Goal: Task Accomplishment & Management: Use online tool/utility

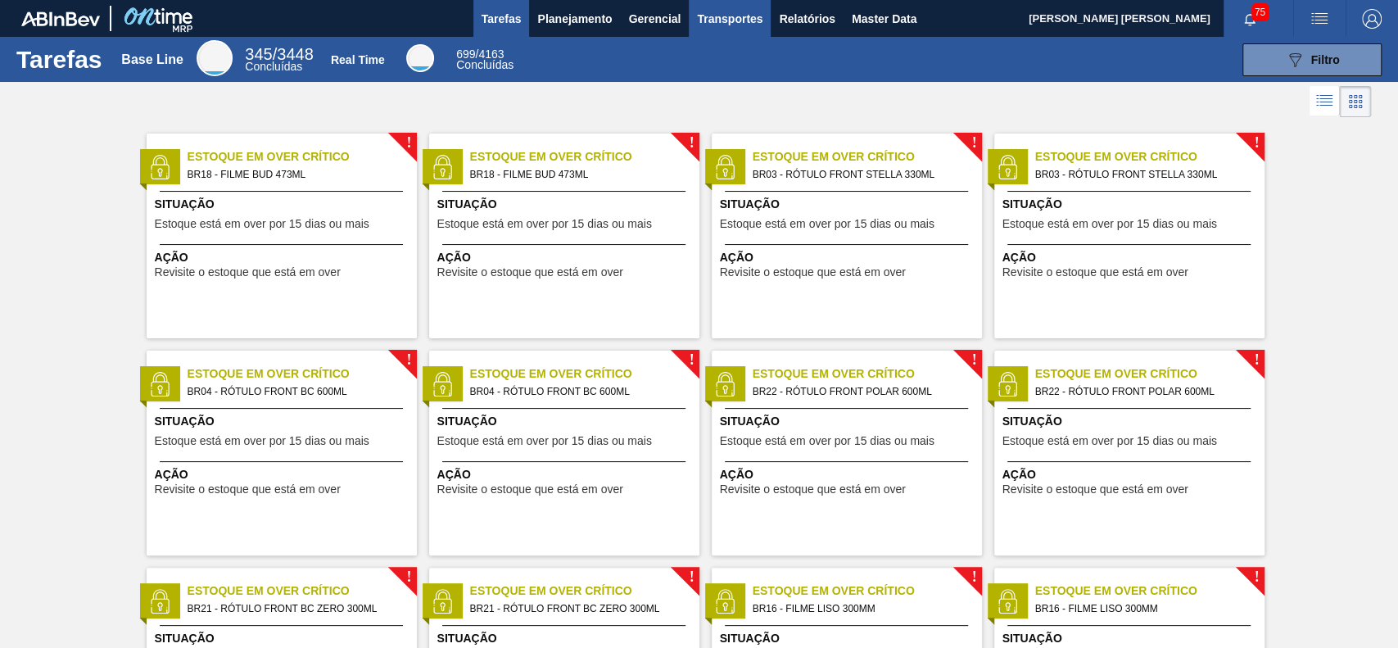
click at [722, 29] on button "Transportes" at bounding box center [730, 18] width 82 height 37
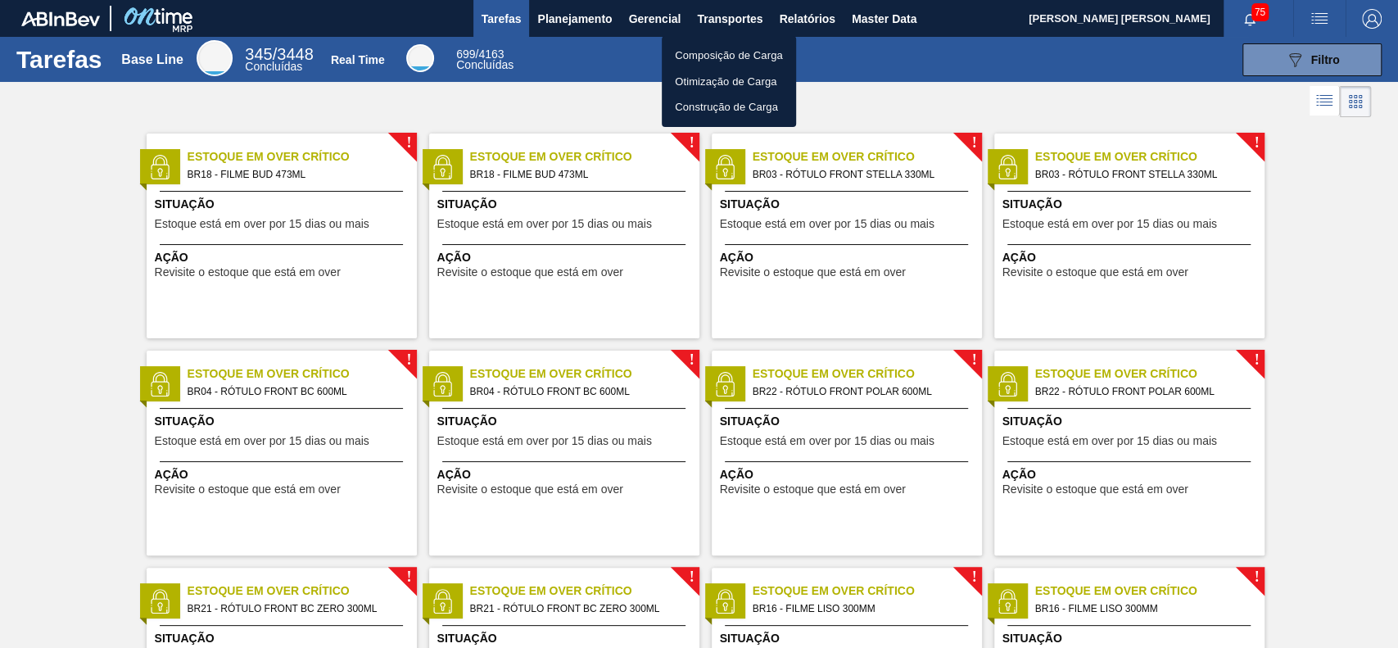
click at [806, 20] on div at bounding box center [699, 324] width 1398 height 648
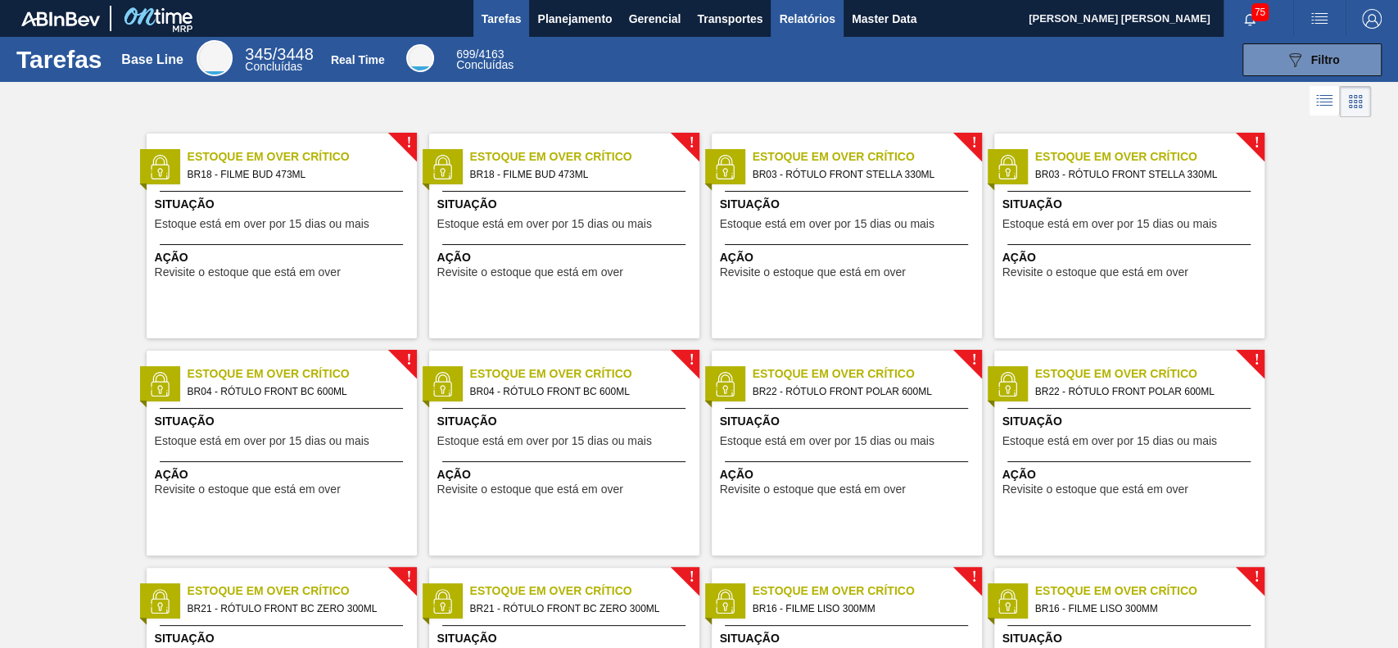
click at [819, 24] on span "Relatórios" at bounding box center [807, 19] width 56 height 20
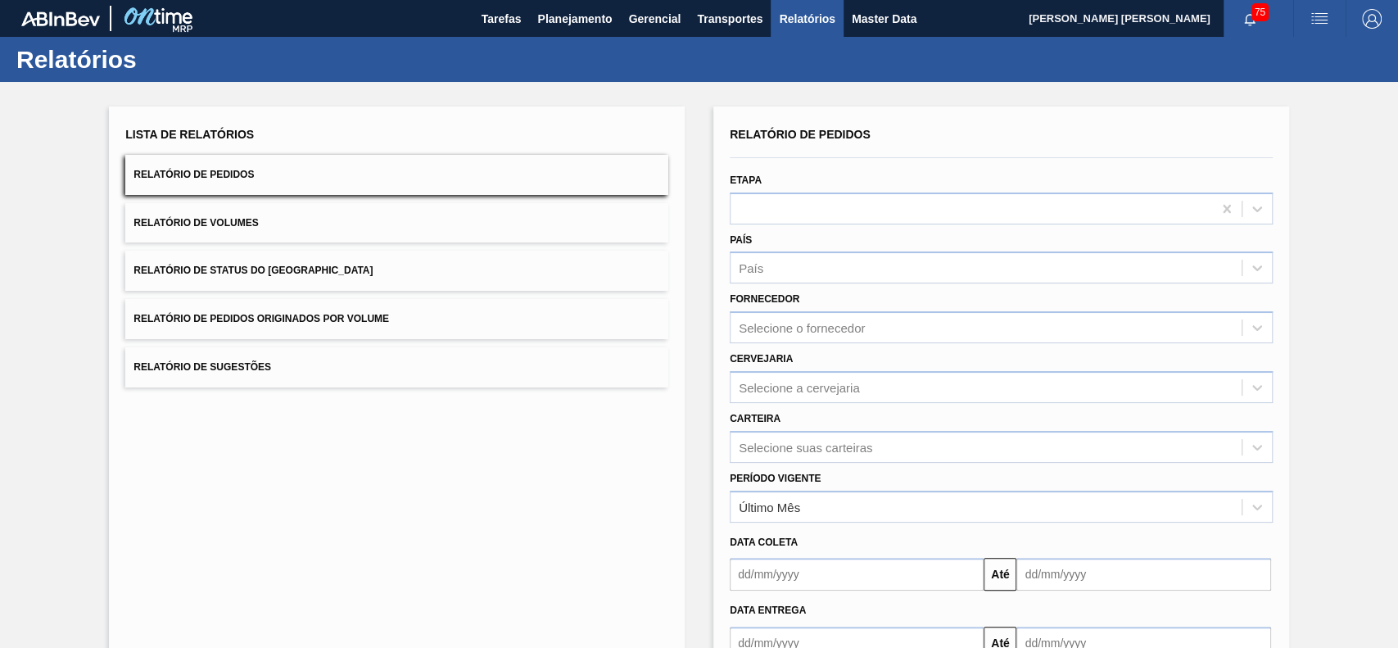
click at [421, 283] on button "Relatório de Status do Estoque" at bounding box center [396, 271] width 543 height 40
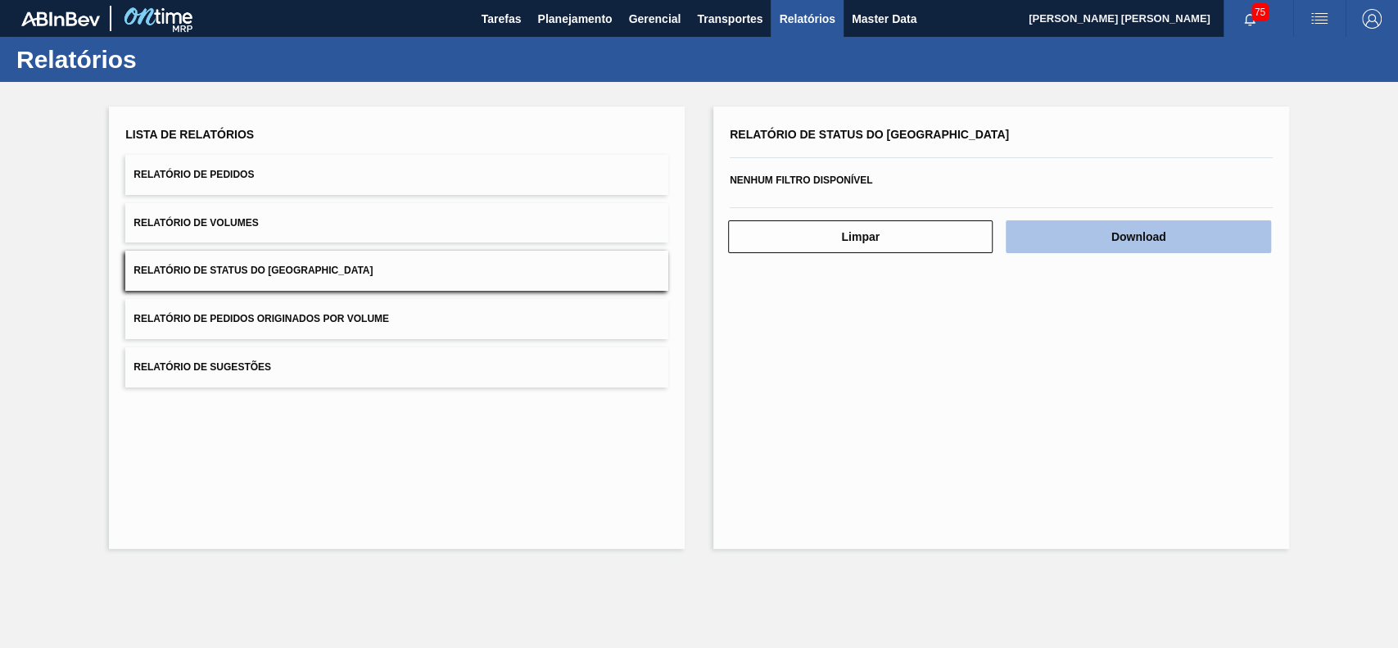
click at [1048, 244] on button "Download" at bounding box center [1138, 236] width 265 height 33
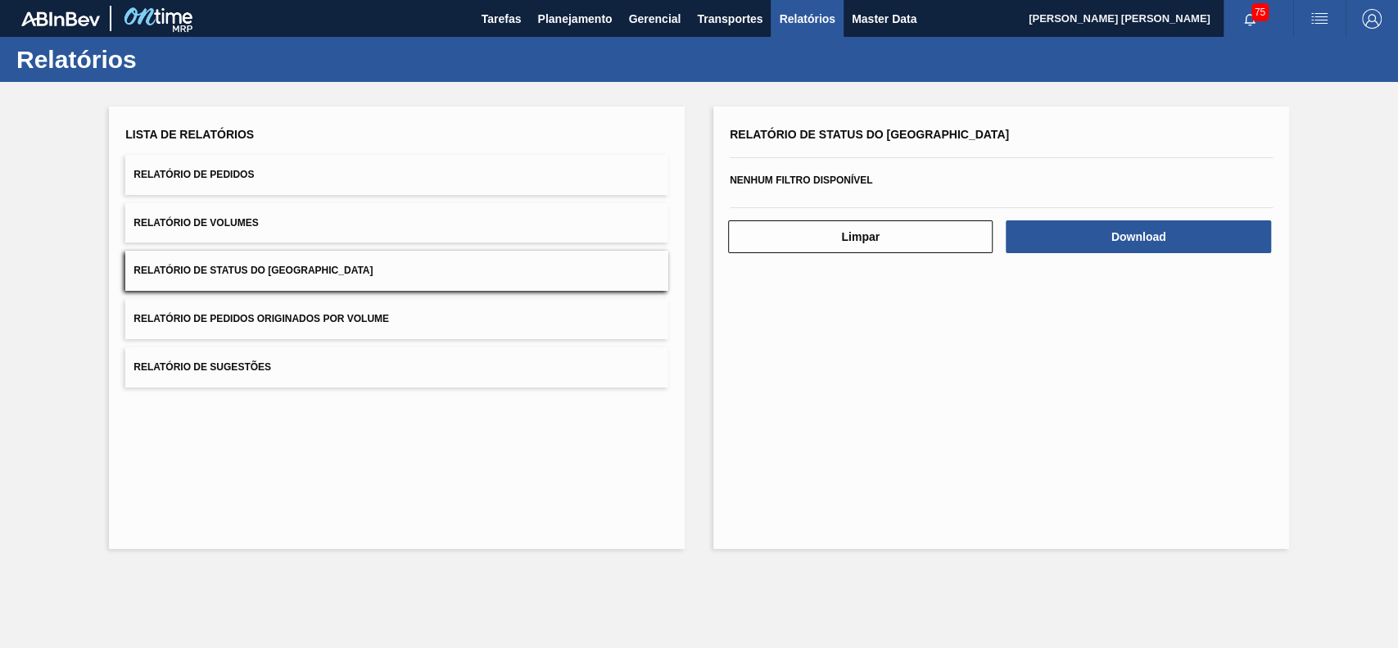
click at [417, 187] on button "Relatório de Pedidos" at bounding box center [396, 175] width 543 height 40
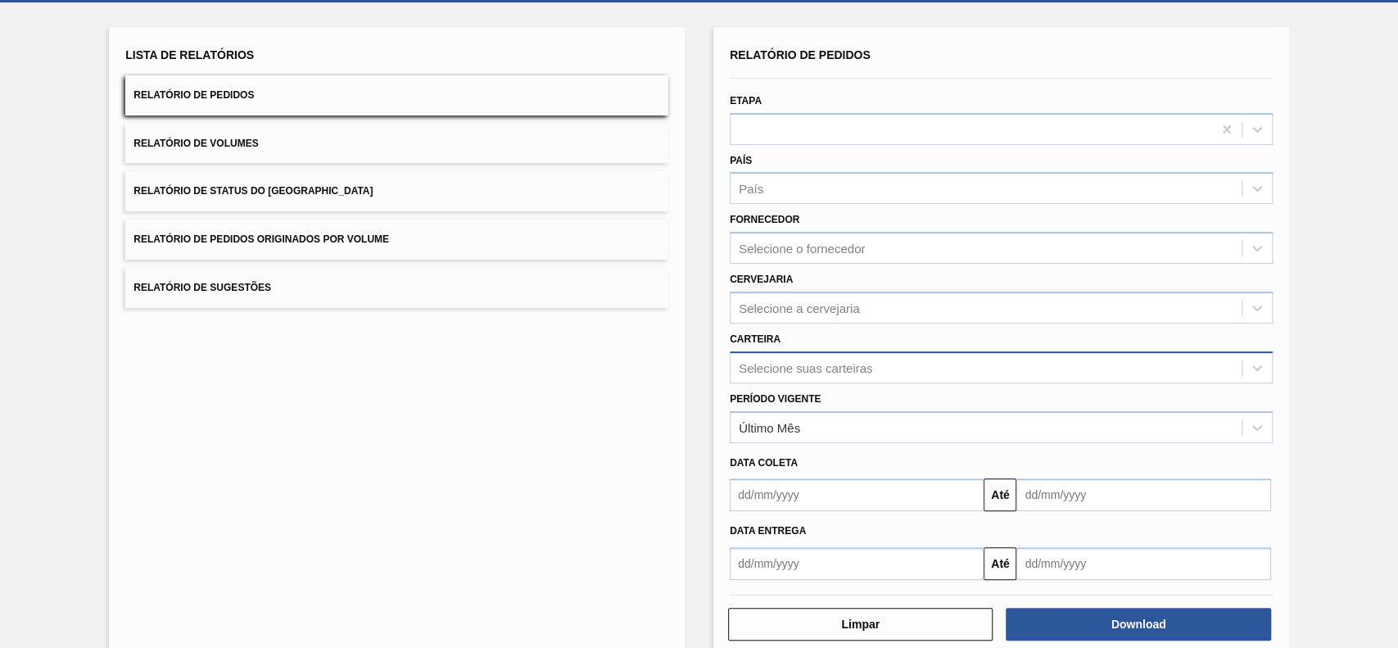
scroll to position [109, 0]
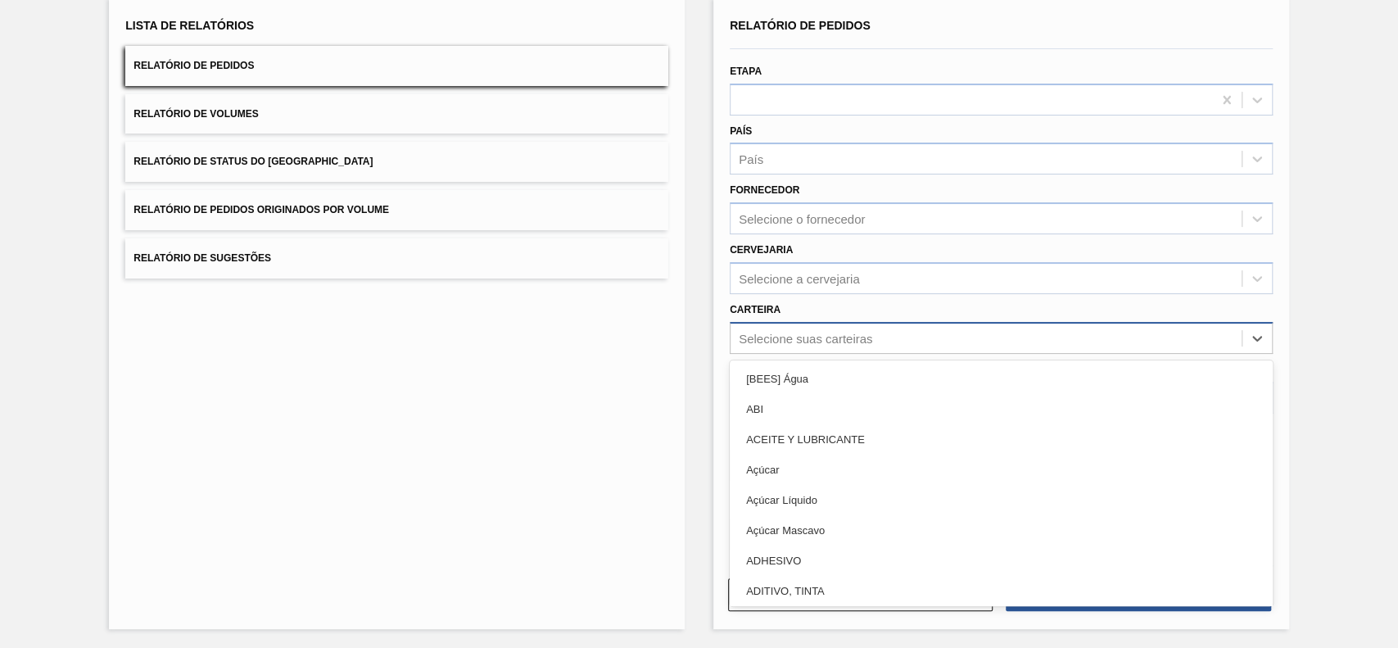
click at [815, 343] on div "Selecione suas carteiras" at bounding box center [806, 338] width 134 height 14
type input "lúpu"
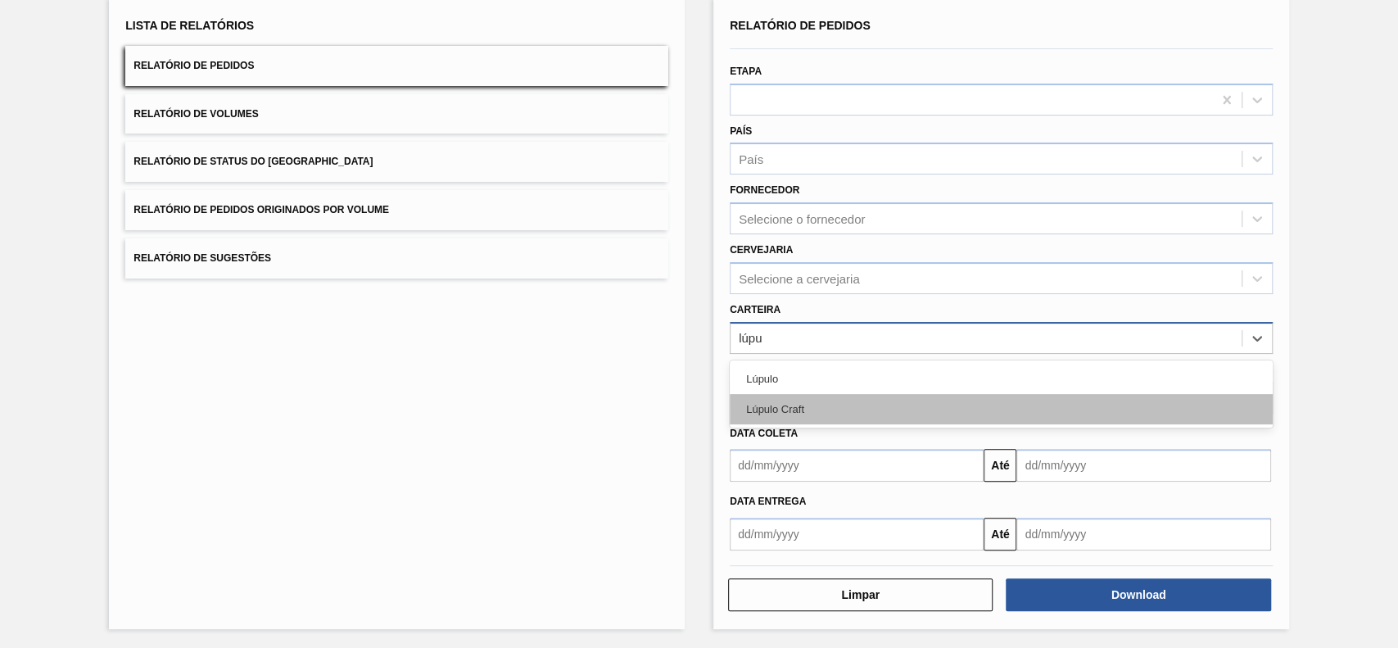
click at [831, 402] on div "Lúpulo Craft" at bounding box center [1001, 409] width 543 height 30
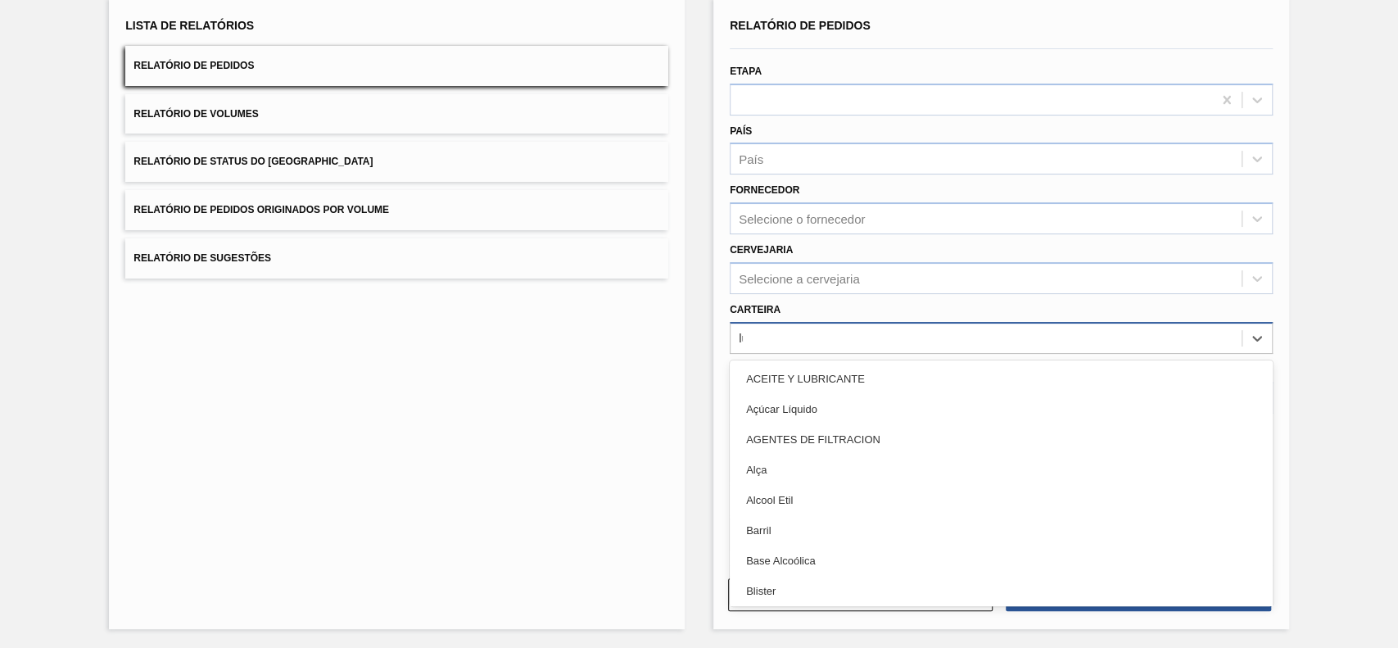
type input "lúp"
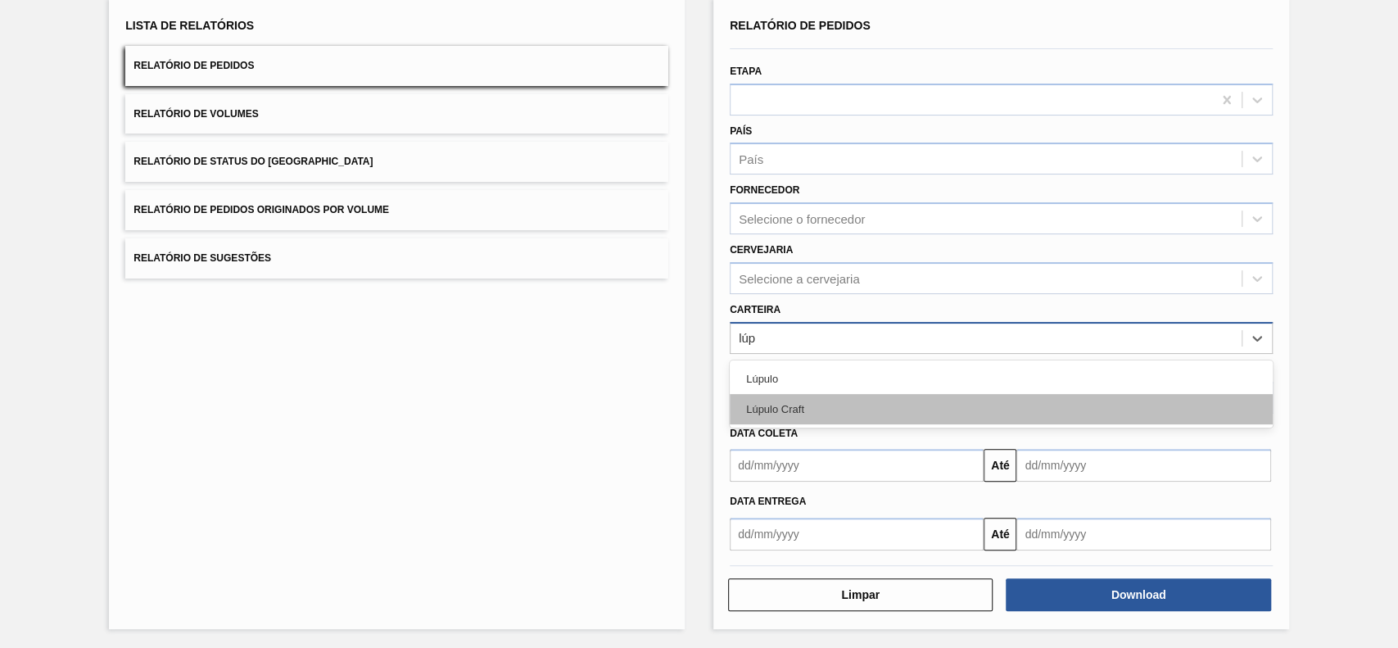
click at [843, 402] on div "Lúpulo Craft" at bounding box center [1001, 409] width 543 height 30
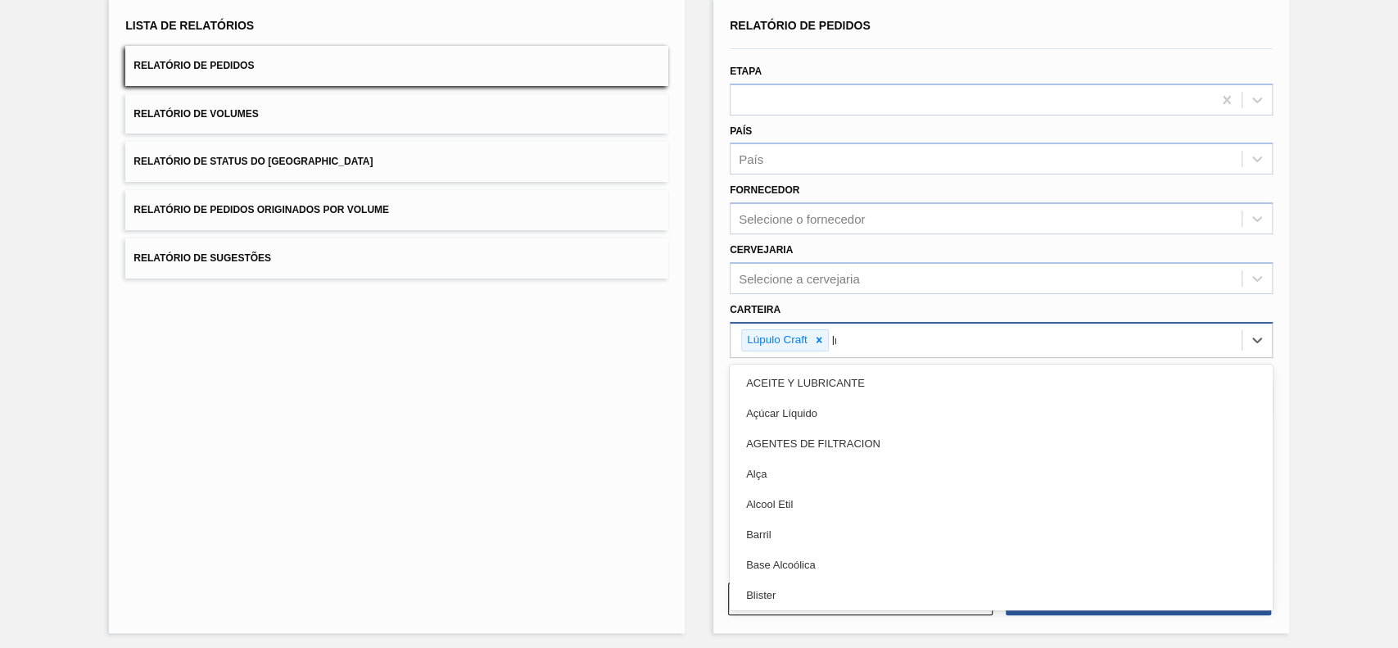
type input "lúpu"
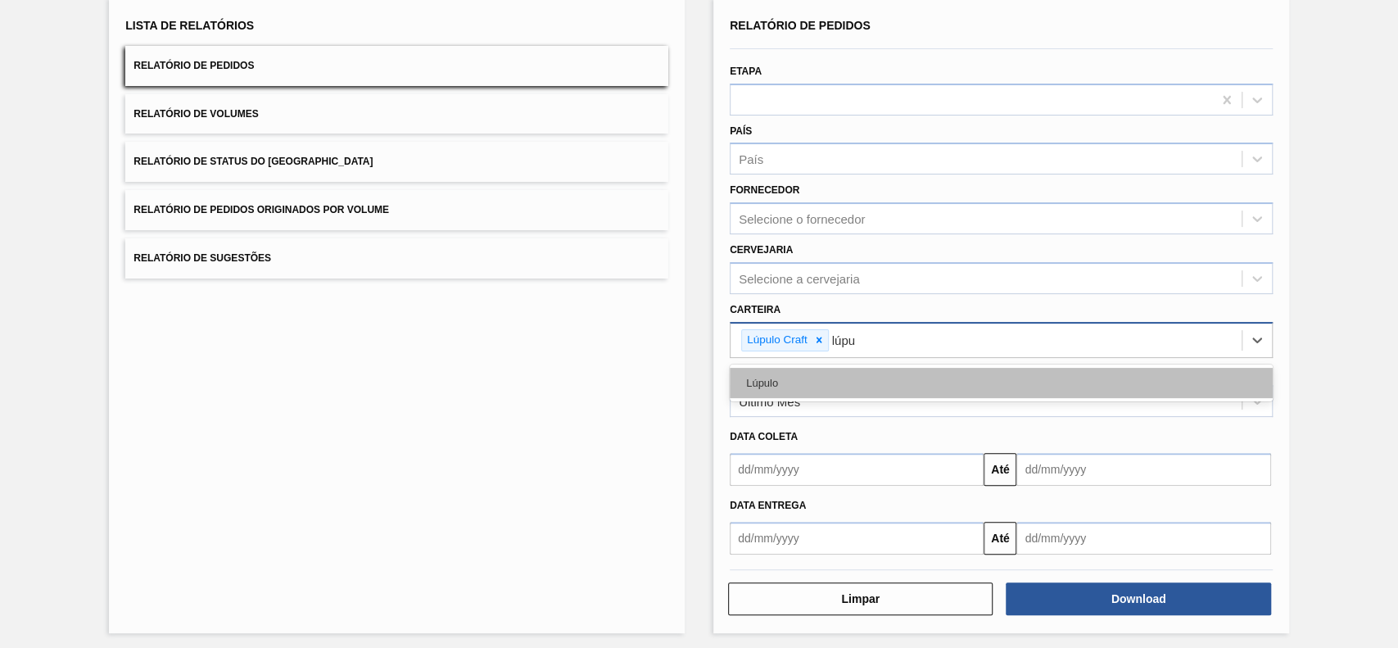
click at [862, 378] on div "Lúpulo" at bounding box center [1001, 383] width 543 height 30
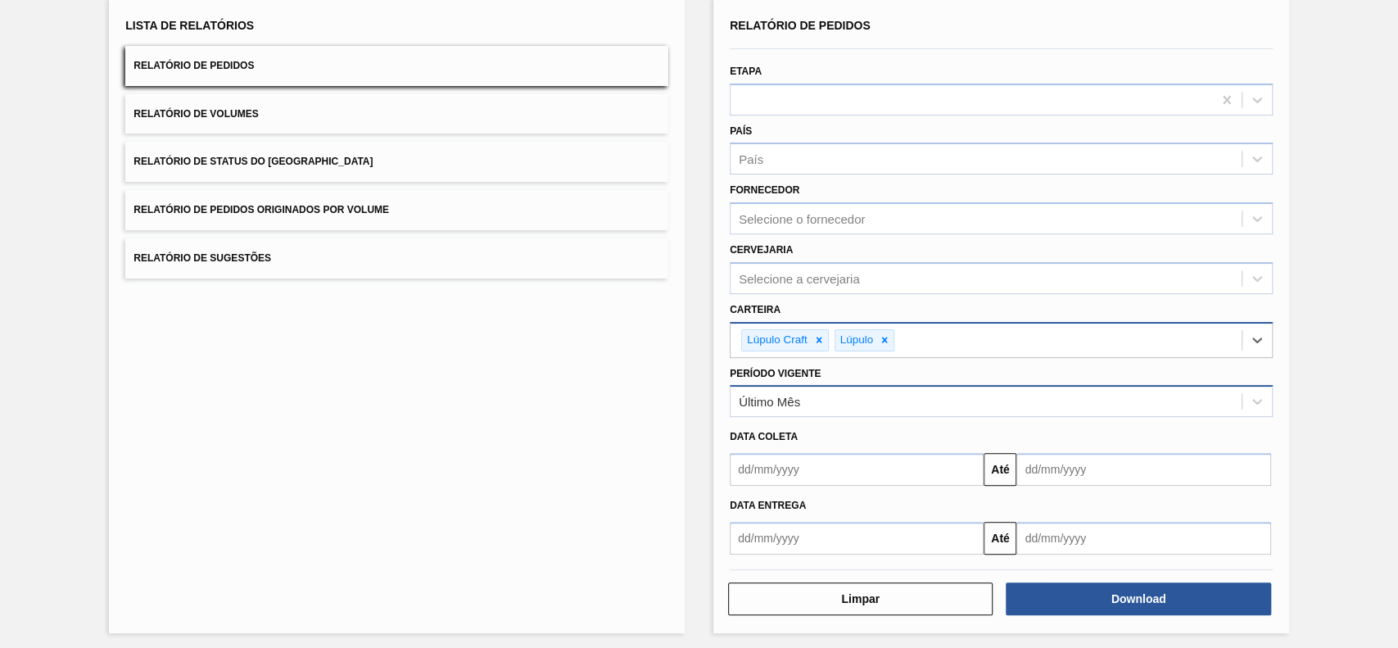
click at [854, 396] on div "Último Mês" at bounding box center [986, 402] width 511 height 24
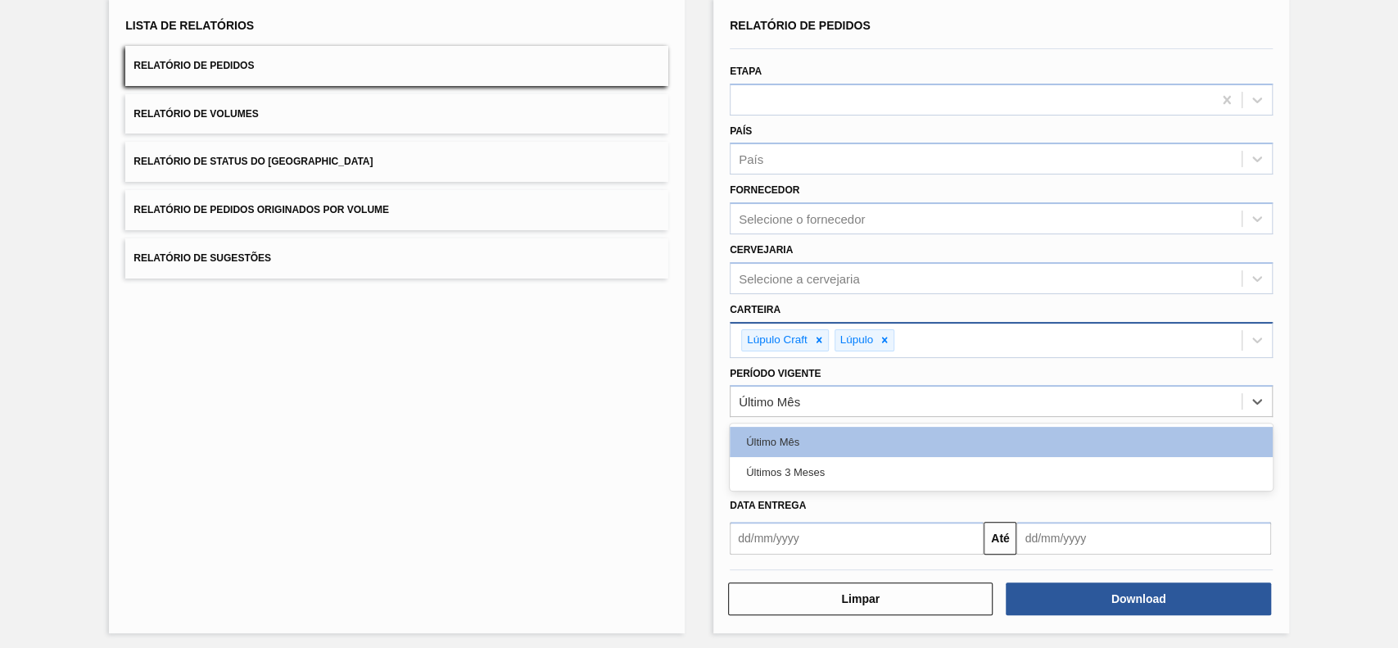
click at [812, 475] on div "Últimos 3 Meses" at bounding box center [1001, 472] width 543 height 30
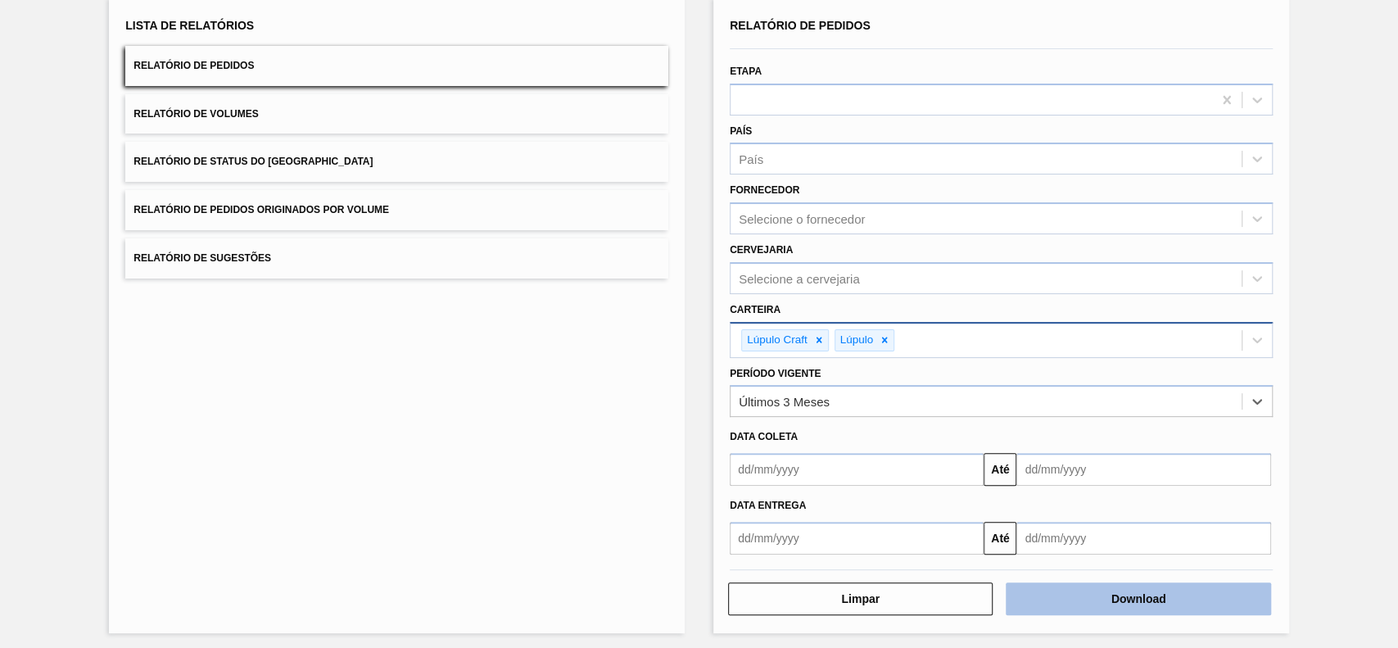
click at [1048, 485] on button "Download" at bounding box center [1138, 598] width 265 height 33
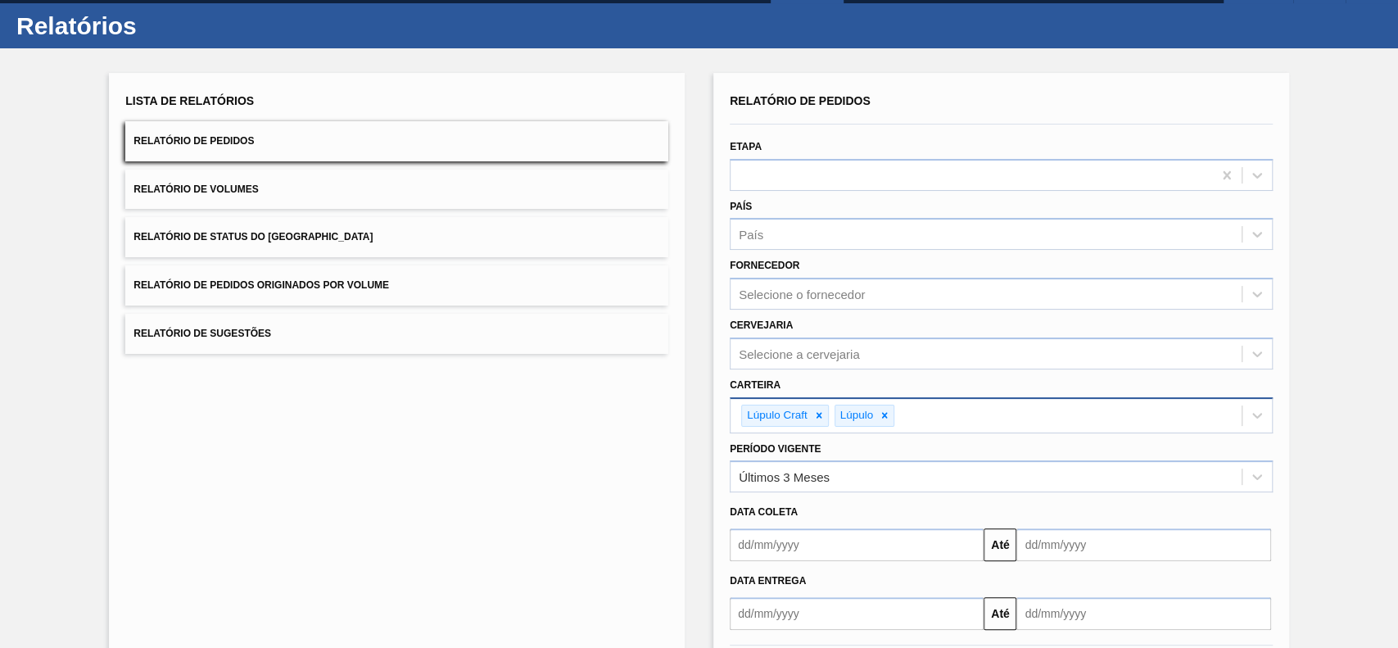
scroll to position [0, 0]
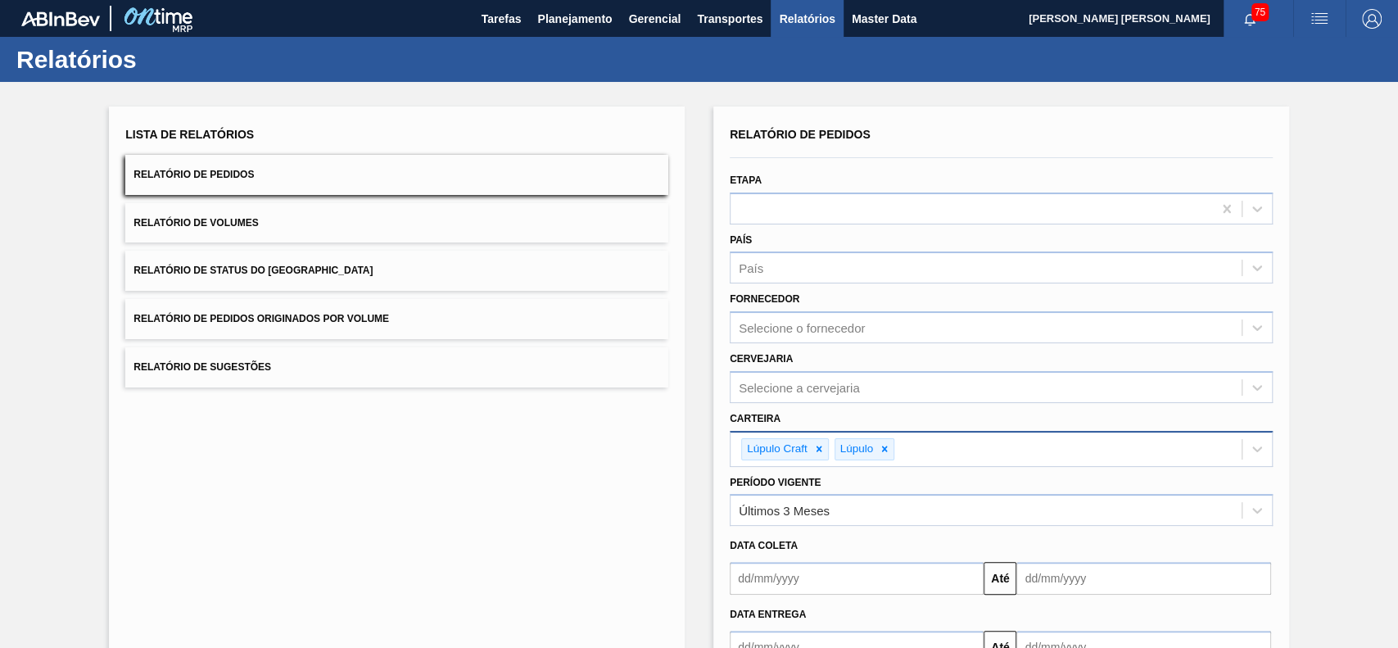
drag, startPoint x: 884, startPoint y: 451, endPoint x: 858, endPoint y: 451, distance: 26.2
click at [880, 451] on icon at bounding box center [884, 448] width 11 height 11
click at [823, 442] on div at bounding box center [819, 449] width 18 height 20
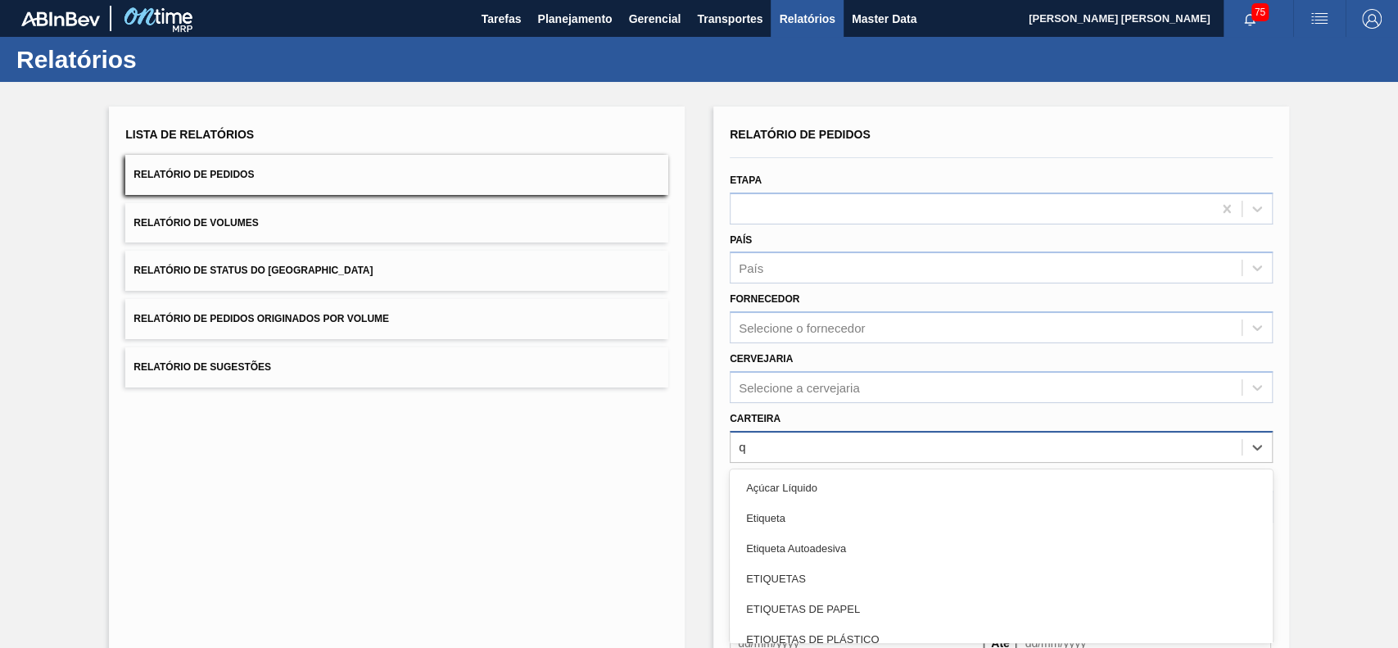
scroll to position [72, 0]
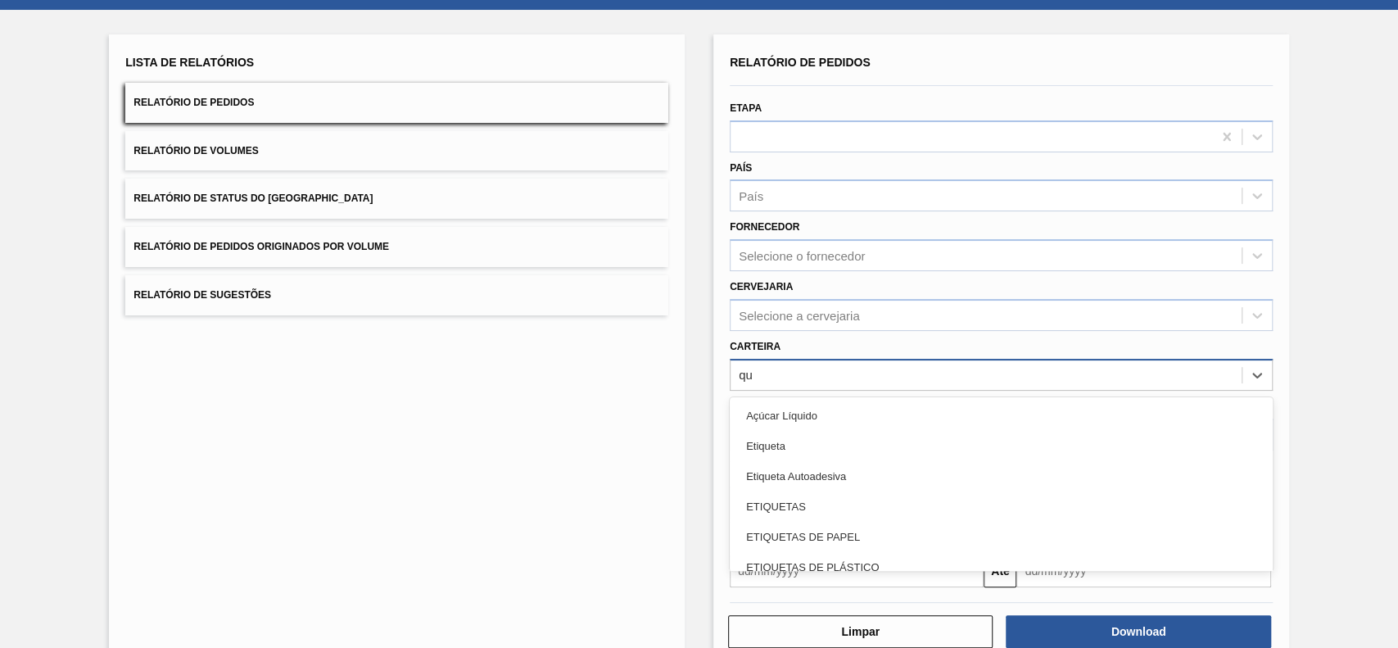
type input "quí"
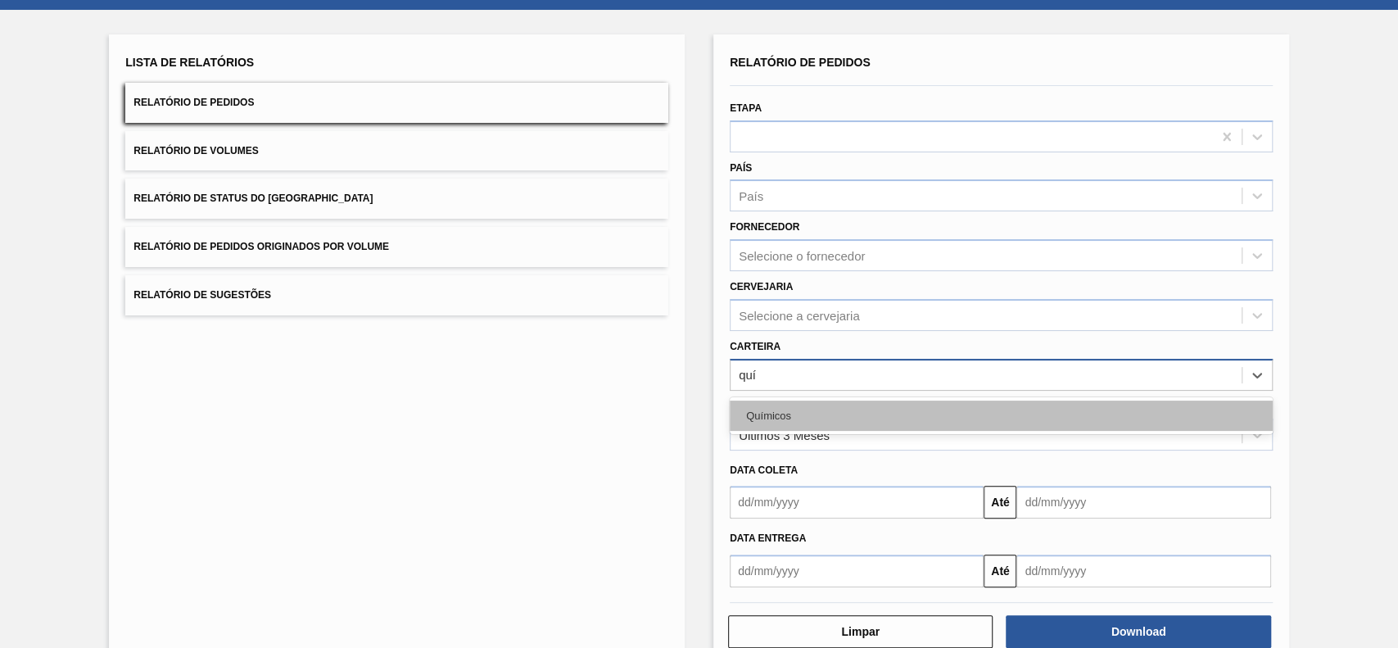
click at [866, 411] on div "Químicos" at bounding box center [1001, 416] width 543 height 30
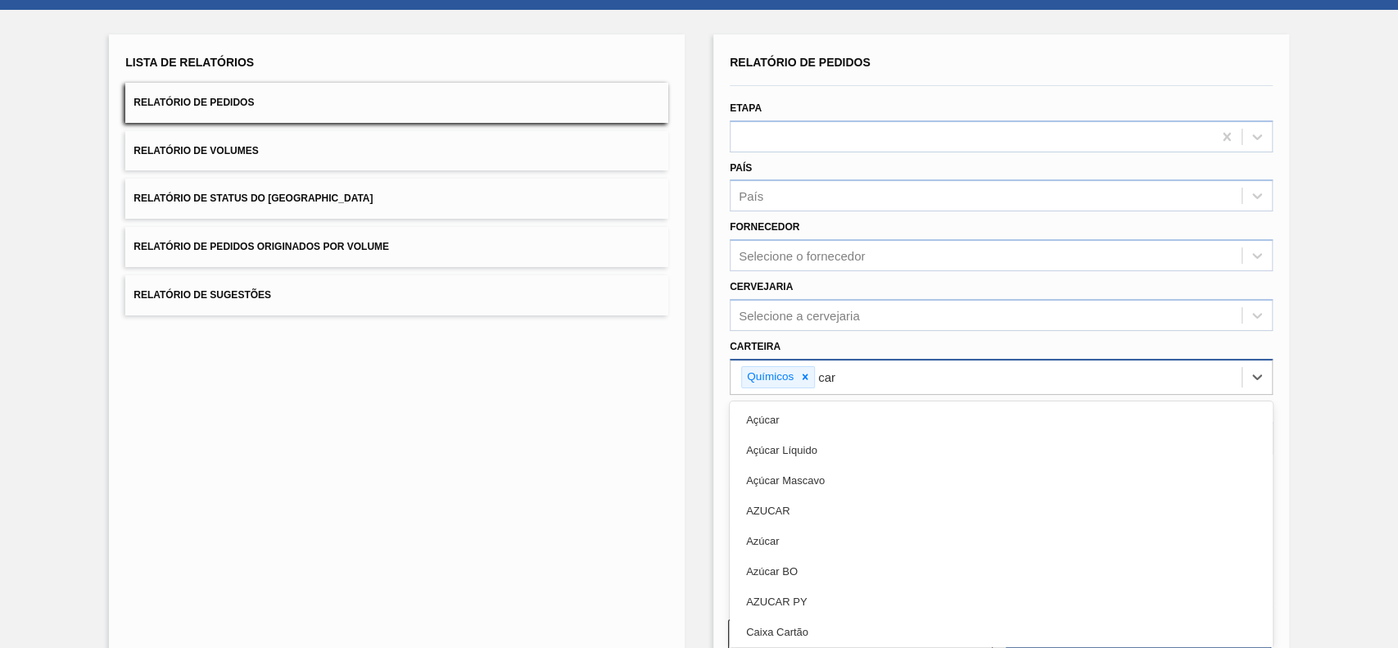
type input "carv"
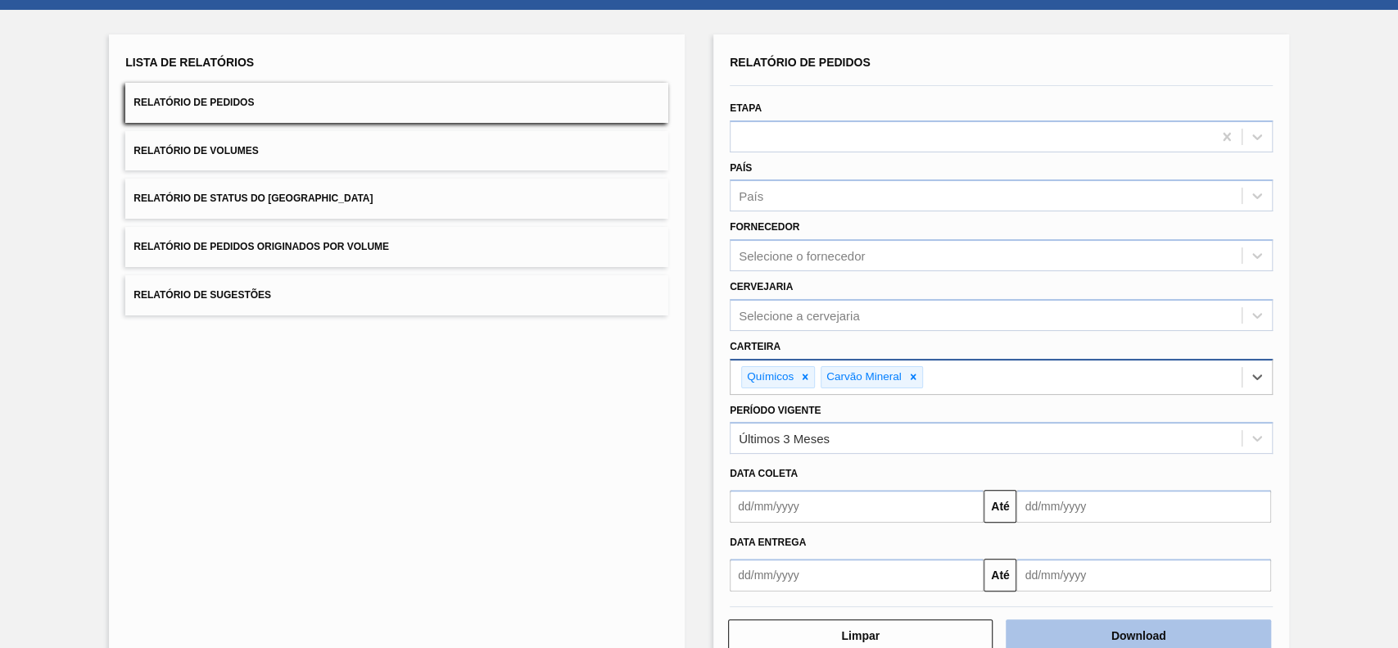
click at [1048, 485] on button "Download" at bounding box center [1138, 635] width 265 height 33
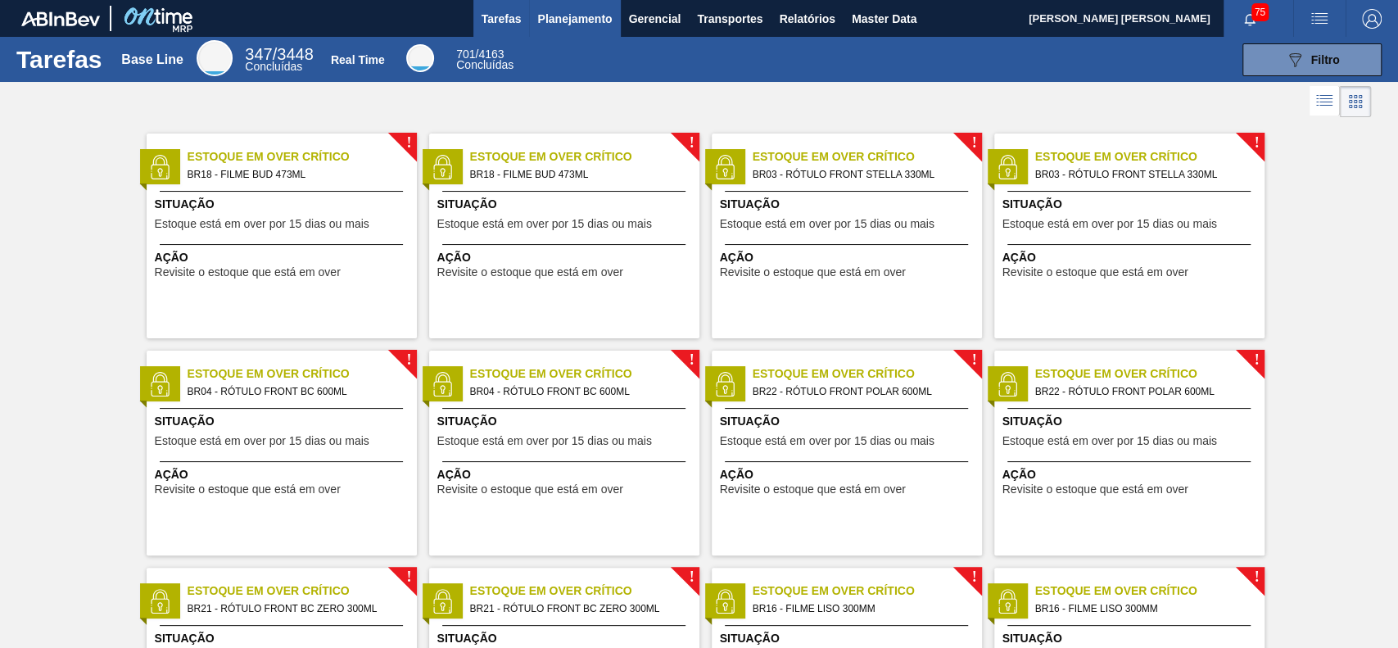
click at [544, 8] on button "Planejamento" at bounding box center [574, 18] width 91 height 37
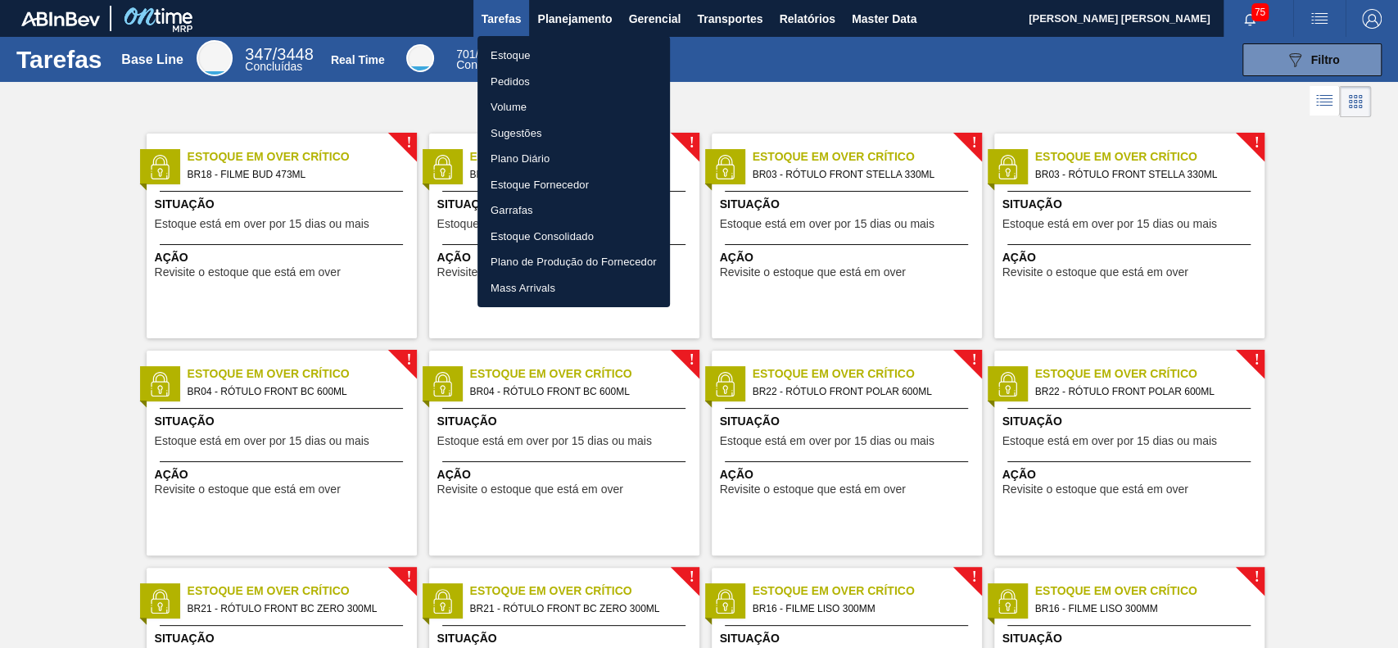
click at [559, 49] on li "Estoque" at bounding box center [574, 56] width 192 height 26
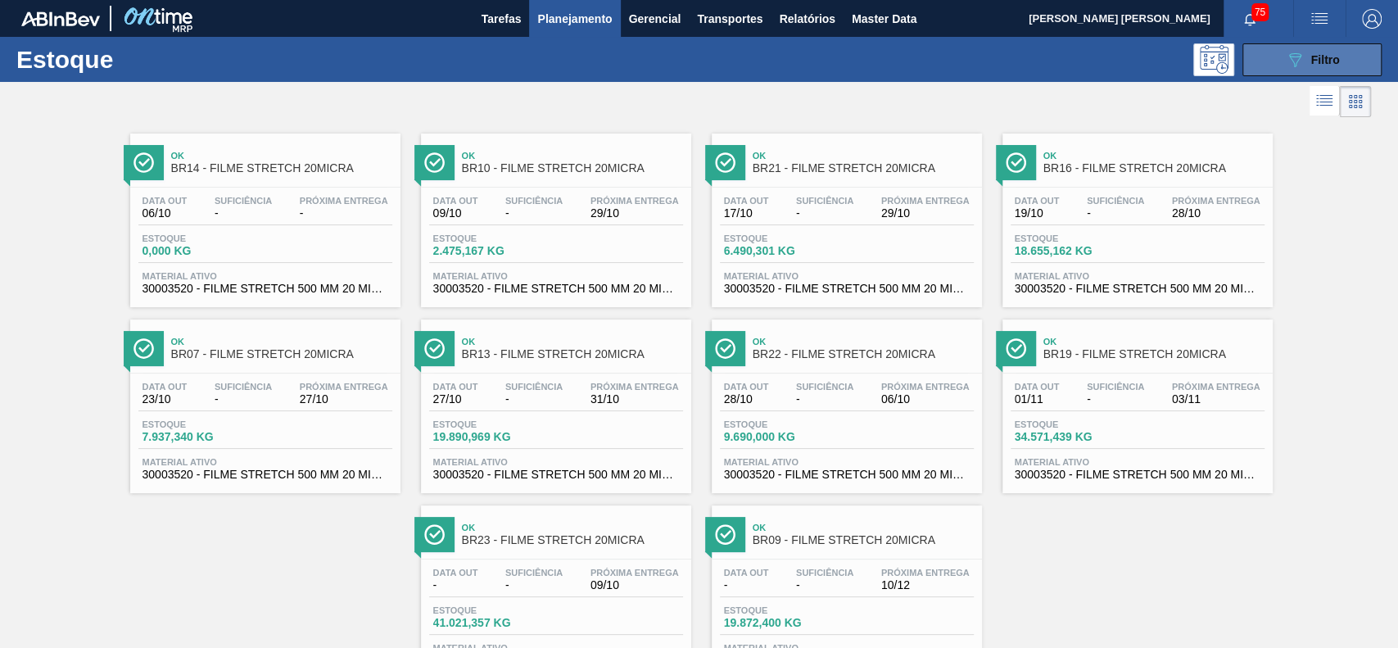
click at [1249, 62] on button "089F7B8B-B2A5-4AFE-B5C0-19BA573D28AC Filtro" at bounding box center [1311, 59] width 139 height 33
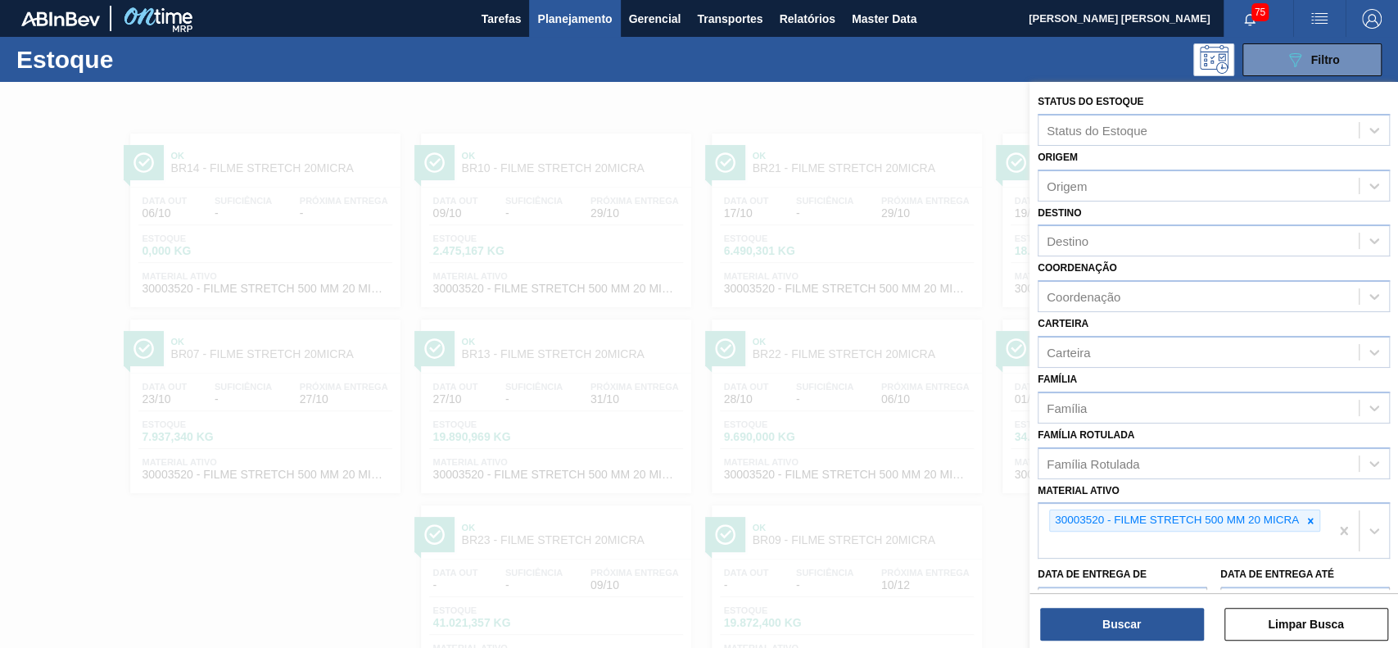
click at [600, 21] on span "Planejamento" at bounding box center [574, 19] width 75 height 20
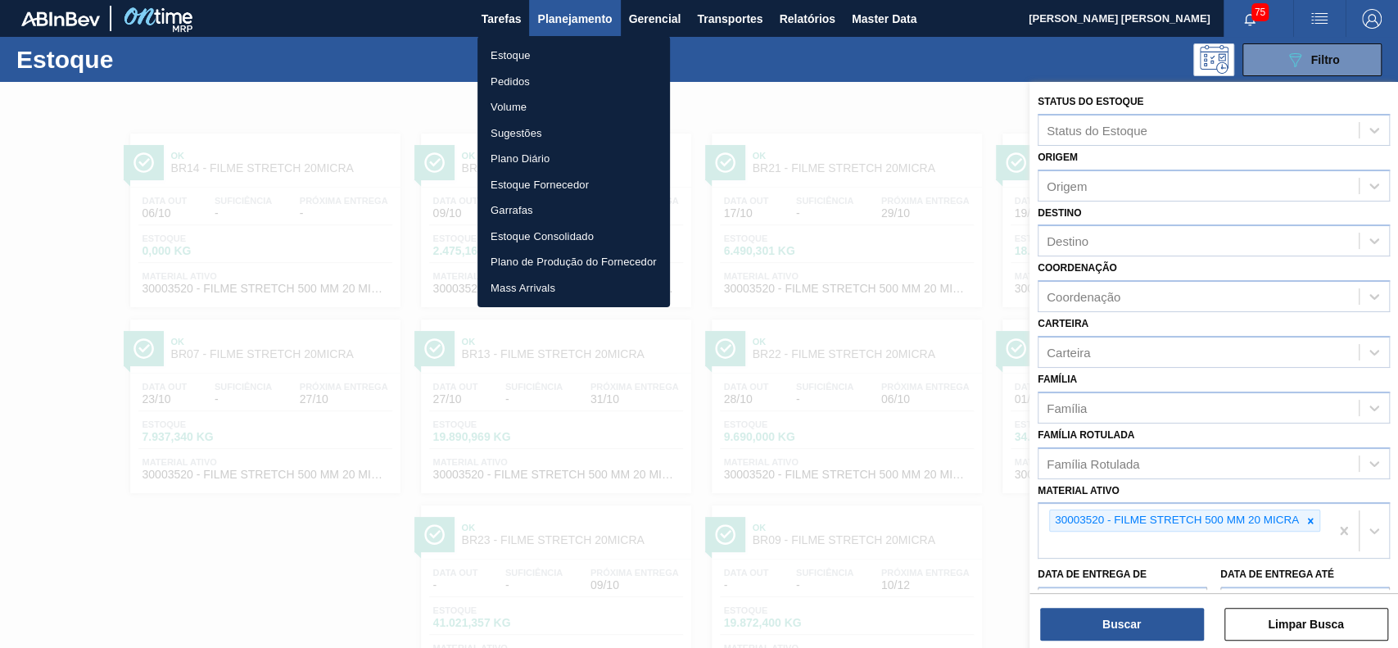
click at [550, 84] on li "Pedidos" at bounding box center [574, 82] width 192 height 26
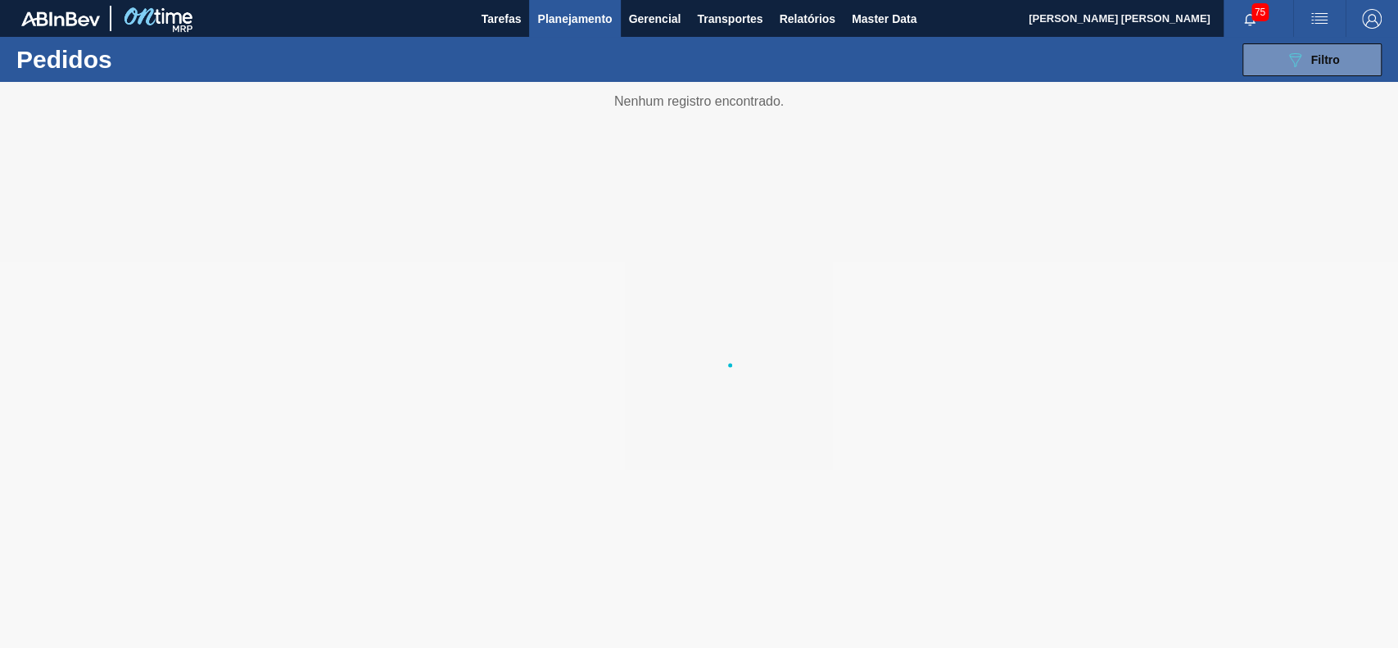
drag, startPoint x: 1288, startPoint y: 56, endPoint x: 1258, endPoint y: 210, distance: 157.6
click at [1288, 57] on icon "089F7B8B-B2A5-4AFE-B5C0-19BA573D28AC" at bounding box center [1295, 60] width 20 height 20
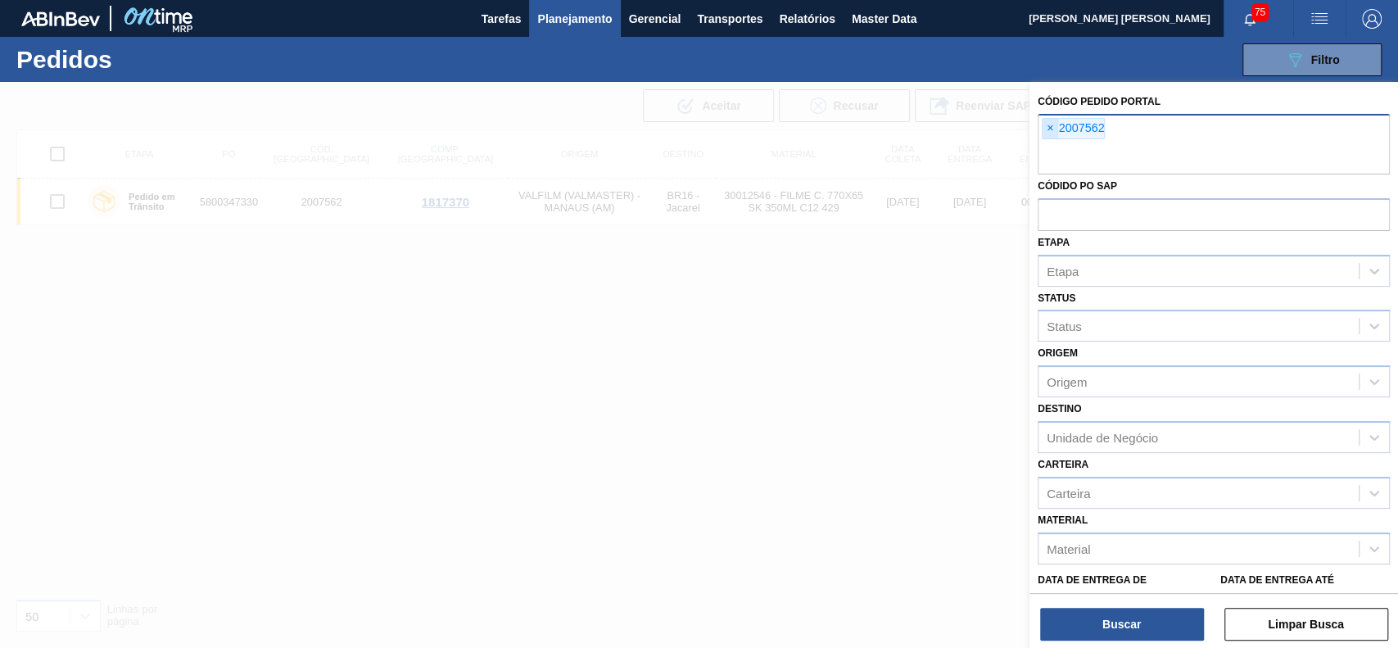
click at [1049, 128] on span "×" at bounding box center [1051, 129] width 16 height 20
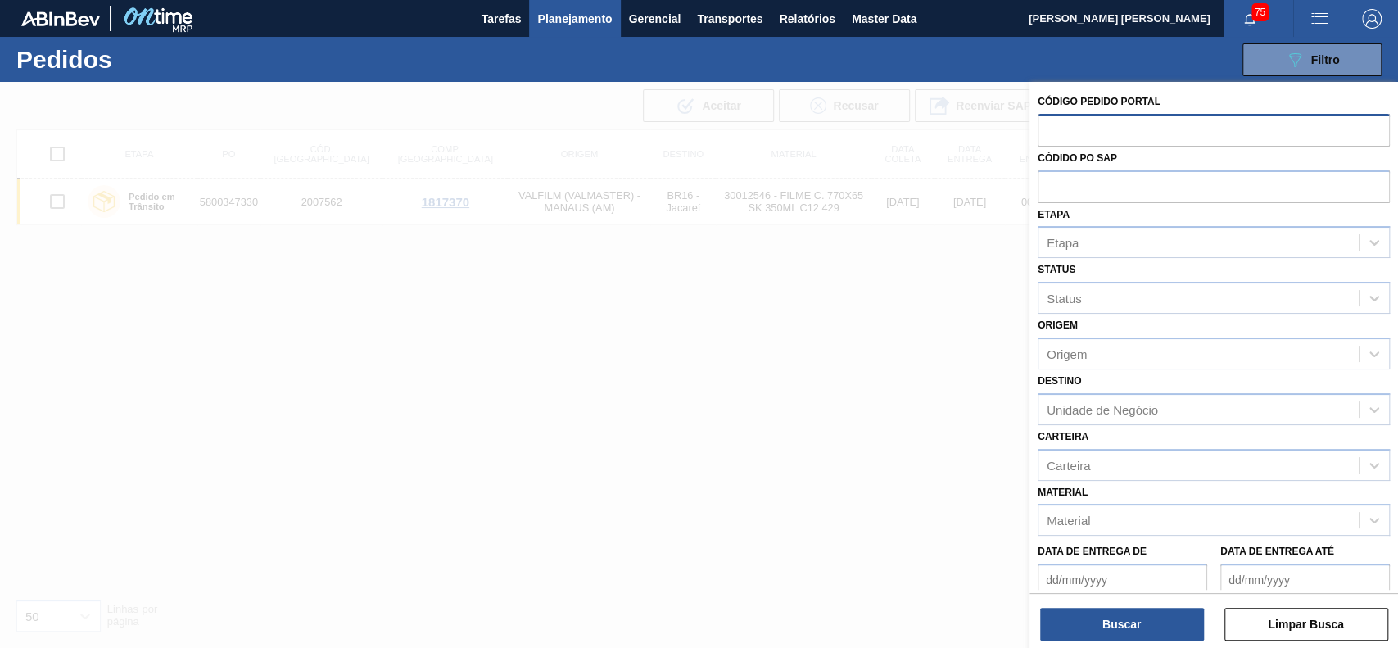
paste input "2023740"
type input "2023740"
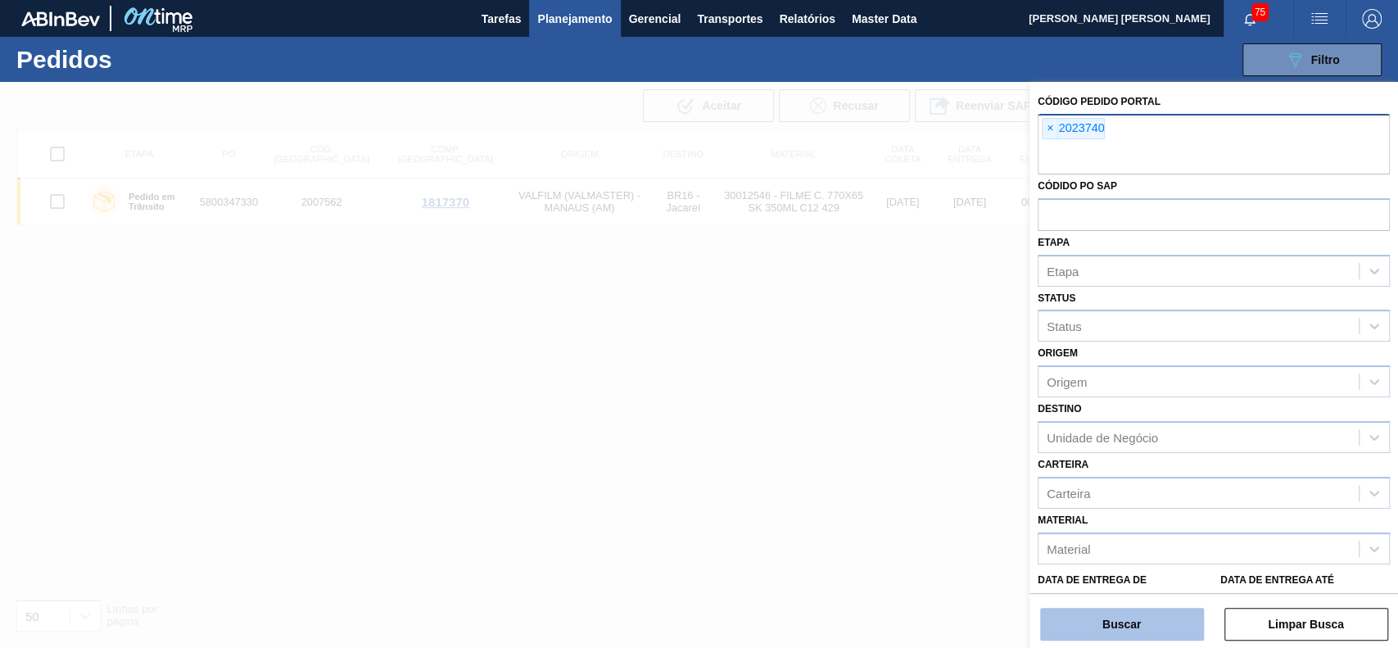
click at [1168, 622] on button "Buscar" at bounding box center [1122, 624] width 164 height 33
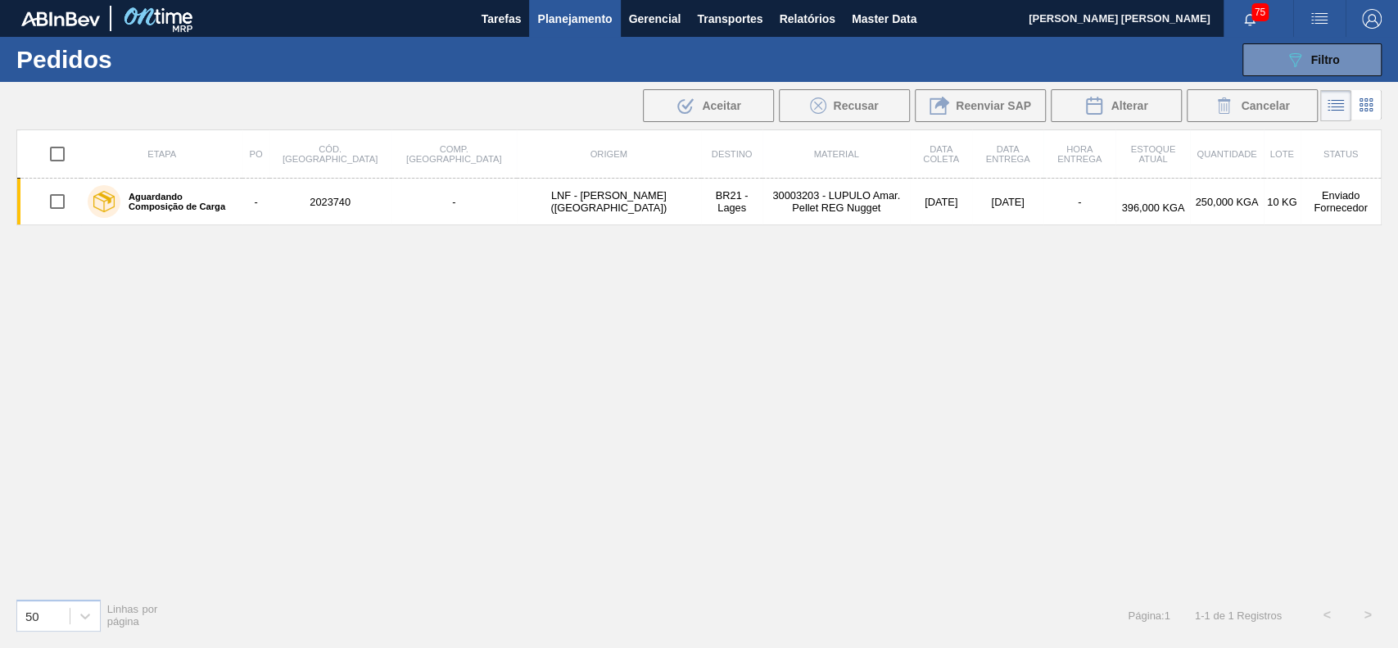
click at [59, 156] on input "checkbox" at bounding box center [57, 154] width 34 height 34
checkbox input "true"
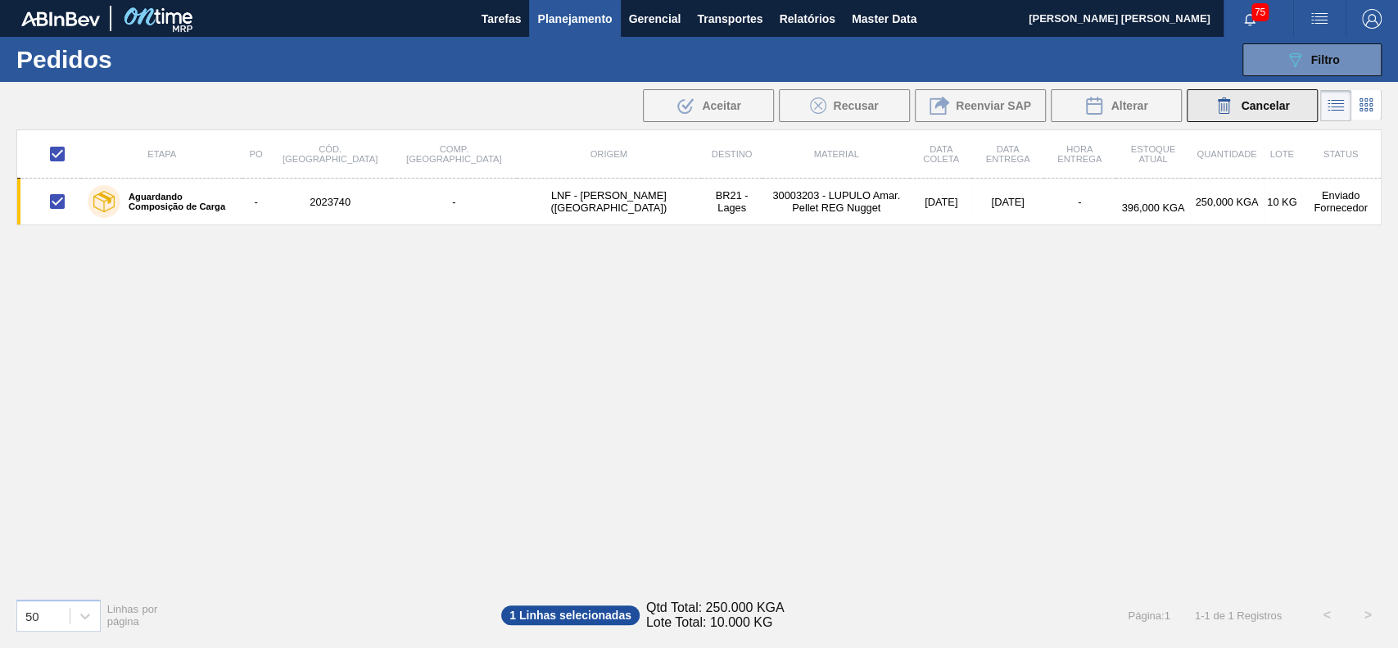
click at [1256, 113] on div "Cancelar" at bounding box center [1252, 106] width 75 height 20
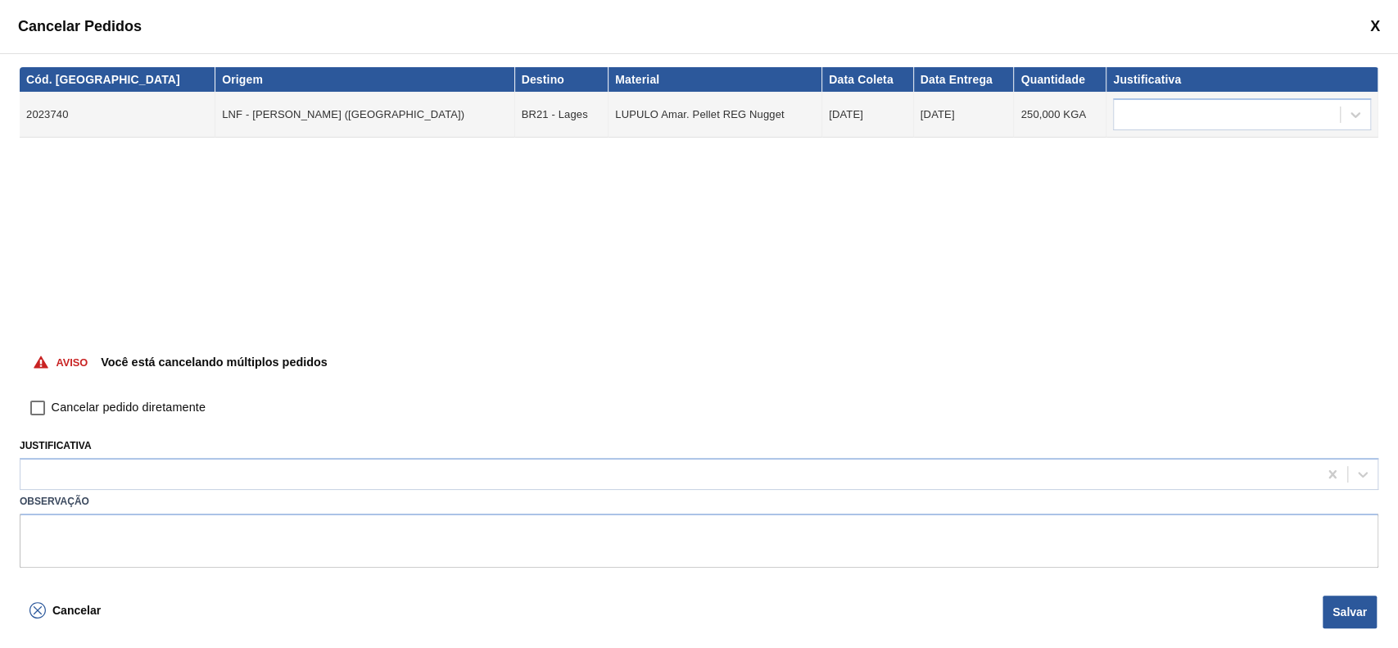
drag, startPoint x: 42, startPoint y: 408, endPoint x: 55, endPoint y: 423, distance: 19.7
click at [43, 408] on input "Cancelar pedido diretamente" at bounding box center [38, 408] width 28 height 28
checkbox input "true"
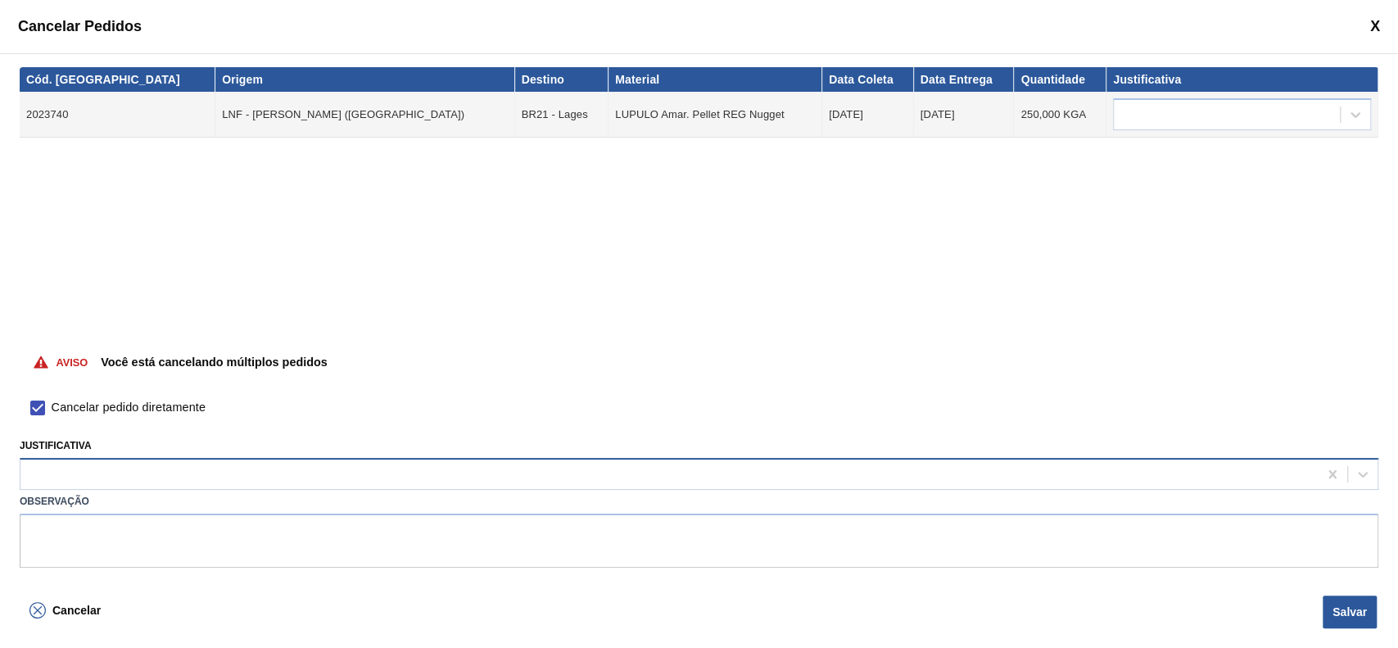
click at [85, 469] on div at bounding box center [668, 475] width 1297 height 24
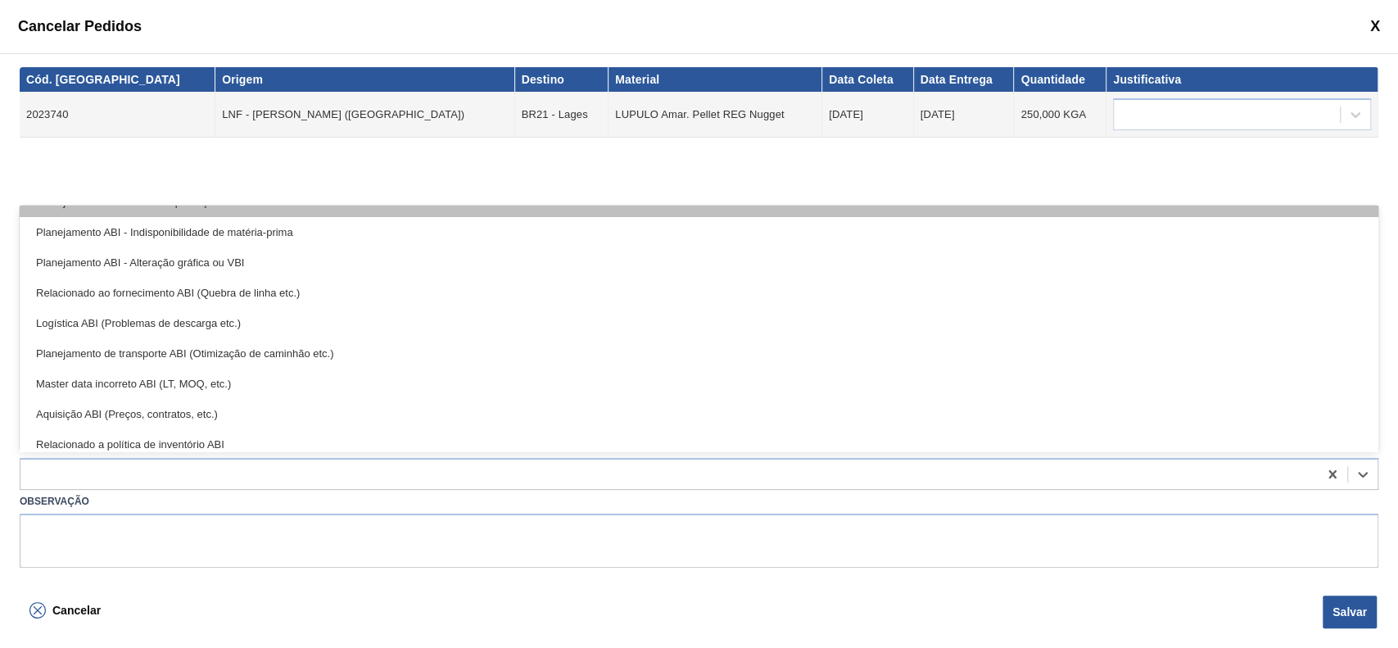
scroll to position [306, 0]
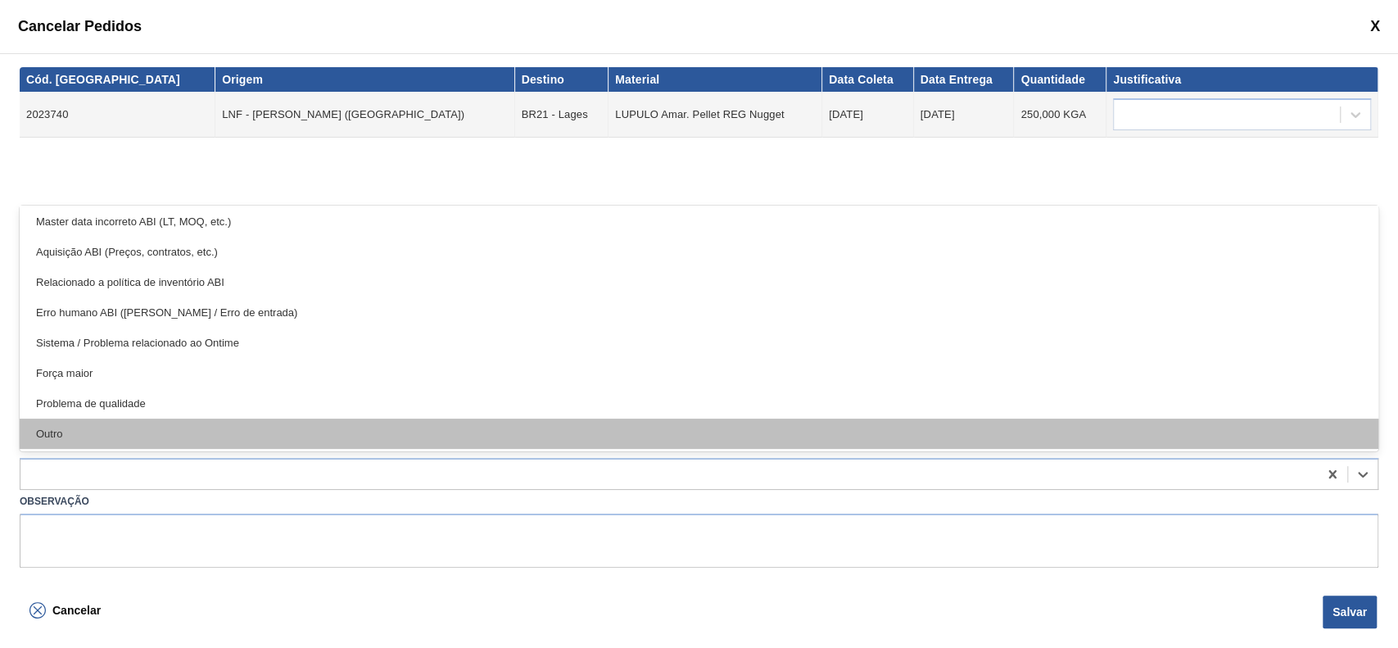
click at [79, 436] on div "Outro" at bounding box center [699, 434] width 1359 height 30
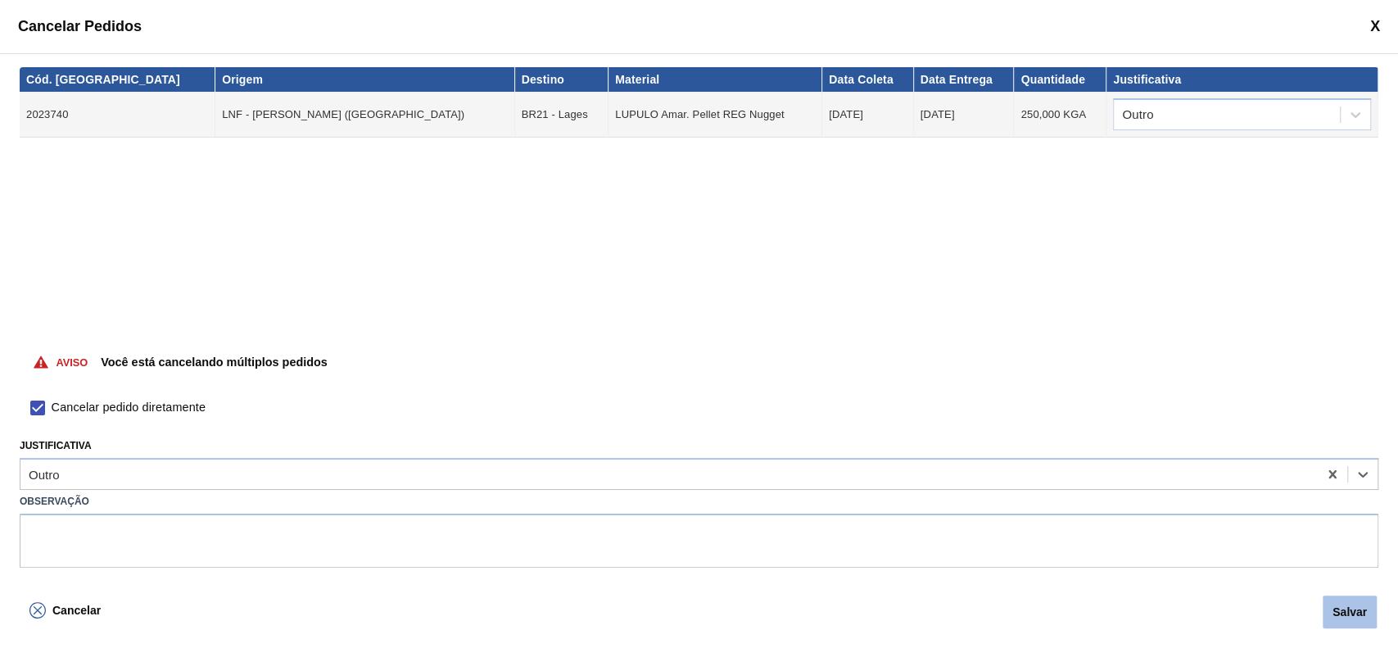
click at [1342, 615] on button "Salvar" at bounding box center [1350, 611] width 54 height 33
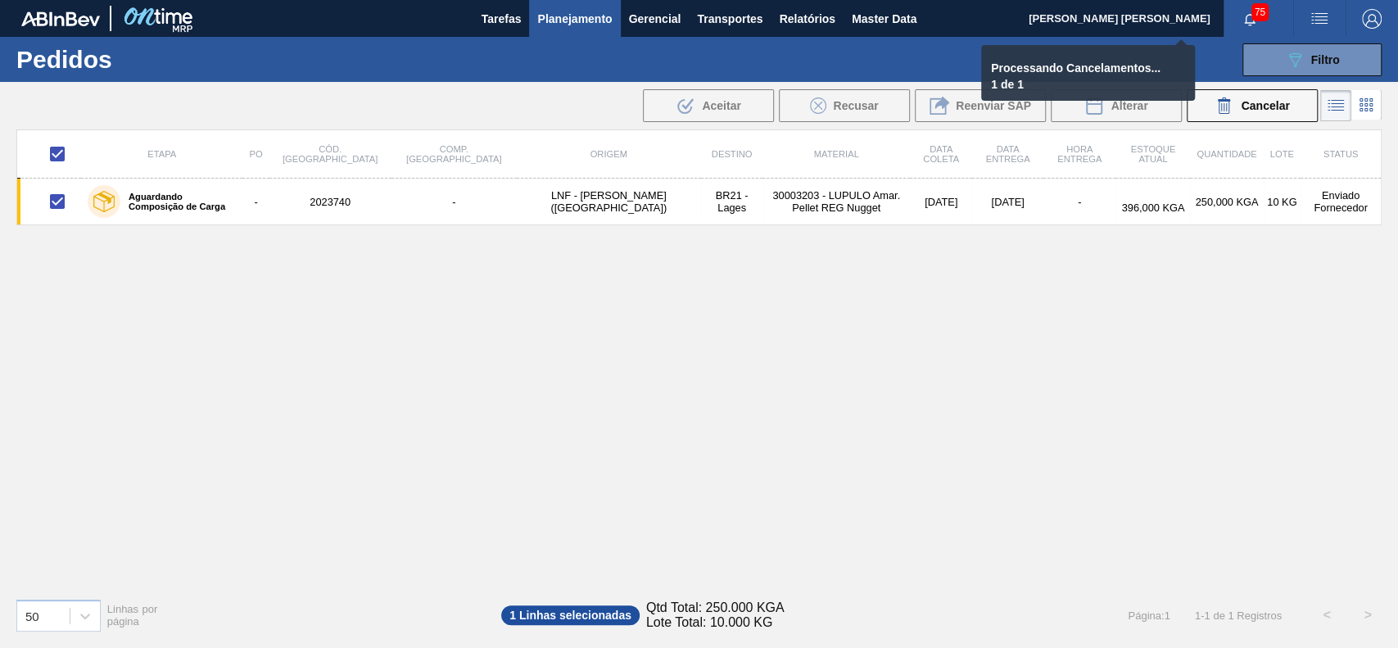
checkbox input "false"
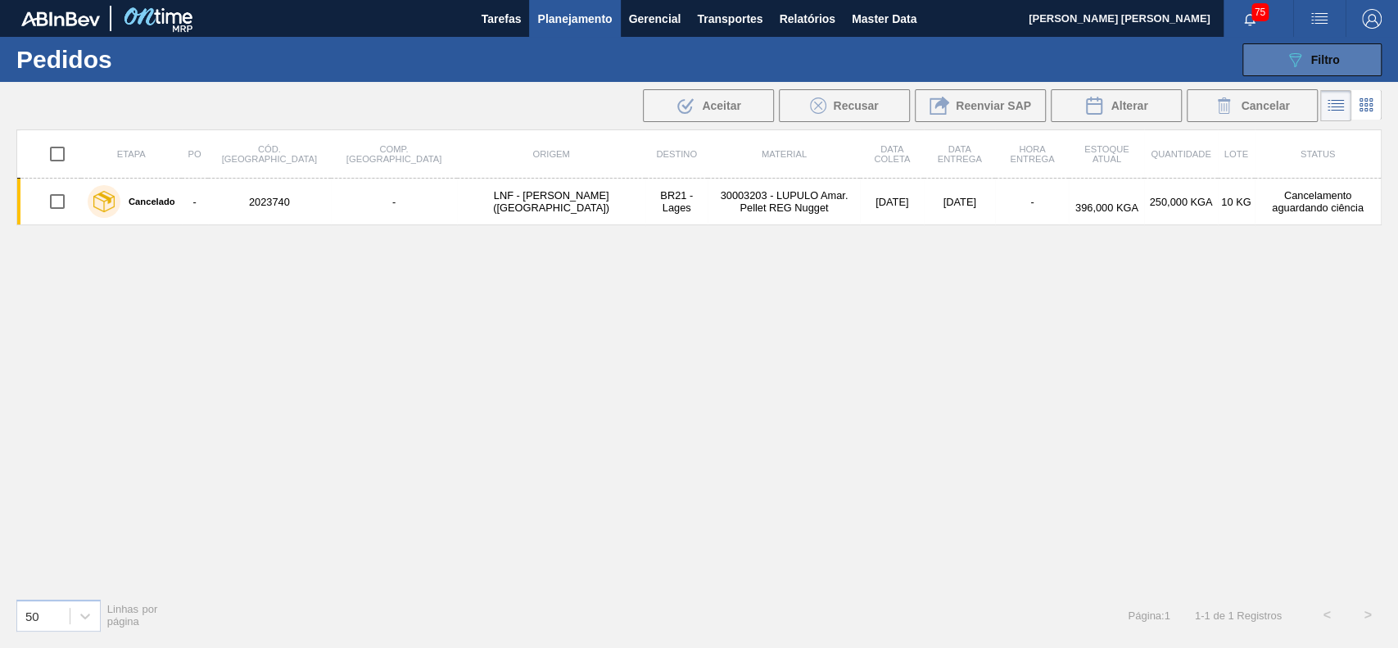
click at [1342, 63] on button "089F7B8B-B2A5-4AFE-B5C0-19BA573D28AC Filtro" at bounding box center [1311, 59] width 139 height 33
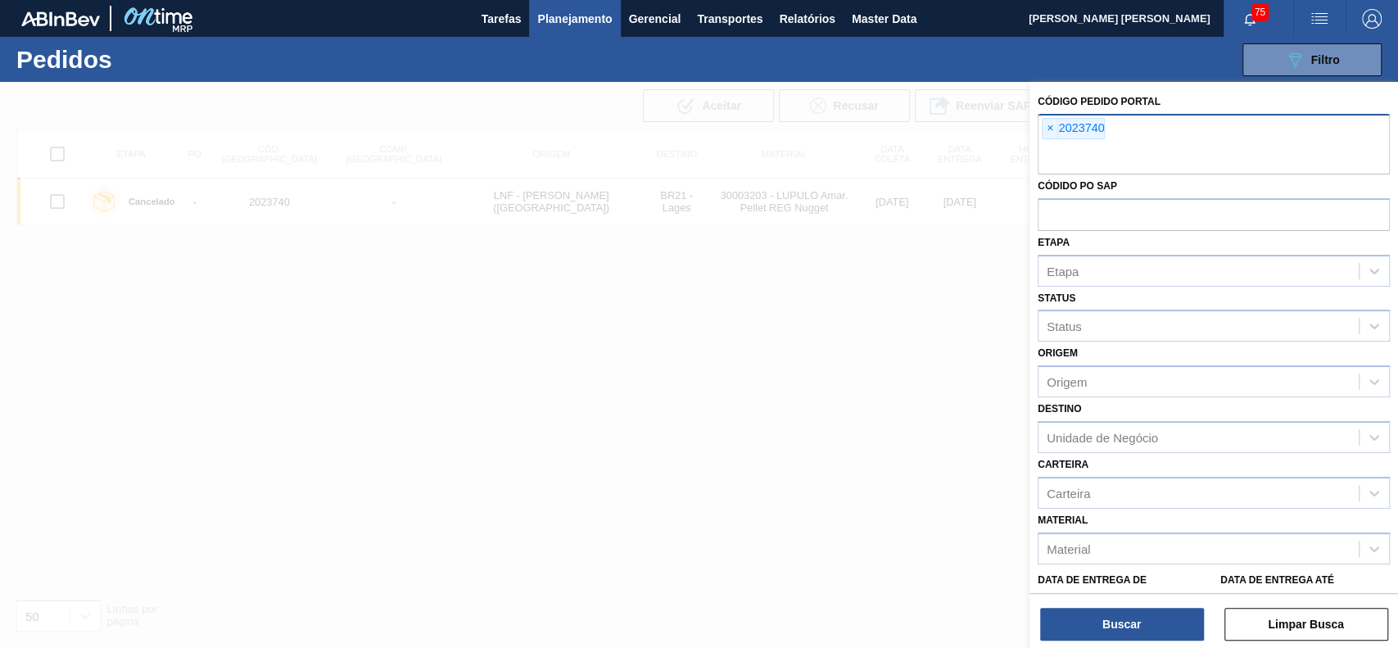
click at [1057, 127] on span "×" at bounding box center [1051, 129] width 16 height 20
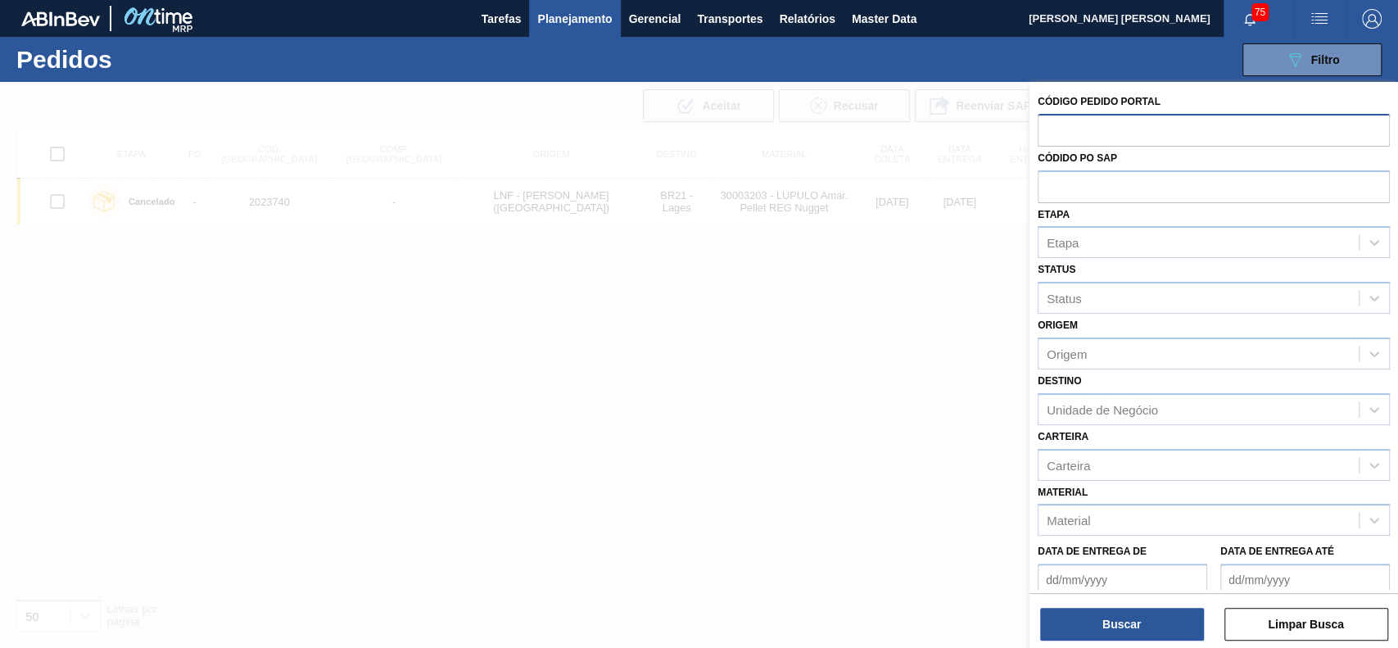
paste input "2036003"
type input "2036003"
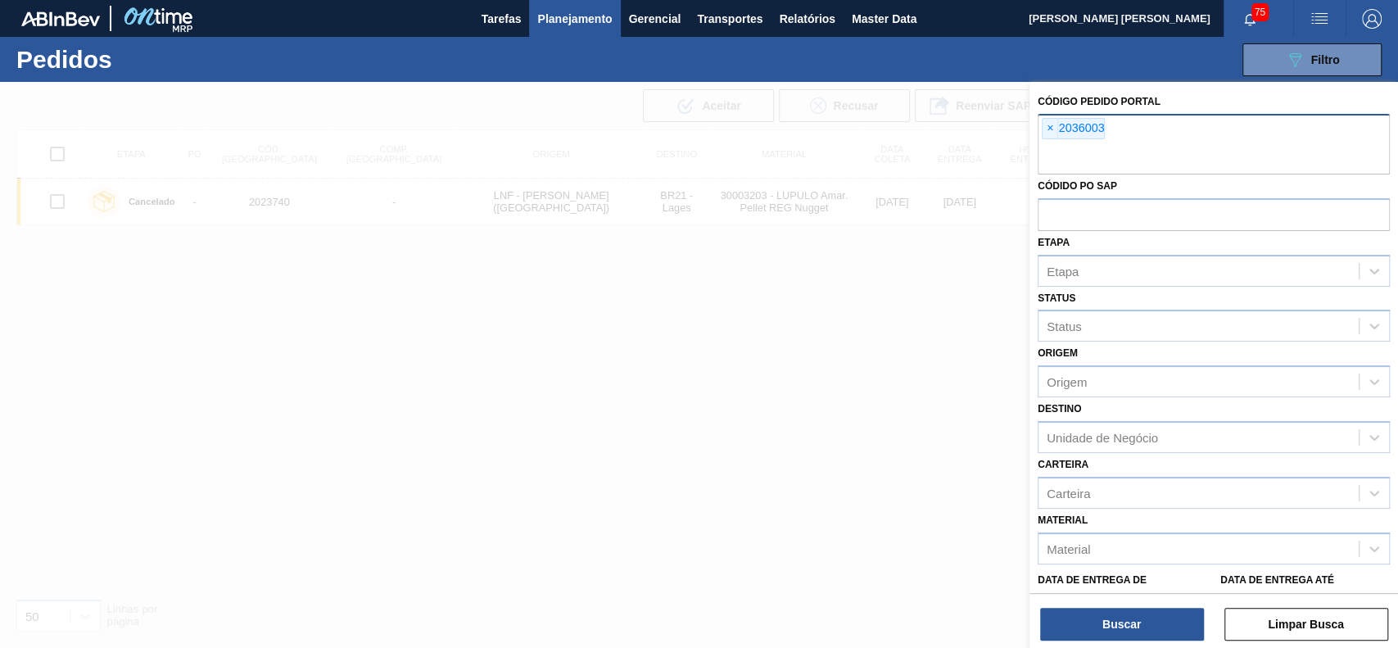
paste input "2035877"
type input "2035877"
paste input "2030844"
type input "2030844"
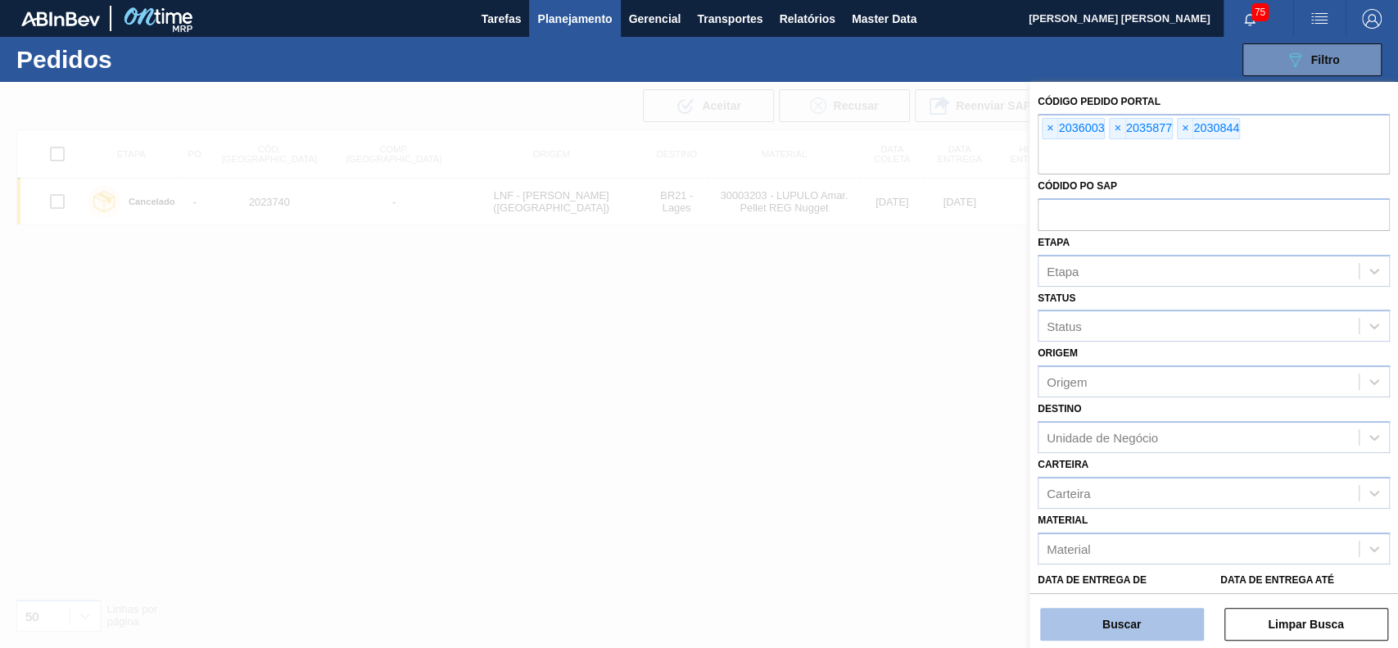
click at [1129, 612] on button "Buscar" at bounding box center [1122, 624] width 164 height 33
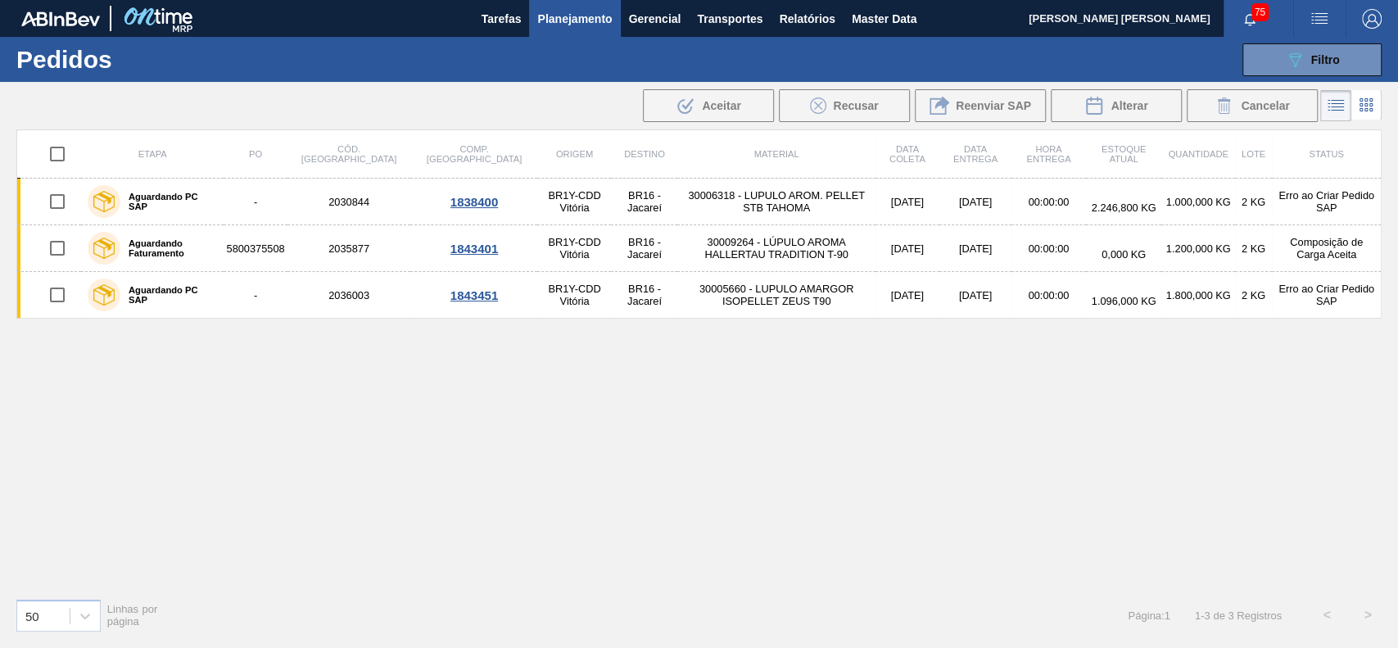
click at [64, 153] on input "checkbox" at bounding box center [57, 154] width 34 height 34
checkbox input "true"
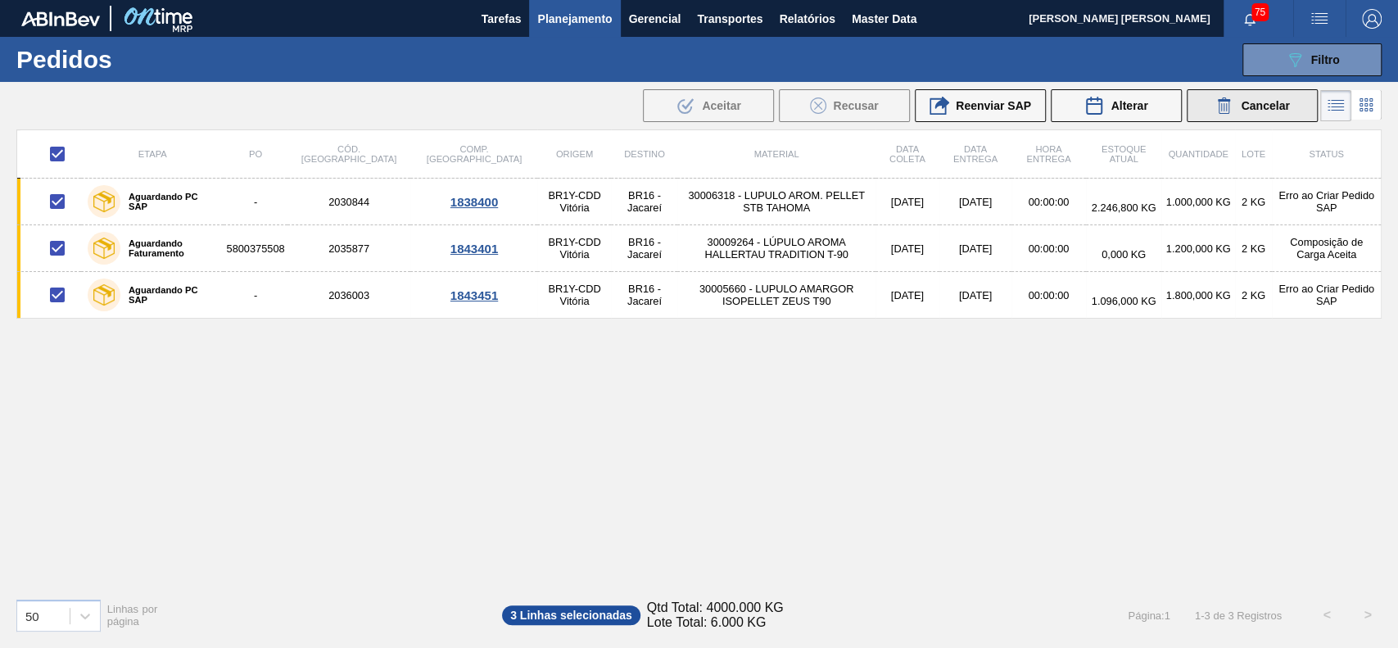
click at [1288, 107] on span "Cancelar" at bounding box center [1265, 105] width 48 height 13
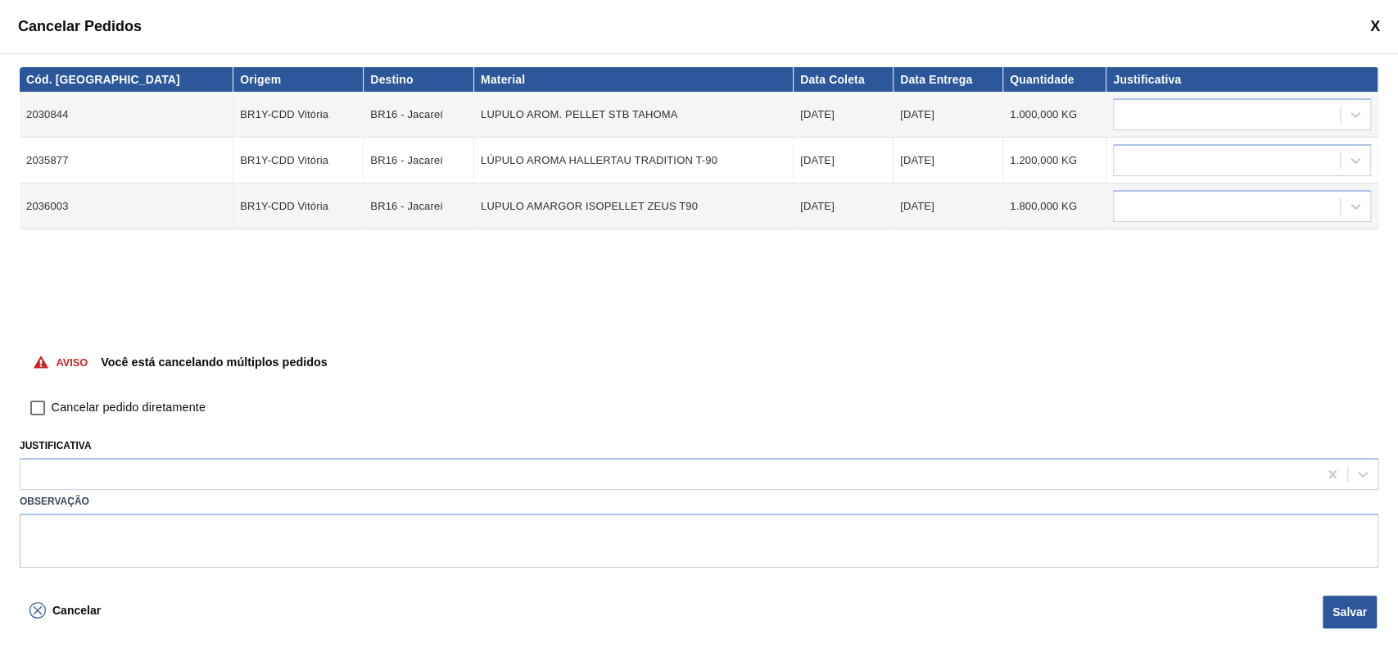
click at [88, 411] on span "Cancelar pedido diretamente" at bounding box center [129, 408] width 154 height 18
click at [52, 411] on input "Cancelar pedido diretamente" at bounding box center [38, 408] width 28 height 28
checkbox input "true"
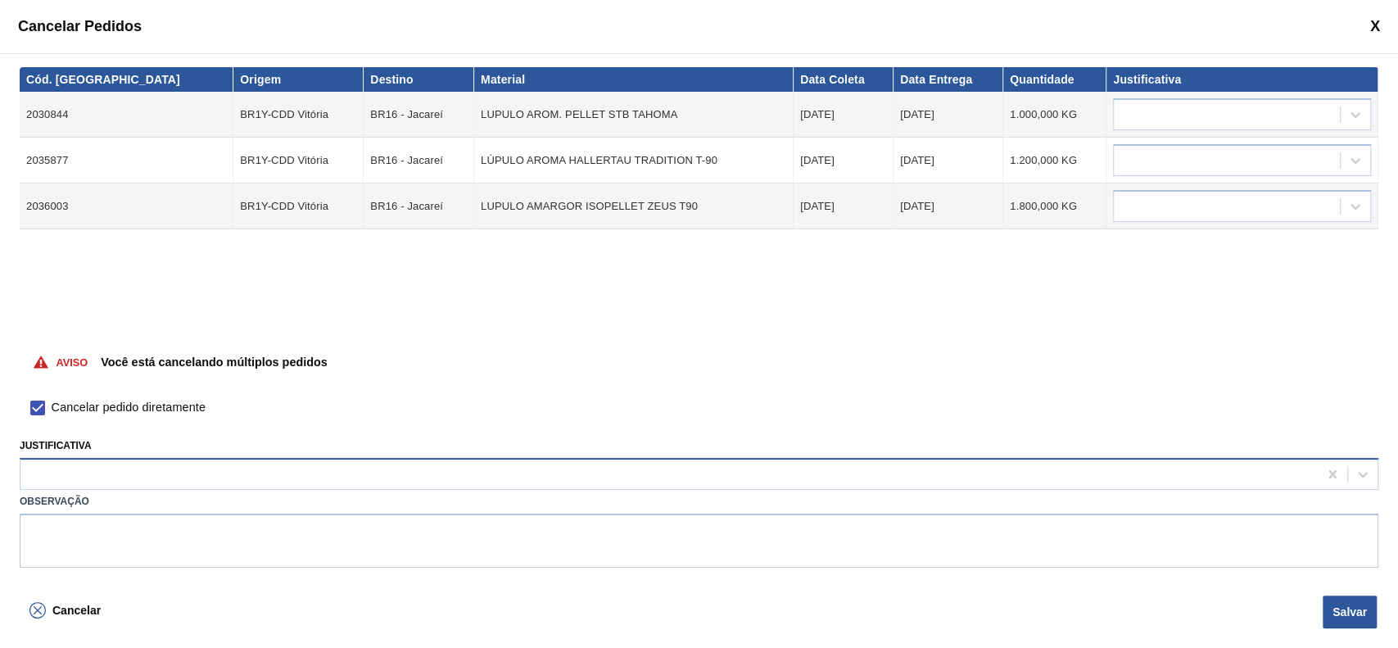
click at [94, 469] on div at bounding box center [668, 475] width 1297 height 24
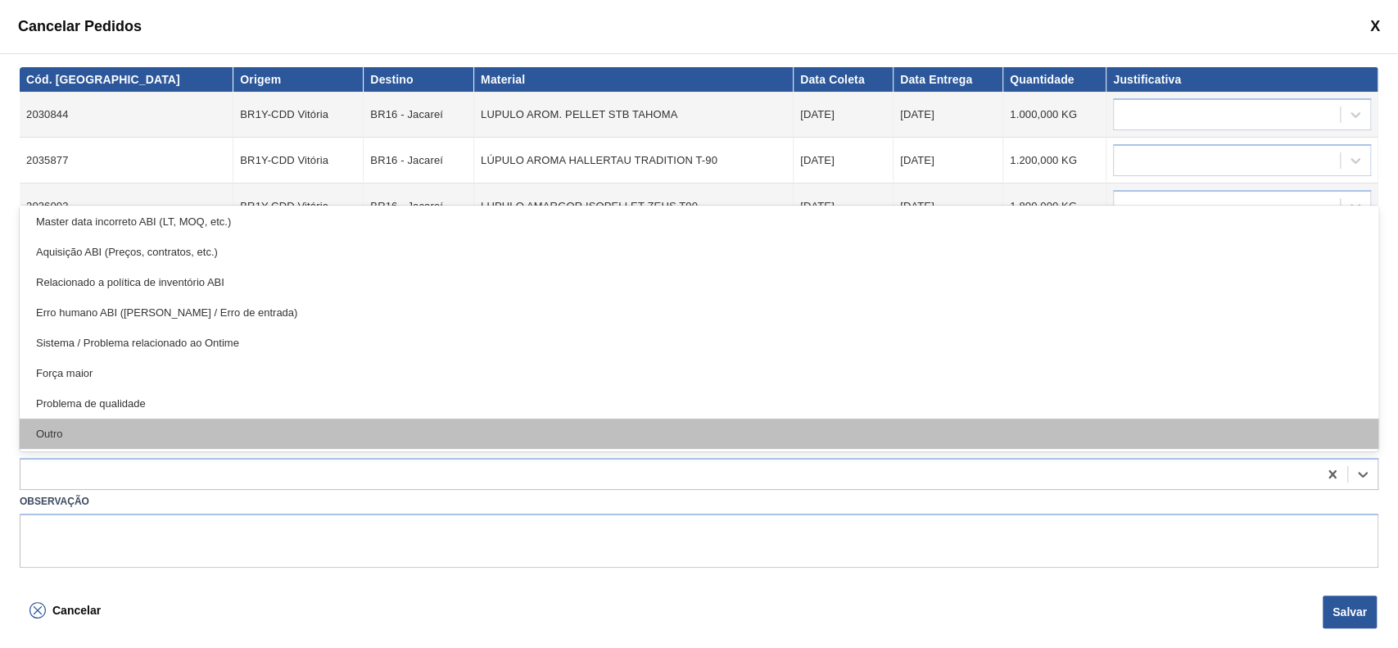
click at [84, 426] on div "Outro" at bounding box center [699, 434] width 1359 height 30
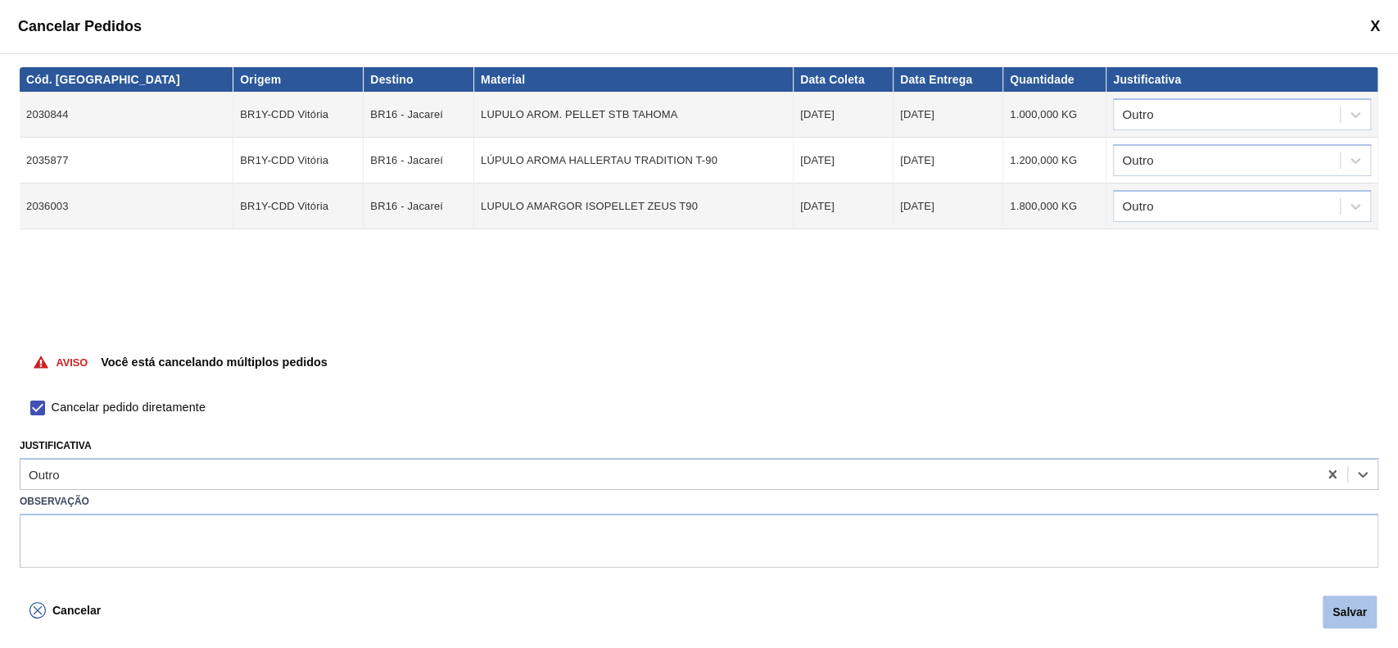
click at [1356, 622] on button "Salvar" at bounding box center [1350, 611] width 54 height 33
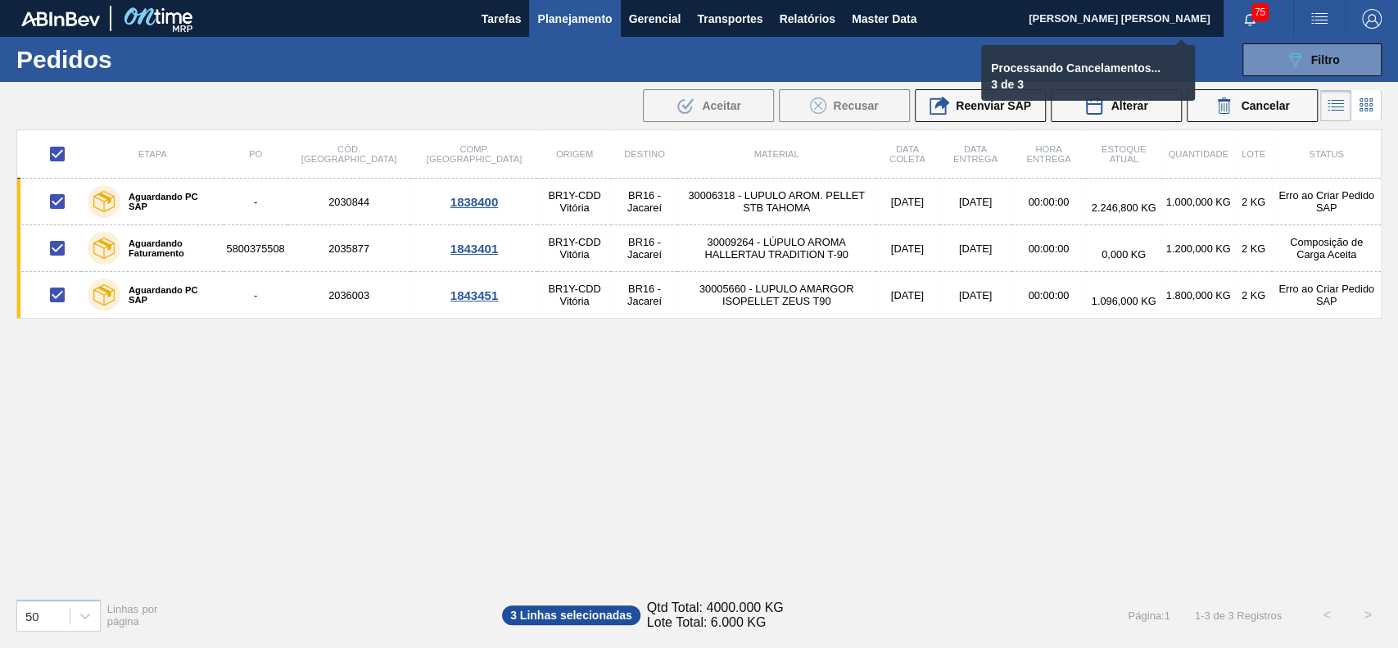
checkbox input "false"
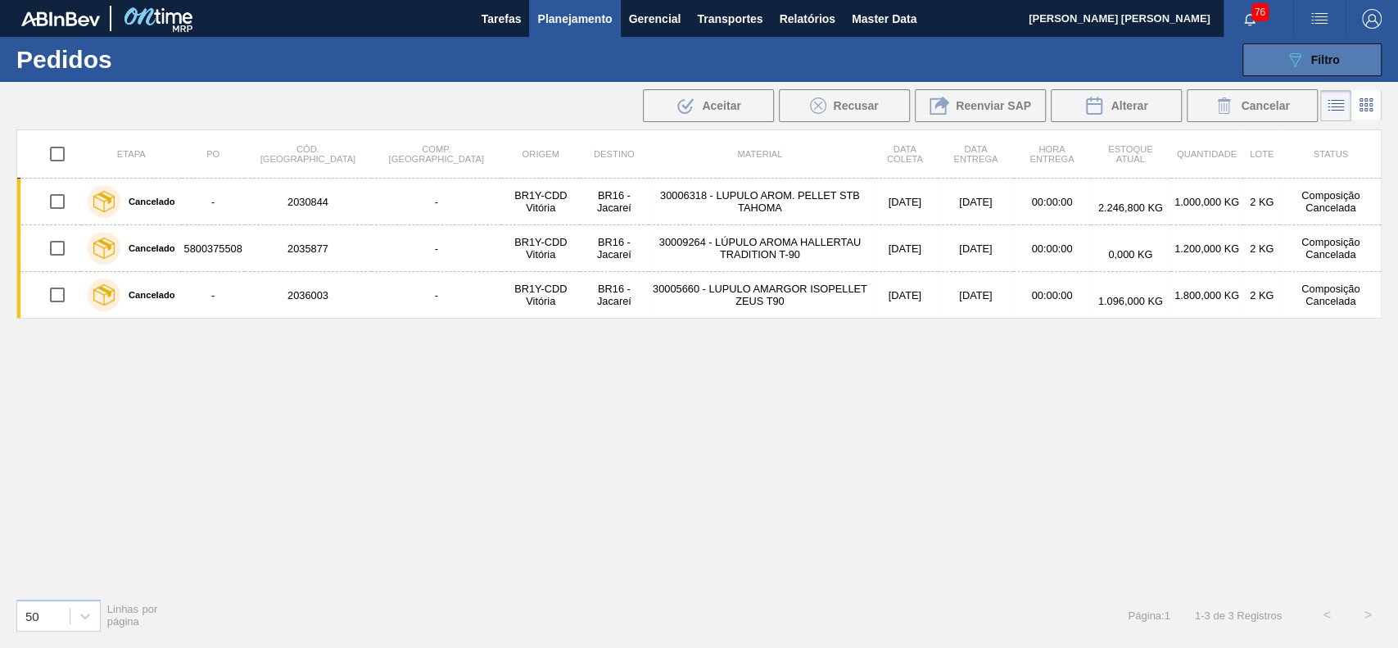
click at [1307, 67] on div "089F7B8B-B2A5-4AFE-B5C0-19BA573D28AC Filtro" at bounding box center [1312, 60] width 55 height 20
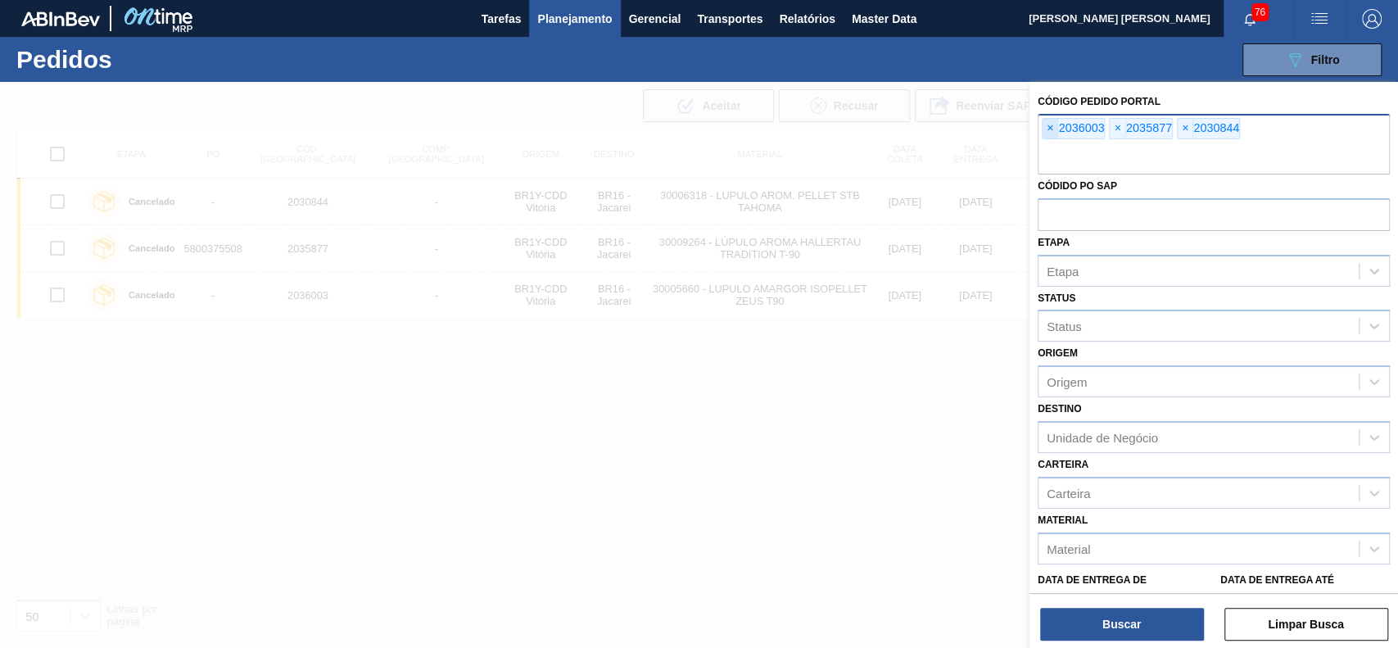
click at [1055, 131] on span "×" at bounding box center [1051, 129] width 16 height 20
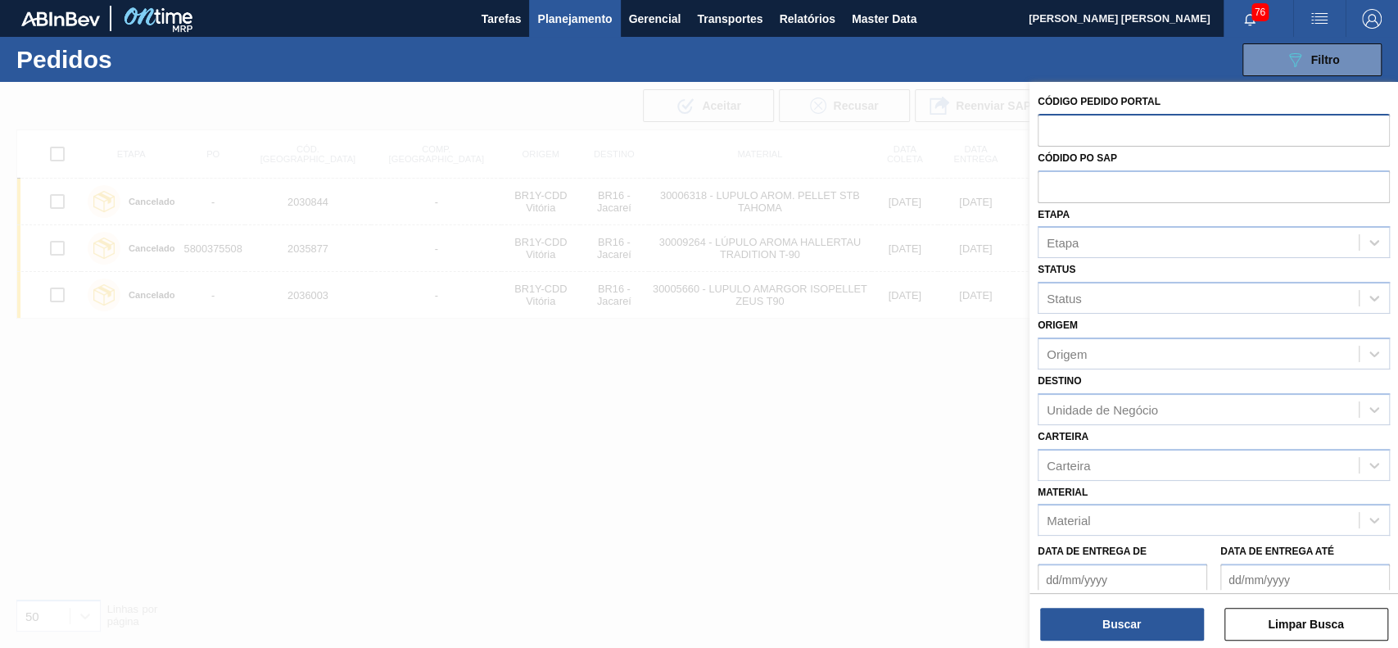
paste input "2035878"
type input "2035878"
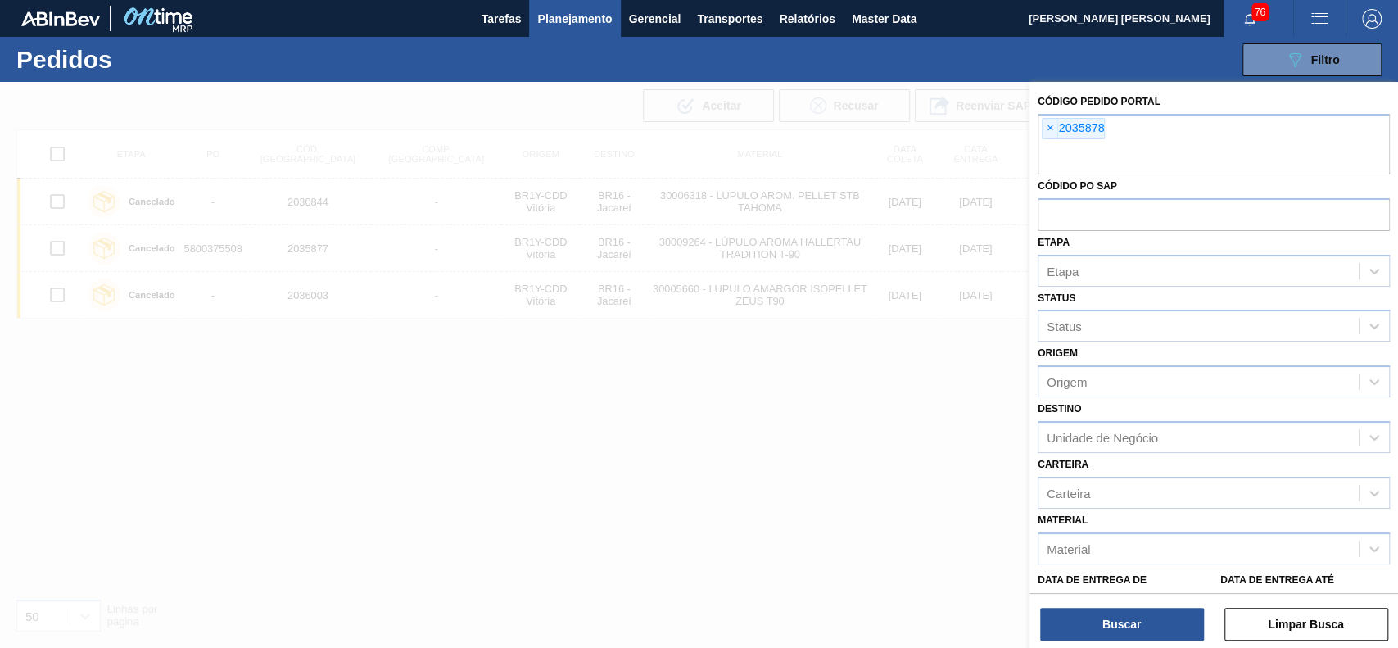
click at [1094, 606] on div "Buscar Limpar Busca" at bounding box center [1214, 616] width 369 height 46
click at [1096, 613] on button "Buscar" at bounding box center [1122, 624] width 164 height 33
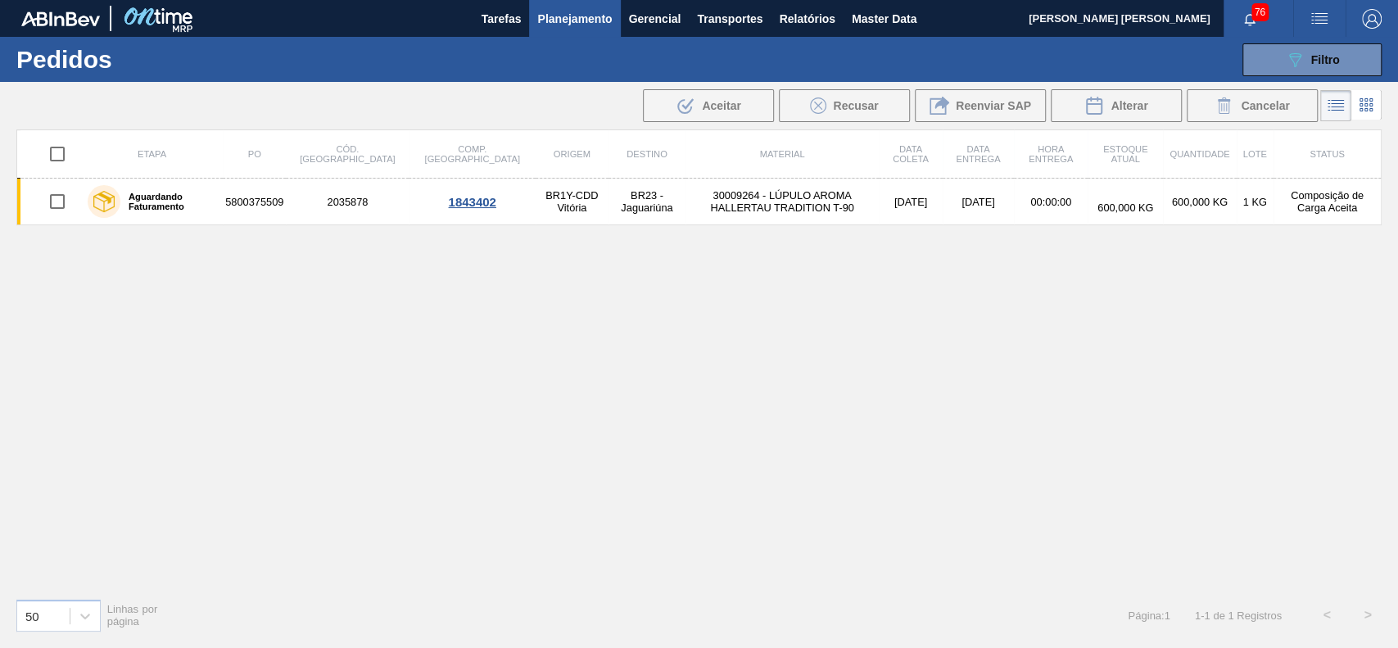
click at [62, 149] on input "checkbox" at bounding box center [57, 154] width 34 height 34
checkbox input "true"
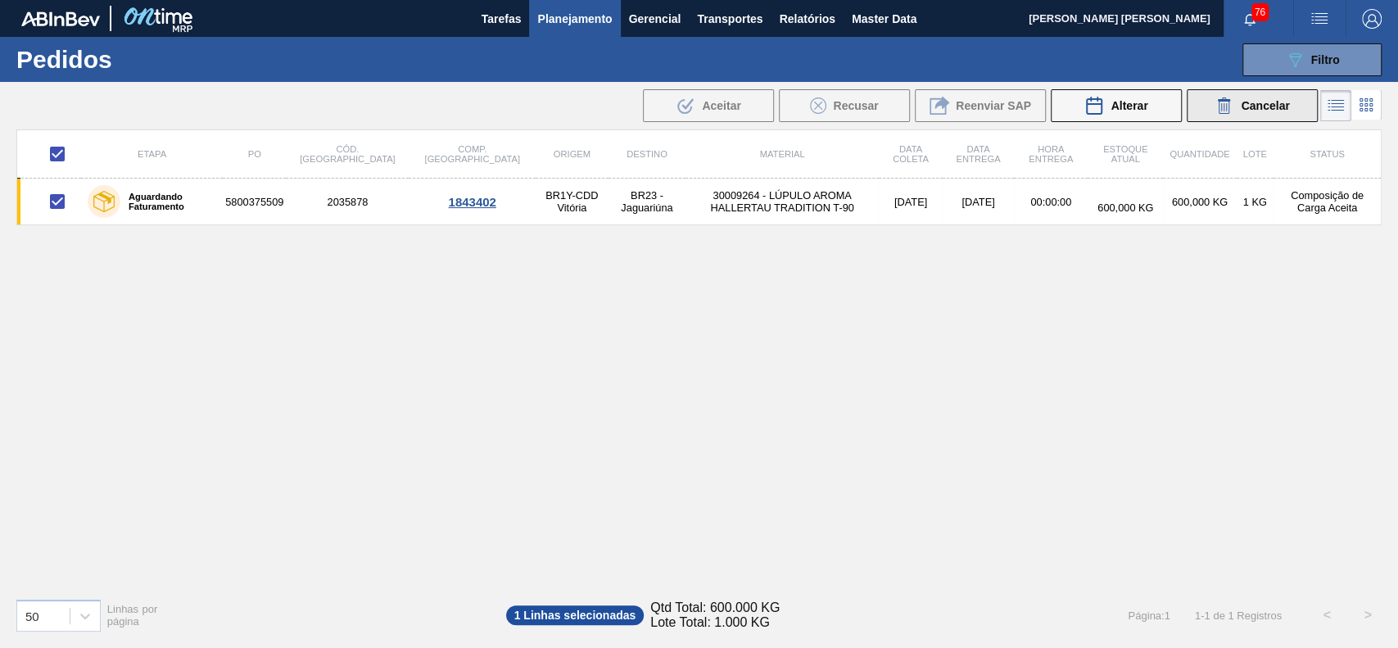
click at [1219, 114] on icon at bounding box center [1225, 106] width 20 height 20
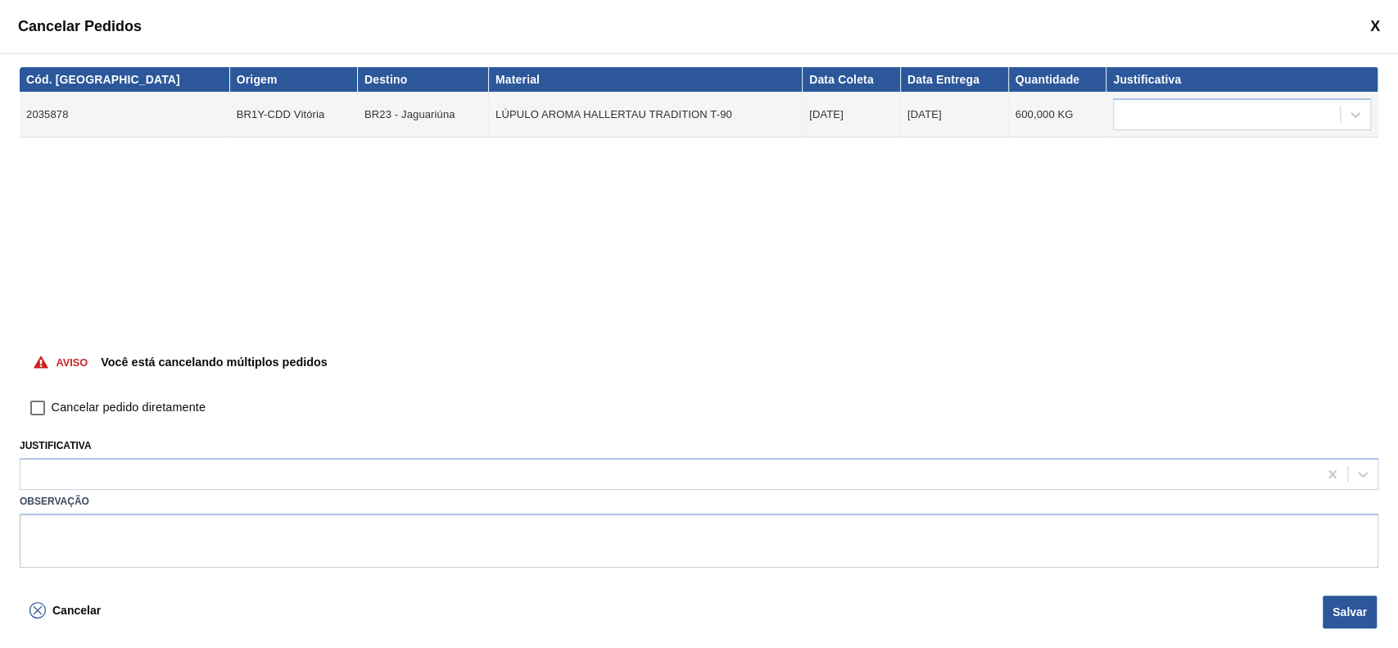
drag, startPoint x: 85, startPoint y: 412, endPoint x: 100, endPoint y: 444, distance: 35.2
click at [85, 411] on span "Cancelar pedido diretamente" at bounding box center [129, 408] width 154 height 18
click at [52, 411] on input "Cancelar pedido diretamente" at bounding box center [38, 408] width 28 height 28
checkbox input "true"
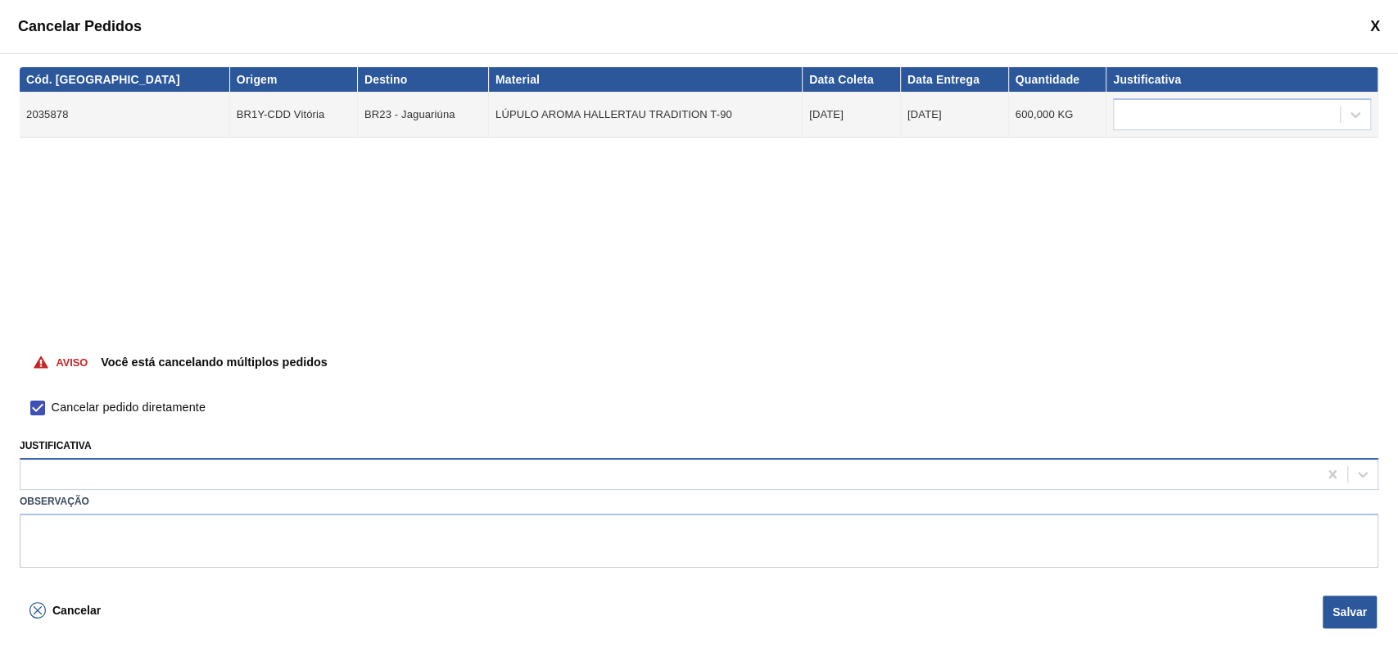
click at [113, 475] on div at bounding box center [668, 475] width 1297 height 24
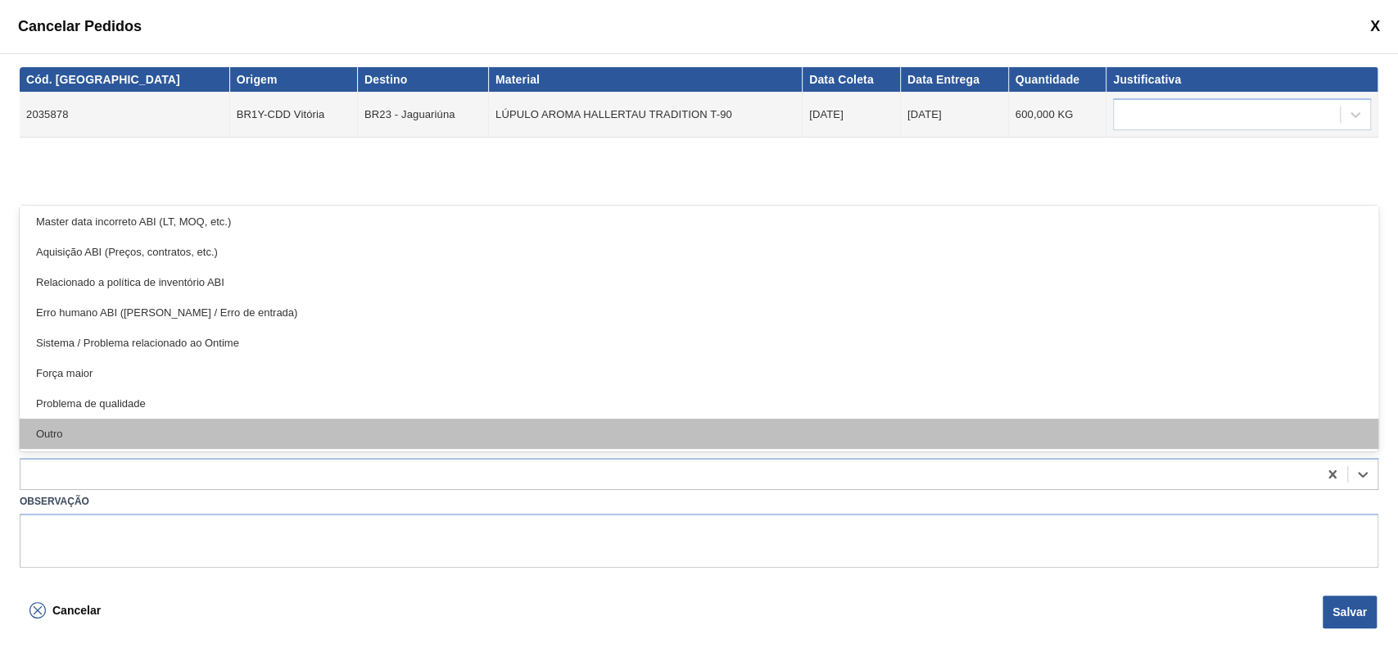
click at [109, 441] on div "Outro" at bounding box center [699, 434] width 1359 height 30
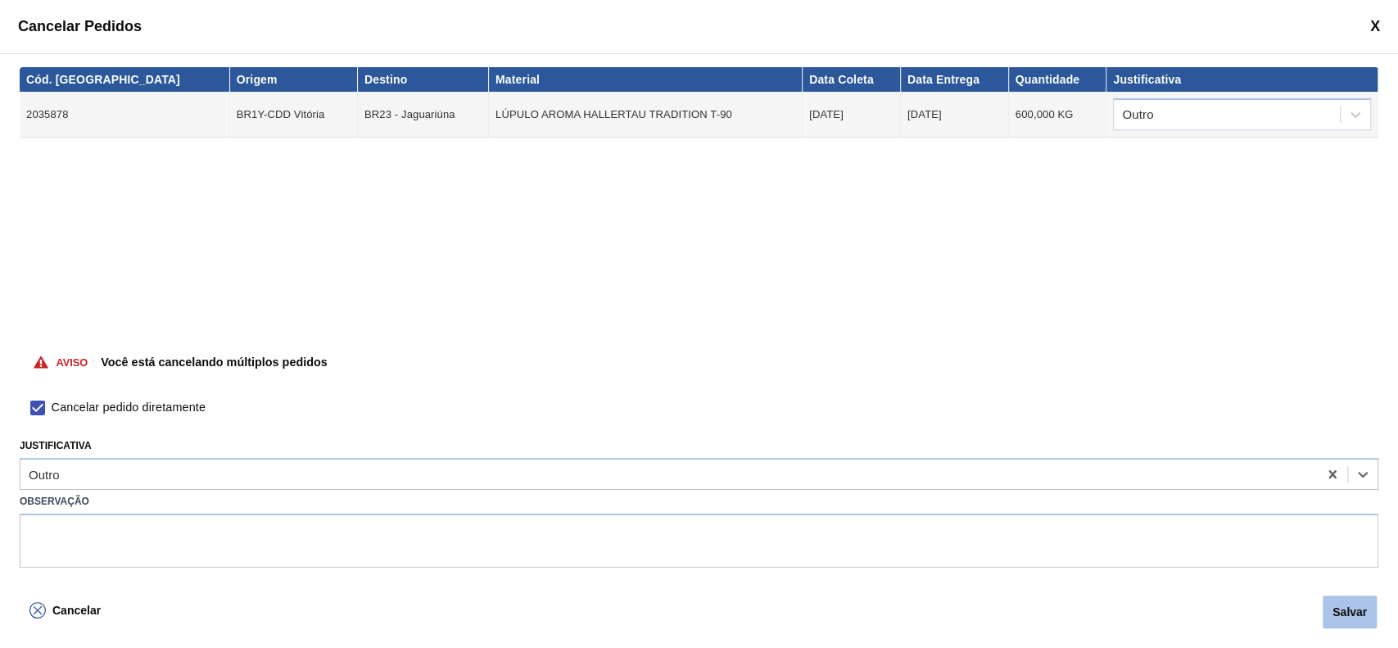
click at [1364, 620] on button "Salvar" at bounding box center [1350, 611] width 54 height 33
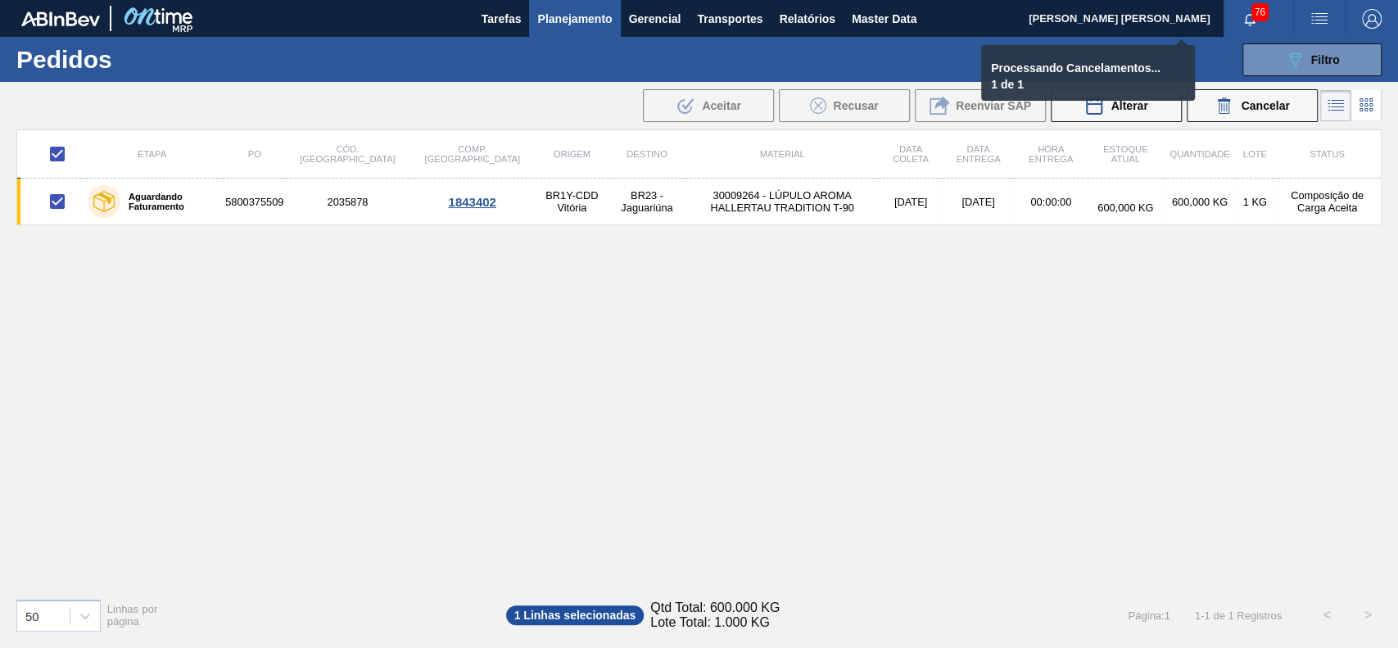
checkbox input "false"
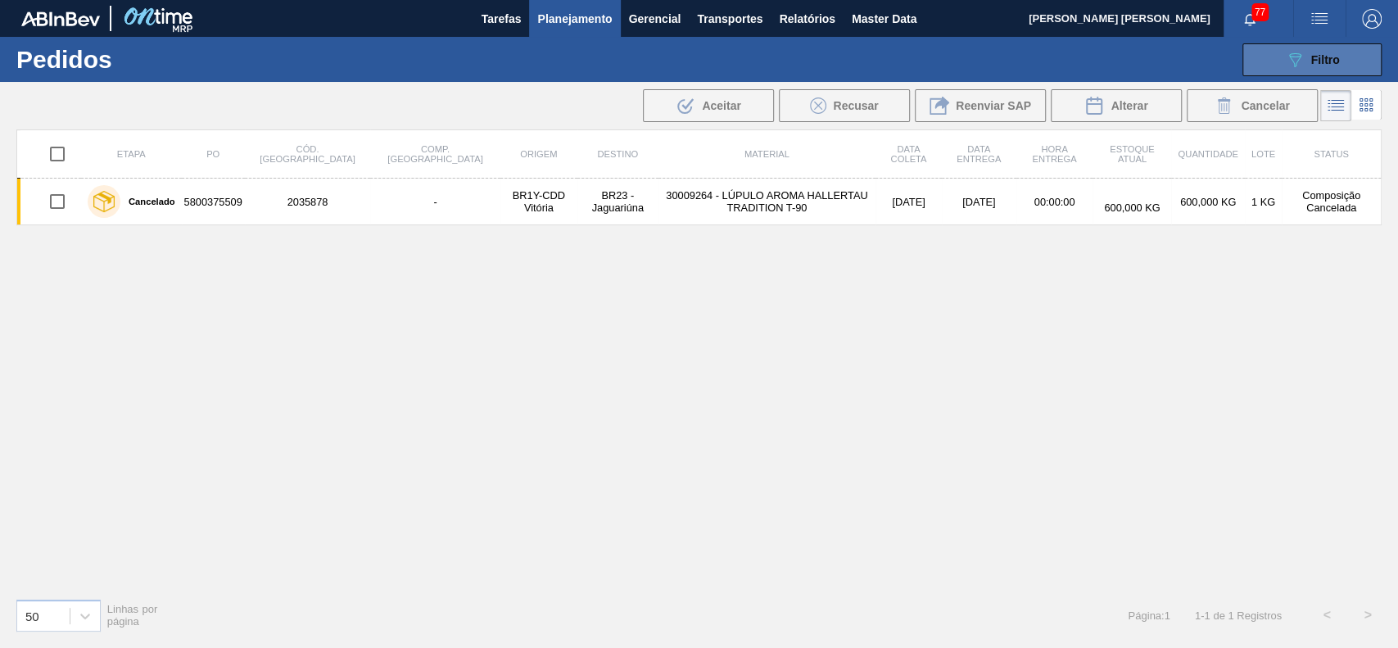
click at [1278, 62] on button "089F7B8B-B2A5-4AFE-B5C0-19BA573D28AC Filtro" at bounding box center [1311, 59] width 139 height 33
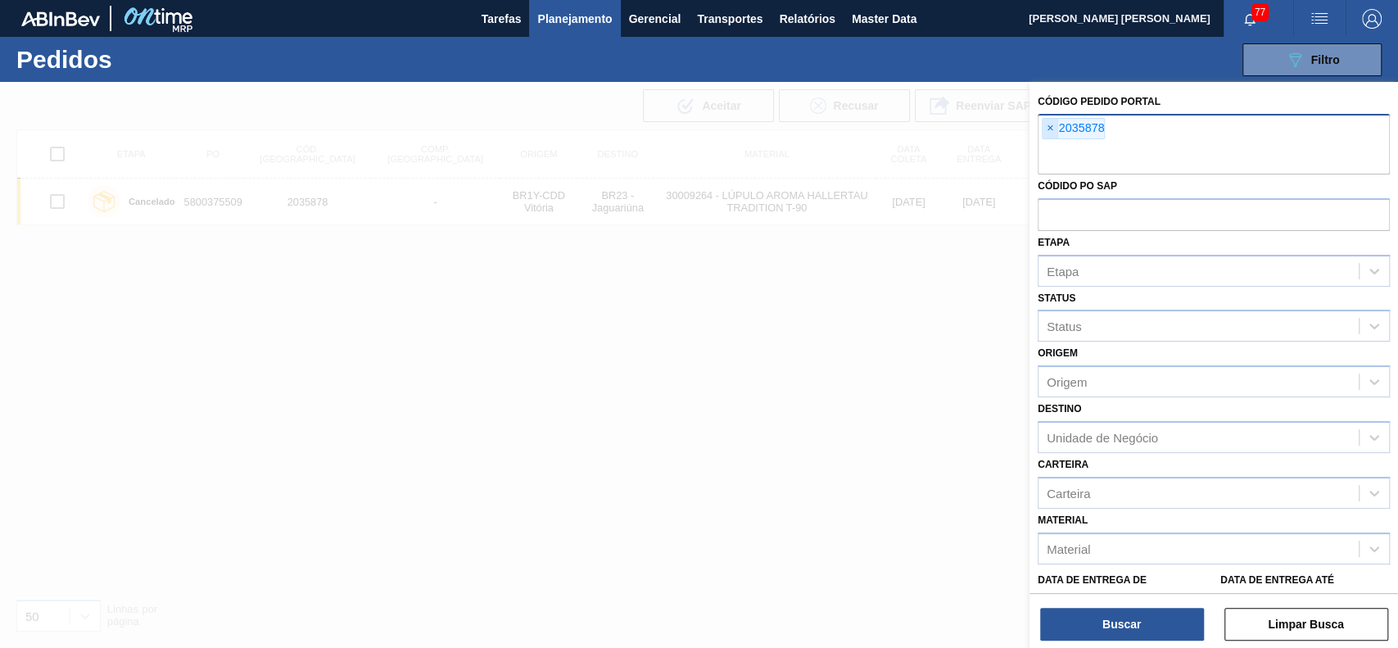
click at [1048, 123] on span "×" at bounding box center [1051, 129] width 16 height 20
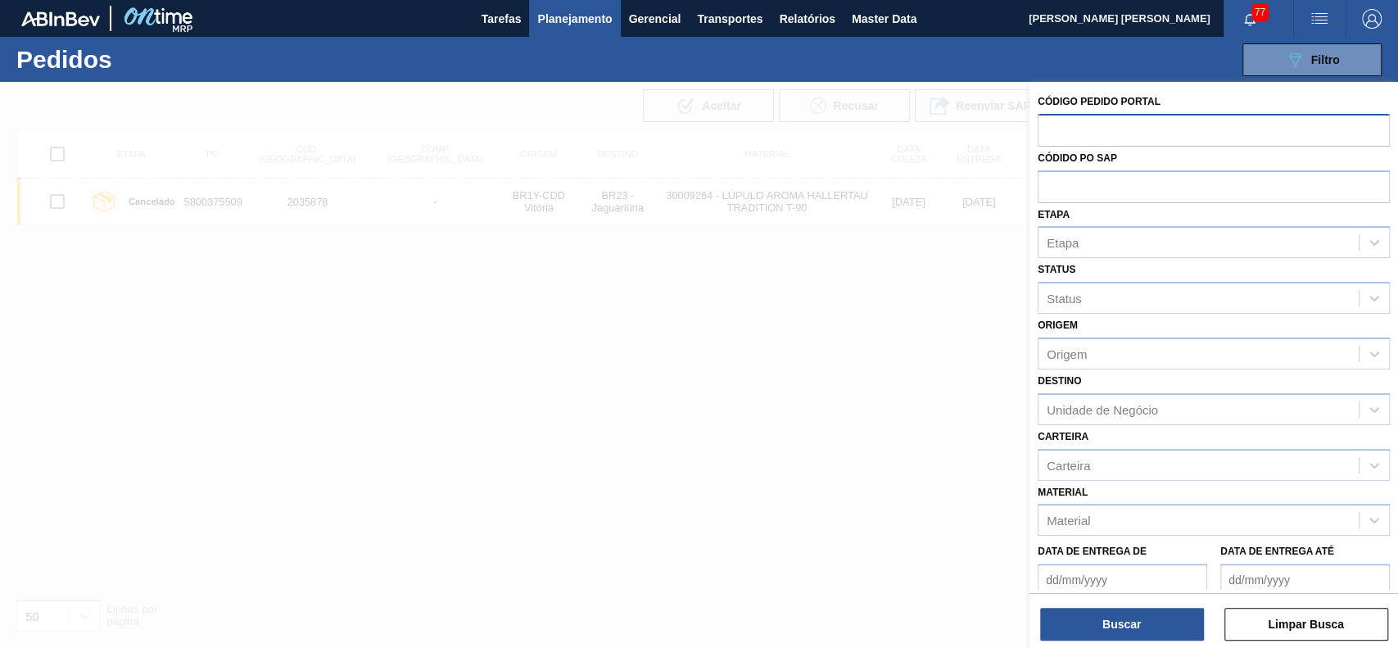
paste input "2036004"
type input "2036004"
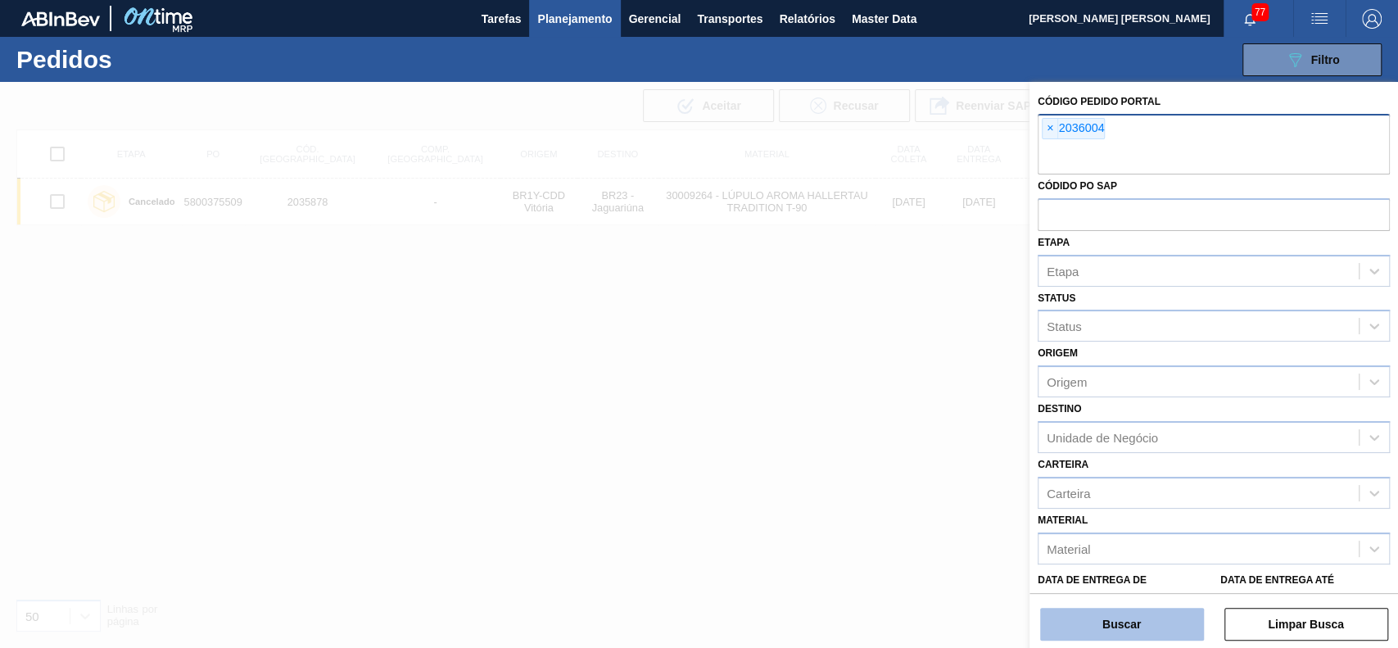
click at [1120, 627] on button "Buscar" at bounding box center [1122, 624] width 164 height 33
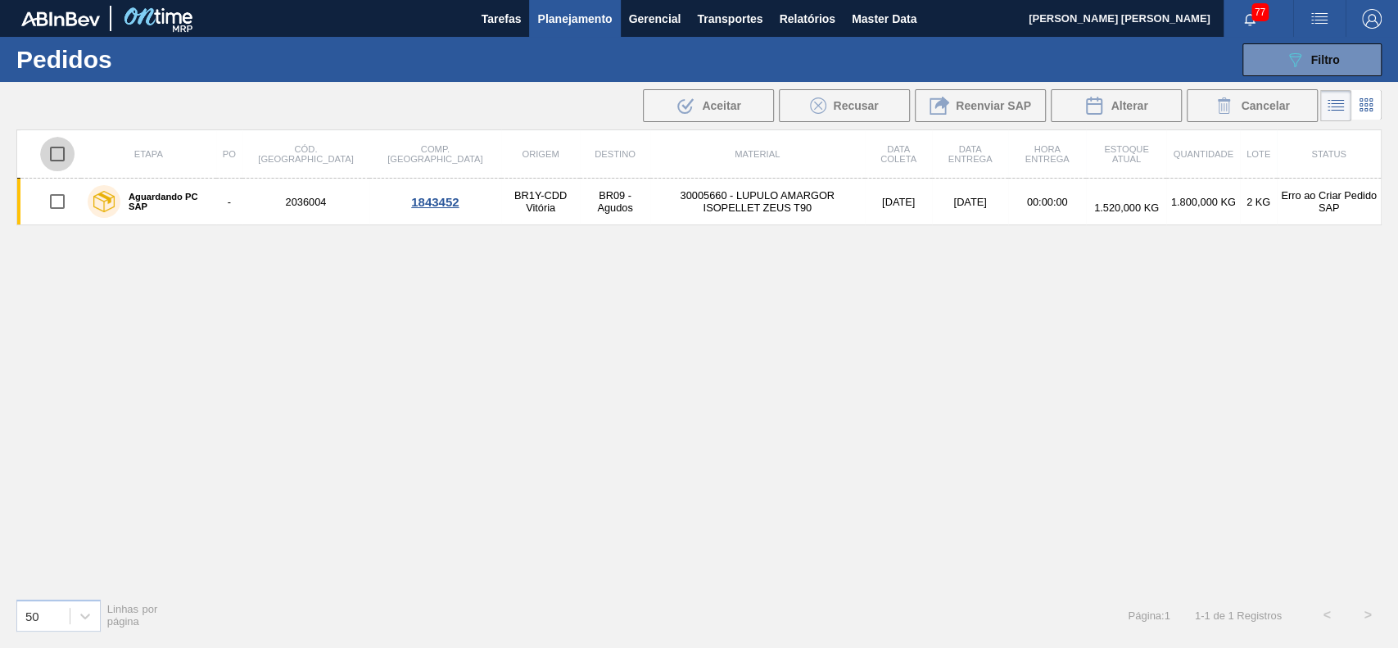
click at [47, 152] on input "checkbox" at bounding box center [57, 154] width 34 height 34
checkbox input "true"
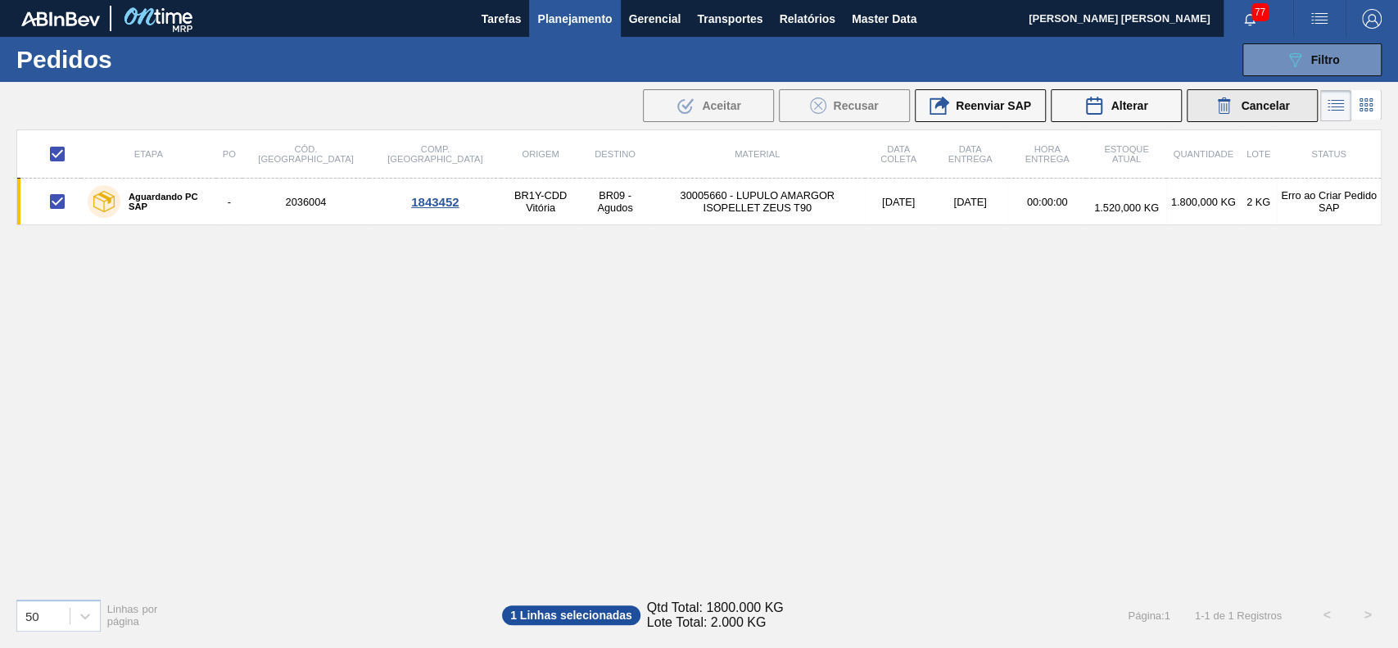
click at [1233, 118] on button "Cancelar" at bounding box center [1252, 105] width 131 height 33
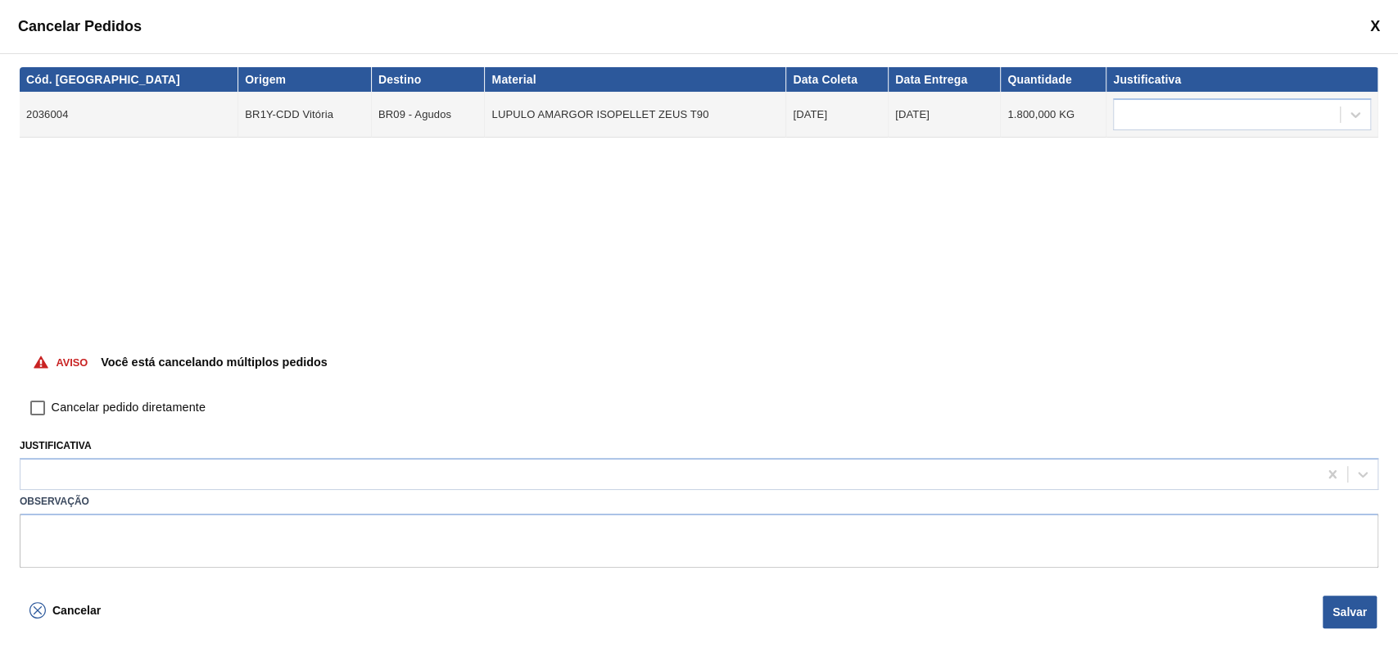
click at [88, 411] on span "Cancelar pedido diretamente" at bounding box center [129, 408] width 154 height 18
click at [52, 411] on input "Cancelar pedido diretamente" at bounding box center [38, 408] width 28 height 28
checkbox input "true"
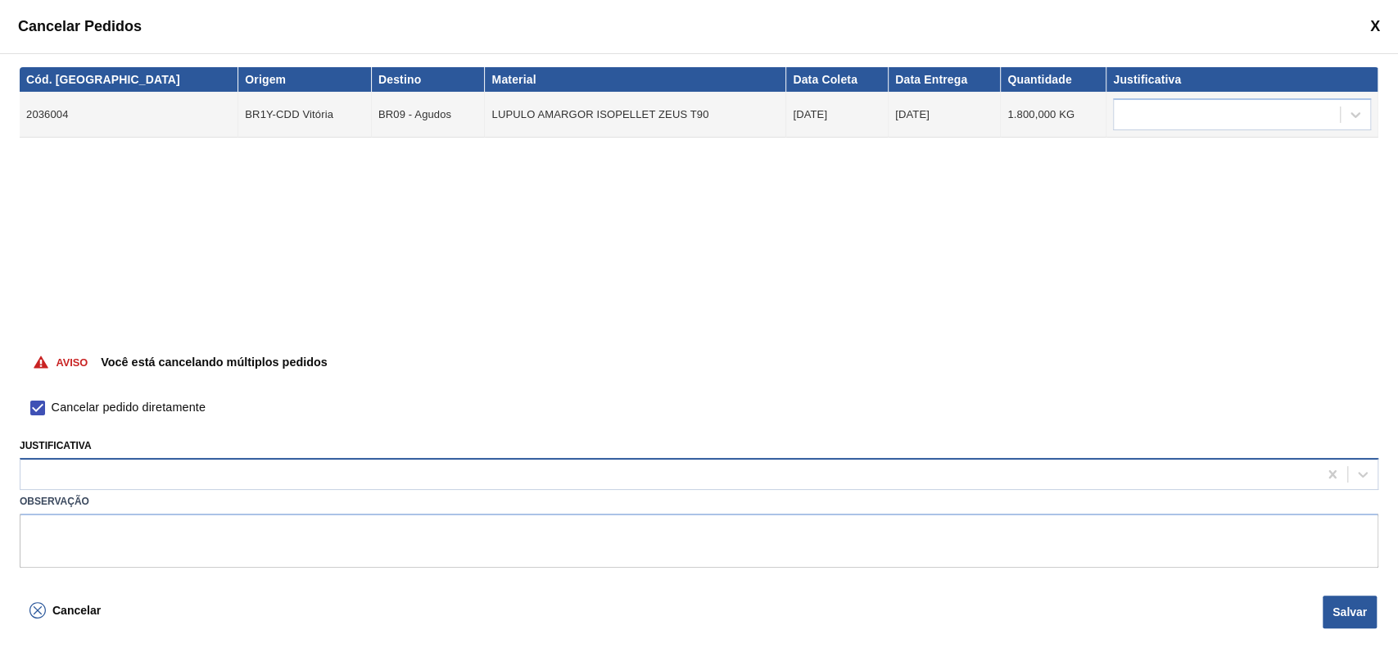
click at [101, 475] on div at bounding box center [668, 475] width 1297 height 24
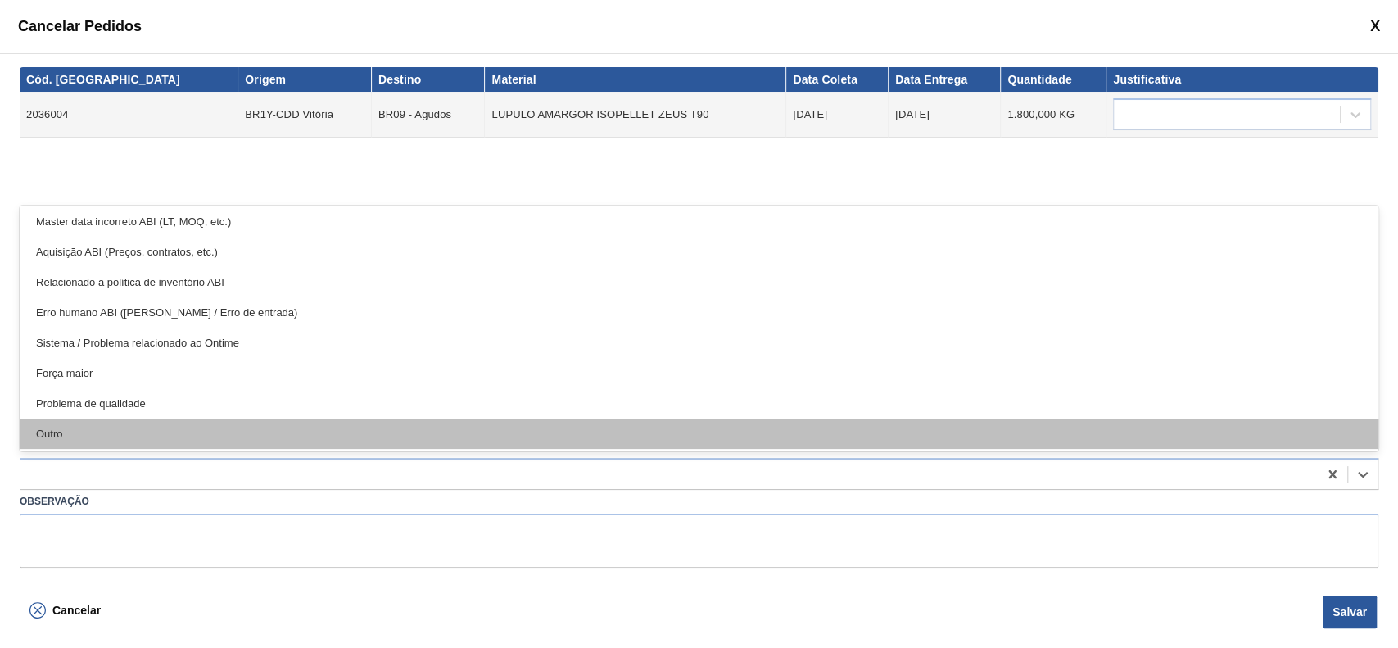
click at [113, 437] on div "Outro" at bounding box center [699, 434] width 1359 height 30
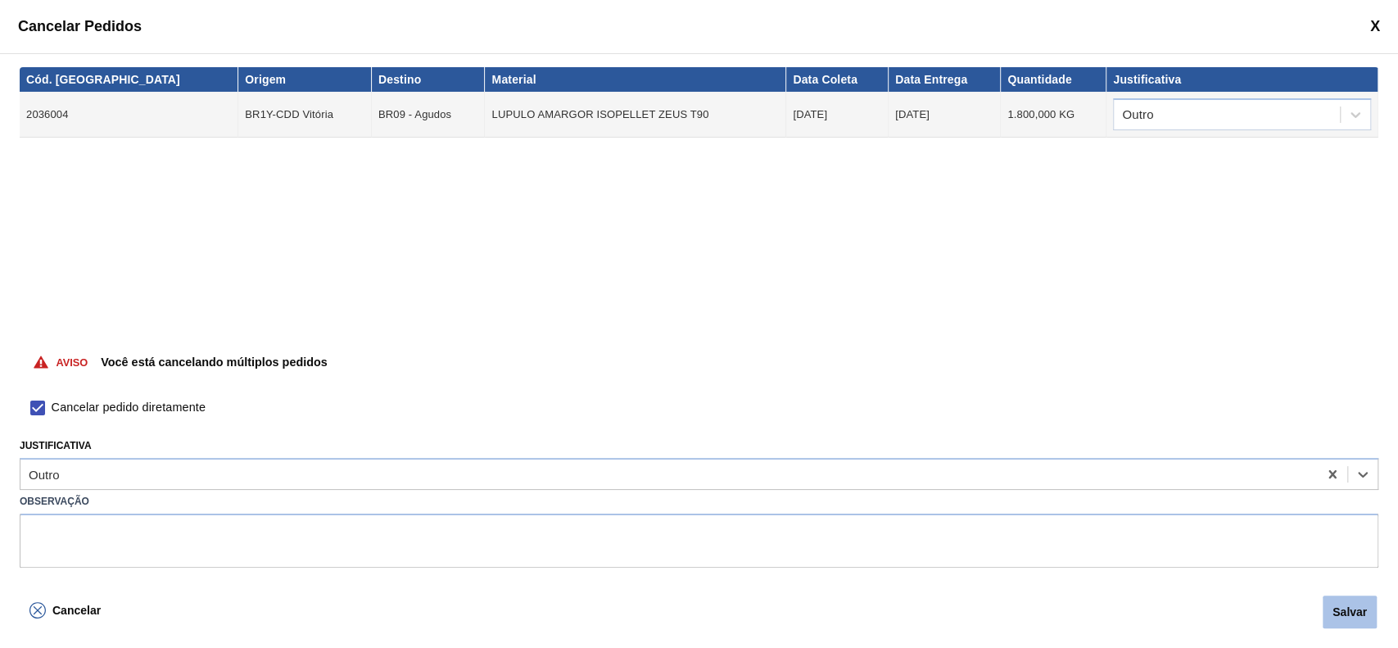
click at [1342, 605] on button "Salvar" at bounding box center [1350, 611] width 54 height 33
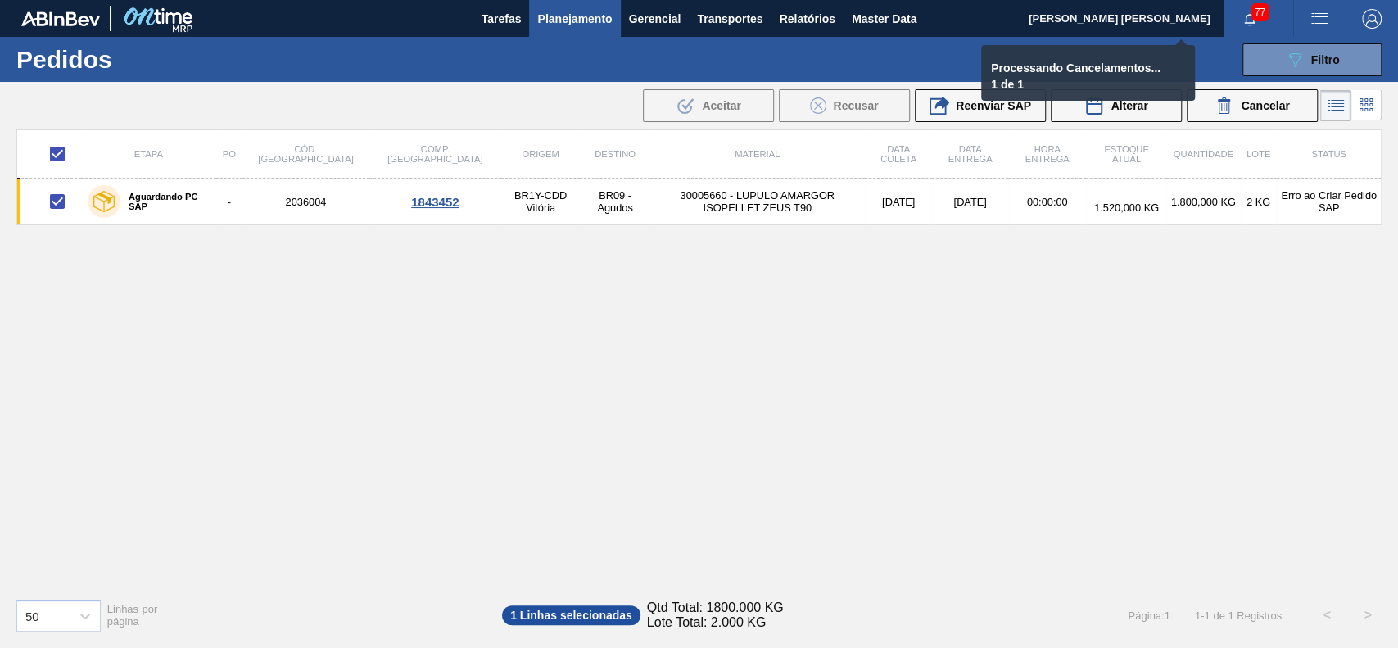
checkbox input "false"
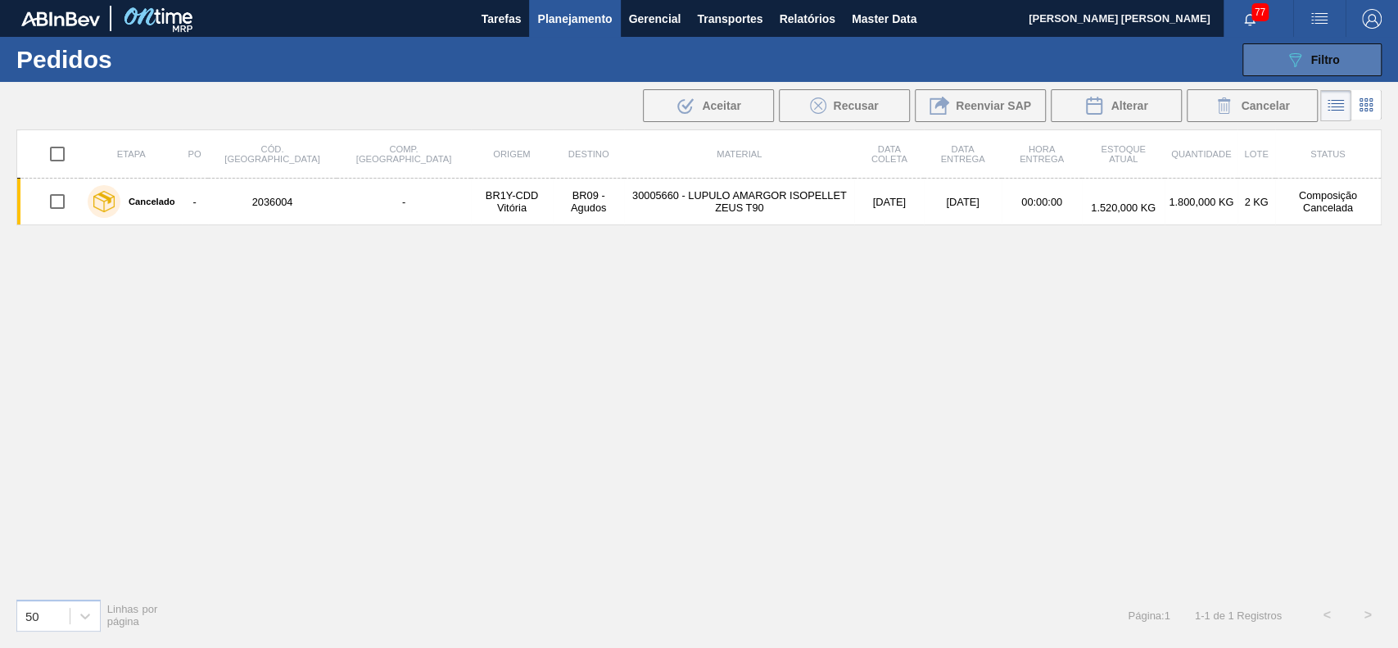
click at [1262, 62] on button "089F7B8B-B2A5-4AFE-B5C0-19BA573D28AC Filtro" at bounding box center [1311, 59] width 139 height 33
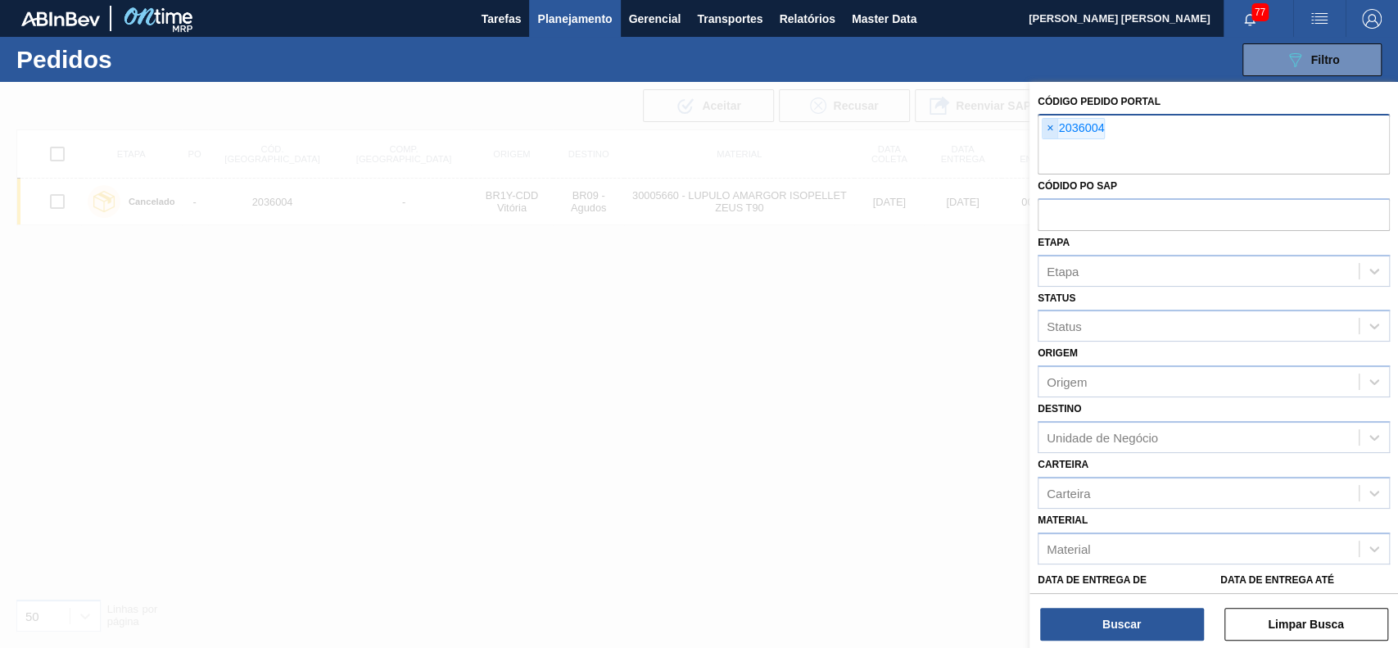
click at [1052, 125] on span "×" at bounding box center [1051, 129] width 16 height 20
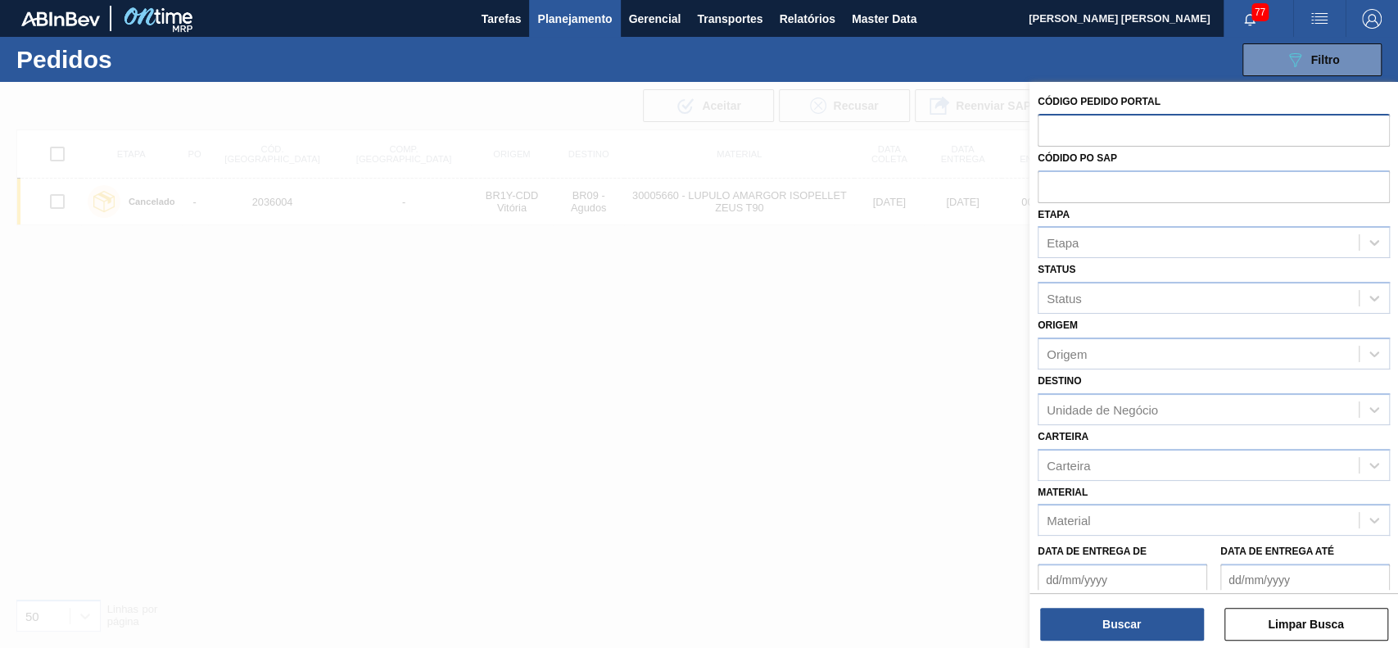
paste input "2035879"
type input "2035879"
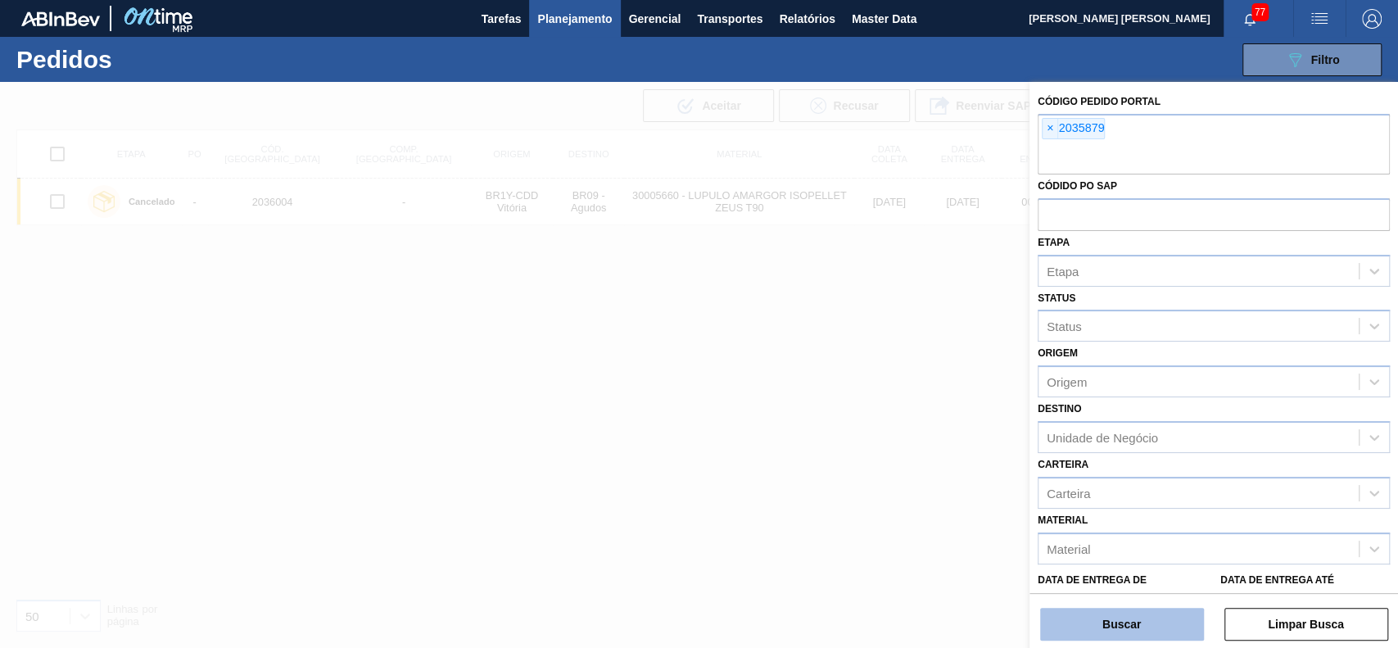
click at [1166, 619] on button "Buscar" at bounding box center [1122, 624] width 164 height 33
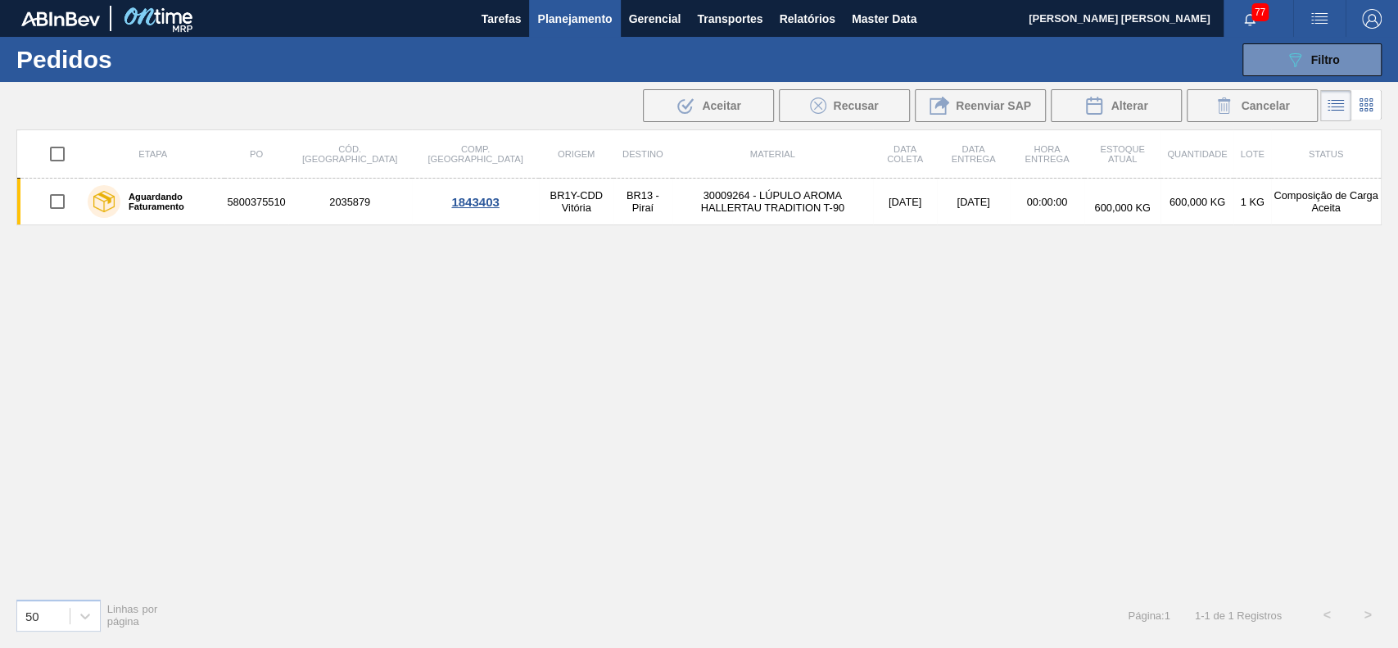
click at [61, 161] on input "checkbox" at bounding box center [57, 154] width 34 height 34
checkbox input "true"
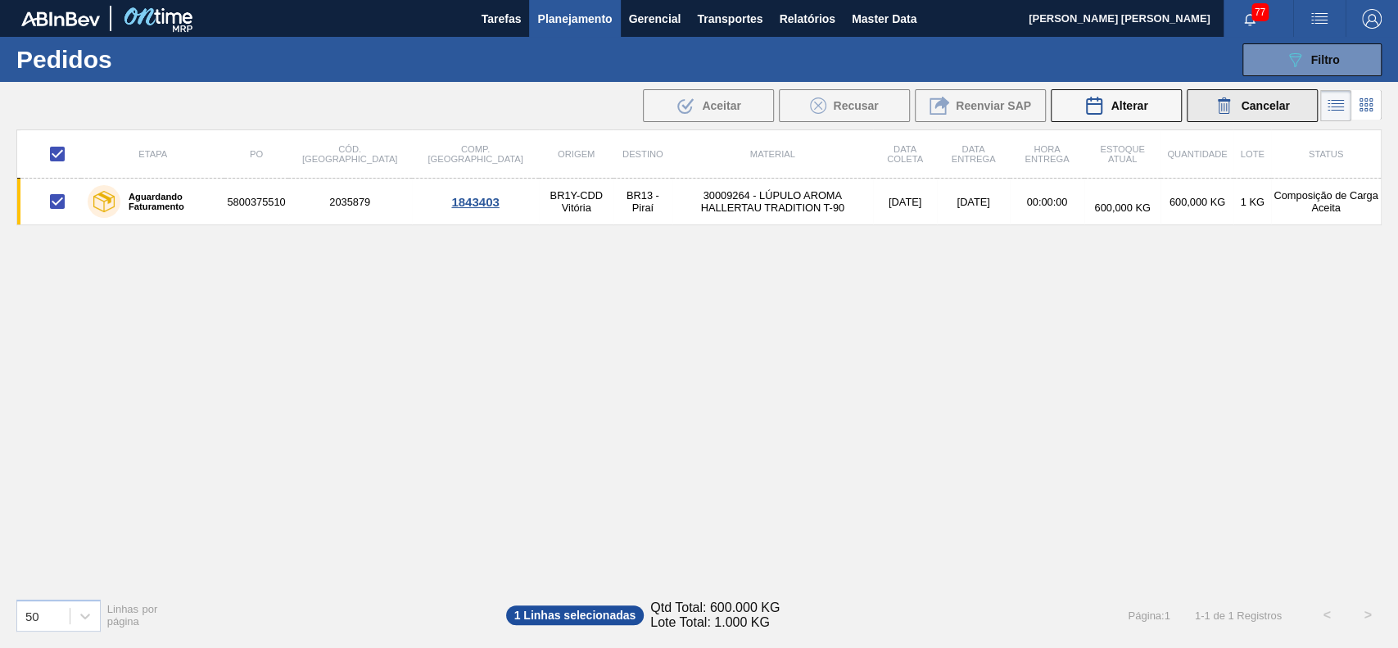
click at [1215, 104] on icon at bounding box center [1225, 106] width 20 height 20
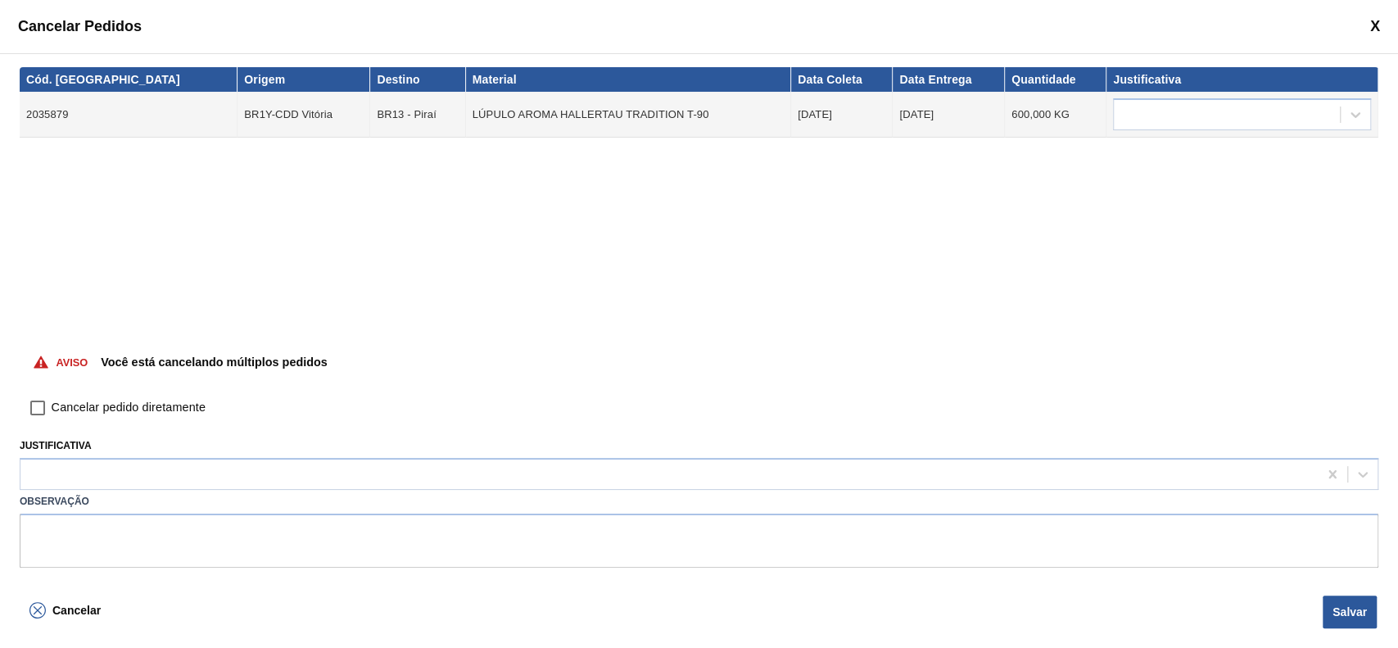
click at [163, 397] on label "Cancelar pedido diretamente" at bounding box center [115, 408] width 182 height 28
click at [52, 397] on input "Cancelar pedido diretamente" at bounding box center [38, 408] width 28 height 28
checkbox input "true"
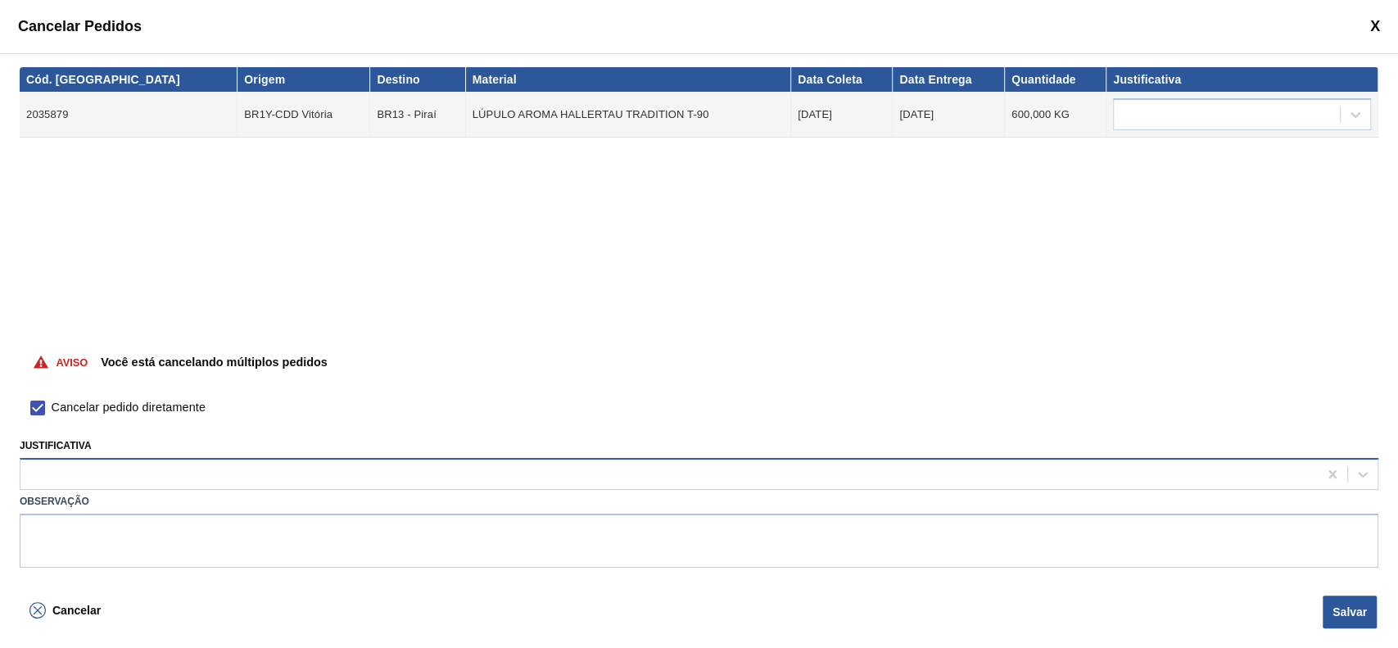
click at [146, 463] on div at bounding box center [668, 475] width 1297 height 24
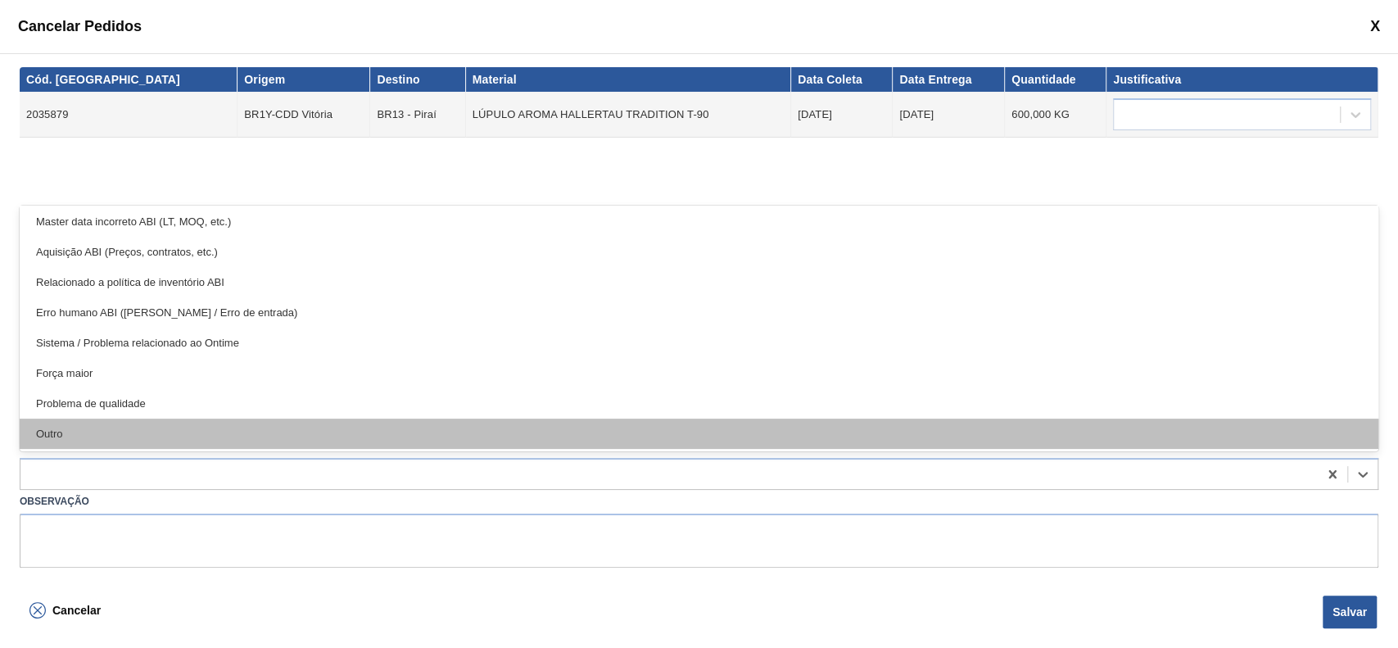
click at [93, 427] on div "Outro" at bounding box center [699, 434] width 1359 height 30
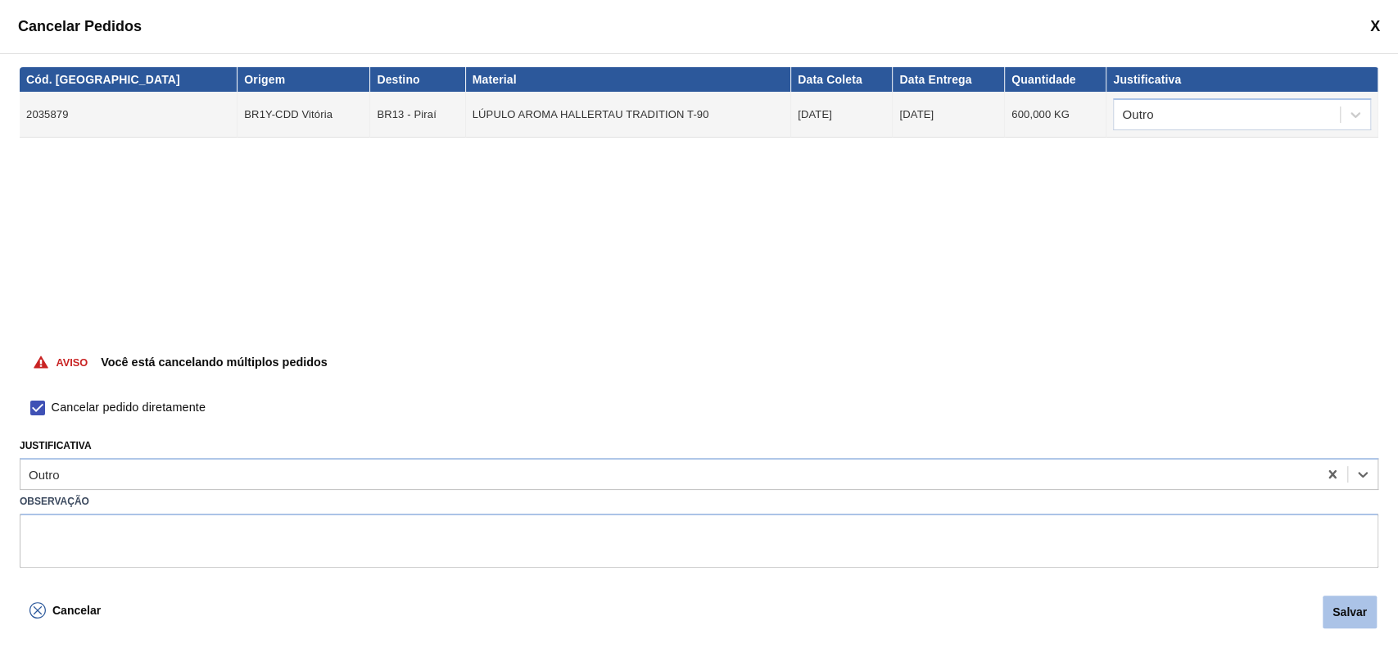
click at [1332, 614] on button "Salvar" at bounding box center [1350, 611] width 54 height 33
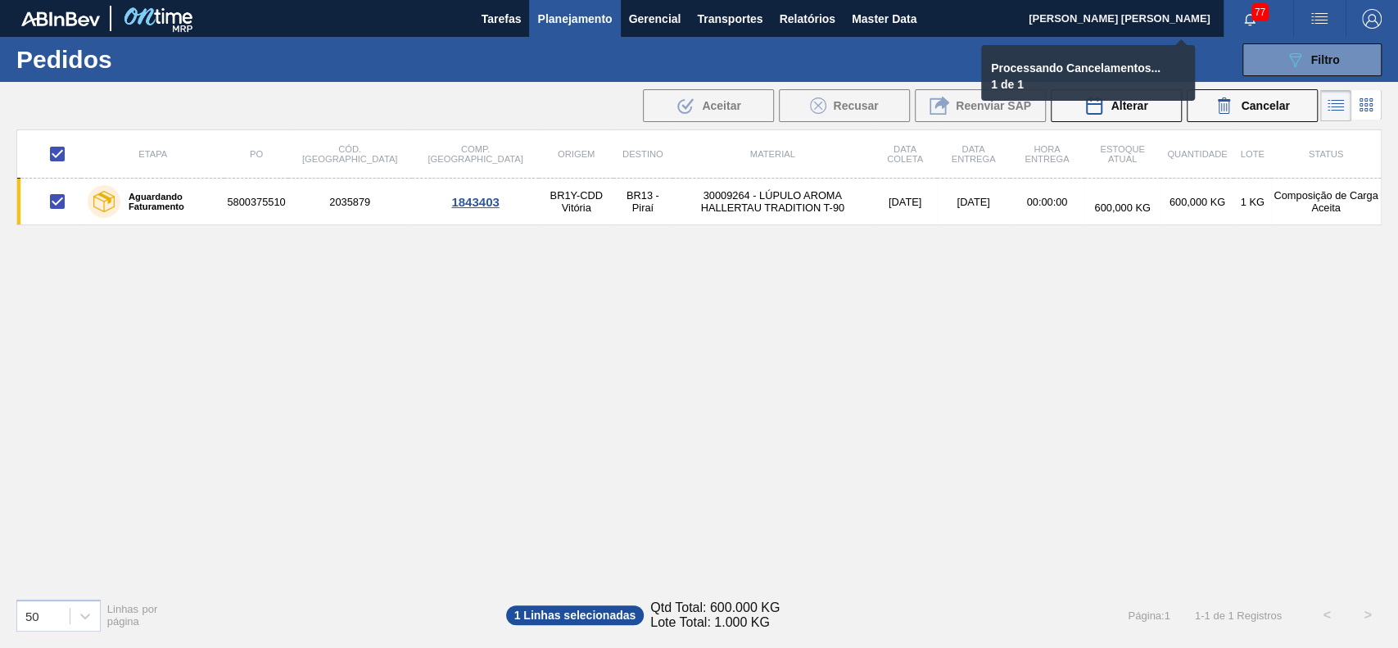
checkbox input "false"
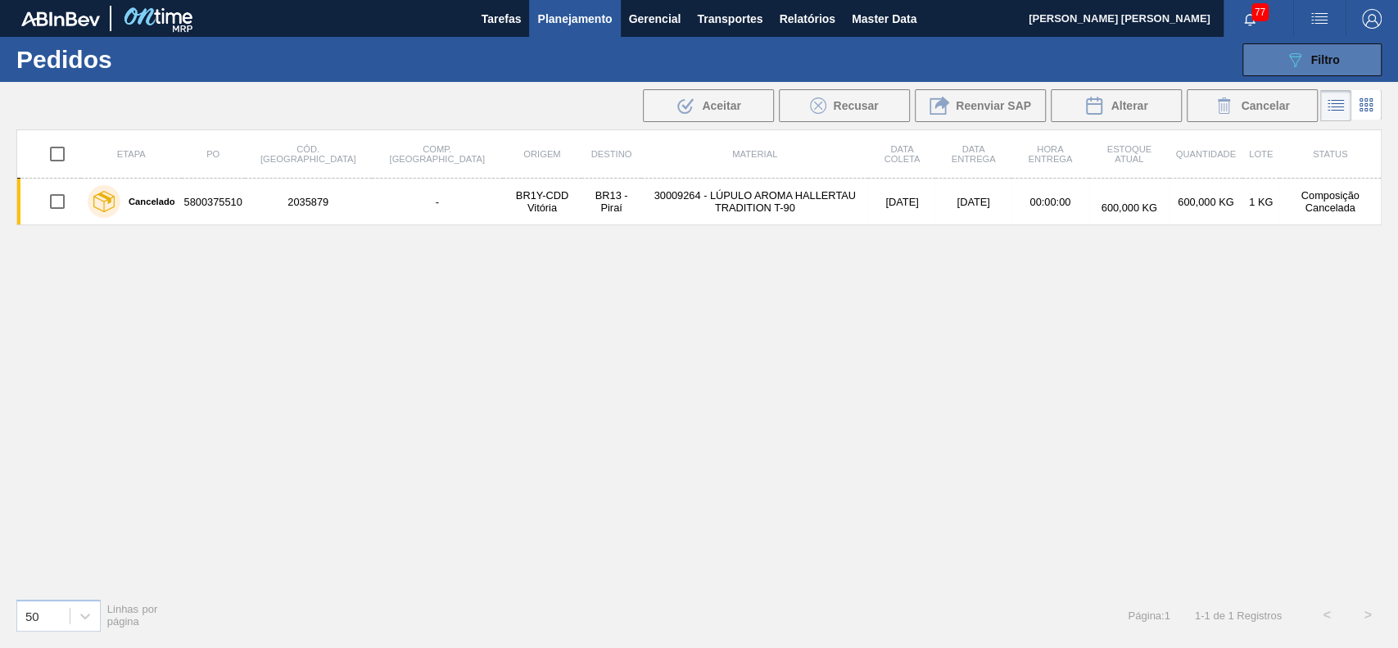
click at [1265, 52] on button "089F7B8B-B2A5-4AFE-B5C0-19BA573D28AC Filtro" at bounding box center [1311, 59] width 139 height 33
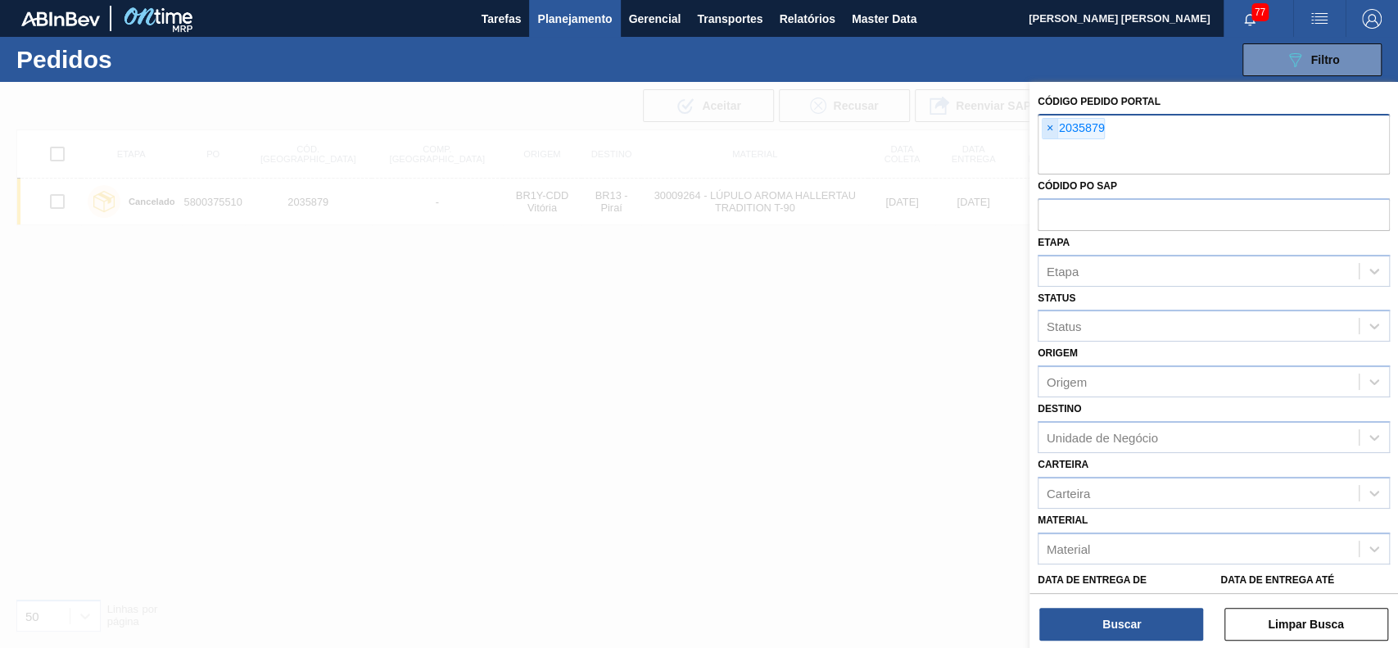
click at [1043, 127] on span "×" at bounding box center [1051, 129] width 16 height 20
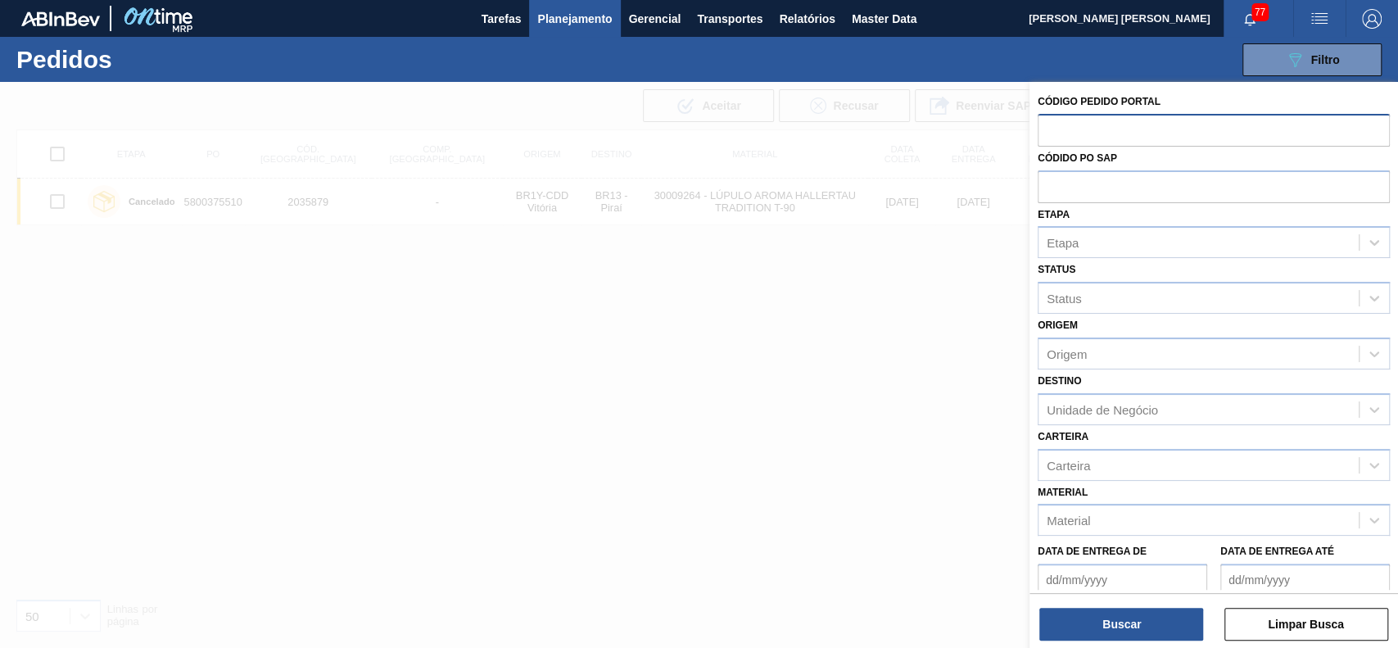
paste input "2041420"
type input "2041420"
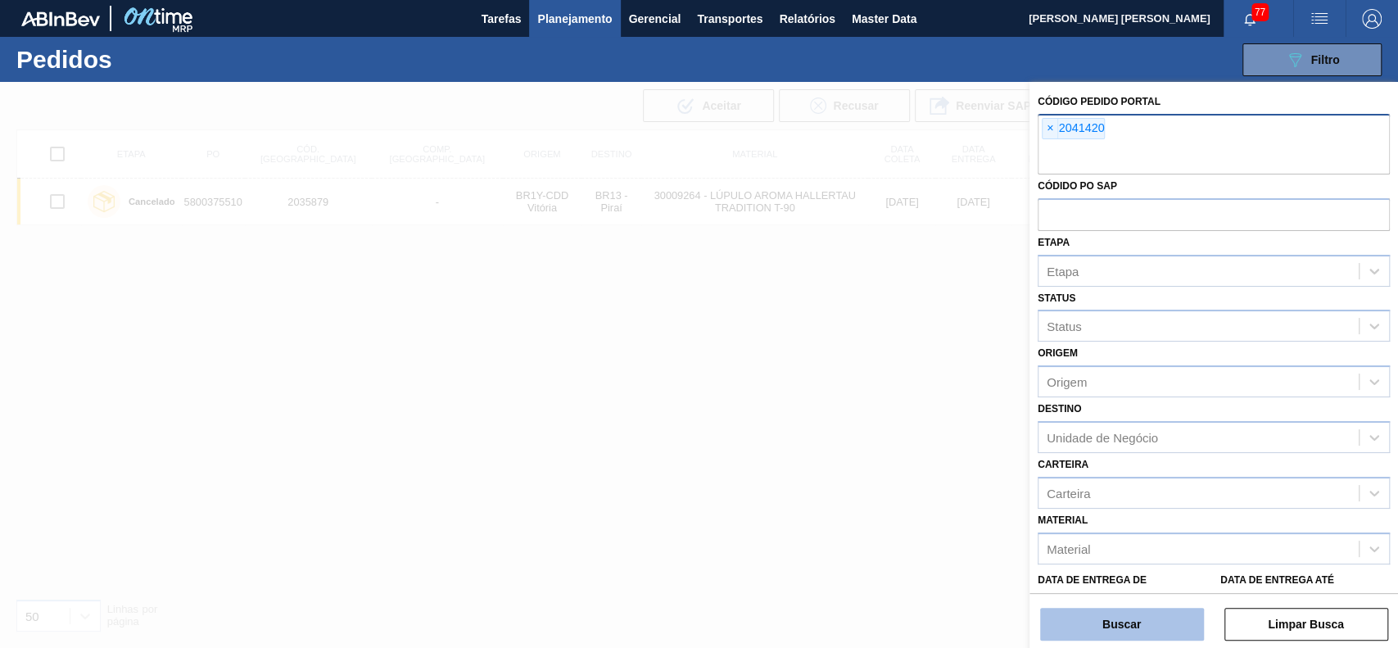
click at [1125, 620] on button "Buscar" at bounding box center [1122, 624] width 164 height 33
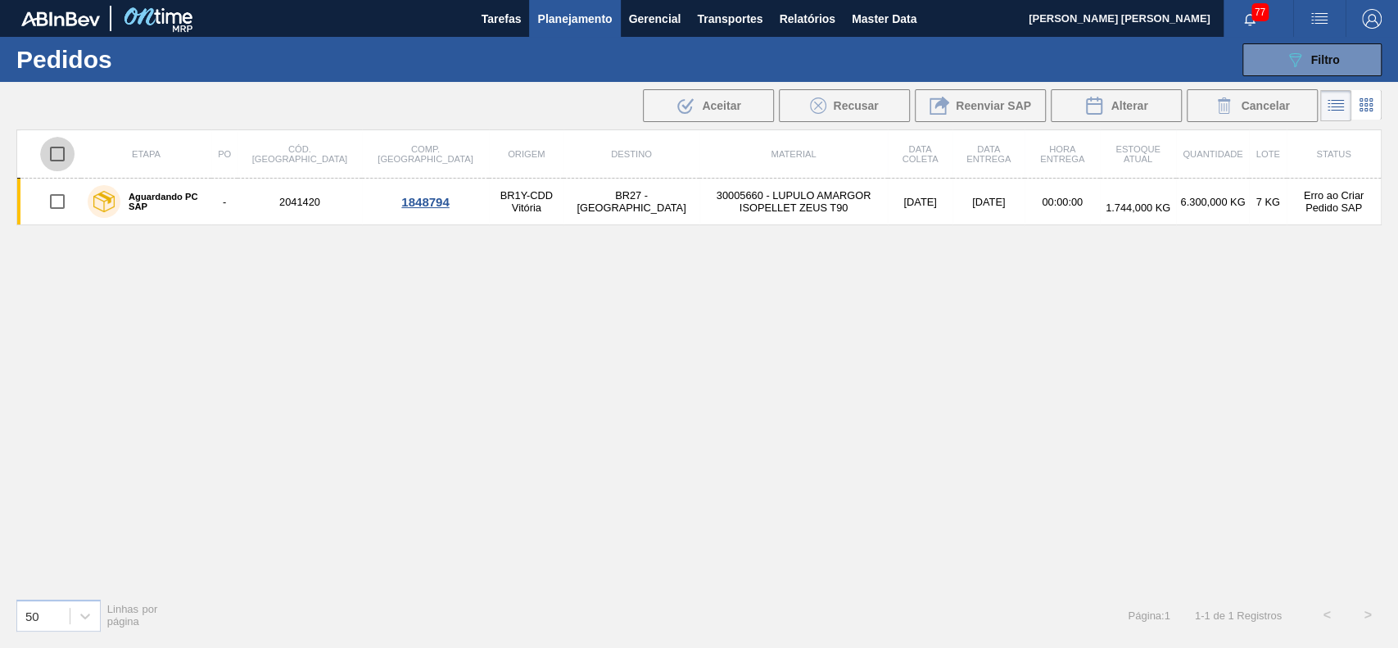
drag, startPoint x: 64, startPoint y: 160, endPoint x: 382, endPoint y: 222, distance: 324.6
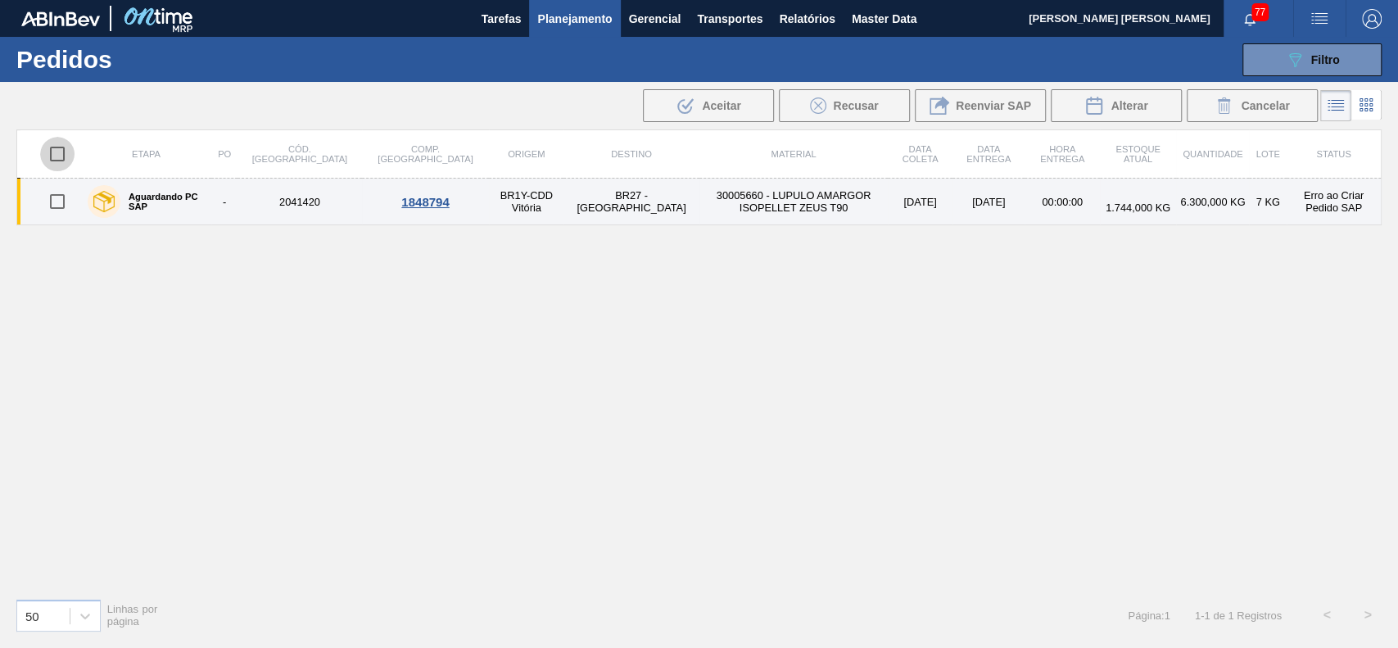
click at [64, 160] on input "checkbox" at bounding box center [57, 154] width 34 height 34
checkbox input "true"
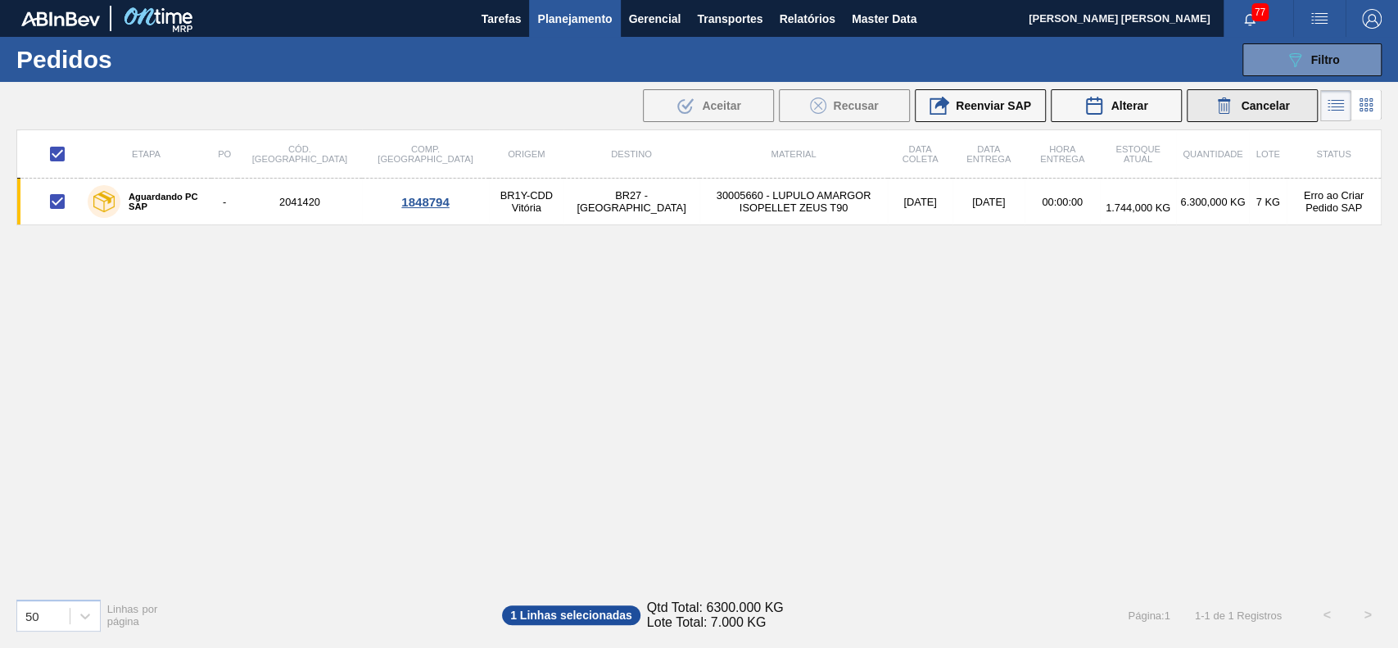
click at [1272, 106] on span "Cancelar" at bounding box center [1265, 105] width 48 height 13
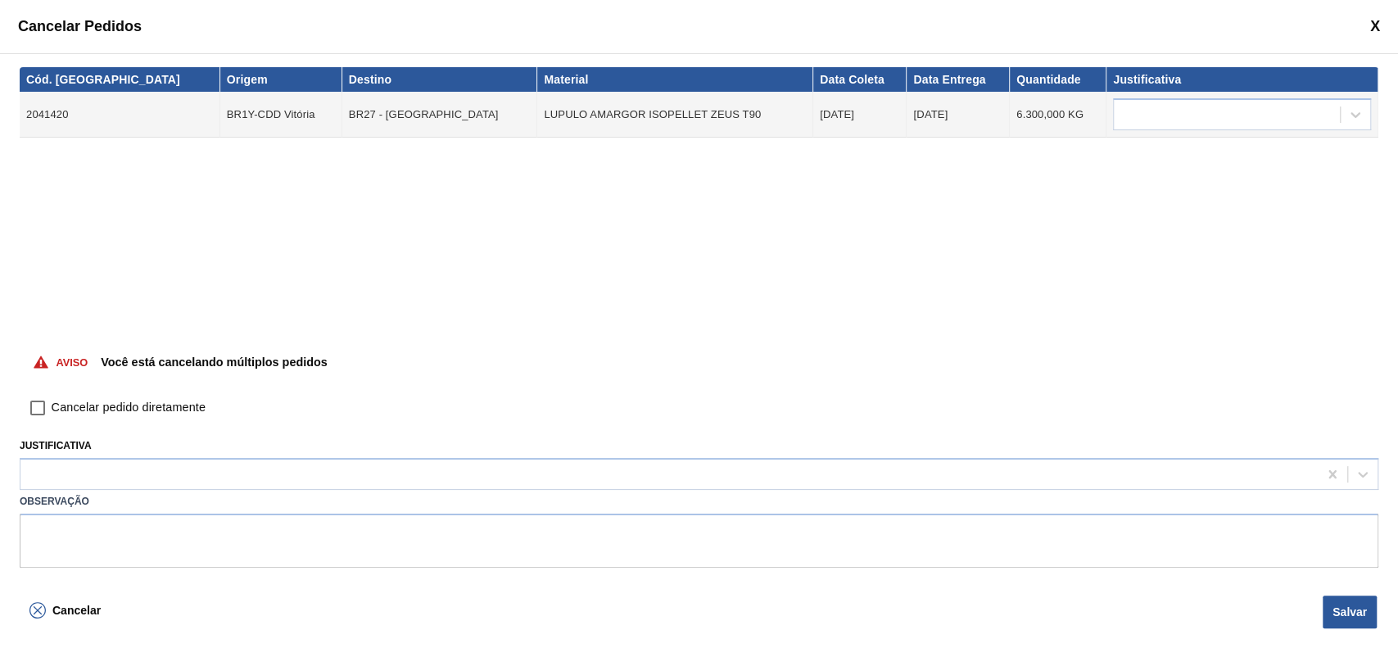
click at [43, 408] on input "Cancelar pedido diretamente" at bounding box center [38, 408] width 28 height 28
checkbox input "true"
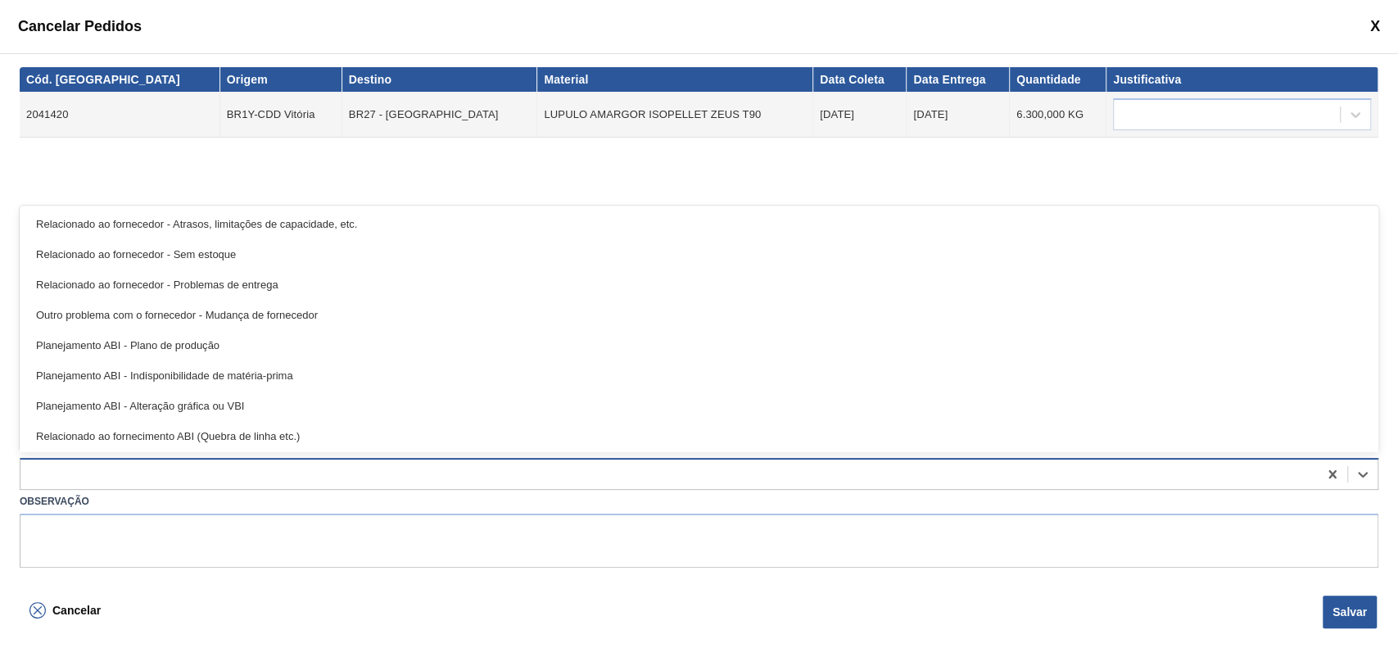
click at [75, 479] on div at bounding box center [668, 475] width 1297 height 24
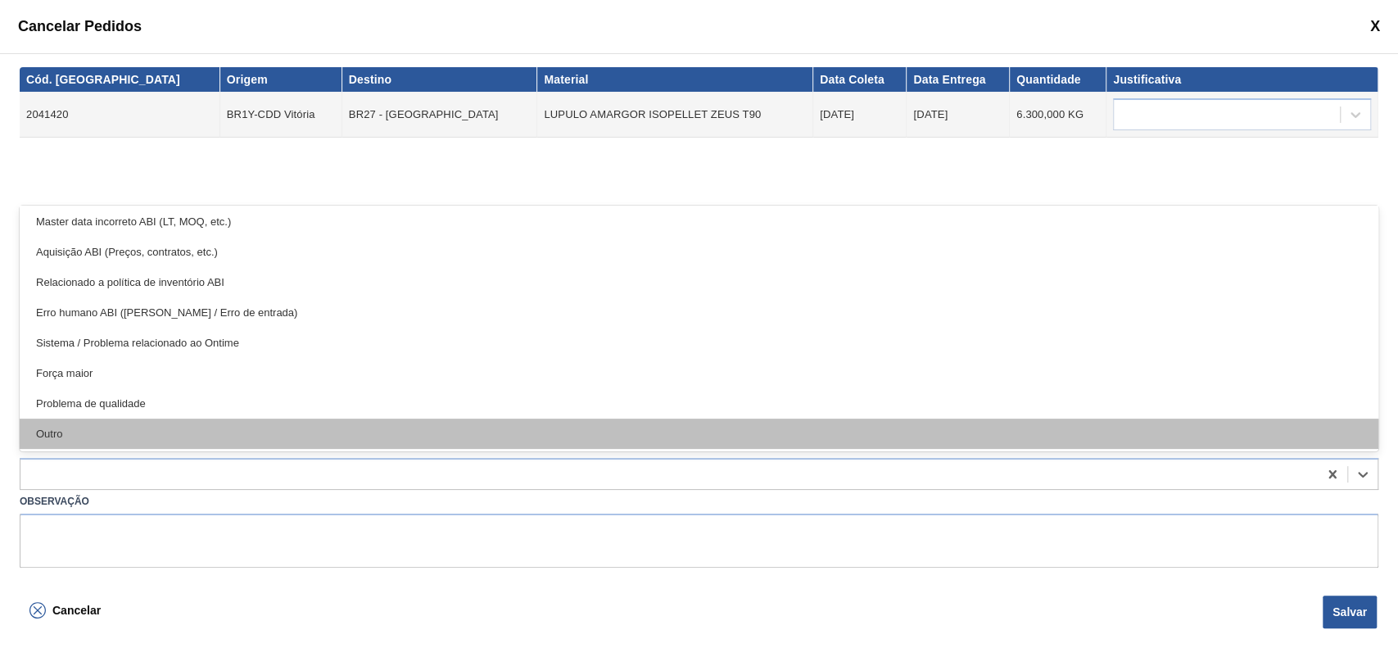
click at [111, 420] on div "Outro" at bounding box center [699, 434] width 1359 height 30
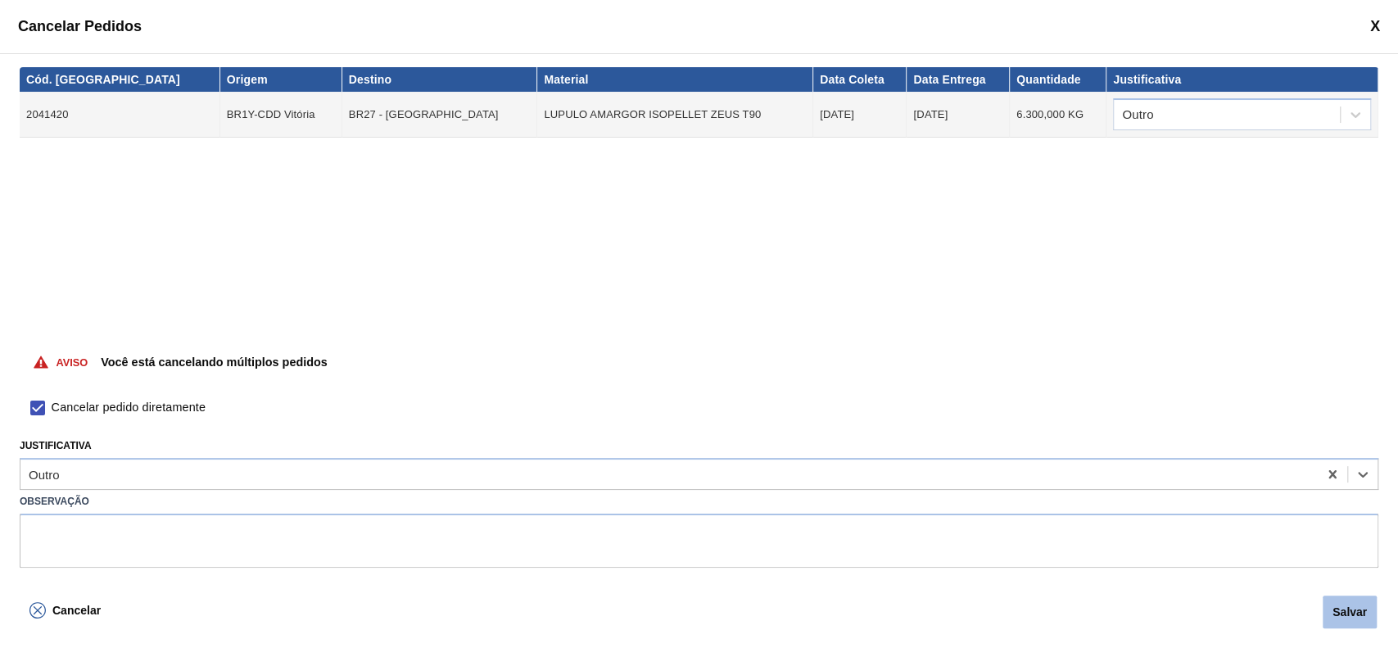
click at [1333, 609] on button "Salvar" at bounding box center [1350, 611] width 54 height 33
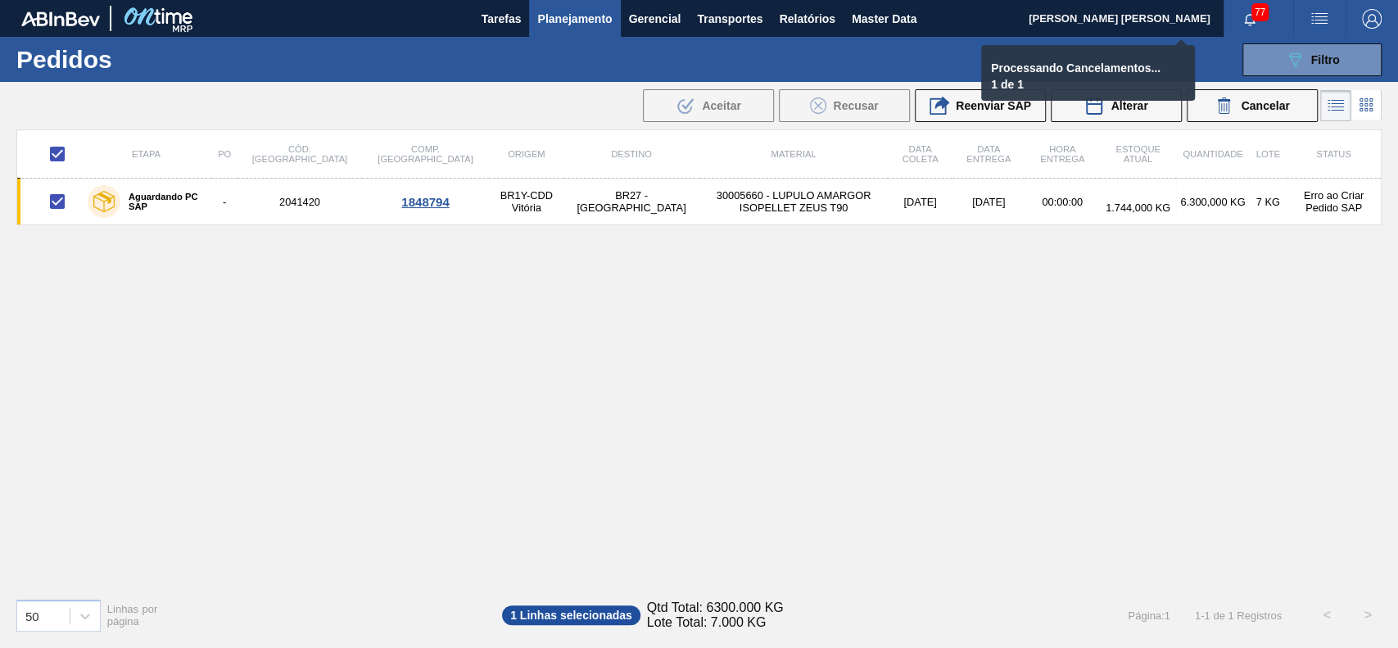
checkbox input "false"
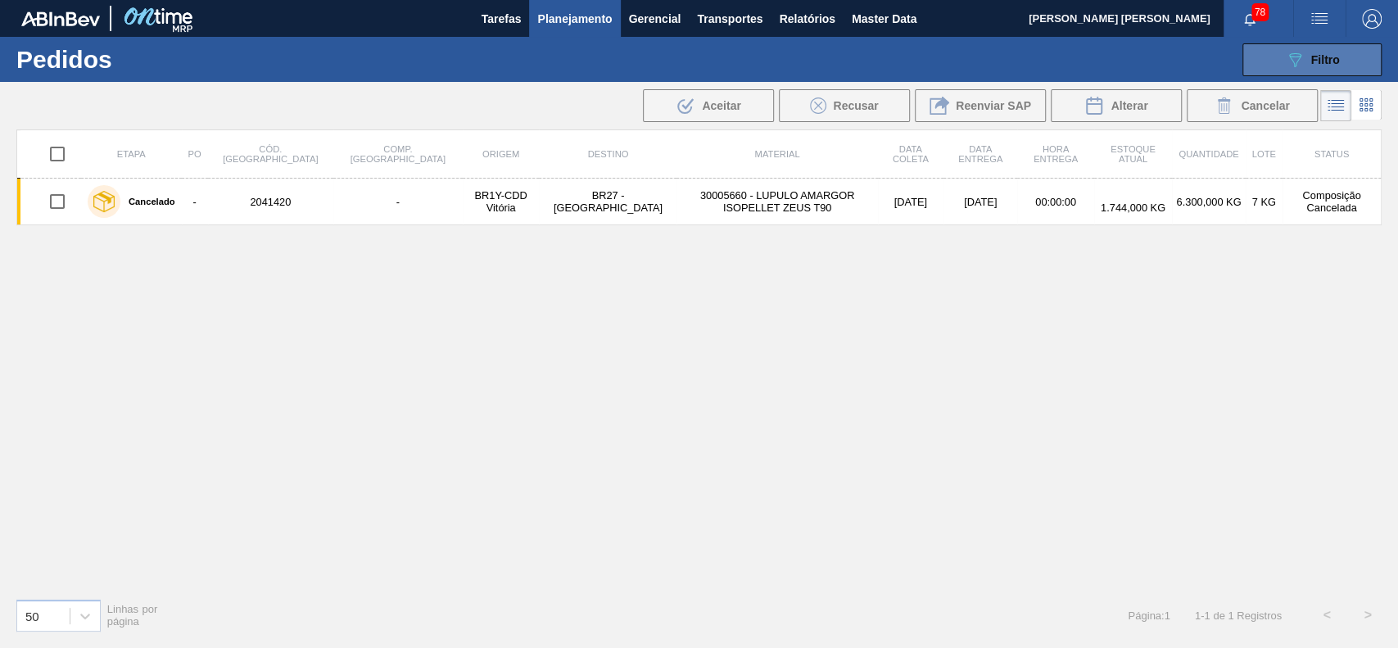
click at [1290, 45] on button "089F7B8B-B2A5-4AFE-B5C0-19BA573D28AC Filtro" at bounding box center [1311, 59] width 139 height 33
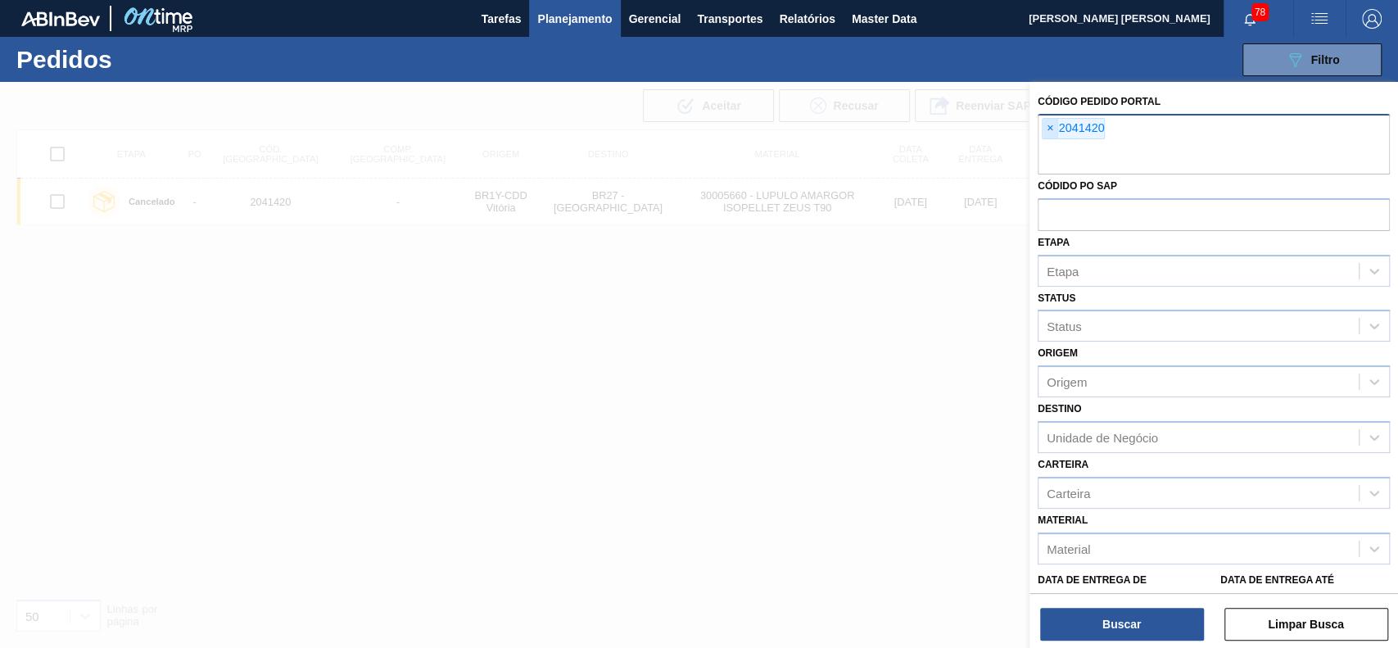
click at [1049, 128] on span "×" at bounding box center [1051, 129] width 16 height 20
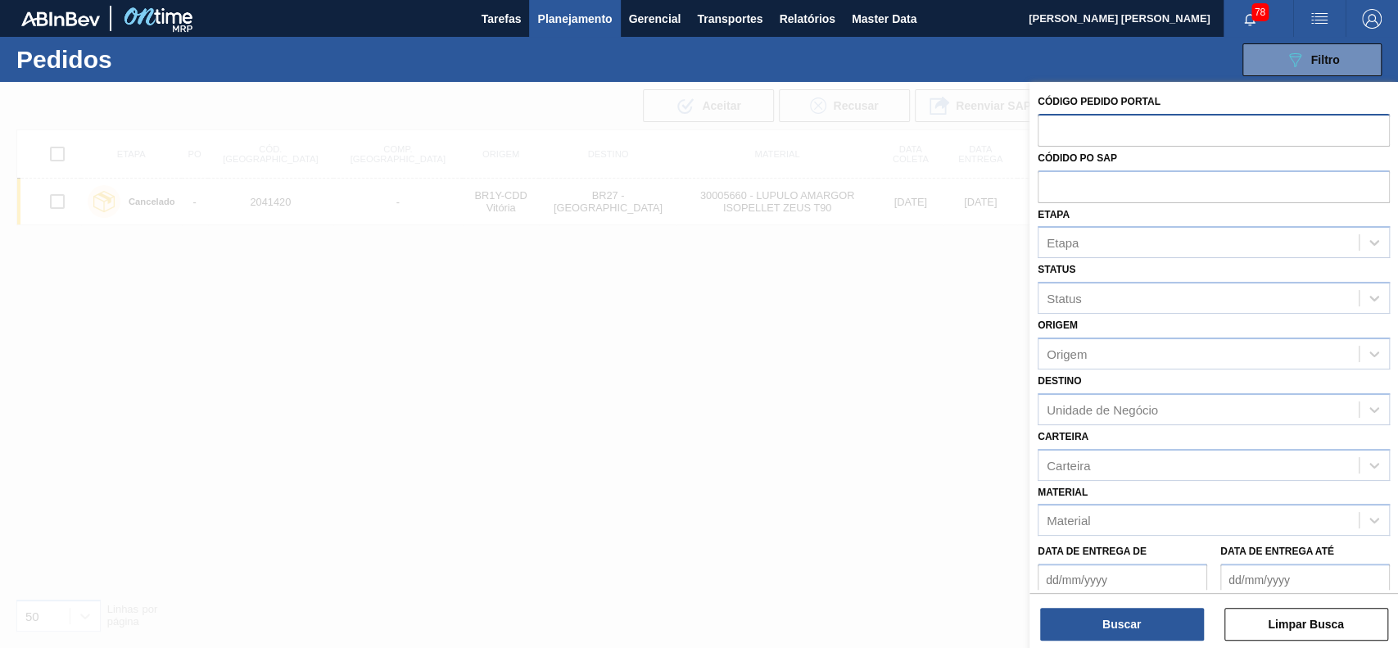
paste input "2041477"
type input "2041477"
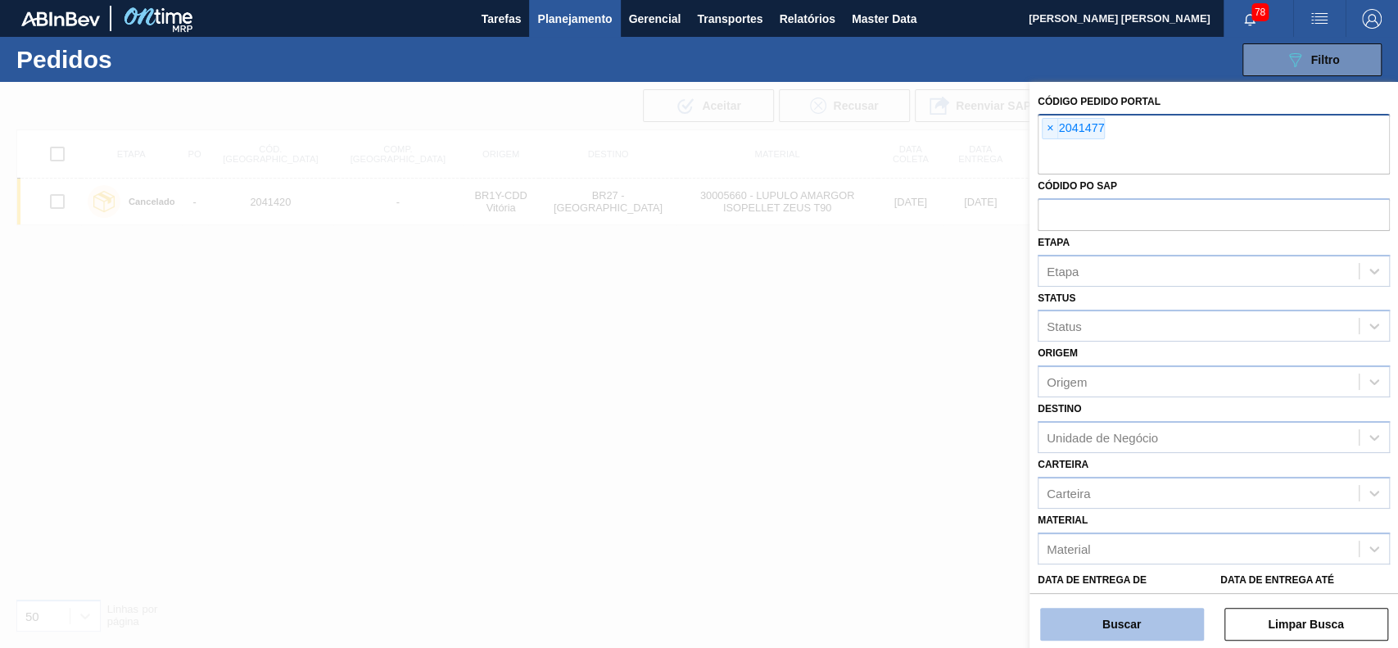
click at [1128, 610] on button "Buscar" at bounding box center [1122, 624] width 164 height 33
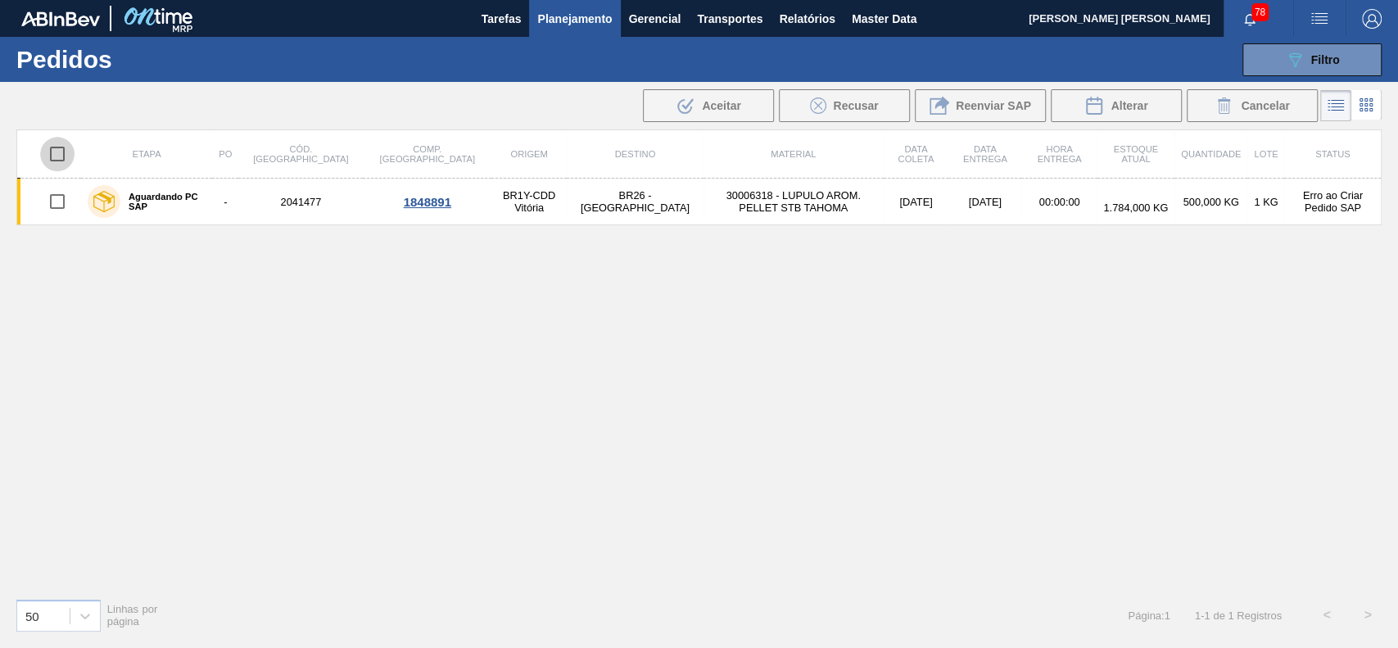
drag, startPoint x: 68, startPoint y: 154, endPoint x: 65, endPoint y: 162, distance: 8.8
click at [66, 154] on input "checkbox" at bounding box center [57, 154] width 34 height 34
checkbox input "true"
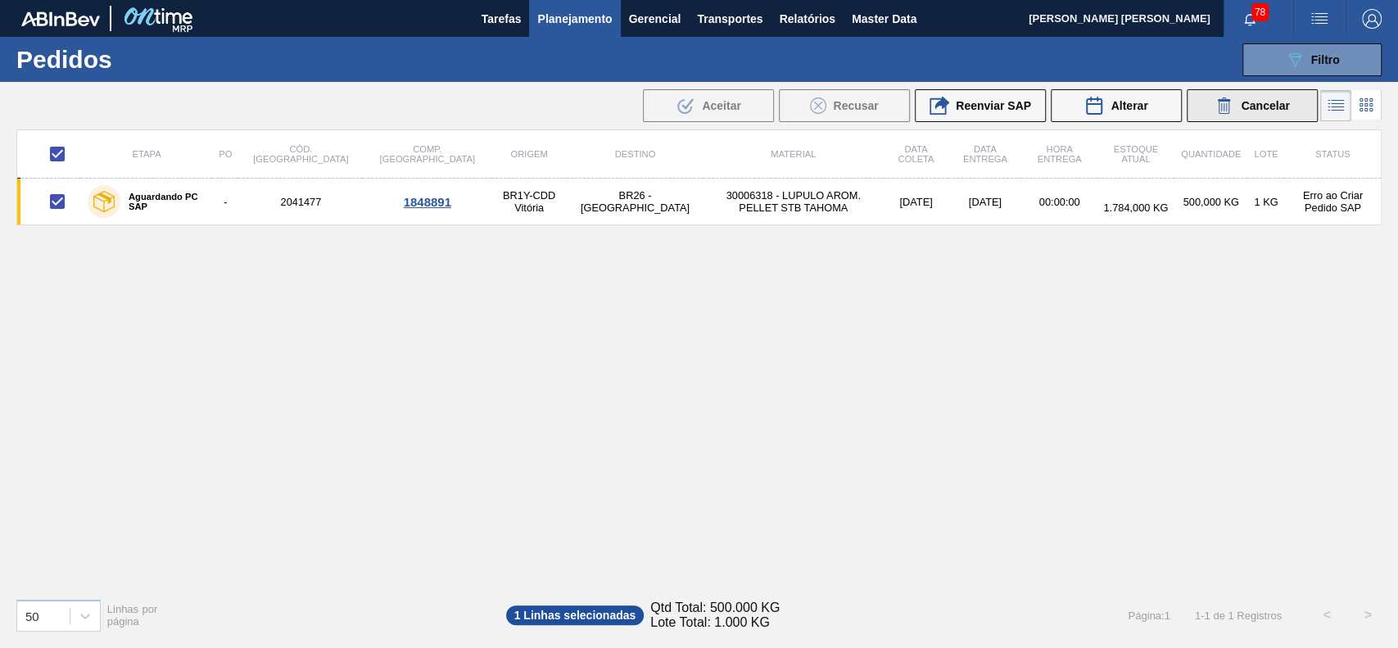
click at [1238, 112] on div "Cancelar" at bounding box center [1252, 106] width 75 height 20
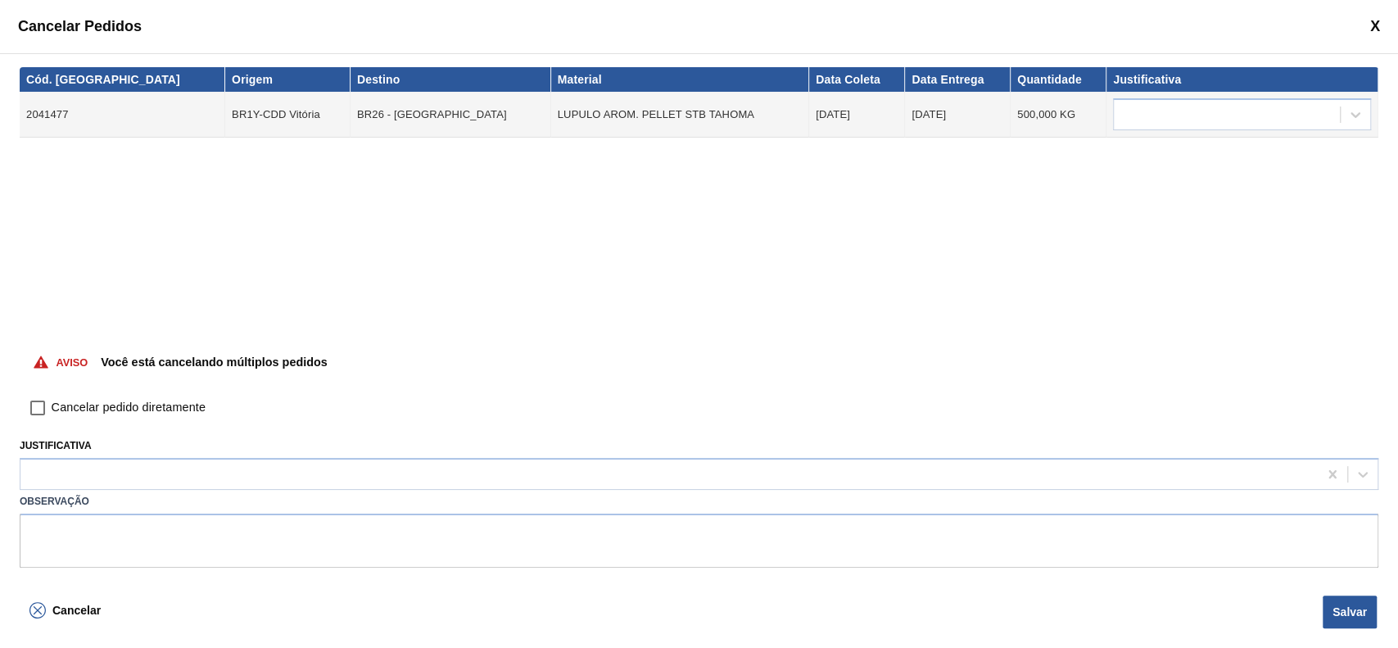
click at [131, 400] on span "Cancelar pedido diretamente" at bounding box center [129, 408] width 154 height 18
click at [52, 400] on input "Cancelar pedido diretamente" at bounding box center [38, 408] width 28 height 28
checkbox input "true"
drag, startPoint x: 131, startPoint y: 479, endPoint x: 129, endPoint y: 501, distance: 22.2
click at [131, 482] on div at bounding box center [668, 475] width 1297 height 24
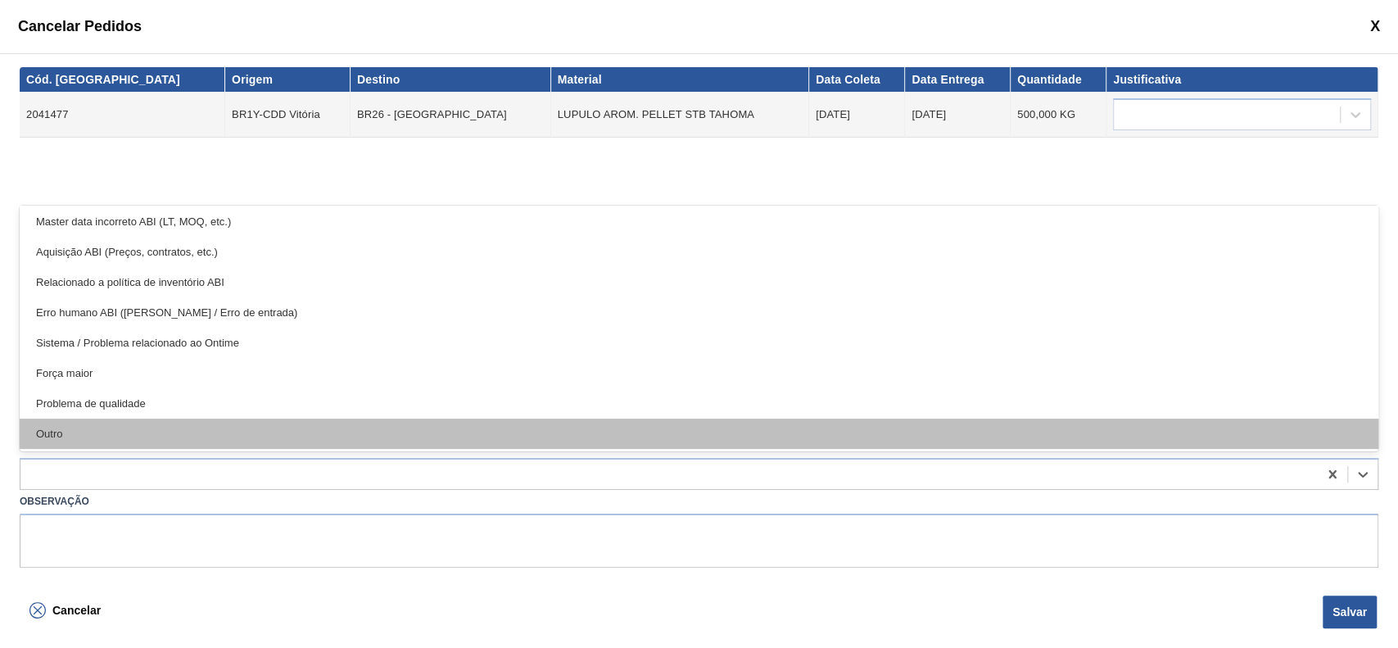
click at [129, 426] on div "Outro" at bounding box center [699, 434] width 1359 height 30
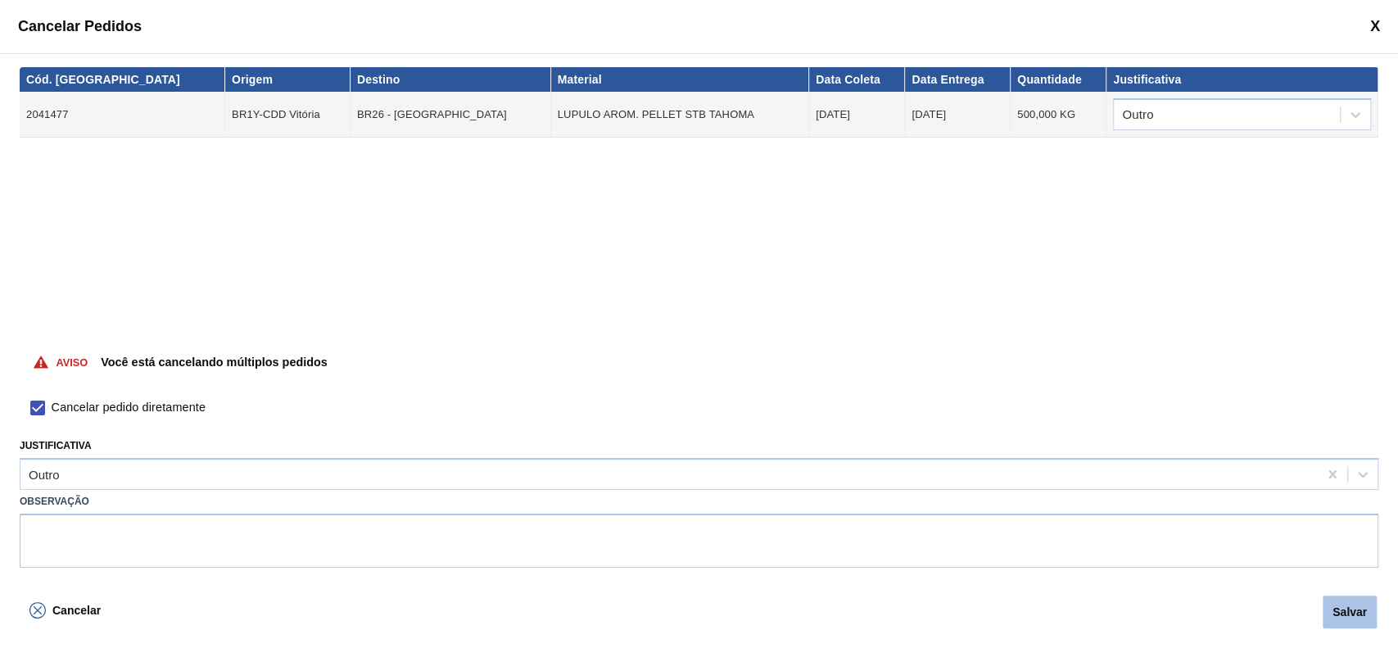
click at [1352, 618] on button "Salvar" at bounding box center [1350, 611] width 54 height 33
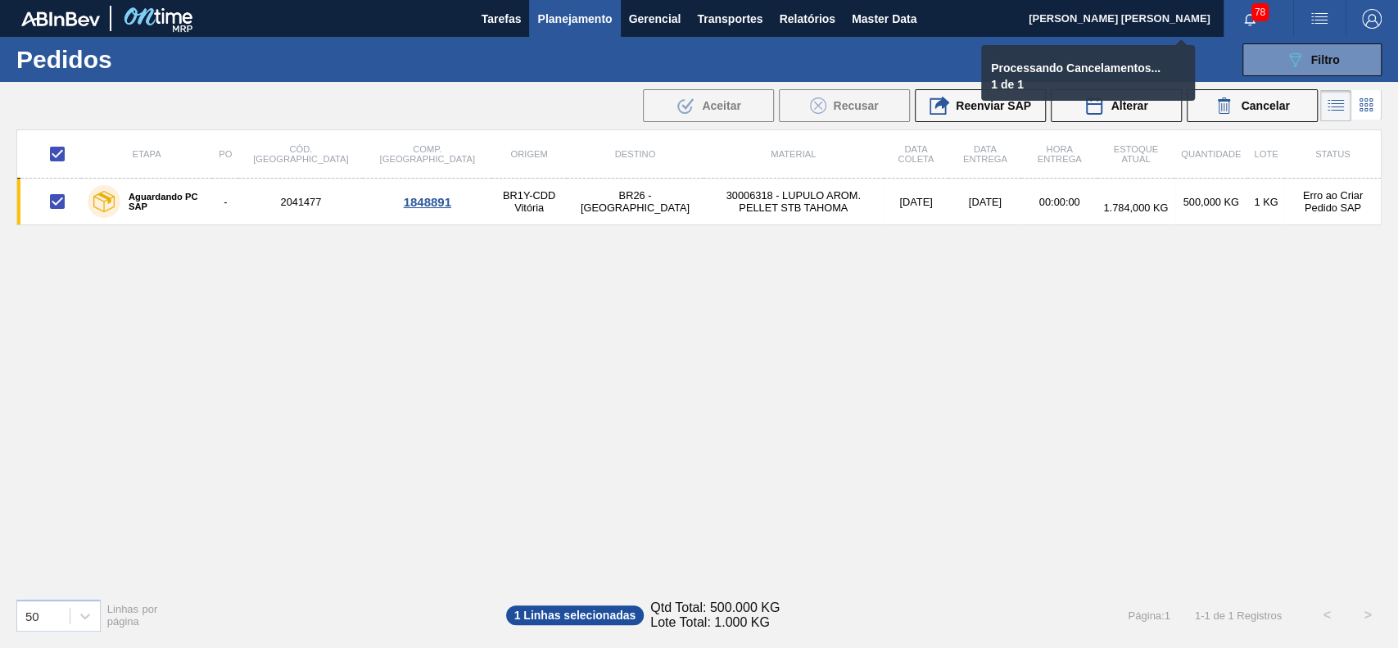
checkbox input "false"
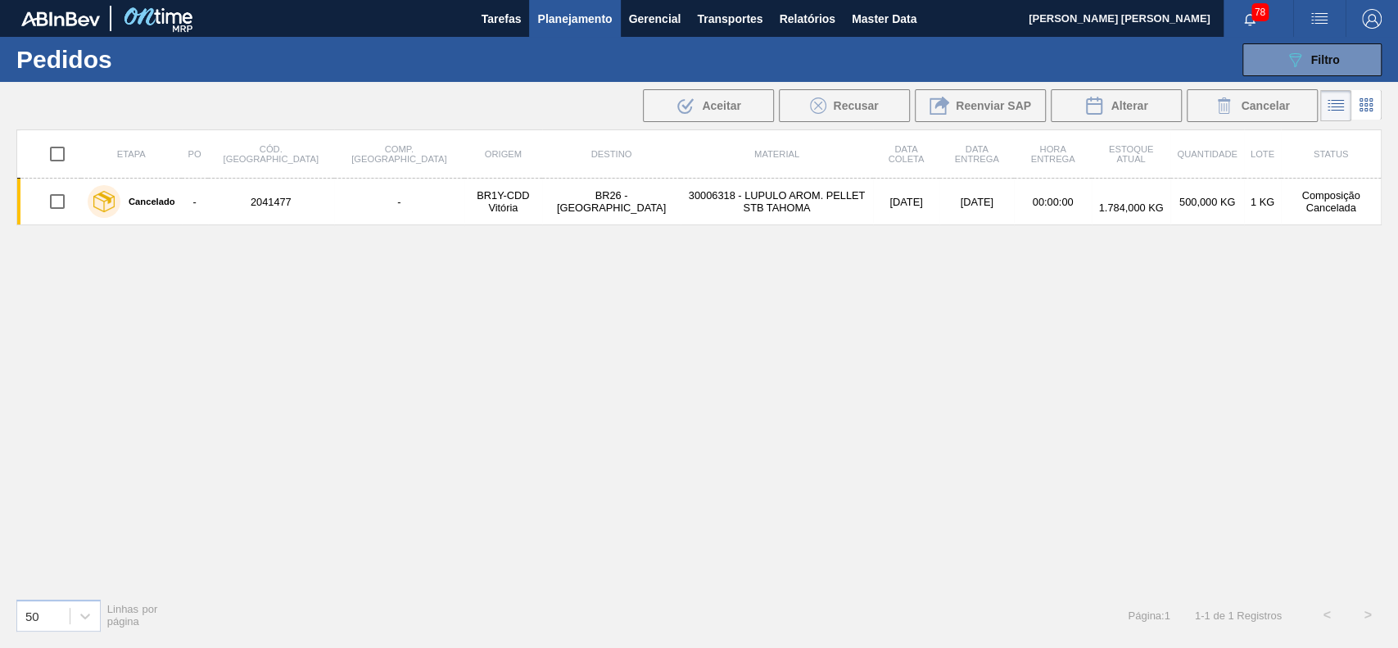
drag, startPoint x: 1287, startPoint y: 72, endPoint x: 1244, endPoint y: 110, distance: 56.9
click at [1287, 71] on button "089F7B8B-B2A5-4AFE-B5C0-19BA573D28AC Filtro" at bounding box center [1311, 59] width 139 height 33
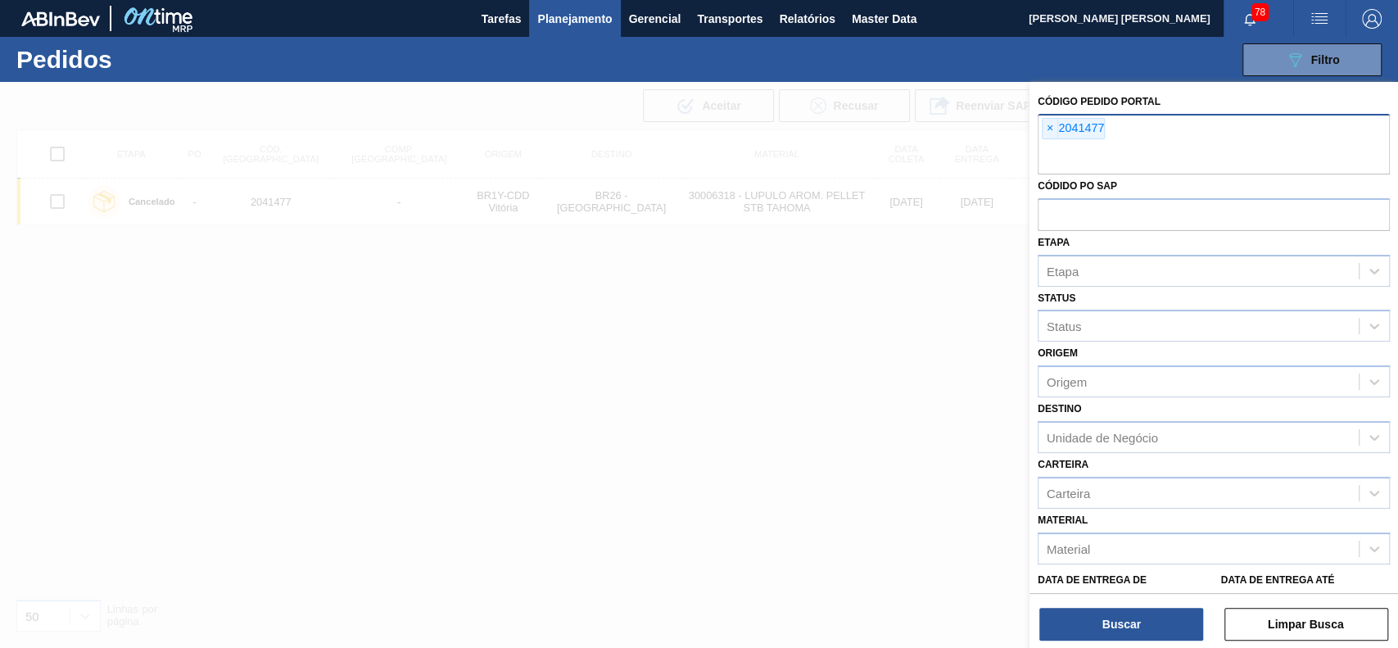
click at [1057, 130] on div "× 2041477" at bounding box center [1073, 128] width 63 height 21
click at [1048, 129] on span "×" at bounding box center [1051, 129] width 16 height 20
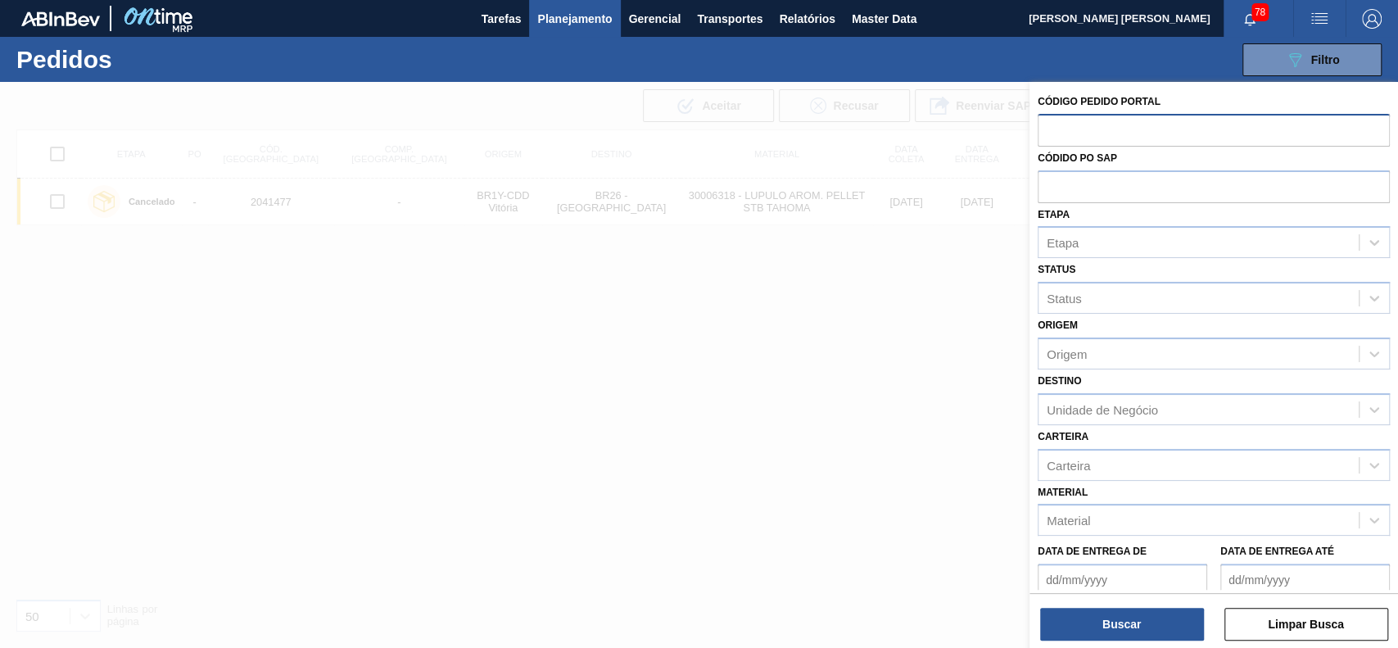
paste input "2041231"
type input "2041231"
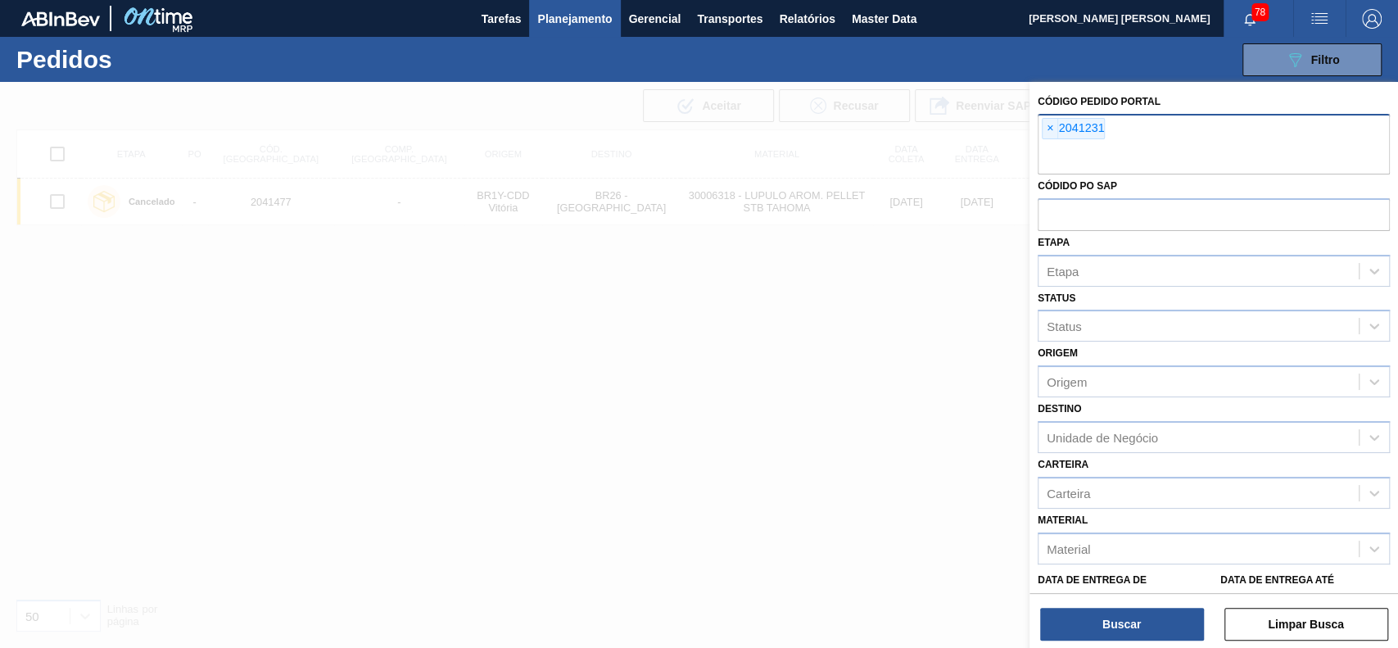
click at [1083, 603] on div "Buscar Limpar Busca" at bounding box center [1214, 616] width 369 height 46
click at [1088, 623] on button "Buscar" at bounding box center [1122, 624] width 164 height 33
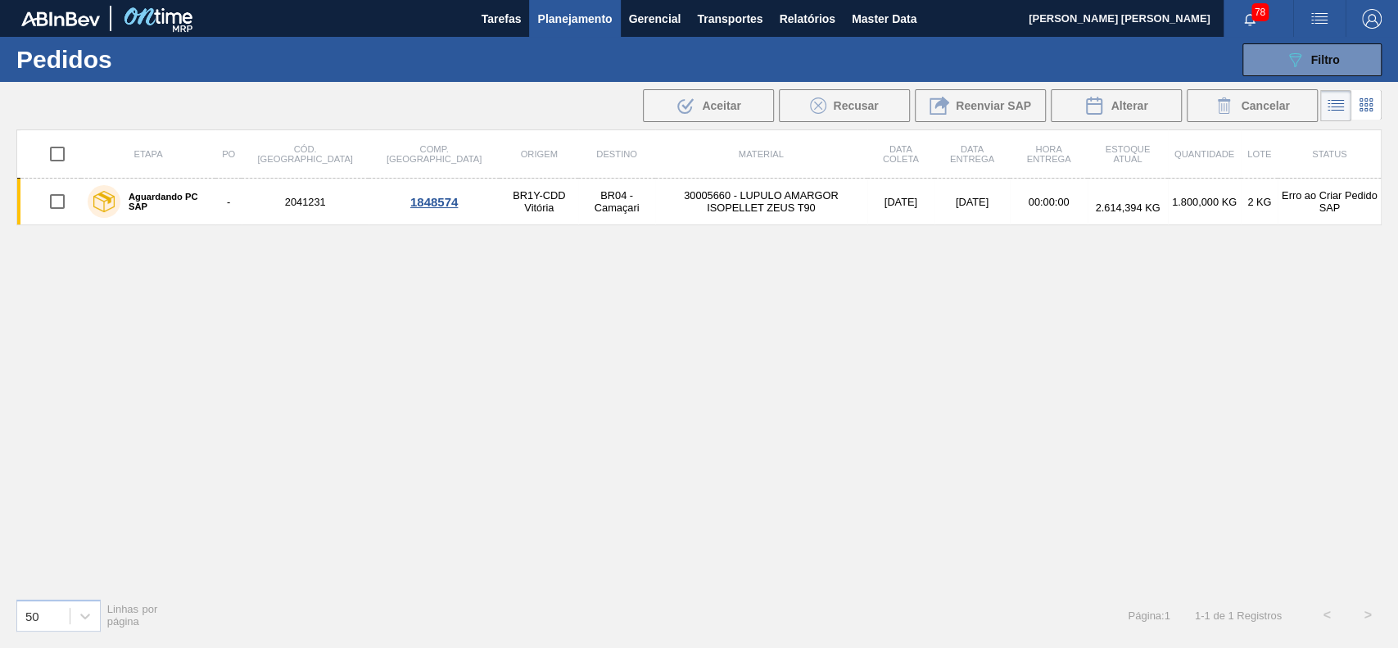
click at [61, 151] on input "checkbox" at bounding box center [57, 154] width 34 height 34
checkbox input "true"
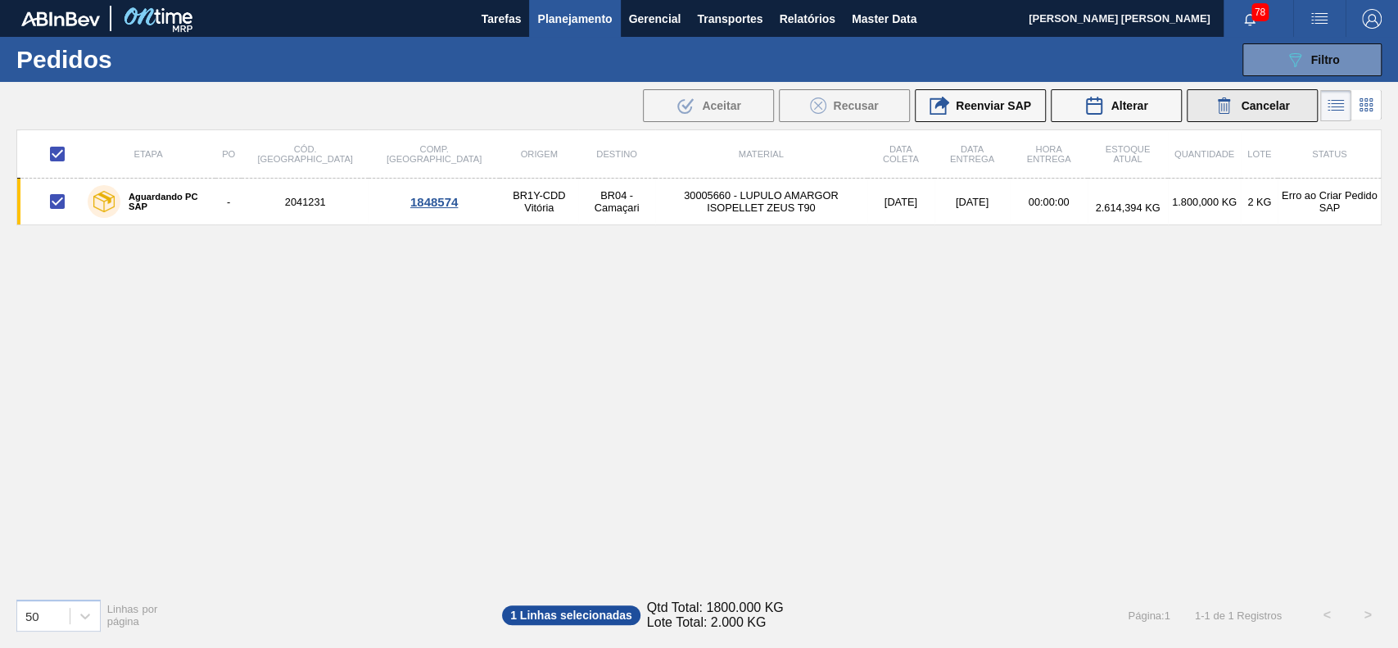
click at [1222, 108] on icon at bounding box center [1225, 106] width 20 height 20
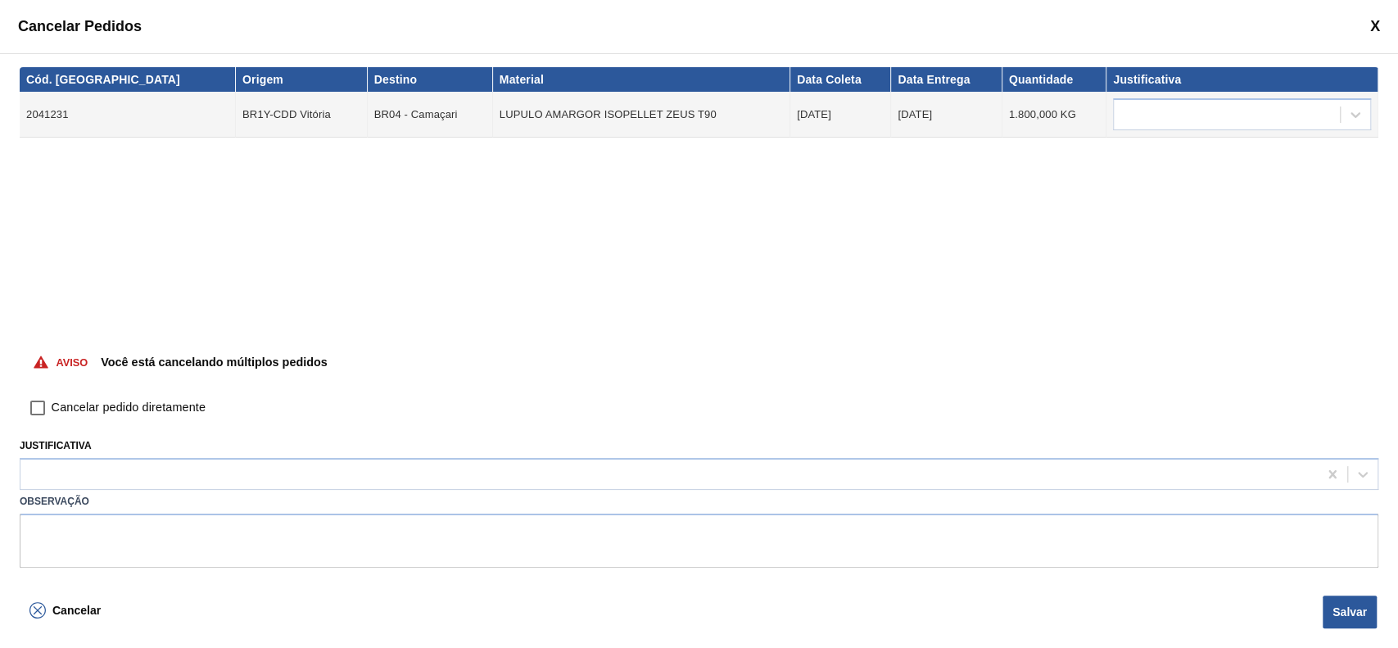
click at [133, 406] on span "Cancelar pedido diretamente" at bounding box center [129, 408] width 154 height 18
click at [52, 406] on input "Cancelar pedido diretamente" at bounding box center [38, 408] width 28 height 28
checkbox input "true"
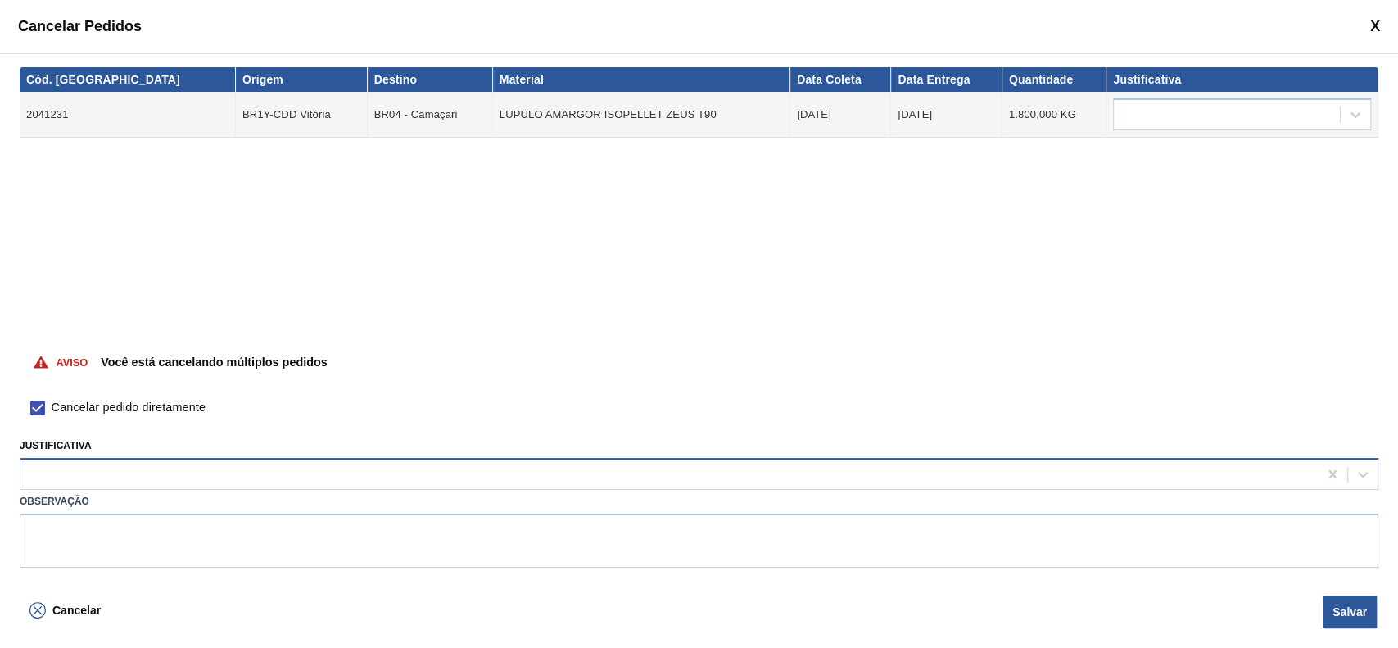
click at [124, 468] on div at bounding box center [668, 475] width 1297 height 24
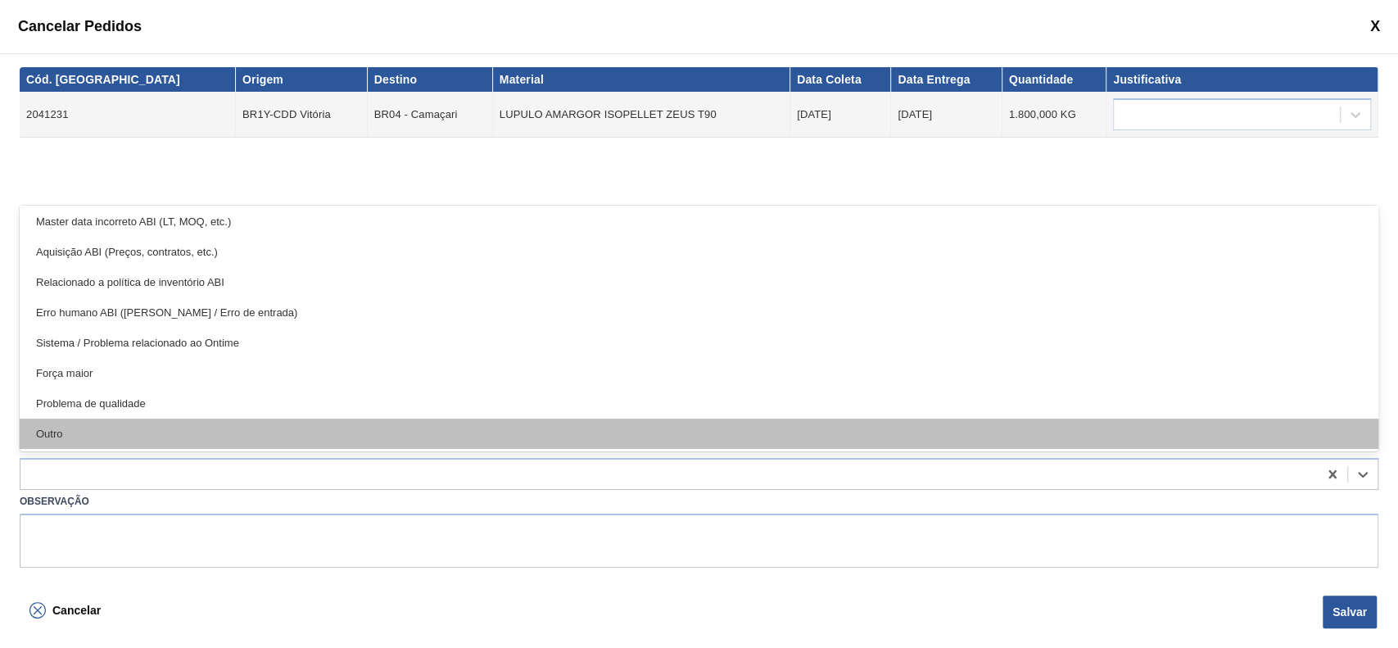
click at [116, 432] on div "Outro" at bounding box center [699, 434] width 1359 height 30
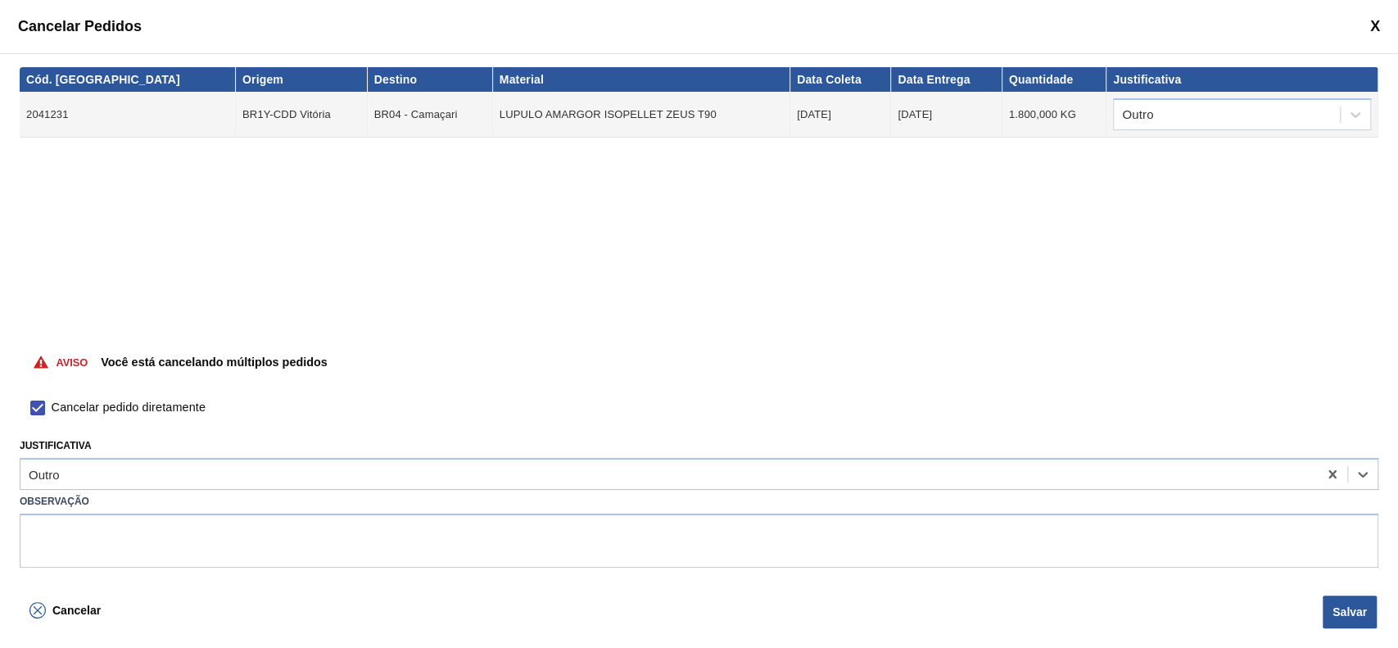
click at [1353, 608] on button "Salvar" at bounding box center [1350, 611] width 54 height 33
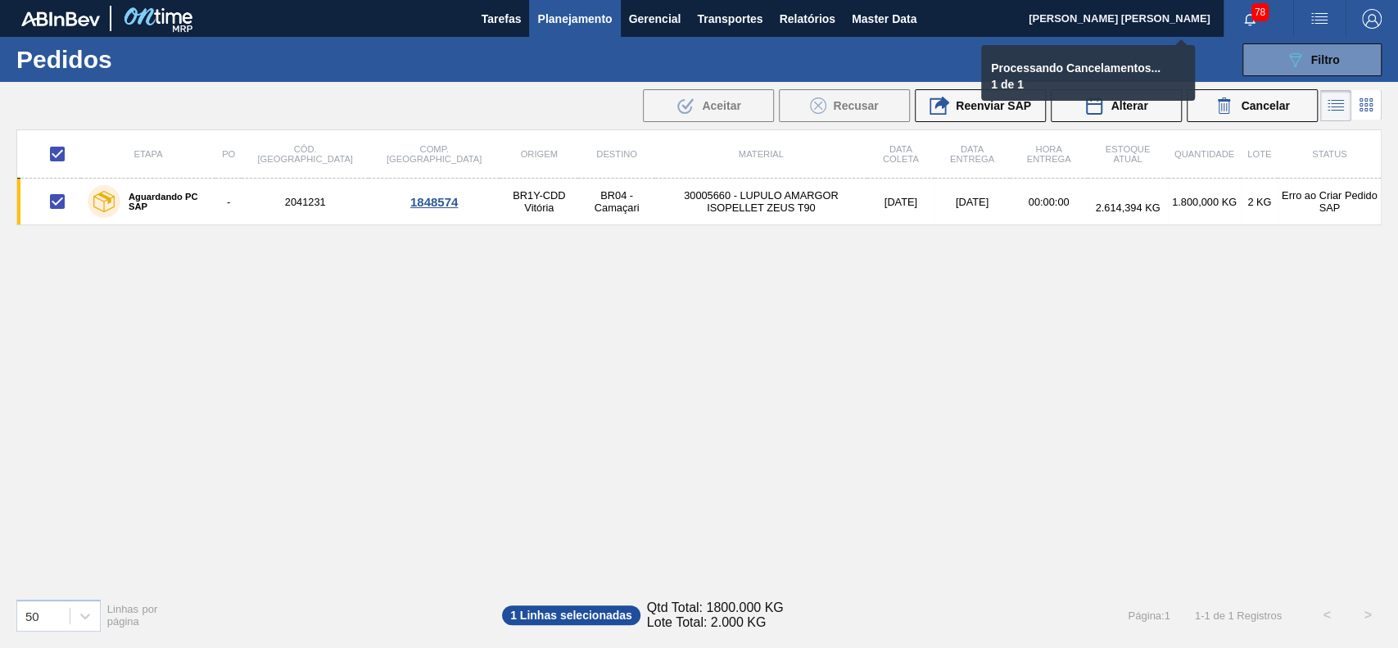
checkbox input "false"
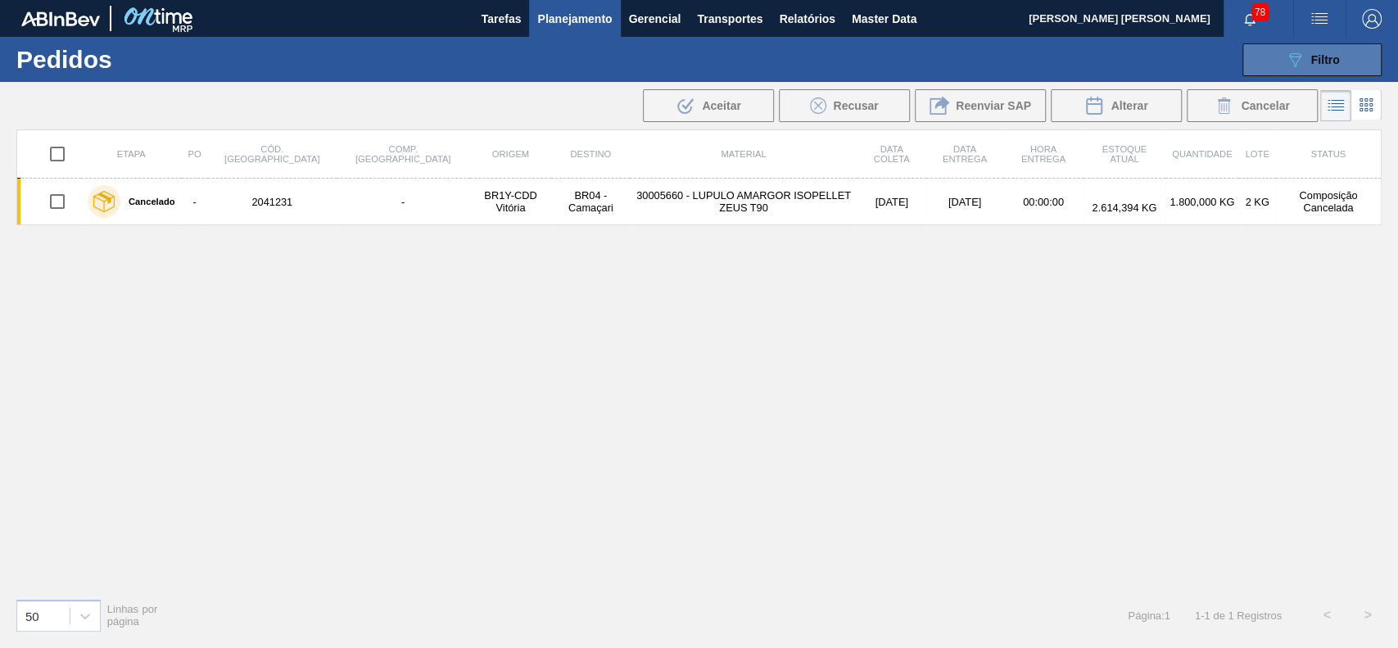
click at [1258, 66] on button "089F7B8B-B2A5-4AFE-B5C0-19BA573D28AC Filtro" at bounding box center [1311, 59] width 139 height 33
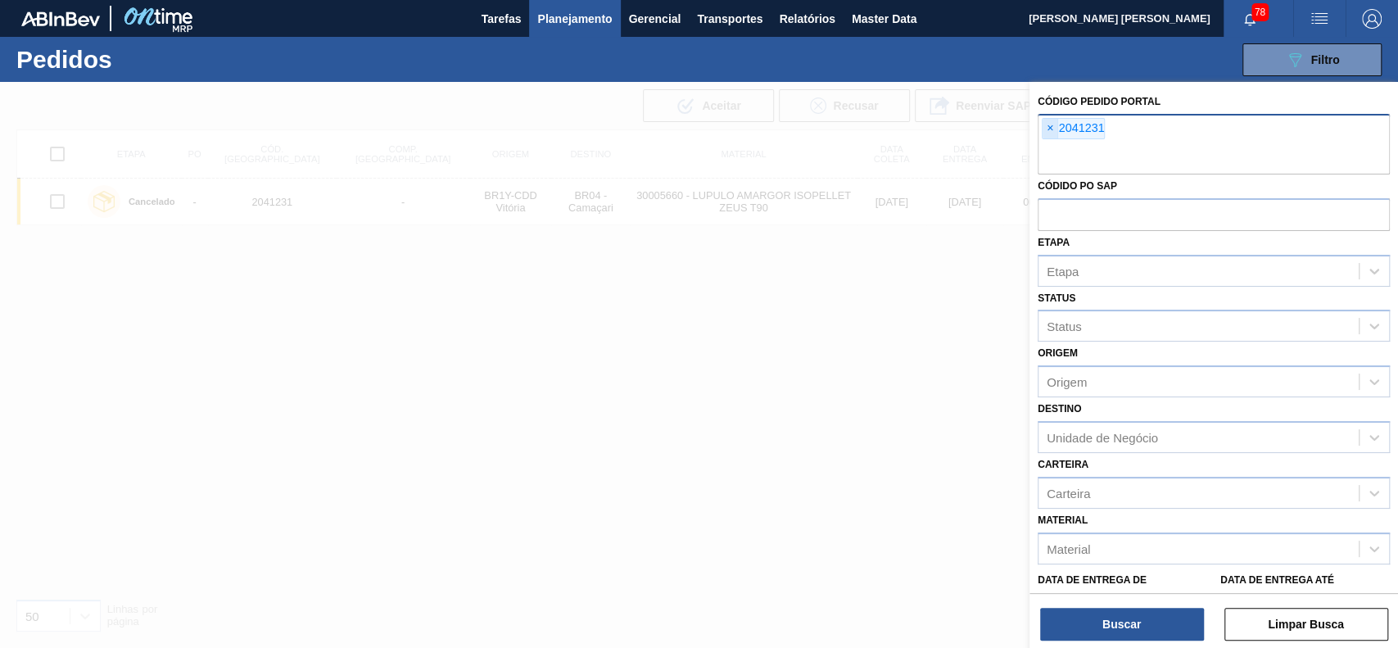
click at [1048, 132] on span "×" at bounding box center [1051, 129] width 16 height 20
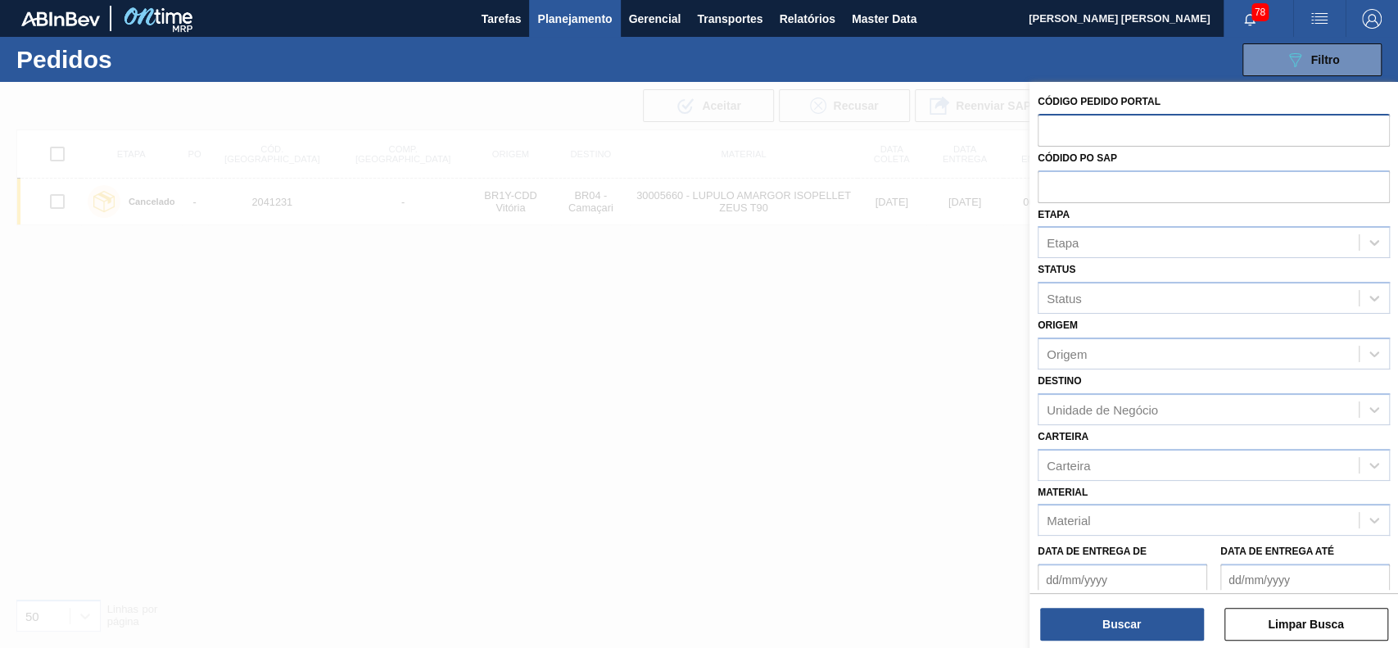
paste input "2036008"
type input "2036008"
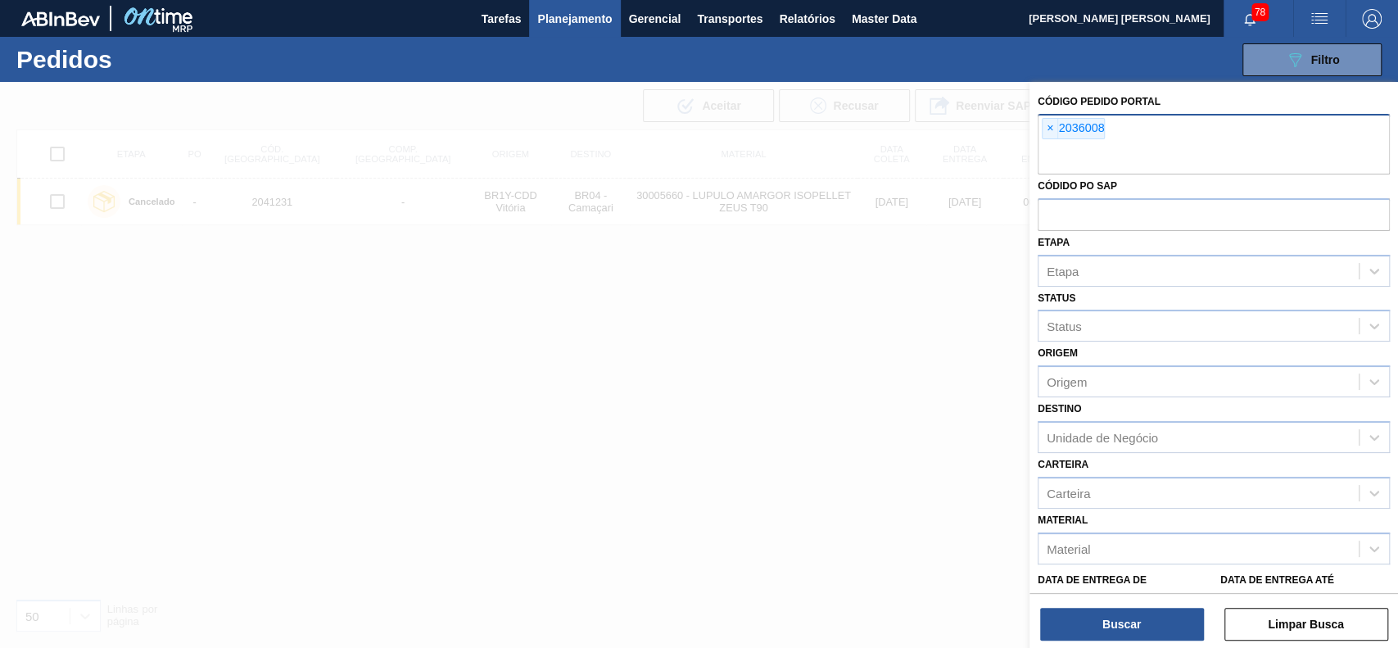
paste input "2030843"
type input "2030843"
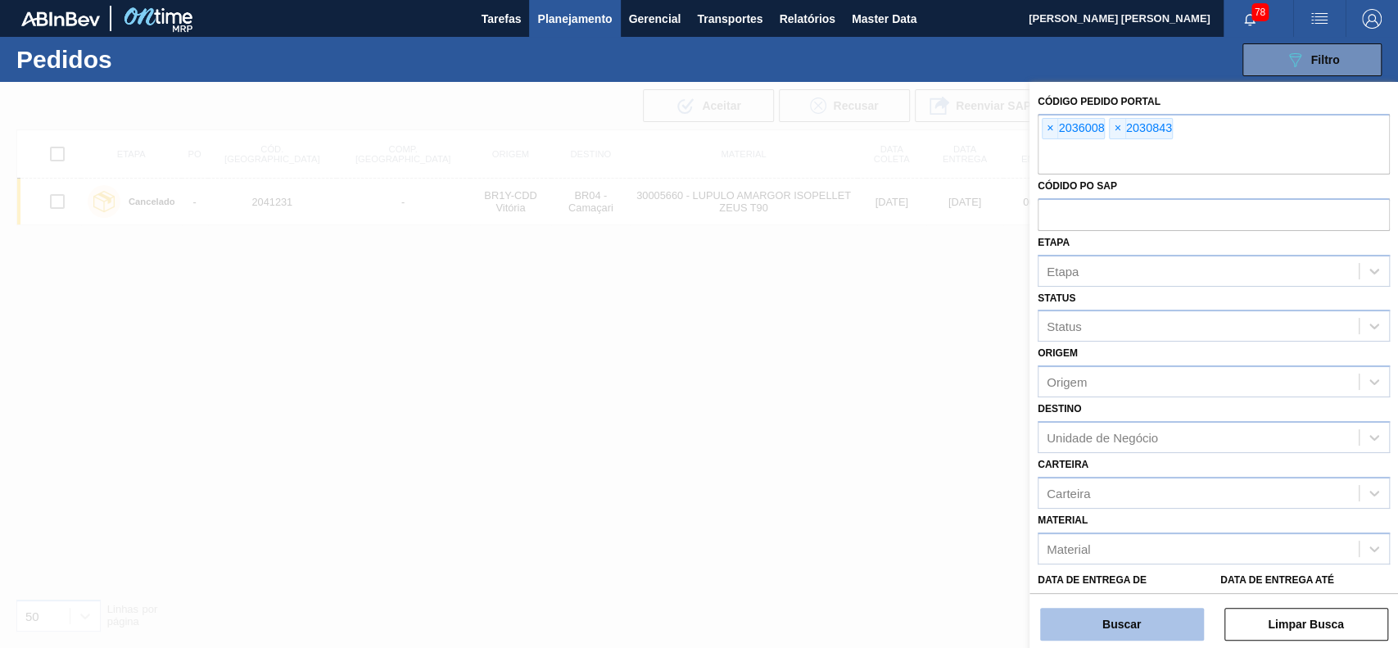
click at [1094, 609] on button "Buscar" at bounding box center [1122, 624] width 164 height 33
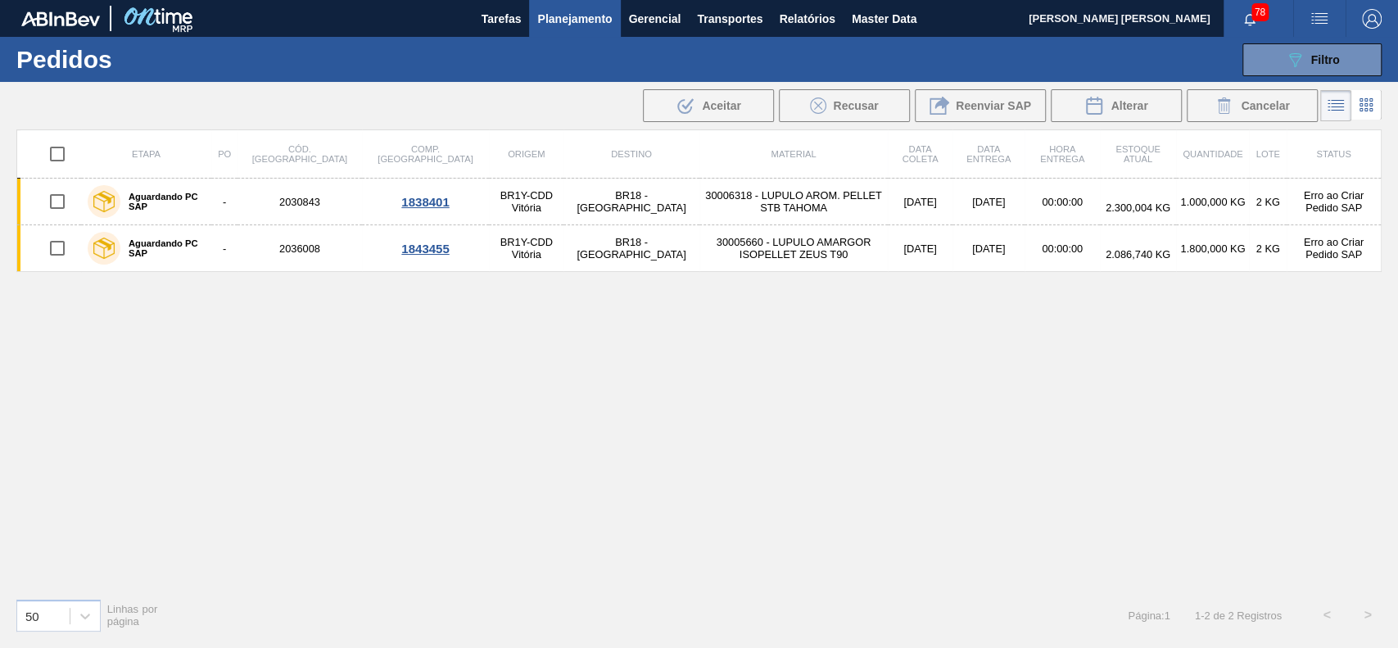
click at [60, 147] on input "checkbox" at bounding box center [57, 154] width 34 height 34
checkbox input "true"
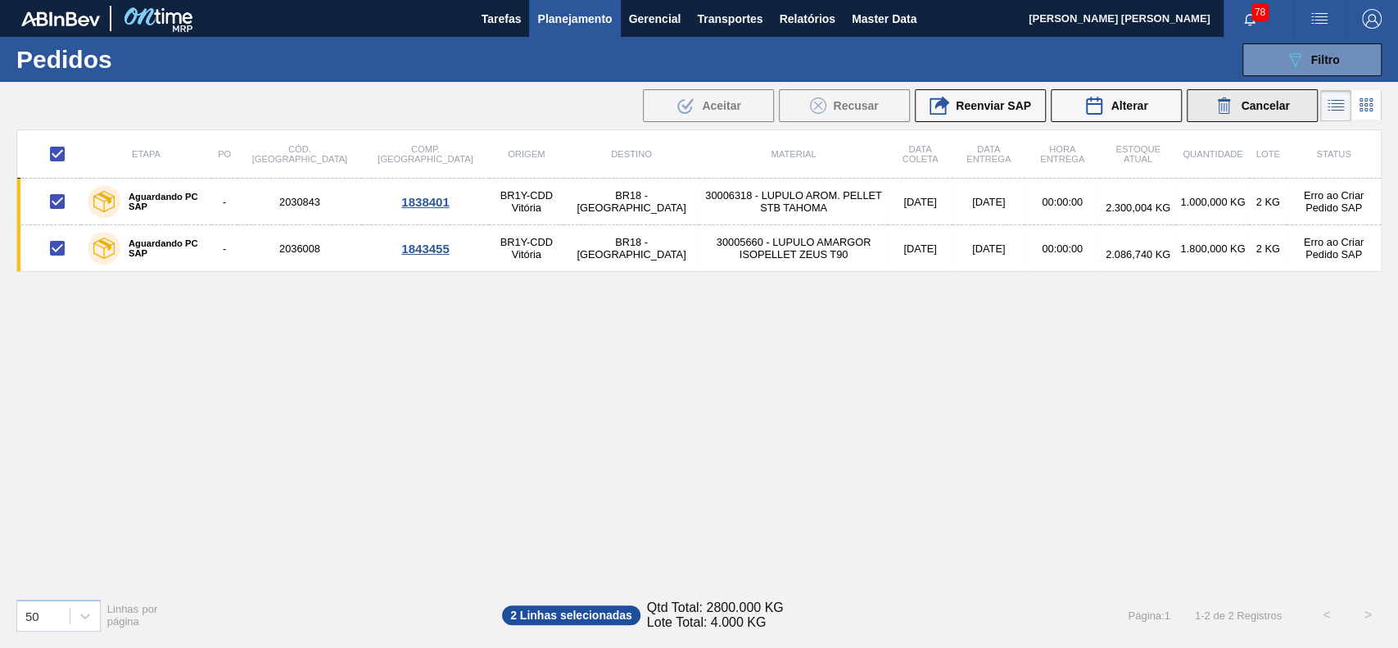
click at [1218, 106] on icon at bounding box center [1225, 106] width 20 height 20
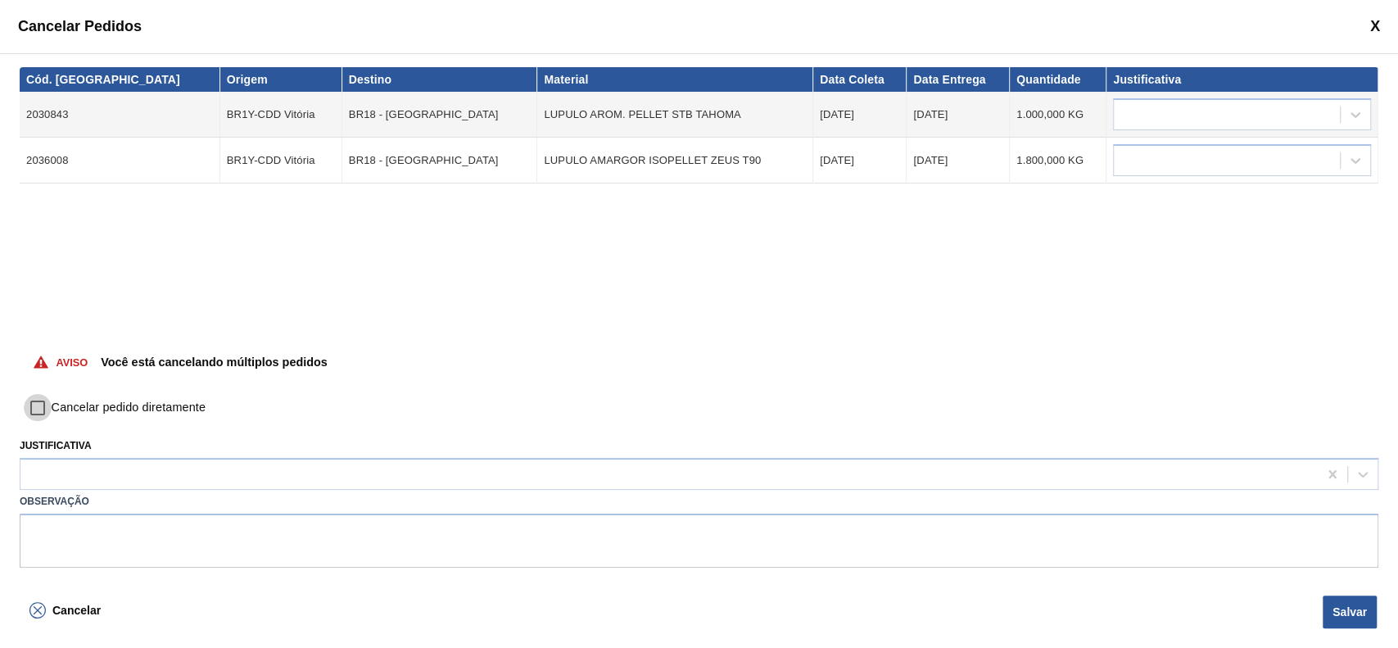
drag, startPoint x: 26, startPoint y: 405, endPoint x: 34, endPoint y: 414, distance: 12.8
click at [26, 405] on input "Cancelar pedido diretamente" at bounding box center [38, 408] width 28 height 28
checkbox input "true"
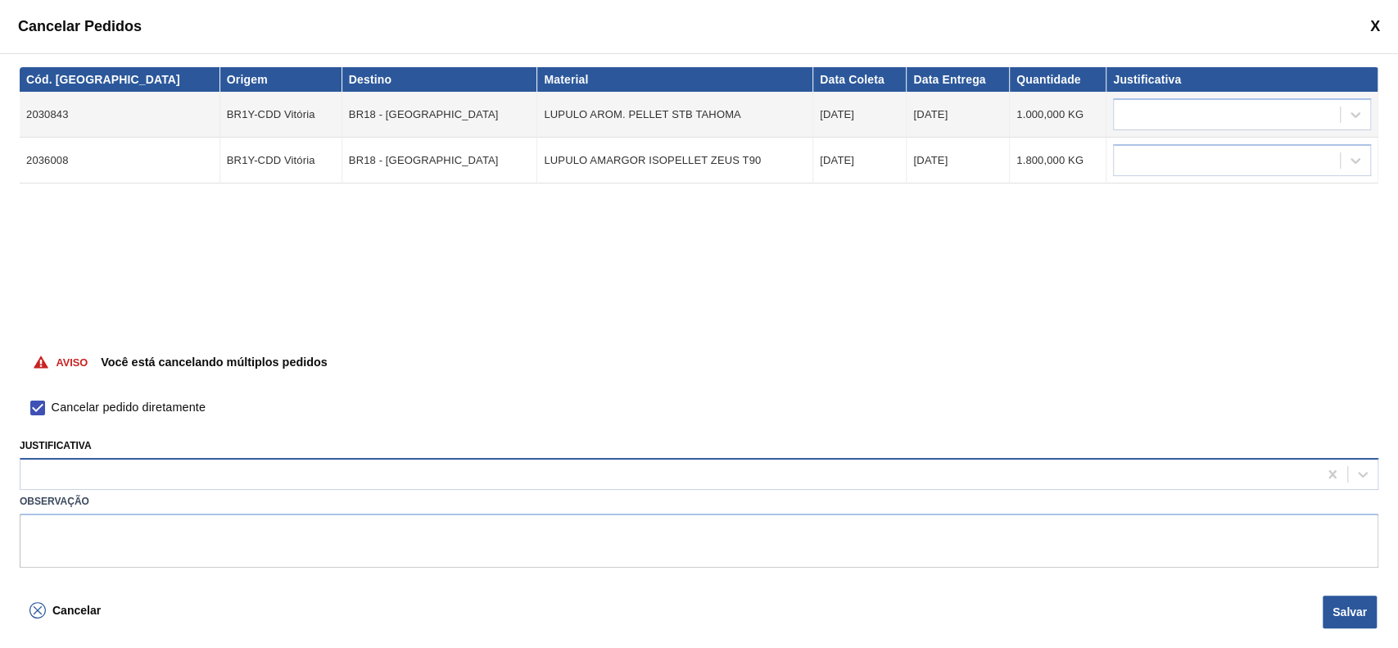
click at [91, 479] on div at bounding box center [668, 475] width 1297 height 24
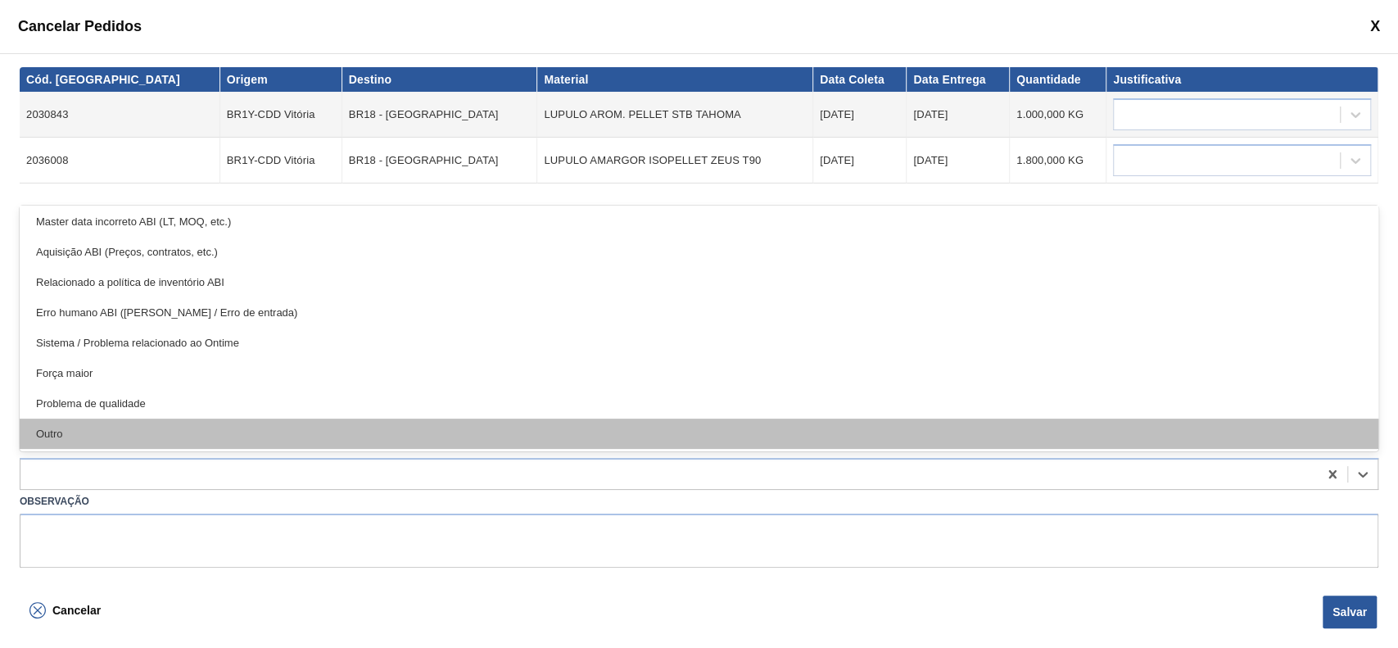
click at [119, 440] on div "Outro" at bounding box center [699, 434] width 1359 height 30
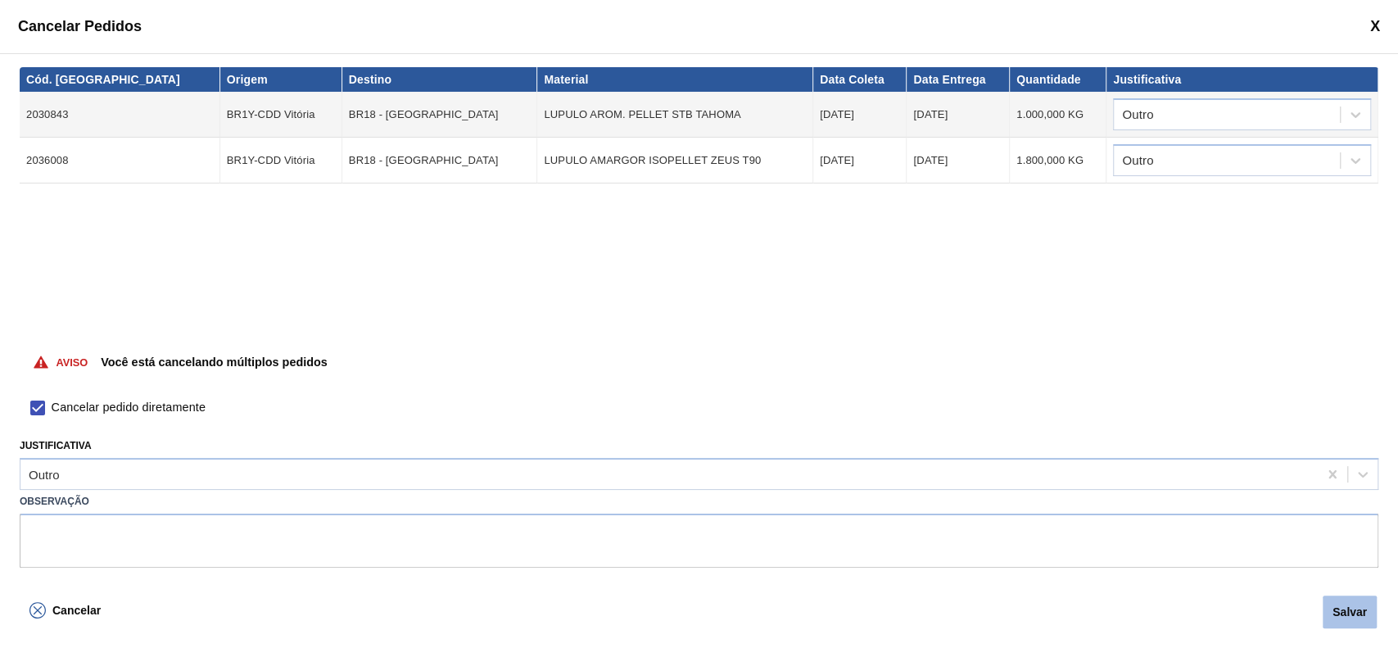
click at [1361, 619] on button "Salvar" at bounding box center [1350, 611] width 54 height 33
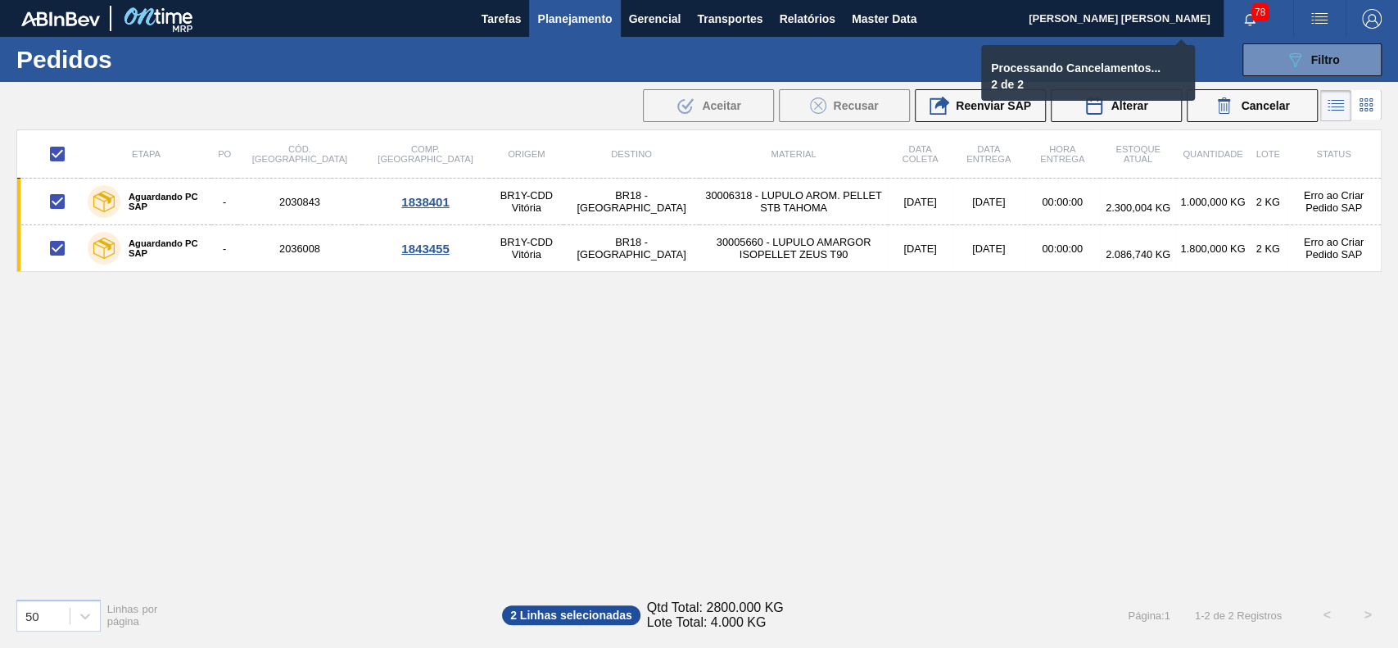
checkbox input "false"
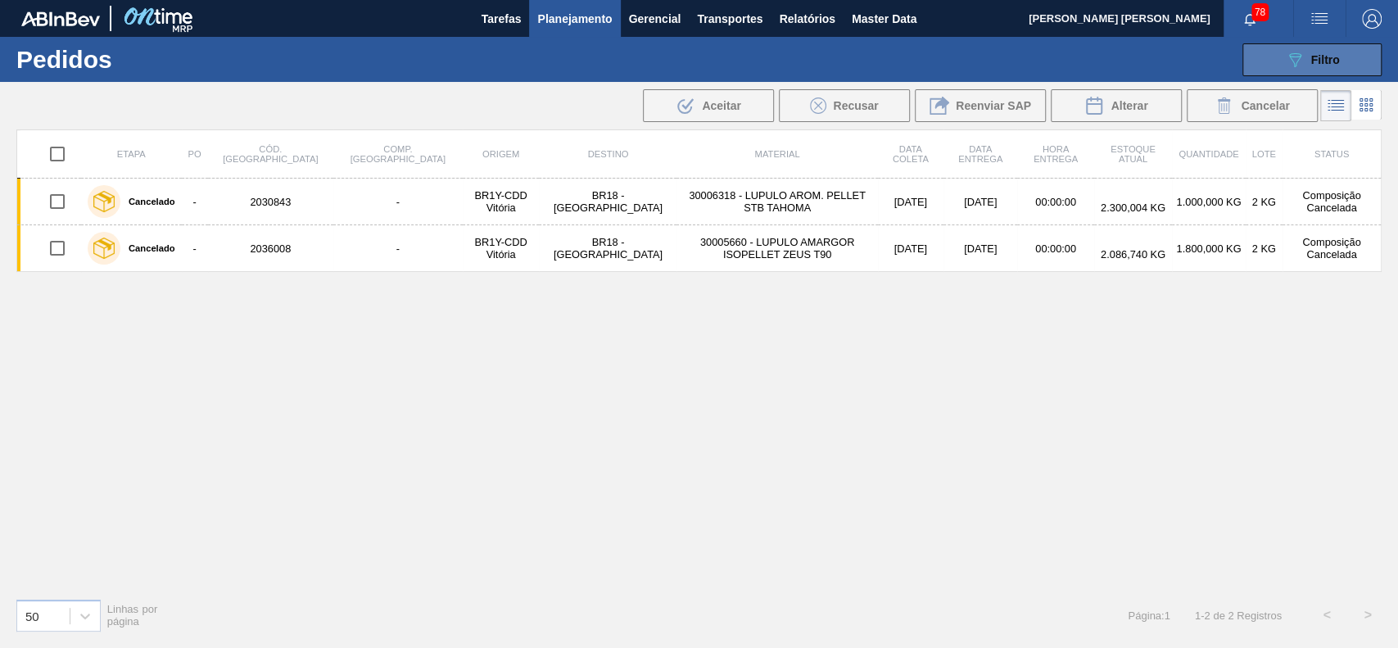
click at [1297, 62] on icon "089F7B8B-B2A5-4AFE-B5C0-19BA573D28AC" at bounding box center [1295, 60] width 20 height 20
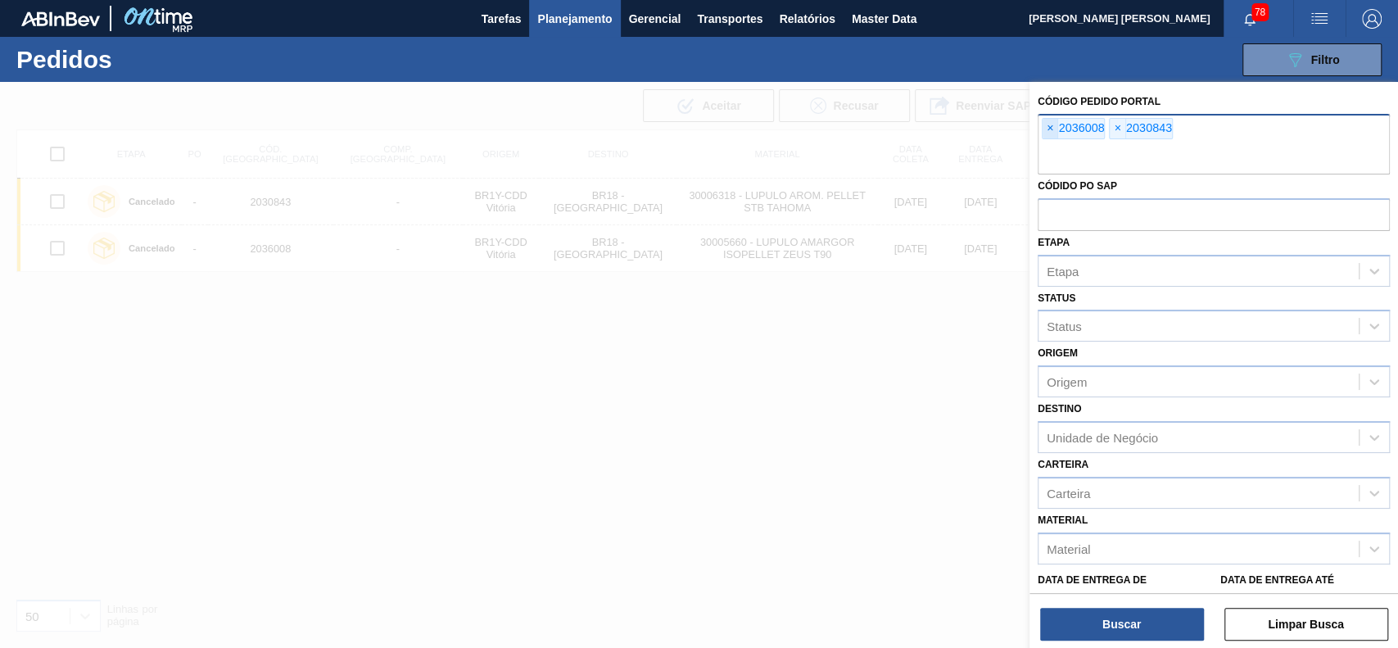
click at [1055, 138] on span "×" at bounding box center [1051, 129] width 16 height 20
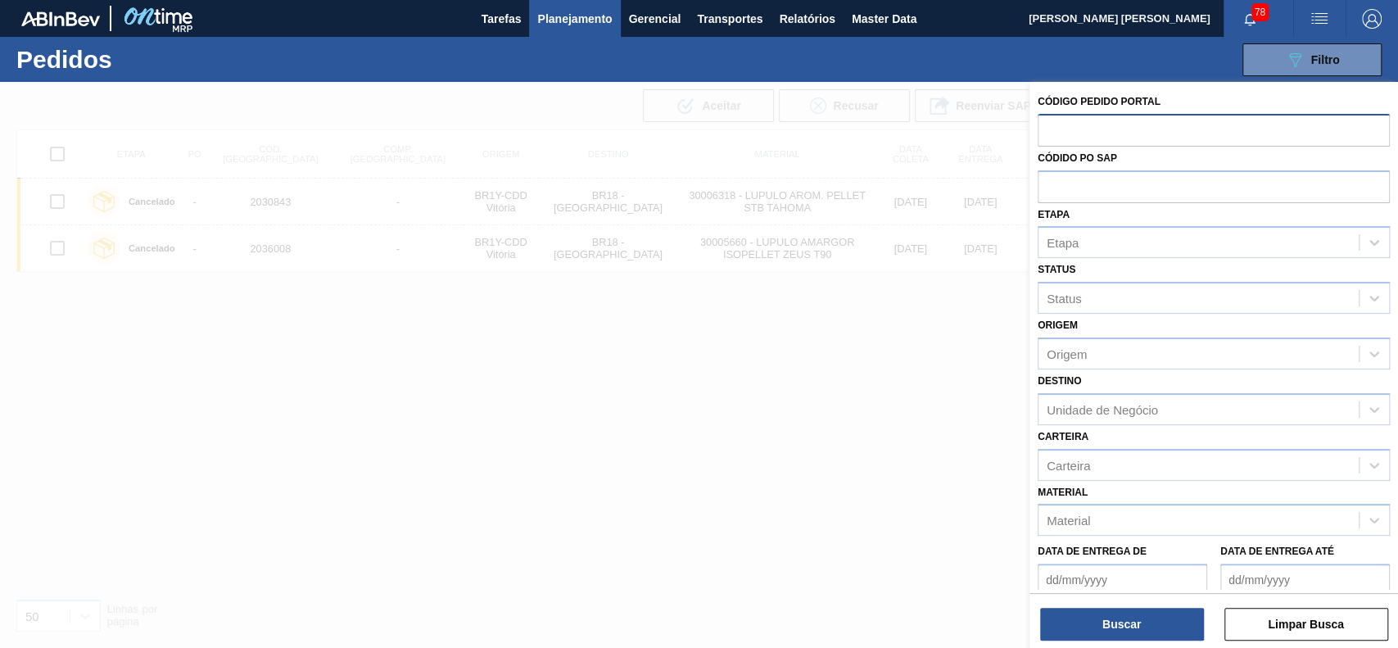
paste input "2030840"
type input "2030840"
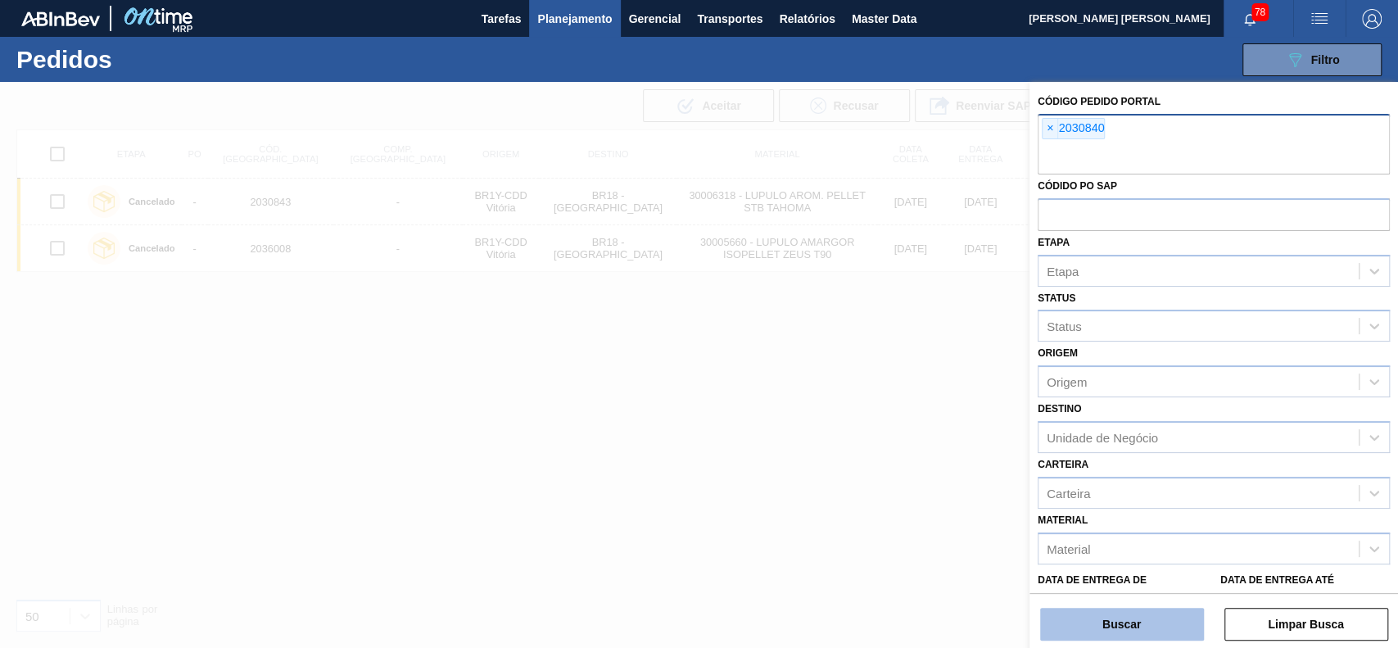
click at [1073, 608] on button "Buscar" at bounding box center [1122, 624] width 164 height 33
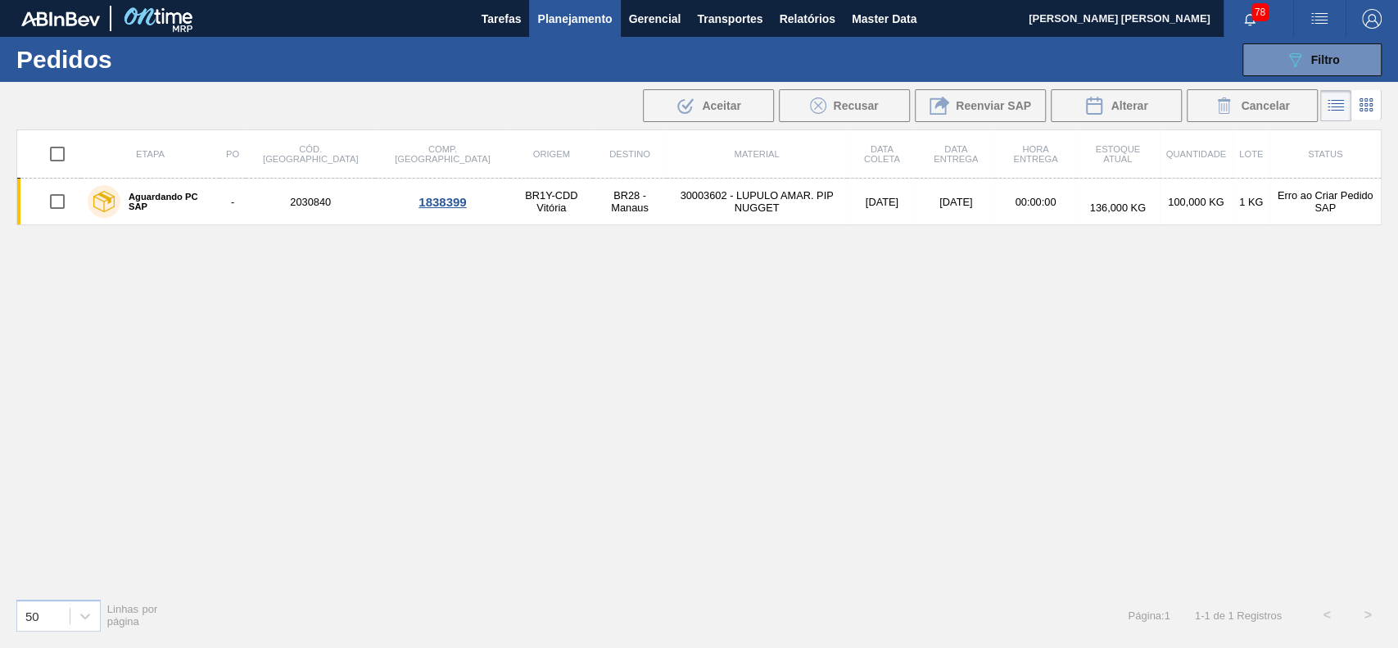
click at [46, 148] on input "checkbox" at bounding box center [57, 154] width 34 height 34
checkbox input "true"
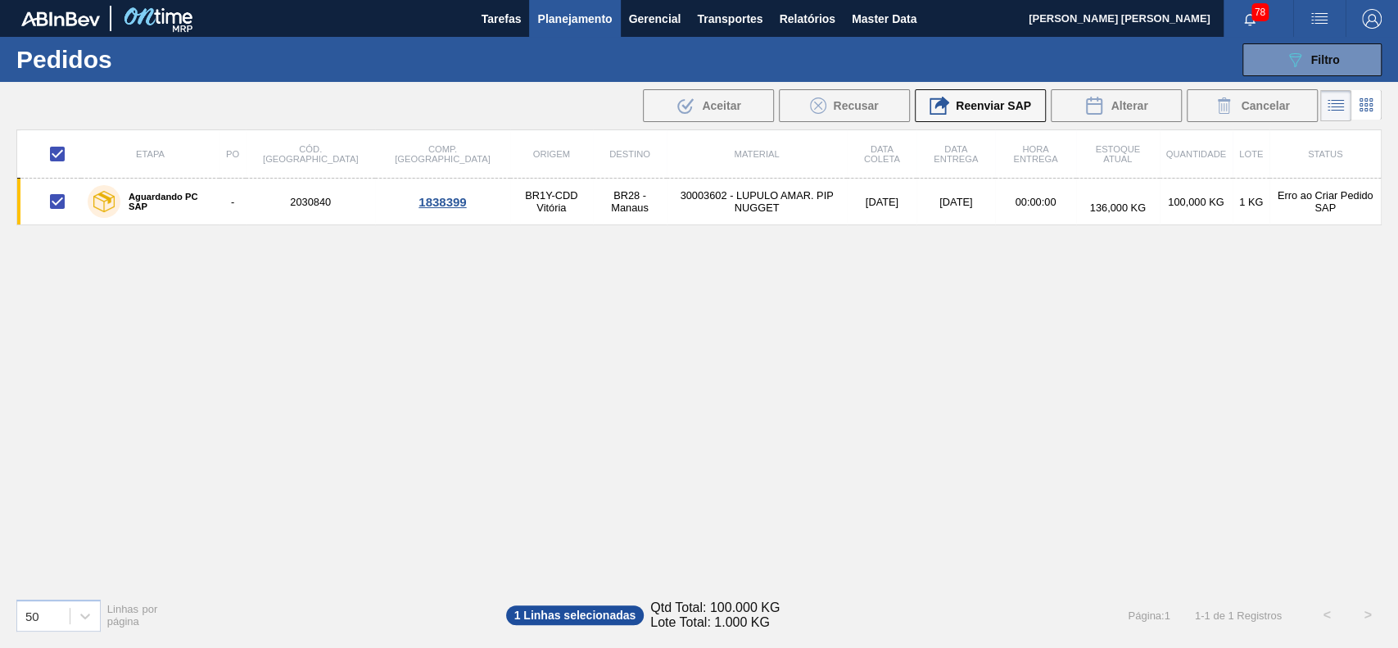
checkbox input "true"
click at [1241, 110] on span "Cancelar" at bounding box center [1265, 105] width 48 height 13
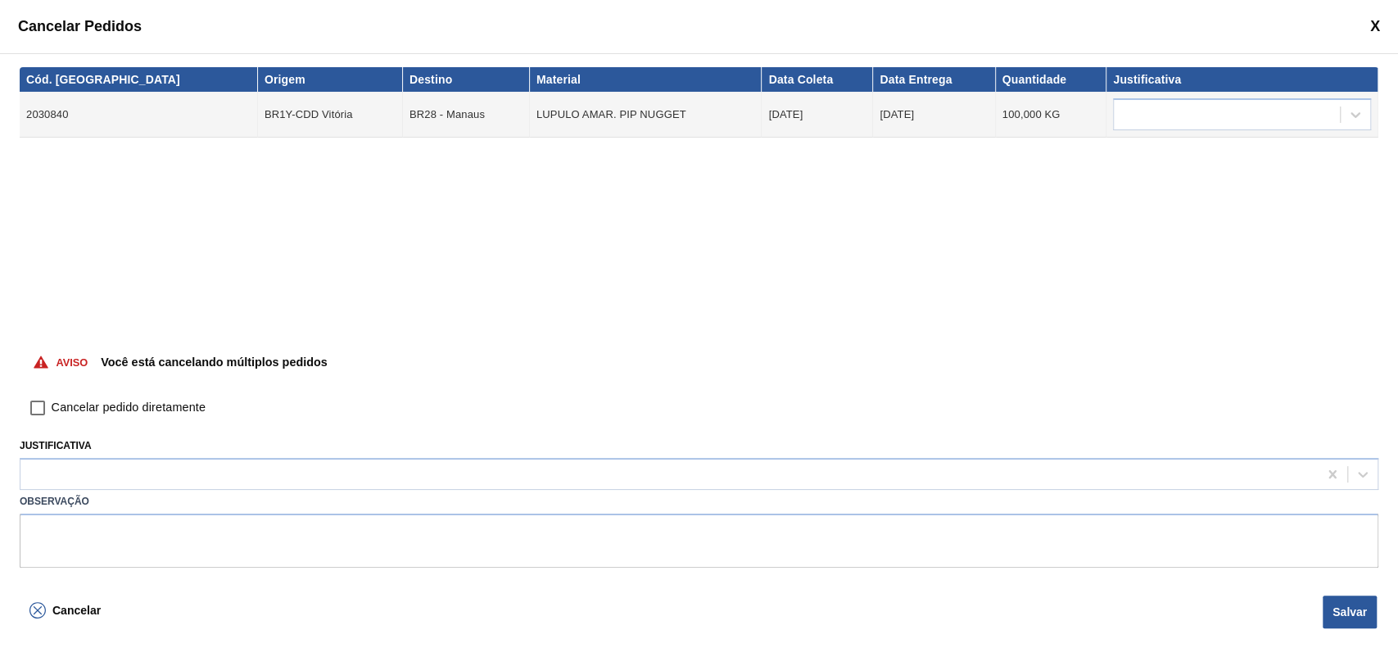
click at [131, 414] on span "Cancelar pedido diretamente" at bounding box center [129, 408] width 154 height 18
click at [52, 414] on input "Cancelar pedido diretamente" at bounding box center [38, 408] width 28 height 28
checkbox input "true"
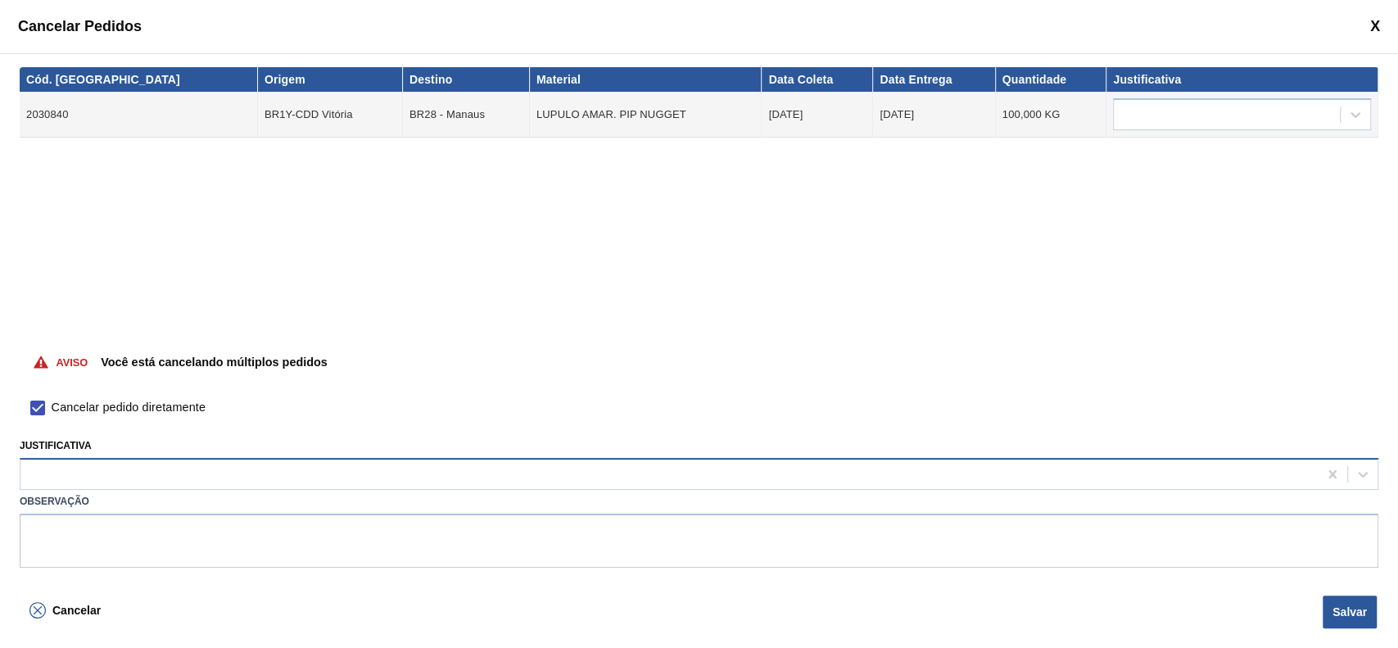
click at [140, 476] on div at bounding box center [668, 475] width 1297 height 24
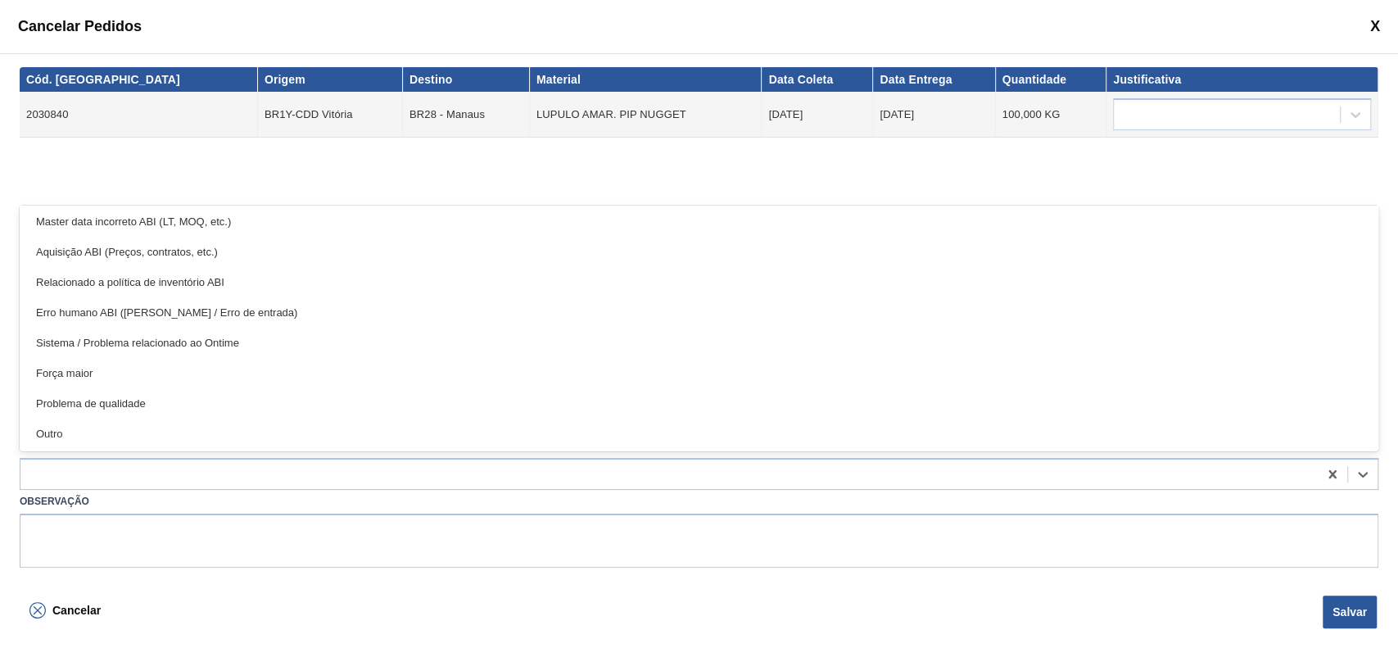
drag, startPoint x: 93, startPoint y: 432, endPoint x: 590, endPoint y: 504, distance: 501.4
click at [93, 434] on div "Outro" at bounding box center [699, 434] width 1359 height 30
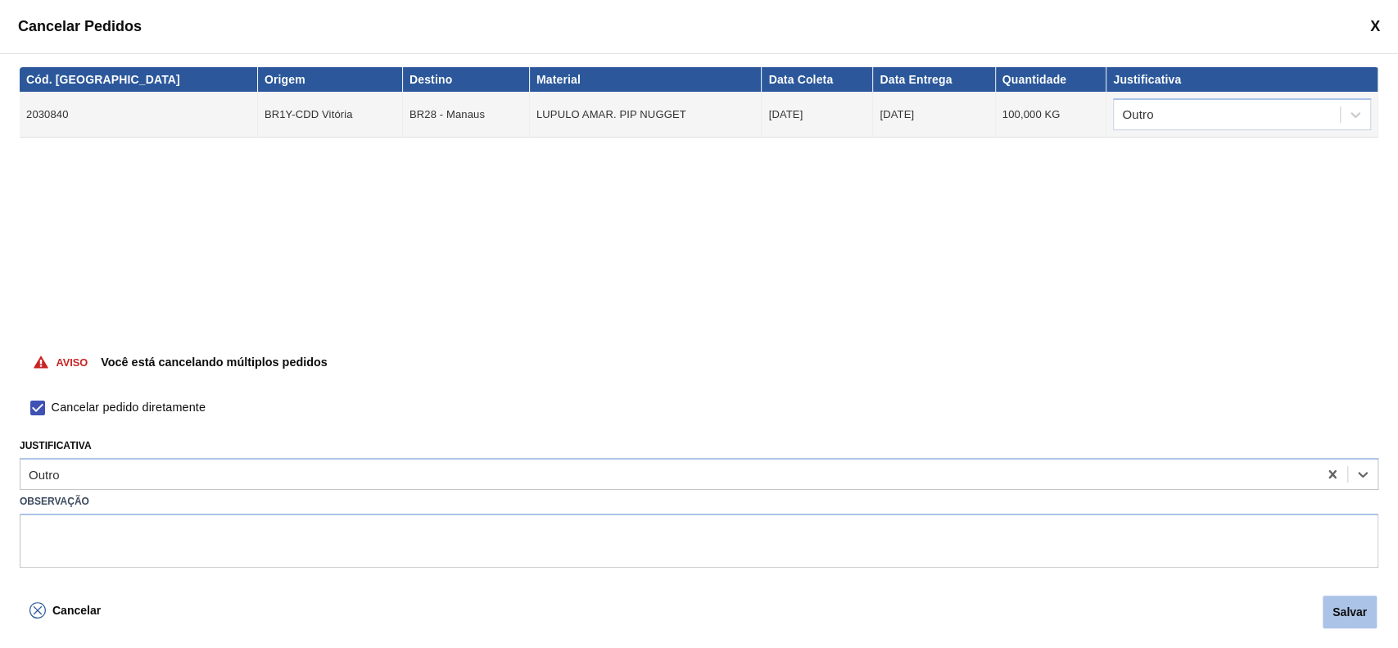
click at [1330, 606] on button "Salvar" at bounding box center [1350, 611] width 54 height 33
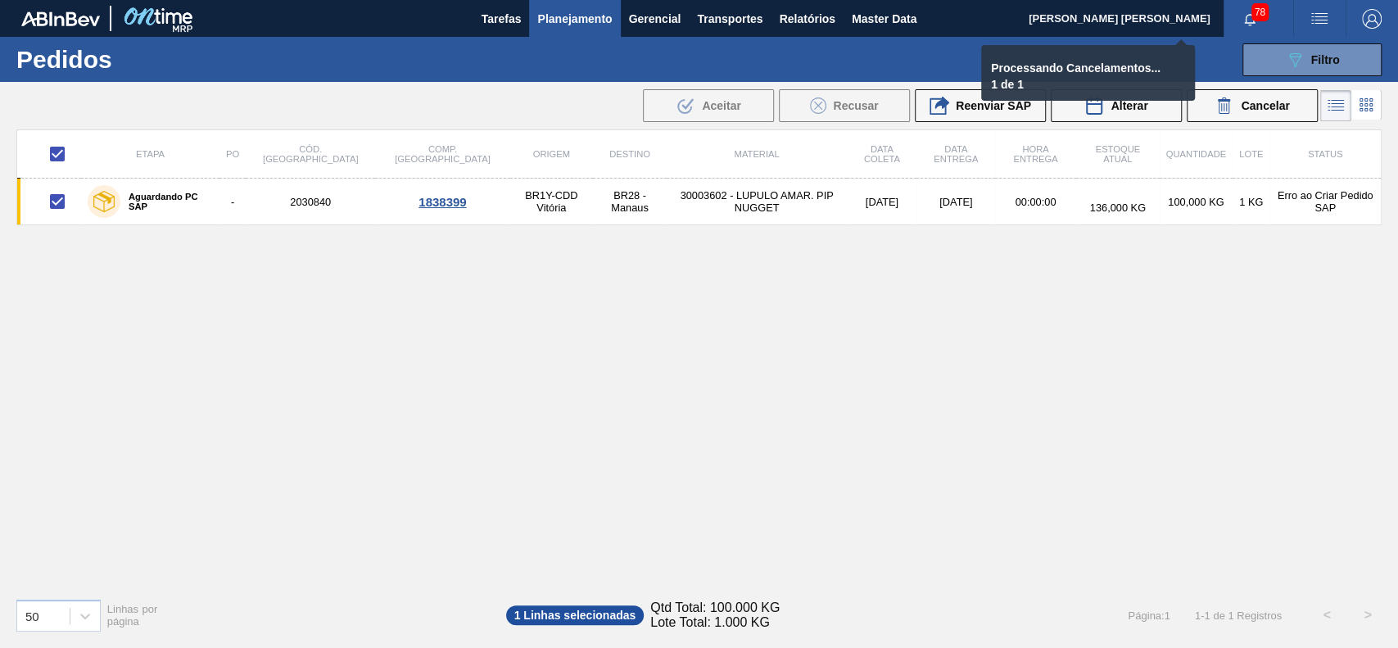
checkbox input "false"
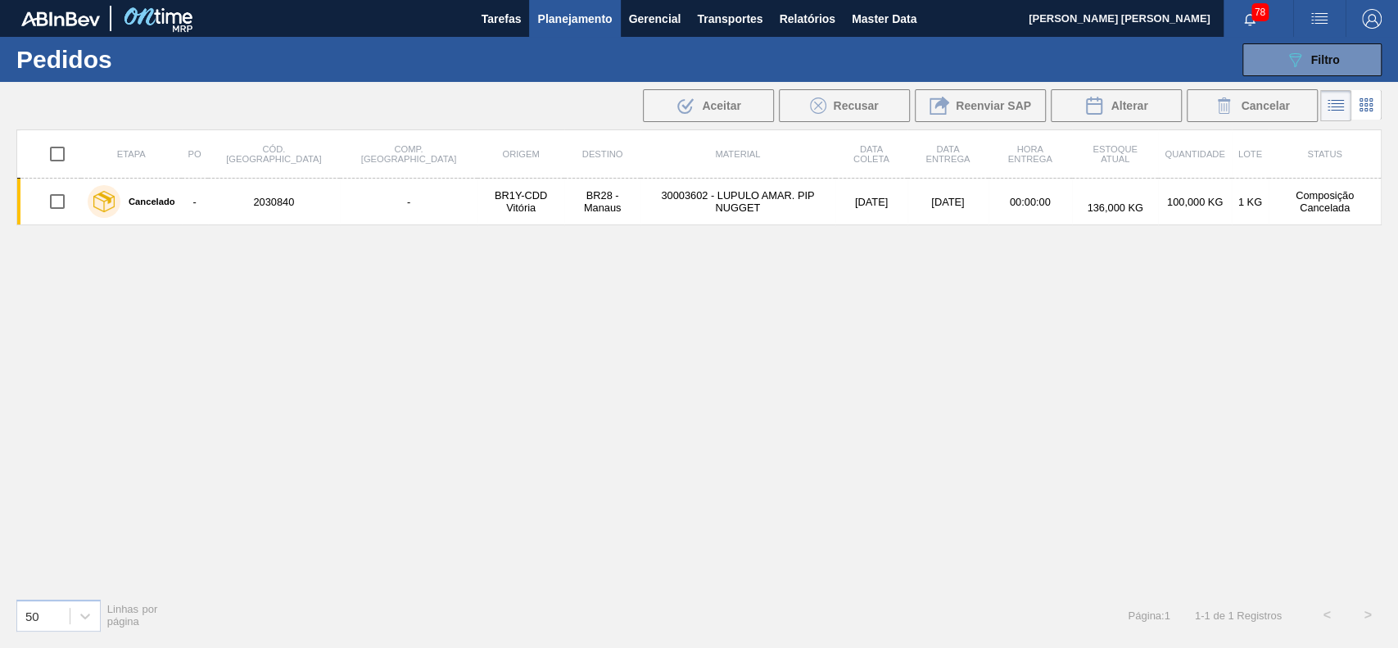
click at [585, 19] on span "Planejamento" at bounding box center [574, 19] width 75 height 20
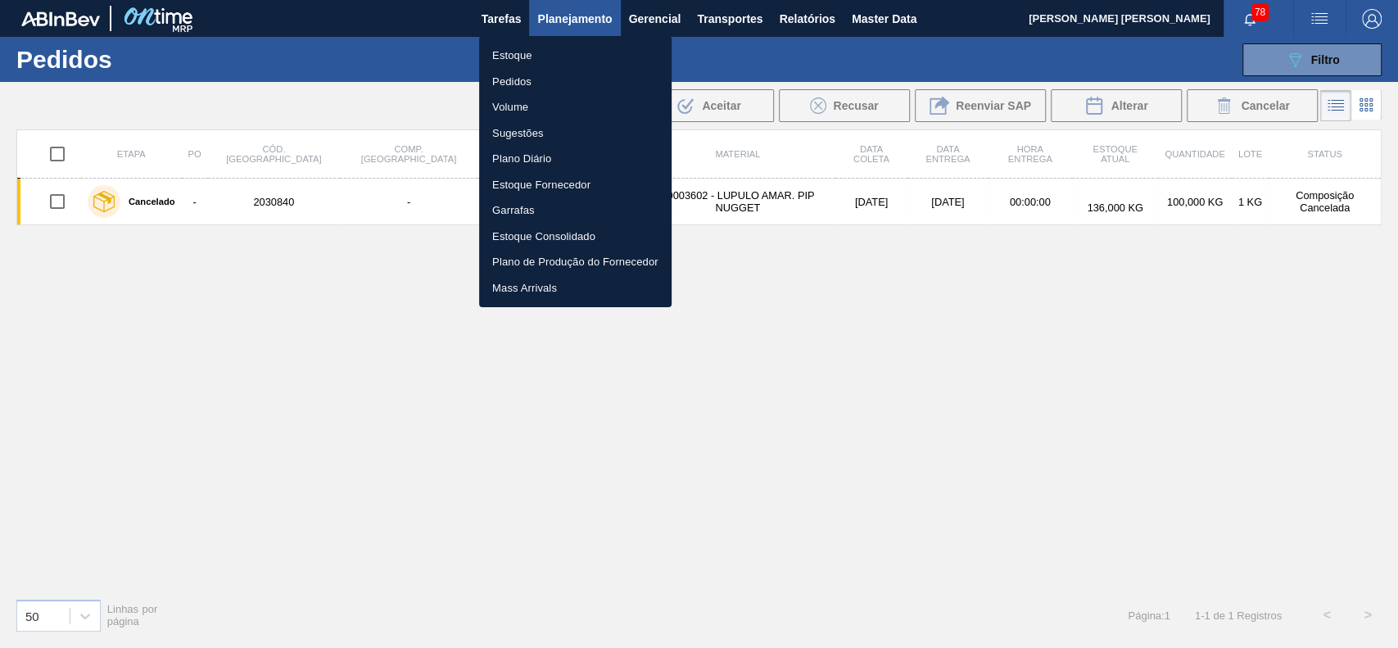
click at [546, 55] on li "Estoque" at bounding box center [575, 56] width 192 height 26
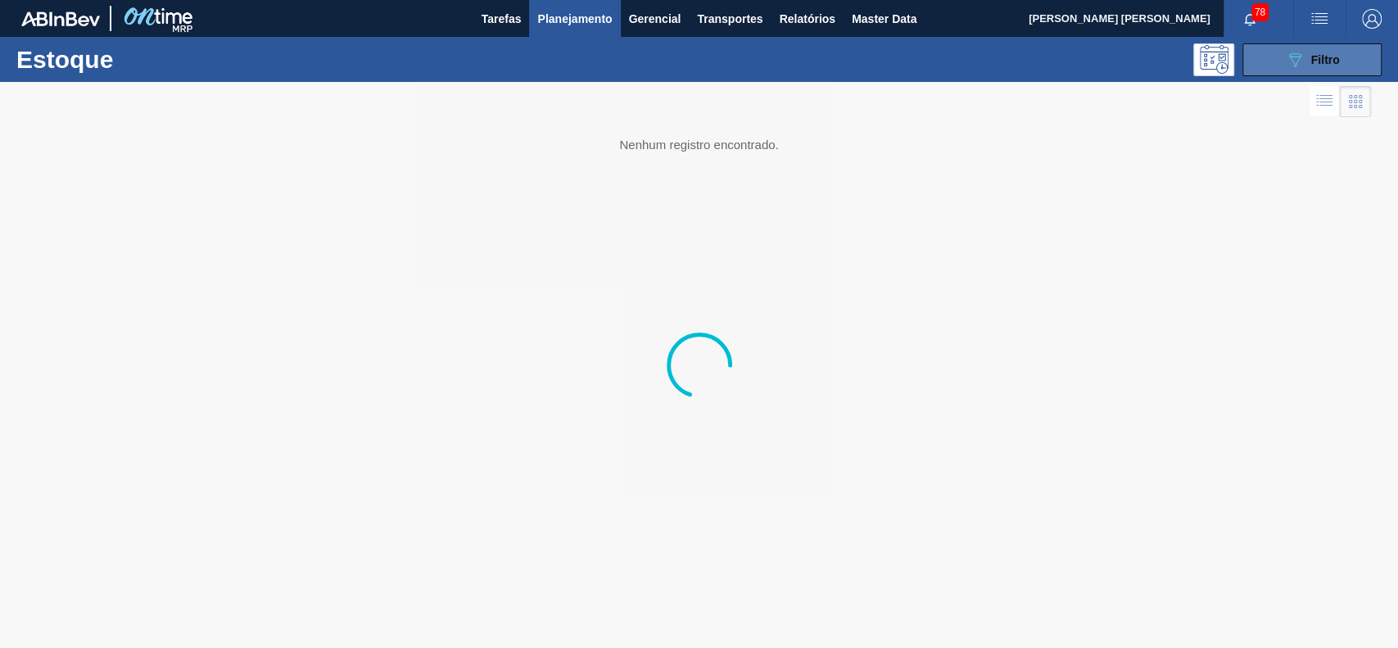
click at [1267, 63] on button "089F7B8B-B2A5-4AFE-B5C0-19BA573D28AC Filtro" at bounding box center [1311, 59] width 139 height 33
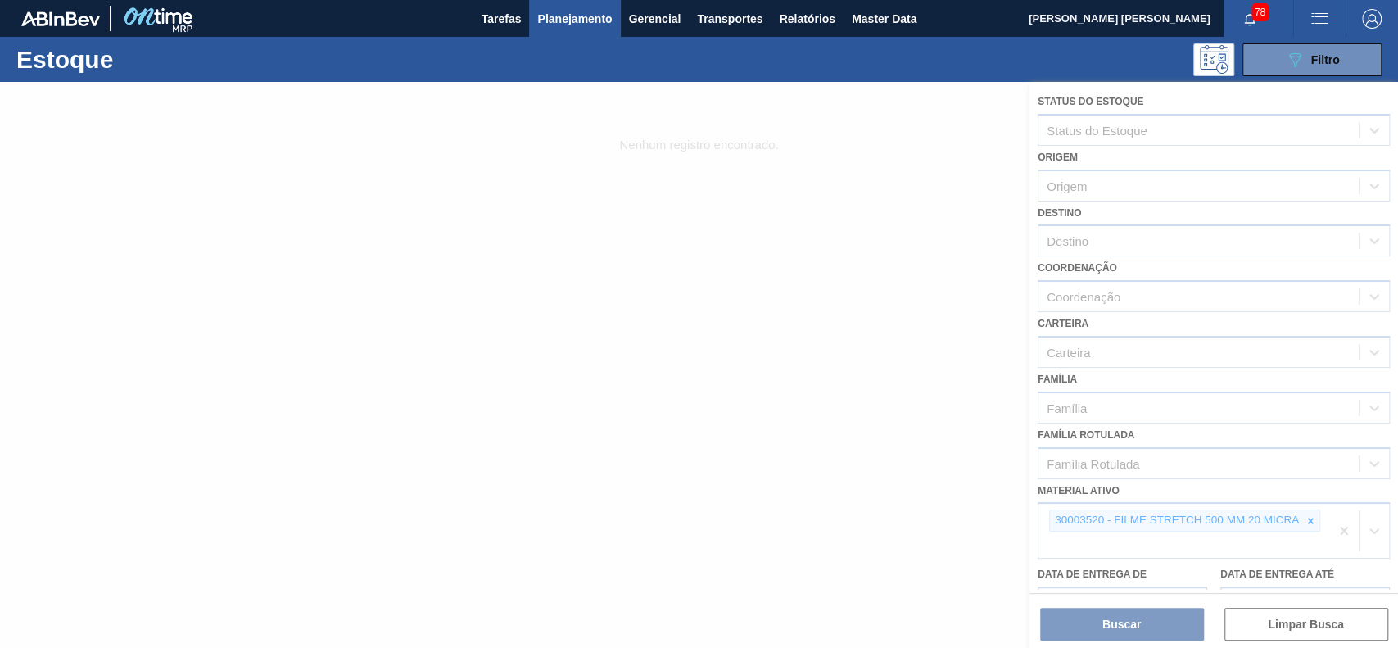
click at [1297, 509] on div at bounding box center [699, 365] width 1398 height 566
click at [1310, 516] on div at bounding box center [699, 365] width 1398 height 566
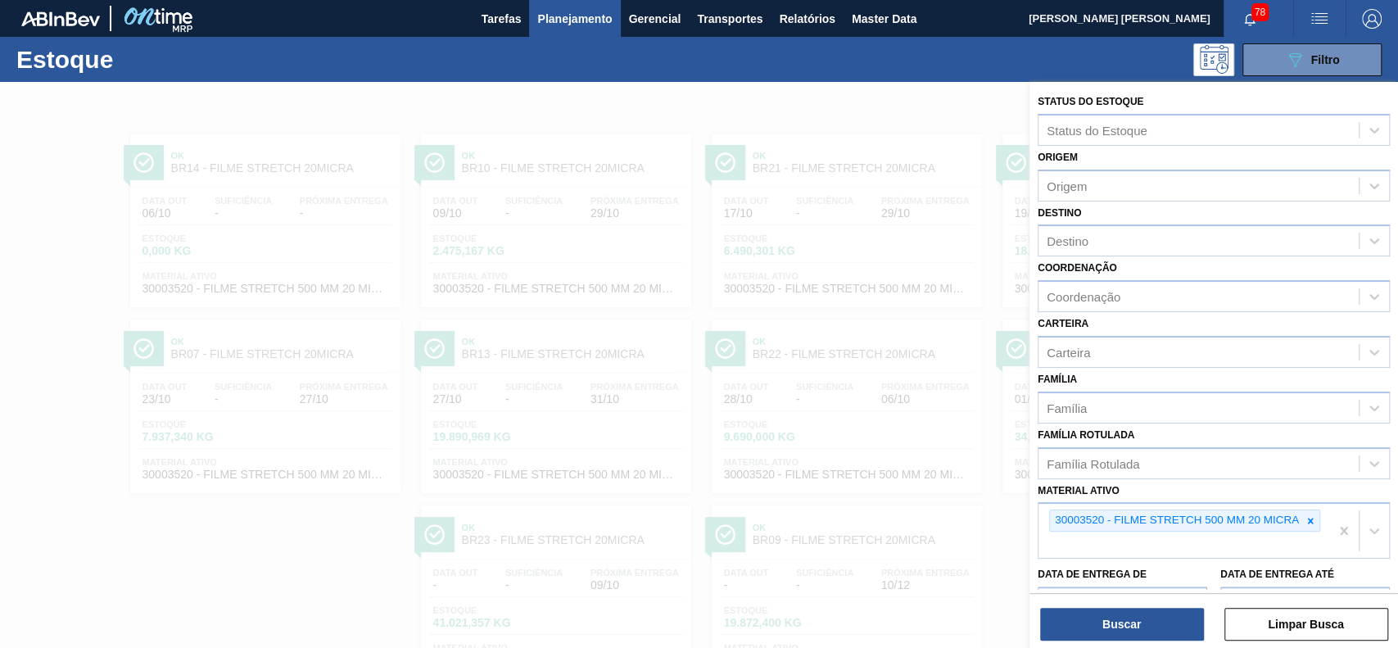
click at [1310, 516] on icon at bounding box center [1310, 520] width 11 height 11
paste ativo "30003124"
type ativo "30003124"
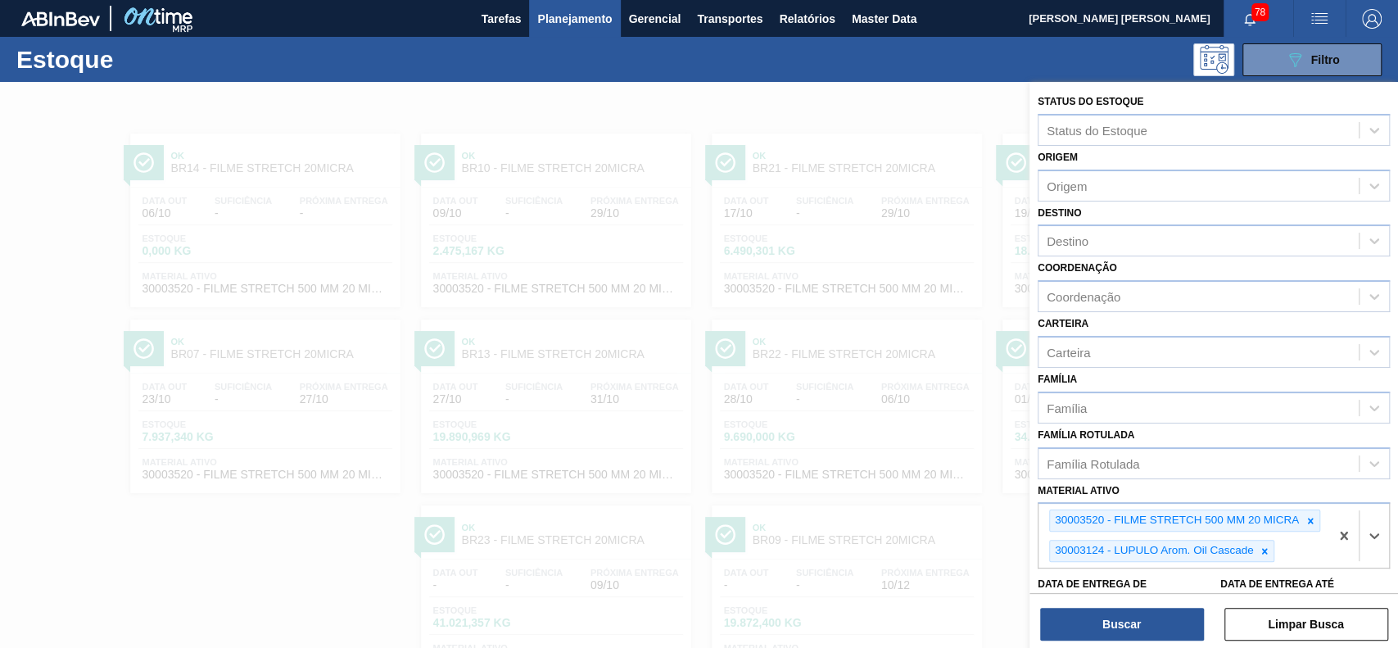
click at [1310, 518] on icon at bounding box center [1311, 521] width 6 height 6
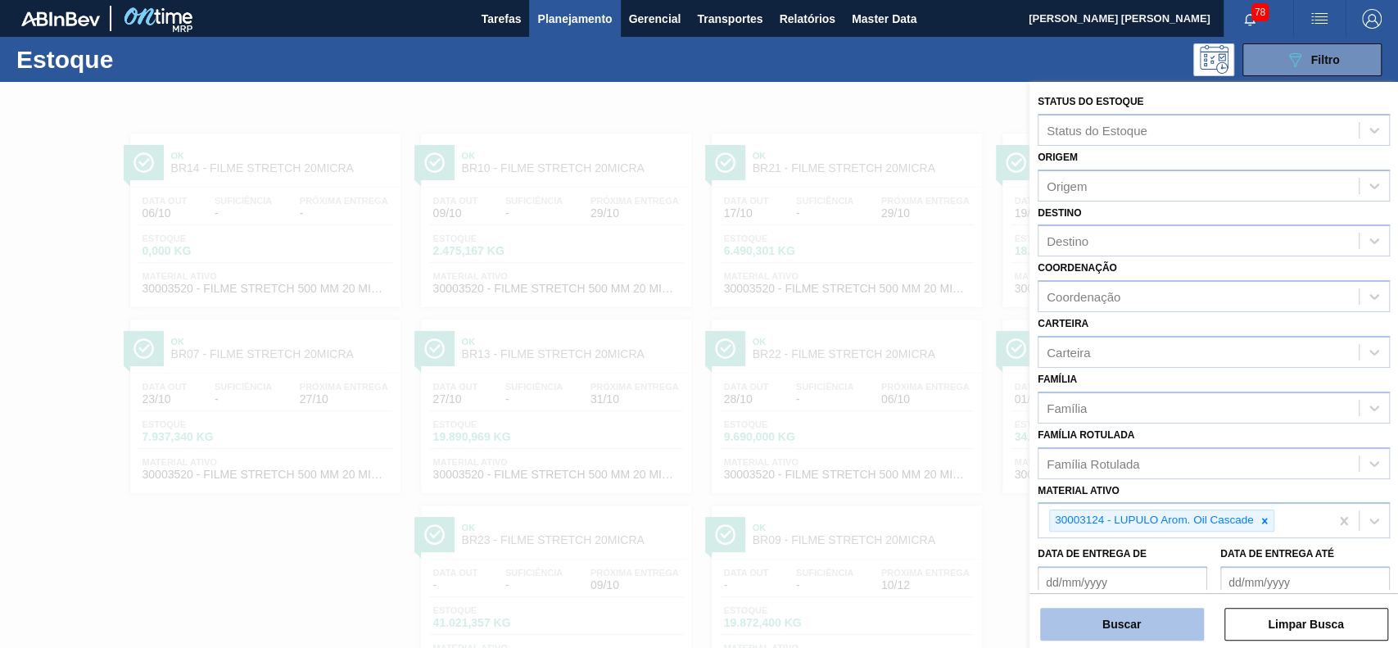
click at [1166, 621] on button "Buscar" at bounding box center [1122, 624] width 164 height 33
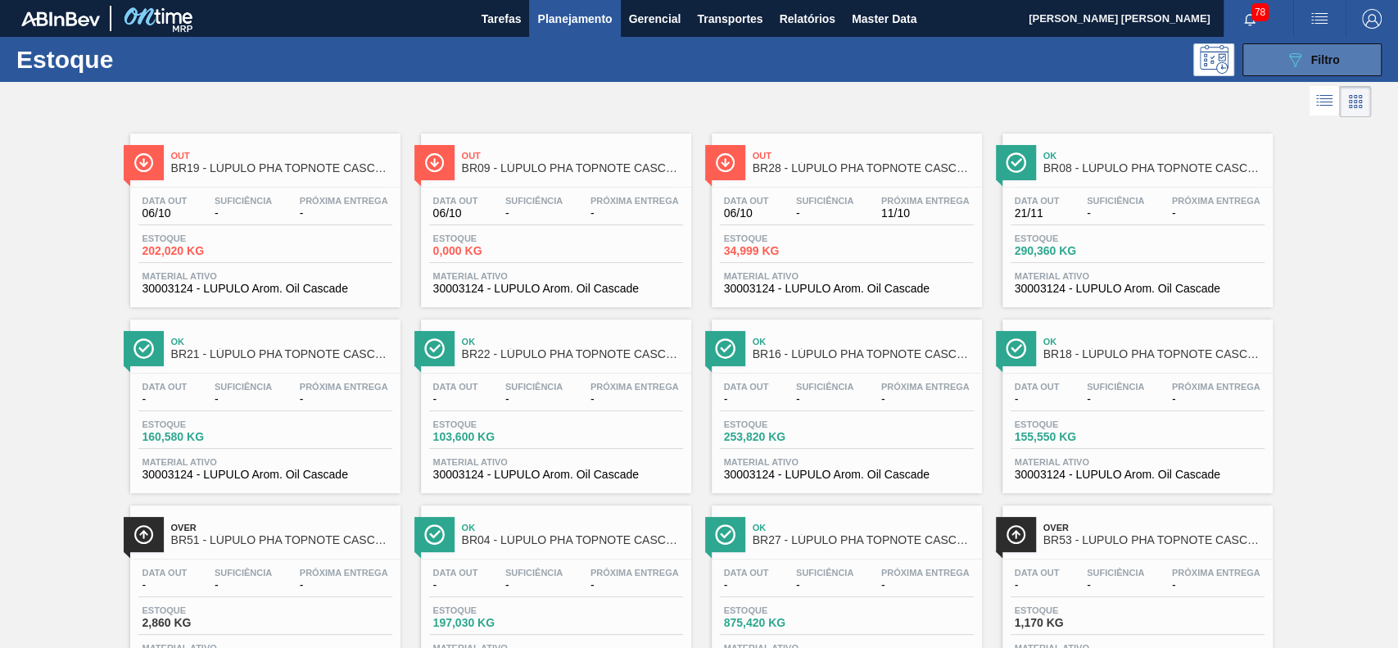
click at [1271, 43] on button "089F7B8B-B2A5-4AFE-B5C0-19BA573D28AC Filtro" at bounding box center [1311, 59] width 139 height 33
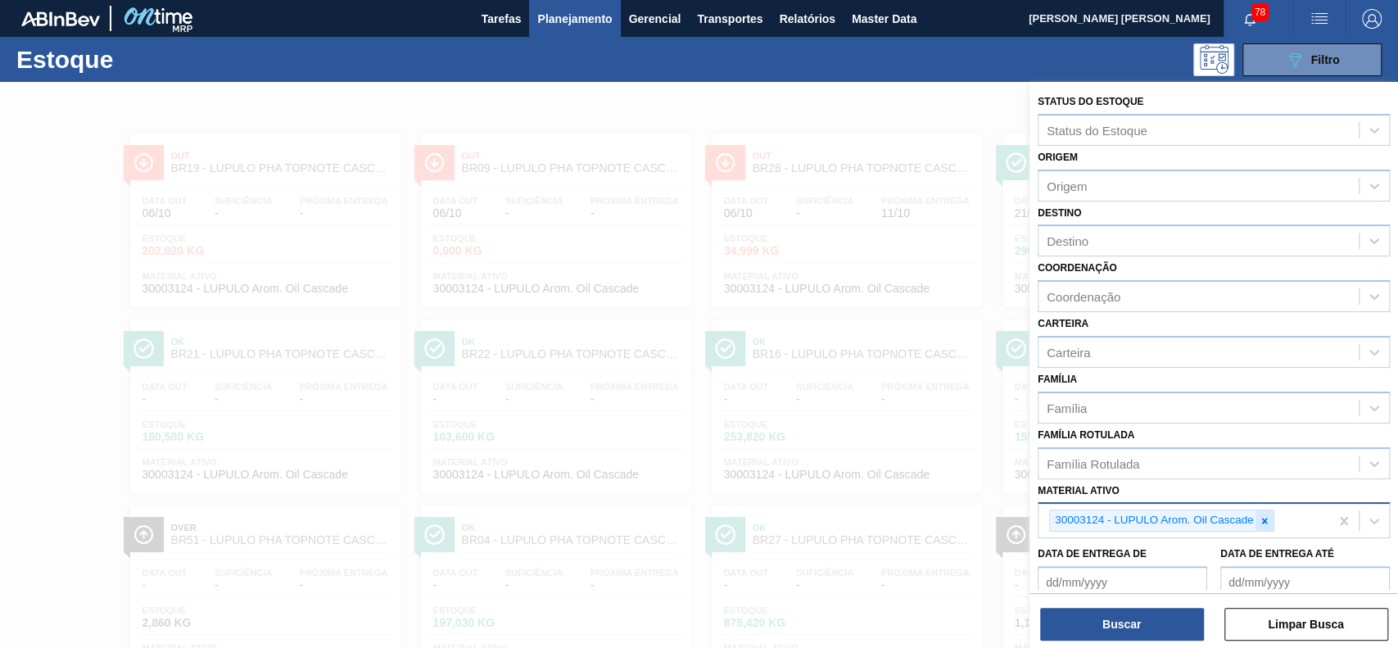
click at [1260, 518] on icon at bounding box center [1264, 520] width 11 height 11
paste ativo "30003534"
type ativo "30003534"
click at [1132, 619] on button "Buscar" at bounding box center [1122, 624] width 164 height 33
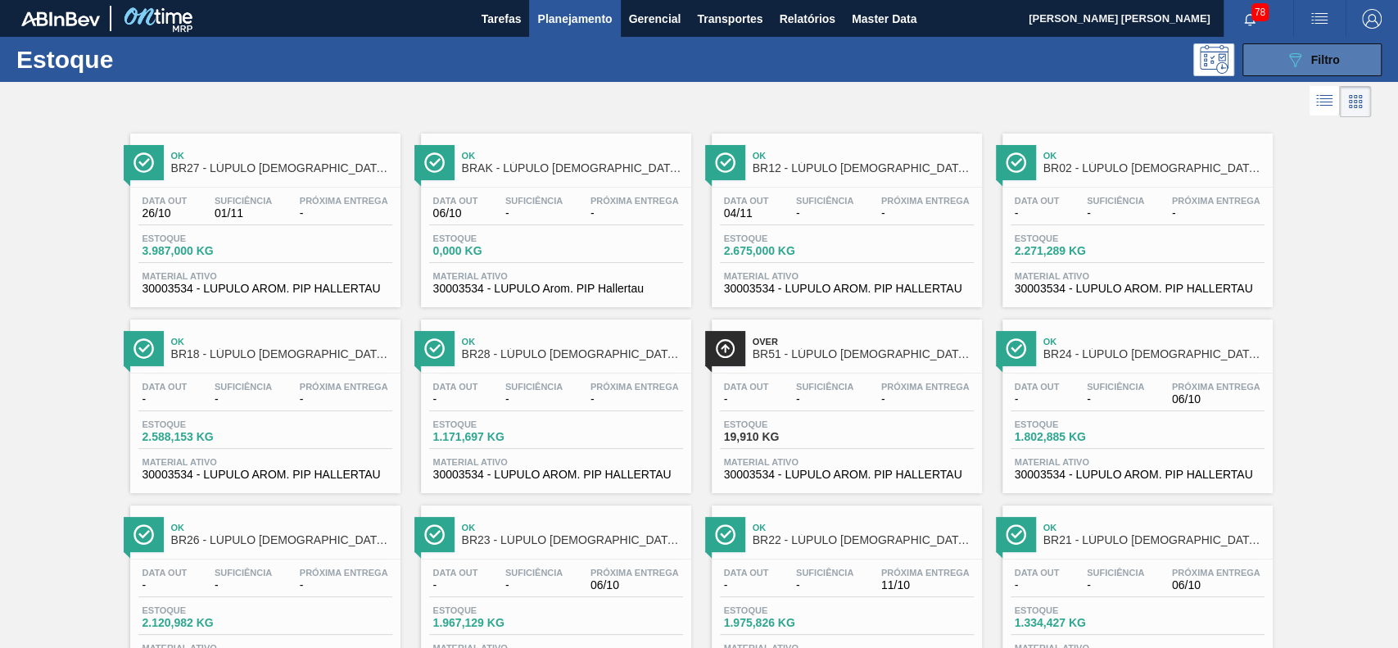
drag, startPoint x: 1295, startPoint y: 48, endPoint x: 1297, endPoint y: 71, distance: 23.1
click at [1295, 49] on button "089F7B8B-B2A5-4AFE-B5C0-19BA573D28AC Filtro" at bounding box center [1311, 59] width 139 height 33
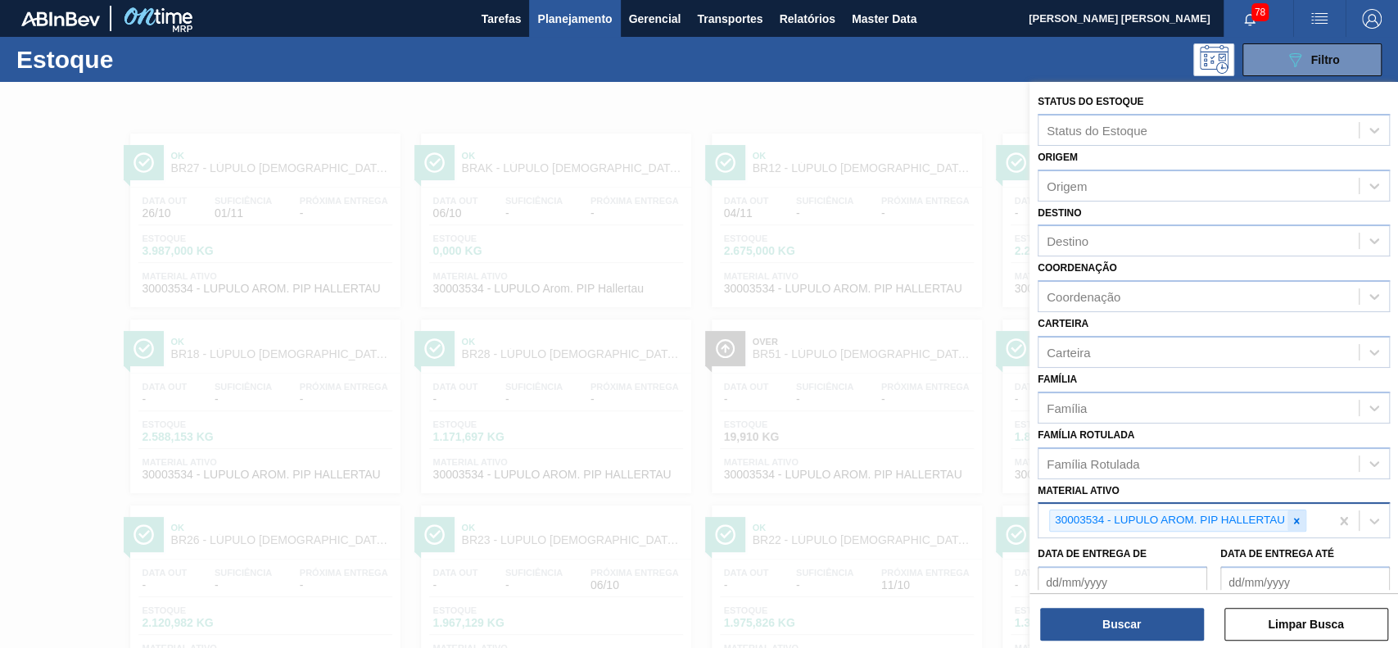
click at [1300, 515] on icon at bounding box center [1296, 520] width 11 height 11
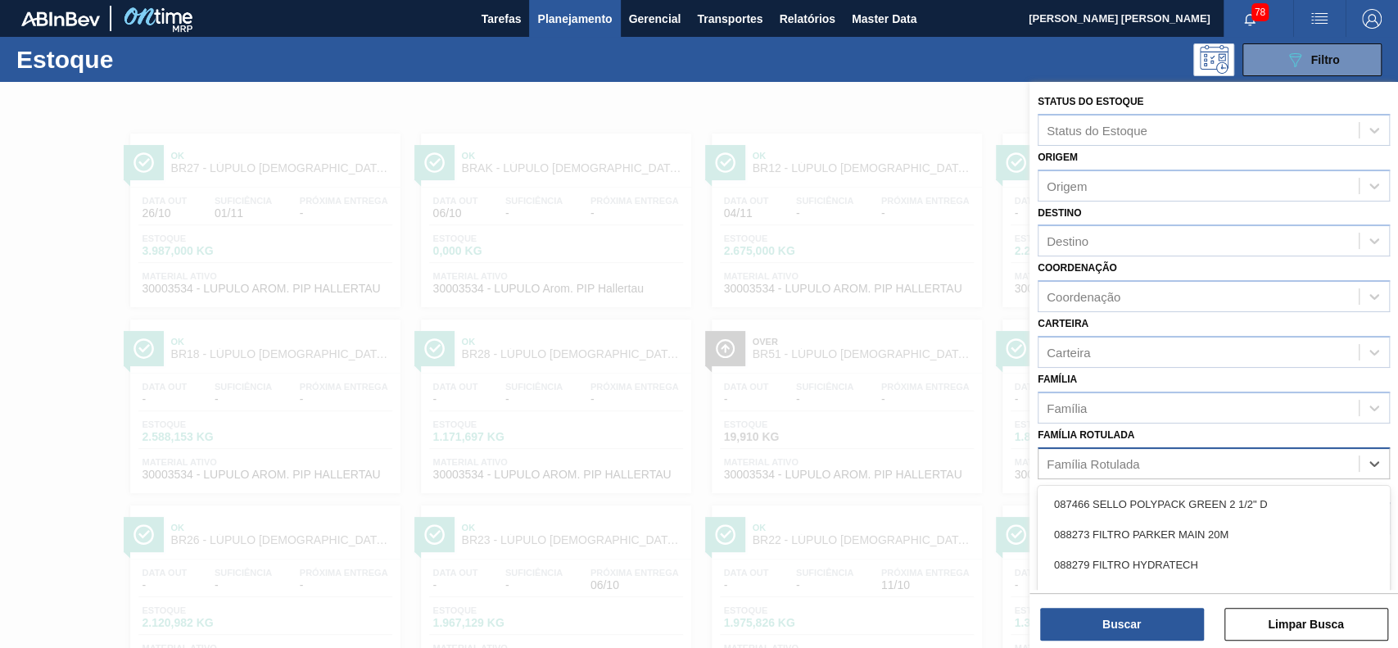
click at [1199, 452] on div "Família Rotulada" at bounding box center [1199, 463] width 320 height 24
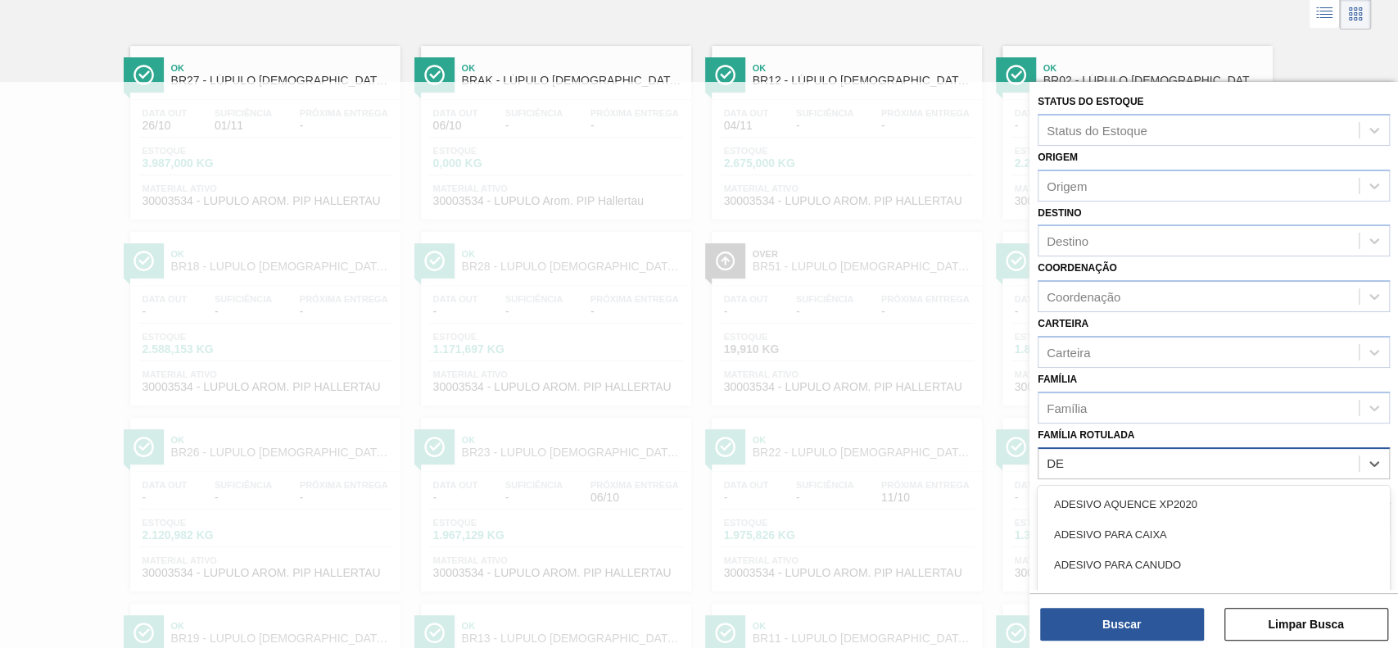
type Rotulada "D"
type Rotulada "ZEUS"
drag, startPoint x: 1184, startPoint y: 547, endPoint x: 1193, endPoint y: 550, distance: 8.6
click at [1186, 550] on div "LUPULO ZEUS PELLET" at bounding box center [1214, 565] width 352 height 30
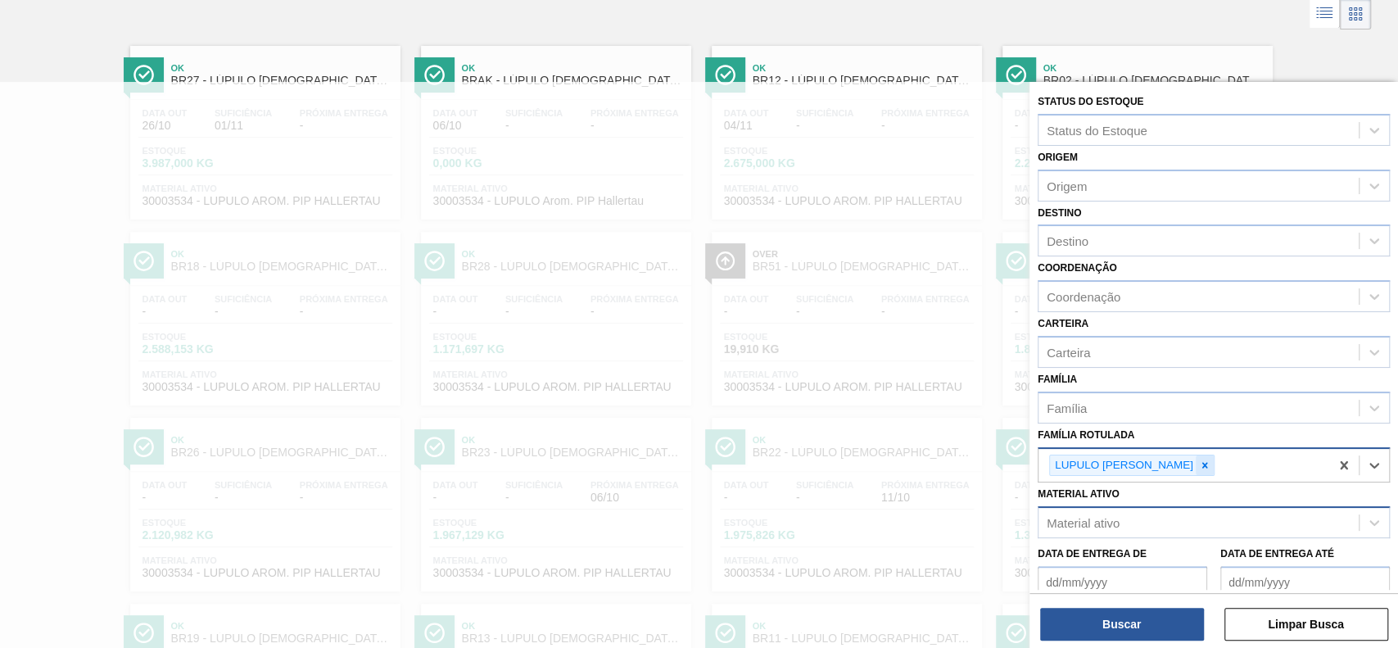
click at [1199, 462] on icon at bounding box center [1204, 464] width 11 height 11
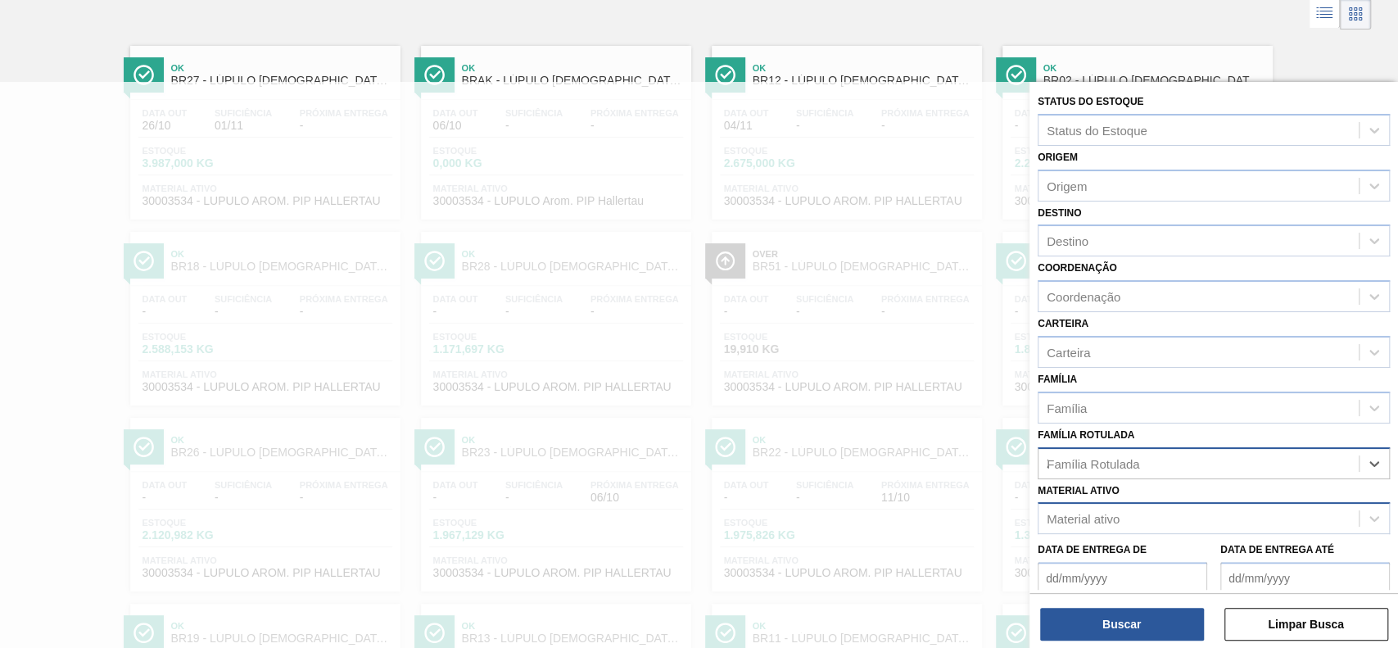
scroll to position [176, 0]
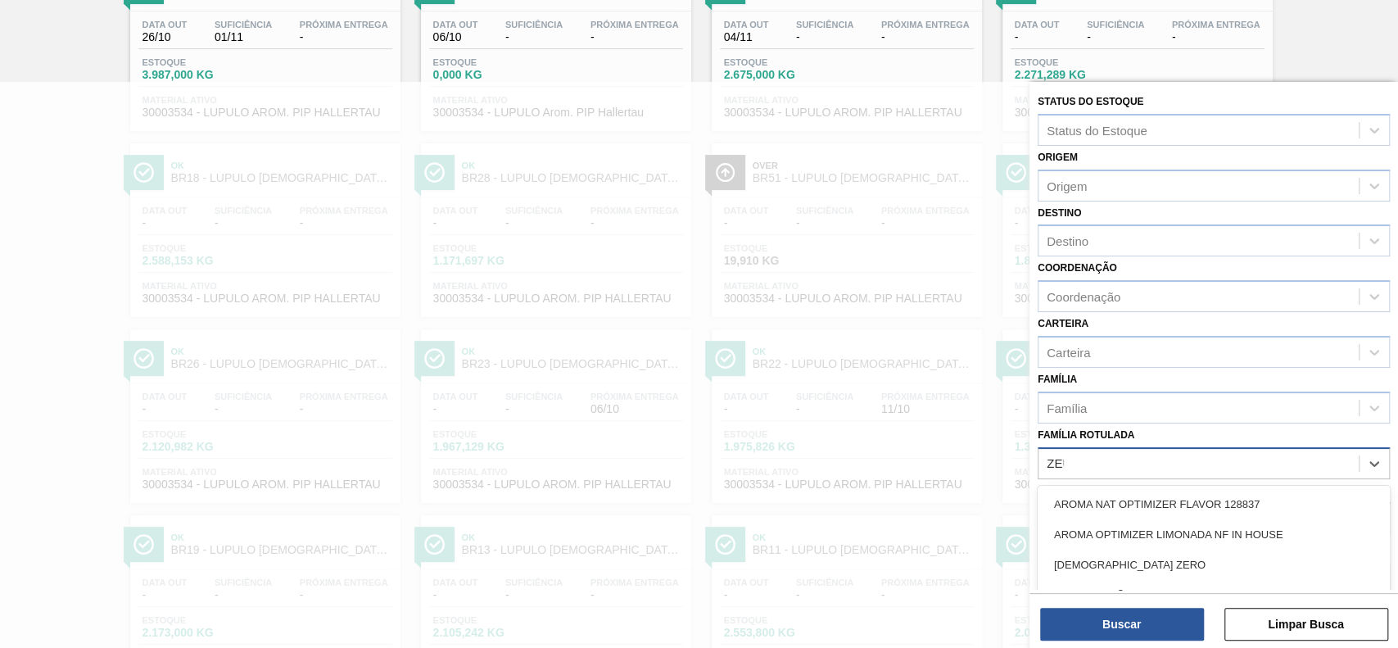
type Rotulada "ZEUS"
drag, startPoint x: 1199, startPoint y: 532, endPoint x: 1200, endPoint y: 553, distance: 21.3
click at [1201, 532] on div "LÚPULO AMARGOR ZEUS ISO T90" at bounding box center [1214, 534] width 352 height 30
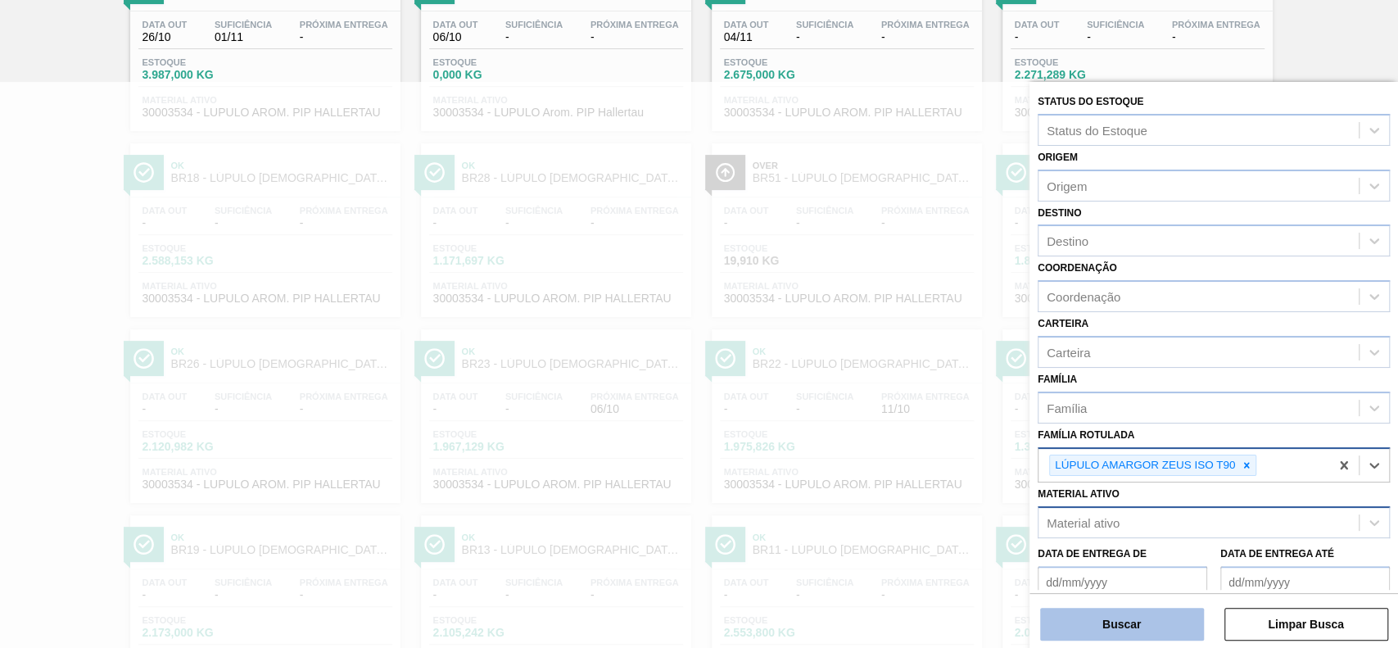
click at [1163, 618] on button "Buscar" at bounding box center [1122, 624] width 164 height 33
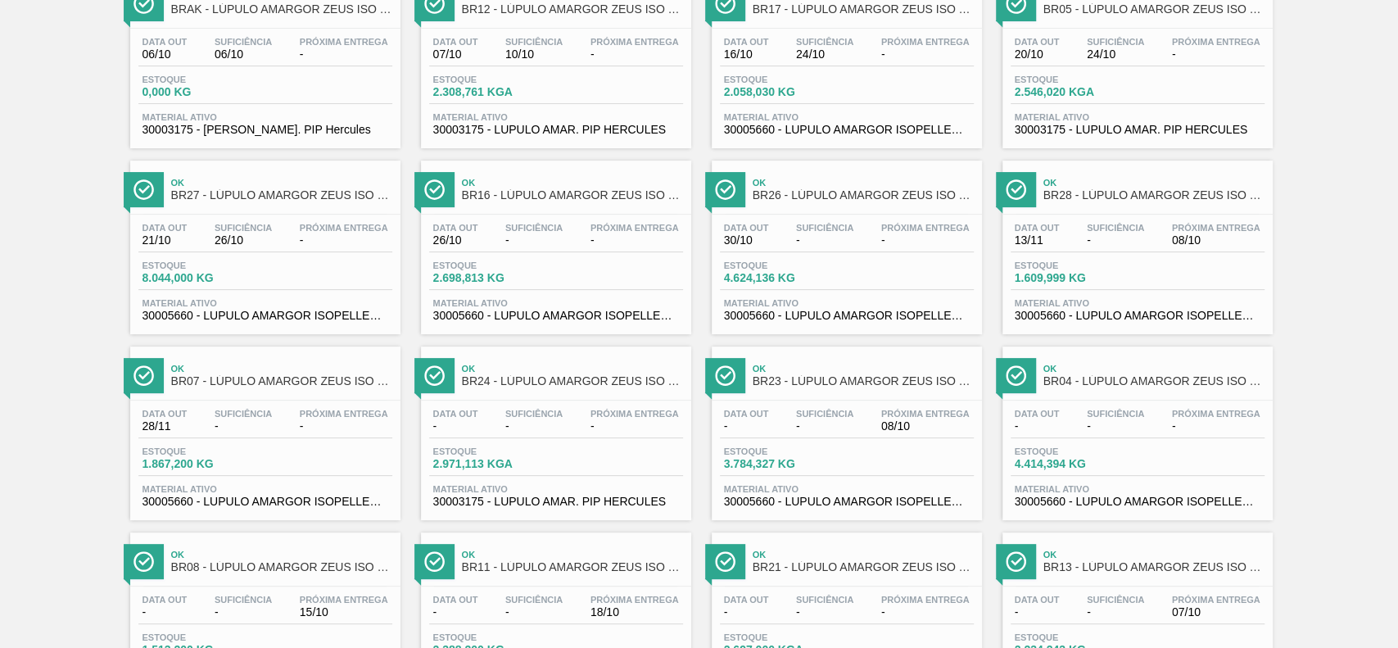
scroll to position [57, 0]
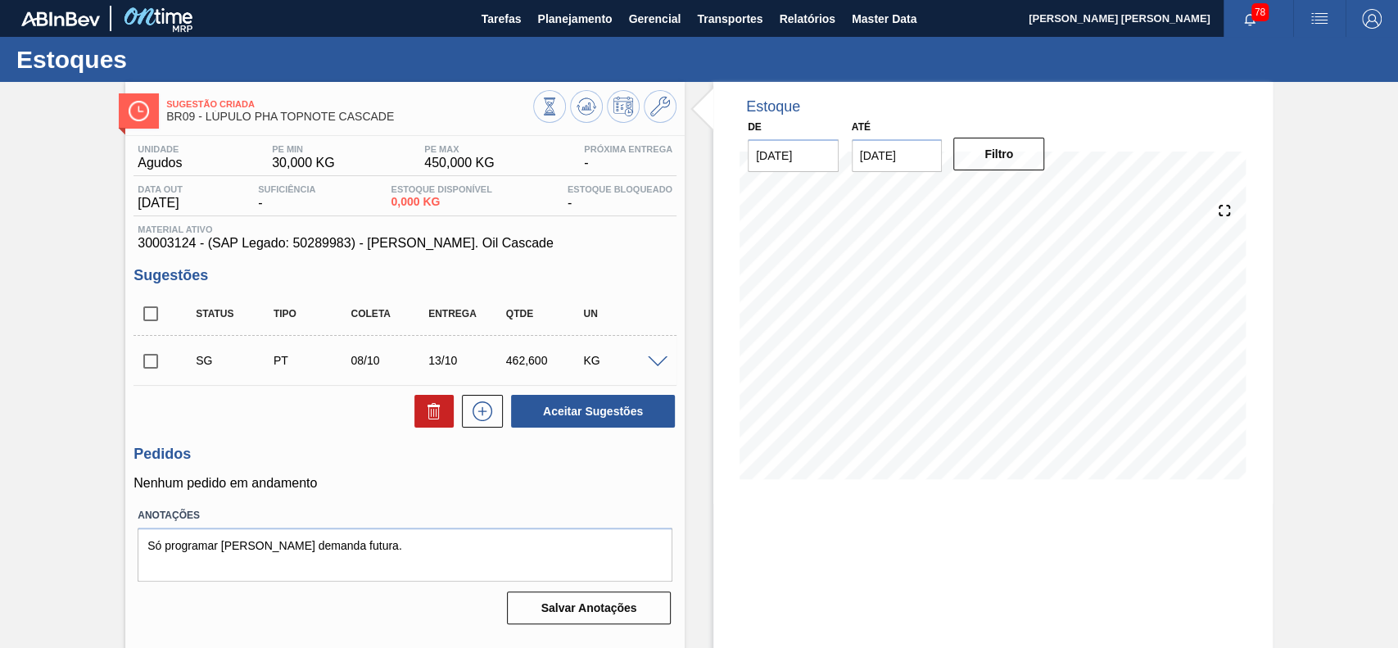
drag, startPoint x: 649, startPoint y: 359, endPoint x: 671, endPoint y: 389, distance: 37.5
click at [650, 358] on span at bounding box center [658, 362] width 20 height 12
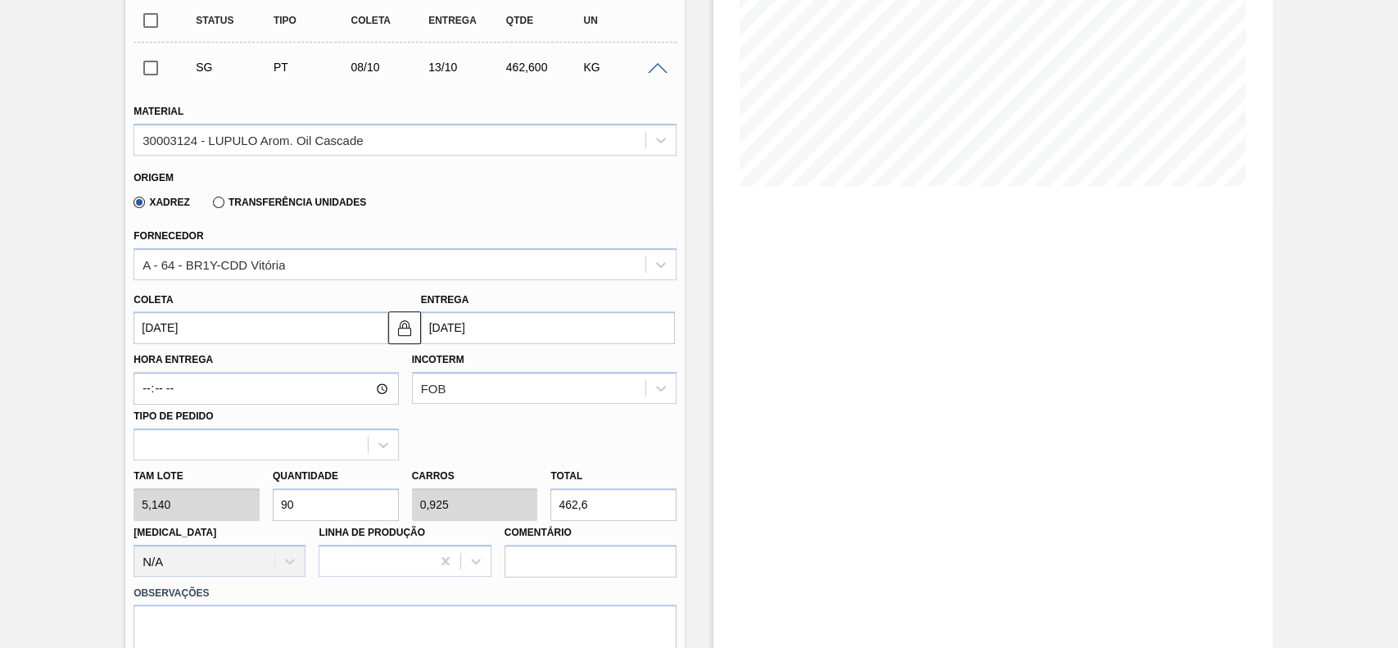
scroll to position [328, 0]
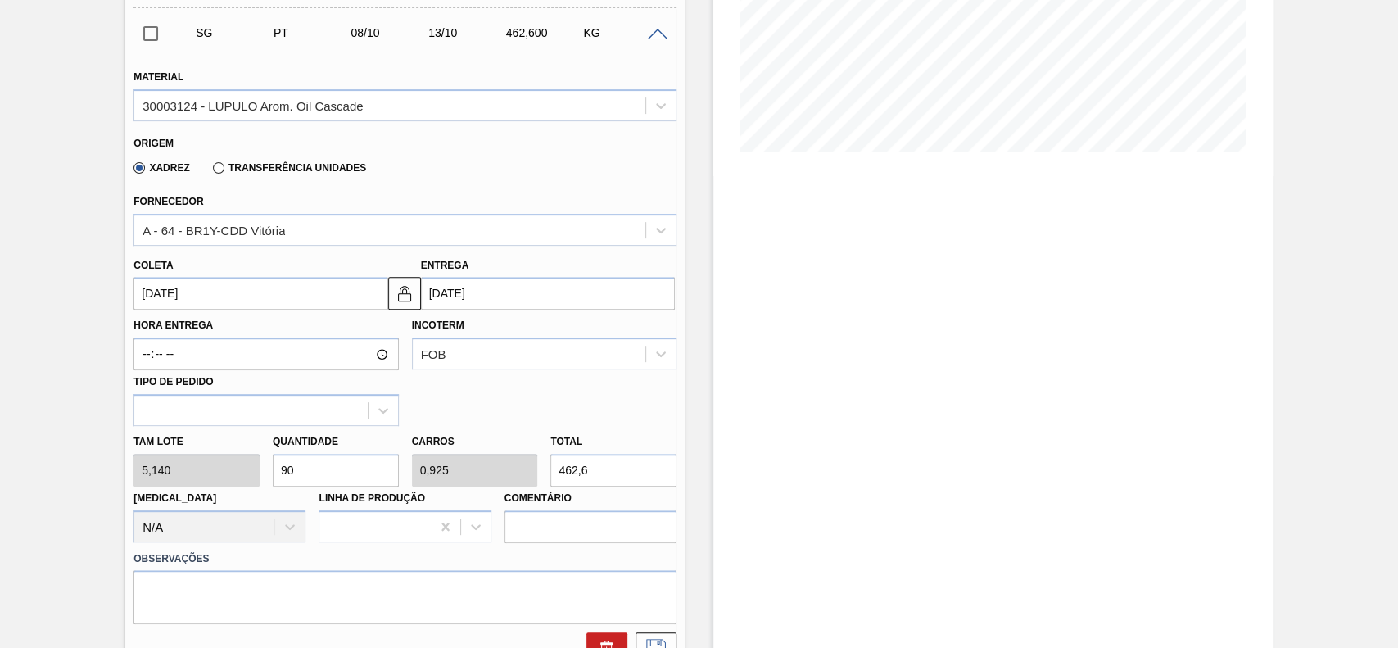
click at [240, 288] on input "08/10/2025" at bounding box center [261, 293] width 254 height 33
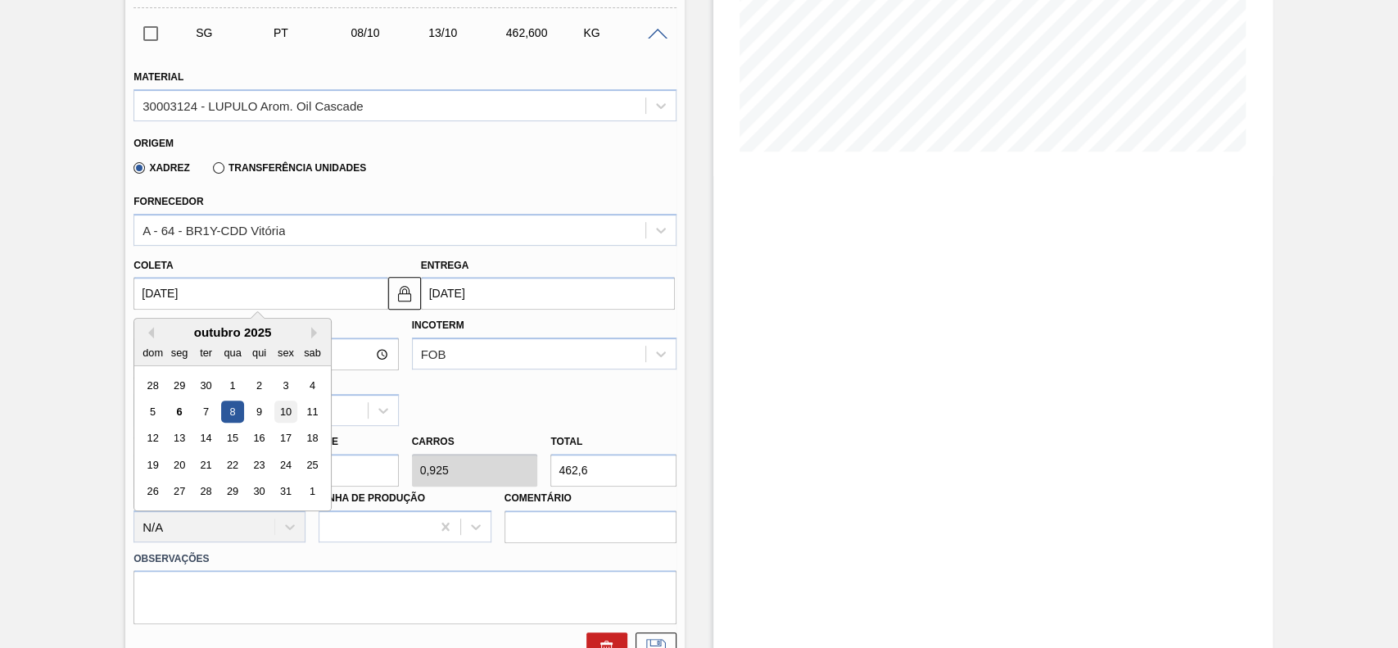
click at [279, 412] on div "10" at bounding box center [286, 412] width 22 height 22
type input "[DATE]"
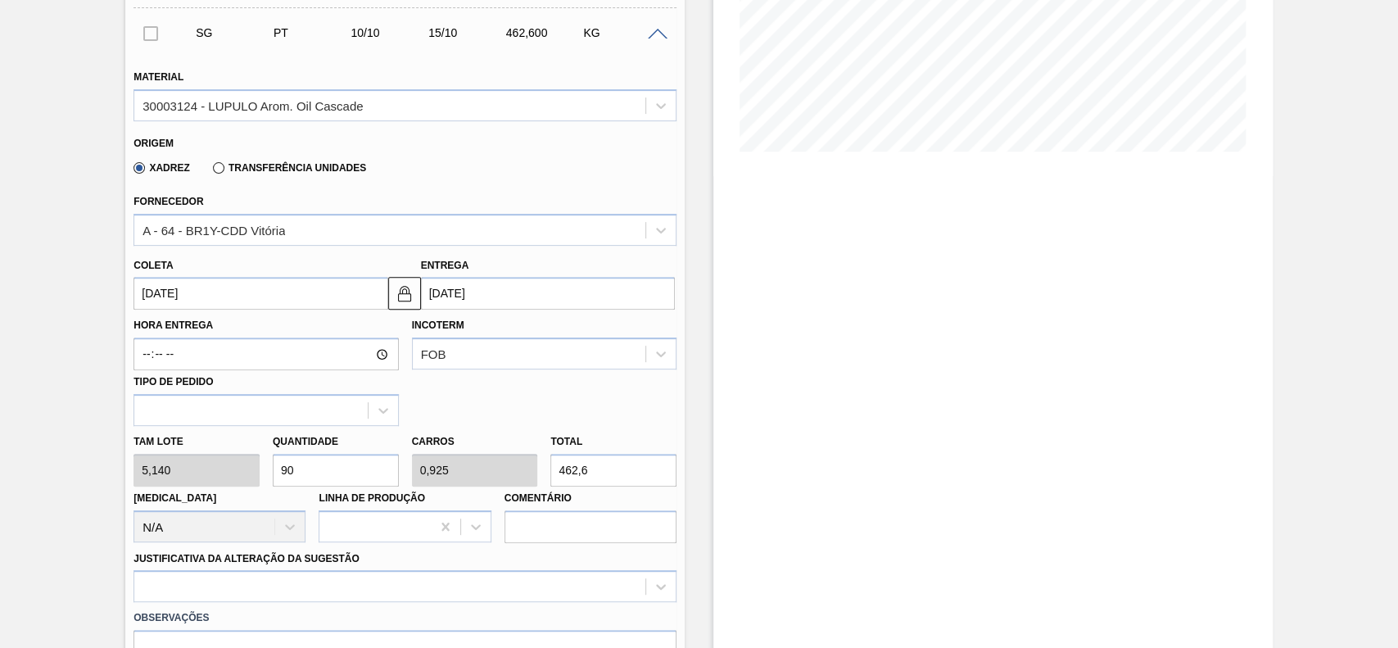
click at [369, 468] on input "90" at bounding box center [336, 470] width 126 height 33
click at [588, 468] on input "462,6" at bounding box center [613, 470] width 126 height 33
type input "6"
type input "1,167"
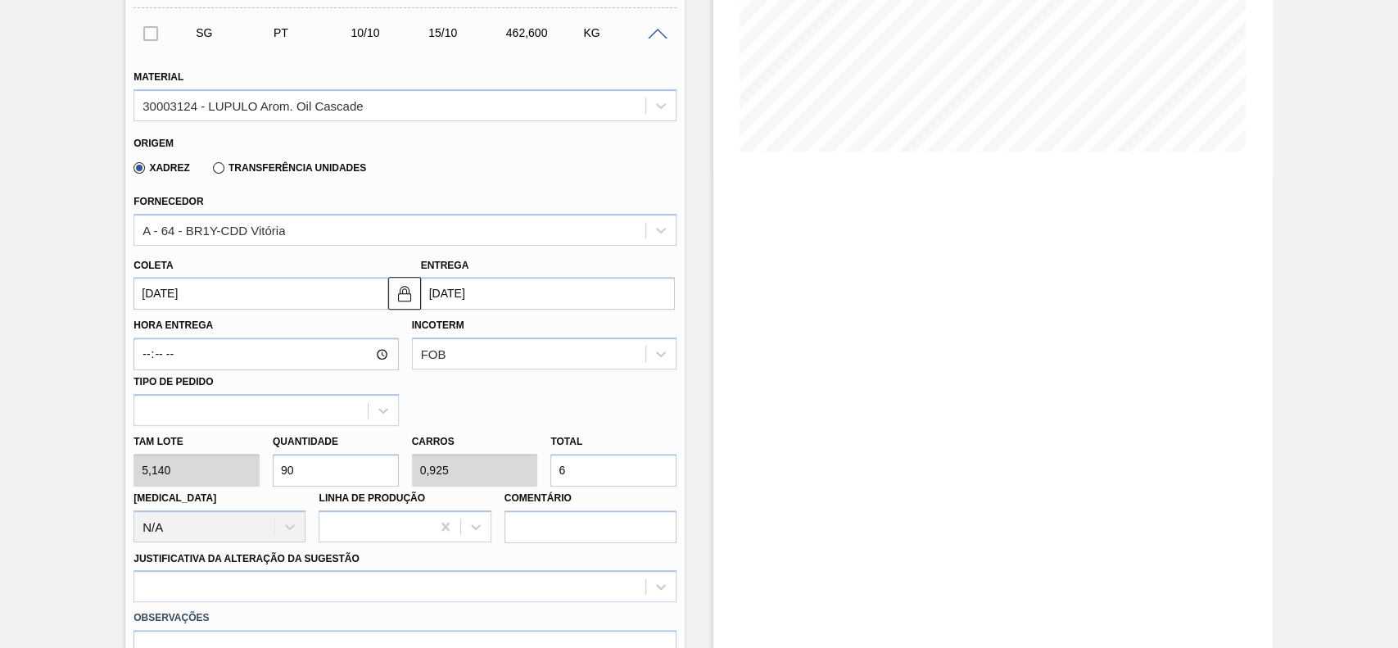
type input "0,012"
type input "0"
type input "0,973"
type input "0,01"
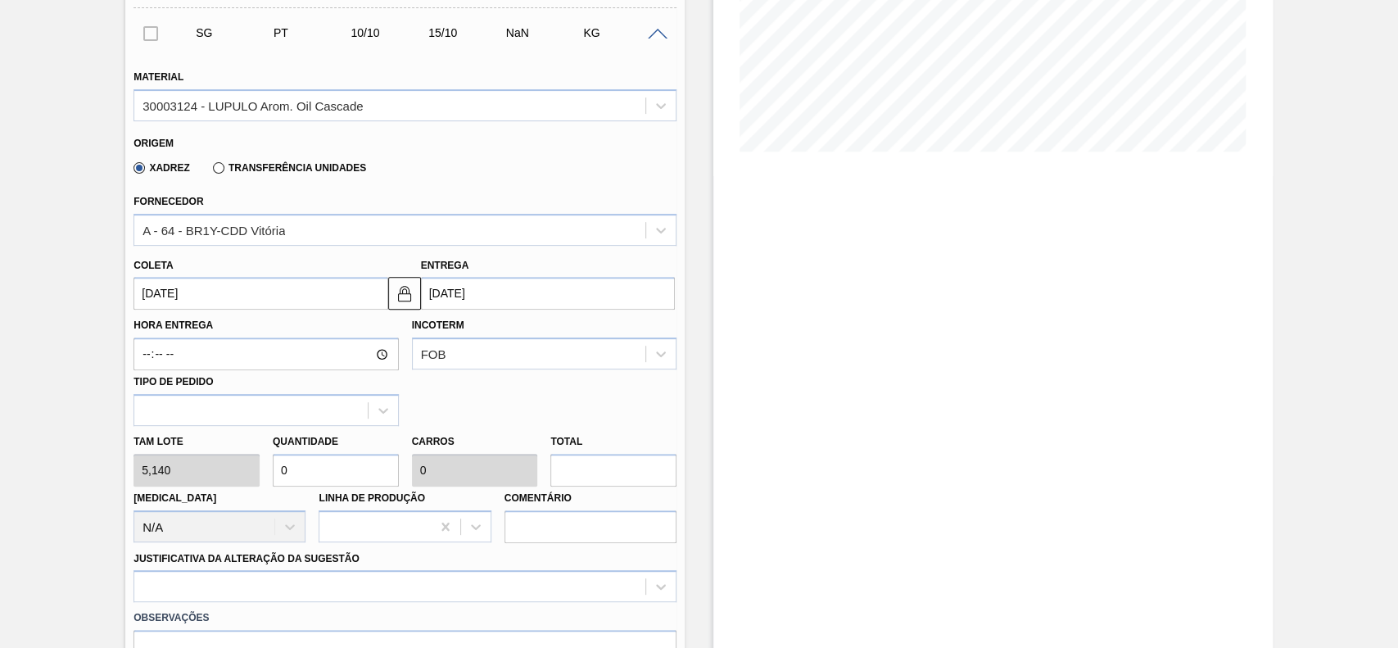
type input "5"
type input "9,728"
type input "0,1"
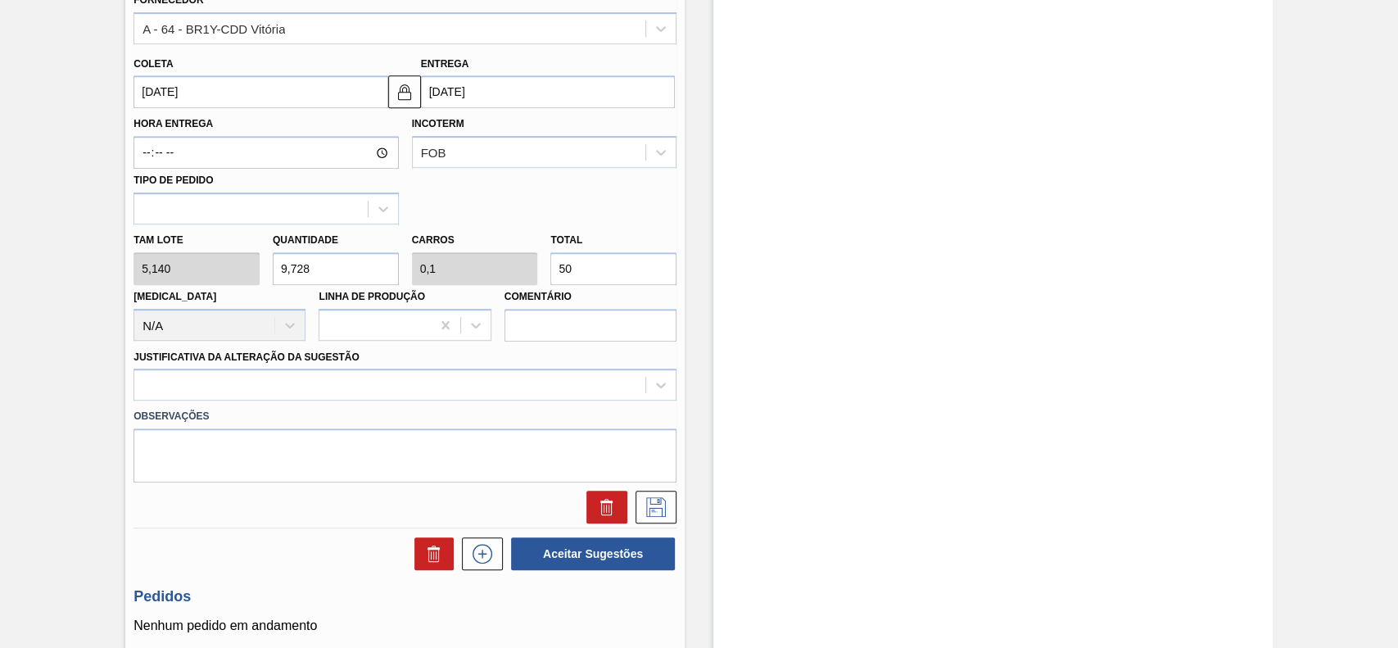
scroll to position [545, 0]
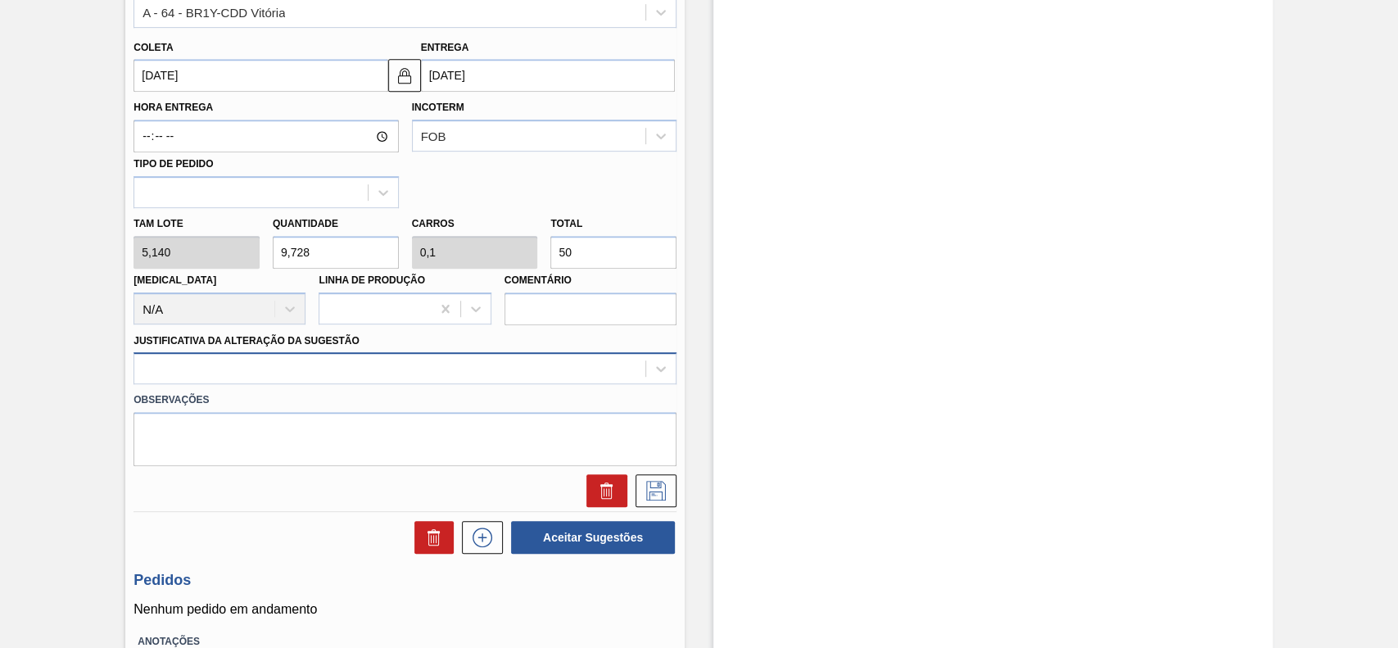
type input "50"
drag, startPoint x: 269, startPoint y: 373, endPoint x: 257, endPoint y: 383, distance: 15.6
click at [269, 373] on div at bounding box center [389, 369] width 511 height 24
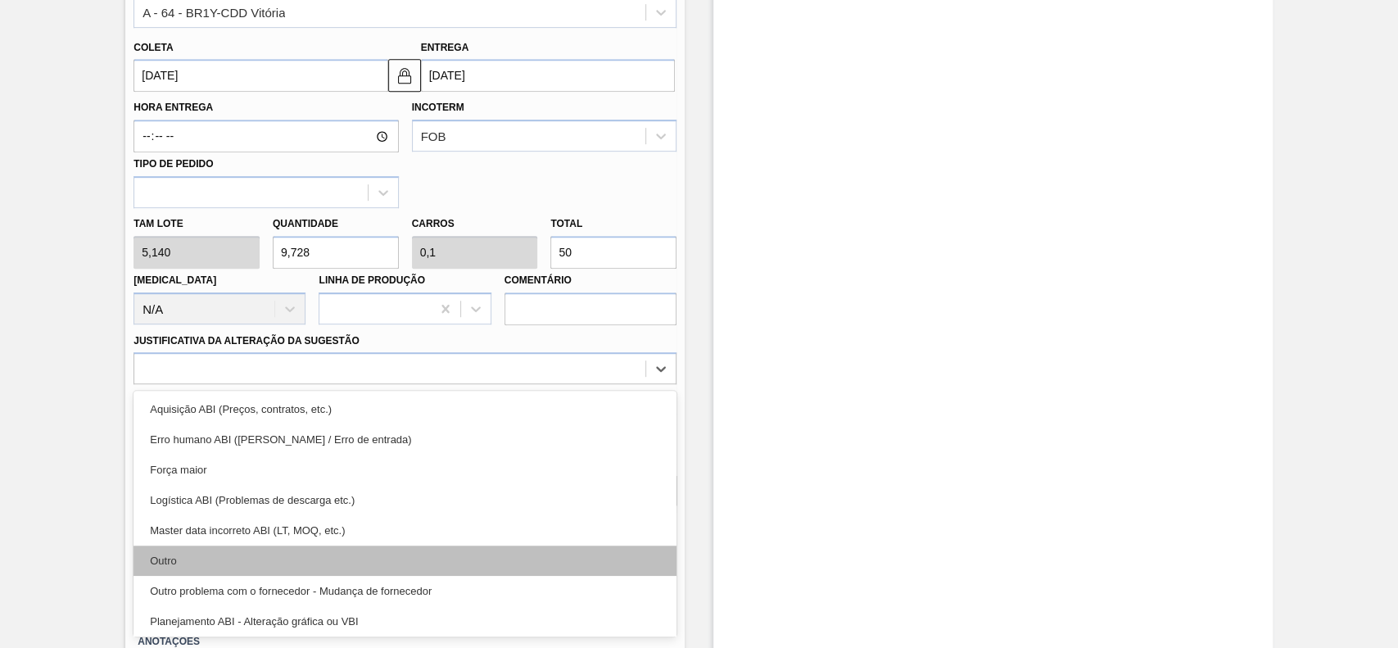
click at [198, 555] on div "Outro" at bounding box center [405, 560] width 543 height 30
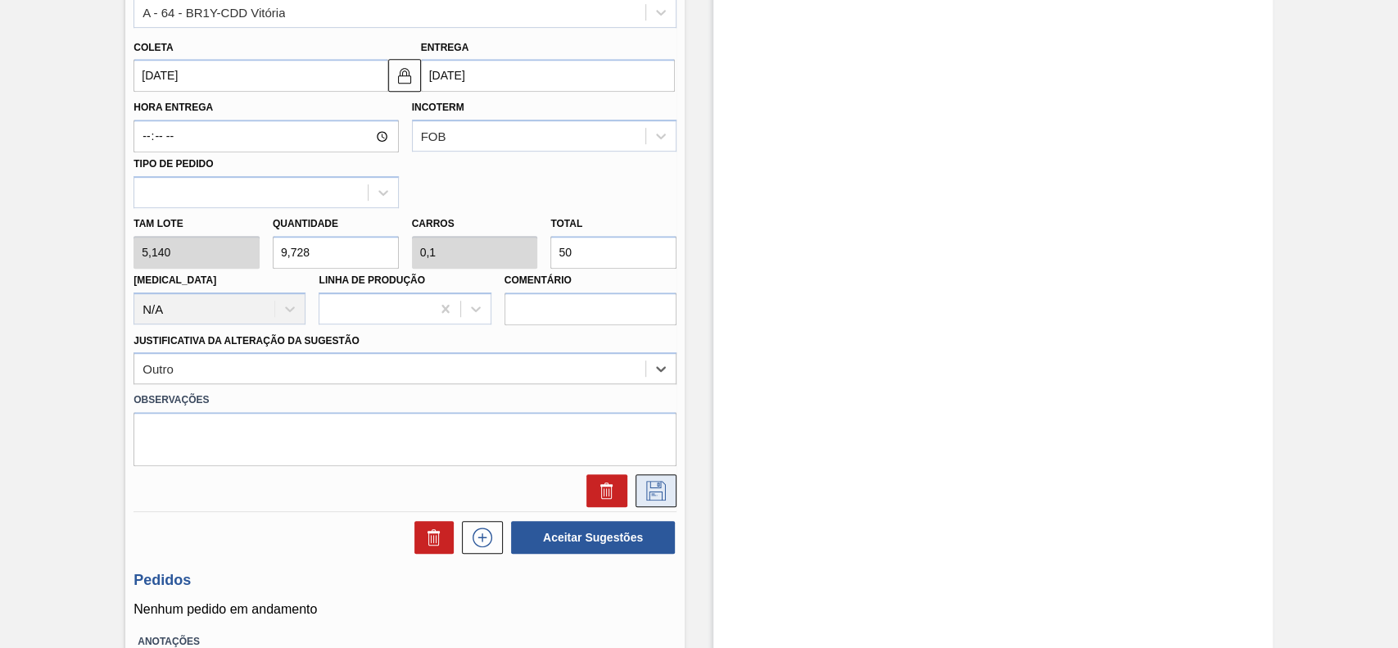
click at [643, 491] on icon at bounding box center [656, 491] width 26 height 20
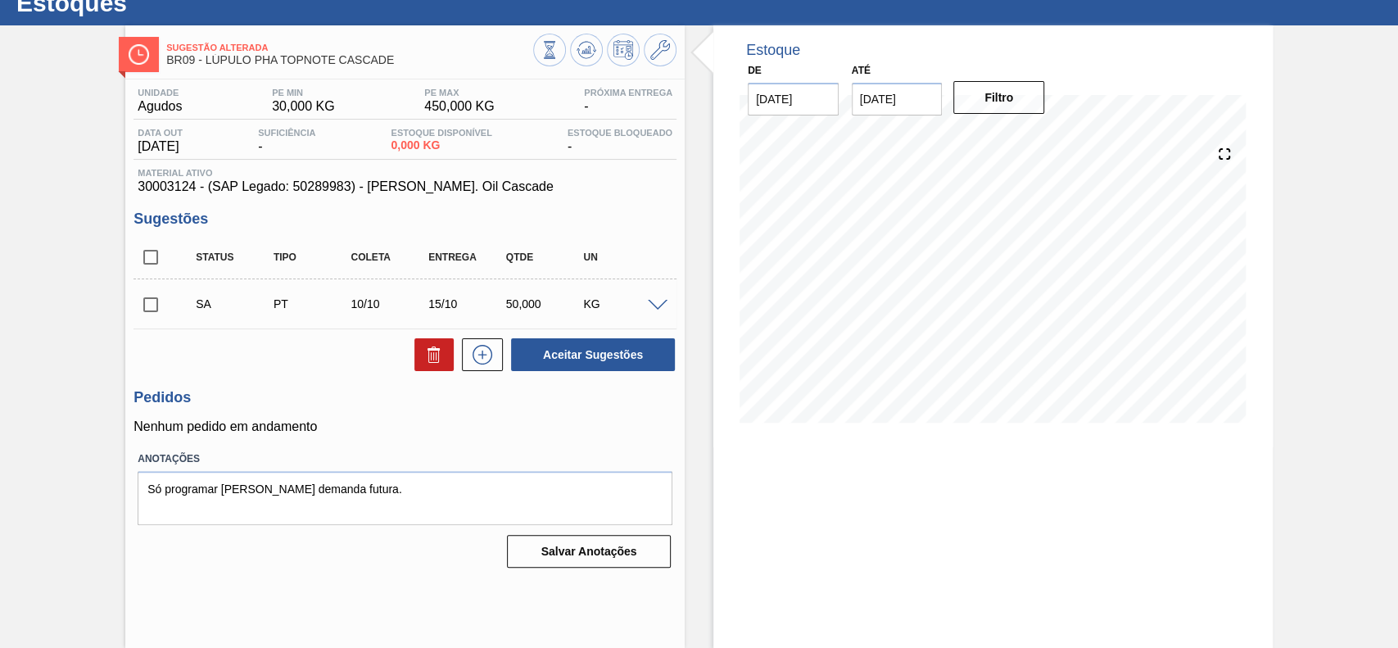
scroll to position [57, 0]
drag, startPoint x: 149, startPoint y: 305, endPoint x: 498, endPoint y: 312, distance: 349.0
click at [151, 308] on input "checkbox" at bounding box center [151, 304] width 34 height 34
click at [600, 364] on button "Aceitar Sugestões" at bounding box center [593, 354] width 164 height 33
checkbox input "false"
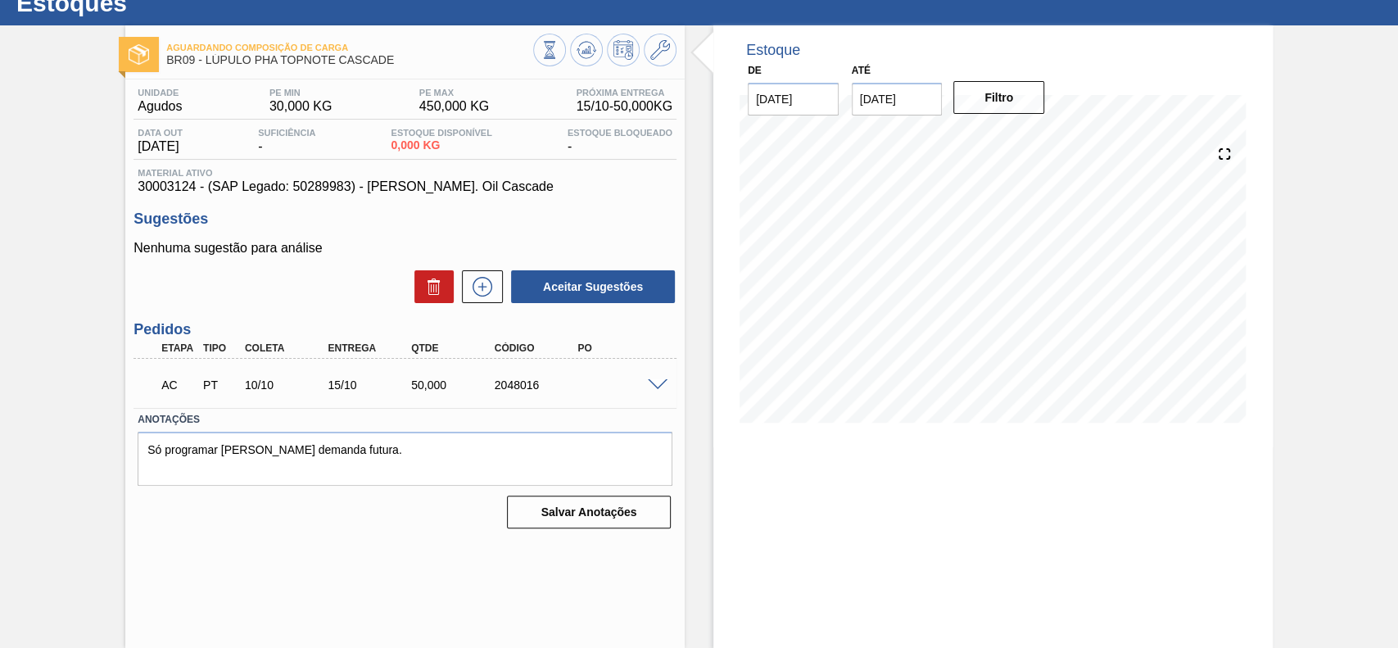
click at [656, 382] on span at bounding box center [658, 385] width 20 height 12
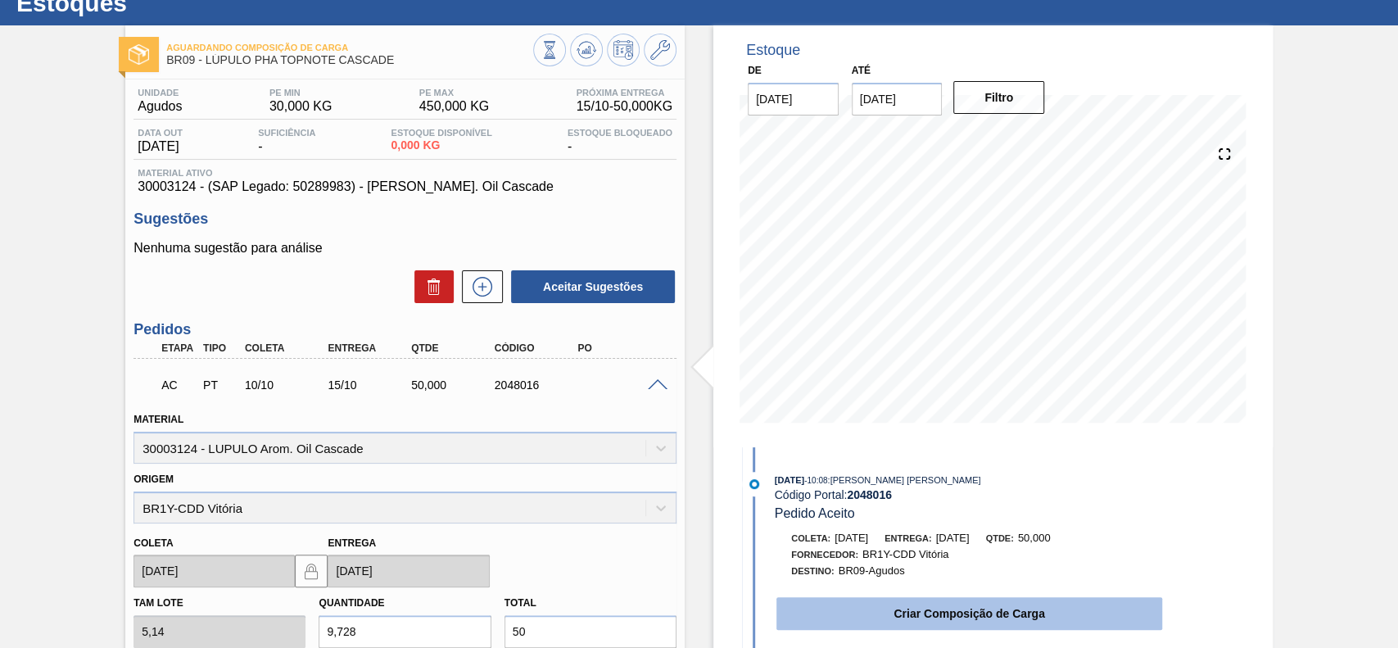
drag, startPoint x: 823, startPoint y: 607, endPoint x: 814, endPoint y: 607, distance: 9.0
click at [814, 607] on button "Criar Composição de Carga" at bounding box center [969, 613] width 386 height 33
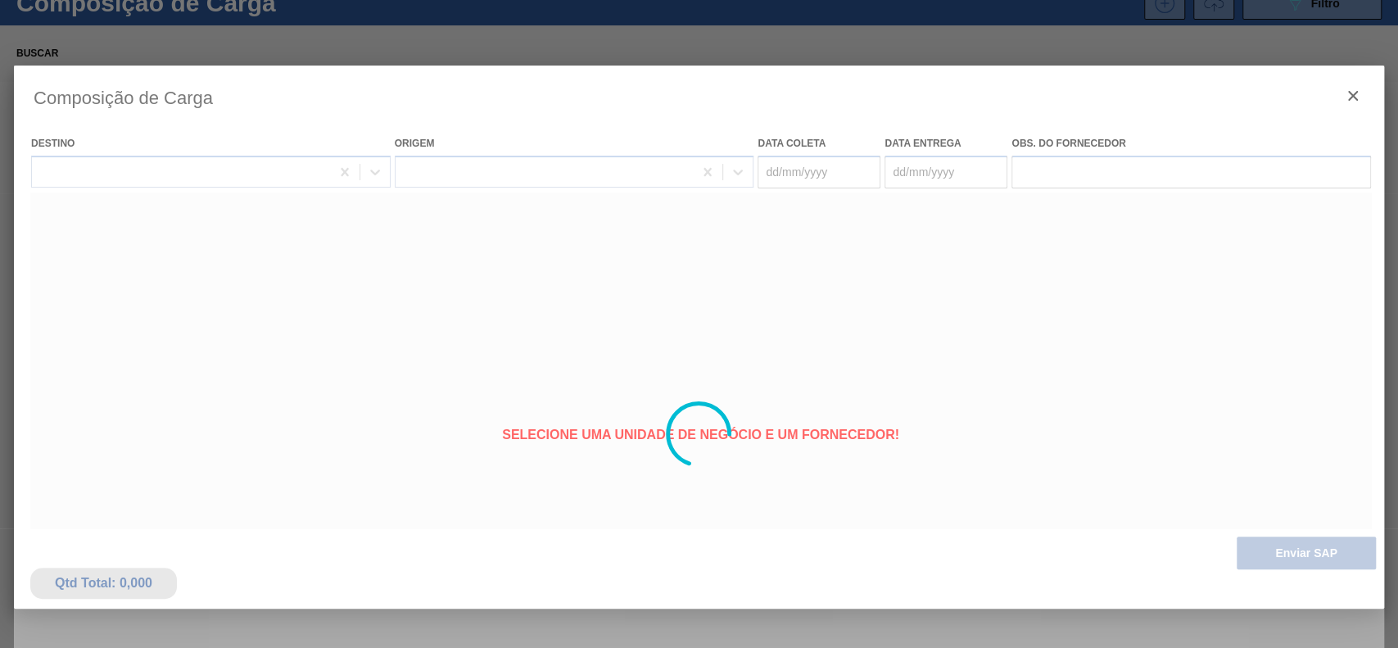
type coleta "[DATE]"
type Entrega "[DATE]"
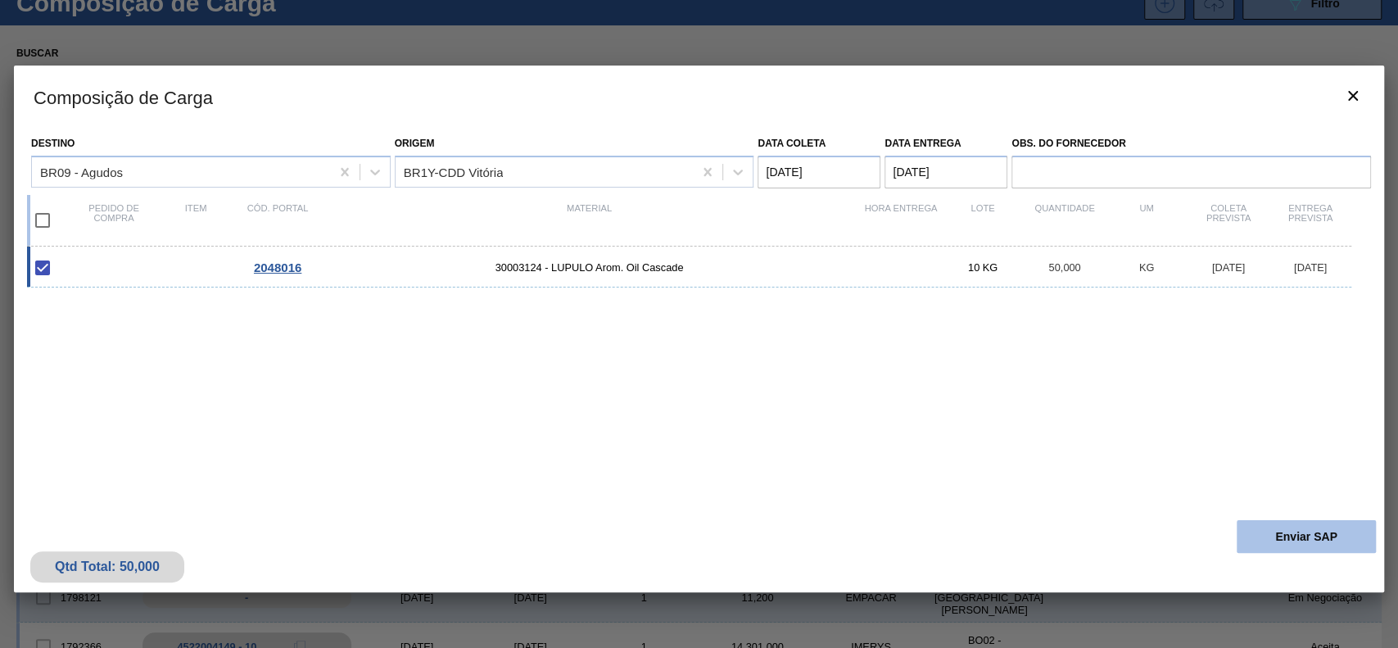
click at [1258, 547] on button "Enviar SAP" at bounding box center [1306, 536] width 139 height 33
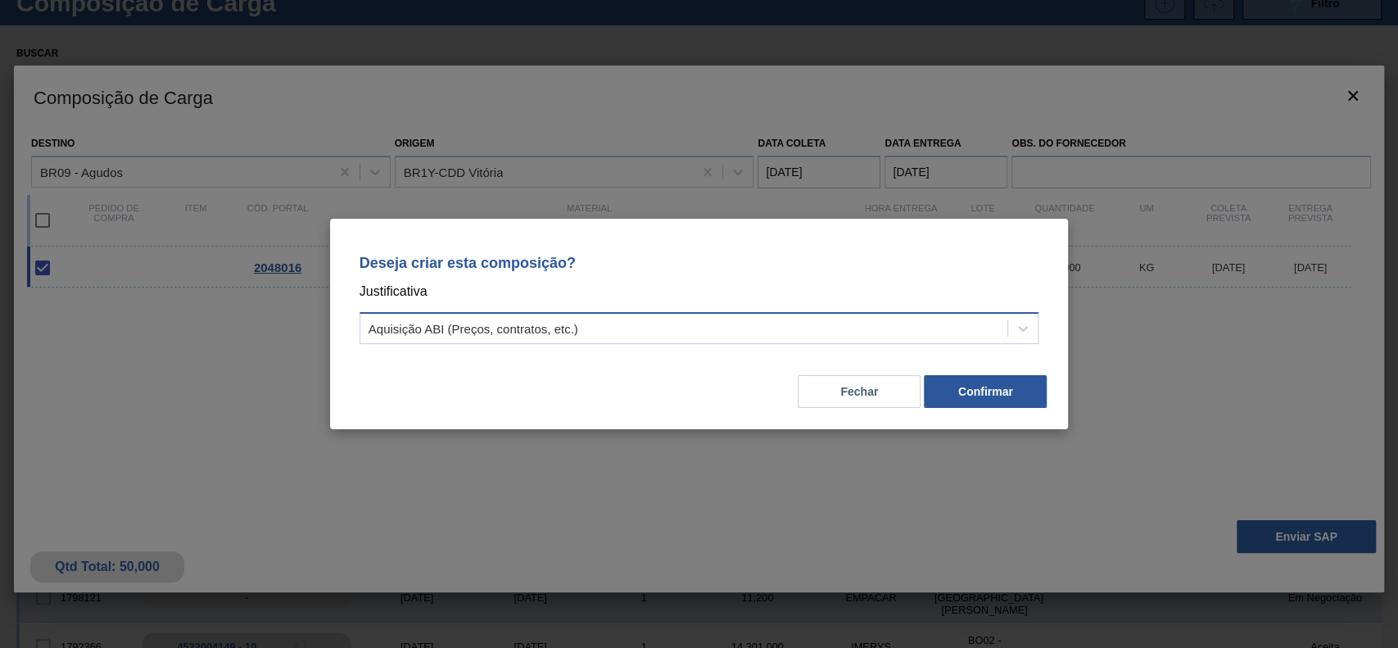
drag, startPoint x: 581, startPoint y: 318, endPoint x: 552, endPoint y: 335, distance: 33.4
click at [573, 319] on div "Aquisição ABI (Preços, contratos, etc.)" at bounding box center [684, 329] width 648 height 24
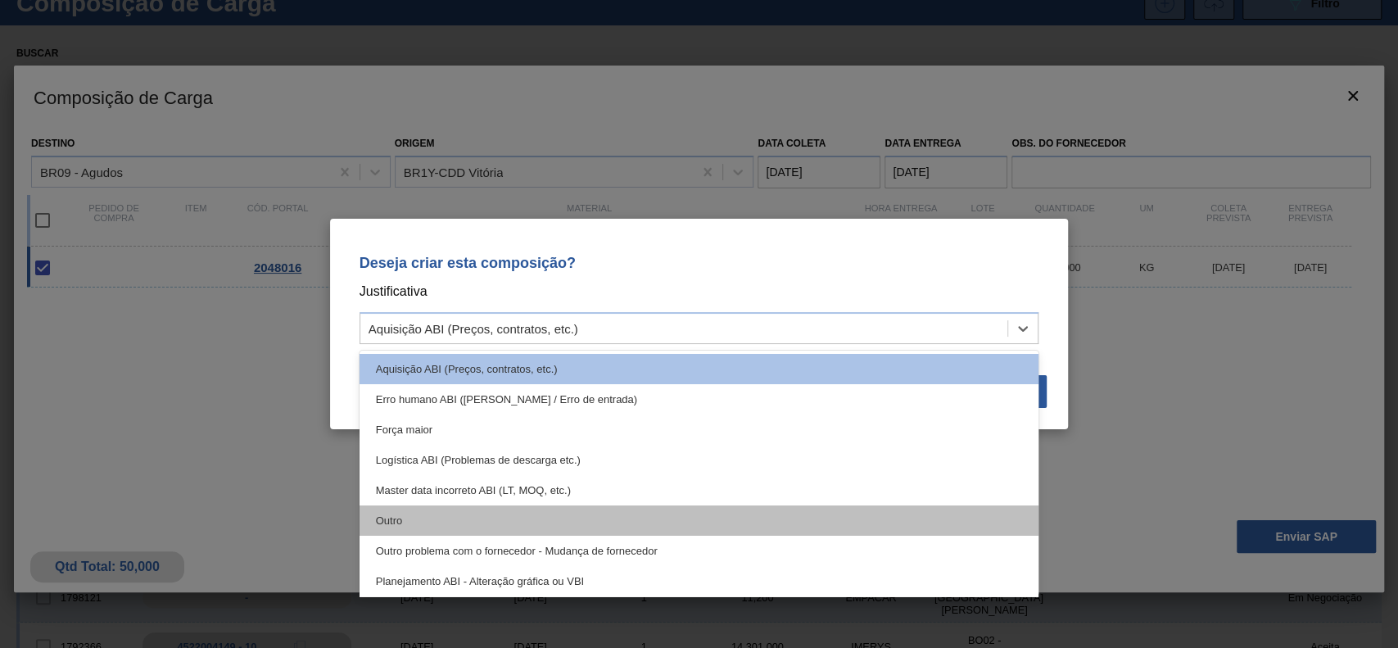
click at [380, 508] on div "Outro" at bounding box center [700, 520] width 680 height 30
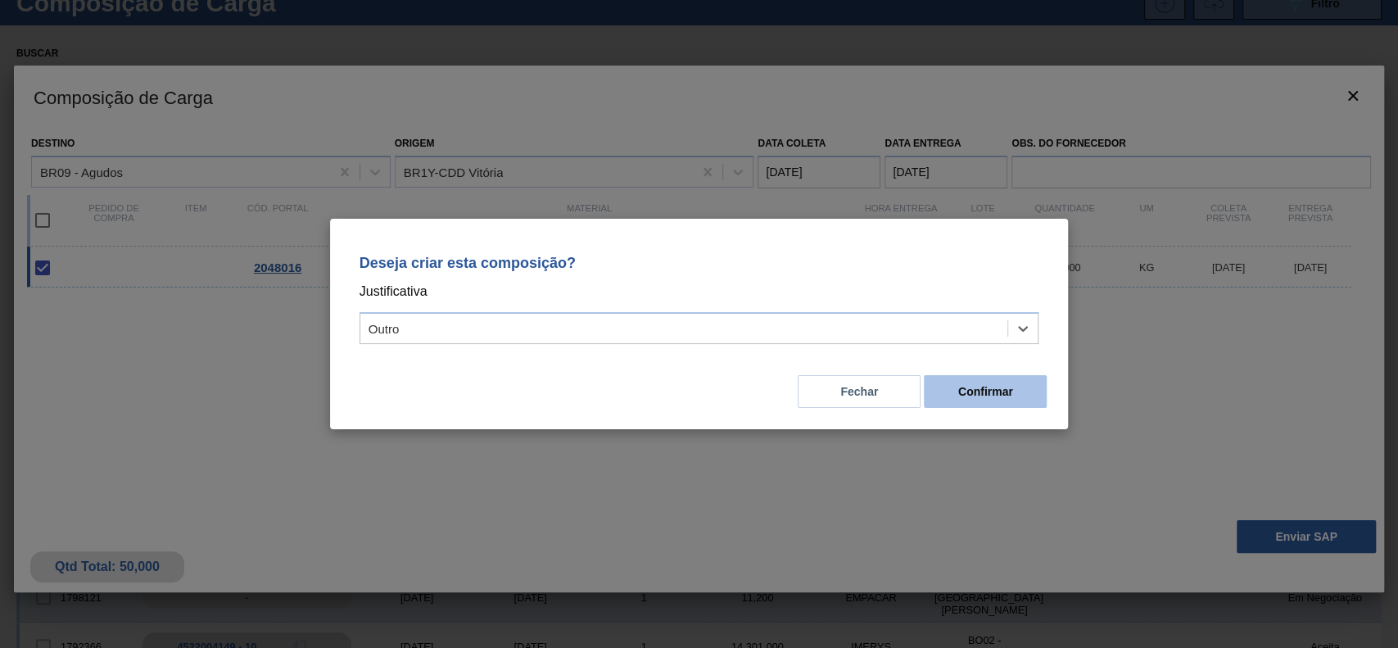
click at [1015, 392] on button "Confirmar" at bounding box center [985, 391] width 123 height 33
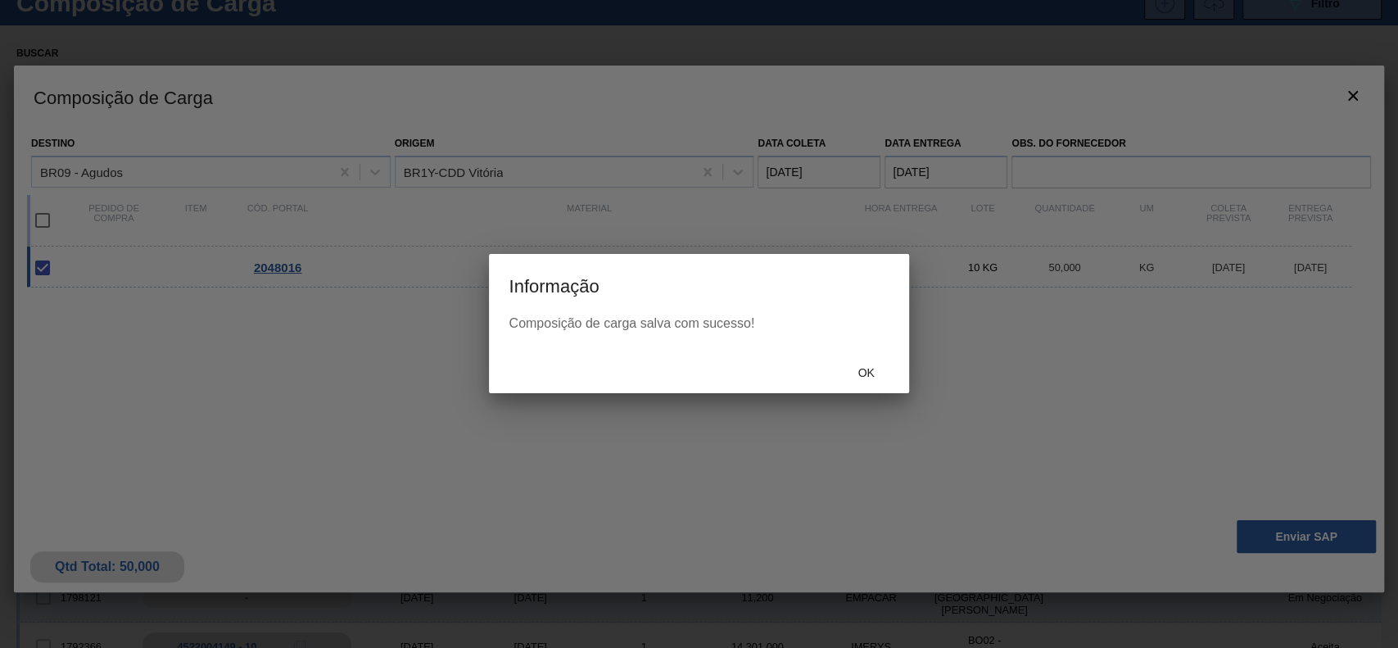
click at [867, 359] on div "Ok" at bounding box center [867, 372] width 72 height 30
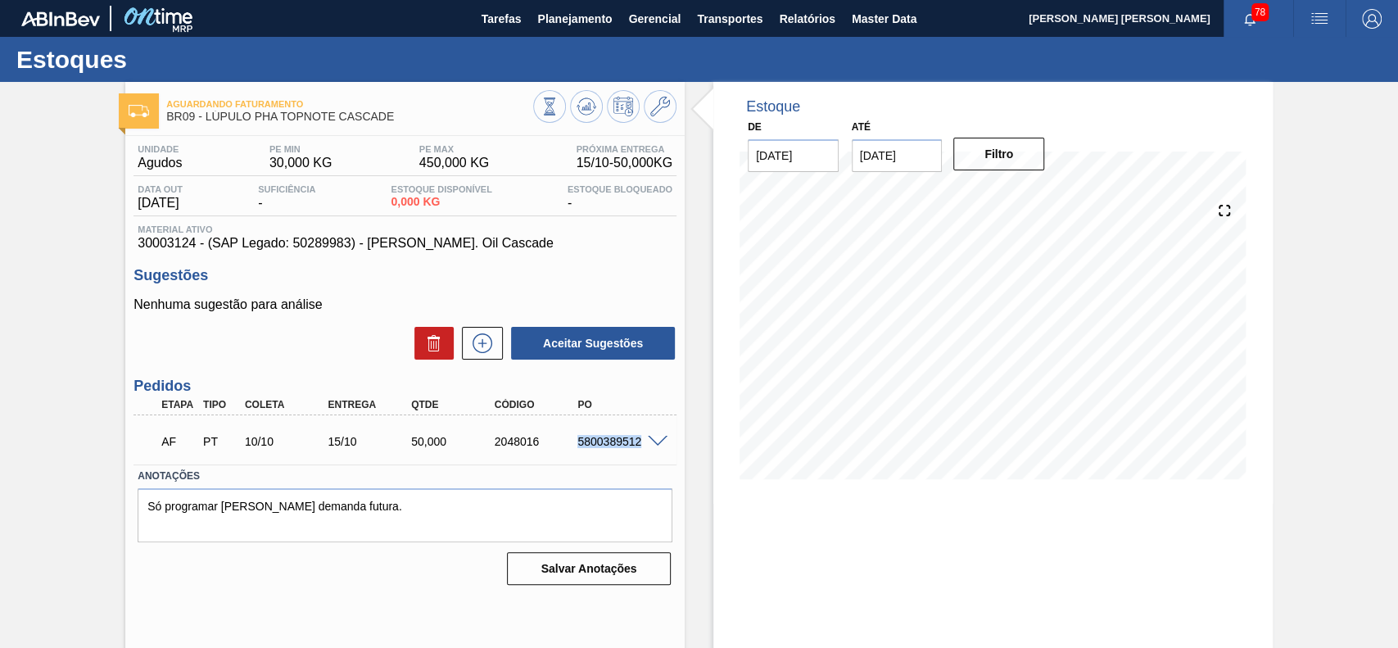
drag, startPoint x: 568, startPoint y: 443, endPoint x: 639, endPoint y: 455, distance: 72.3
click at [639, 455] on div "AF PT 10/10 15/10 50,000 2048016 5800389512" at bounding box center [401, 439] width 500 height 33
copy div "5800389512"
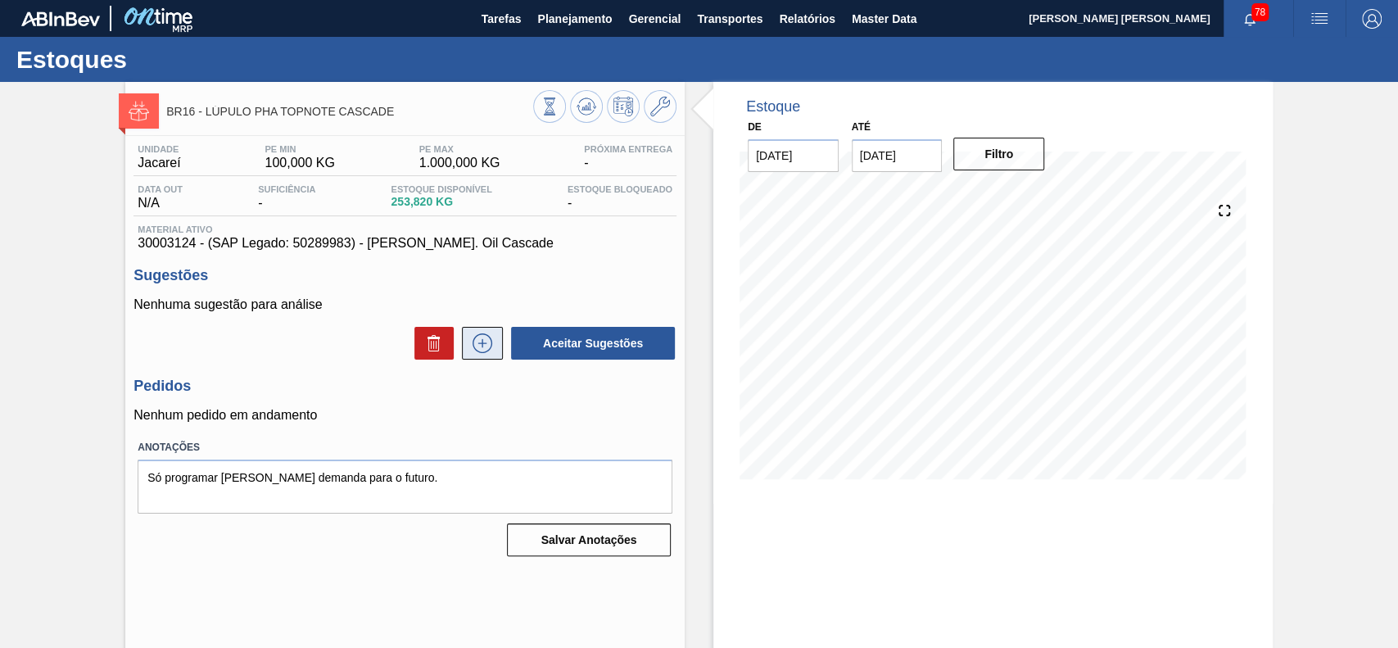
click at [493, 351] on icon at bounding box center [482, 343] width 26 height 20
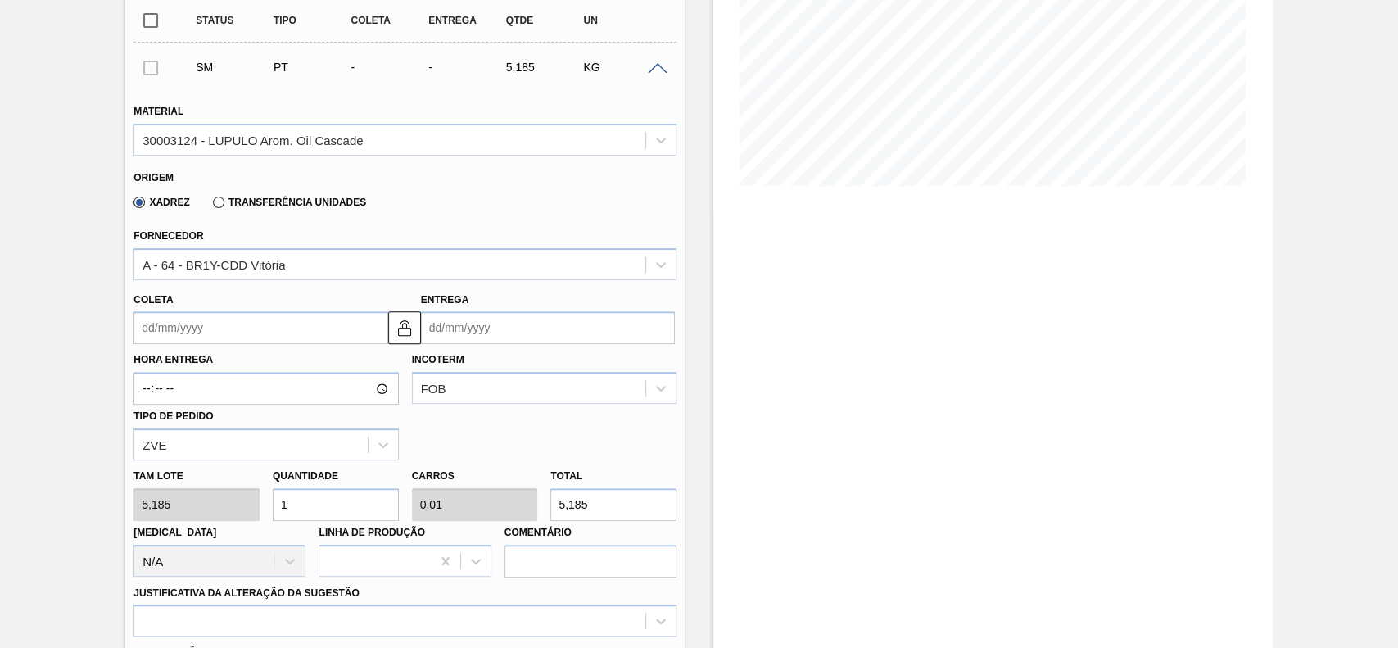
scroll to position [328, 0]
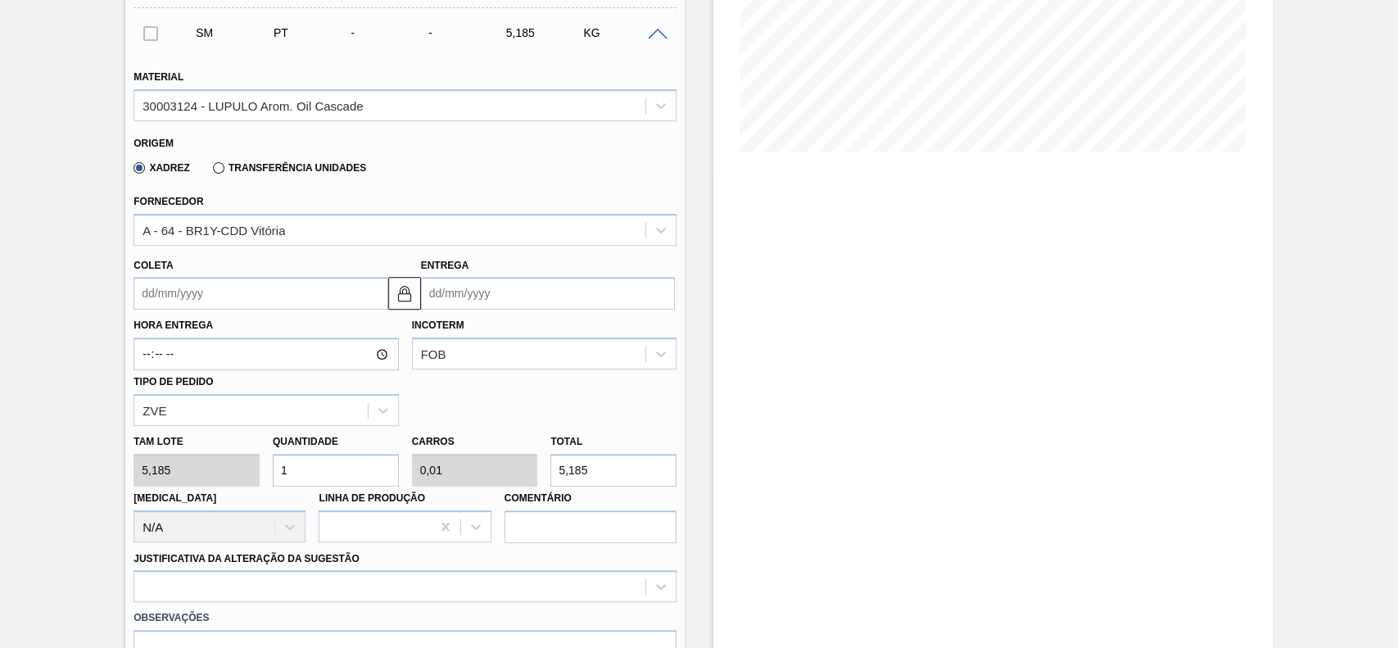
click at [223, 292] on input "Coleta" at bounding box center [261, 293] width 254 height 33
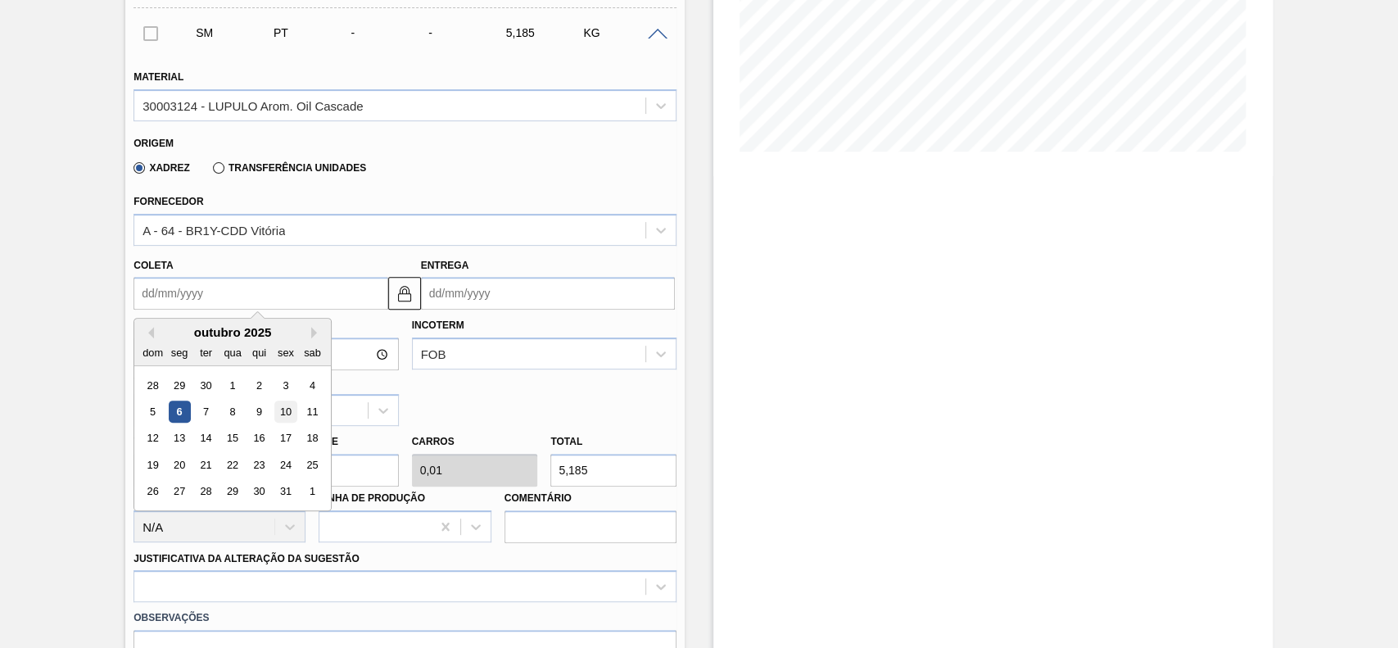
click at [287, 417] on div "10" at bounding box center [286, 412] width 22 height 22
type input "[DATE]"
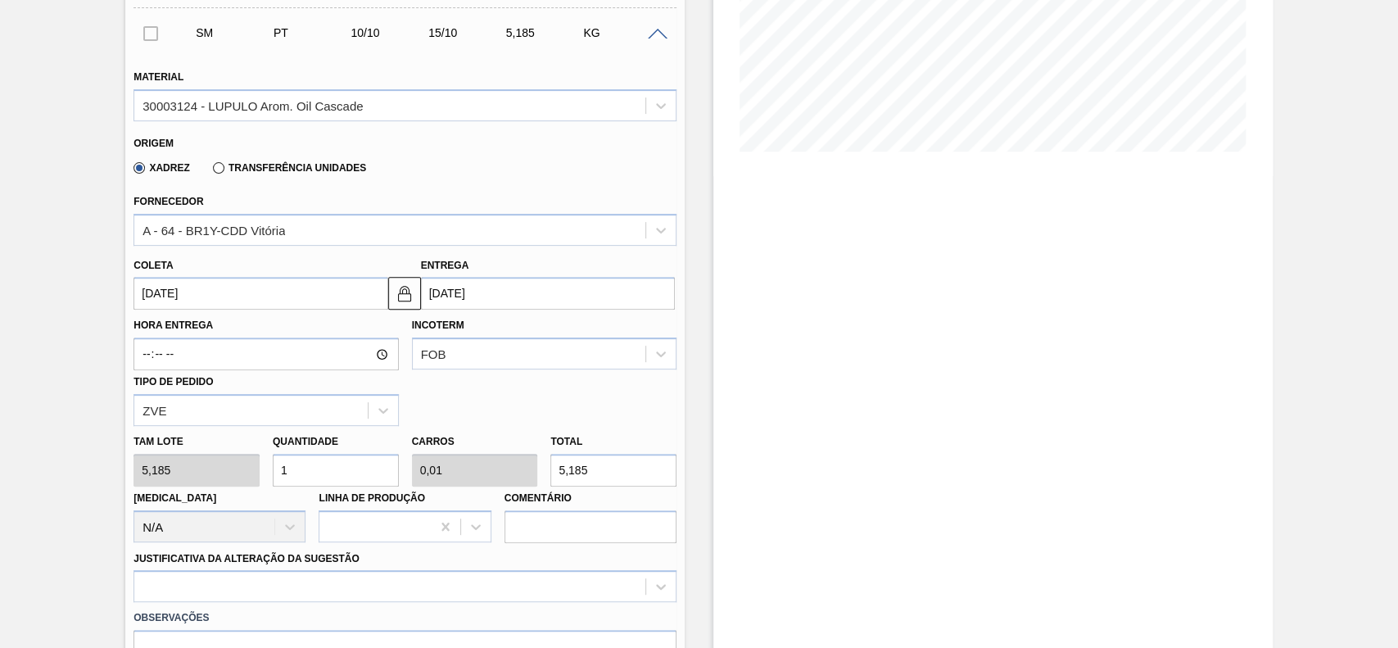
click at [606, 480] on input "5,185" at bounding box center [613, 470] width 126 height 33
type input "0,193"
type input "0,002"
type input "1"
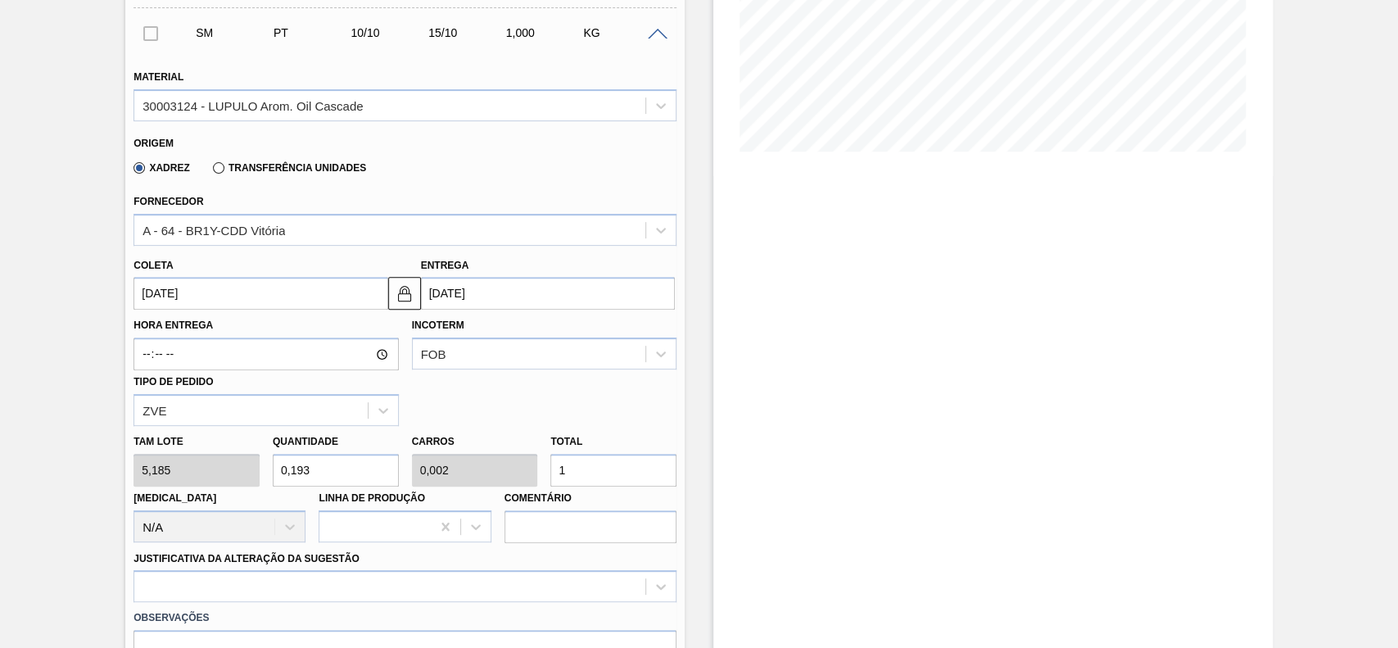
type input "2,893"
type input "0,03"
type input "15"
type input "28,93"
type input "0,3"
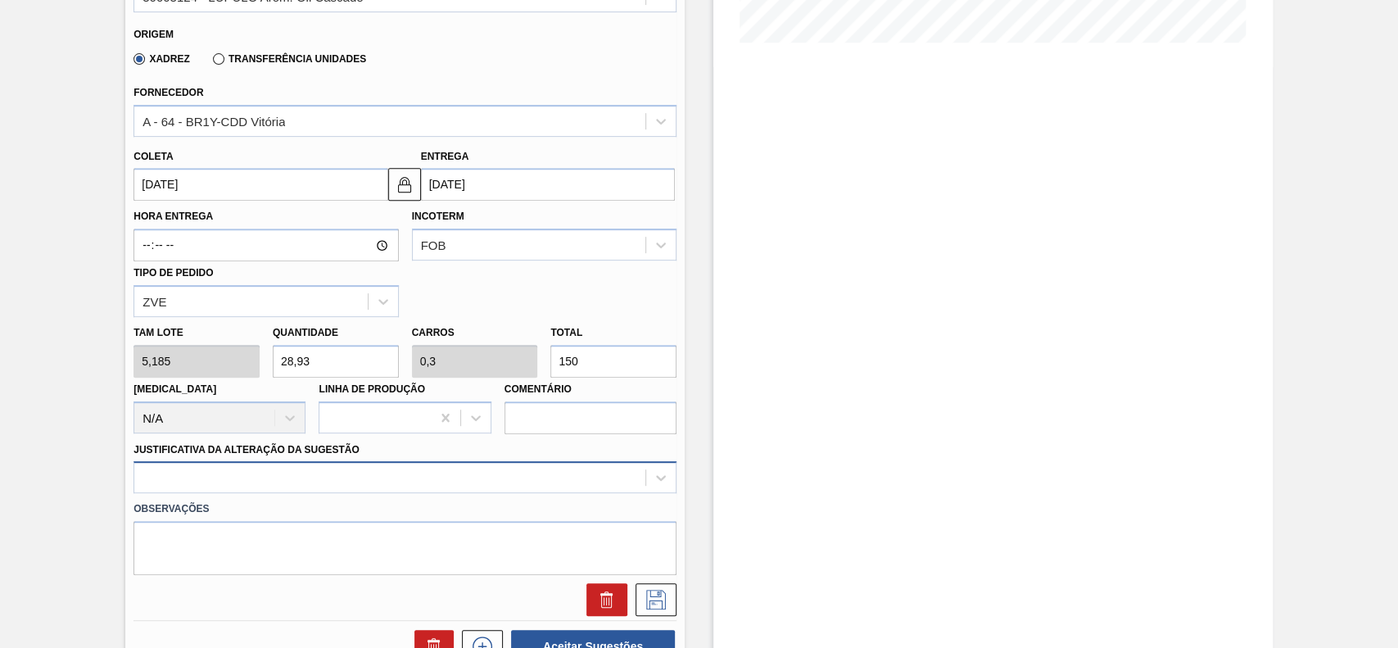
type input "150"
click at [338, 475] on div at bounding box center [405, 477] width 543 height 32
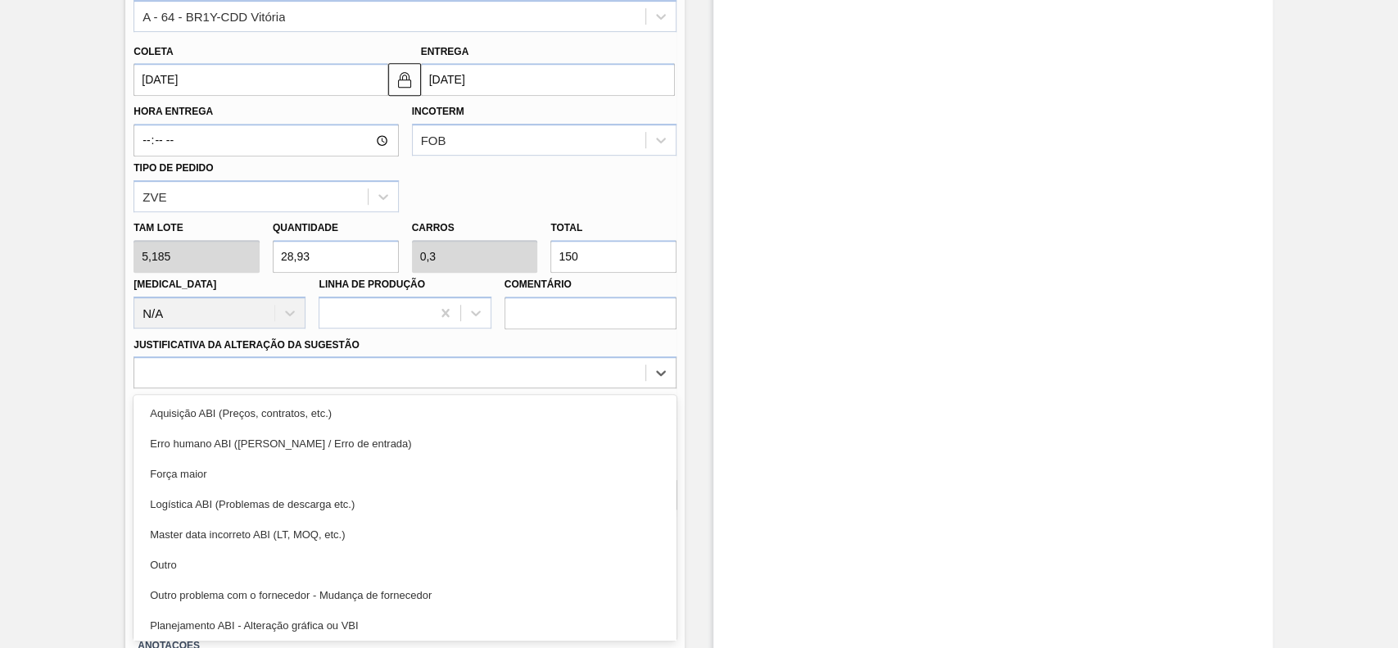
drag, startPoint x: 321, startPoint y: 552, endPoint x: 613, endPoint y: 561, distance: 292.5
click at [323, 551] on div "Outro" at bounding box center [405, 565] width 543 height 30
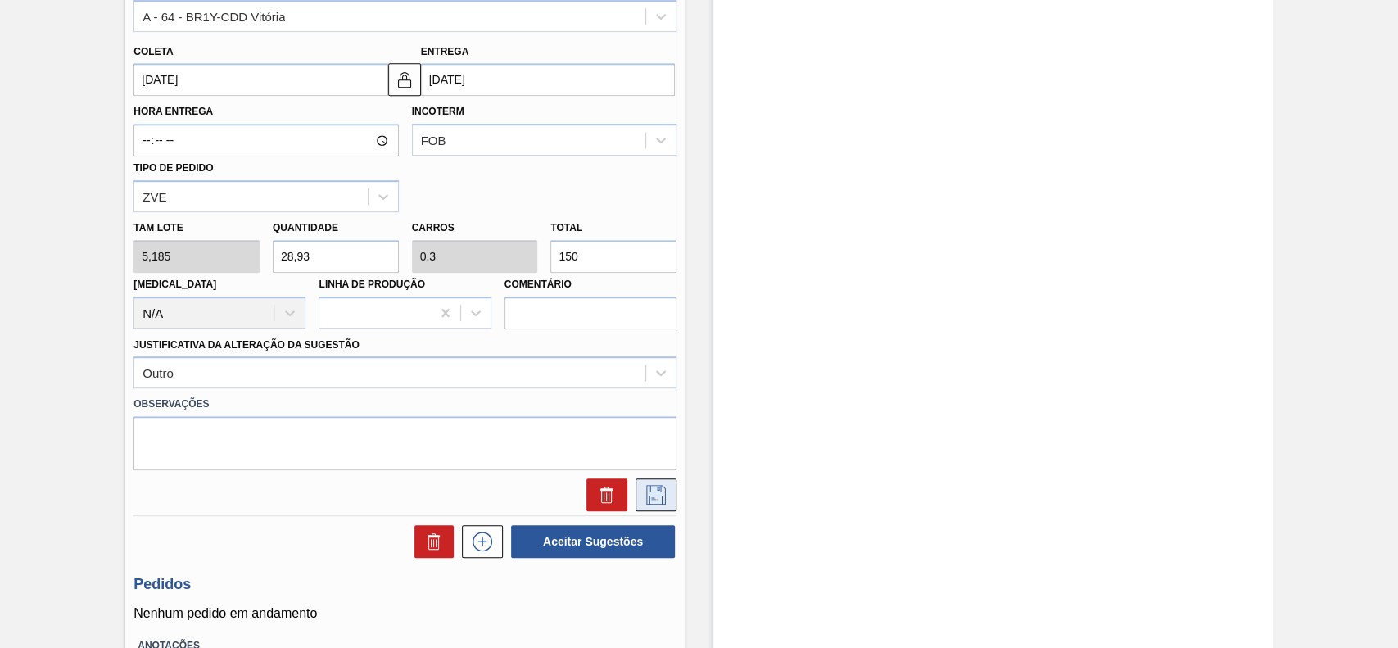
click at [663, 496] on icon at bounding box center [656, 495] width 20 height 20
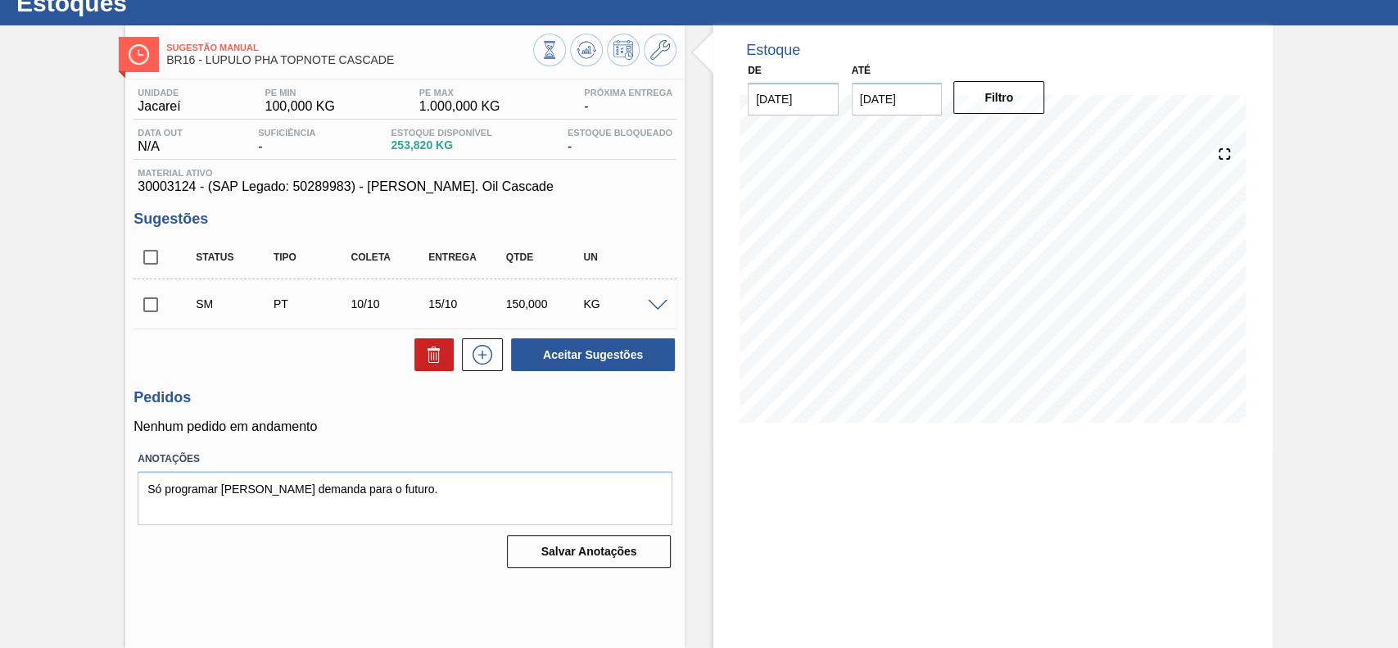
scroll to position [57, 0]
click at [157, 308] on input "checkbox" at bounding box center [151, 304] width 34 height 34
click at [575, 352] on button "Aceitar Sugestões" at bounding box center [593, 354] width 164 height 33
checkbox input "false"
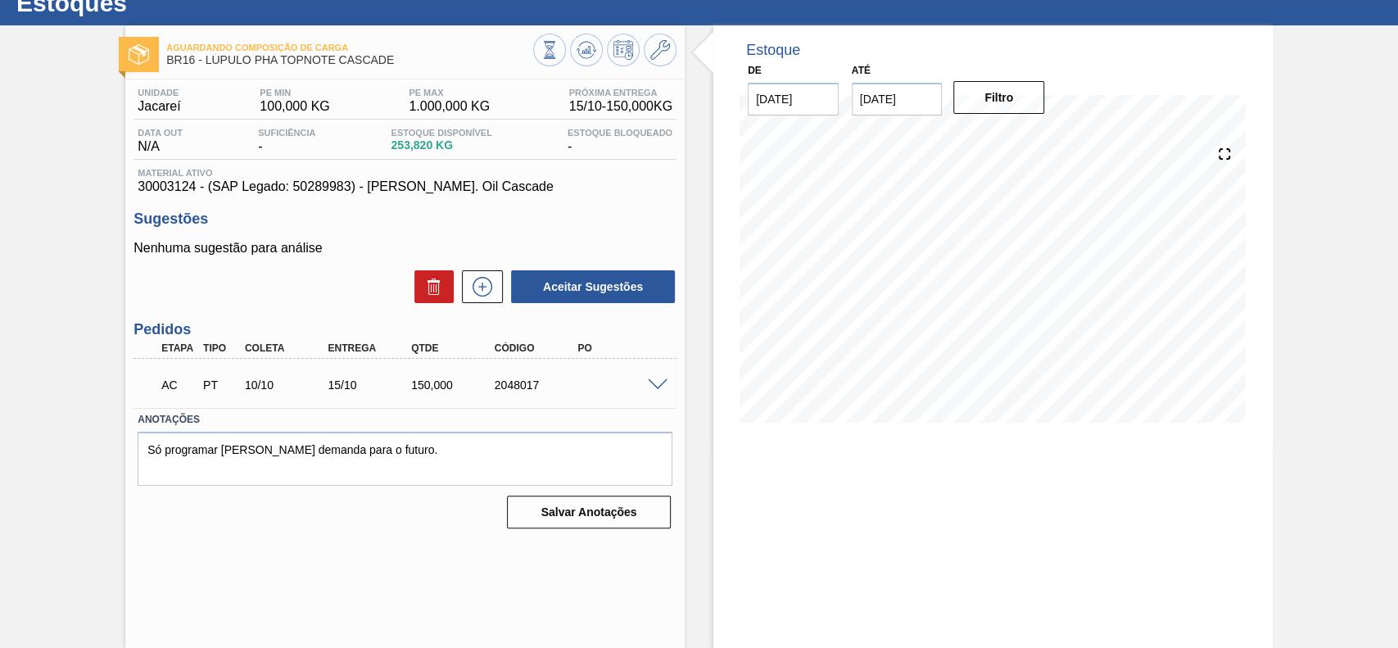
click at [651, 378] on div at bounding box center [660, 384] width 33 height 12
click at [652, 380] on span at bounding box center [658, 385] width 20 height 12
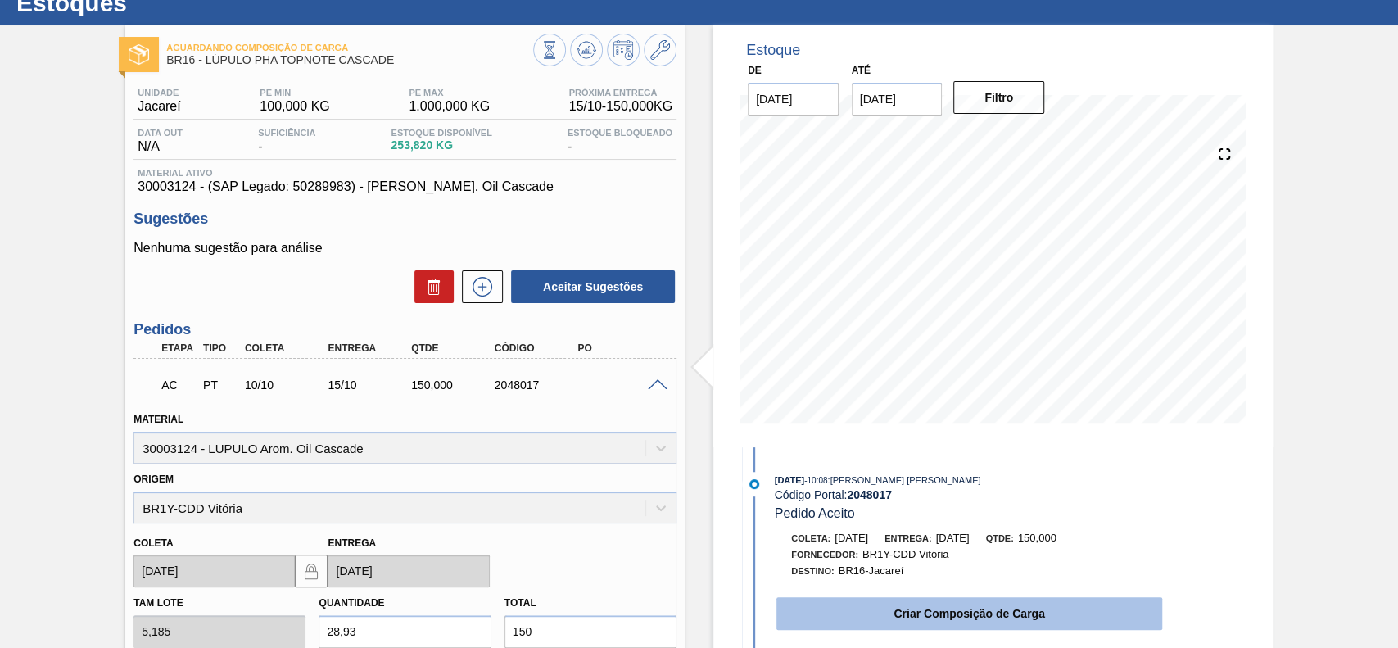
click at [996, 609] on button "Criar Composição de Carga" at bounding box center [969, 613] width 386 height 33
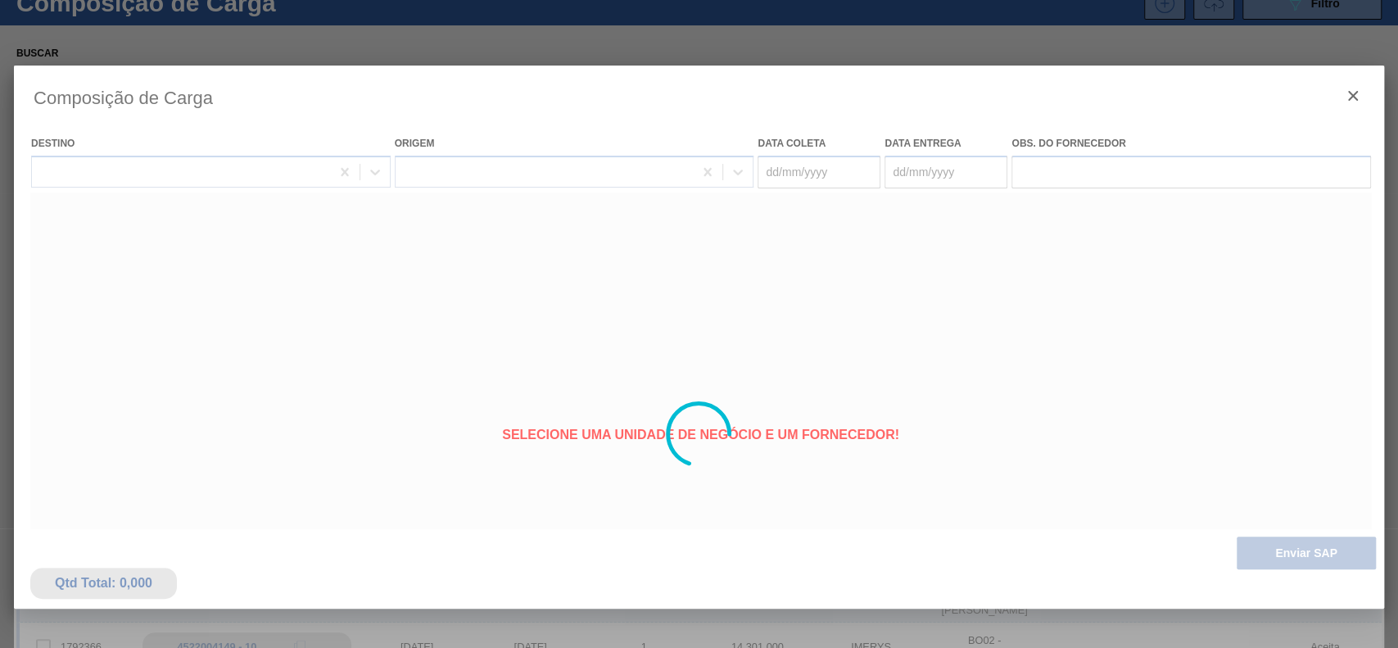
type coleta "[DATE]"
type Entrega "[DATE]"
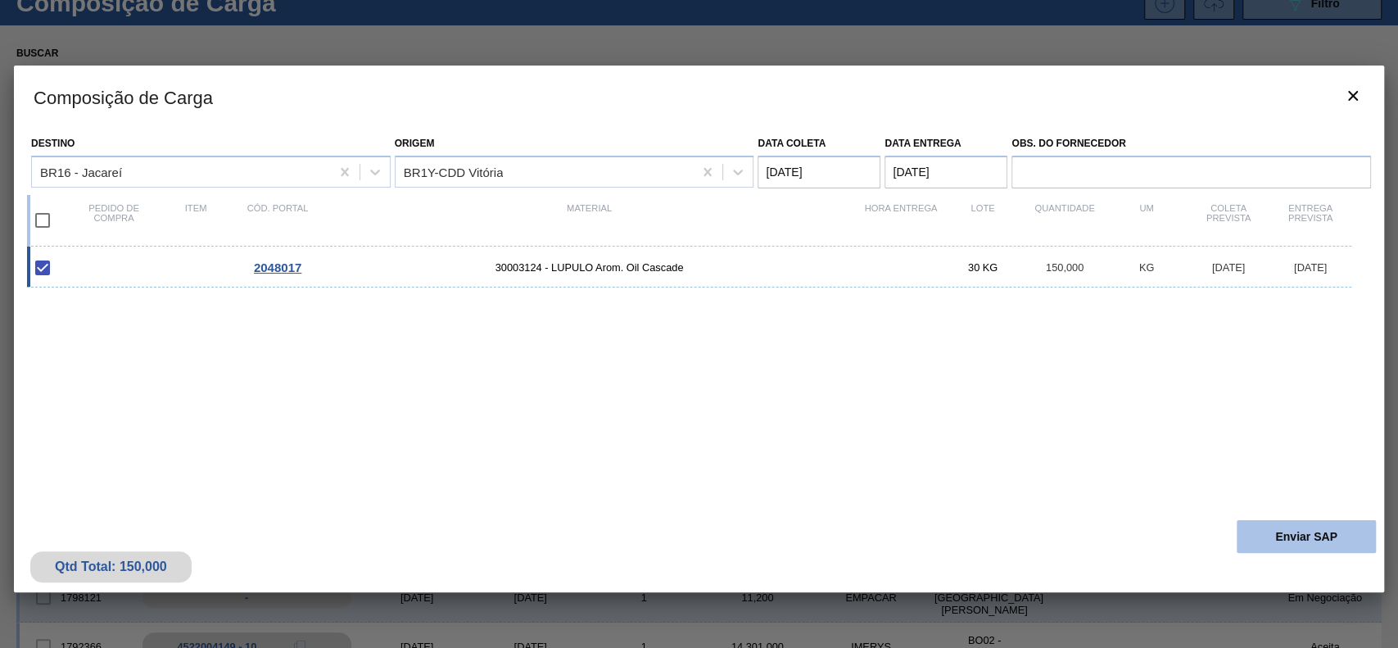
click at [1279, 537] on button "Enviar SAP" at bounding box center [1306, 536] width 139 height 33
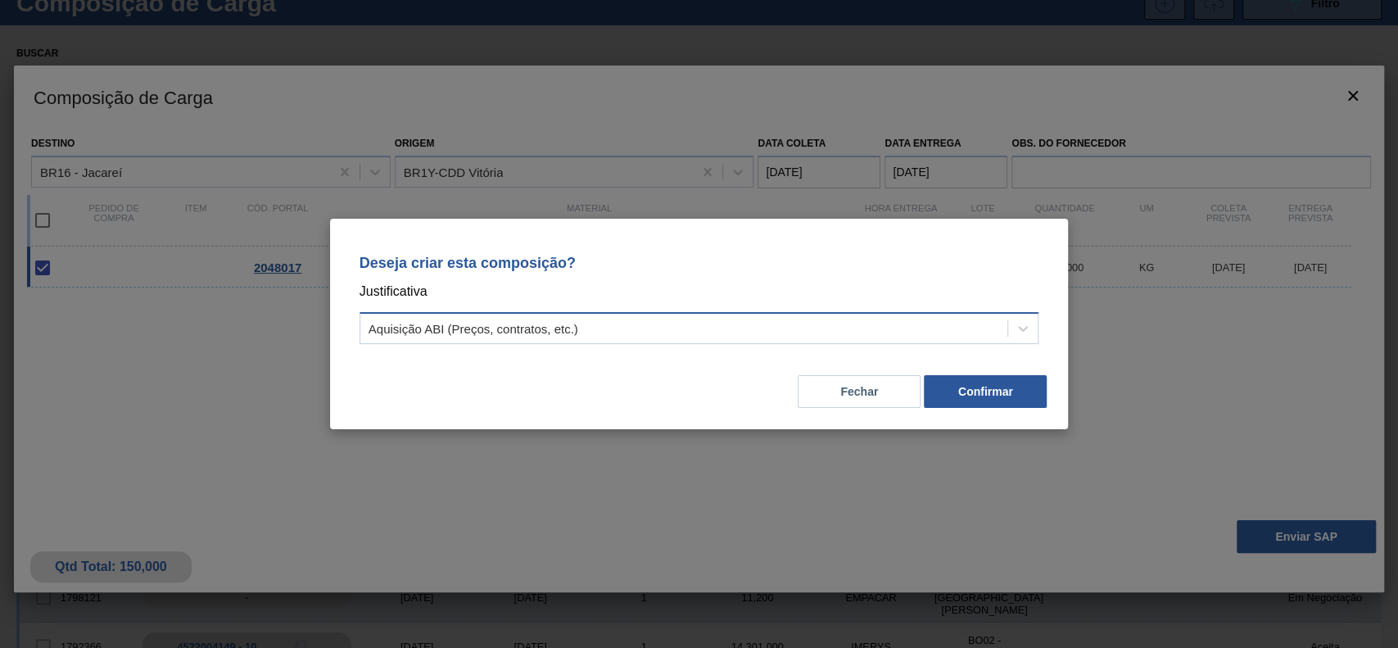
drag, startPoint x: 777, startPoint y: 337, endPoint x: 748, endPoint y: 346, distance: 30.8
click at [775, 337] on div "Aquisição ABI (Preços, contratos, etc.)" at bounding box center [684, 329] width 648 height 24
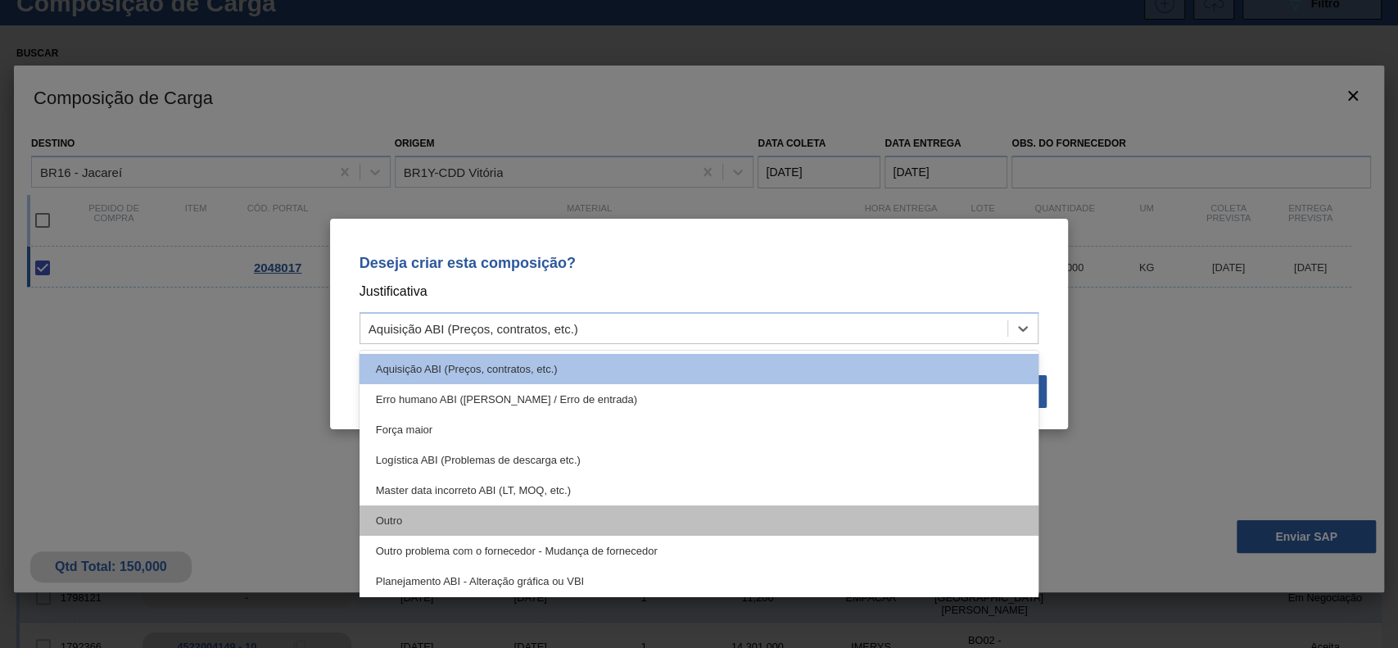
click at [514, 515] on div "Outro" at bounding box center [700, 520] width 680 height 30
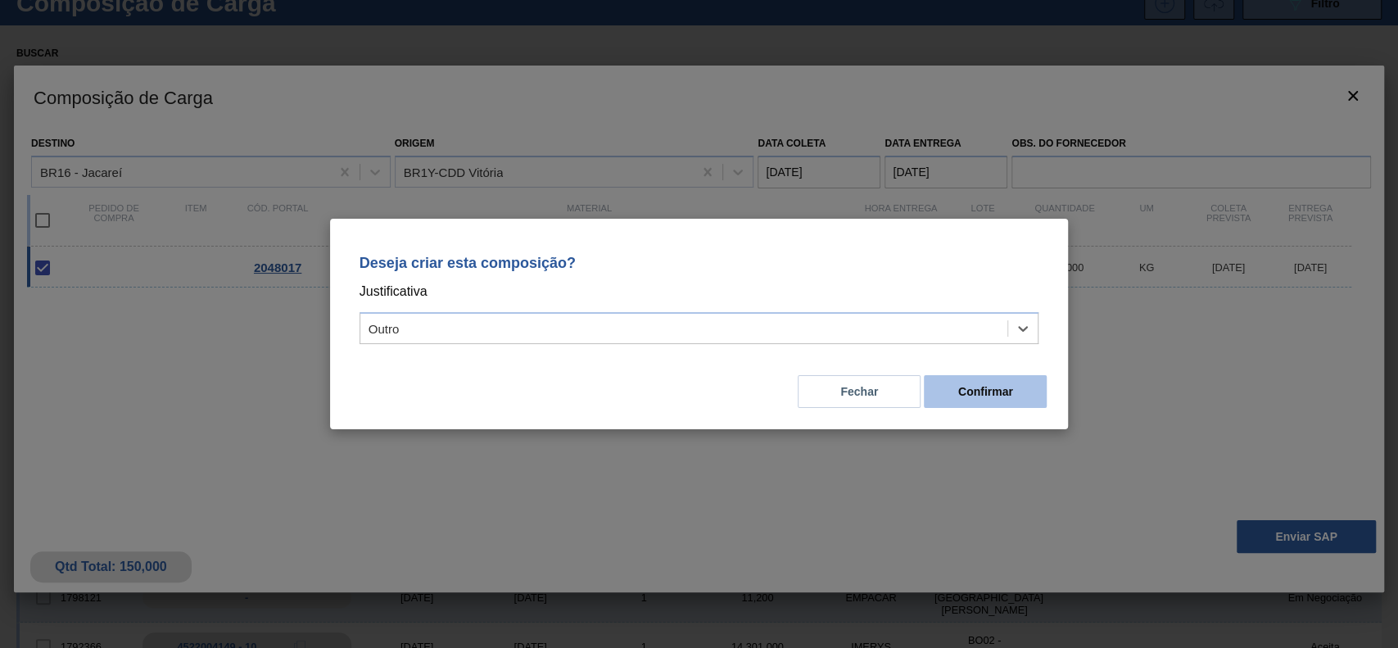
click at [1016, 386] on button "Confirmar" at bounding box center [985, 391] width 123 height 33
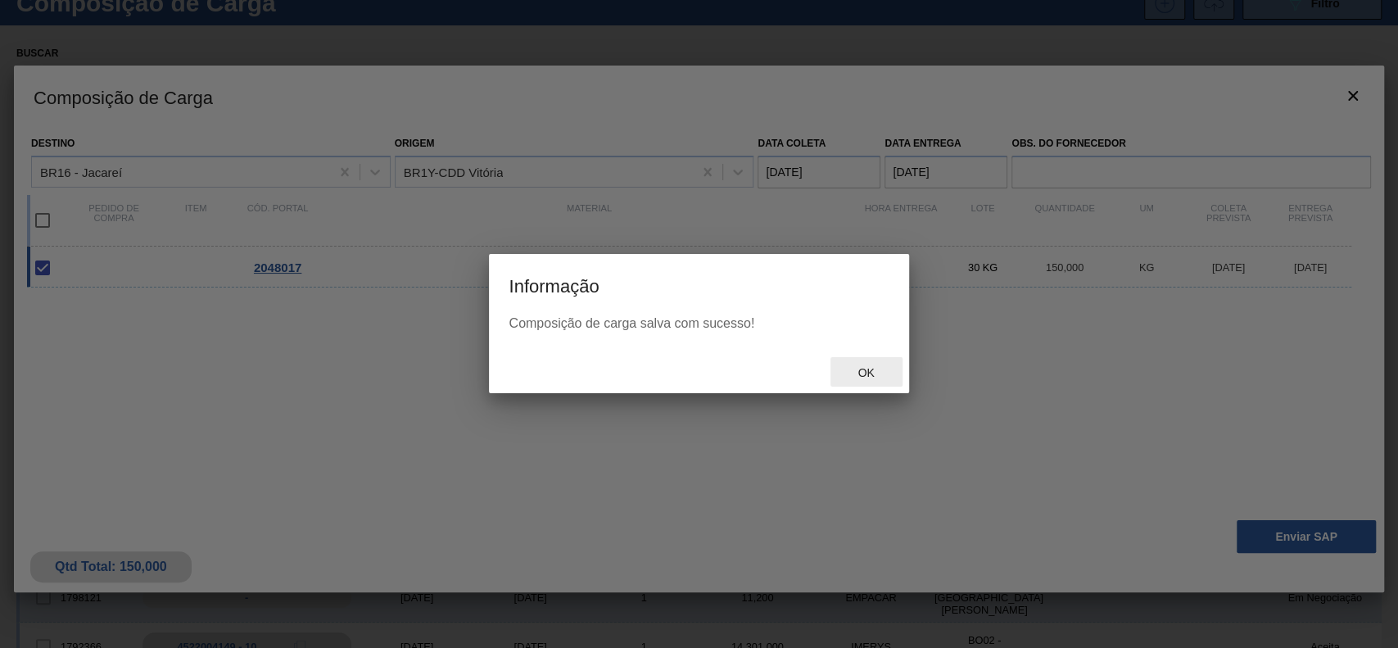
click at [883, 363] on div "Ok" at bounding box center [867, 372] width 72 height 30
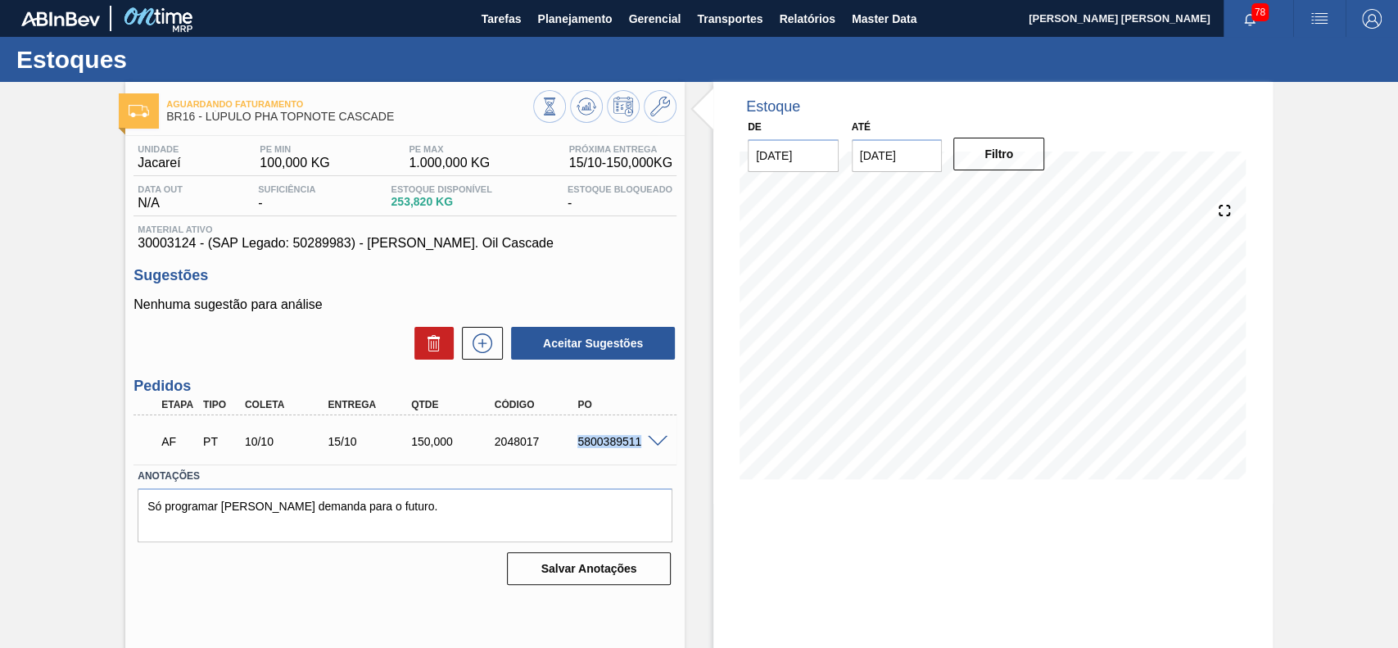
drag, startPoint x: 574, startPoint y: 440, endPoint x: 639, endPoint y: 446, distance: 65.0
click at [639, 446] on div "5800389511" at bounding box center [619, 441] width 93 height 13
copy div "5800389511"
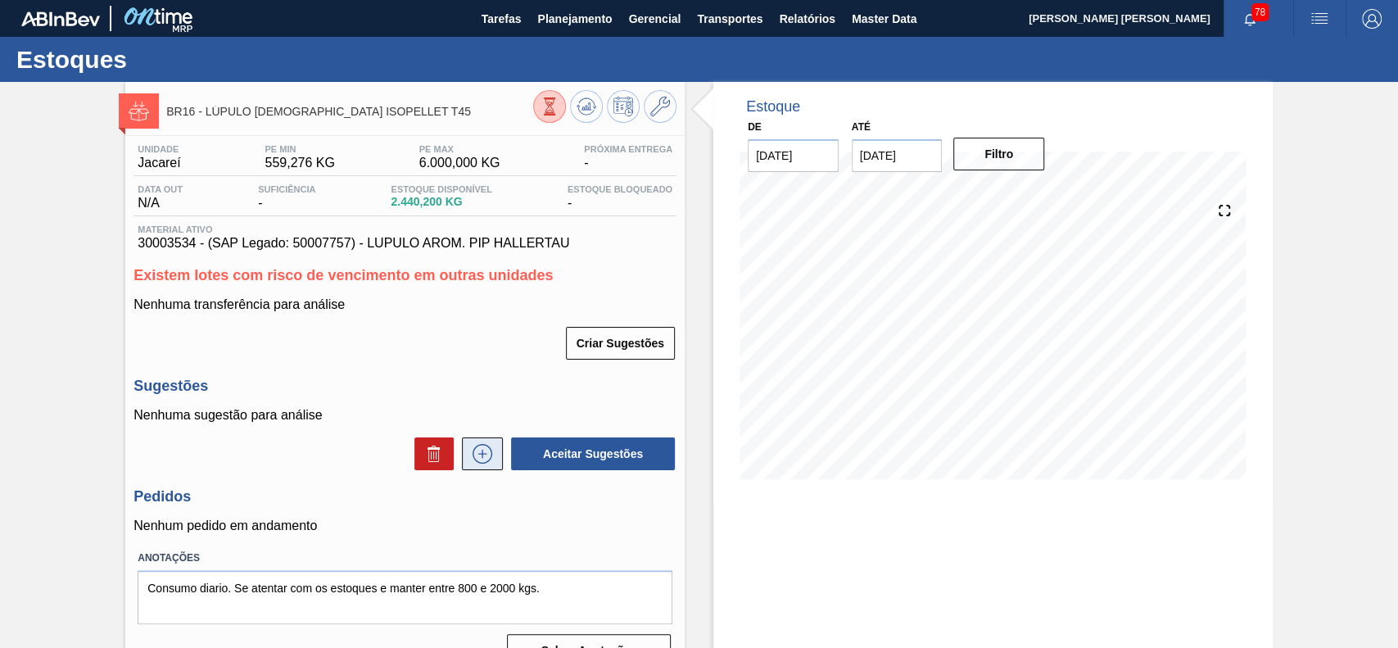
click at [485, 447] on icon at bounding box center [482, 454] width 26 height 20
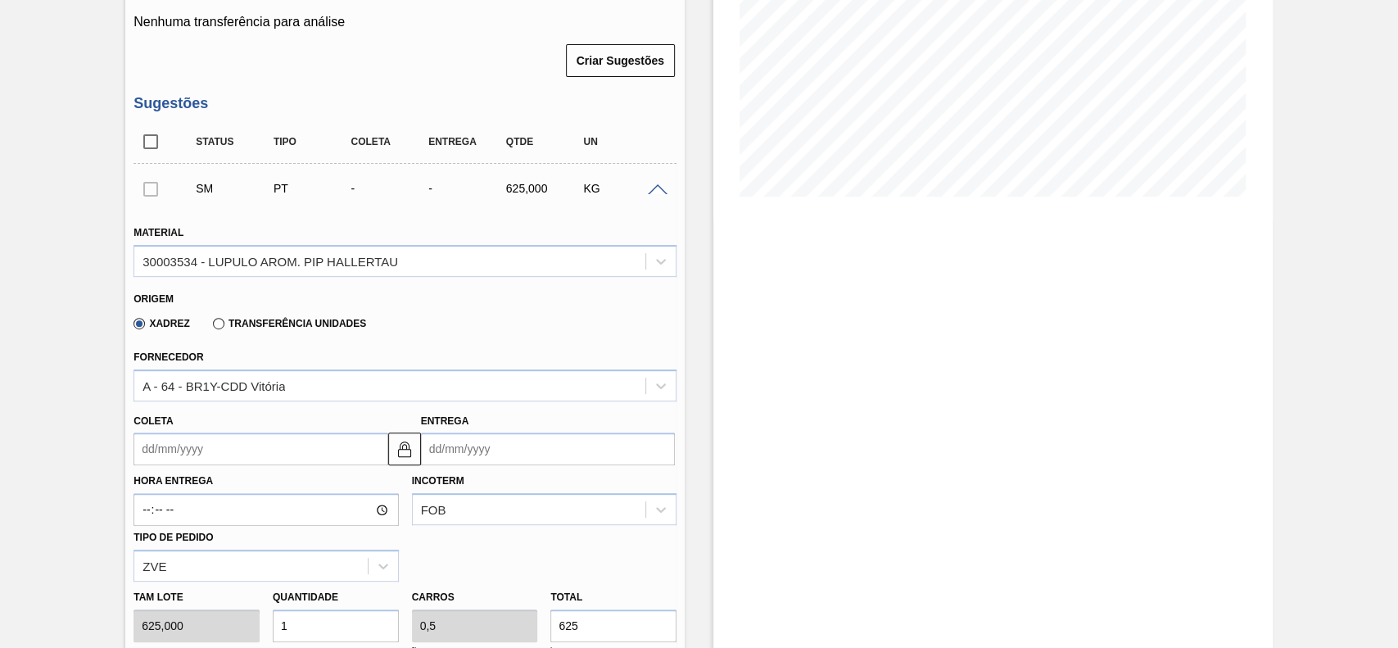
scroll to position [328, 0]
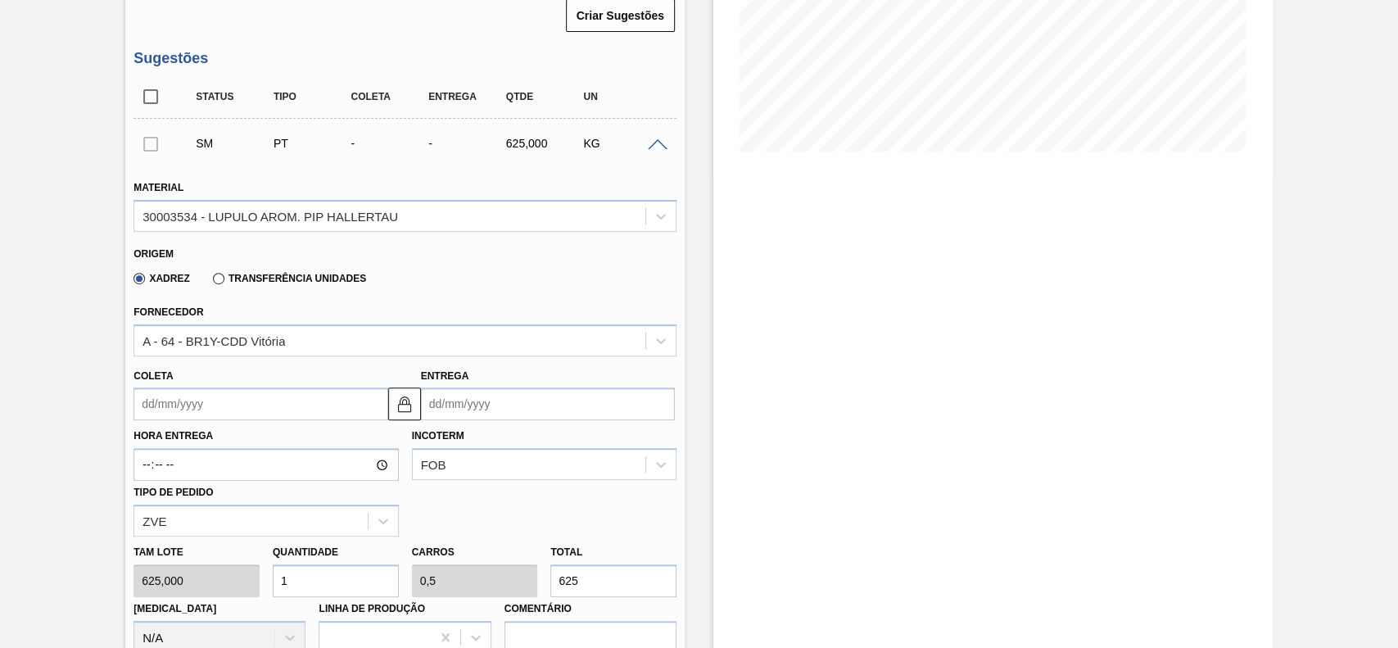
click at [228, 415] on input "Coleta" at bounding box center [261, 403] width 254 height 33
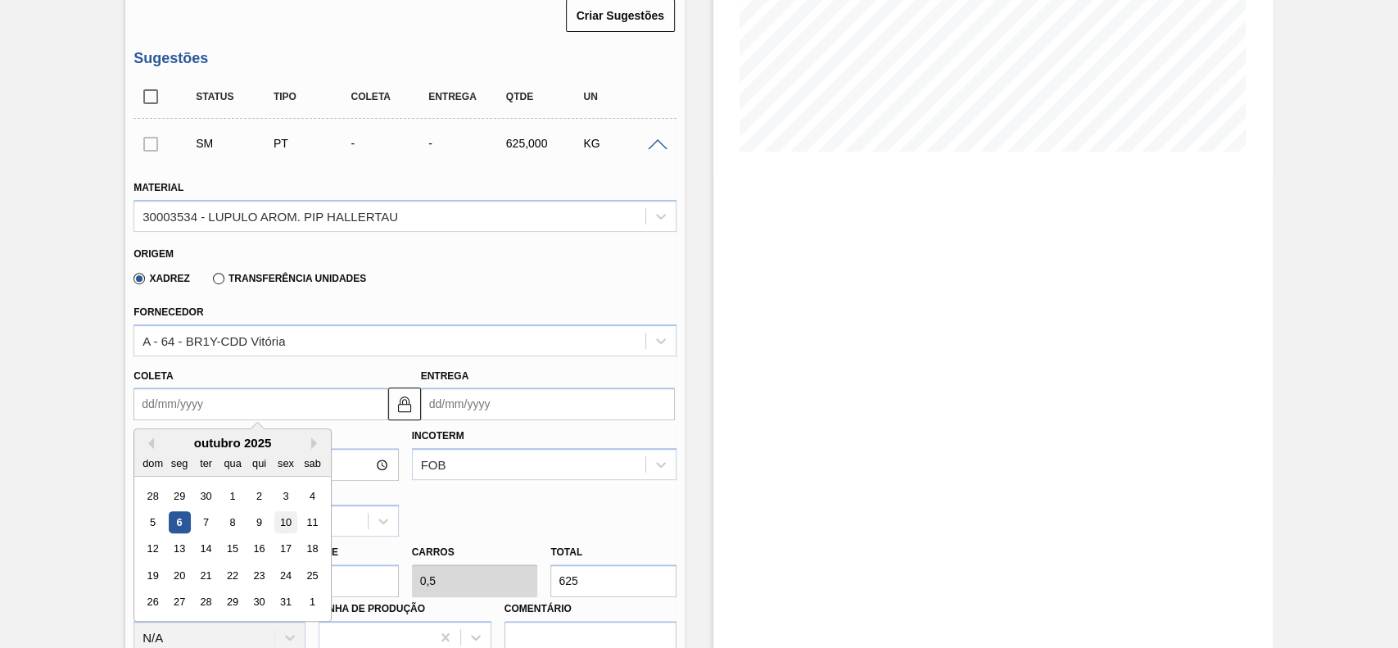
click at [283, 532] on div "10" at bounding box center [286, 522] width 22 height 22
type input "[DATE]"
type input "18/10/2025"
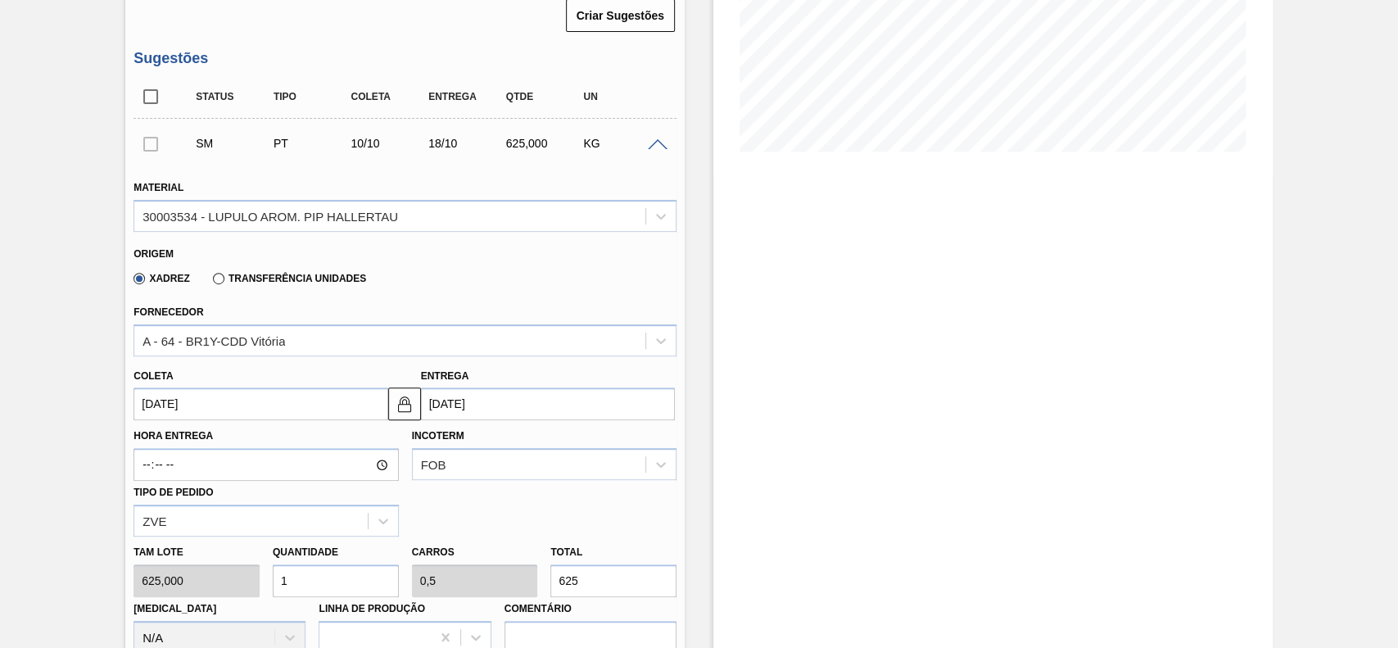
click at [362, 582] on input "1" at bounding box center [336, 580] width 126 height 33
type input "2"
type input "1"
type input "1.250"
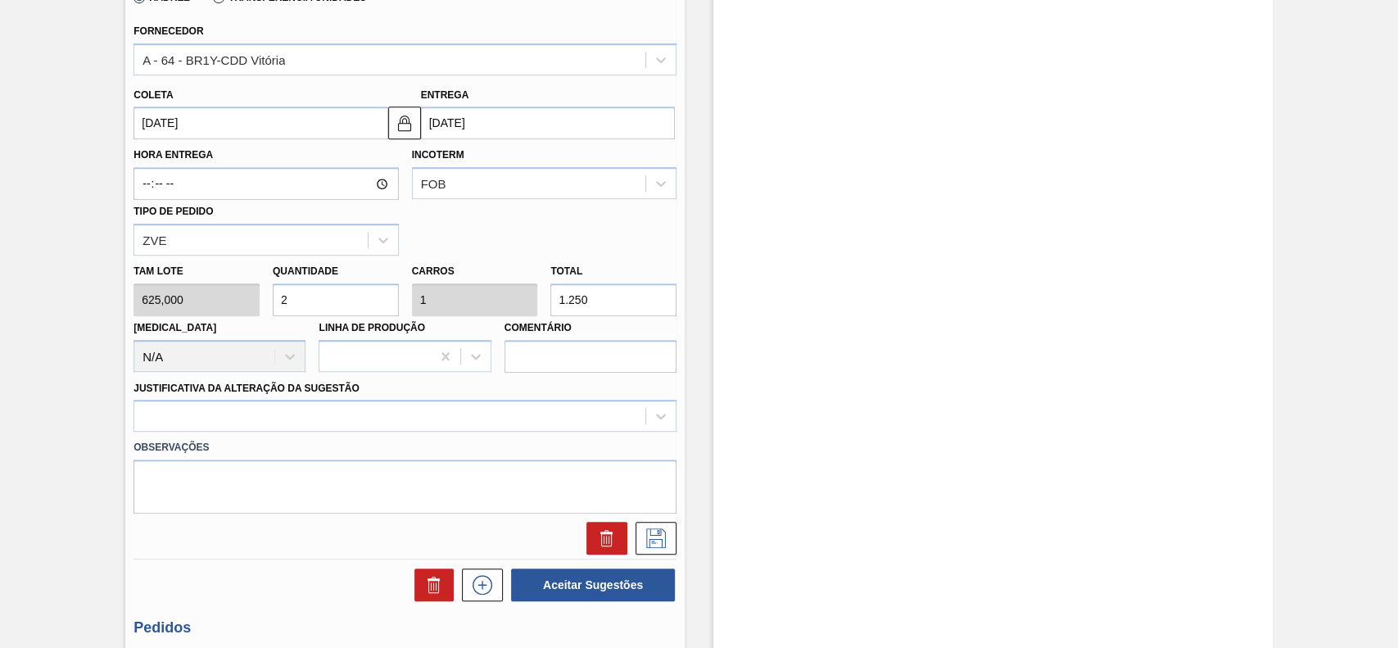
scroll to position [655, 0]
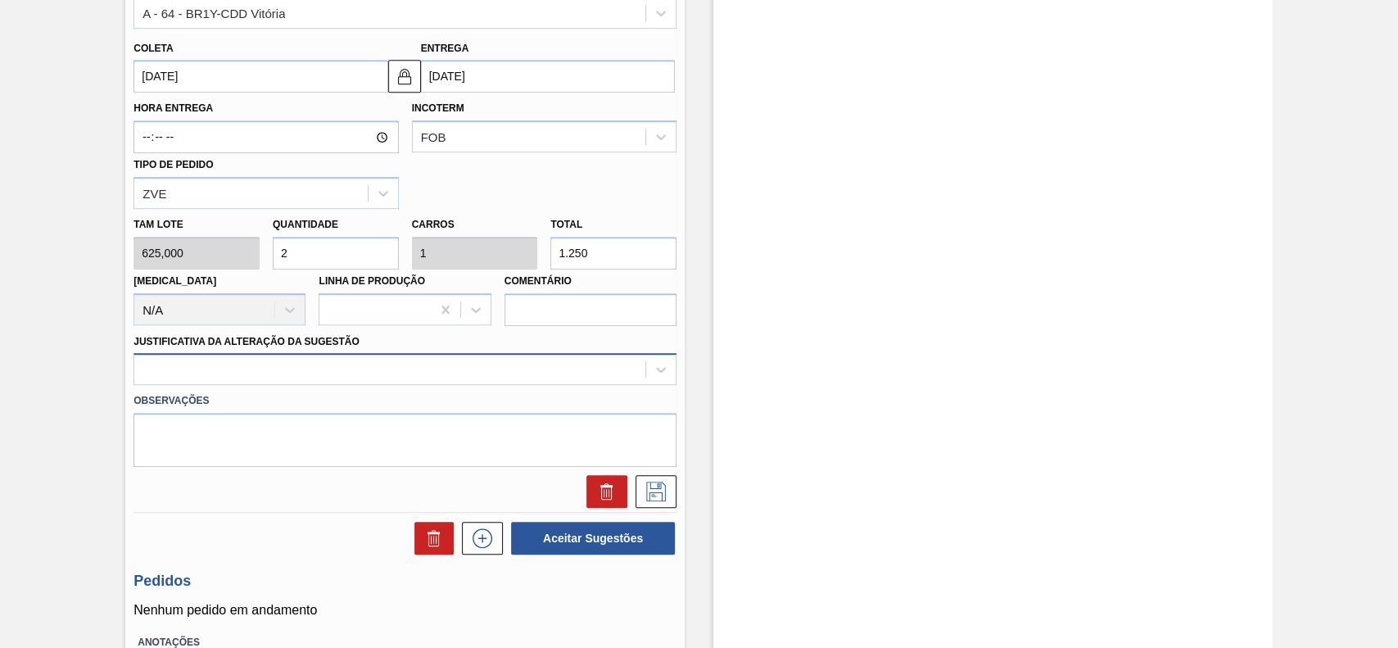
type input "2"
drag, startPoint x: 336, startPoint y: 373, endPoint x: 325, endPoint y: 382, distance: 13.9
click at [335, 373] on div at bounding box center [389, 370] width 511 height 24
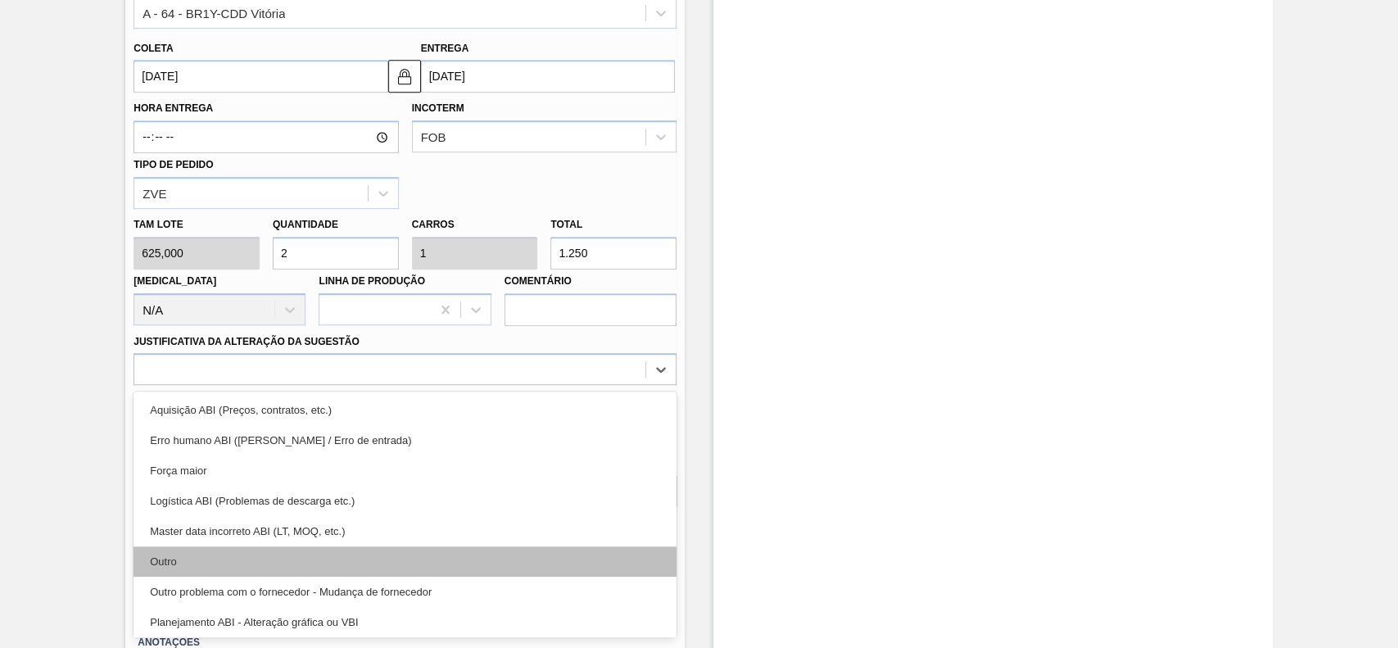
click at [216, 554] on div "Outro" at bounding box center [405, 561] width 543 height 30
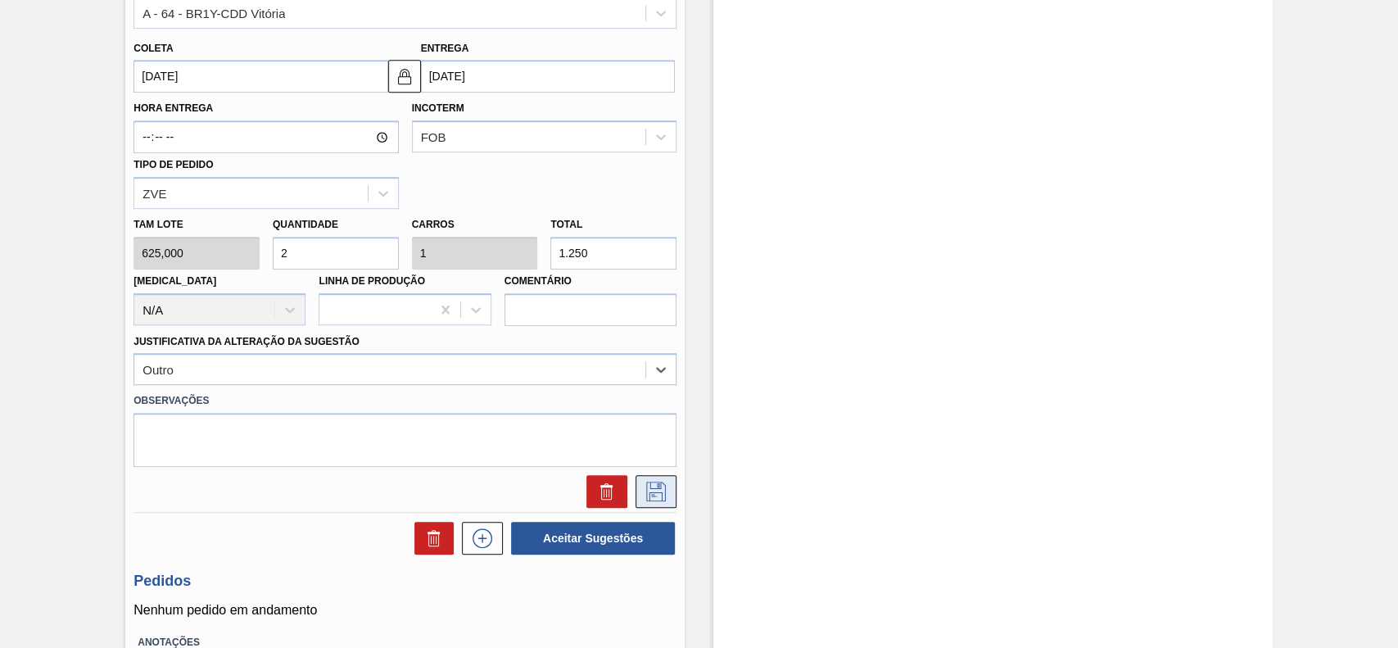
click at [659, 495] on icon at bounding box center [656, 492] width 26 height 20
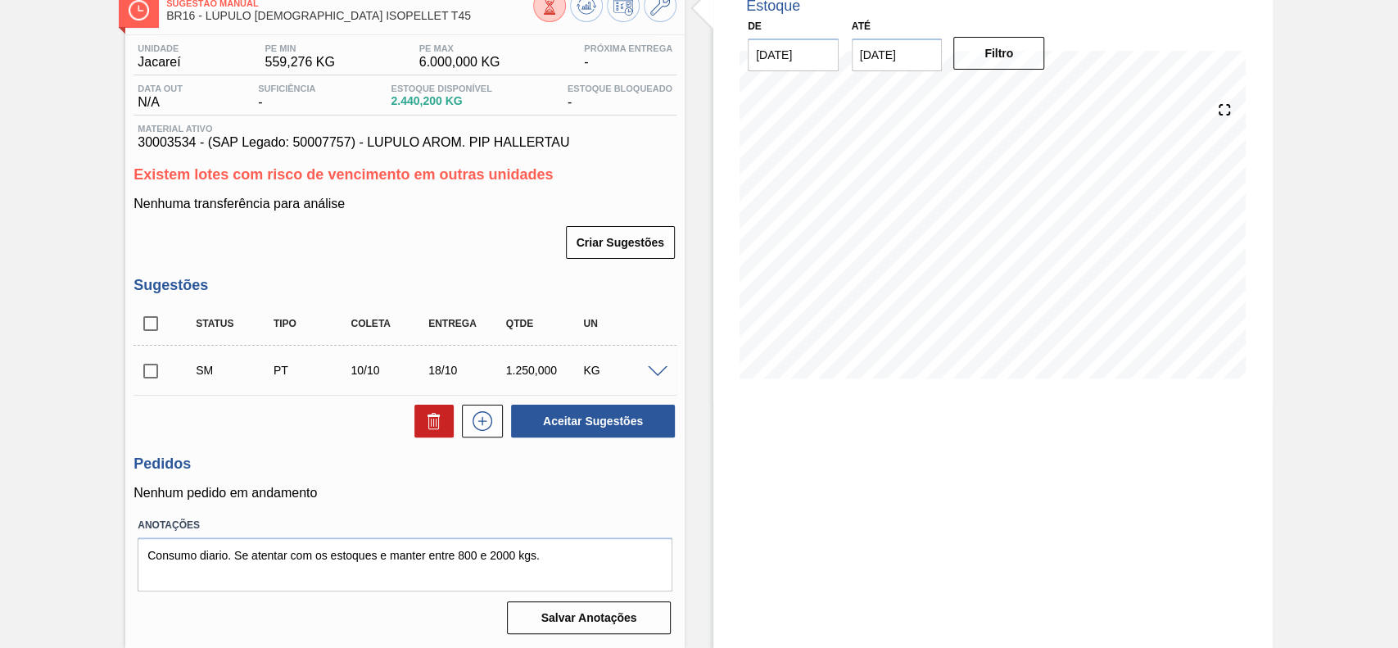
scroll to position [102, 0]
click at [144, 377] on input "checkbox" at bounding box center [151, 371] width 34 height 34
click at [594, 428] on button "Aceitar Sugestões" at bounding box center [593, 421] width 164 height 33
checkbox input "false"
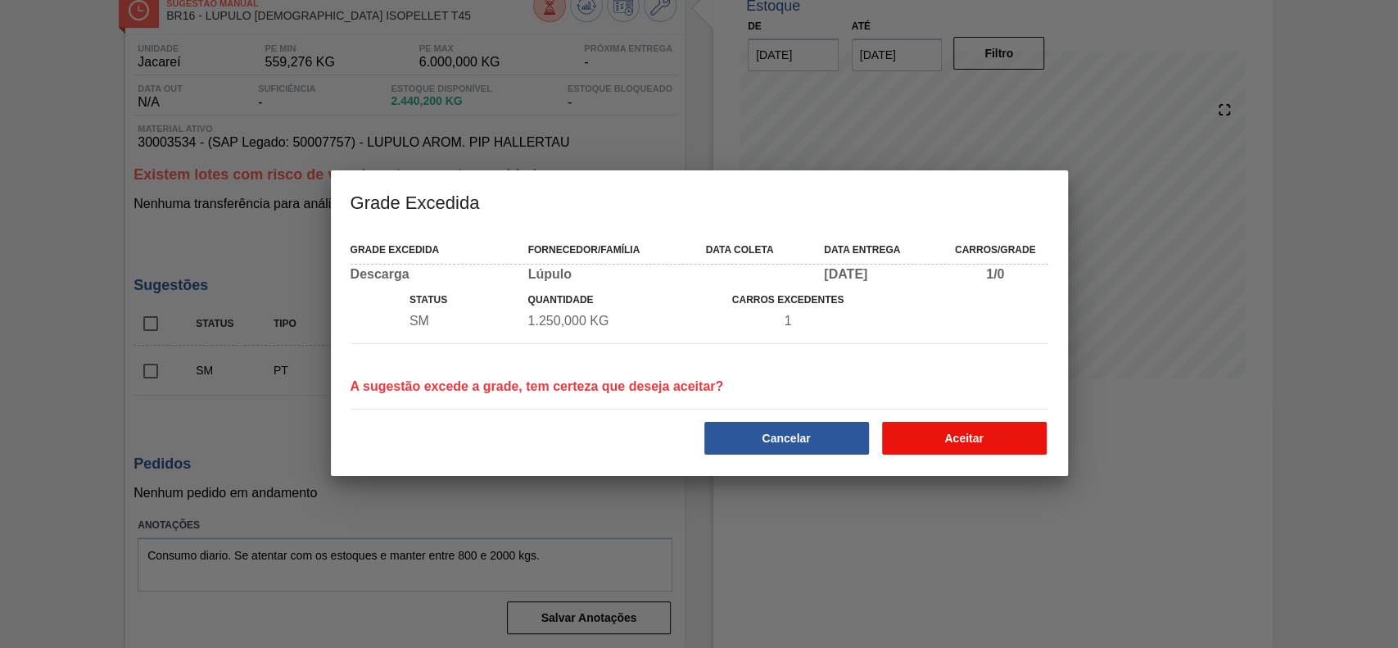
click at [983, 450] on button "Aceitar" at bounding box center [964, 438] width 165 height 33
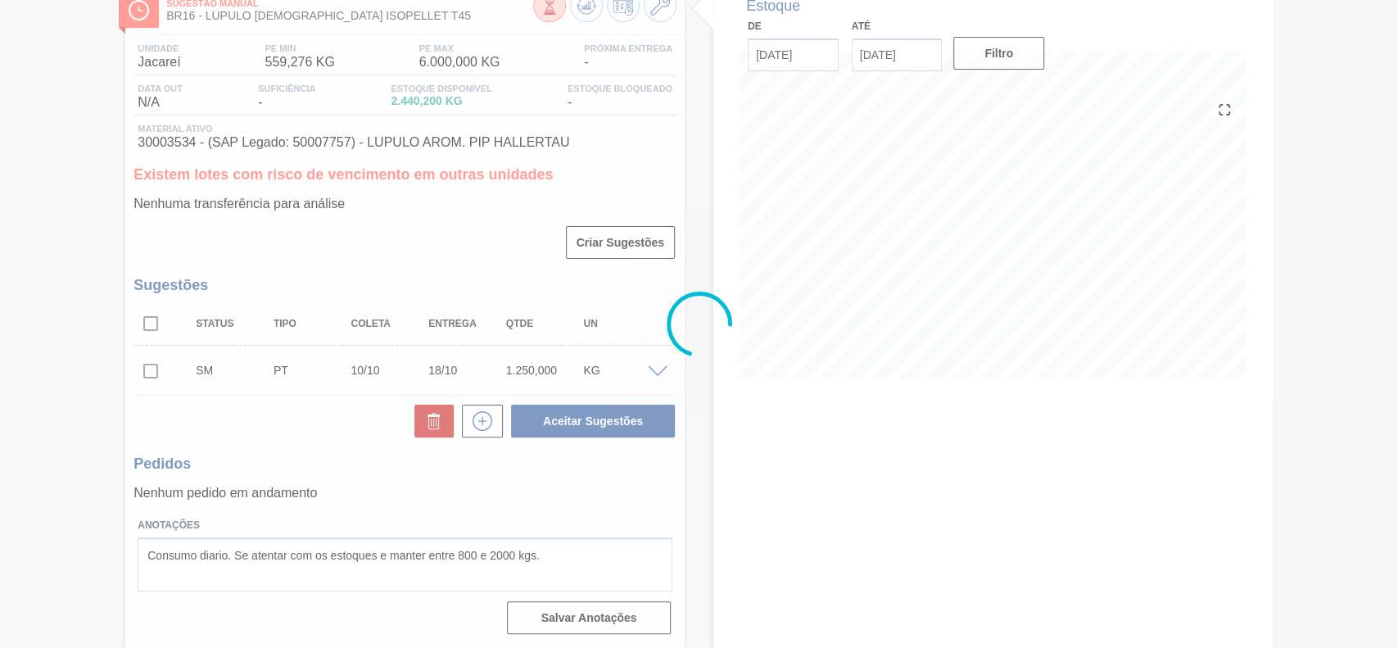
scroll to position [62, 0]
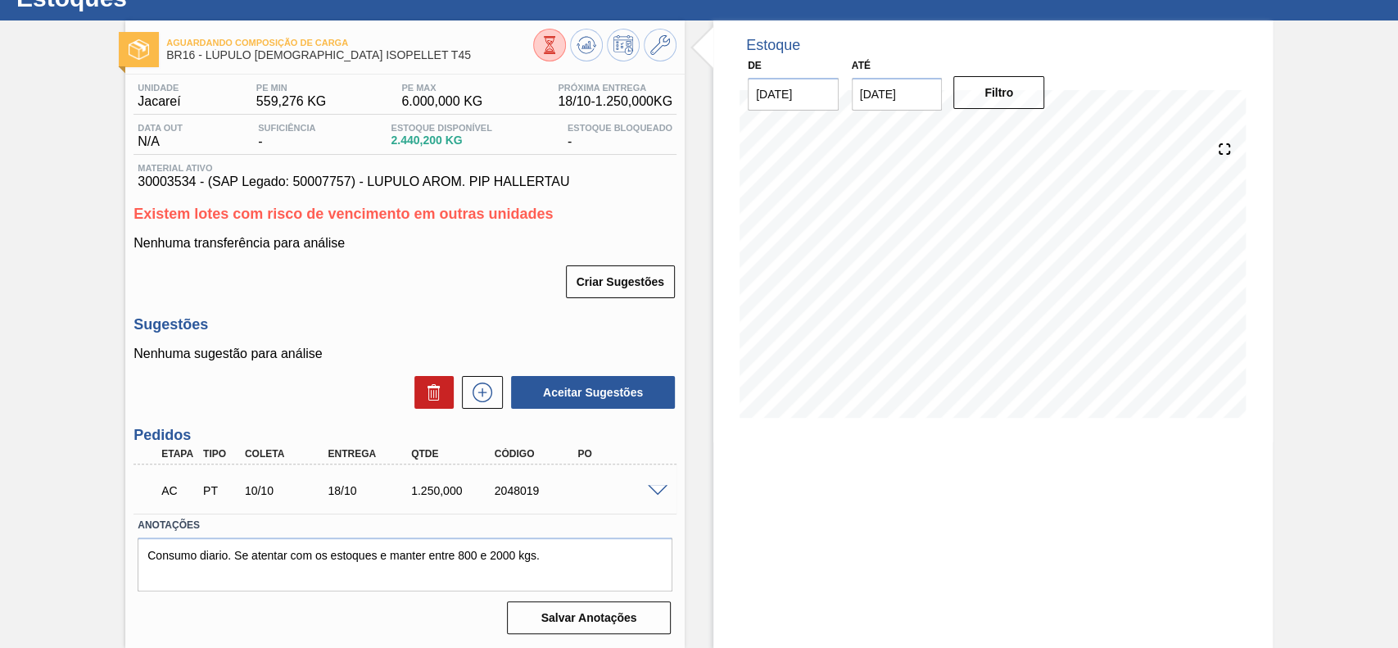
click at [658, 487] on span at bounding box center [658, 491] width 20 height 12
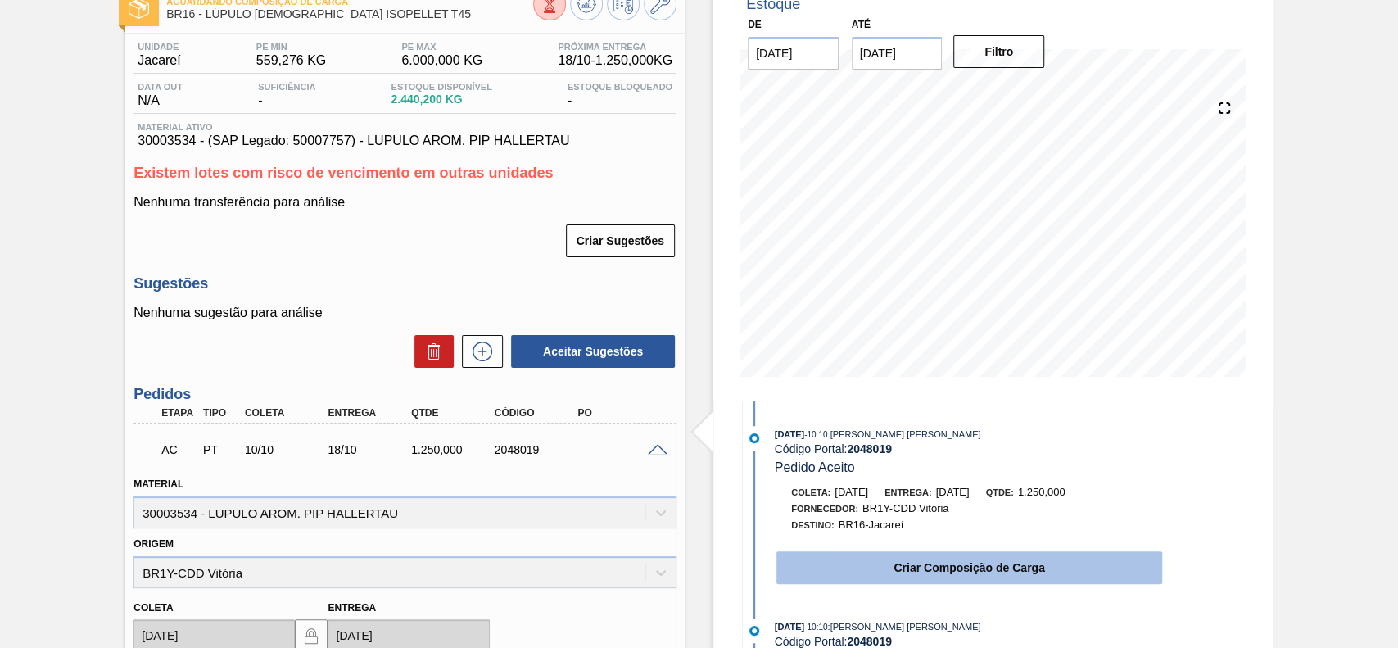
click at [984, 569] on button "Criar Composição de Carga" at bounding box center [969, 567] width 386 height 33
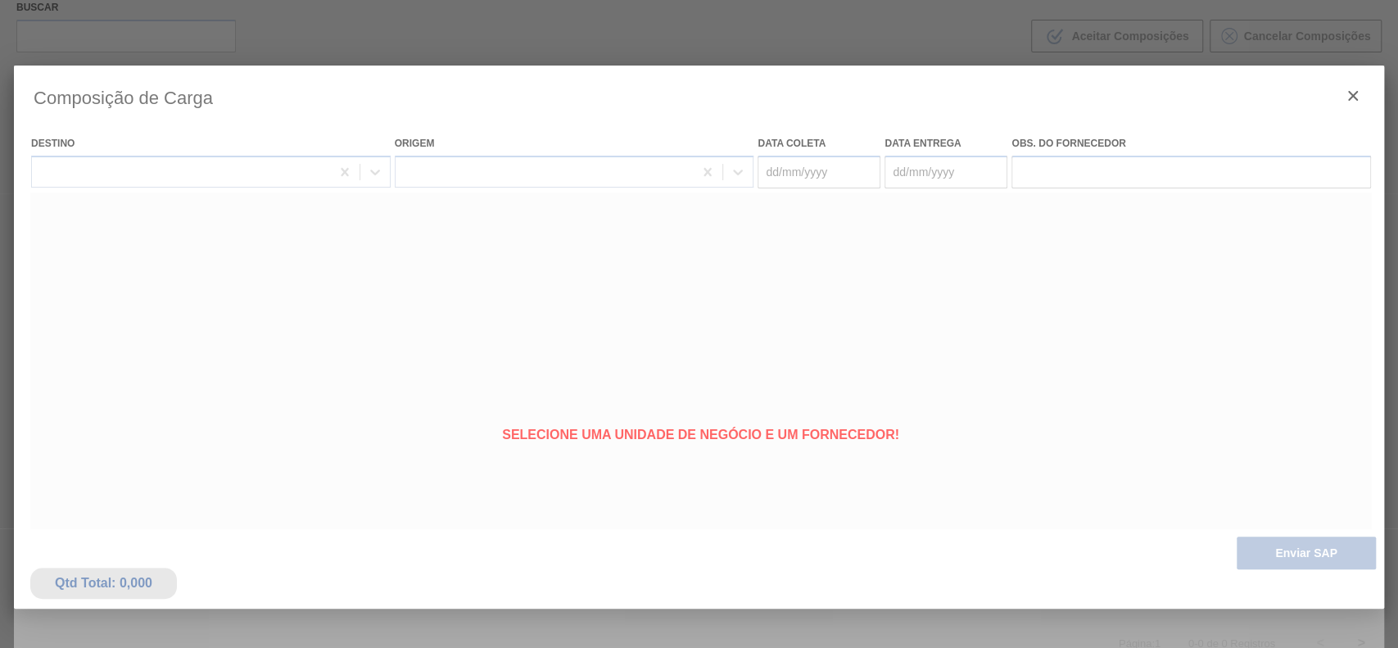
type coleta "[DATE]"
type Entrega "18/10/2025"
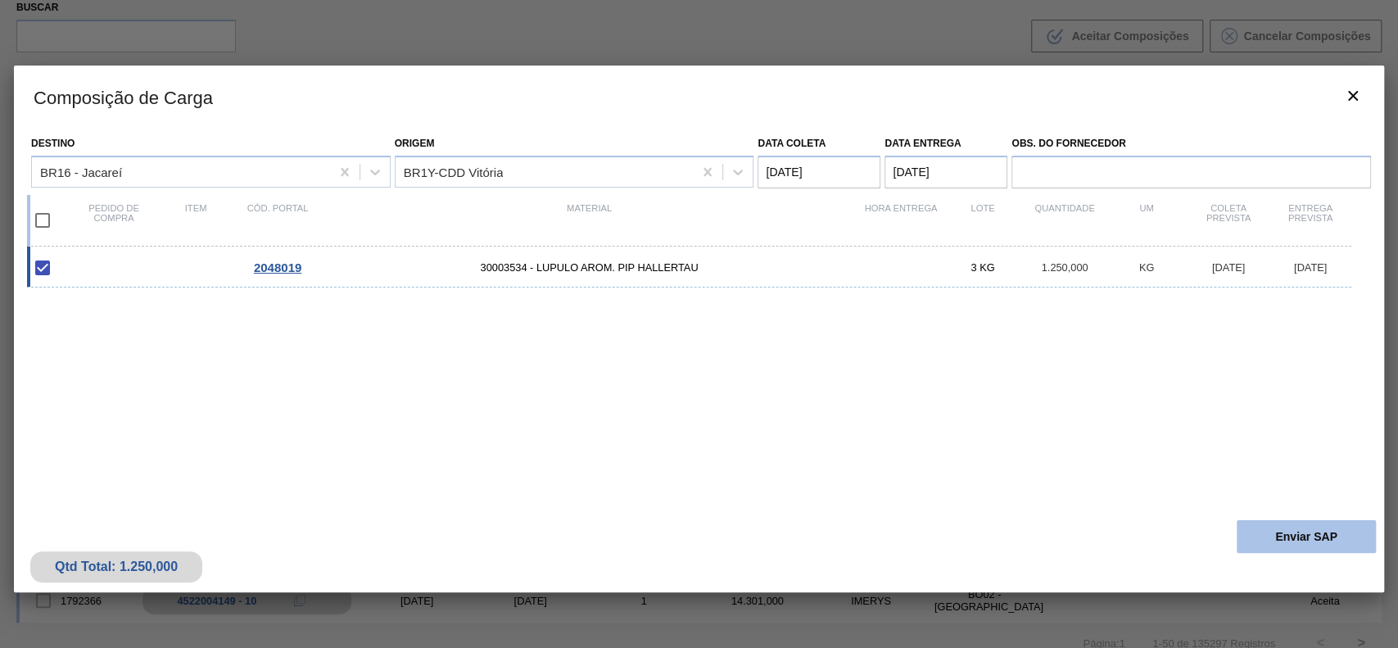
click at [1279, 549] on button "Enviar SAP" at bounding box center [1306, 536] width 139 height 33
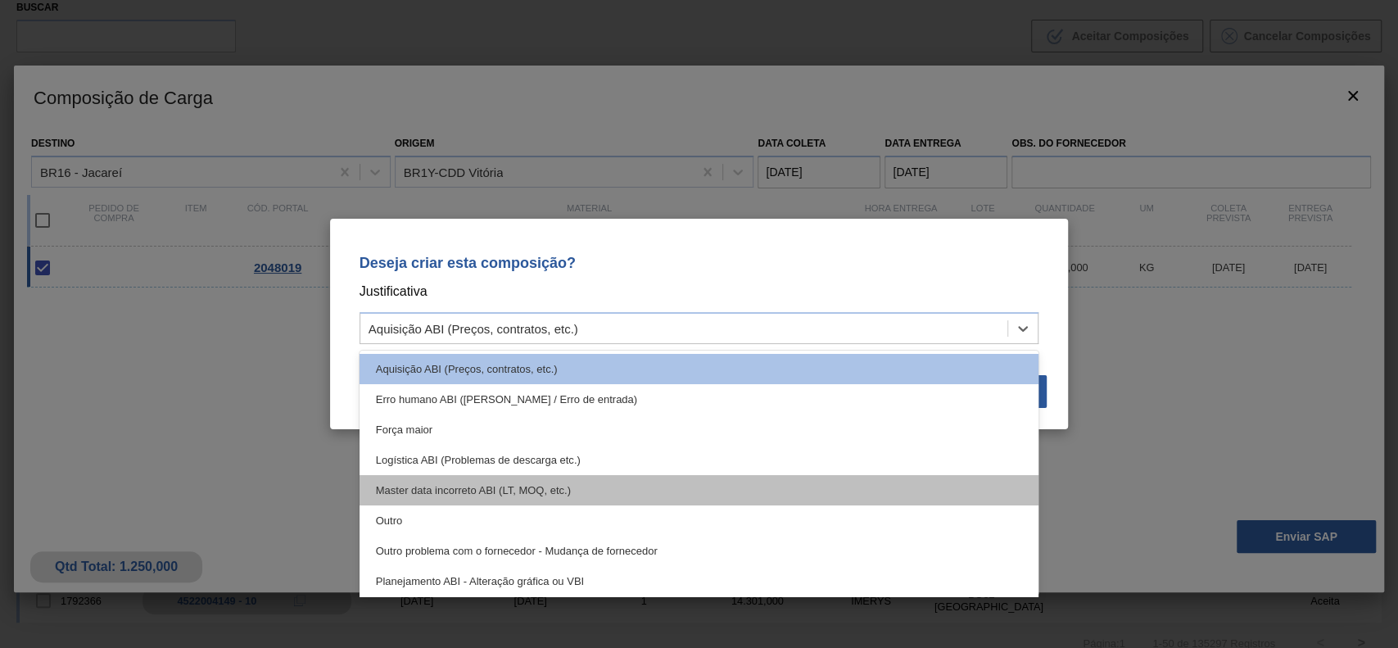
drag, startPoint x: 704, startPoint y: 318, endPoint x: 571, endPoint y: 479, distance: 209.4
click at [702, 326] on div "Aquisição ABI (Preços, contratos, etc.)" at bounding box center [684, 329] width 648 height 24
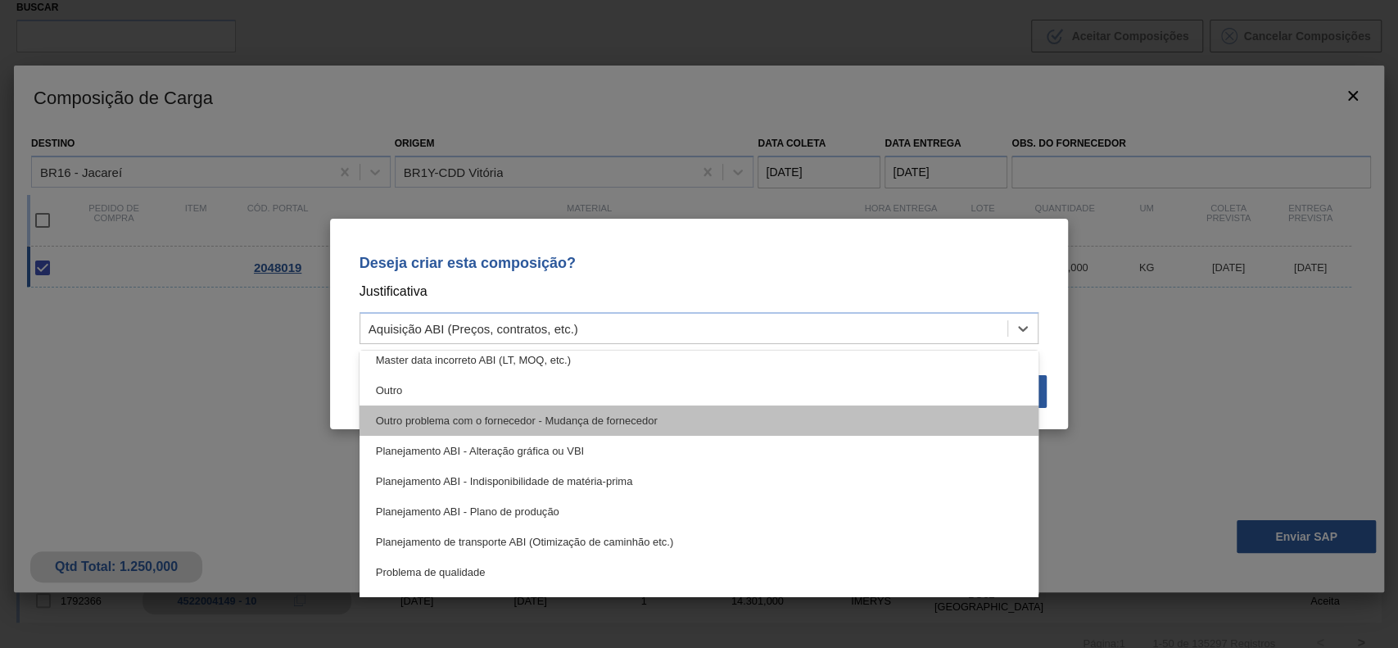
scroll to position [88, 0]
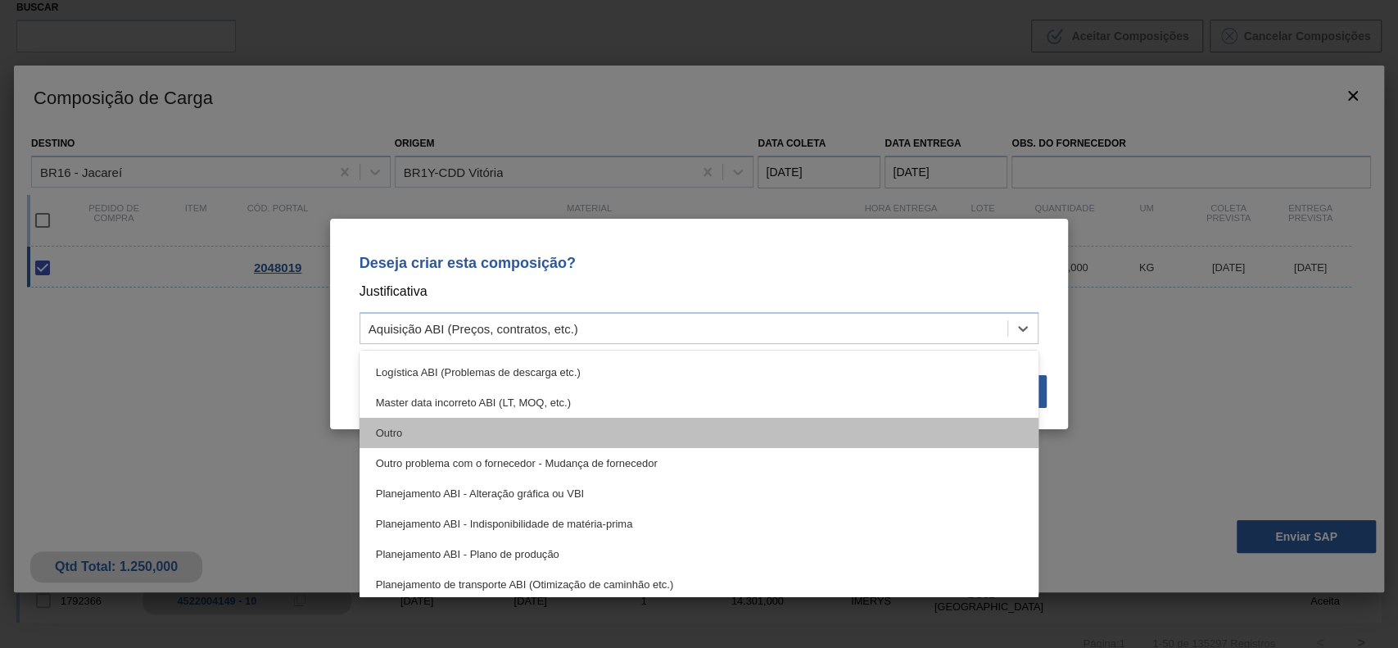
click at [468, 426] on div "Outro" at bounding box center [700, 433] width 680 height 30
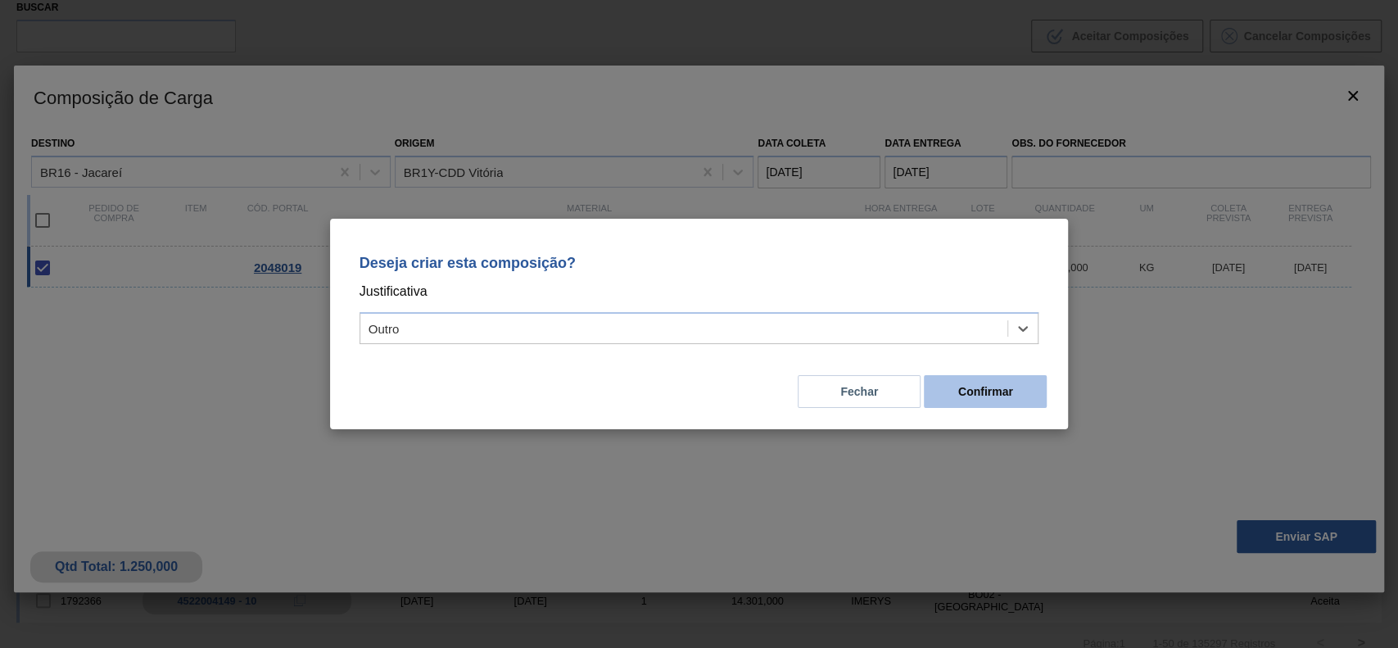
click at [1009, 403] on button "Confirmar" at bounding box center [985, 391] width 123 height 33
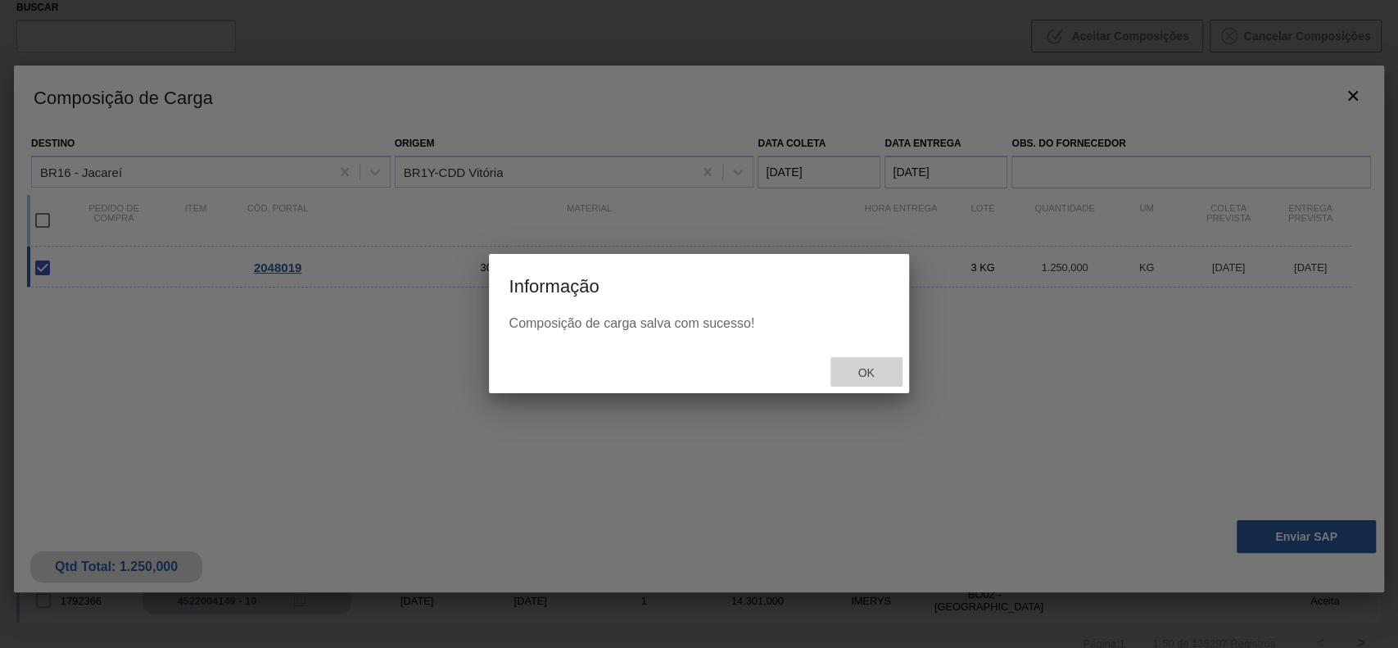
click at [885, 381] on div "Ok" at bounding box center [867, 372] width 72 height 30
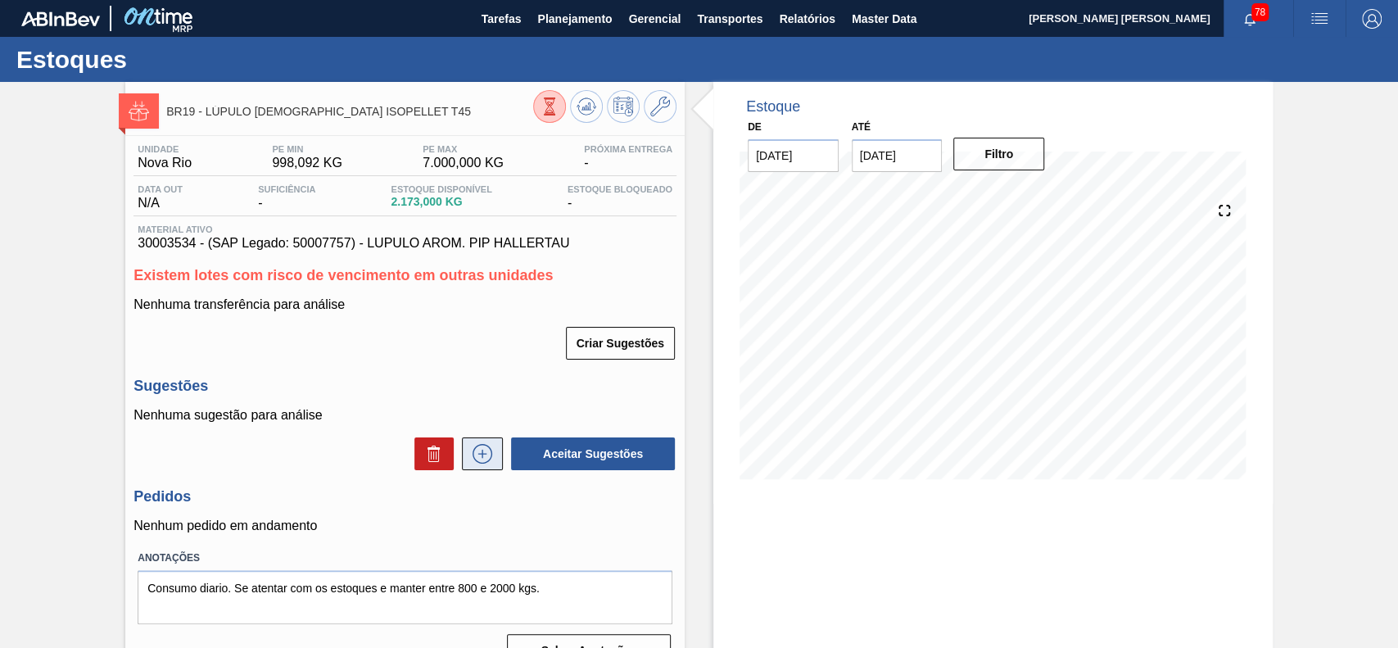
click at [481, 469] on button at bounding box center [482, 453] width 41 height 33
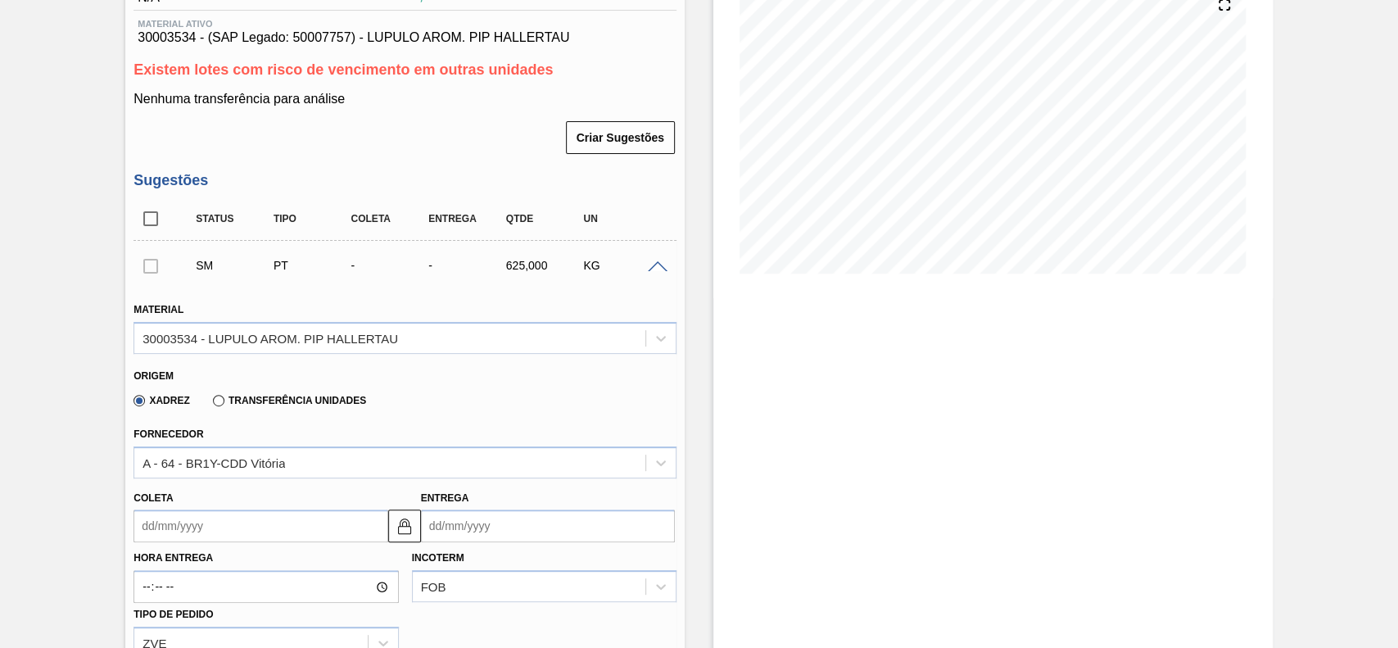
scroll to position [328, 0]
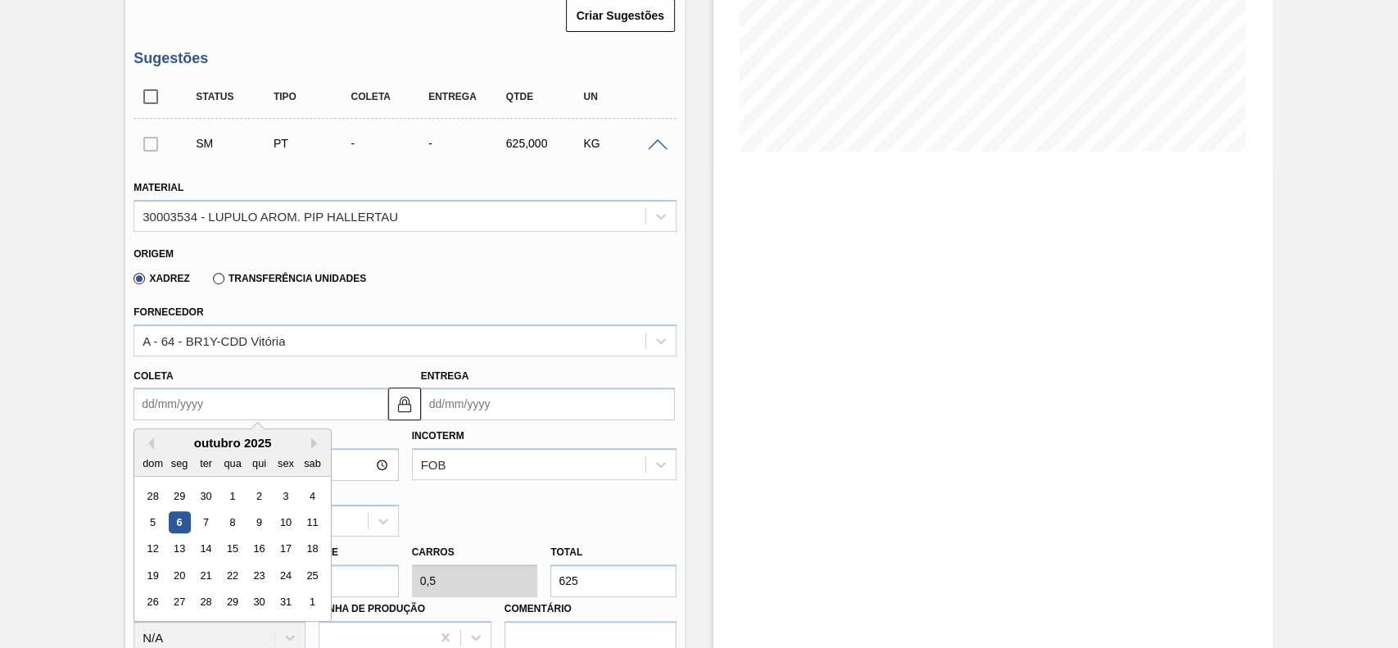
drag, startPoint x: 242, startPoint y: 413, endPoint x: 310, endPoint y: 480, distance: 96.1
click at [242, 416] on input "Coleta" at bounding box center [261, 403] width 254 height 33
click at [288, 533] on div "10" at bounding box center [286, 522] width 22 height 22
type input "[DATE]"
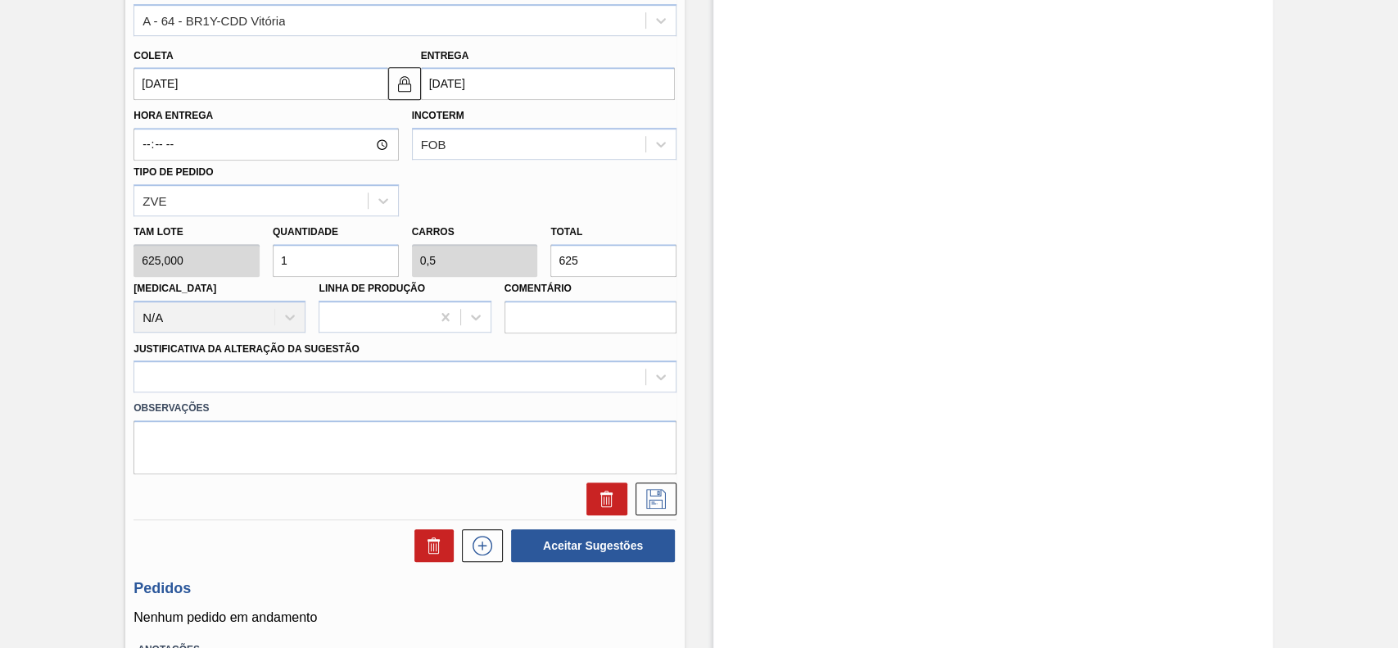
scroll to position [655, 0]
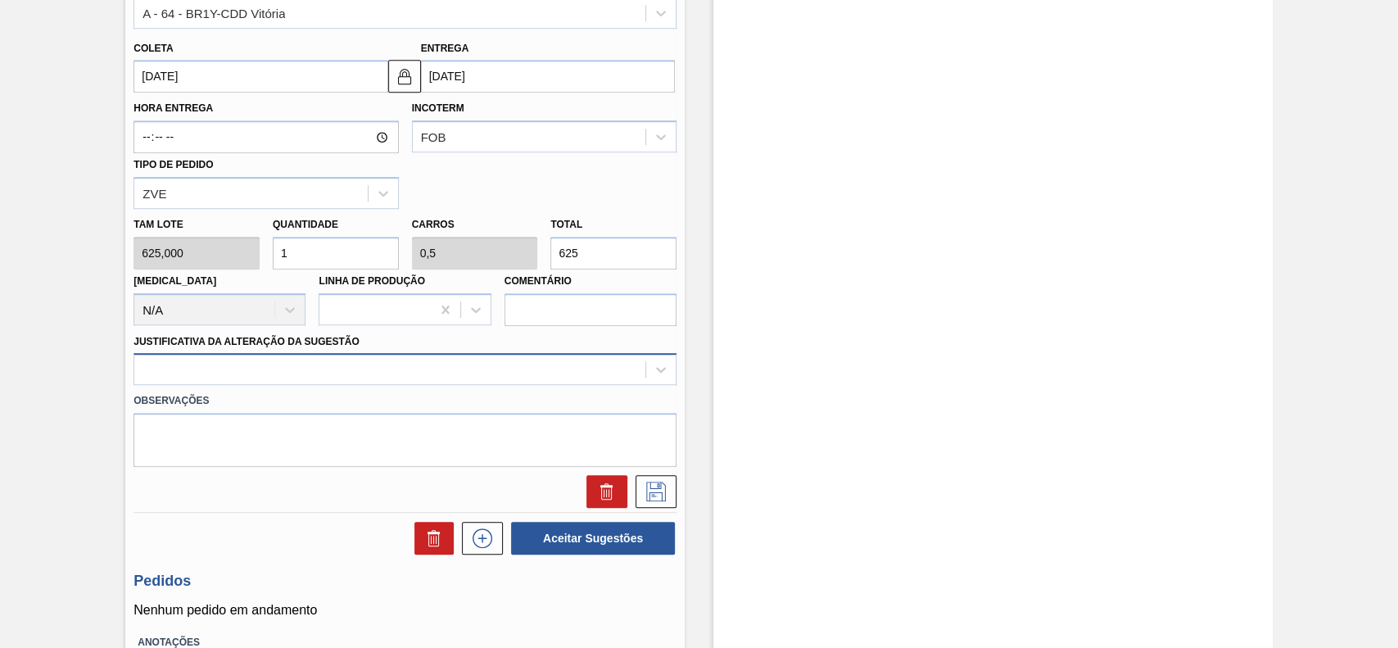
click at [244, 383] on div at bounding box center [405, 369] width 543 height 32
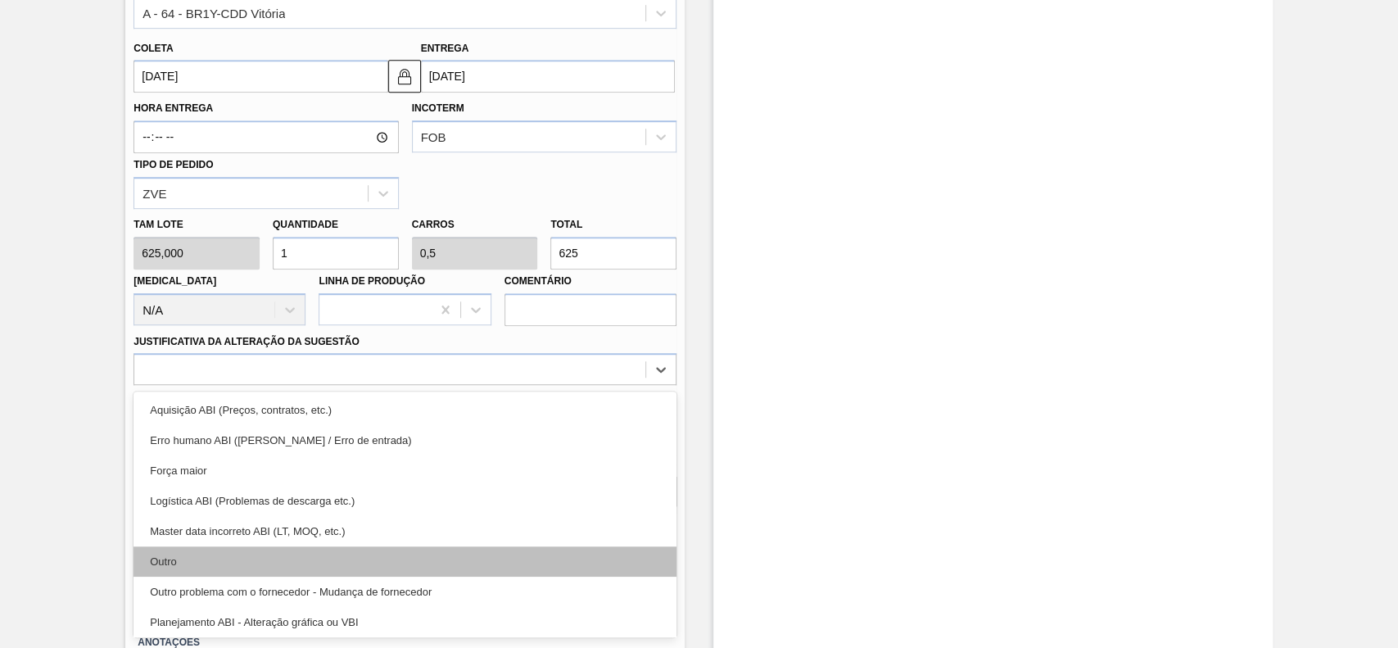
click at [196, 552] on div "Outro" at bounding box center [405, 561] width 543 height 30
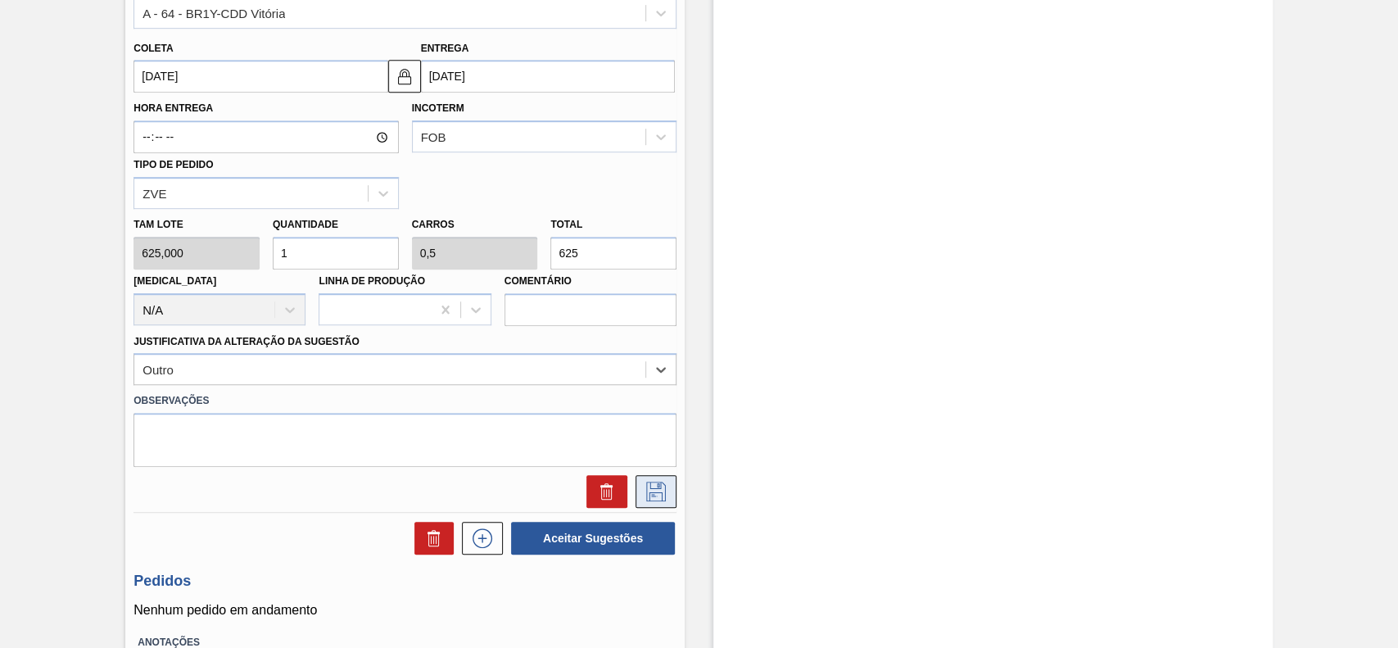
click at [656, 501] on icon at bounding box center [656, 492] width 20 height 20
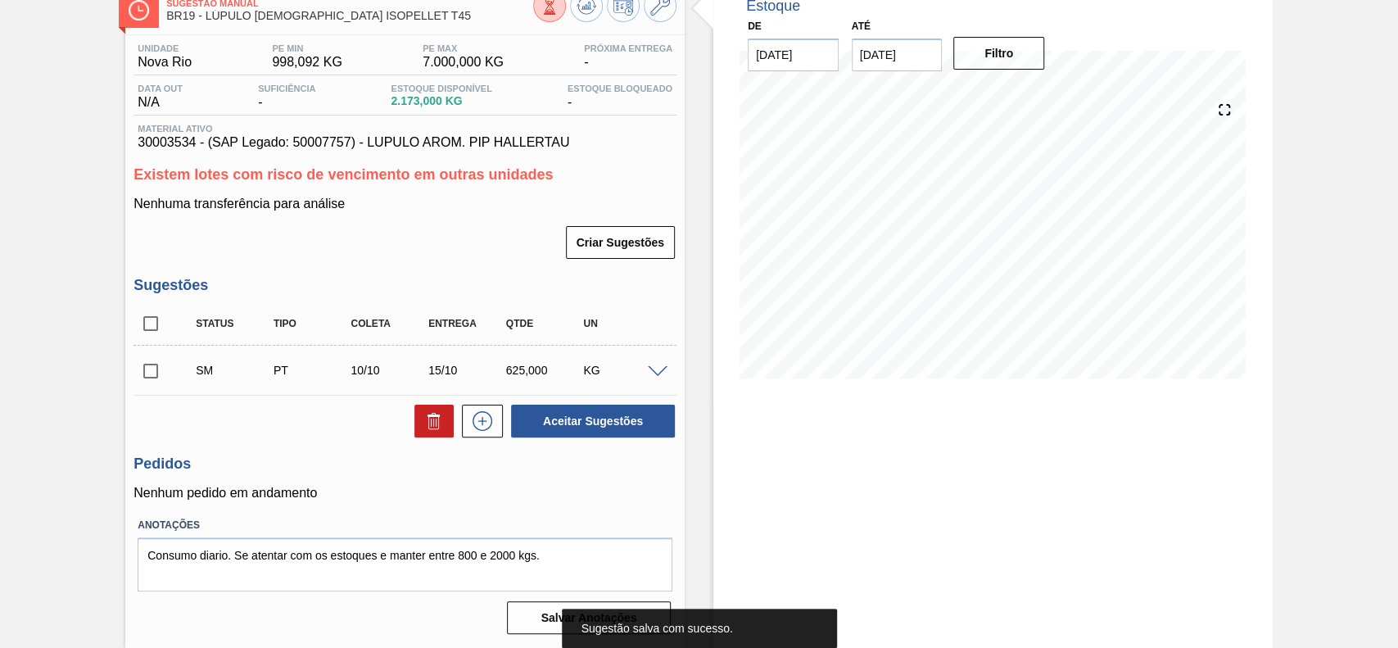
scroll to position [102, 0]
click at [148, 364] on input "checkbox" at bounding box center [151, 371] width 34 height 34
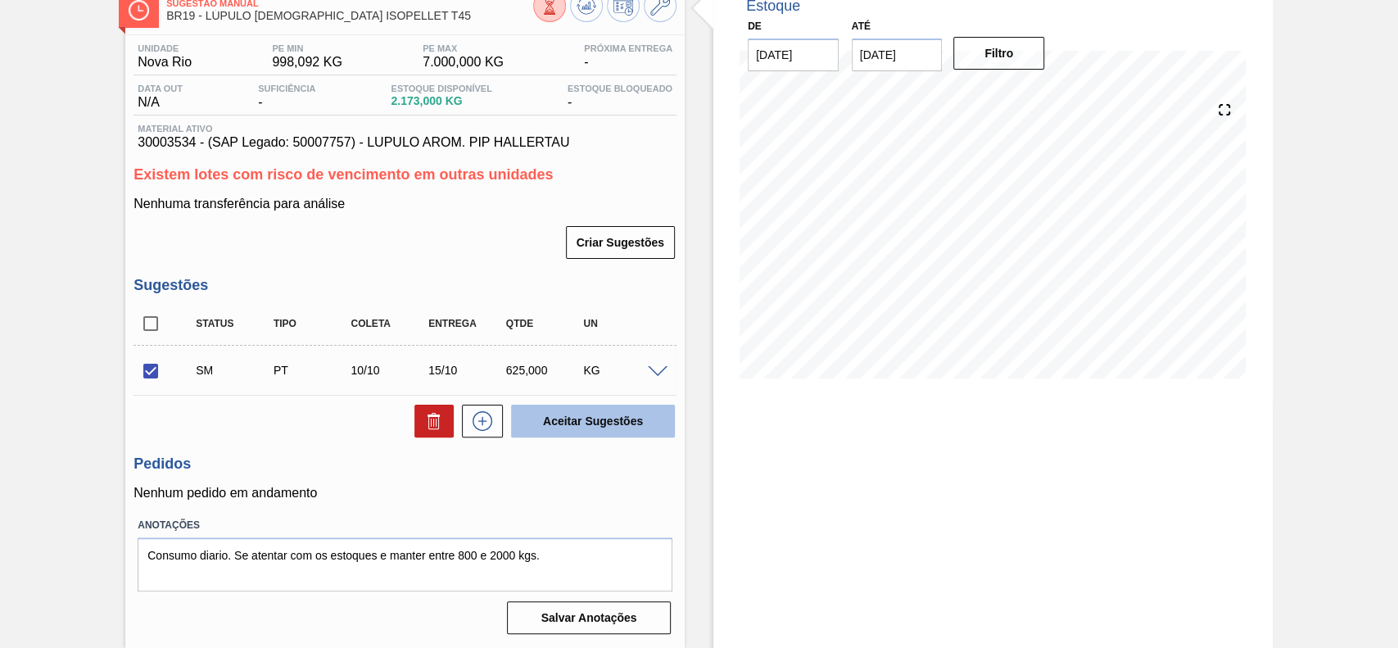
click at [613, 423] on button "Aceitar Sugestões" at bounding box center [593, 421] width 164 height 33
checkbox input "false"
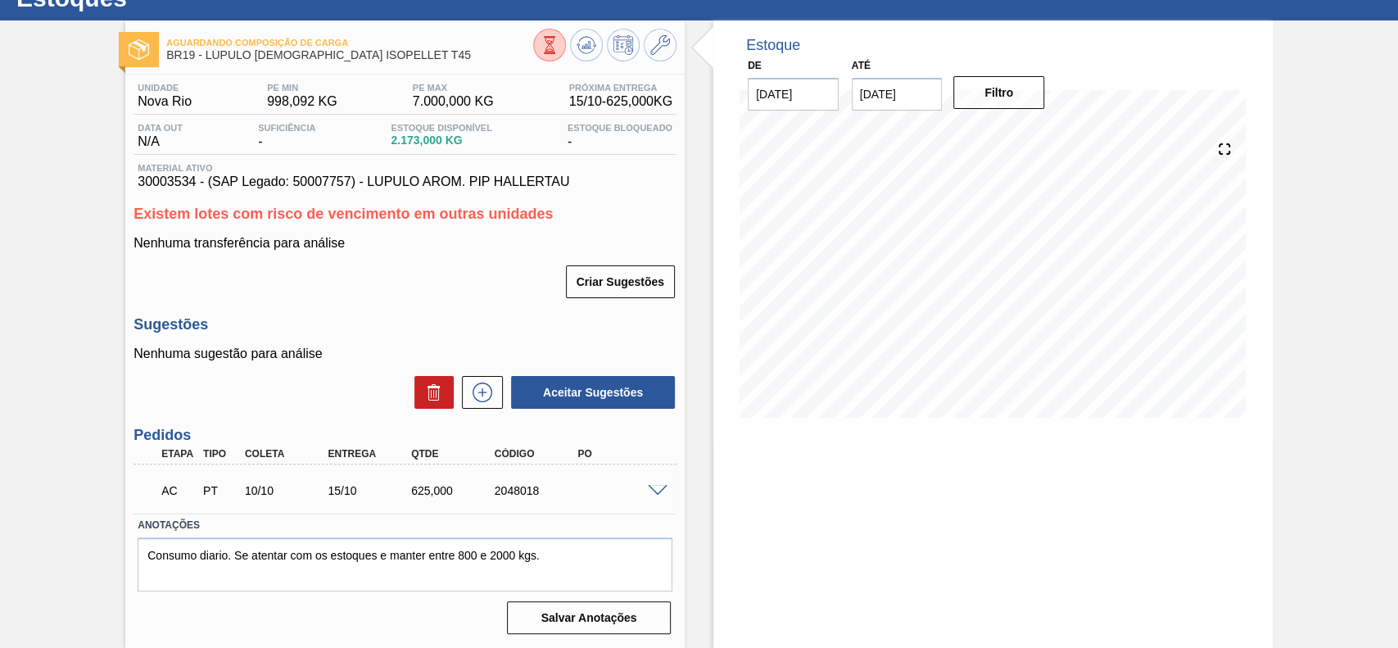
scroll to position [62, 0]
click at [653, 485] on span at bounding box center [658, 491] width 20 height 12
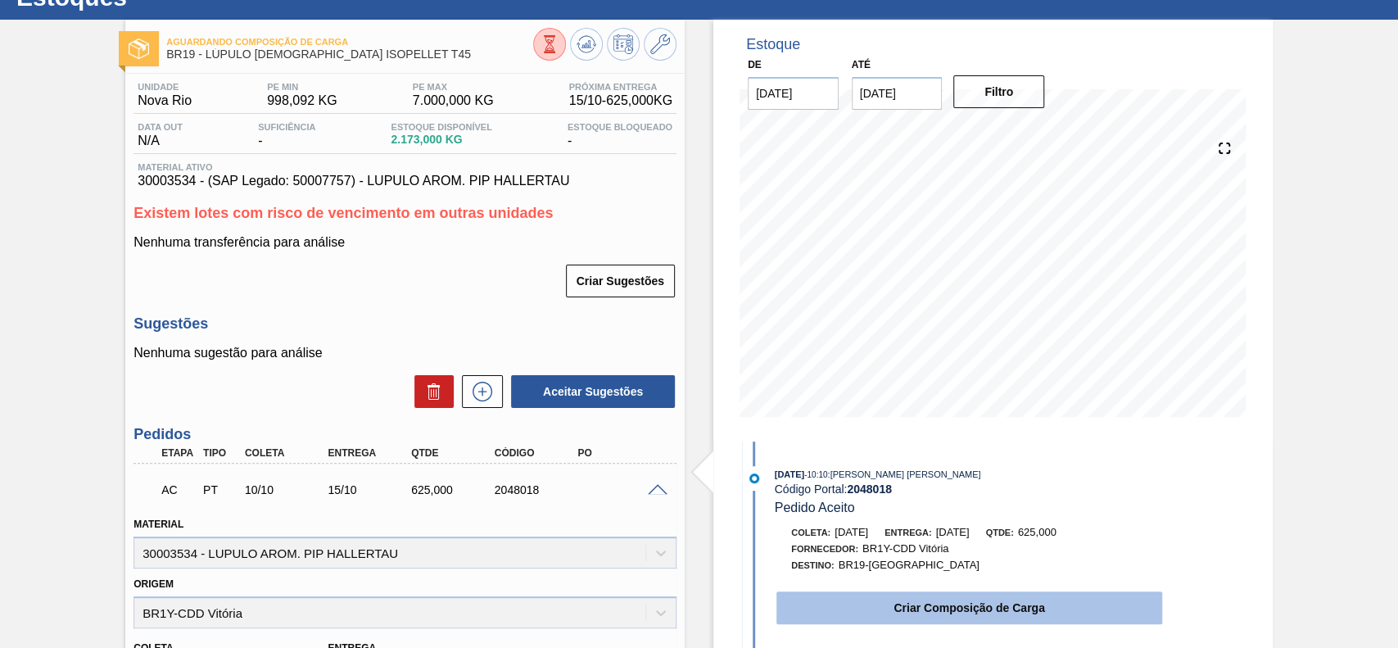
click at [879, 619] on button "Criar Composição de Carga" at bounding box center [969, 607] width 386 height 33
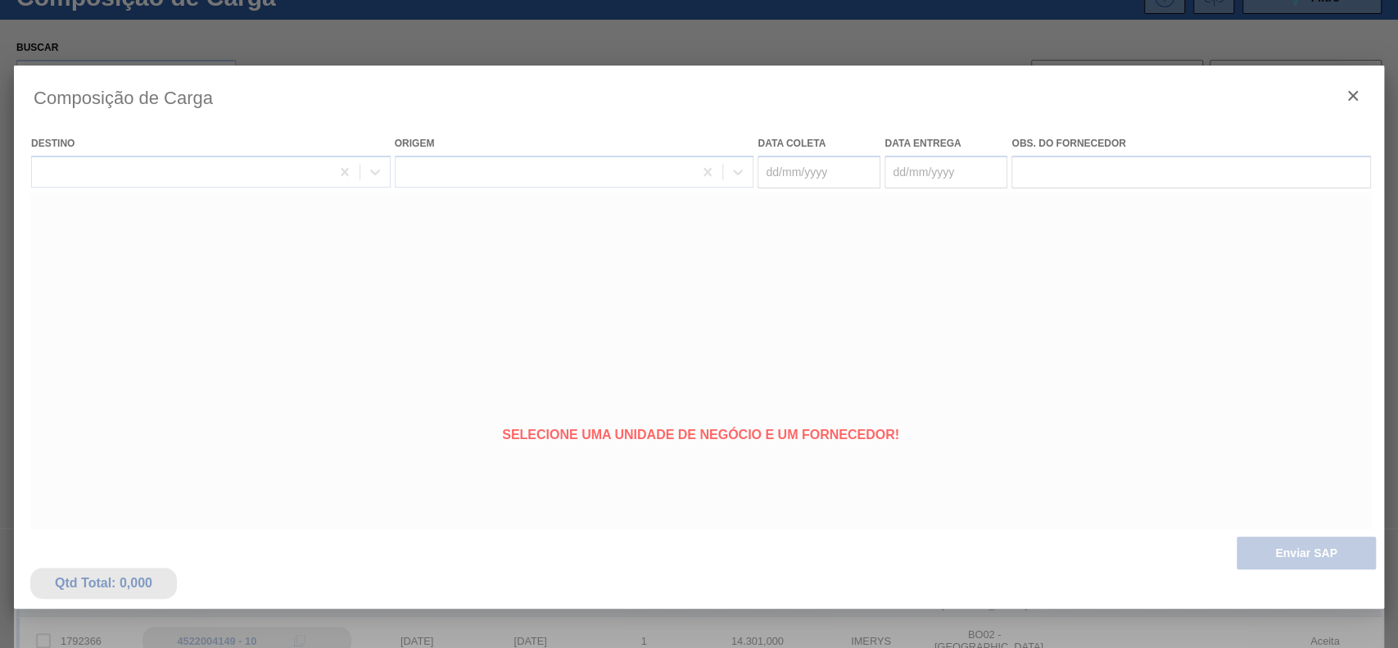
type coleta "[DATE]"
type Entrega "[DATE]"
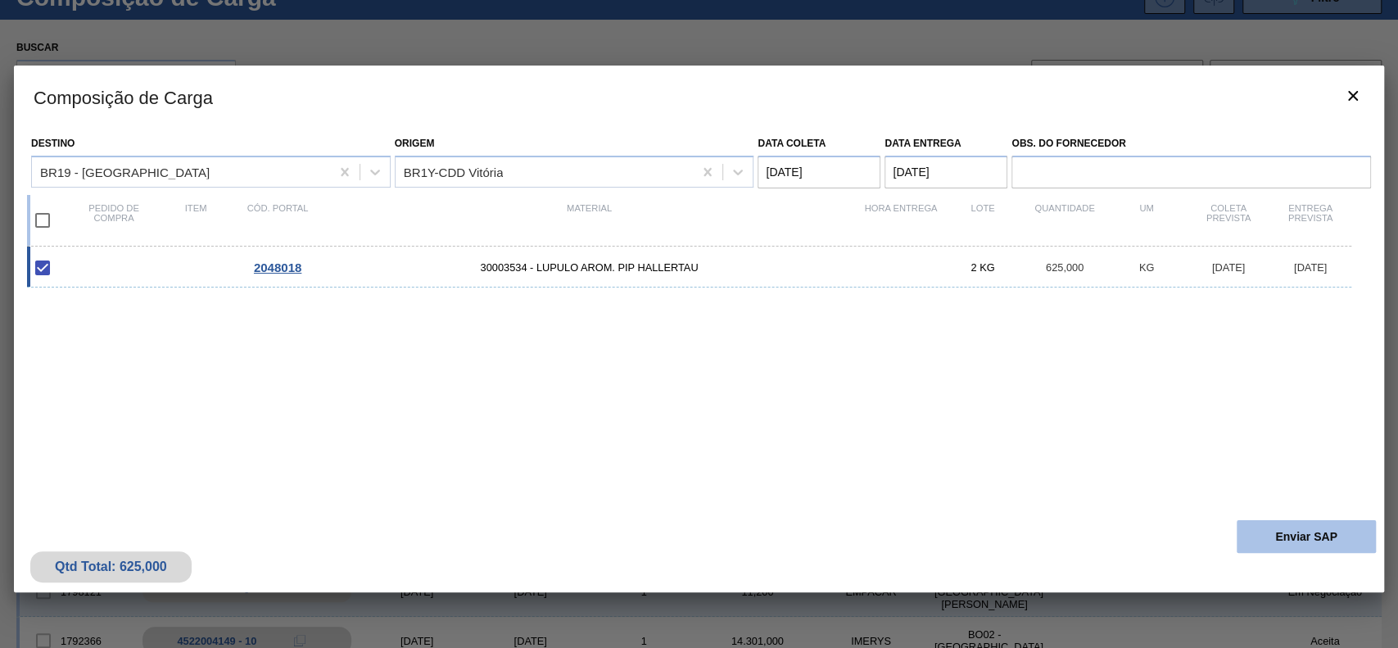
click at [1341, 541] on button "Enviar SAP" at bounding box center [1306, 536] width 139 height 33
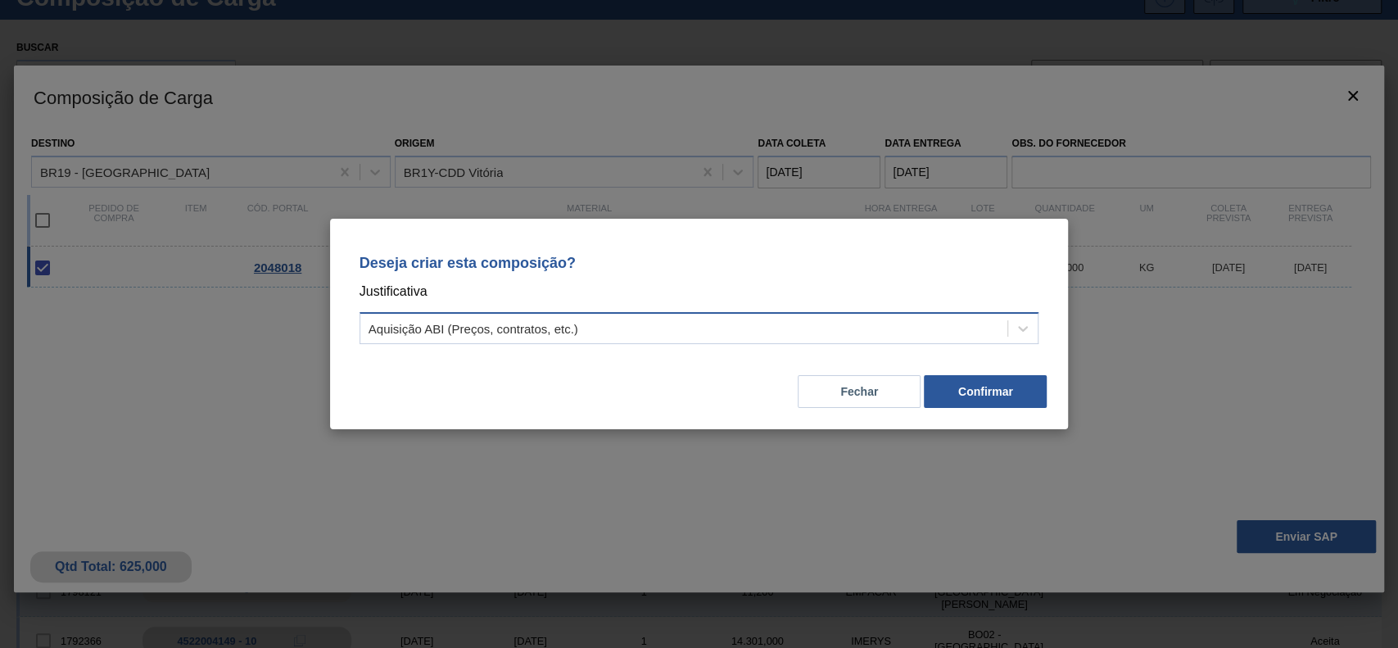
click at [617, 315] on div "Aquisição ABI (Preços, contratos, etc.)" at bounding box center [700, 328] width 680 height 32
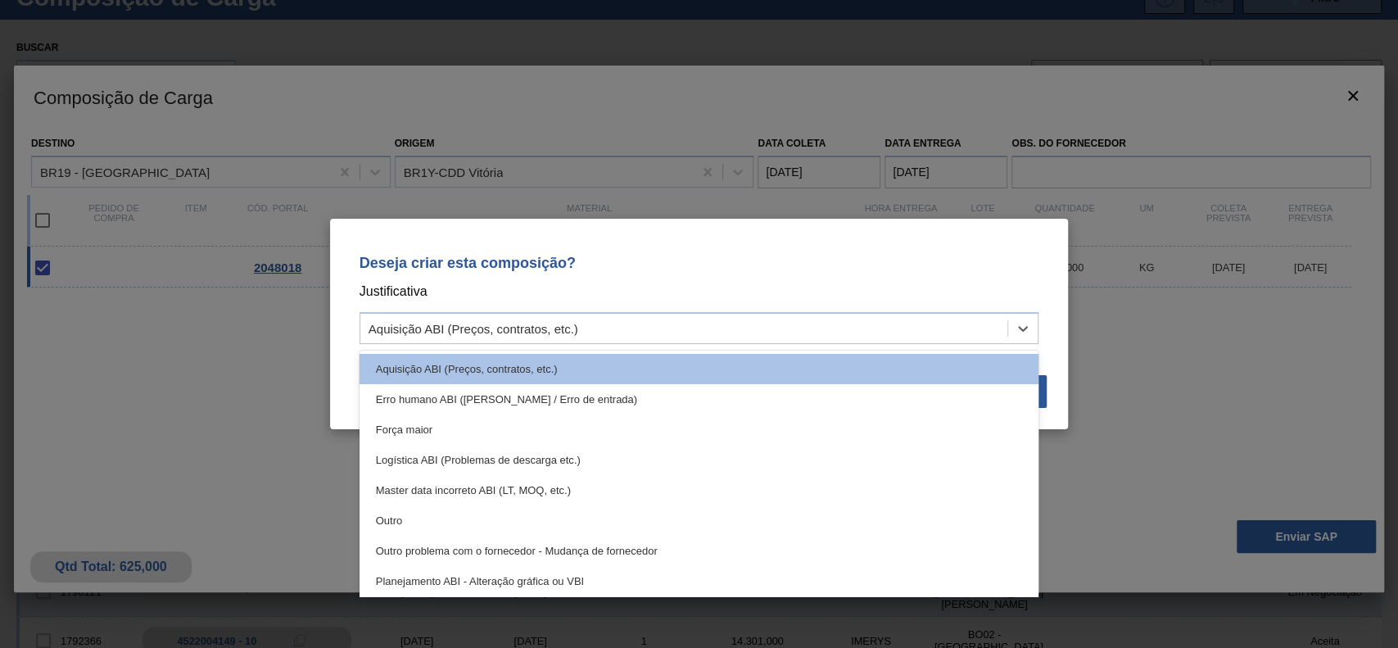
drag, startPoint x: 459, startPoint y: 528, endPoint x: 468, endPoint y: 527, distance: 8.4
click at [461, 527] on div "Outro" at bounding box center [700, 520] width 680 height 30
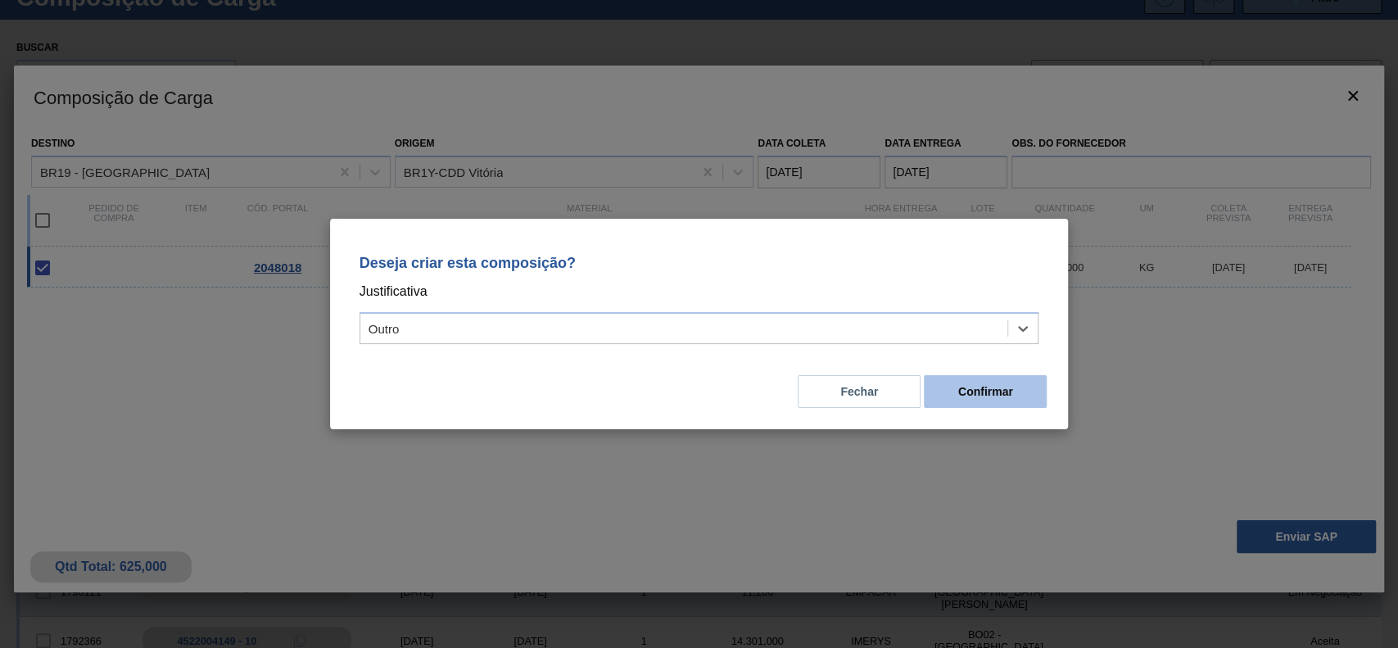
click at [1001, 398] on button "Confirmar" at bounding box center [985, 391] width 123 height 33
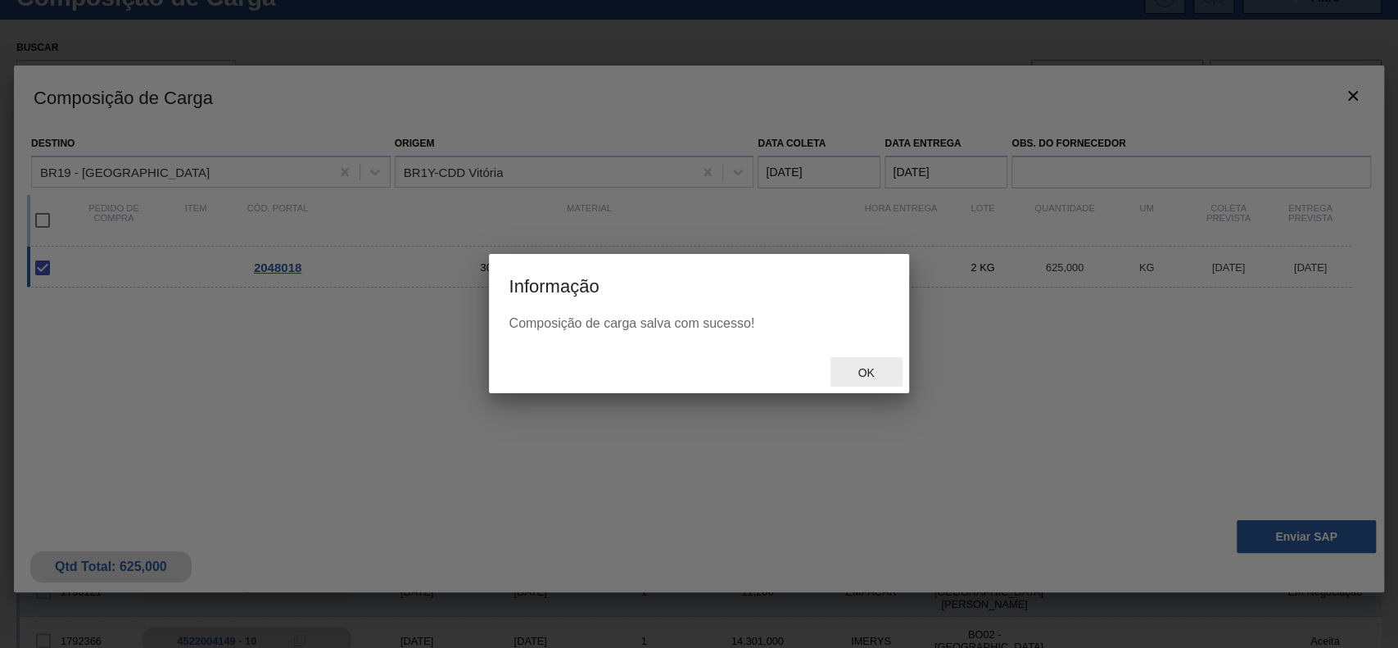
click at [873, 360] on div "Ok" at bounding box center [867, 372] width 72 height 30
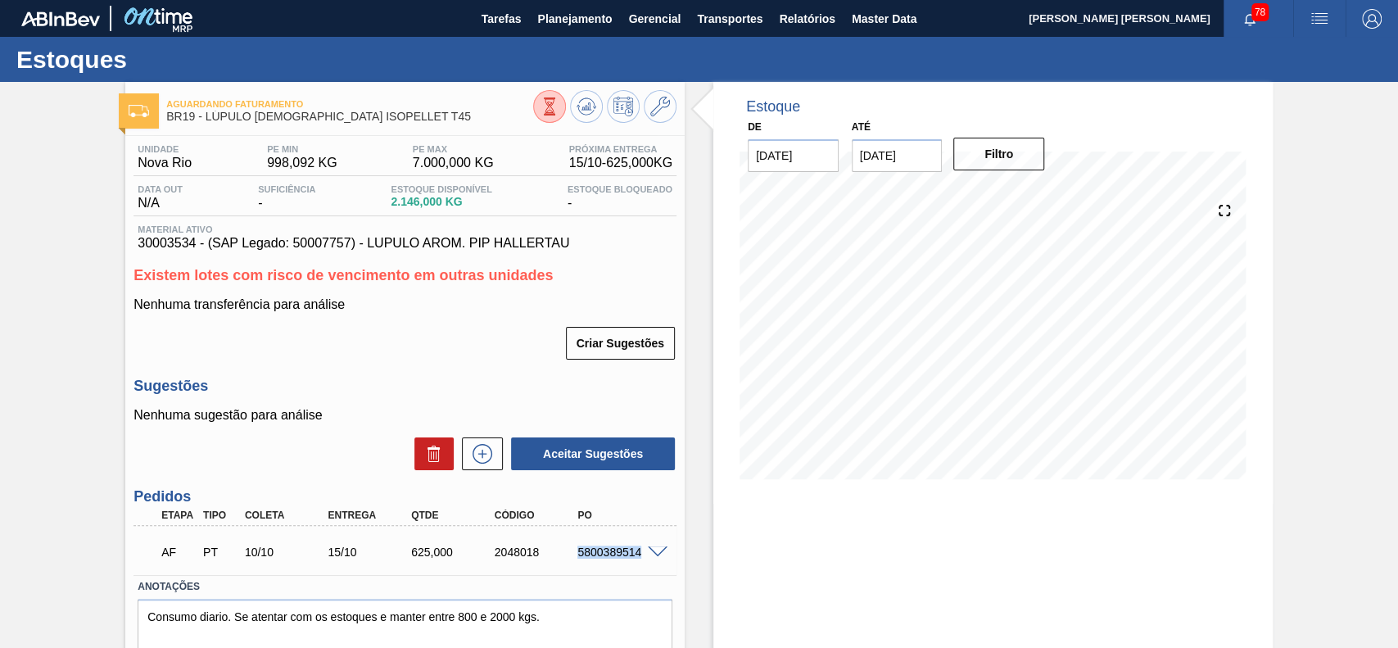
drag, startPoint x: 608, startPoint y: 554, endPoint x: 637, endPoint y: 554, distance: 29.5
click at [637, 554] on div "5800389514" at bounding box center [609, 551] width 84 height 13
copy div "5800389514"
drag, startPoint x: 569, startPoint y: 563, endPoint x: 642, endPoint y: 559, distance: 73.0
click at [642, 559] on div "AF PT 10/10 18/10 1.250,000 2048019 5800389513" at bounding box center [401, 550] width 500 height 33
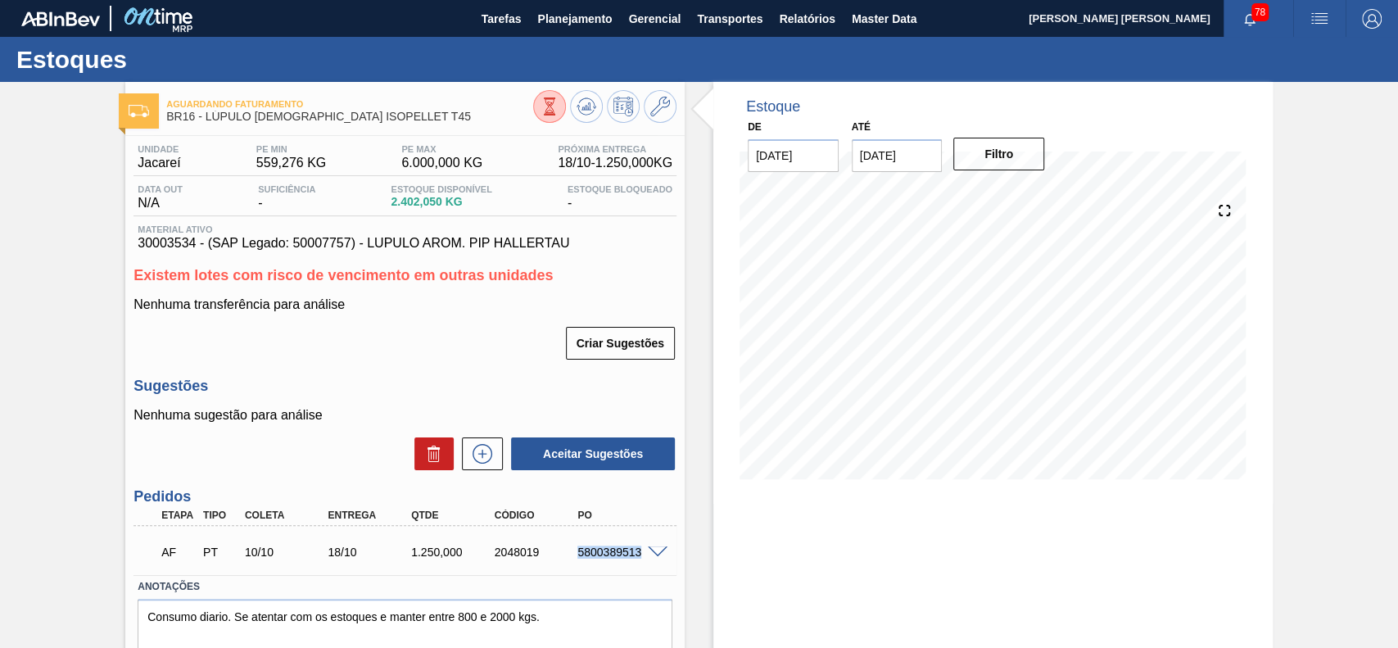
copy div "5800389513"
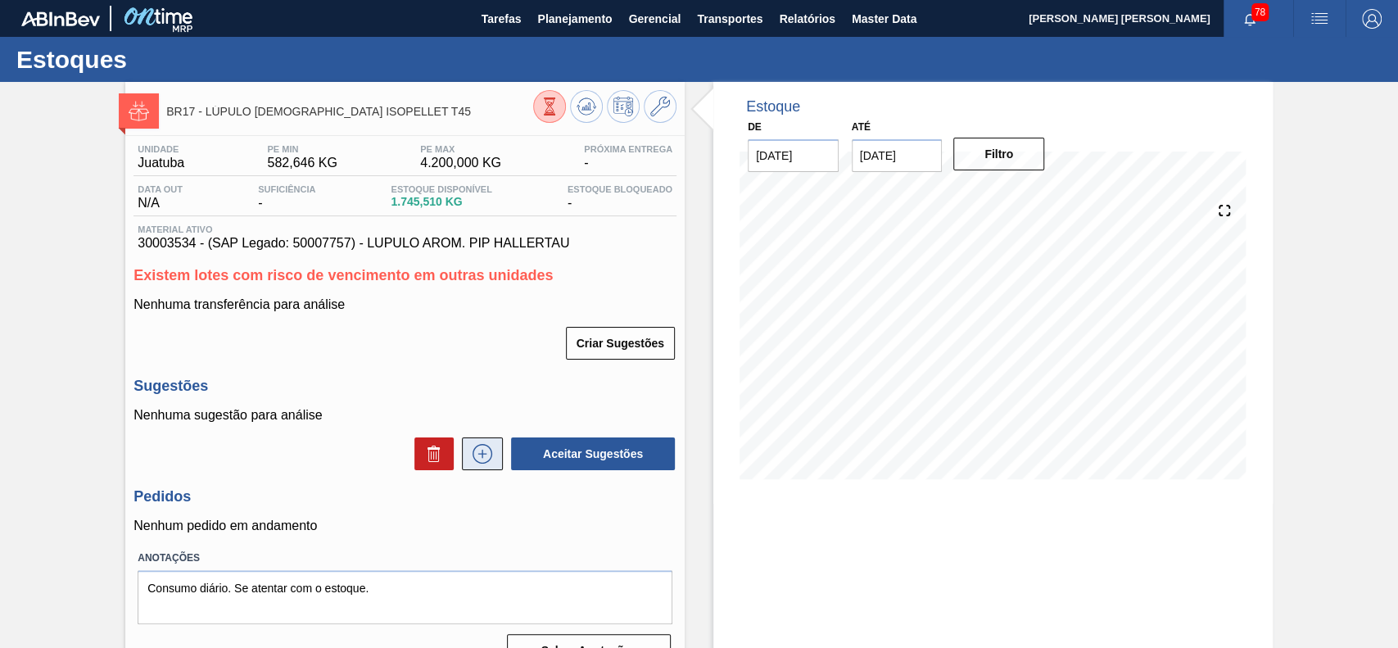
click at [491, 455] on icon at bounding box center [483, 454] width 20 height 20
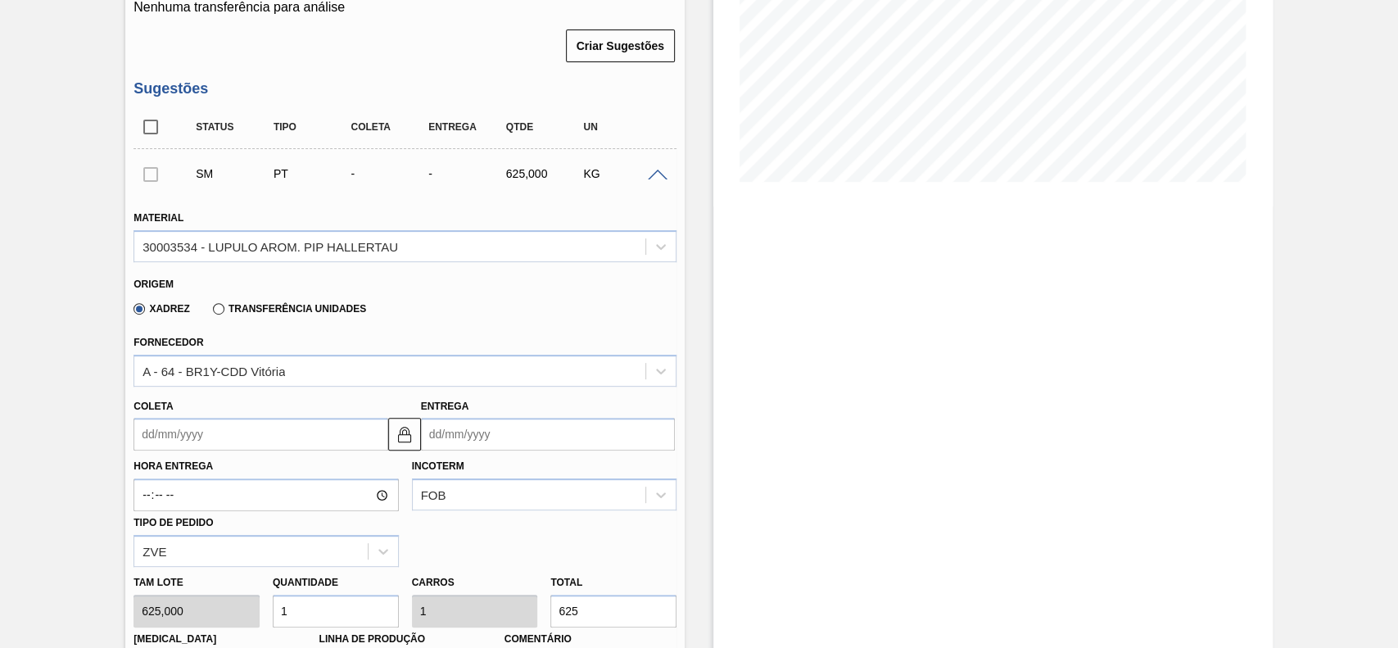
scroll to position [218, 0]
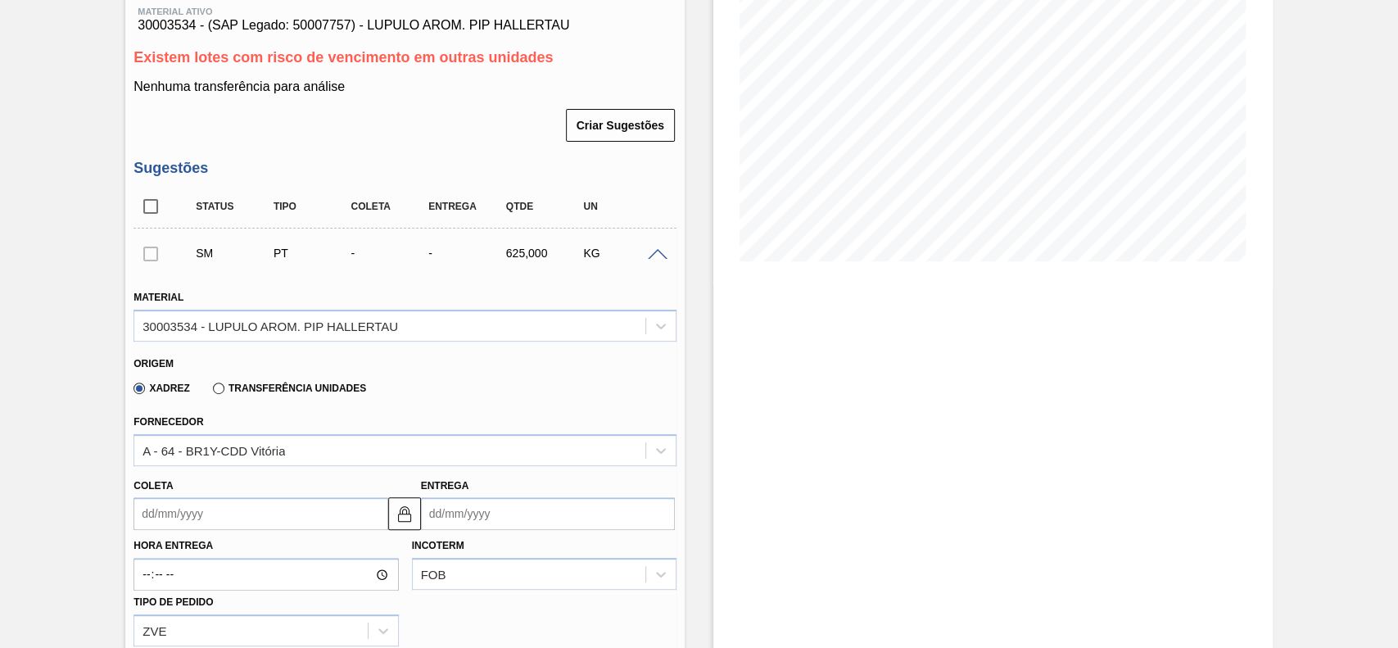
click at [256, 523] on input "Coleta" at bounding box center [261, 513] width 254 height 33
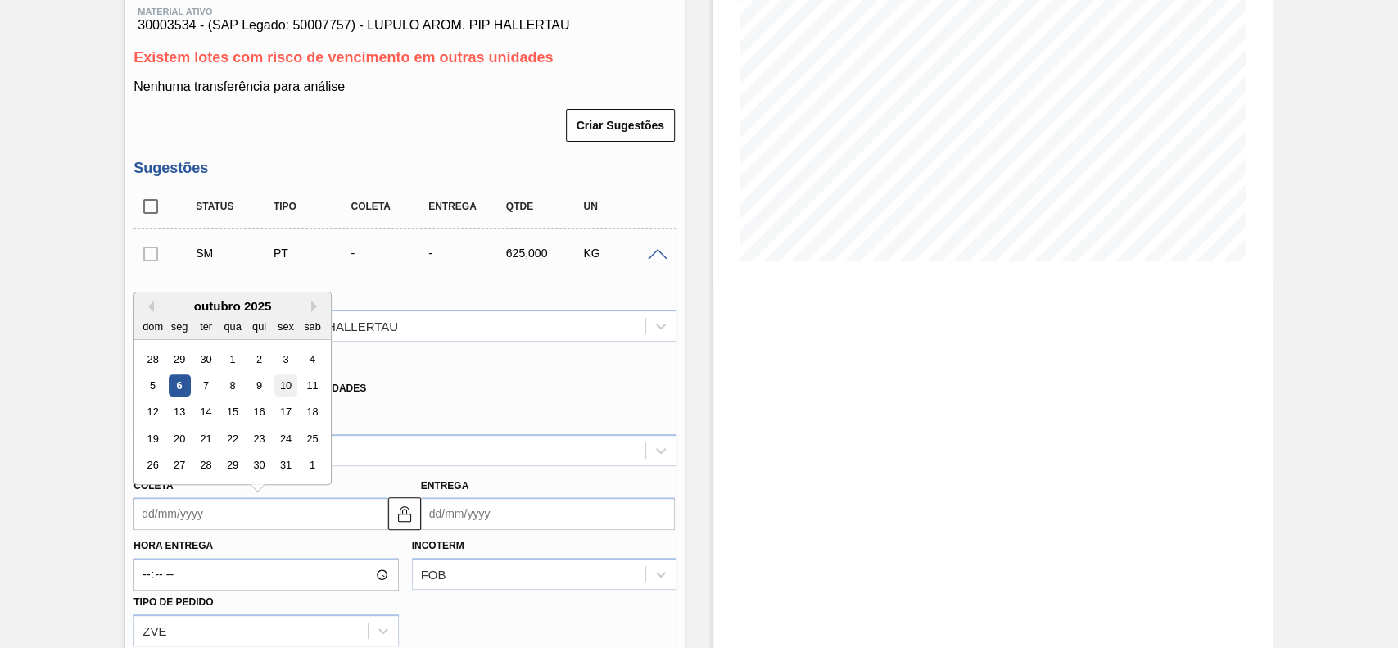
click at [284, 385] on div "10" at bounding box center [286, 385] width 22 height 22
type input "[DATE]"
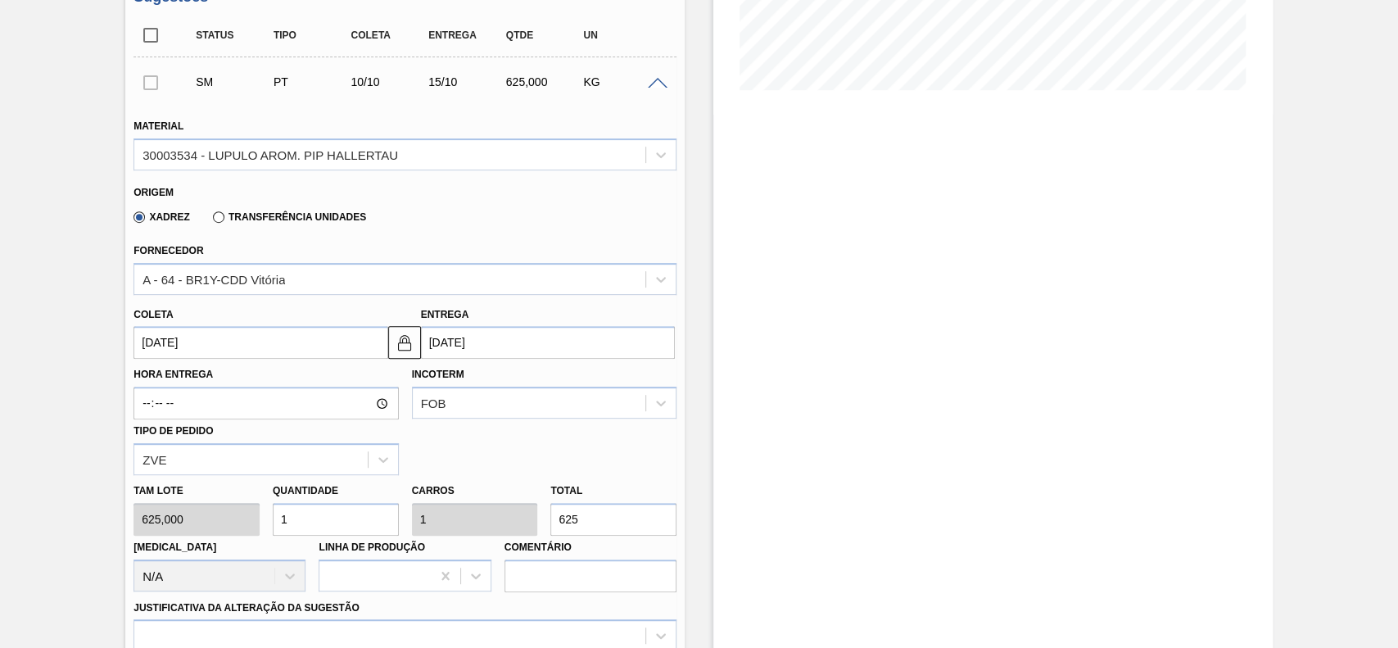
scroll to position [437, 0]
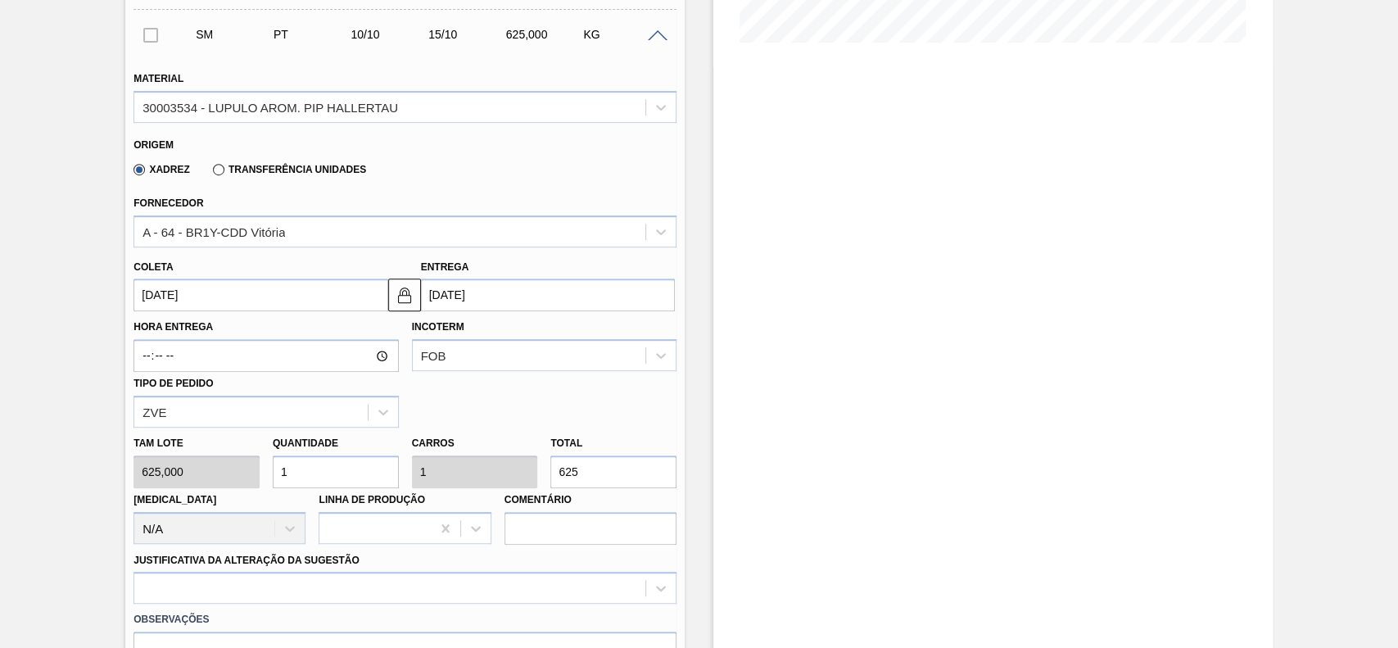
click at [329, 485] on input "1" at bounding box center [336, 471] width 126 height 33
type input "2"
type input "1.250"
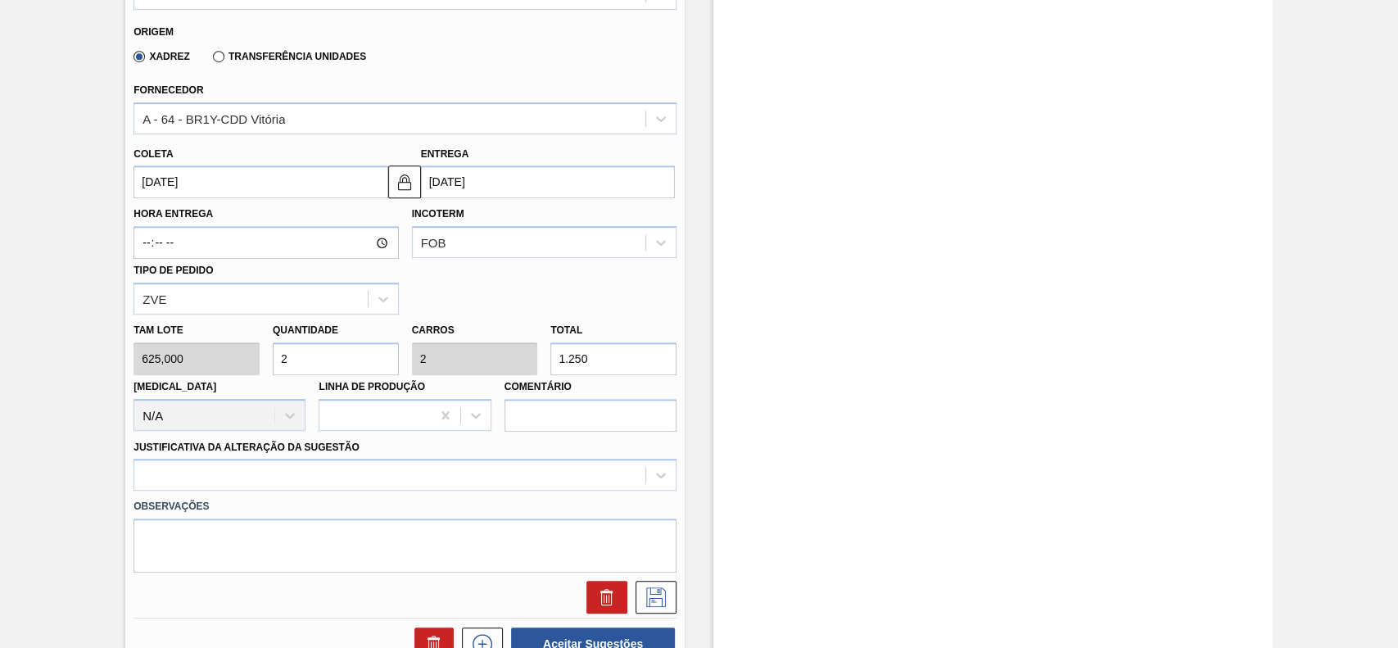
scroll to position [655, 0]
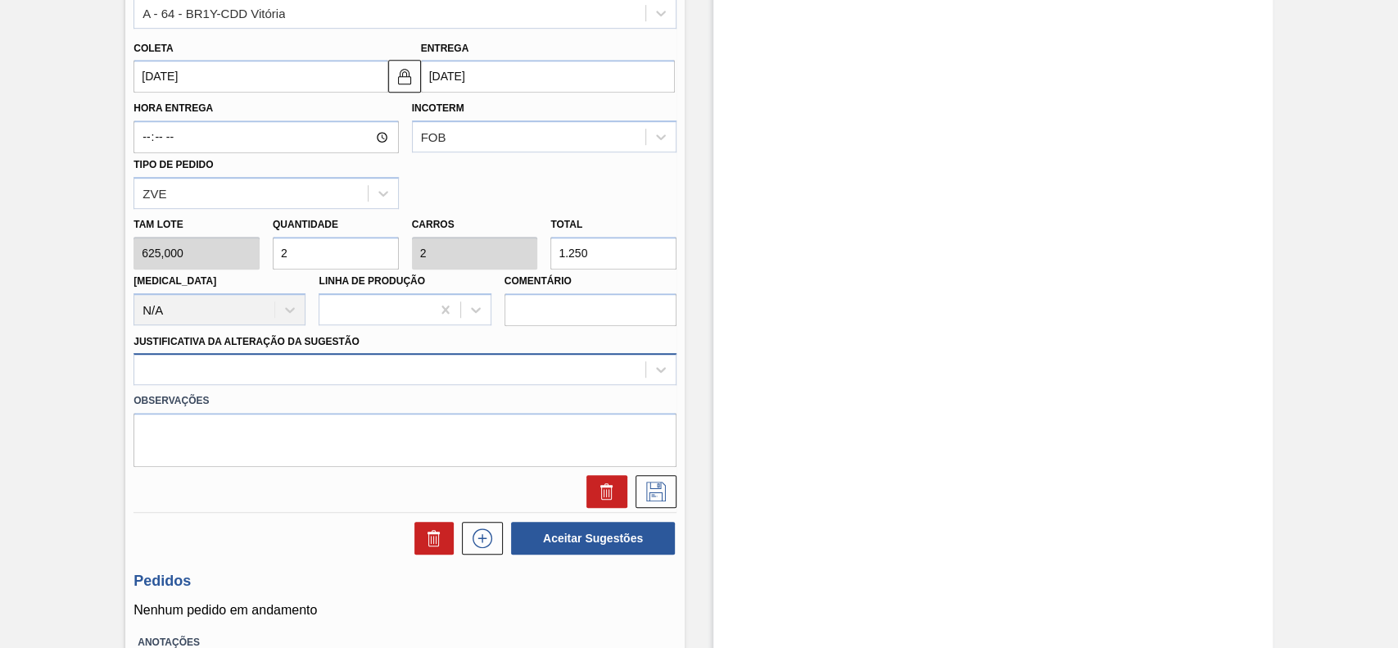
type input "2"
click at [278, 358] on div at bounding box center [389, 370] width 511 height 24
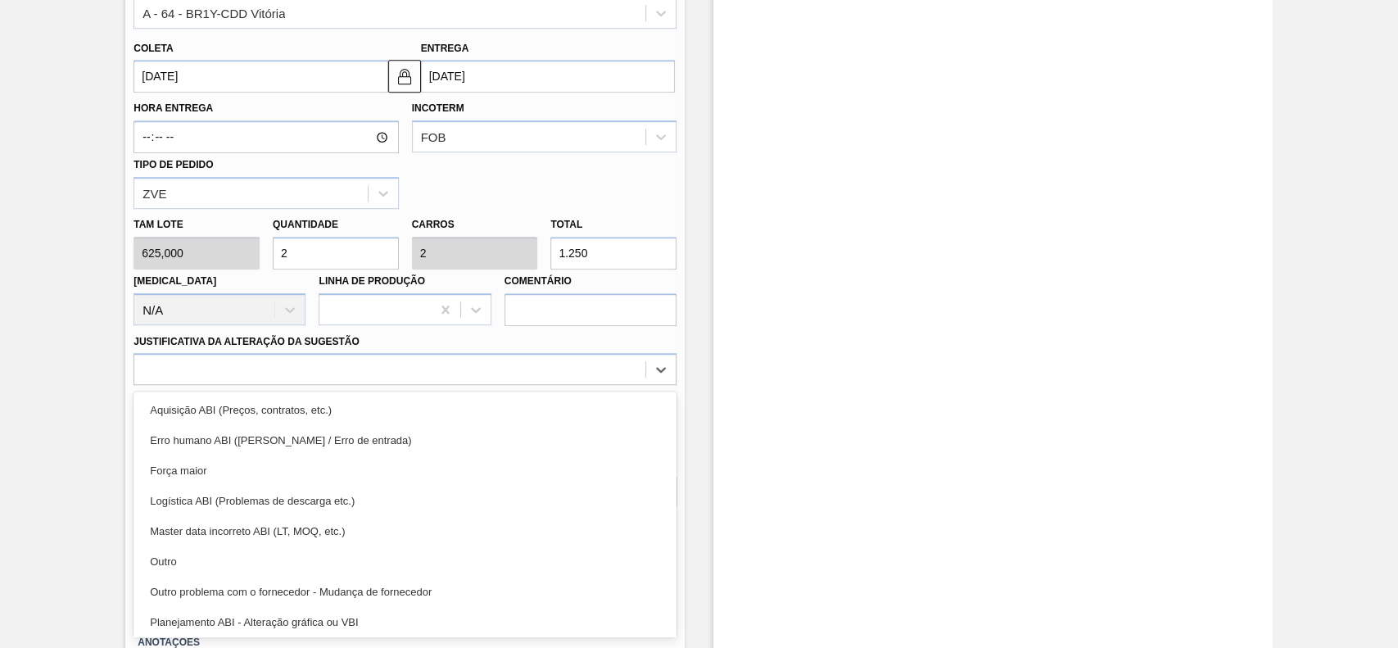
drag, startPoint x: 269, startPoint y: 559, endPoint x: 646, endPoint y: 508, distance: 381.1
click at [269, 560] on div "Outro" at bounding box center [405, 561] width 543 height 30
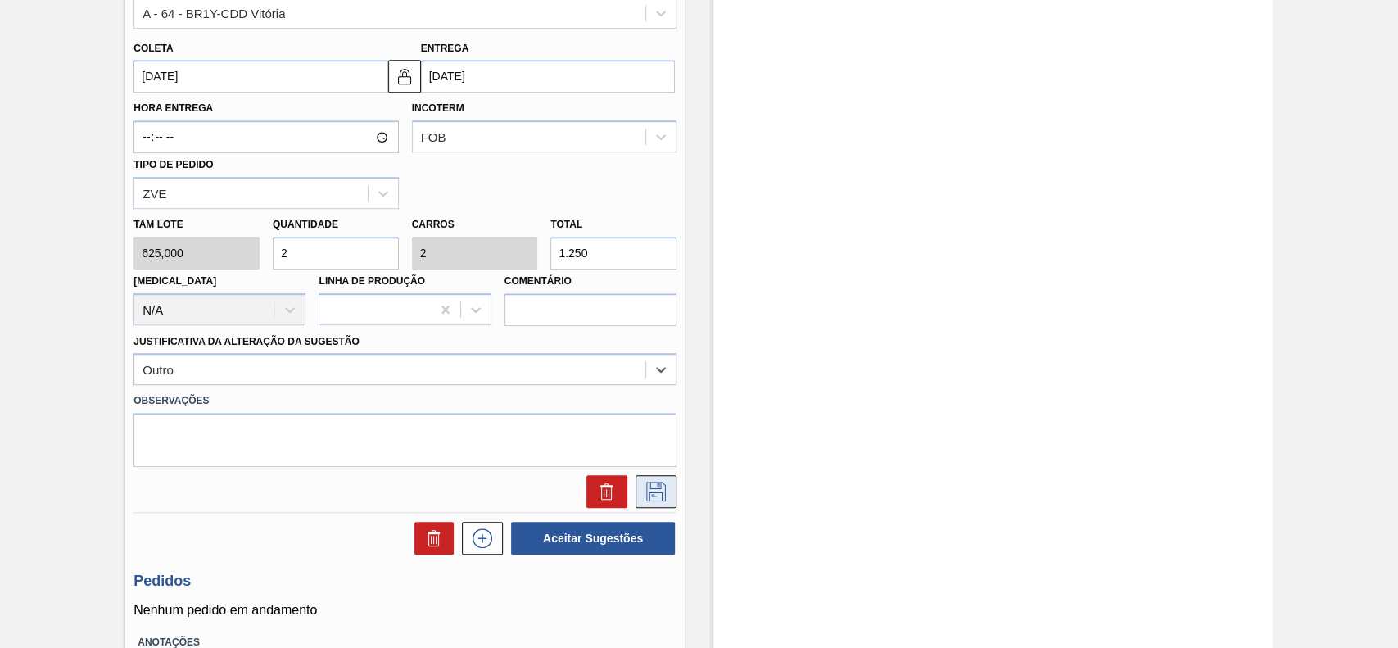
click at [655, 494] on icon at bounding box center [656, 492] width 20 height 20
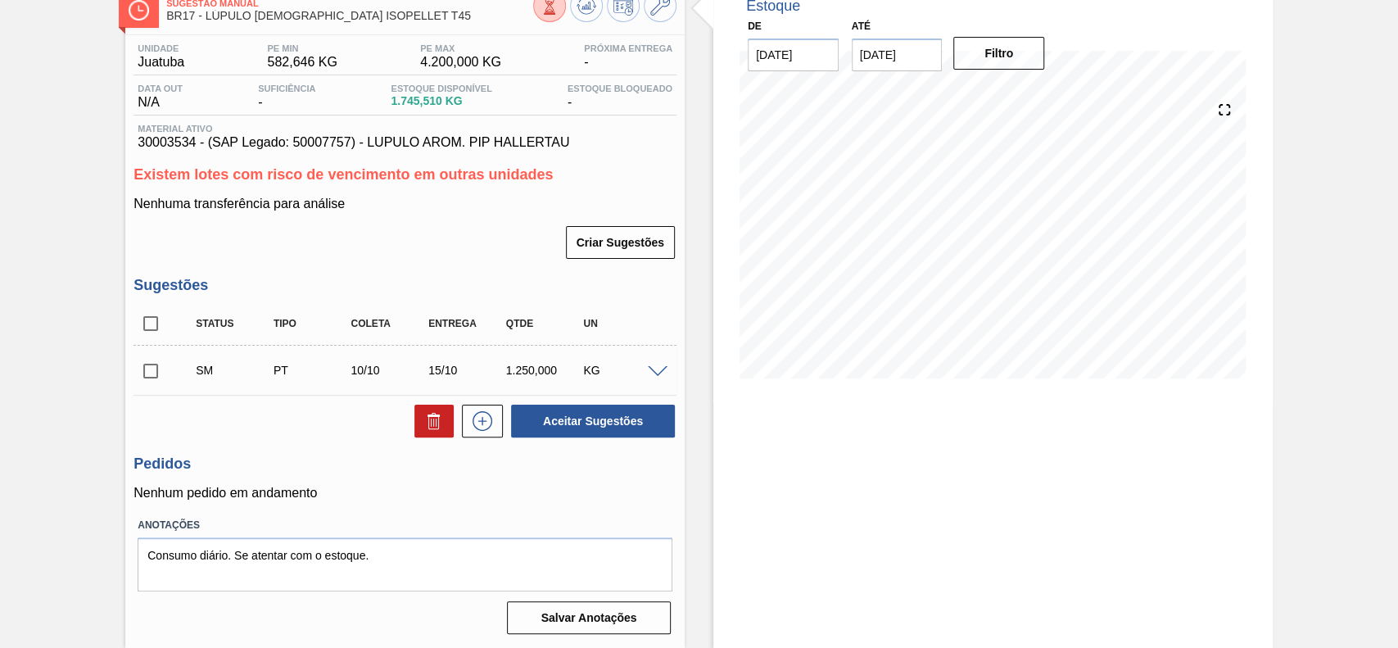
scroll to position [102, 0]
drag, startPoint x: 150, startPoint y: 364, endPoint x: 515, endPoint y: 417, distance: 369.2
click at [152, 364] on input "checkbox" at bounding box center [151, 371] width 34 height 34
click at [645, 428] on button "Aceitar Sugestões" at bounding box center [593, 421] width 164 height 33
checkbox input "false"
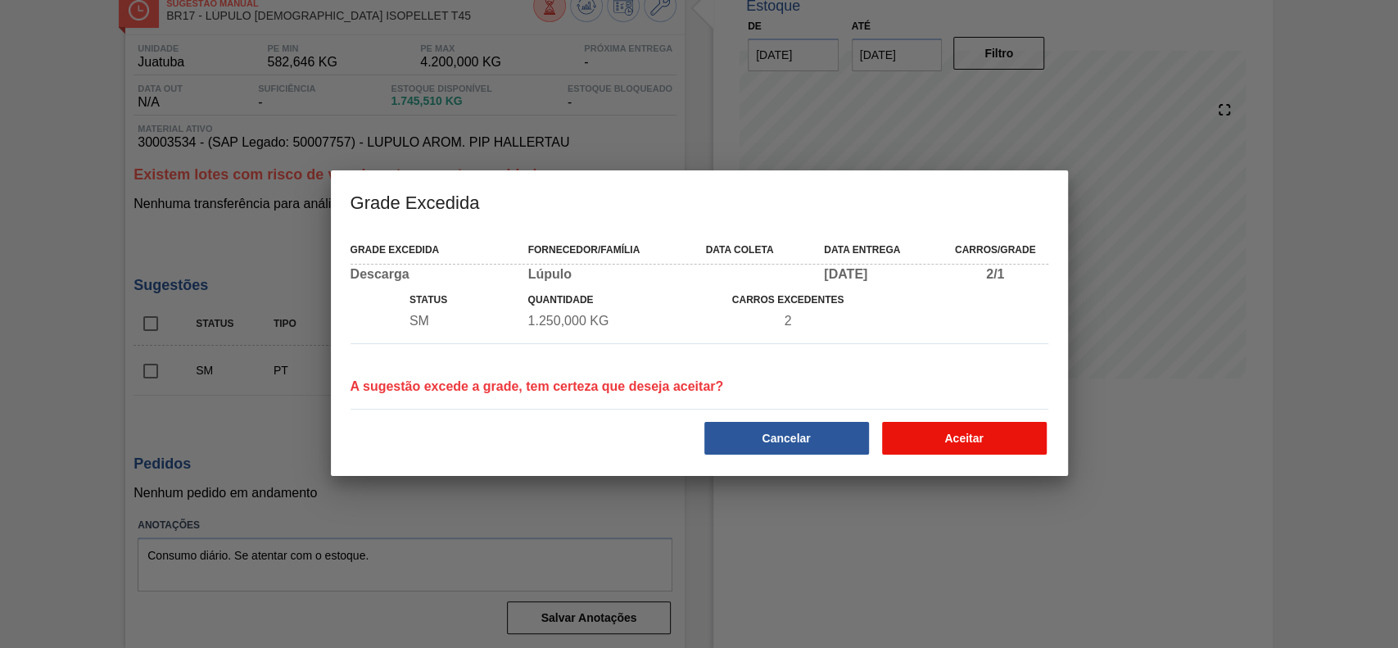
click at [953, 436] on button "Aceitar" at bounding box center [964, 438] width 165 height 33
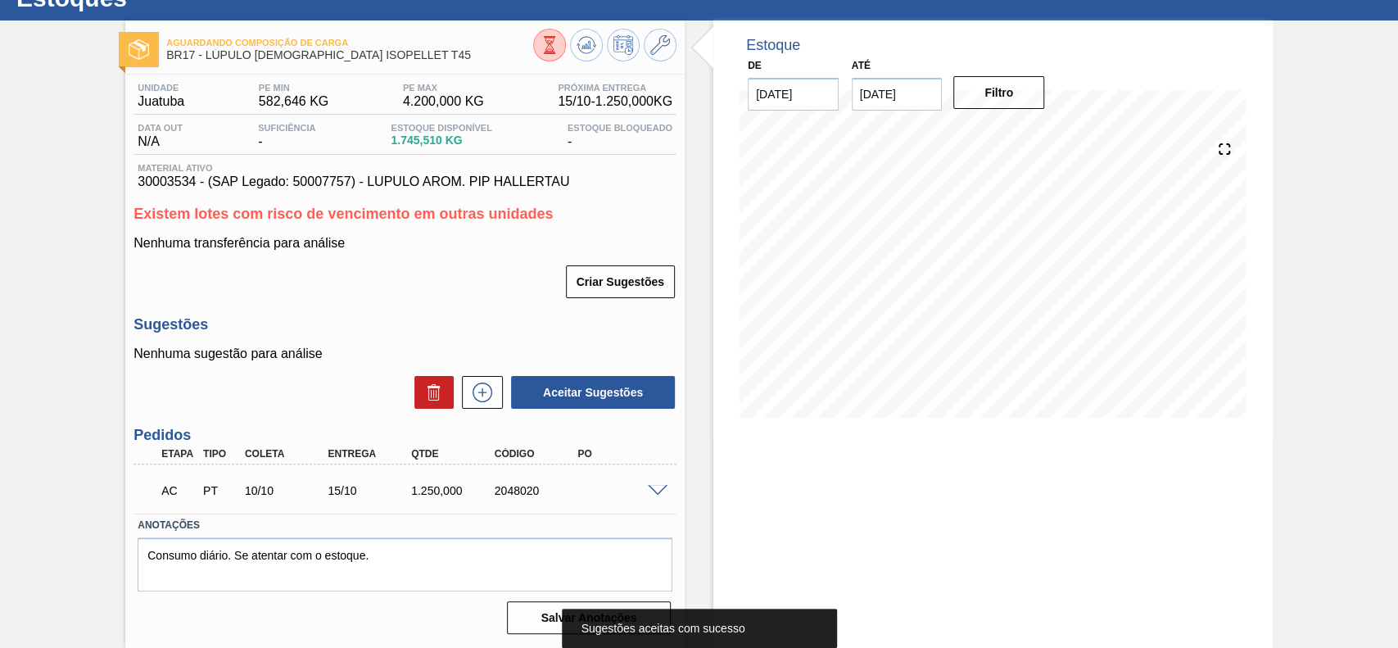
scroll to position [62, 0]
click at [655, 488] on span at bounding box center [658, 491] width 20 height 12
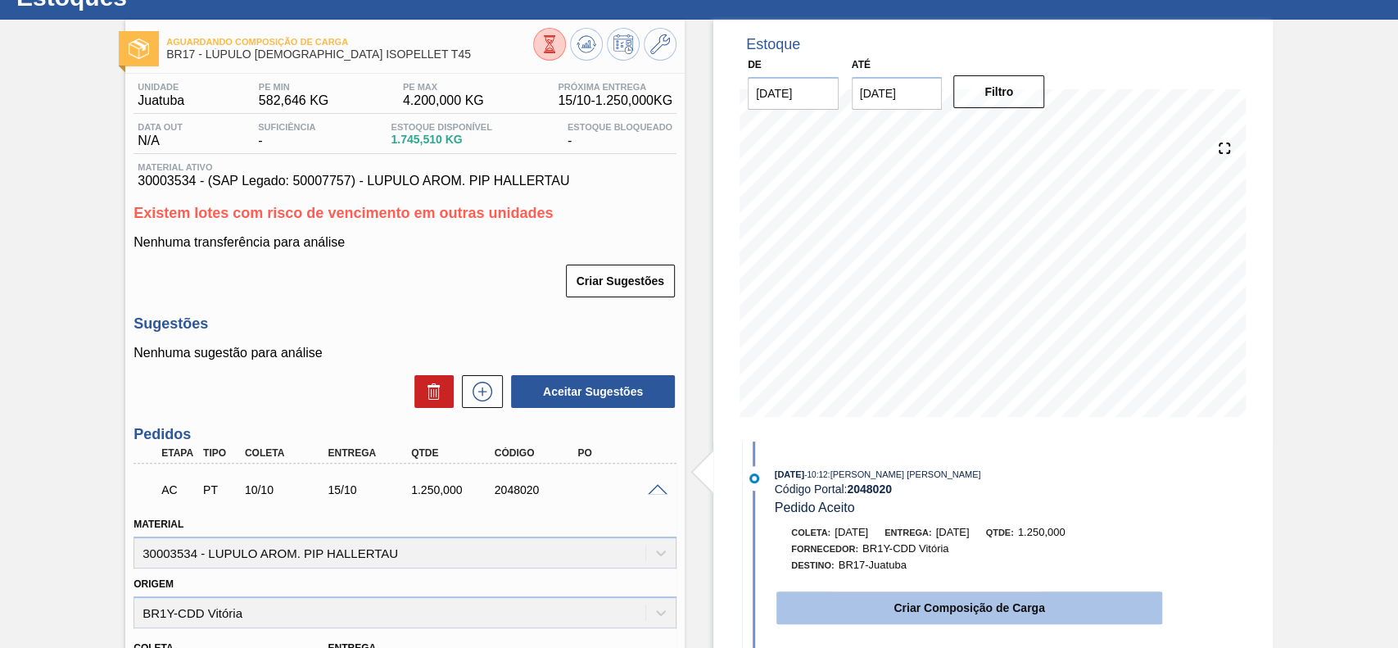
click at [998, 594] on button "Criar Composição de Carga" at bounding box center [969, 607] width 386 height 33
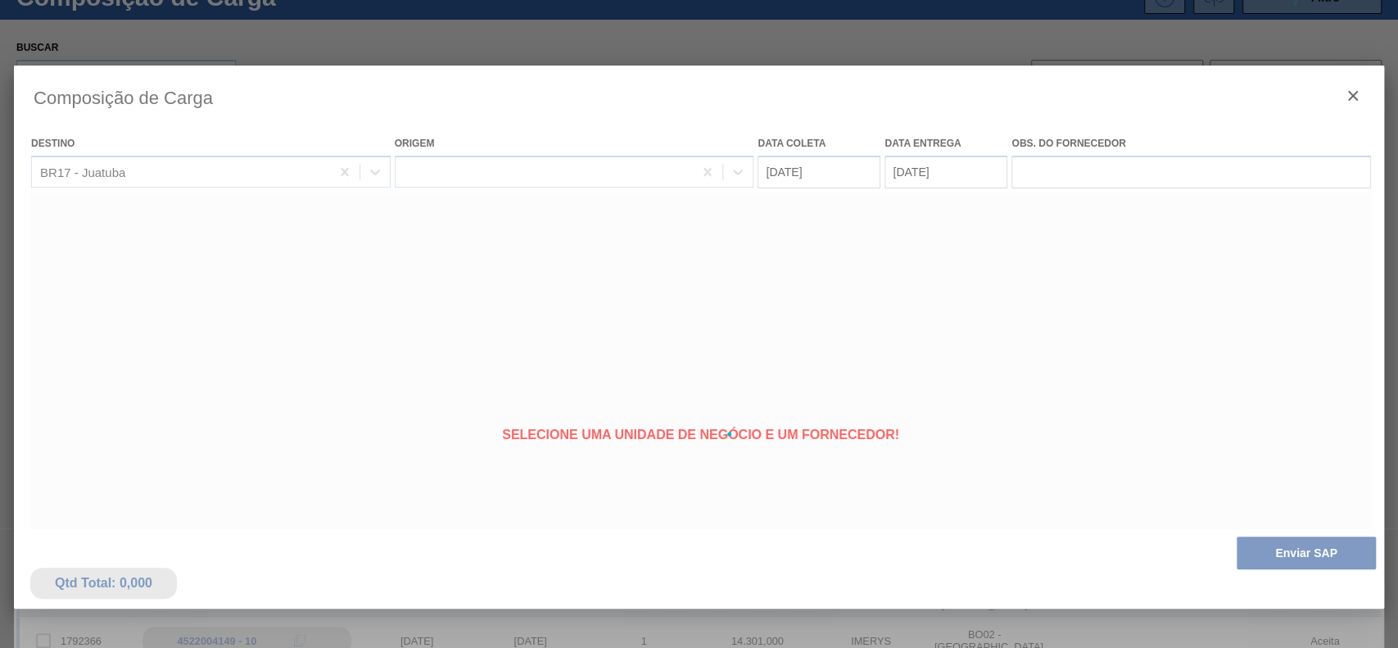
type coleta "[DATE]"
type Entrega "15/10/2025"
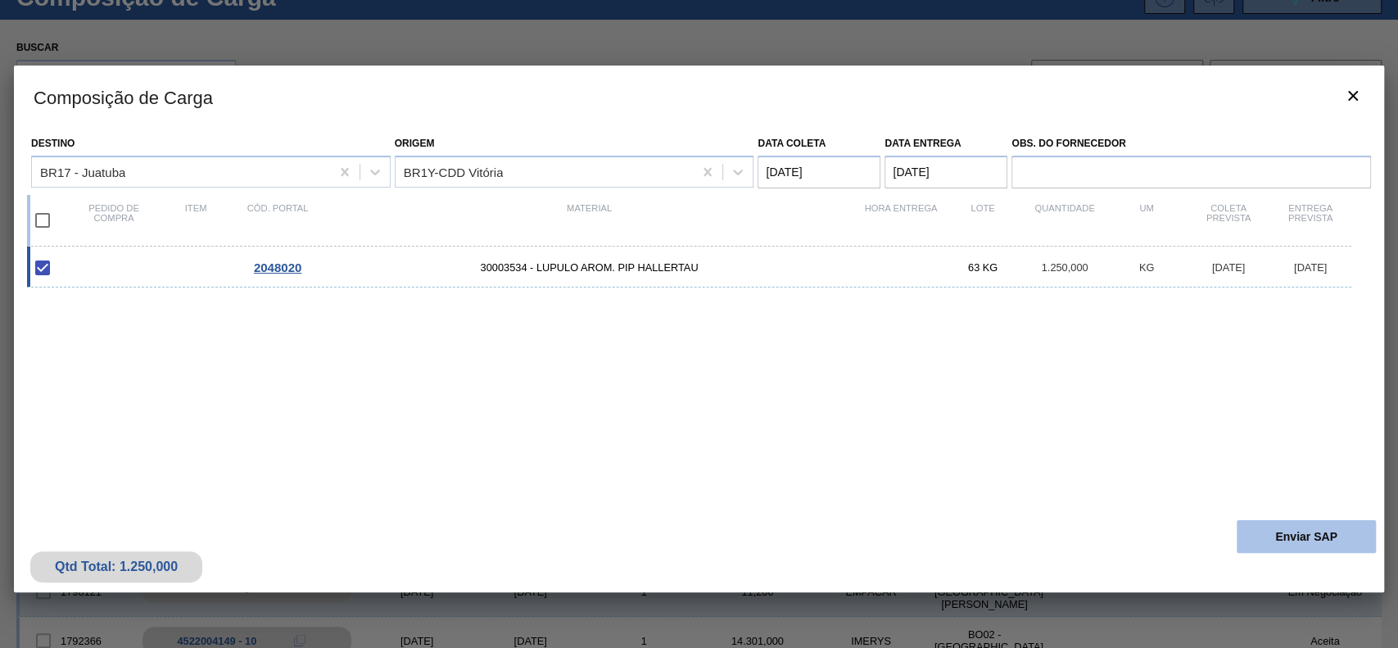
click at [1243, 530] on button "Enviar SAP" at bounding box center [1306, 536] width 139 height 33
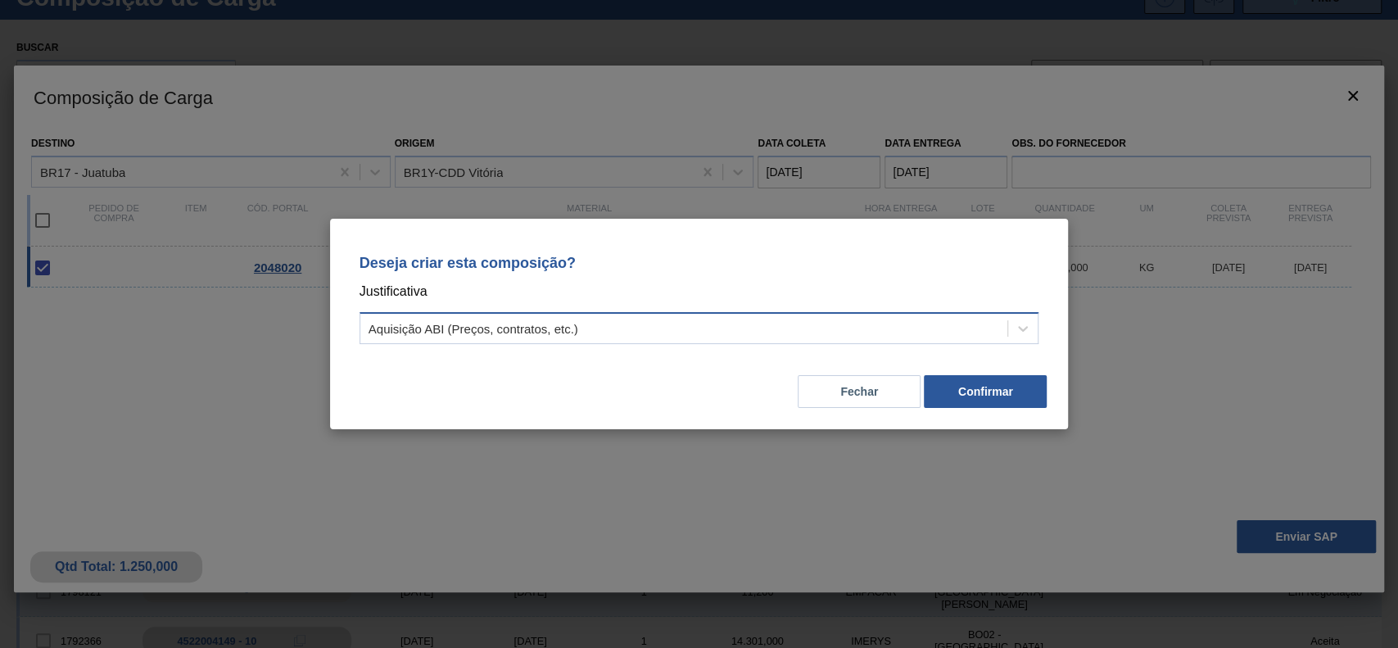
click at [600, 318] on div "Aquisição ABI (Preços, contratos, etc.)" at bounding box center [684, 329] width 648 height 24
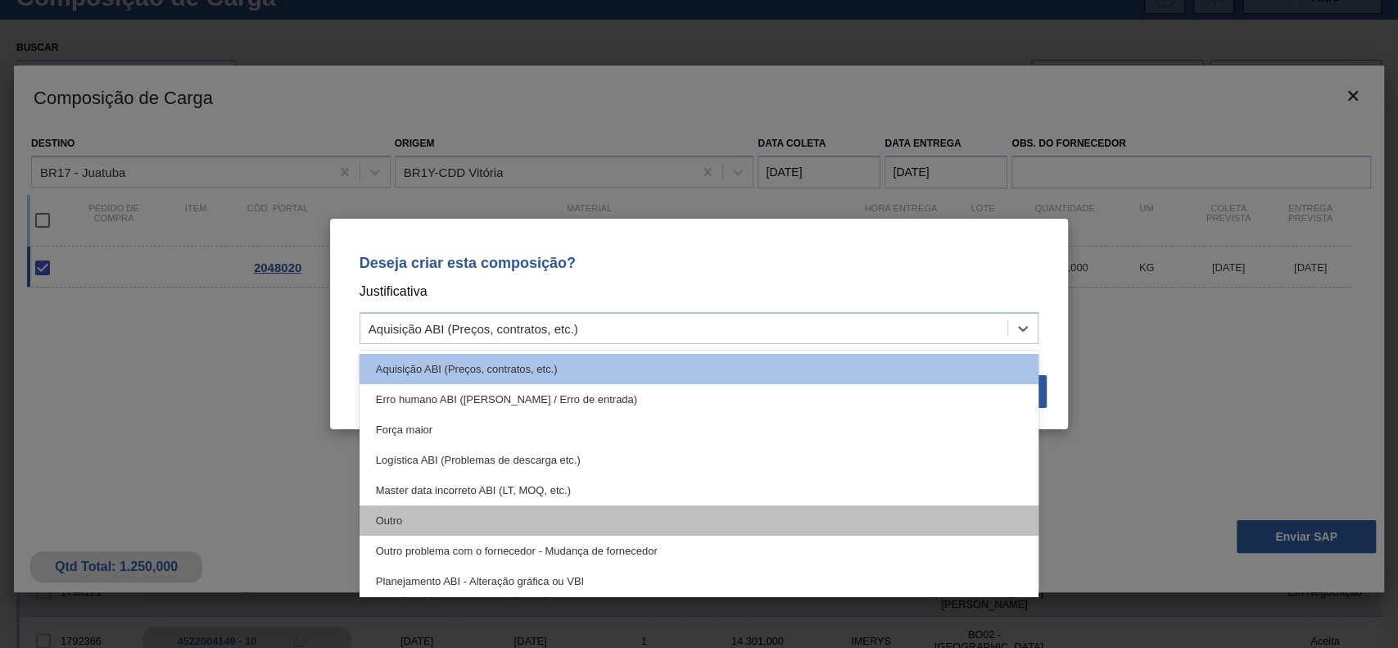
click at [499, 518] on div "Outro" at bounding box center [700, 520] width 680 height 30
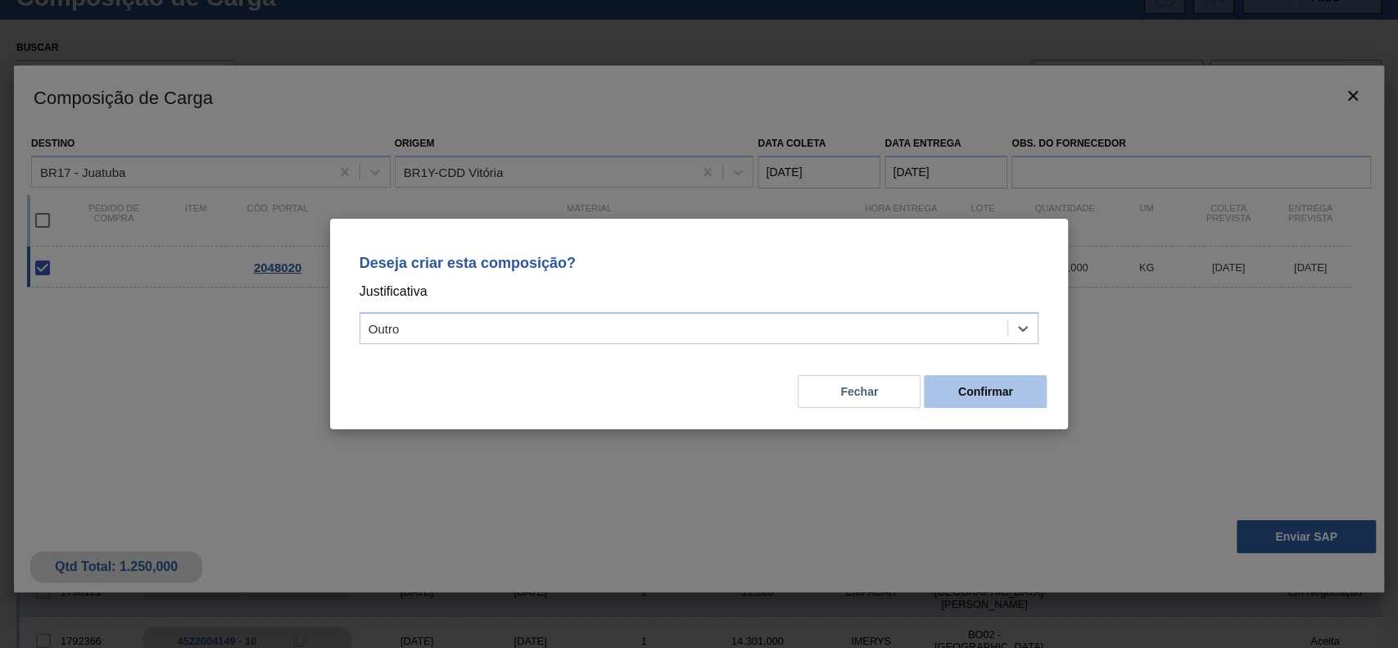
click at [1023, 377] on button "Confirmar" at bounding box center [985, 391] width 123 height 33
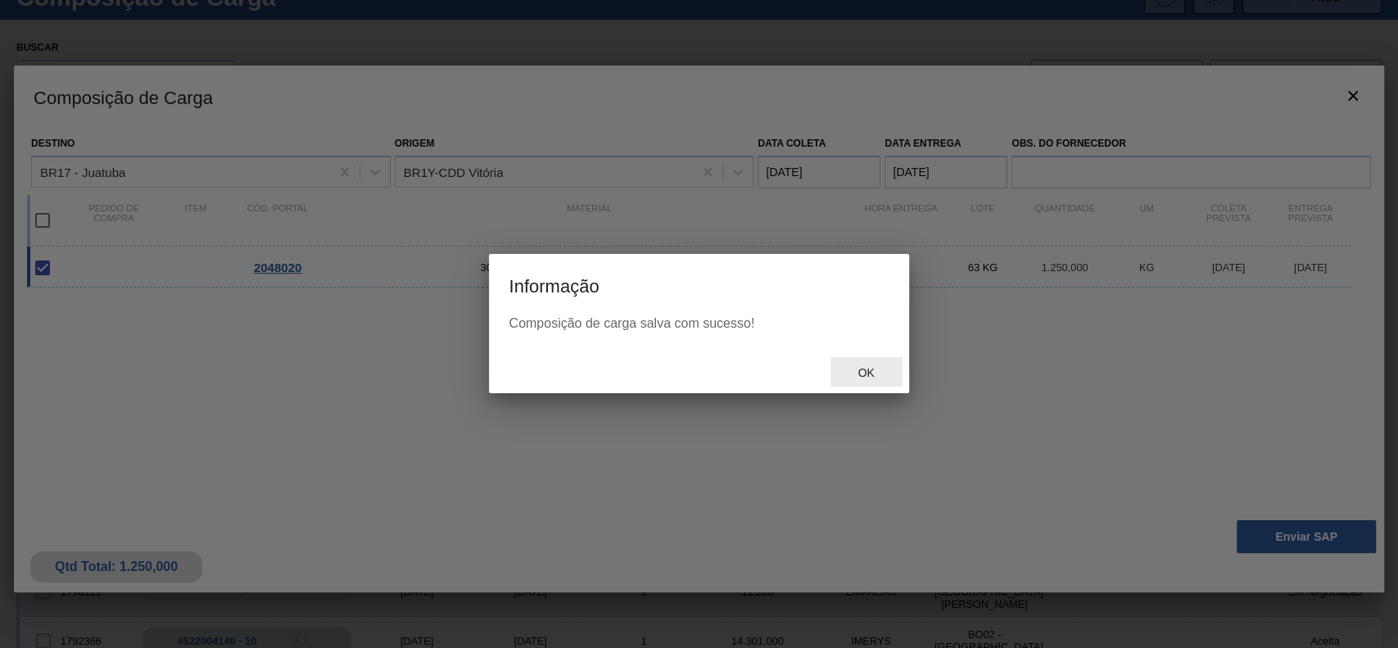
click at [859, 373] on span "Ok" at bounding box center [865, 372] width 43 height 13
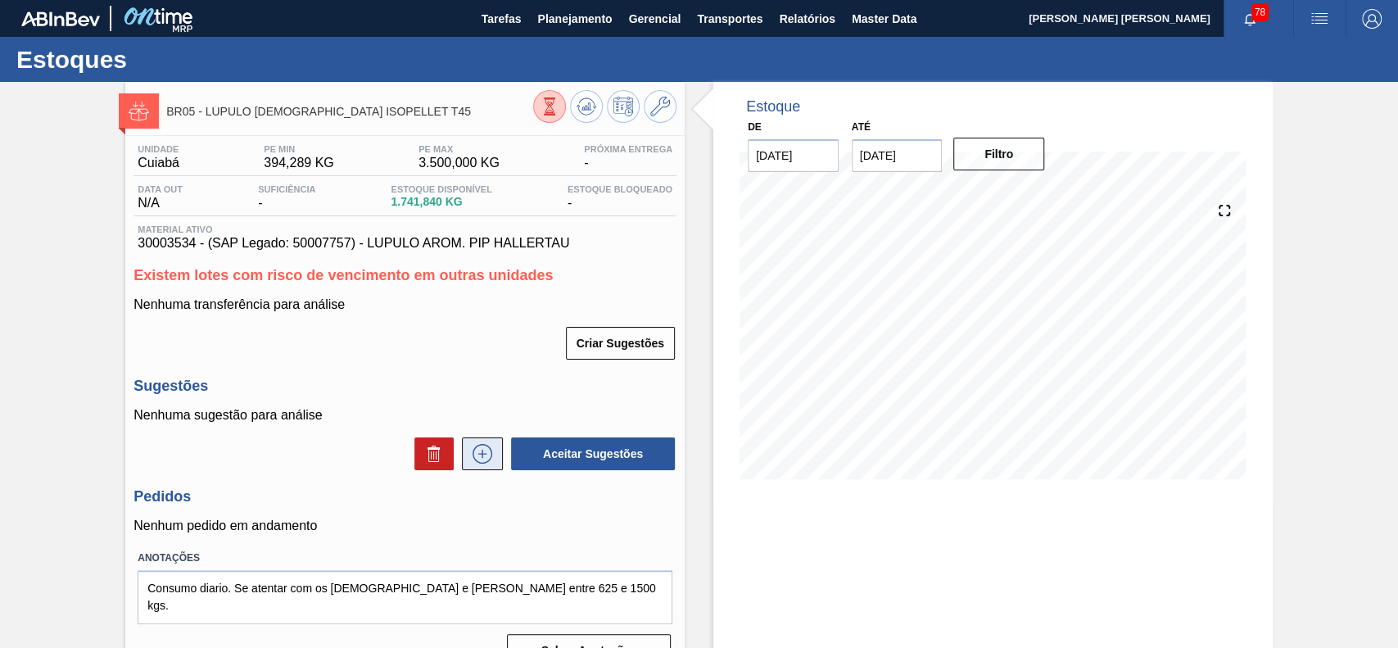
click at [491, 443] on button at bounding box center [482, 453] width 41 height 33
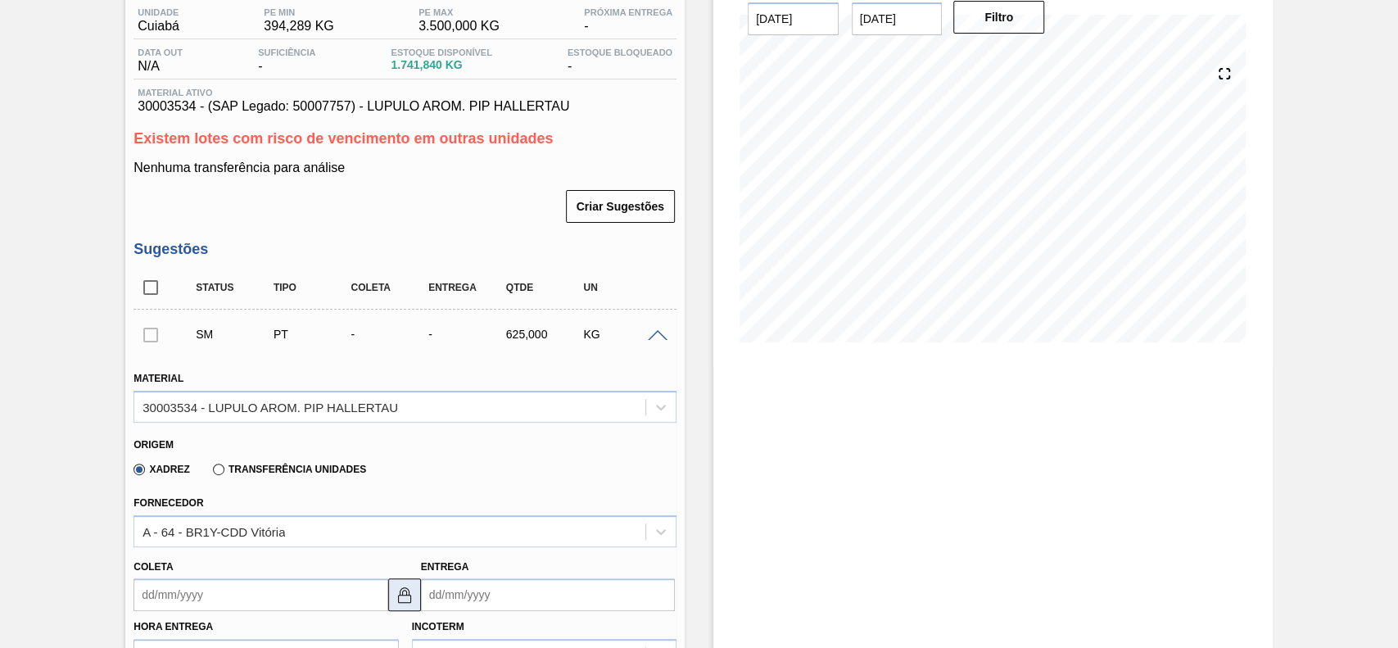
scroll to position [328, 0]
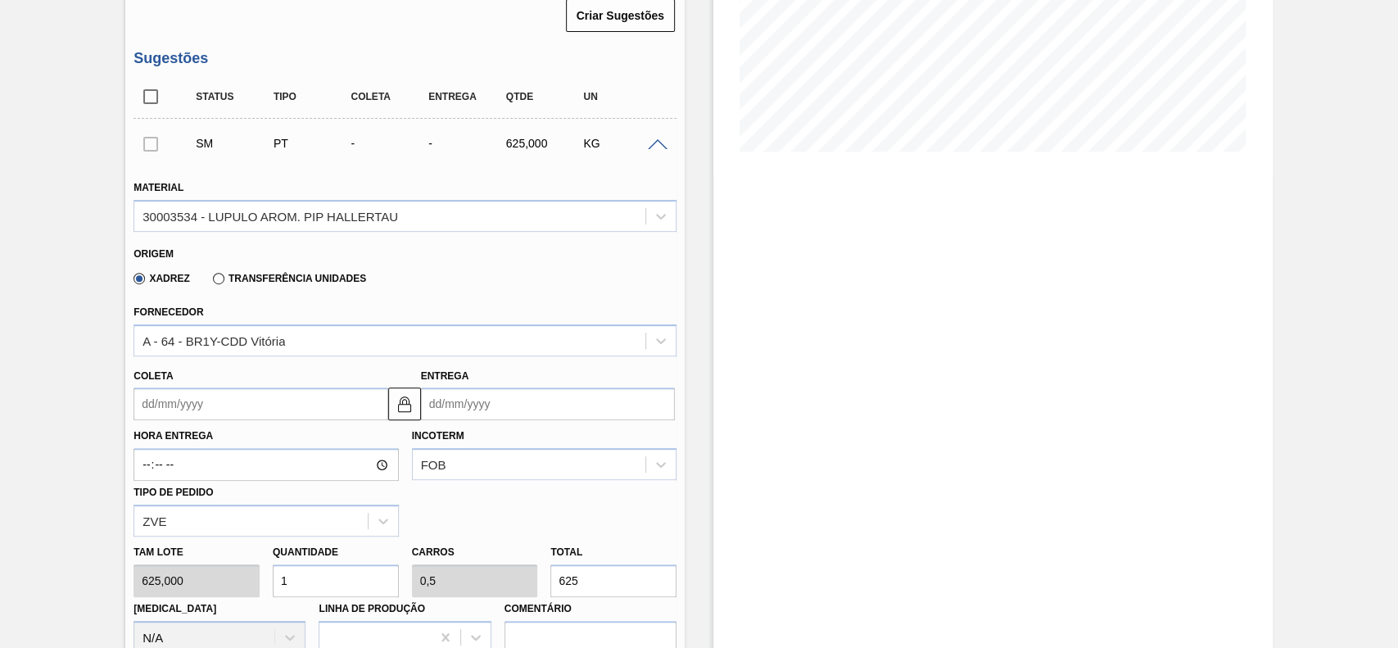
click at [256, 410] on input "Coleta" at bounding box center [261, 403] width 254 height 33
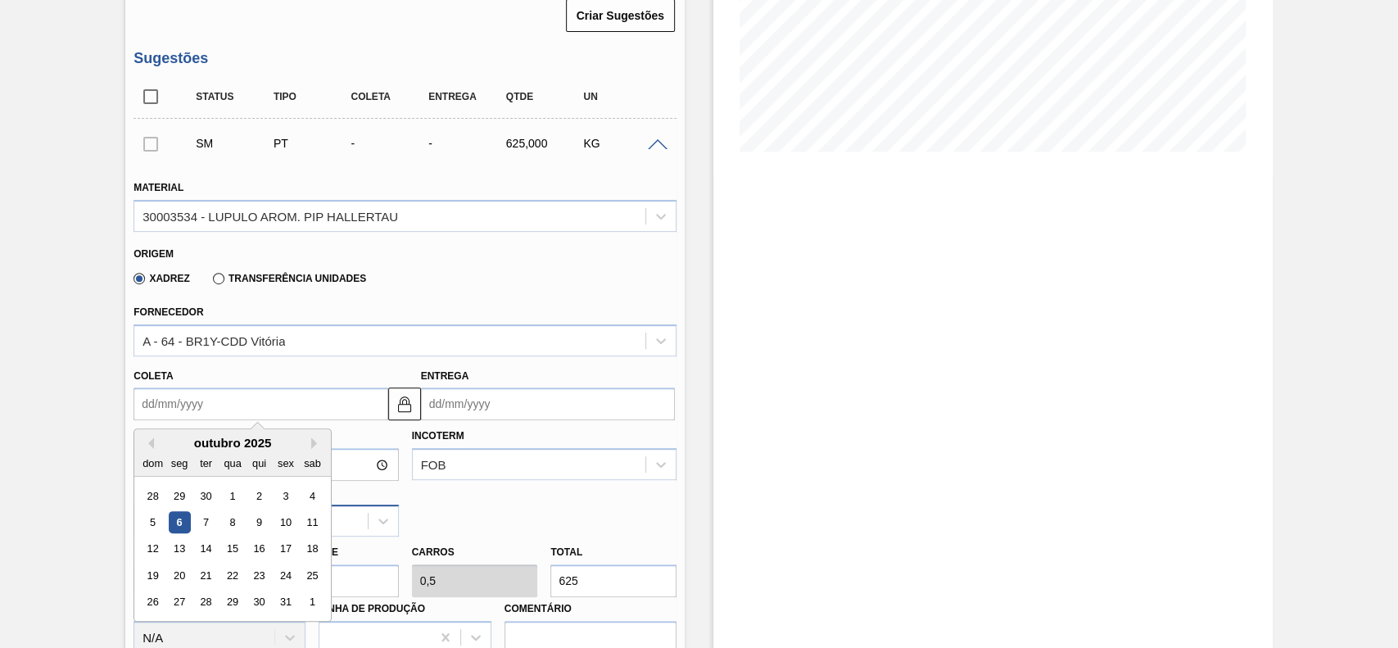
drag, startPoint x: 285, startPoint y: 519, endPoint x: 295, endPoint y: 528, distance: 13.3
click at [287, 520] on div "10" at bounding box center [286, 522] width 22 height 22
type input "[DATE]"
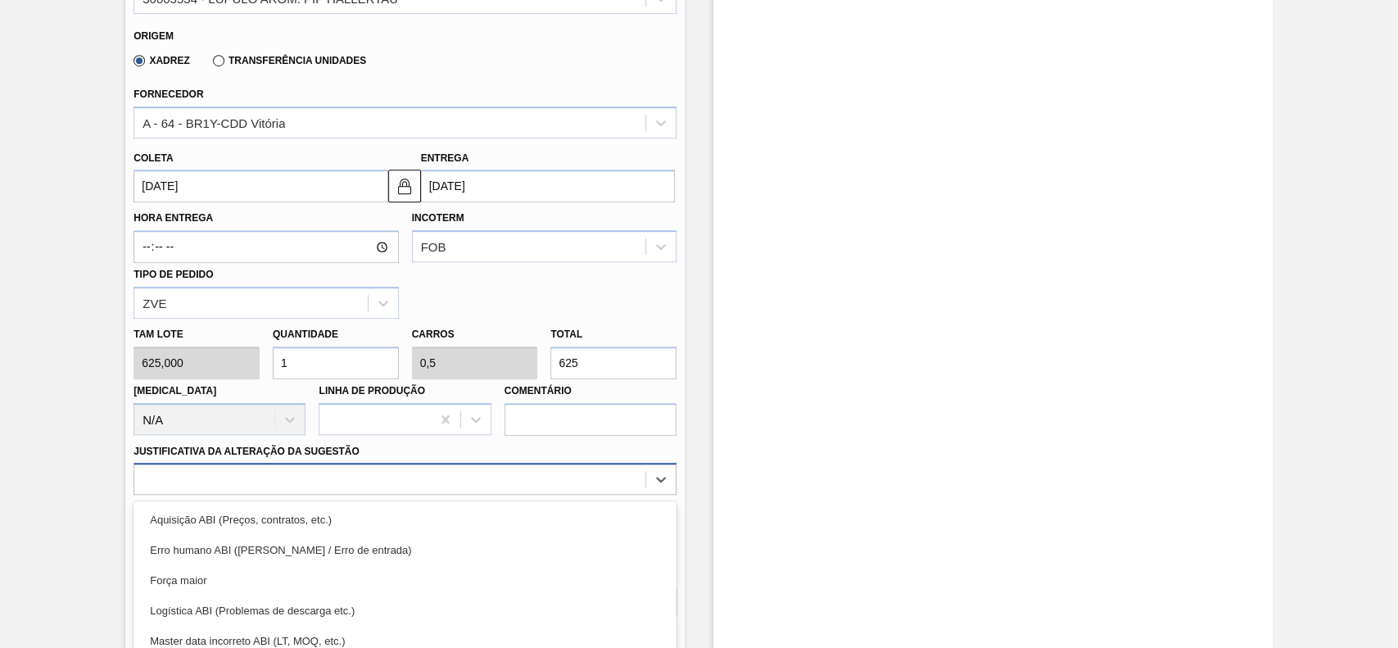
click at [288, 472] on div "option Força maior focused, 3 of 18. 18 results available. Use Up and Down to c…" at bounding box center [405, 479] width 543 height 32
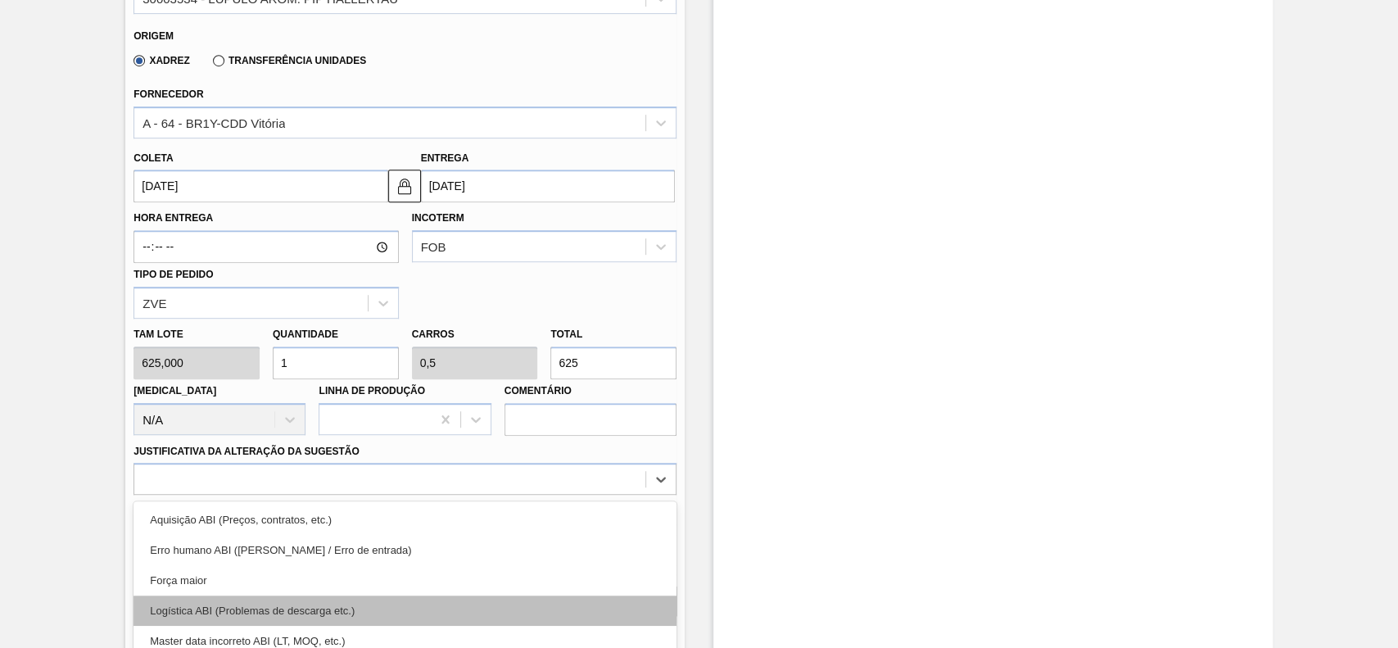
scroll to position [652, 0]
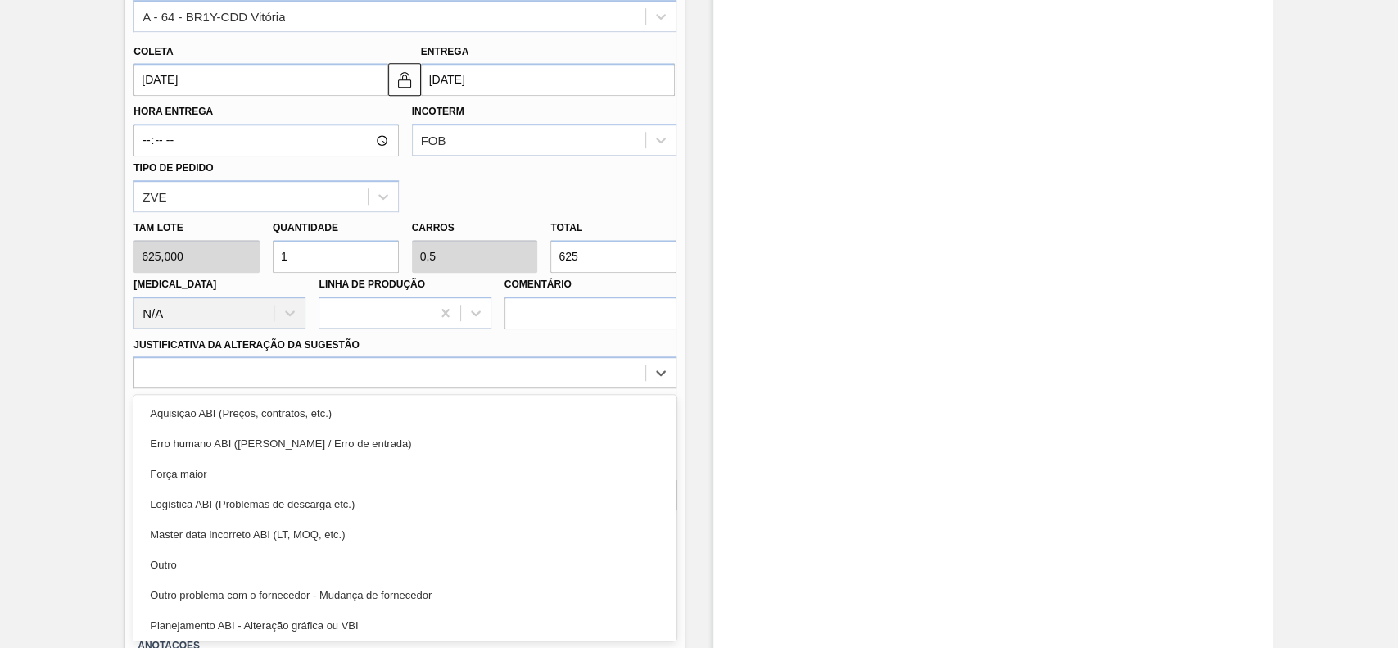
drag, startPoint x: 233, startPoint y: 564, endPoint x: 530, endPoint y: 556, distance: 297.4
click at [234, 566] on div "Outro" at bounding box center [405, 565] width 543 height 30
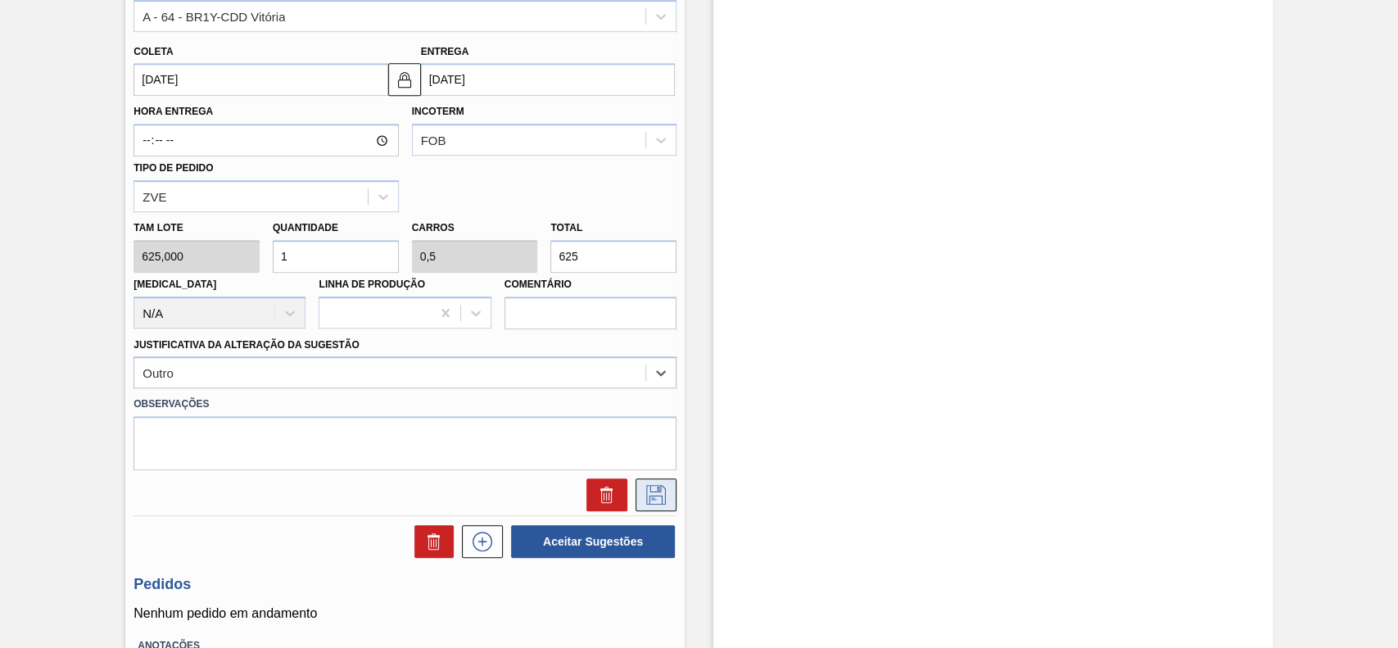
click at [651, 495] on icon at bounding box center [656, 495] width 26 height 20
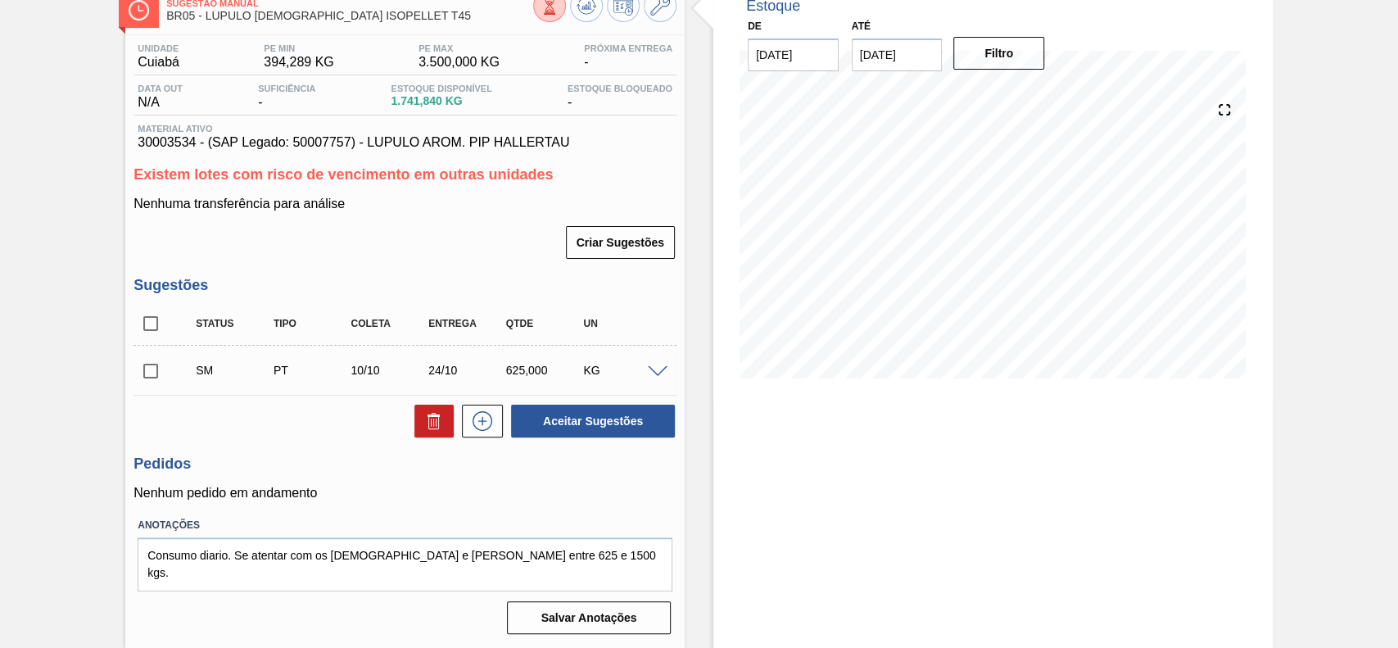
scroll to position [102, 0]
click at [156, 372] on input "checkbox" at bounding box center [151, 371] width 34 height 34
click at [611, 428] on button "Aceitar Sugestões" at bounding box center [593, 421] width 164 height 33
checkbox input "false"
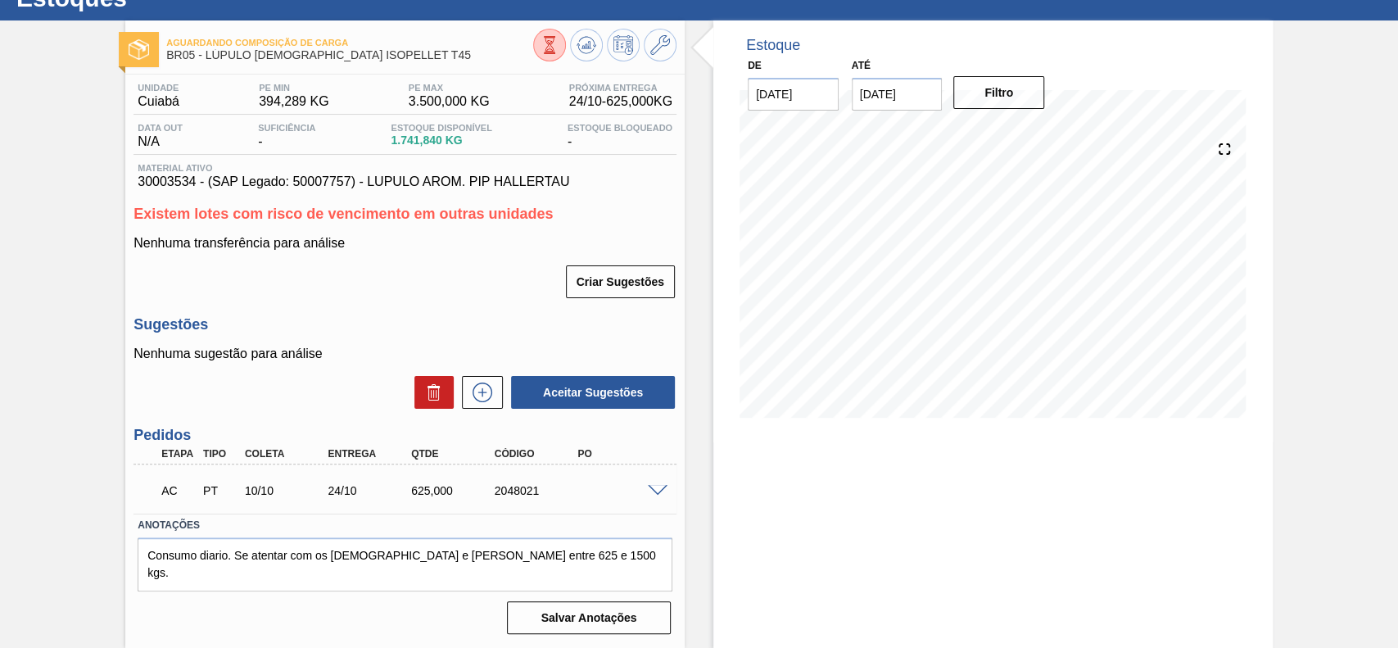
scroll to position [62, 0]
click at [657, 481] on div "AC PT 10/10 24/10 625,000 2048021" at bounding box center [405, 488] width 543 height 41
click at [663, 494] on span at bounding box center [658, 491] width 20 height 12
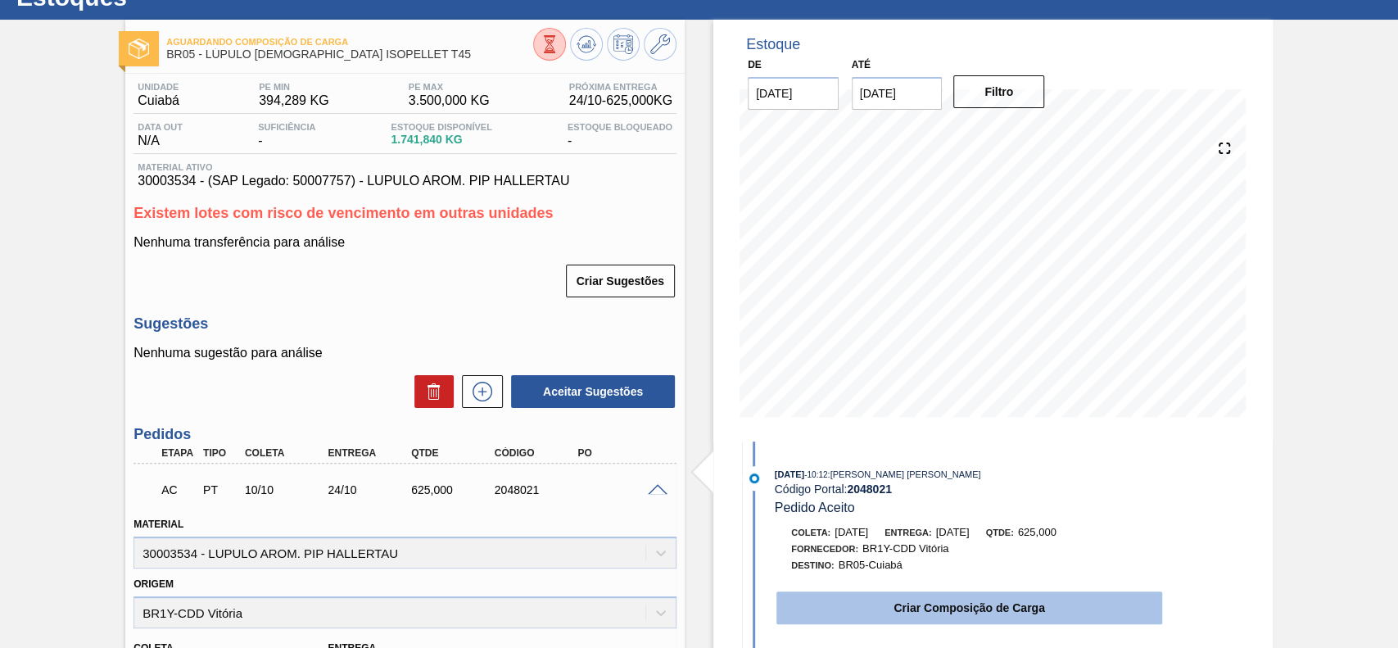
click at [999, 604] on button "Criar Composição de Carga" at bounding box center [969, 607] width 386 height 33
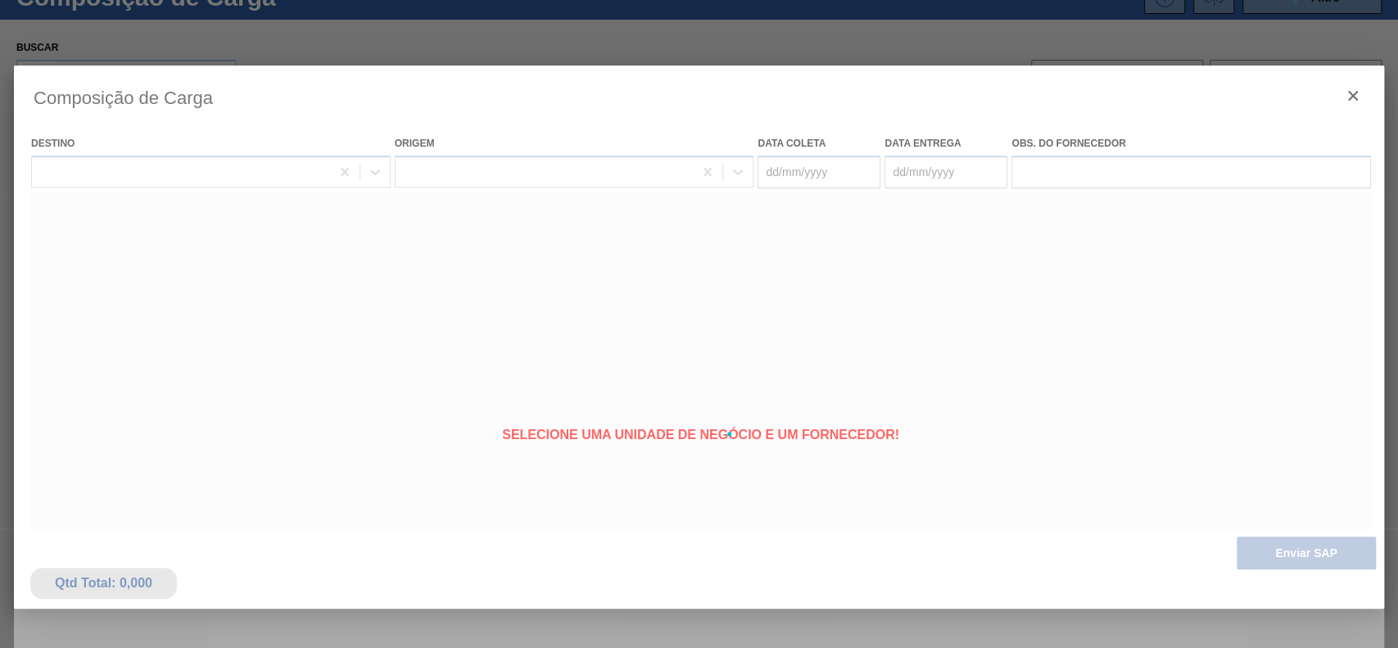
type coleta "[DATE]"
type Entrega "24/10/2025"
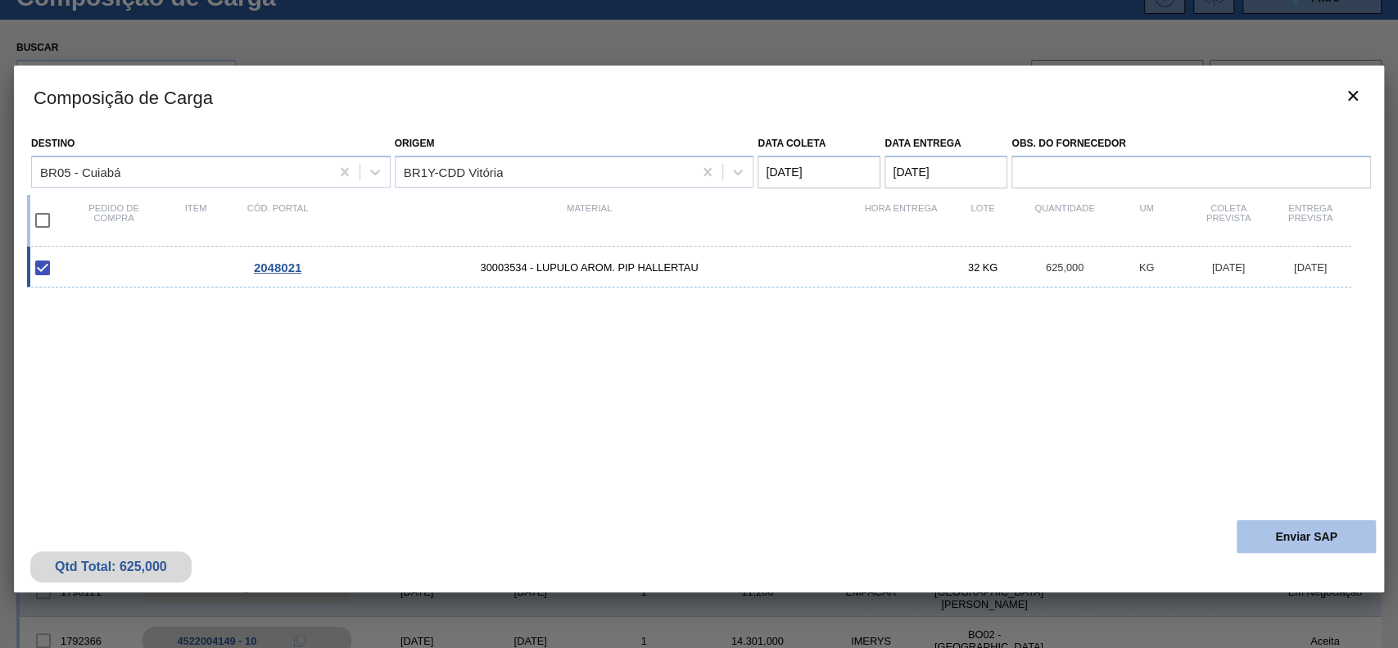
click at [1282, 526] on button "Enviar SAP" at bounding box center [1306, 536] width 139 height 33
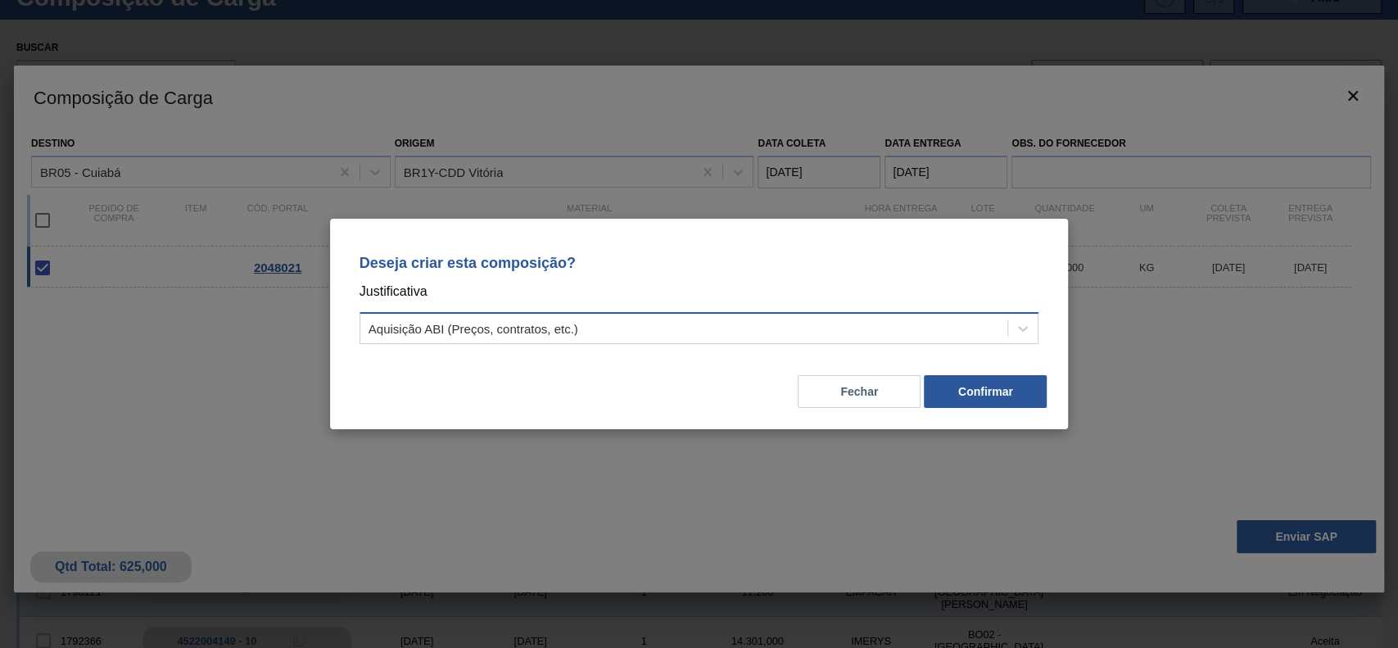
drag, startPoint x: 680, startPoint y: 327, endPoint x: 668, endPoint y: 337, distance: 15.6
click at [677, 328] on div "Aquisição ABI (Preços, contratos, etc.)" at bounding box center [684, 329] width 648 height 24
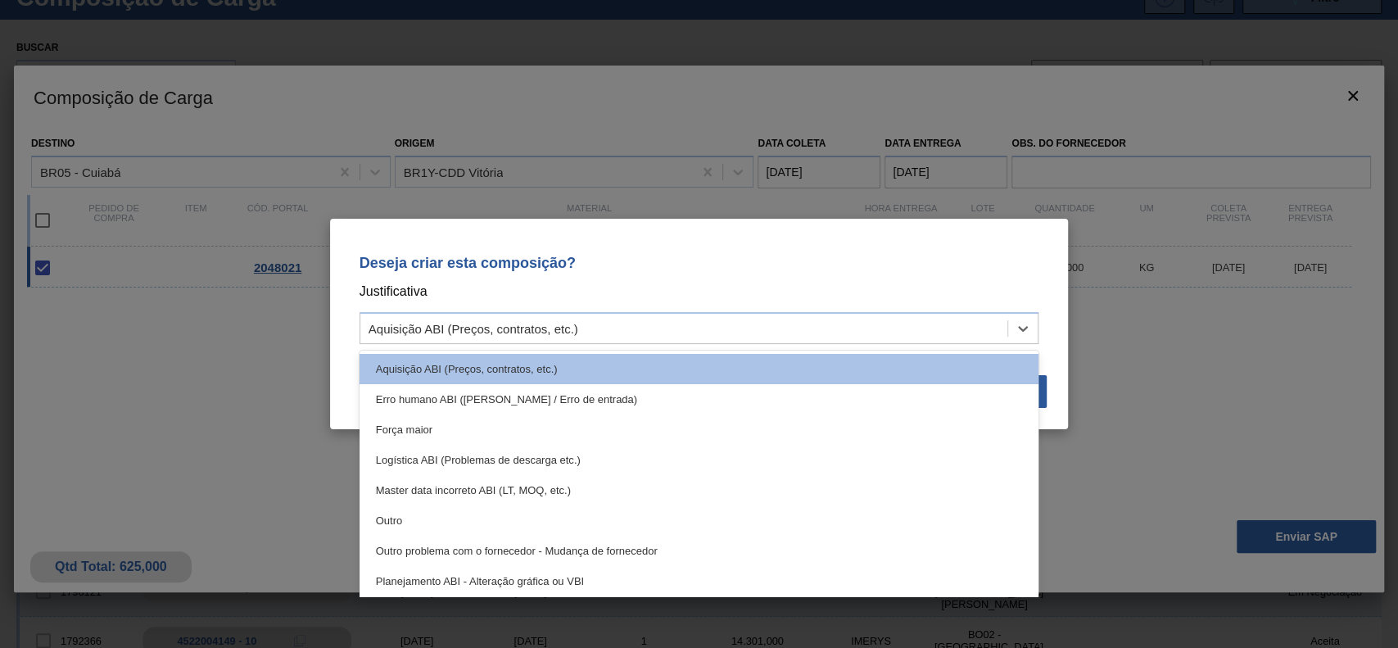
drag, startPoint x: 616, startPoint y: 511, endPoint x: 891, endPoint y: 440, distance: 284.3
click at [616, 513] on div "Outro" at bounding box center [700, 520] width 680 height 30
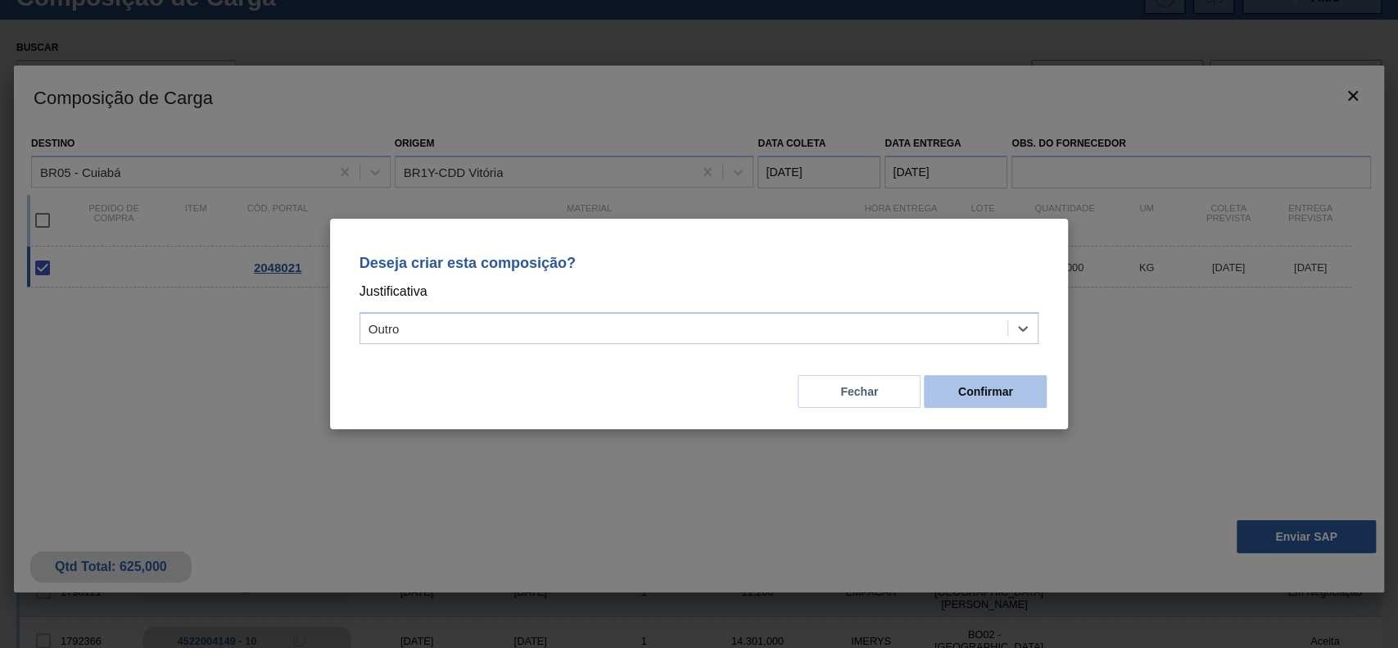
click at [982, 402] on button "Confirmar" at bounding box center [985, 391] width 123 height 33
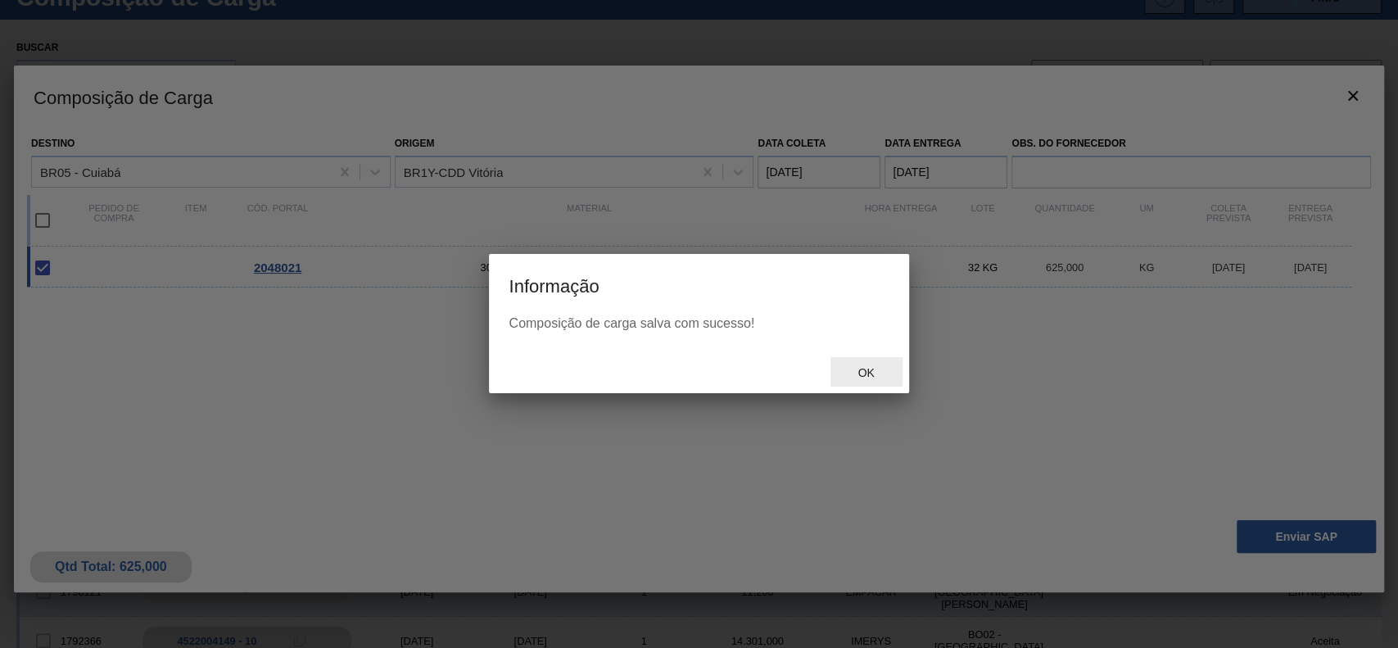
click at [858, 367] on span "Ok" at bounding box center [865, 372] width 43 height 13
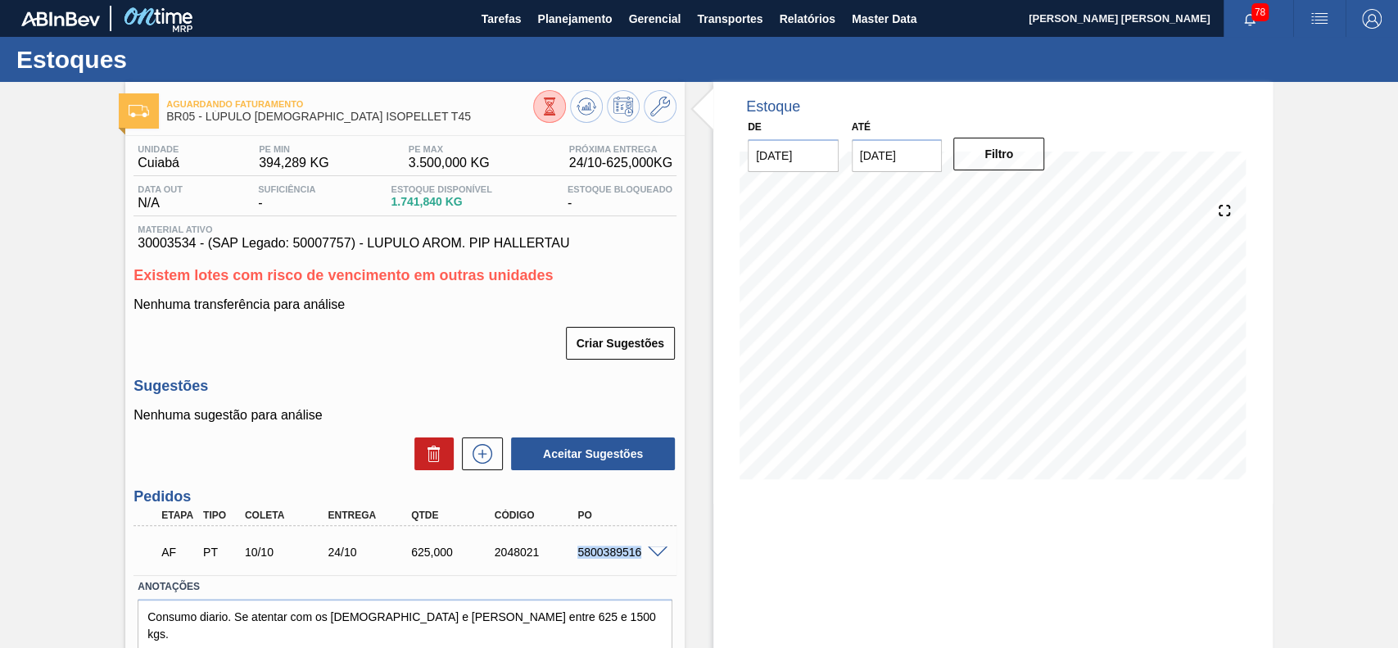
drag, startPoint x: 569, startPoint y: 554, endPoint x: 640, endPoint y: 559, distance: 70.7
click at [640, 559] on div "5800389516" at bounding box center [609, 551] width 84 height 13
copy div "5800389516"
drag, startPoint x: 573, startPoint y: 550, endPoint x: 643, endPoint y: 550, distance: 70.4
click at [643, 550] on div "AF PT 10/10 15/10 1.250,000 2048020 5800389515" at bounding box center [405, 550] width 543 height 41
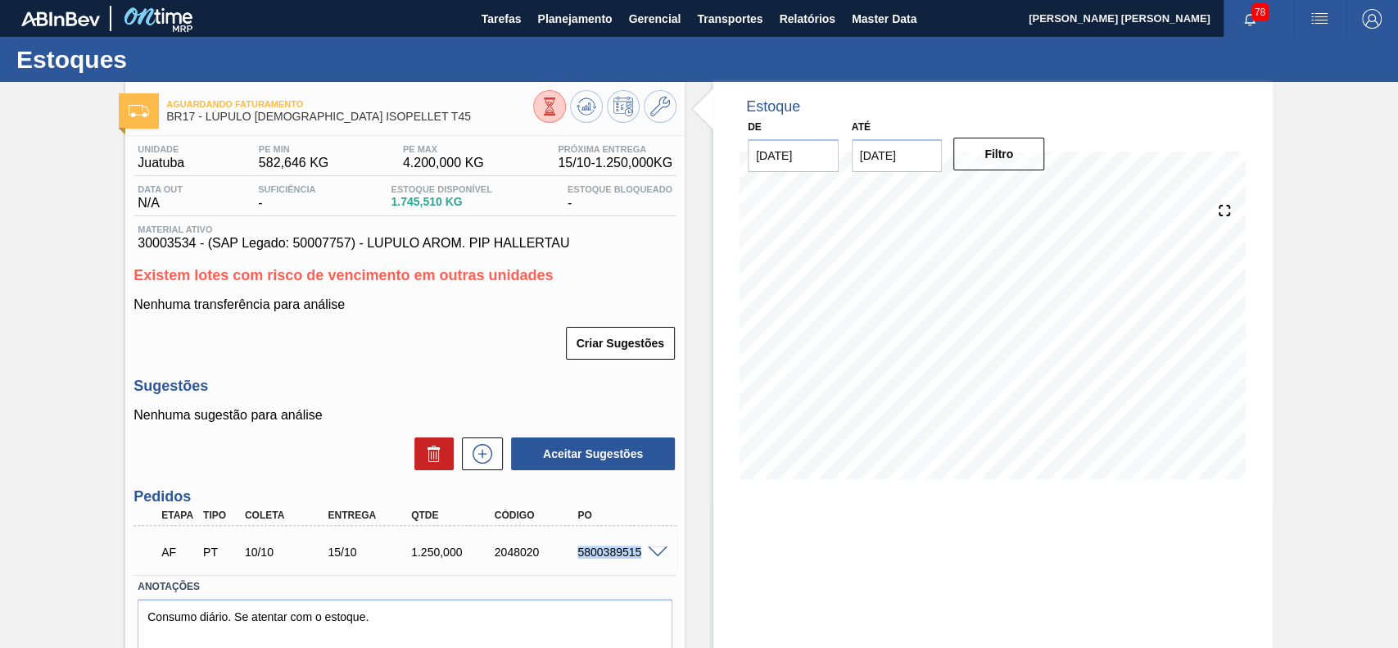
copy div "5800389515"
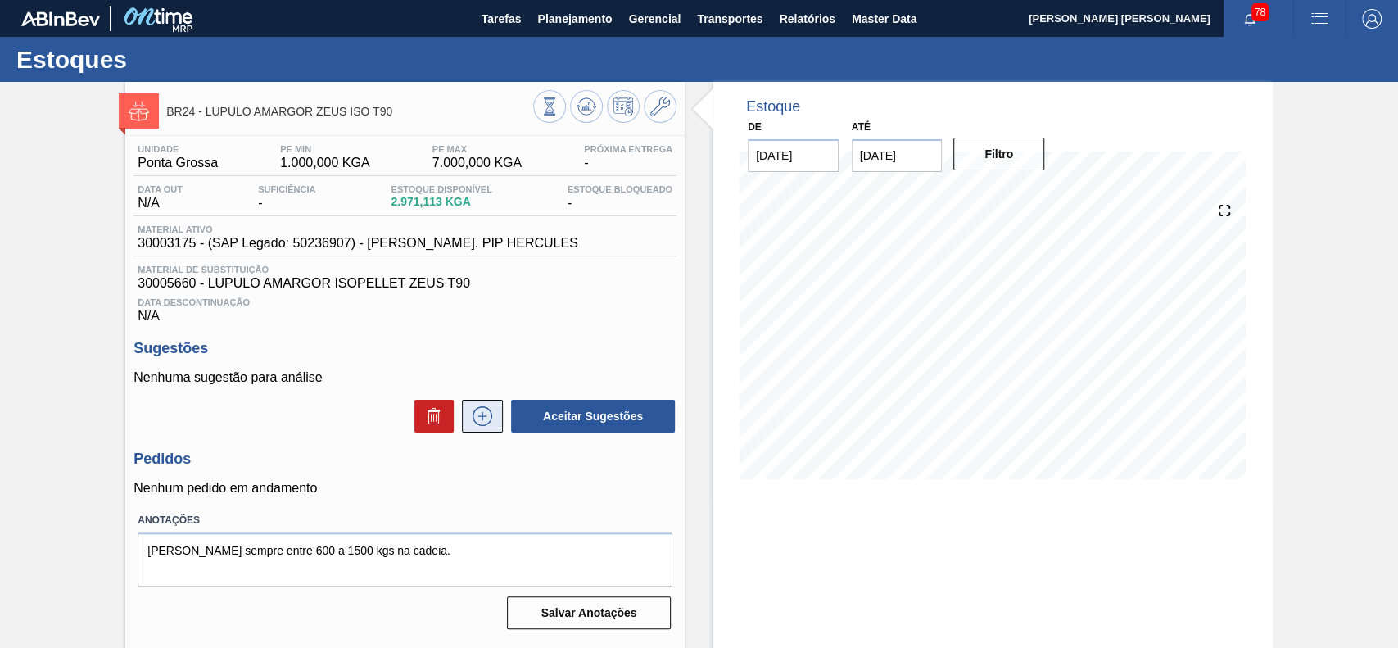
click at [491, 423] on icon at bounding box center [482, 416] width 26 height 20
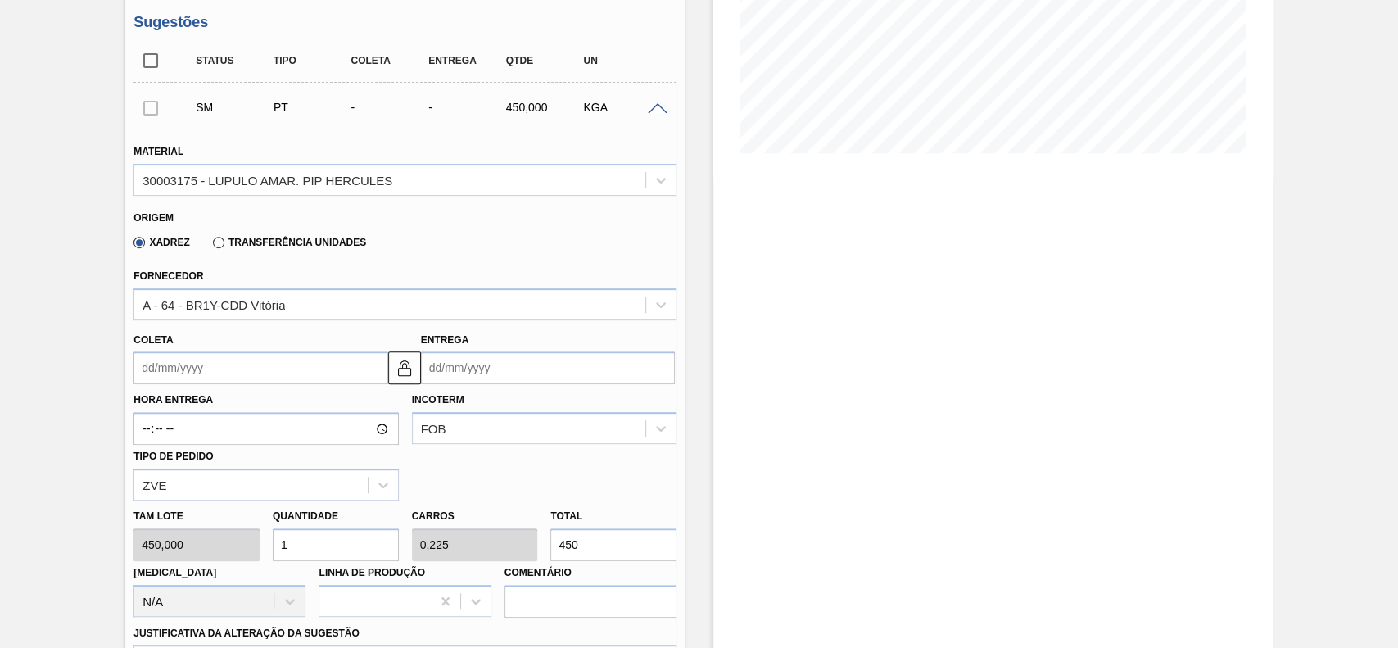
scroll to position [328, 0]
click at [240, 370] on input "Coleta" at bounding box center [261, 366] width 254 height 33
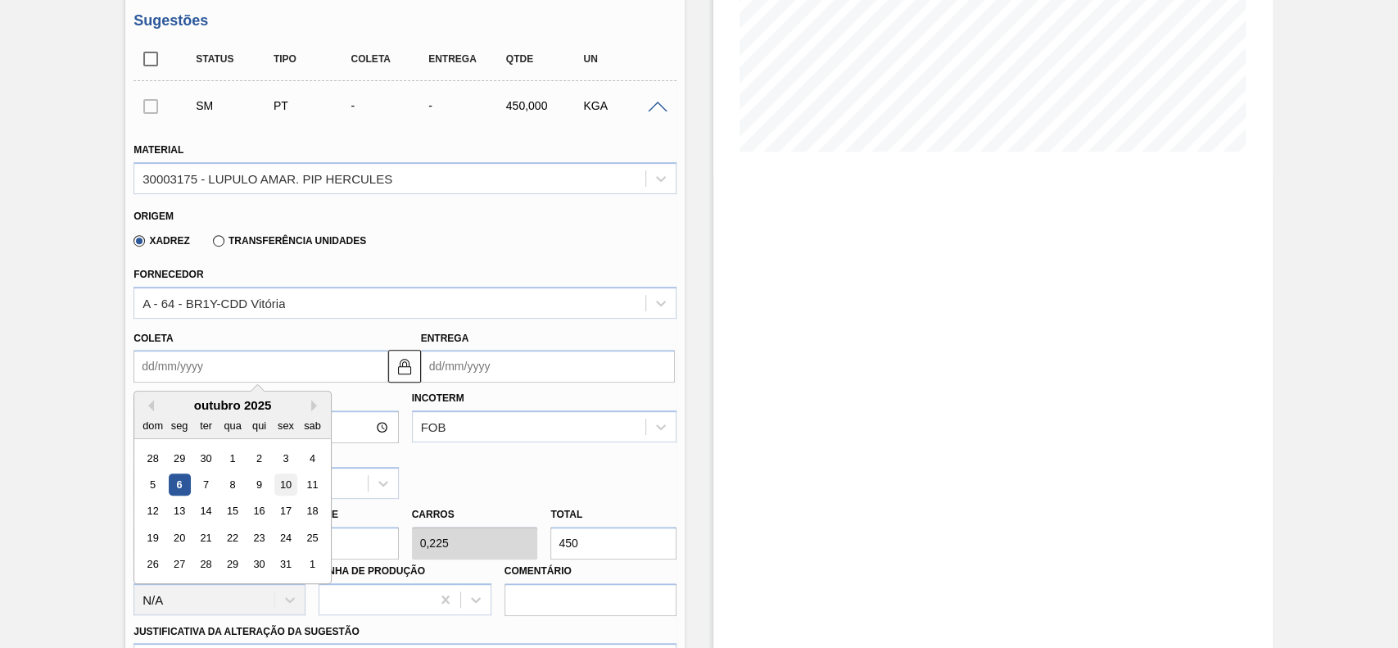
click at [284, 488] on div "10" at bounding box center [286, 484] width 22 height 22
type input "[DATE]"
type input "18/10/2025"
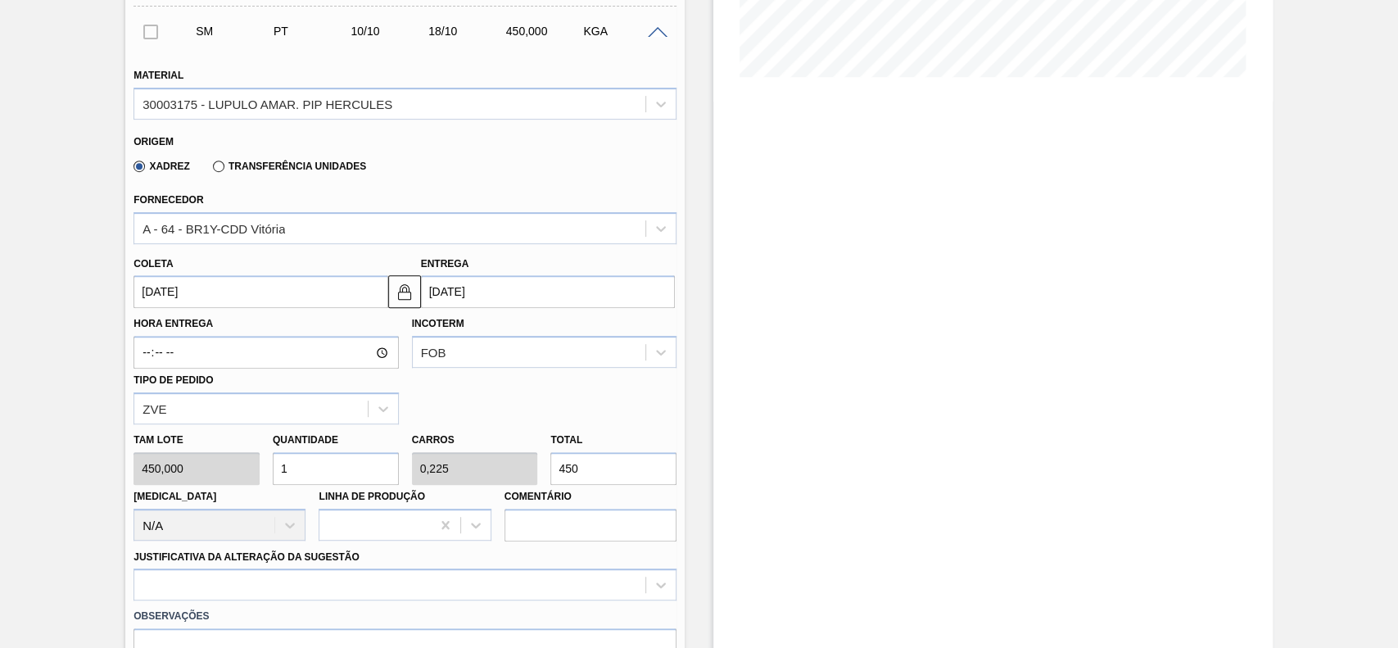
scroll to position [437, 0]
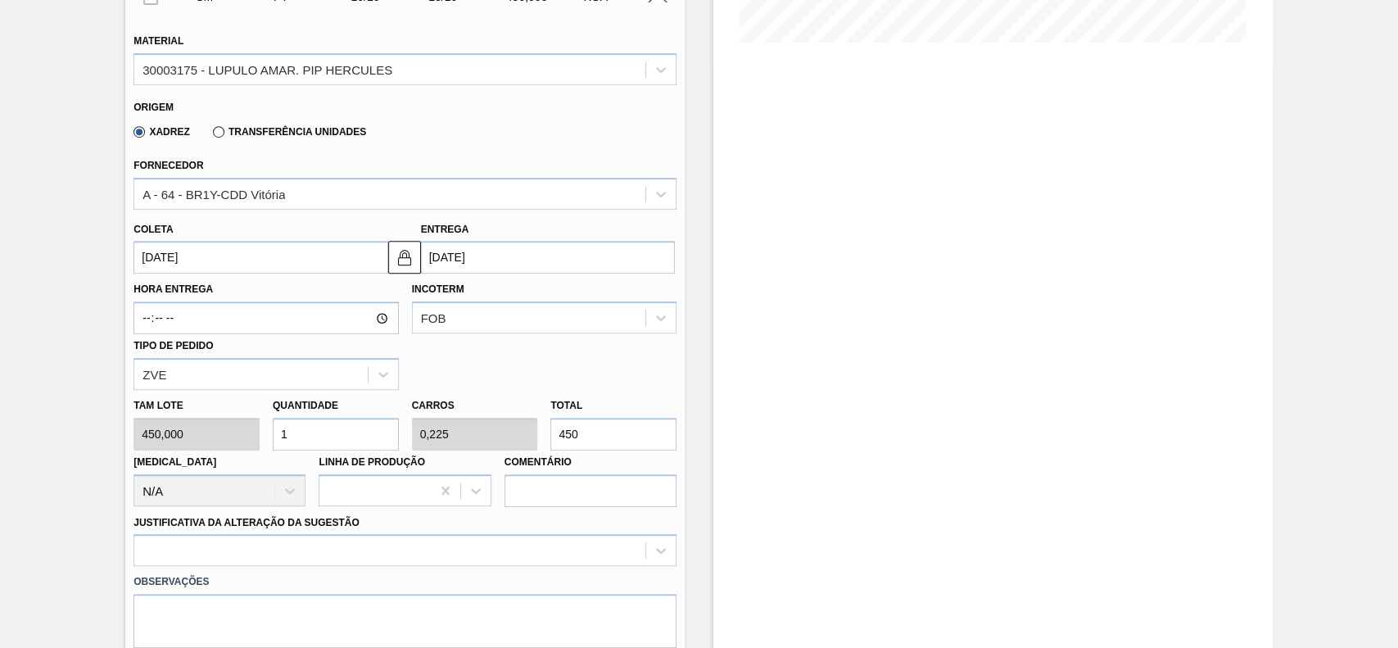
click at [337, 437] on input "1" at bounding box center [336, 434] width 126 height 33
type input "2"
type input "0,45"
type input "900"
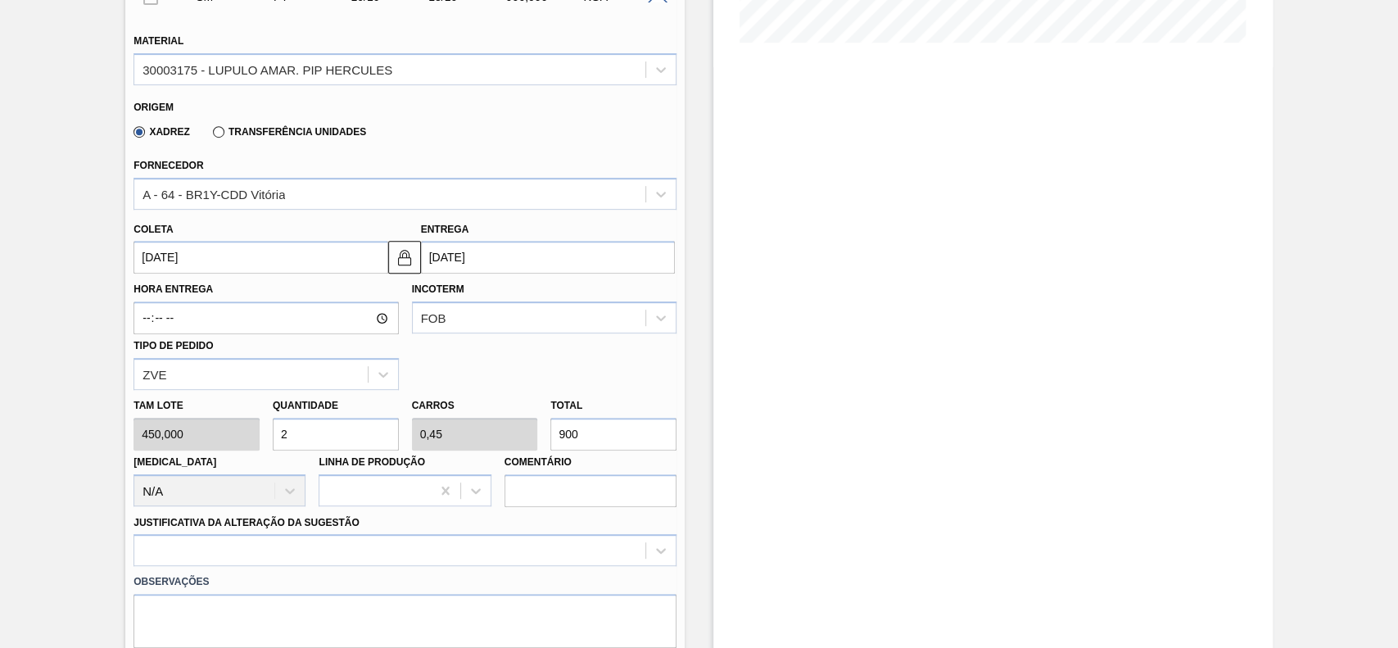
click at [359, 442] on input "2" at bounding box center [336, 434] width 126 height 33
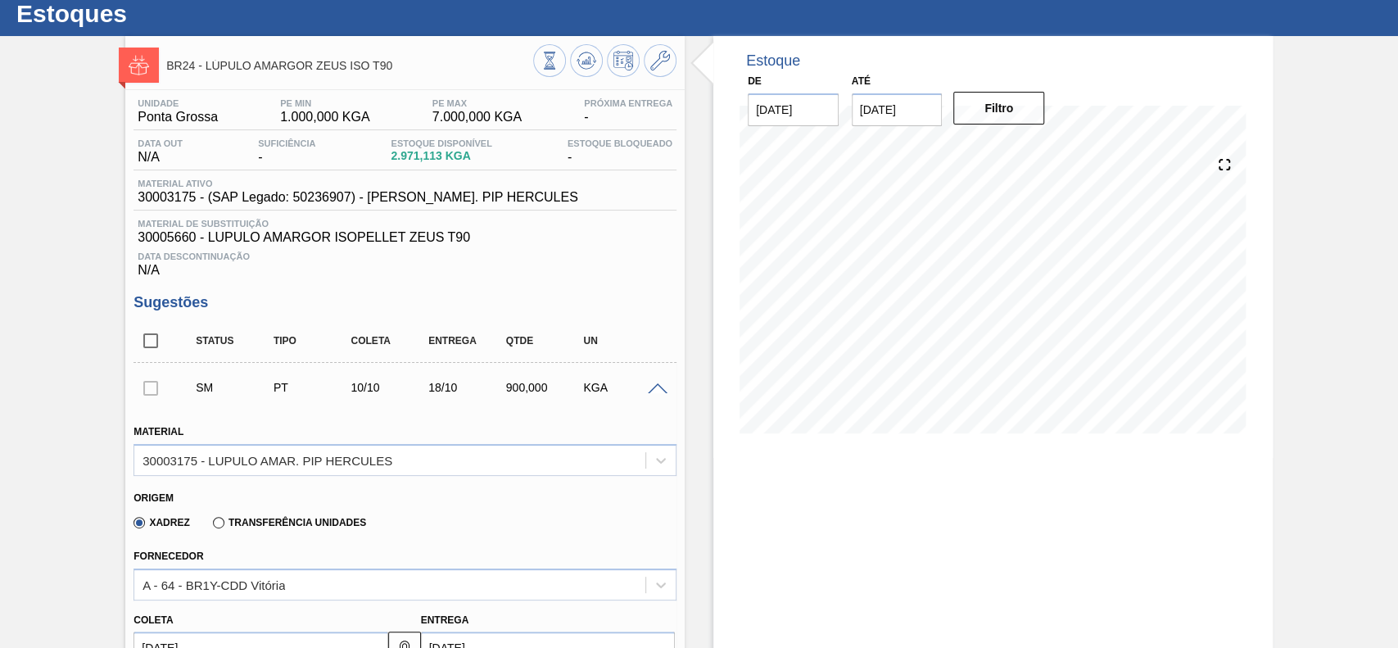
scroll to position [0, 0]
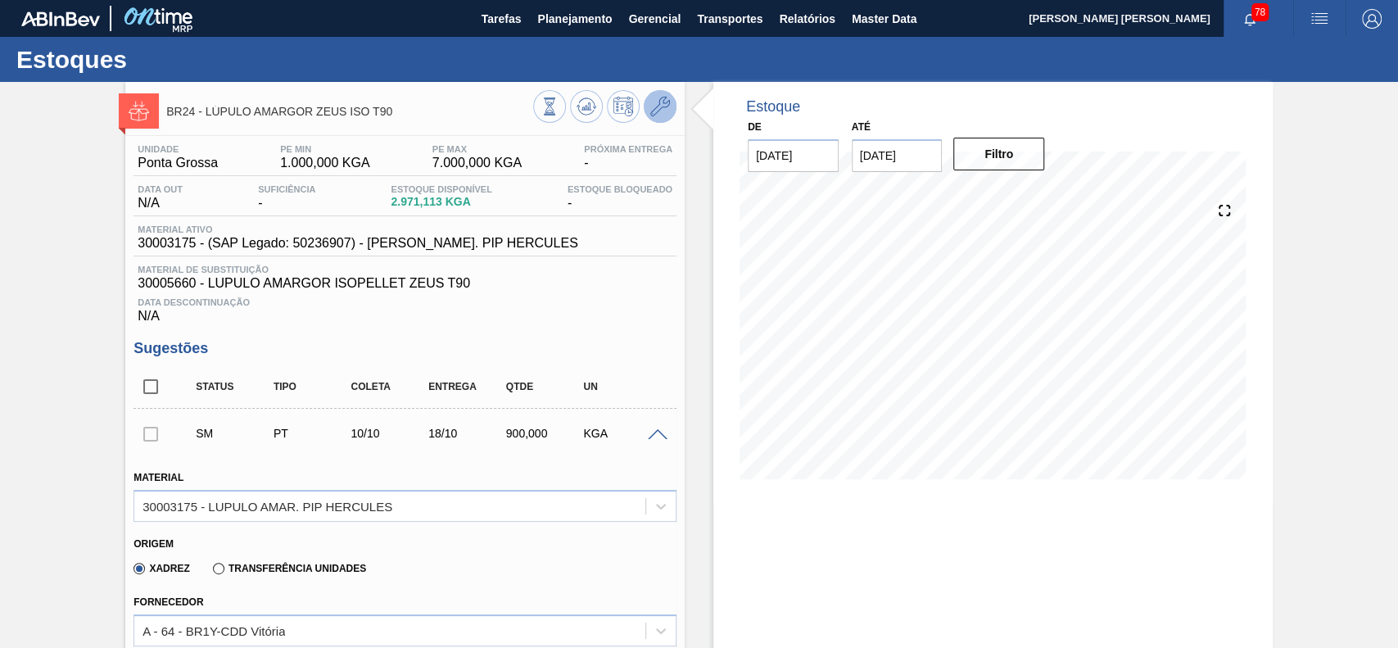
type input "2"
click at [665, 105] on icon at bounding box center [660, 107] width 20 height 20
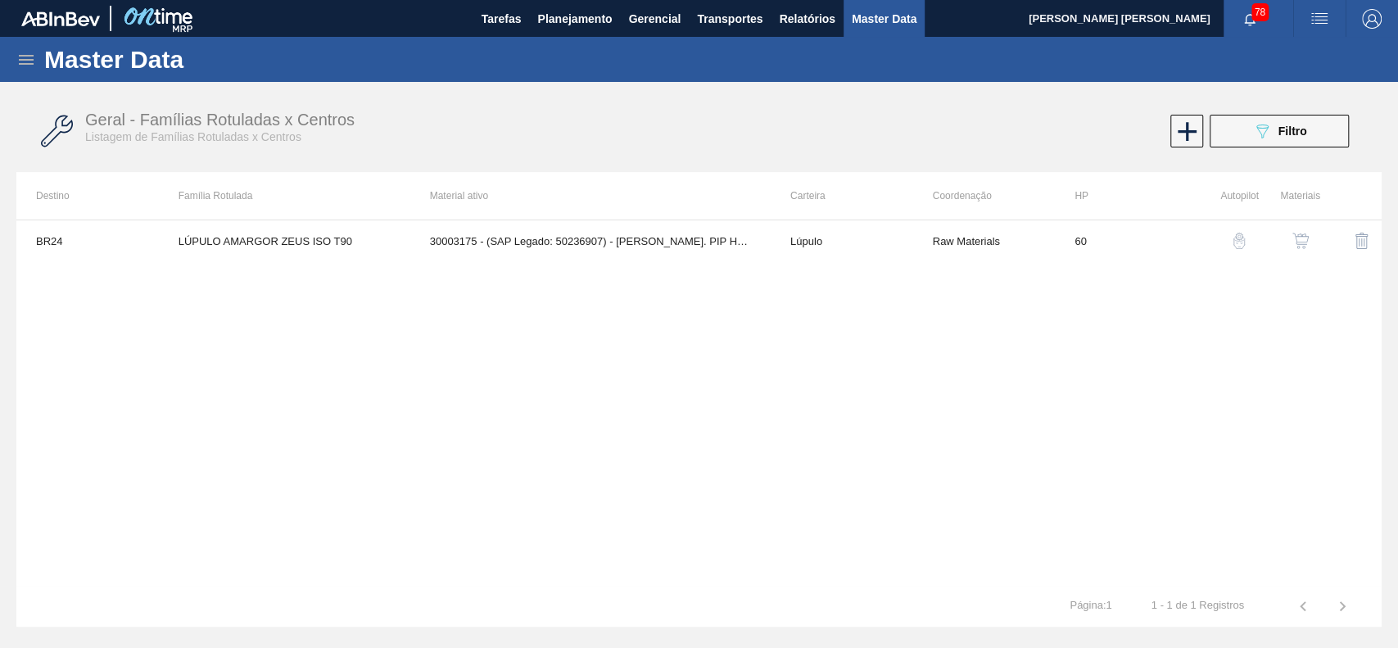
click at [1302, 231] on button "button" at bounding box center [1300, 240] width 39 height 39
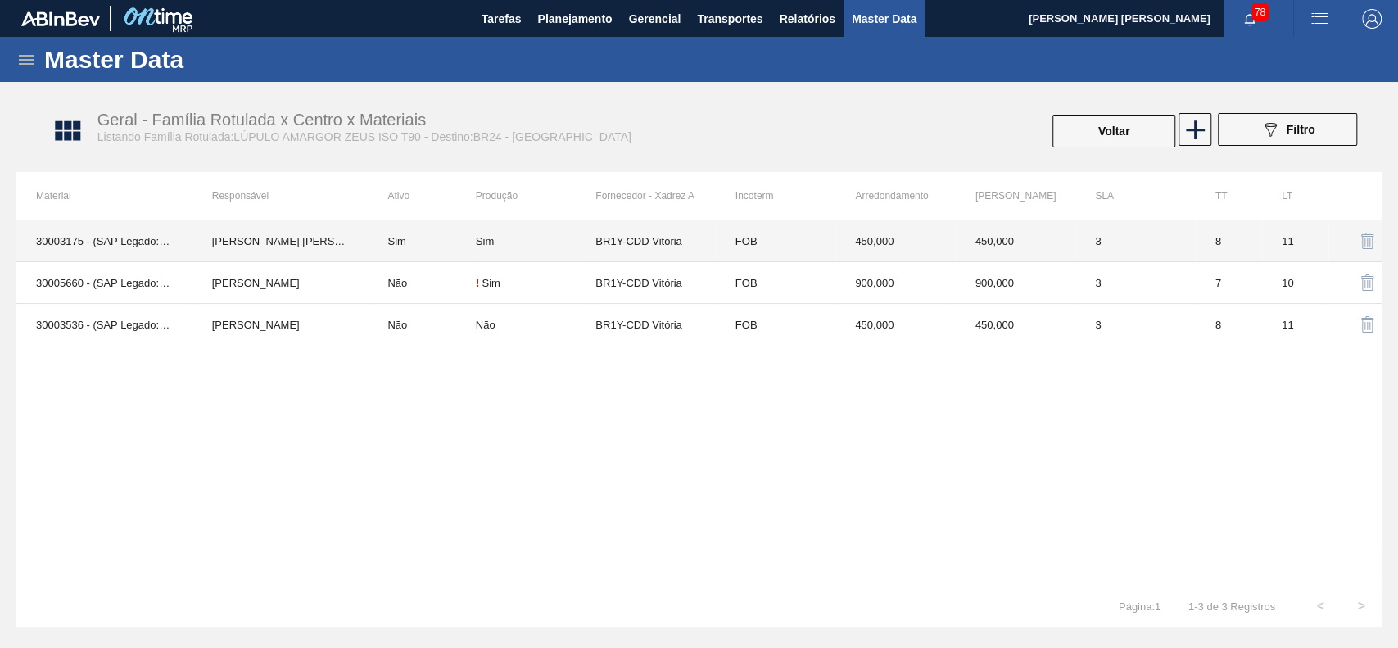
click at [392, 233] on td "Sim" at bounding box center [421, 241] width 107 height 42
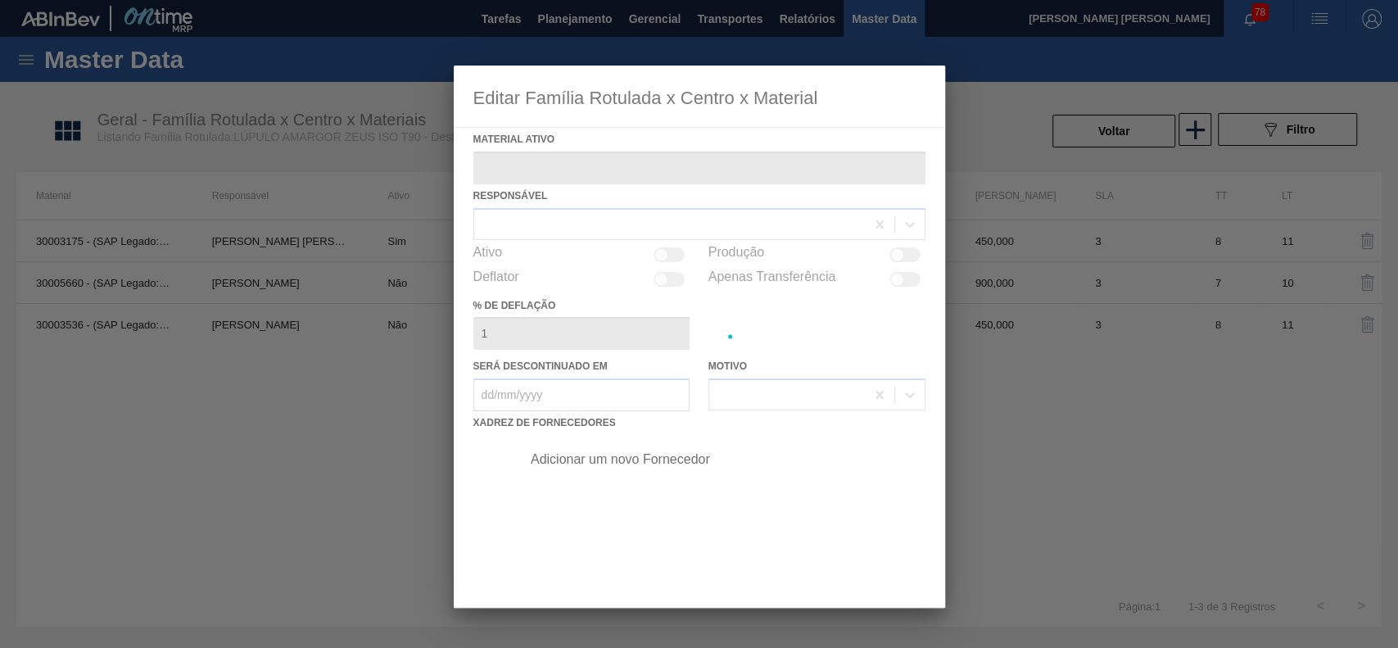
type ativo "30003175 - (SAP Legado: 50236907) - LUPULO AMAR. PIP HERCULES"
checkbox input "true"
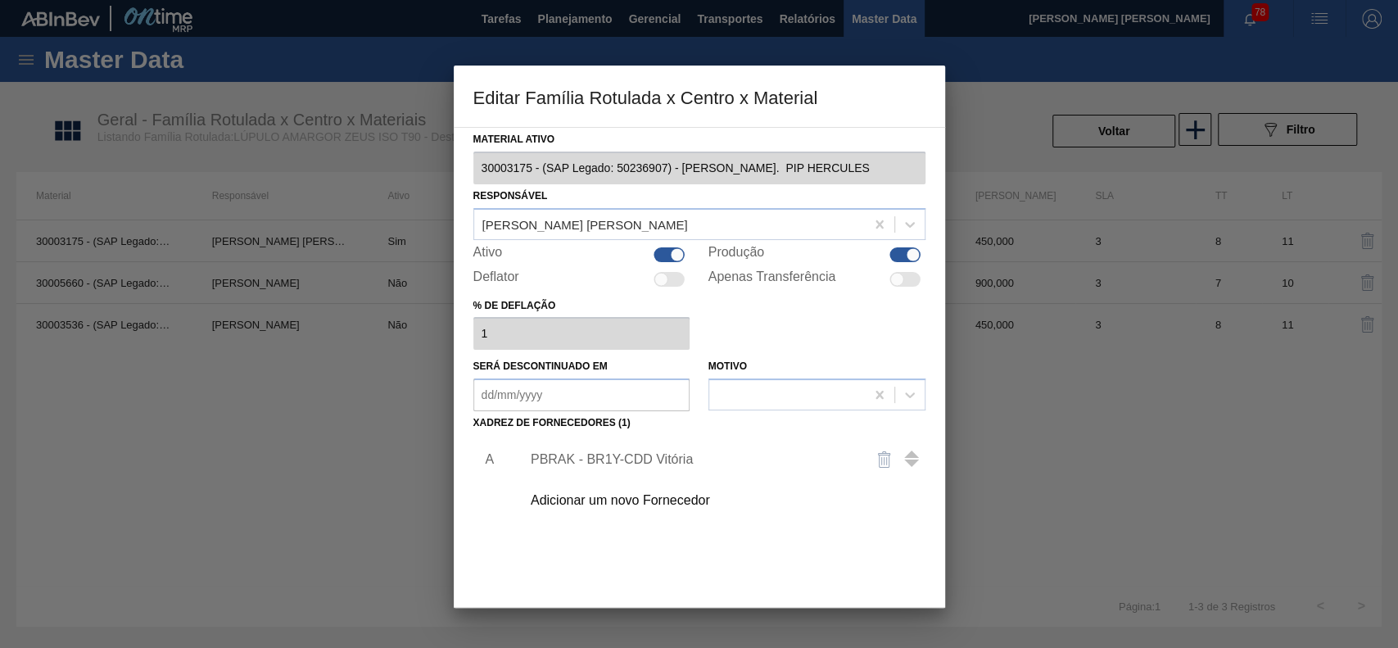
click at [681, 247] on div at bounding box center [678, 254] width 14 height 14
checkbox input "false"
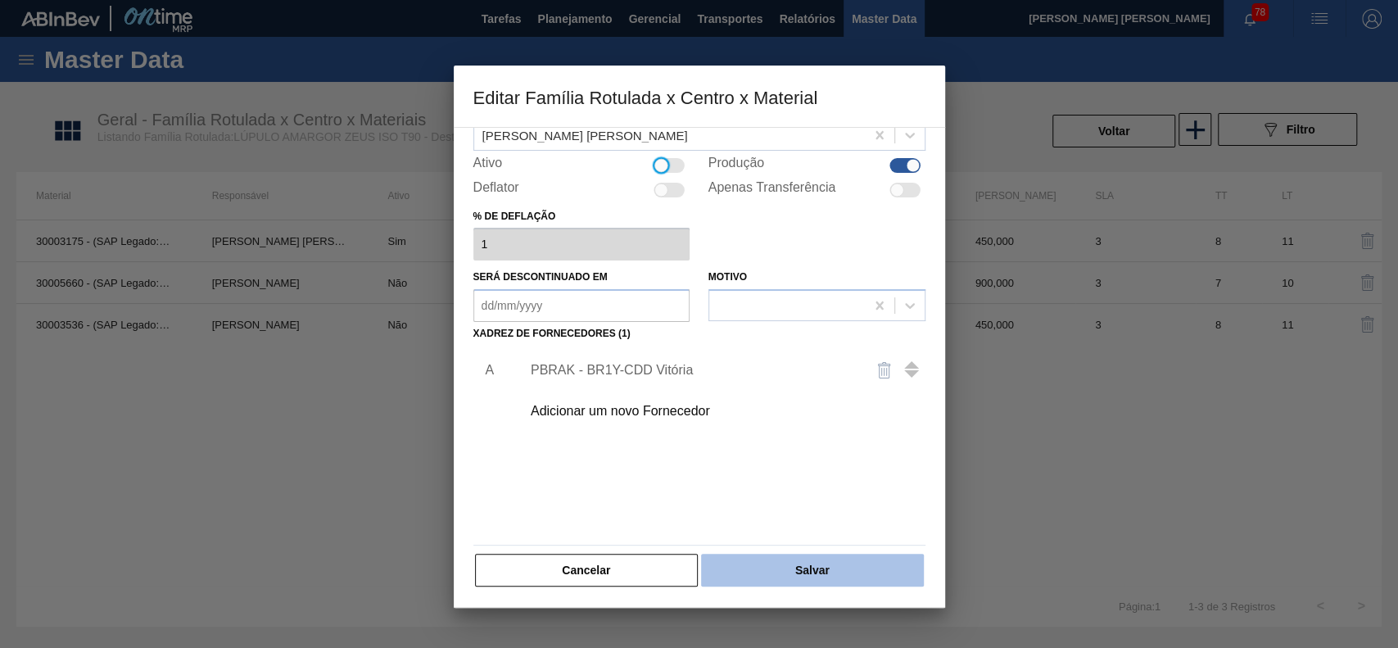
click at [798, 573] on button "Salvar" at bounding box center [812, 570] width 222 height 33
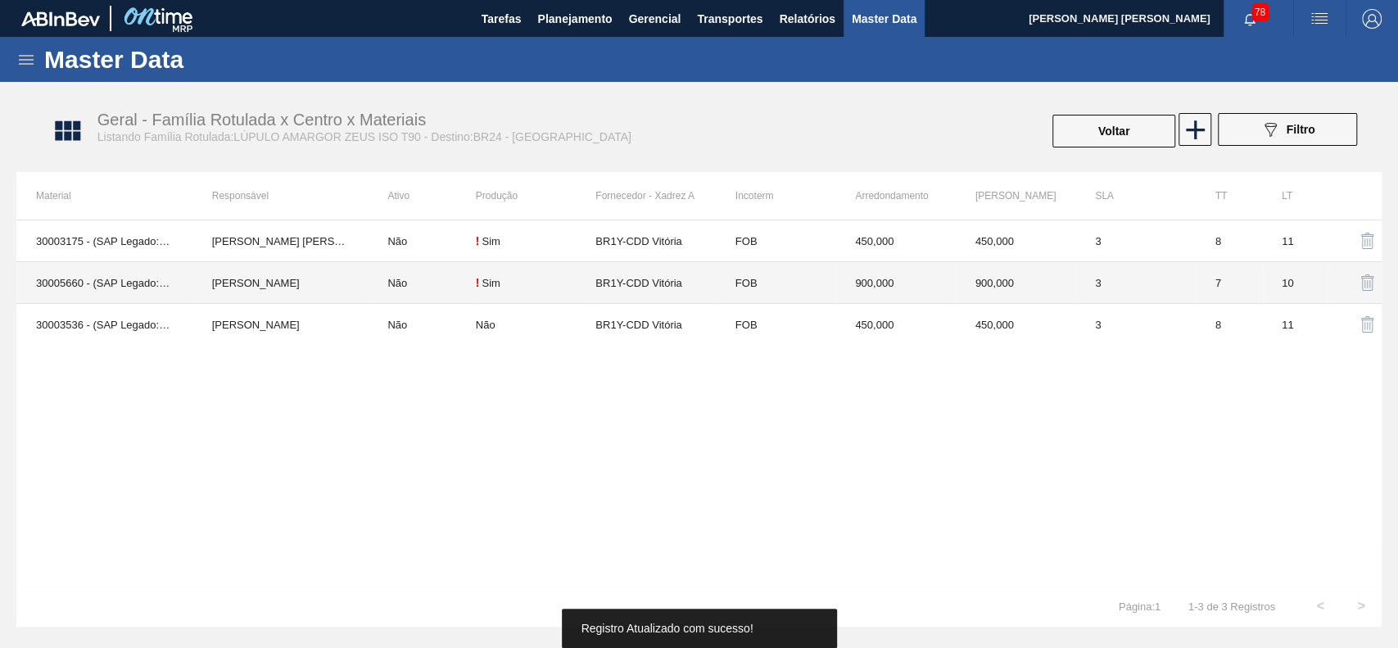
click at [287, 278] on td "Lucas Pondian" at bounding box center [280, 283] width 176 height 42
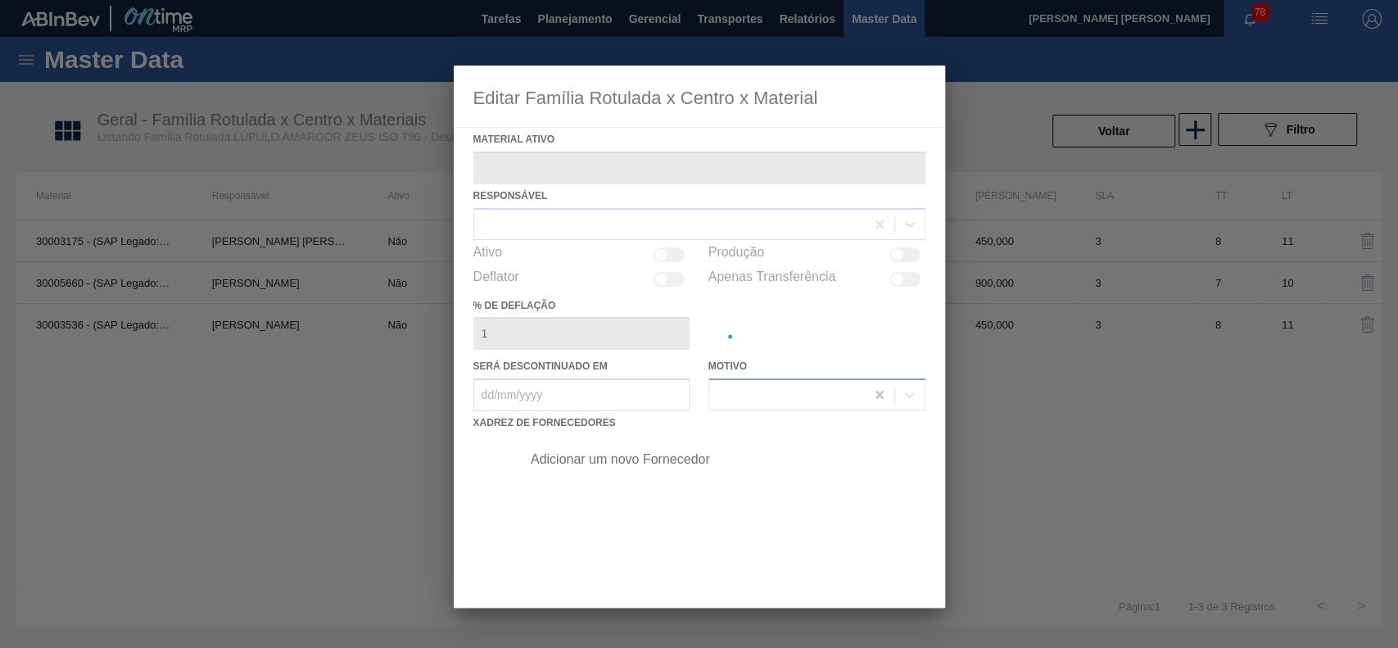
type ativo "30005660 - (SAP Legado: 50523924) - LUPULO AMARGOR ISOPELLET ZEUS T90"
checkbox input "true"
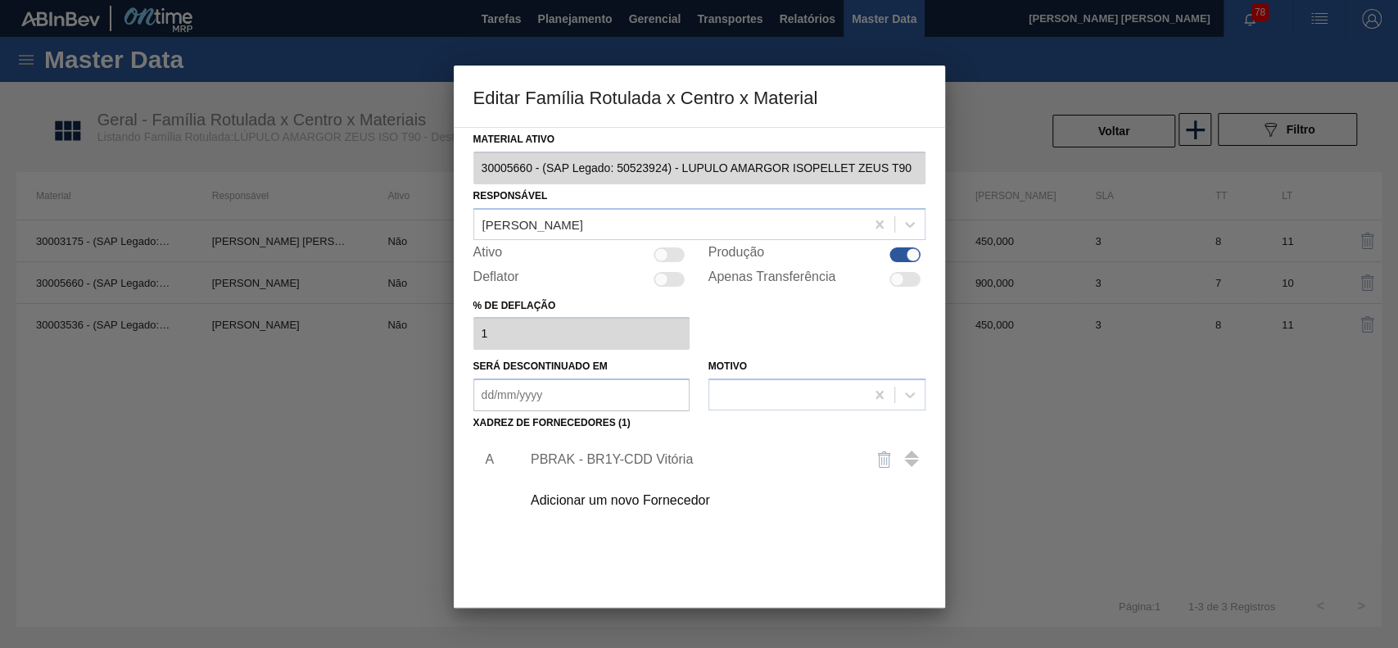
click at [668, 255] on div at bounding box center [669, 254] width 31 height 15
checkbox input "true"
click at [676, 462] on div "PBRAK - BR1Y-CDD Vitória" at bounding box center [691, 459] width 321 height 15
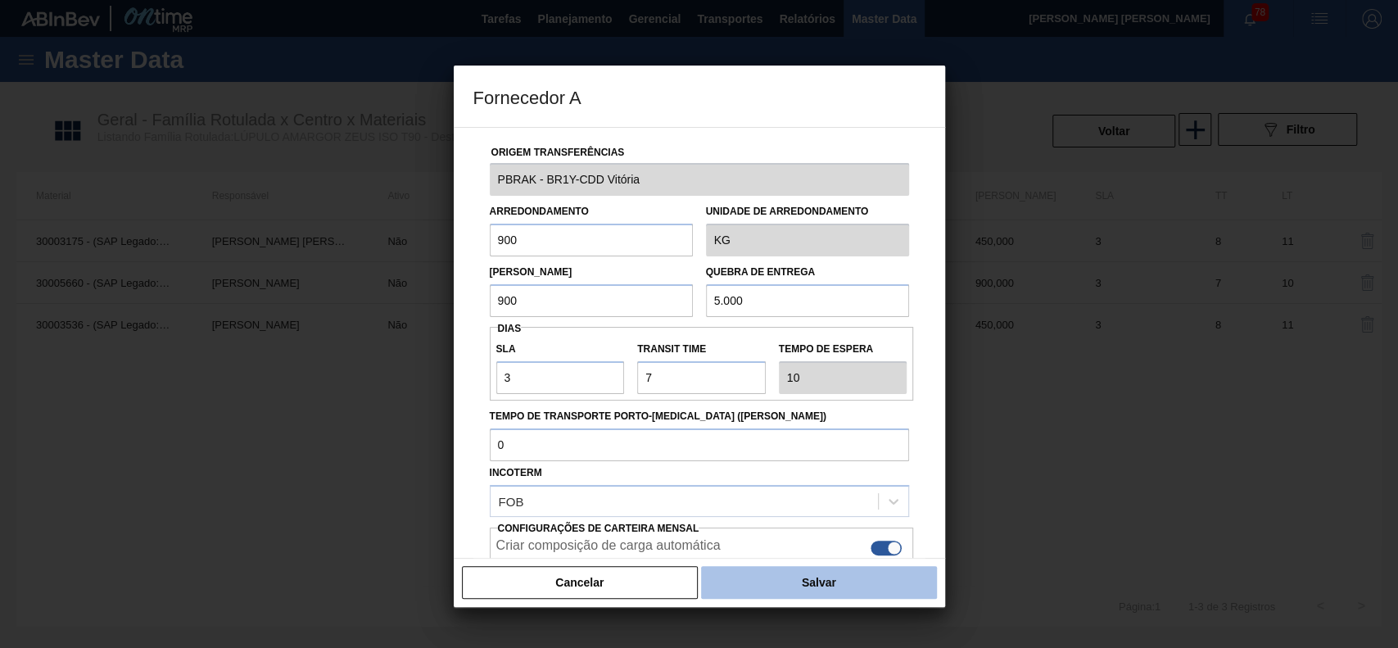
click at [835, 582] on button "Salvar" at bounding box center [818, 582] width 235 height 33
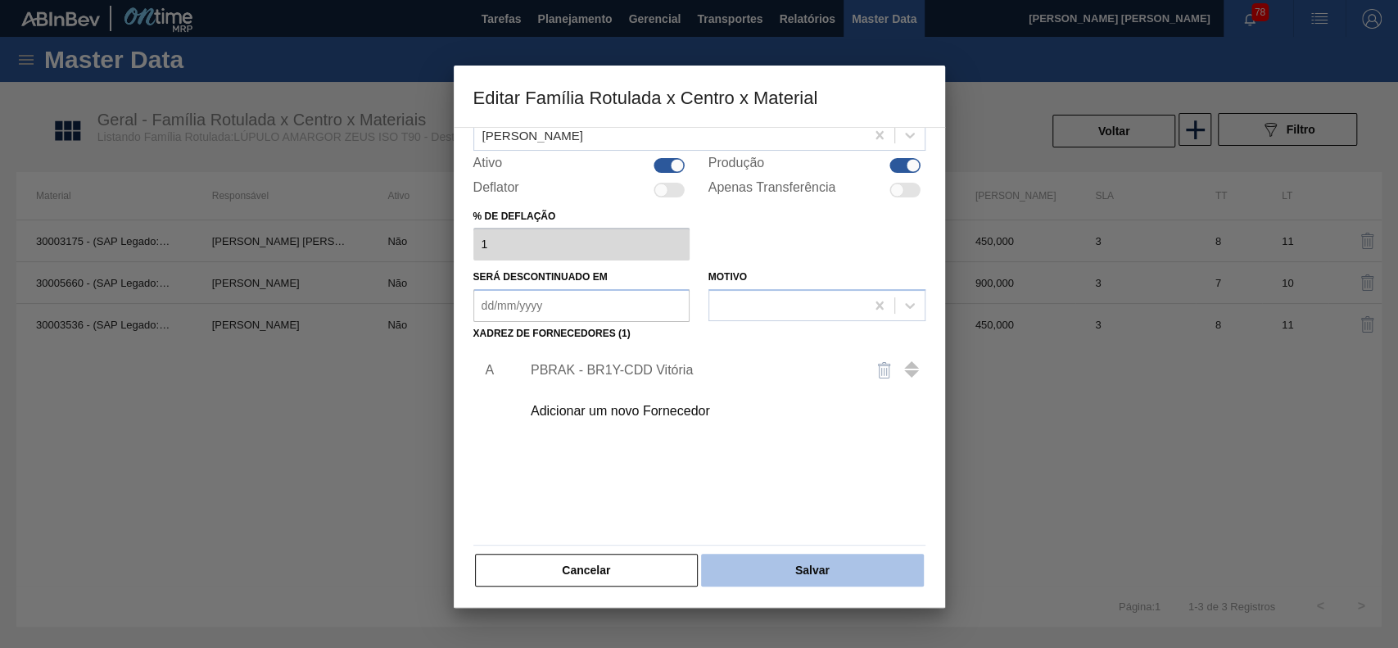
click at [855, 567] on button "Salvar" at bounding box center [812, 570] width 222 height 33
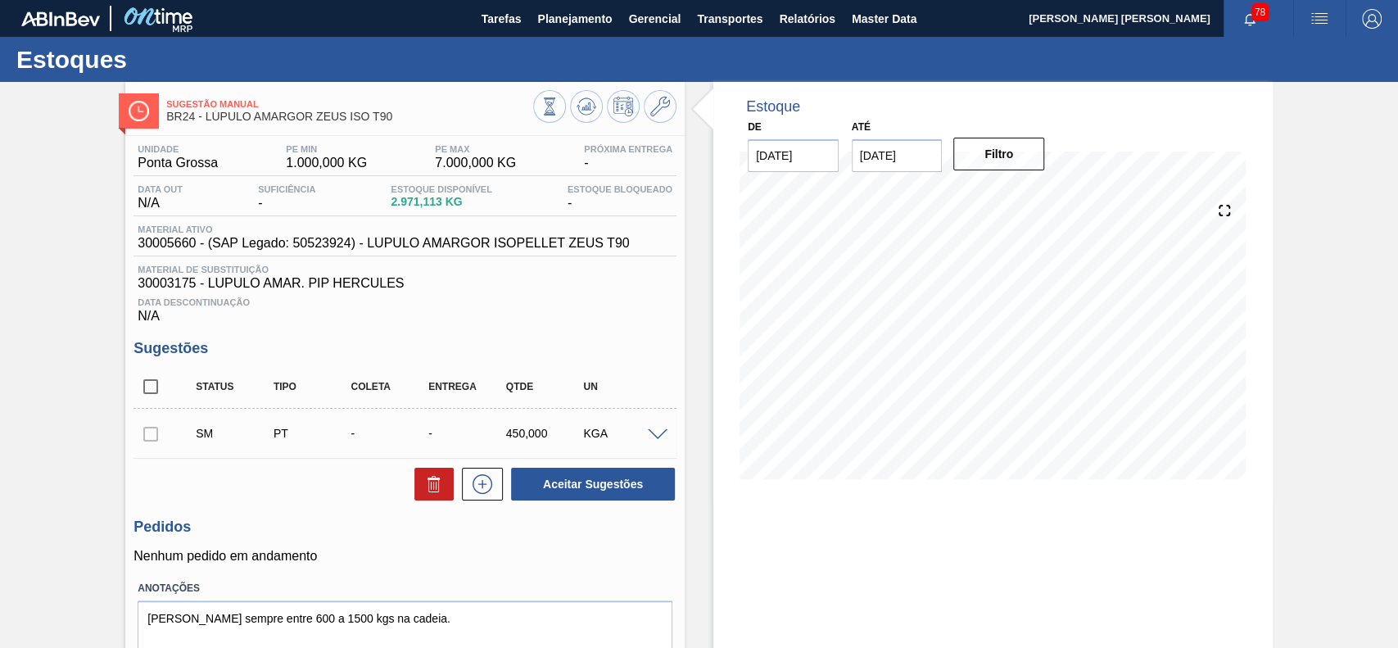
scroll to position [66, 0]
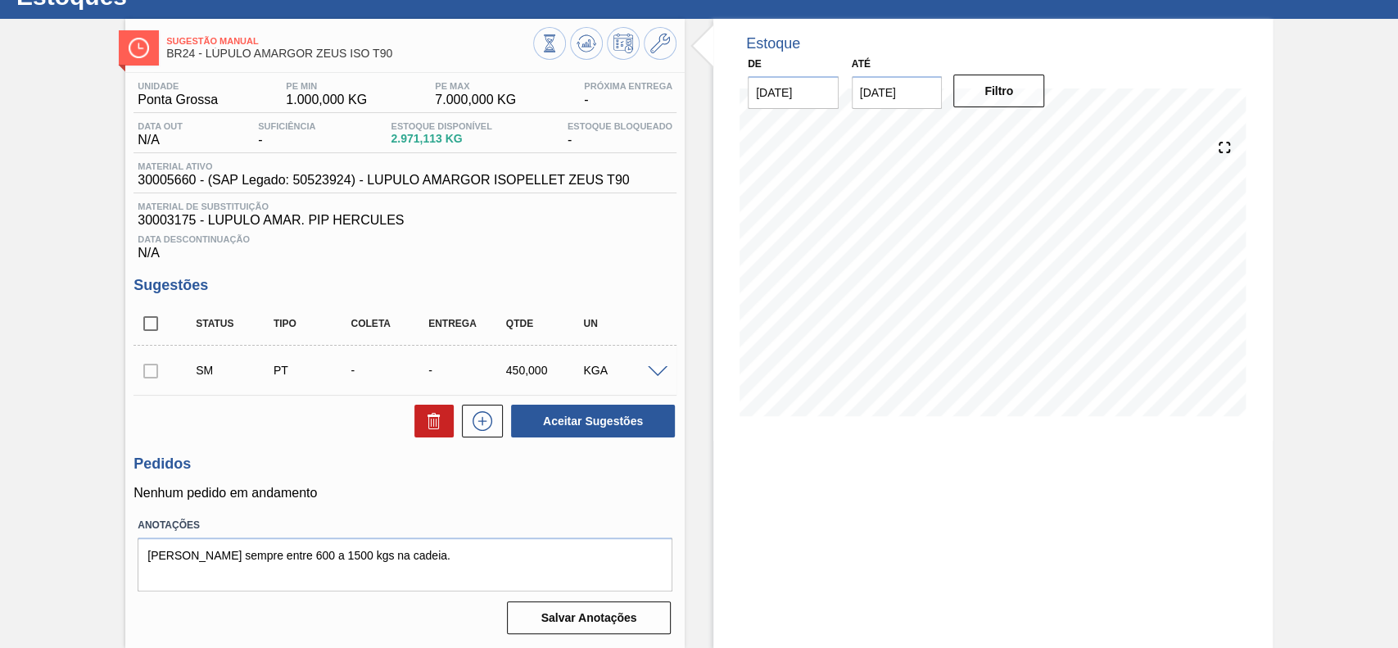
click at [656, 370] on span at bounding box center [658, 372] width 20 height 12
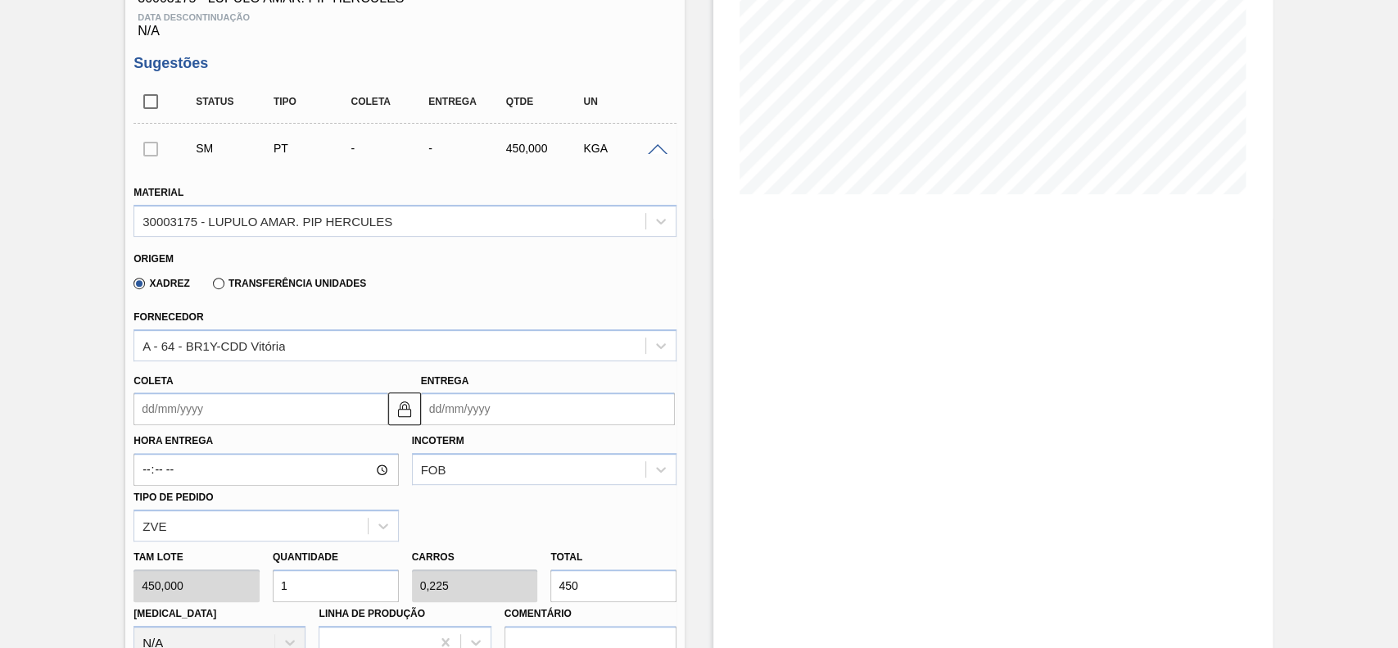
scroll to position [394, 0]
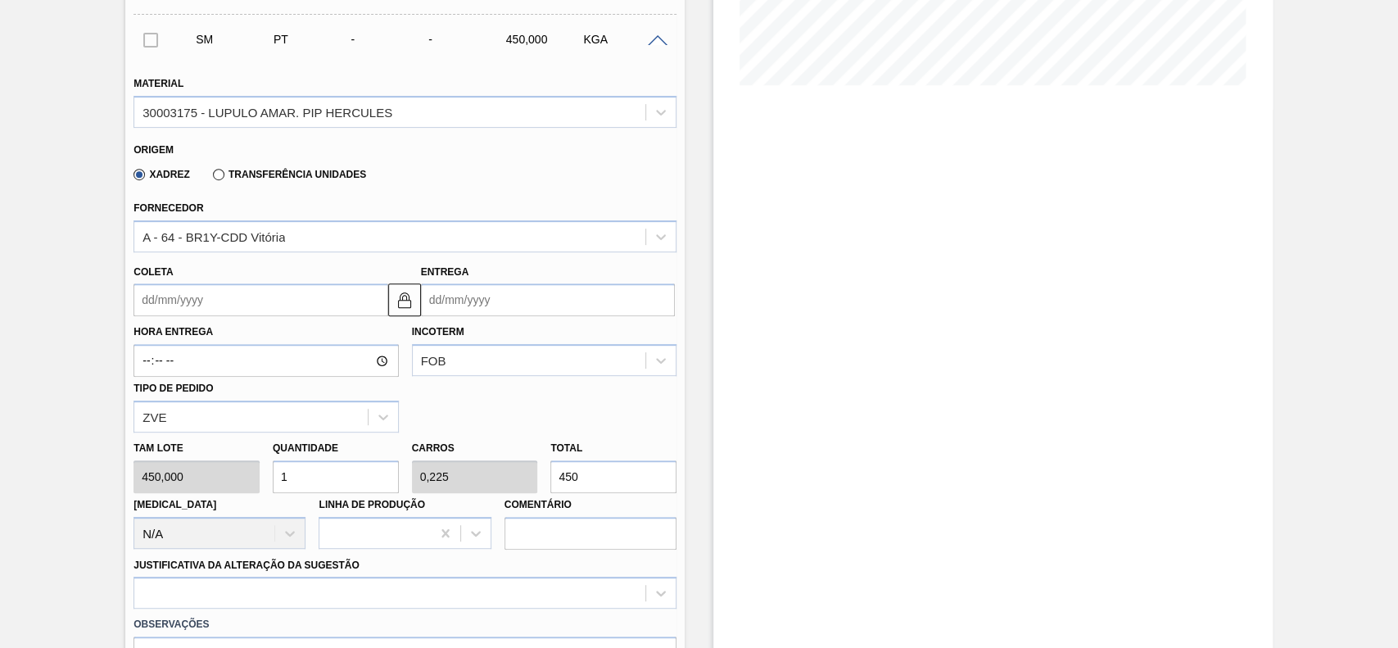
drag, startPoint x: 224, startPoint y: 307, endPoint x: 236, endPoint y: 319, distance: 16.8
click at [224, 307] on input "Coleta" at bounding box center [261, 299] width 254 height 33
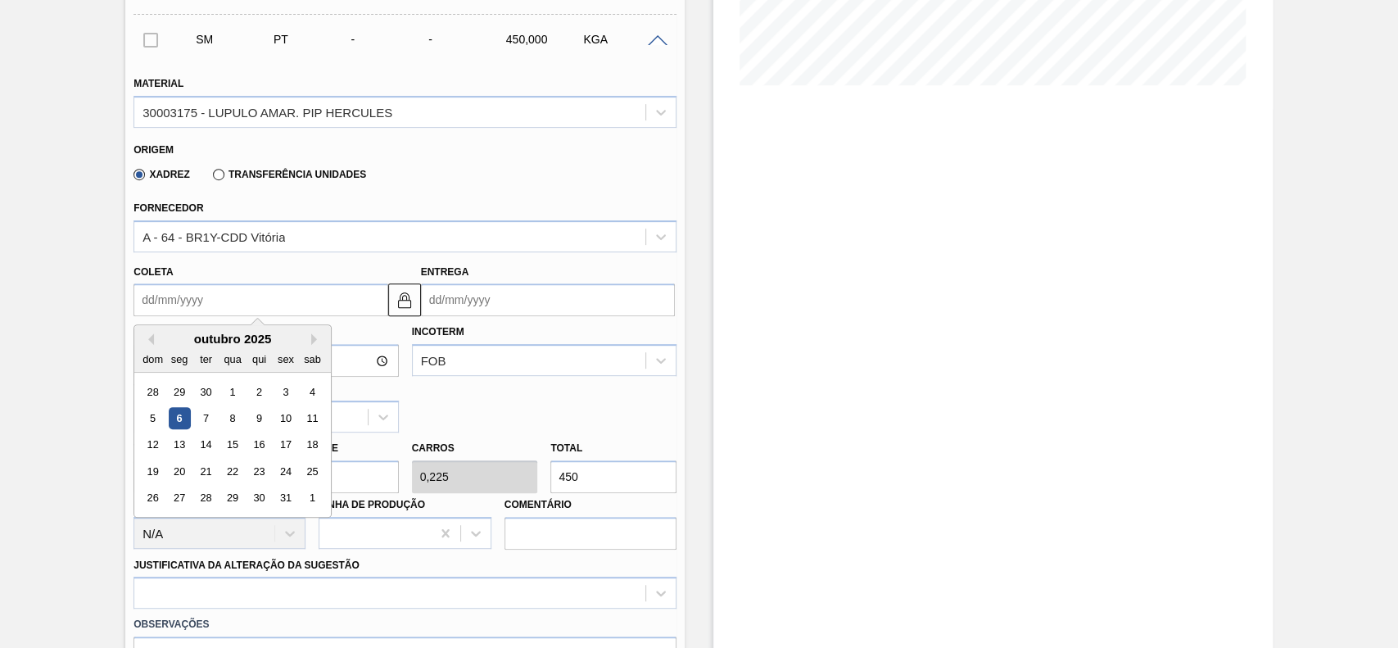
drag, startPoint x: 282, startPoint y: 423, endPoint x: 341, endPoint y: 471, distance: 76.2
click at [282, 423] on div "10" at bounding box center [286, 418] width 22 height 22
type input "[DATE]"
type input "18/10/2025"
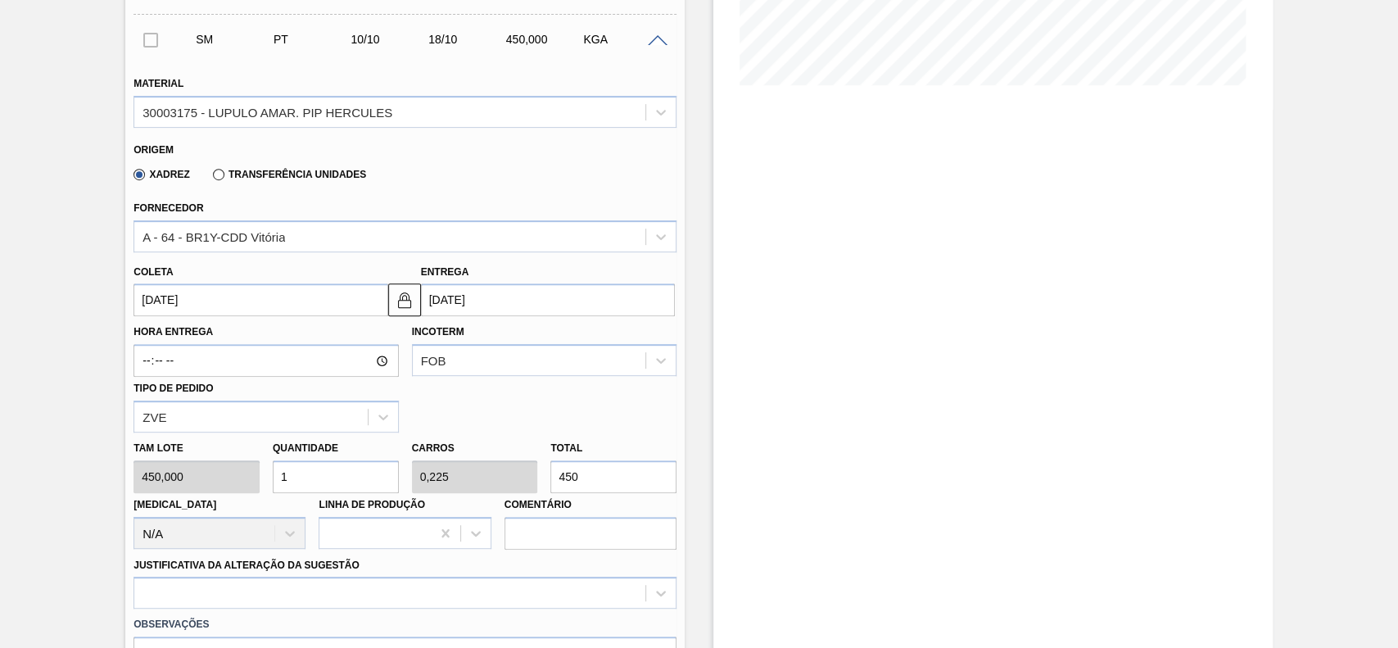
click at [355, 486] on input "1" at bounding box center [336, 476] width 126 height 33
type input "2"
type input "0,45"
type input "900"
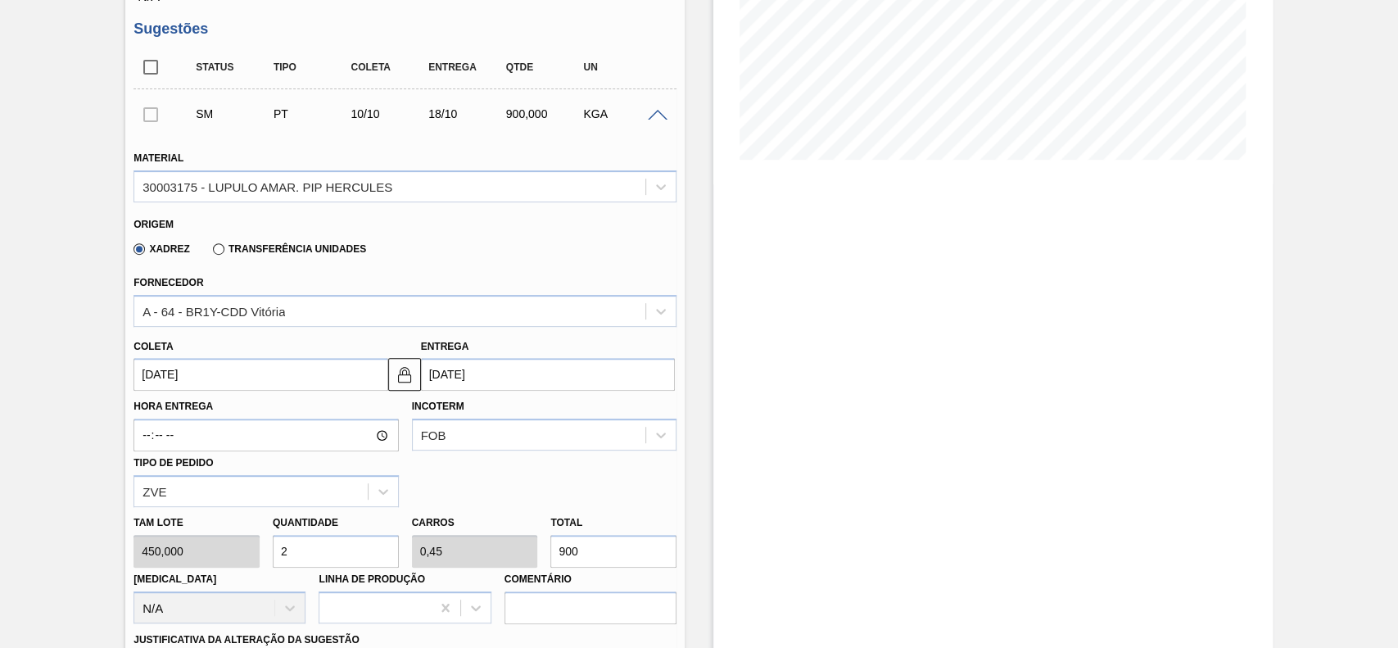
scroll to position [285, 0]
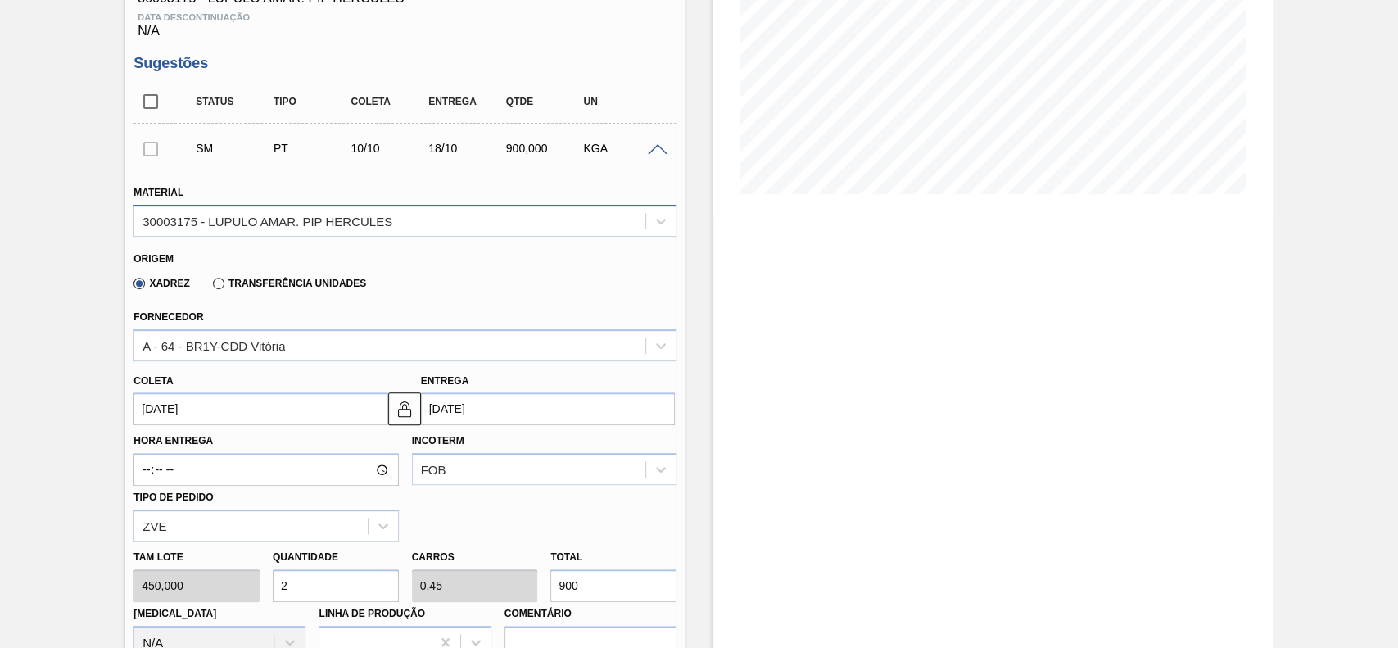
type input "2"
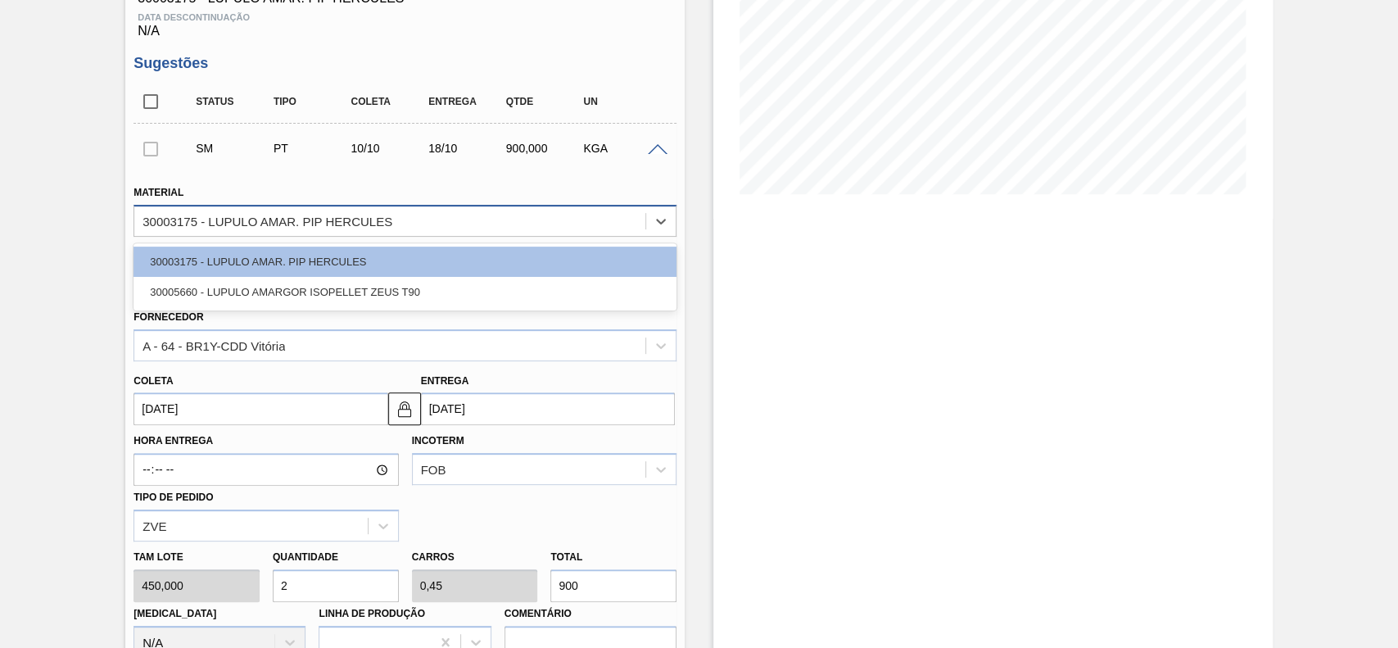
click at [378, 216] on div "30003175 - LUPULO AMAR. PIP HERCULES" at bounding box center [268, 221] width 250 height 14
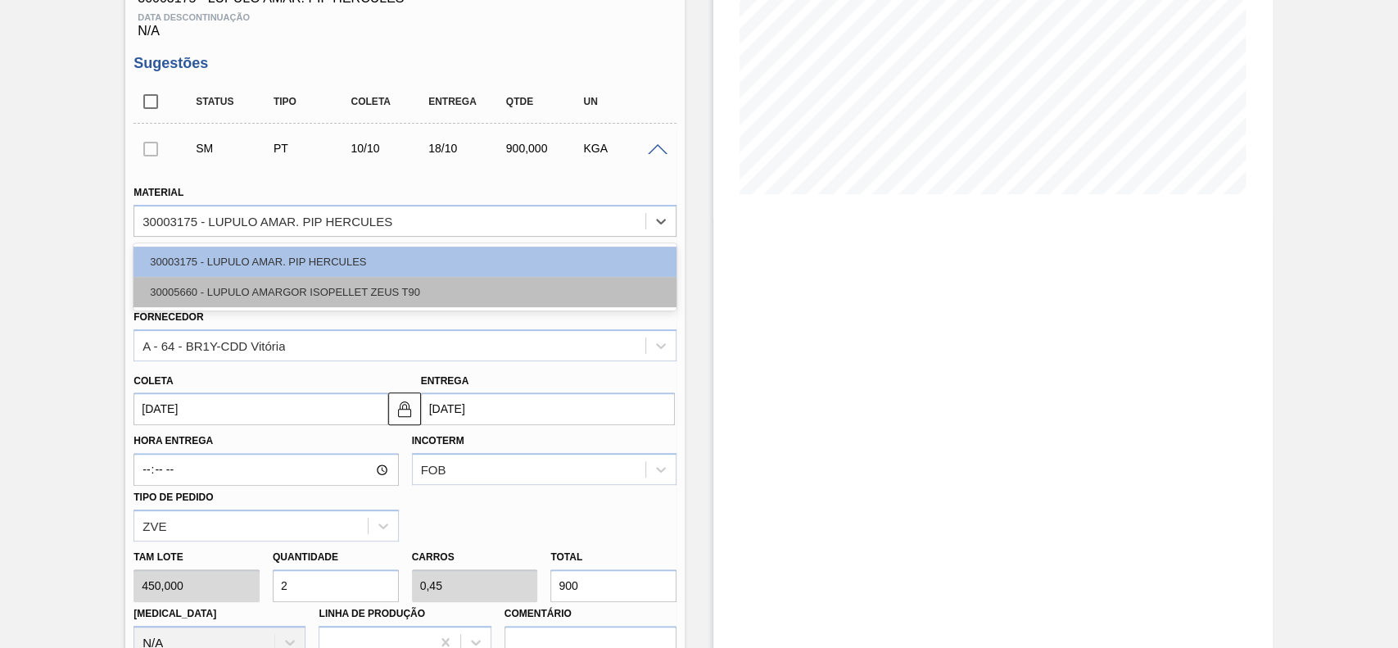
click at [310, 295] on div "30005660 - LUPULO AMARGOR ISOPELLET ZEUS T90" at bounding box center [405, 292] width 543 height 30
type input "[DATE]"
type input "900,000"
type input "1"
type input "0,18"
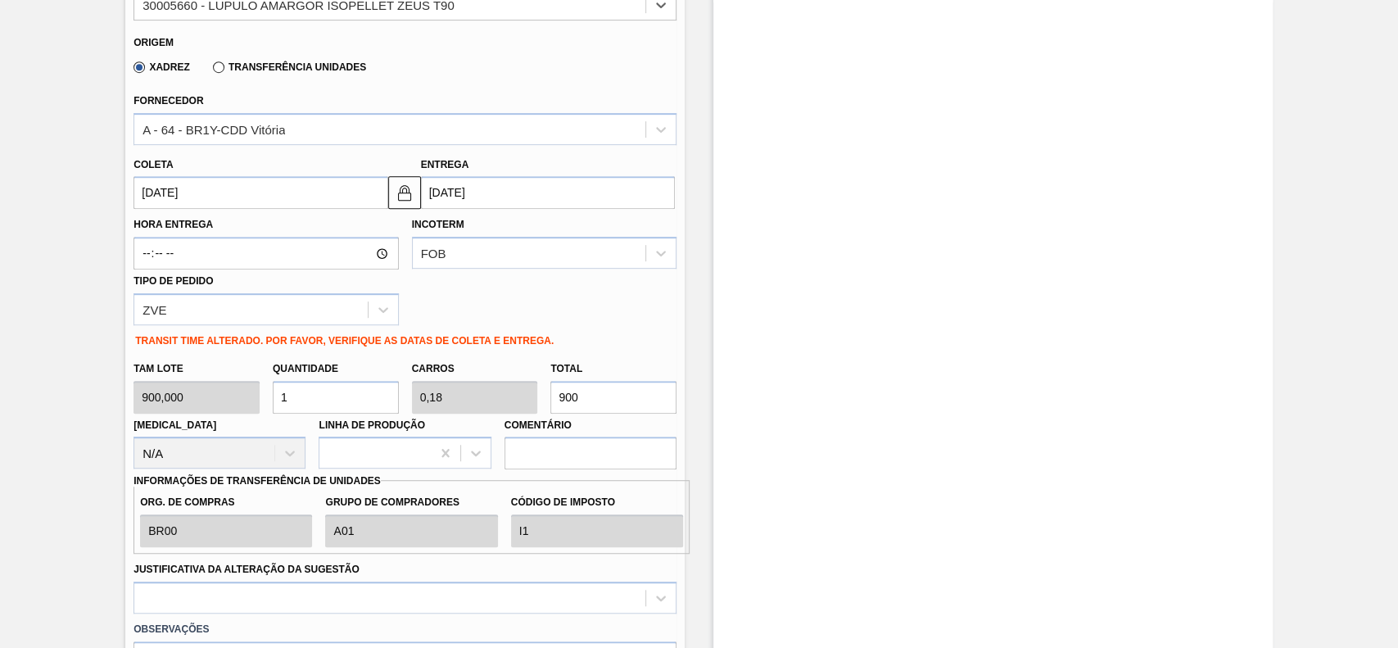
scroll to position [504, 0]
click at [324, 396] on input "1" at bounding box center [336, 394] width 126 height 33
type input "2"
type input "0,36"
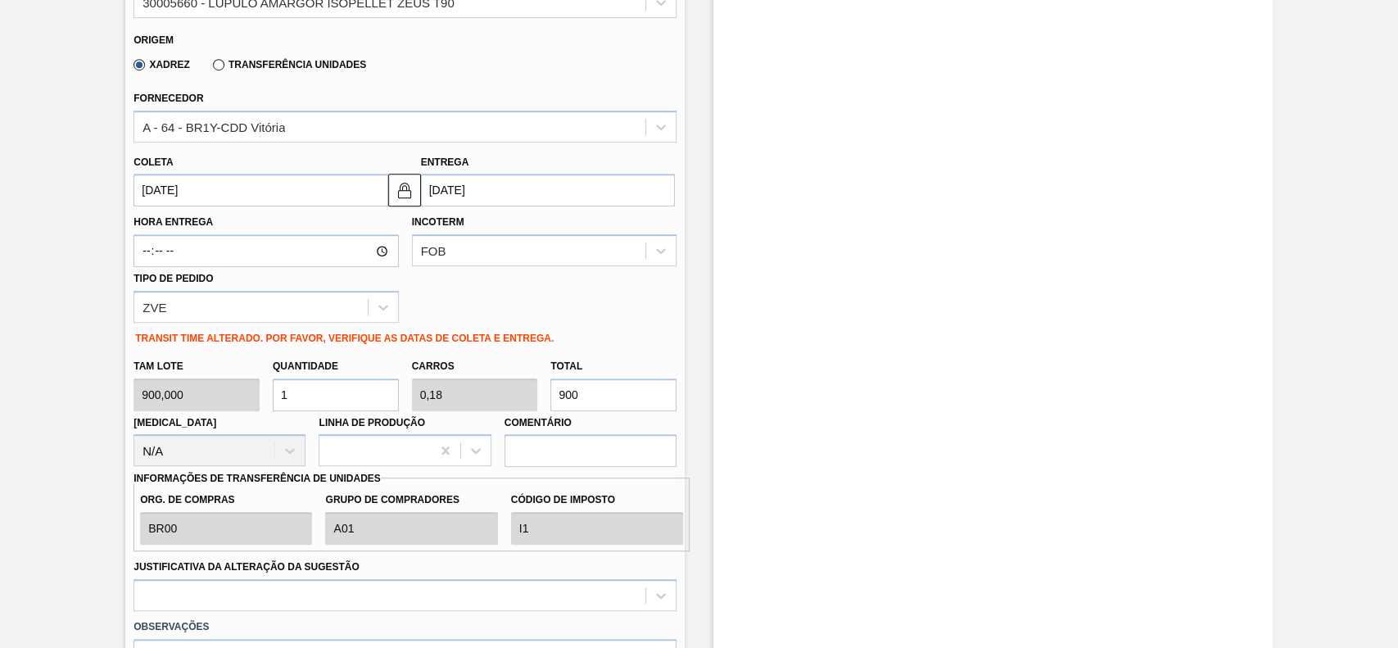
type input "1.800"
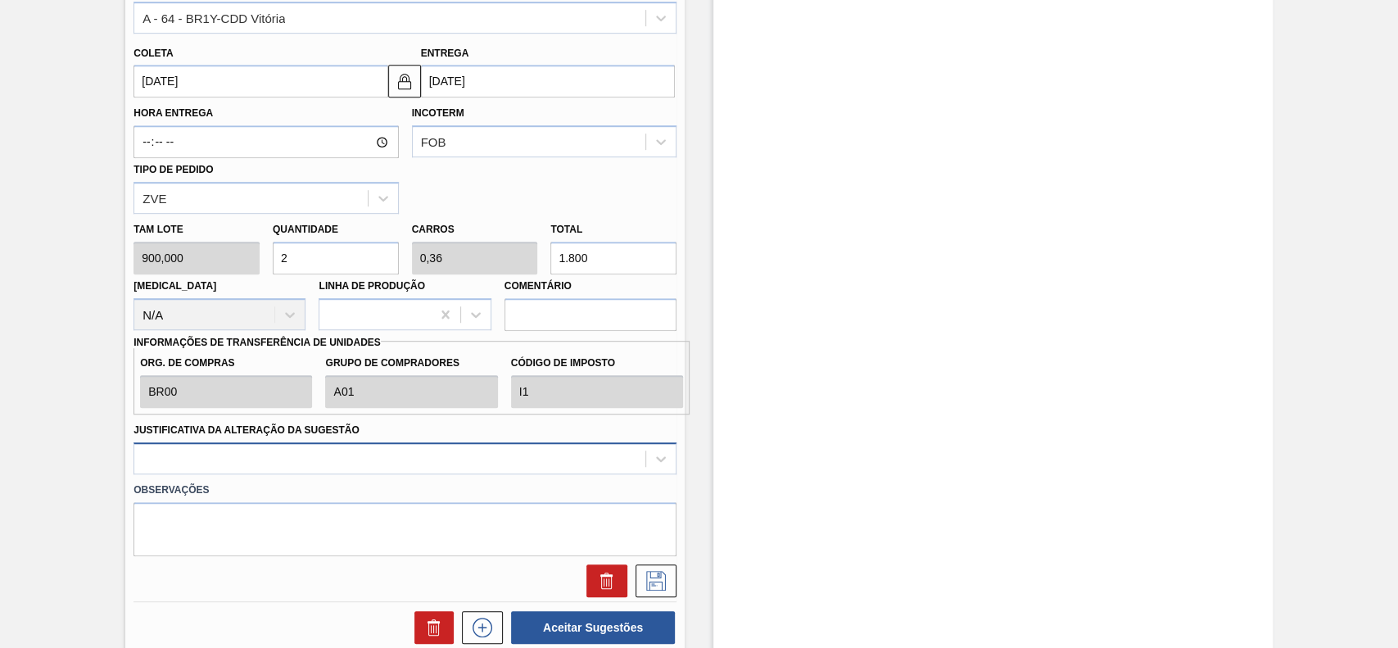
type input "2"
click at [264, 445] on div at bounding box center [405, 458] width 543 height 32
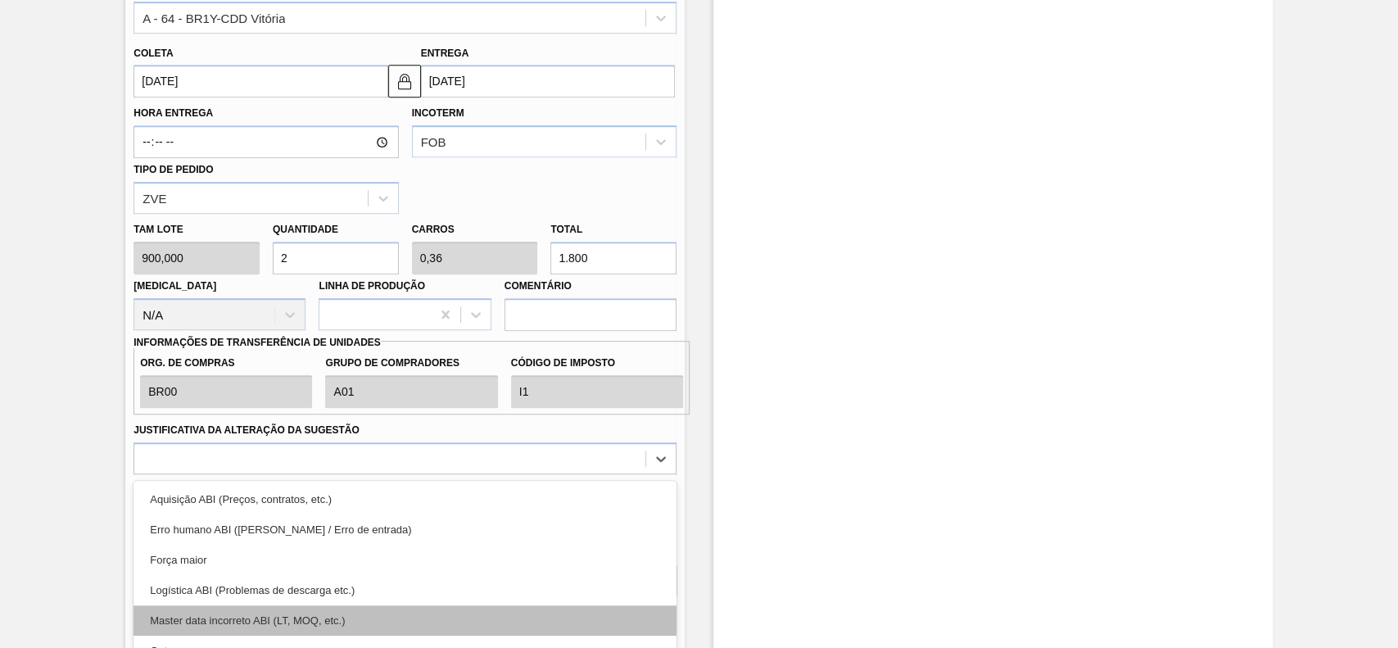
scroll to position [700, 0]
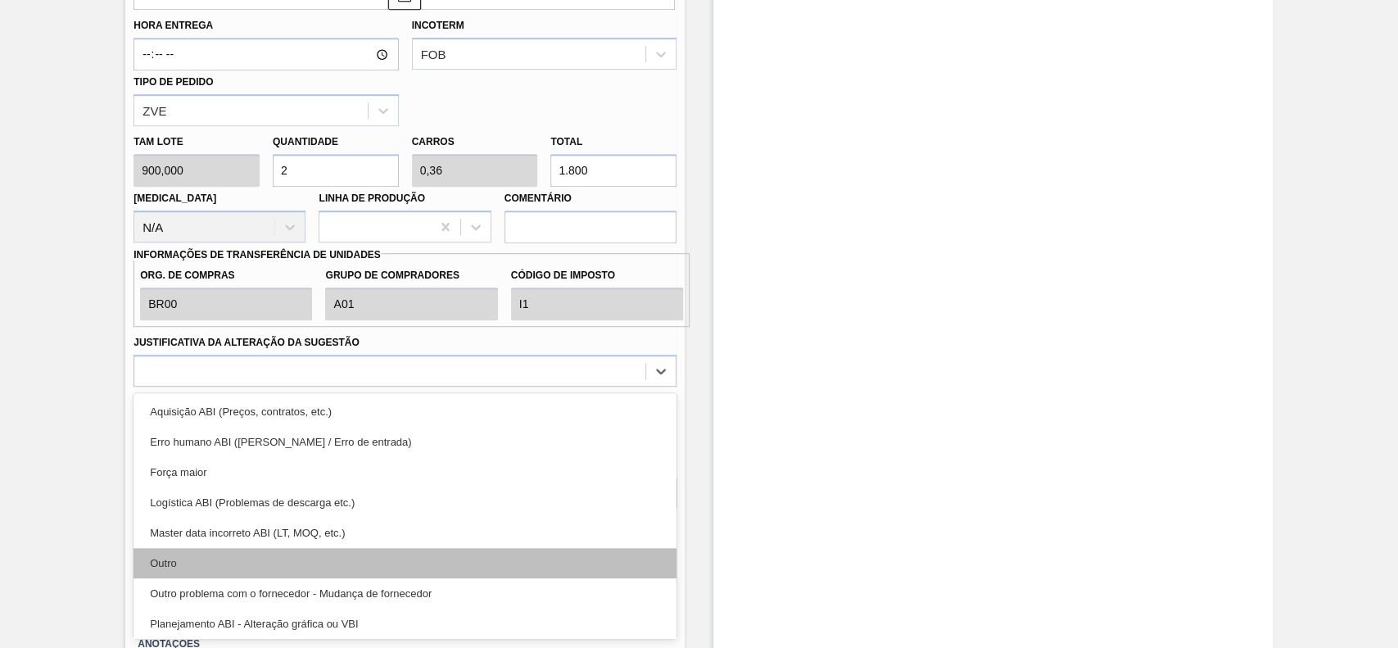
click at [190, 568] on div "Outro" at bounding box center [405, 563] width 543 height 30
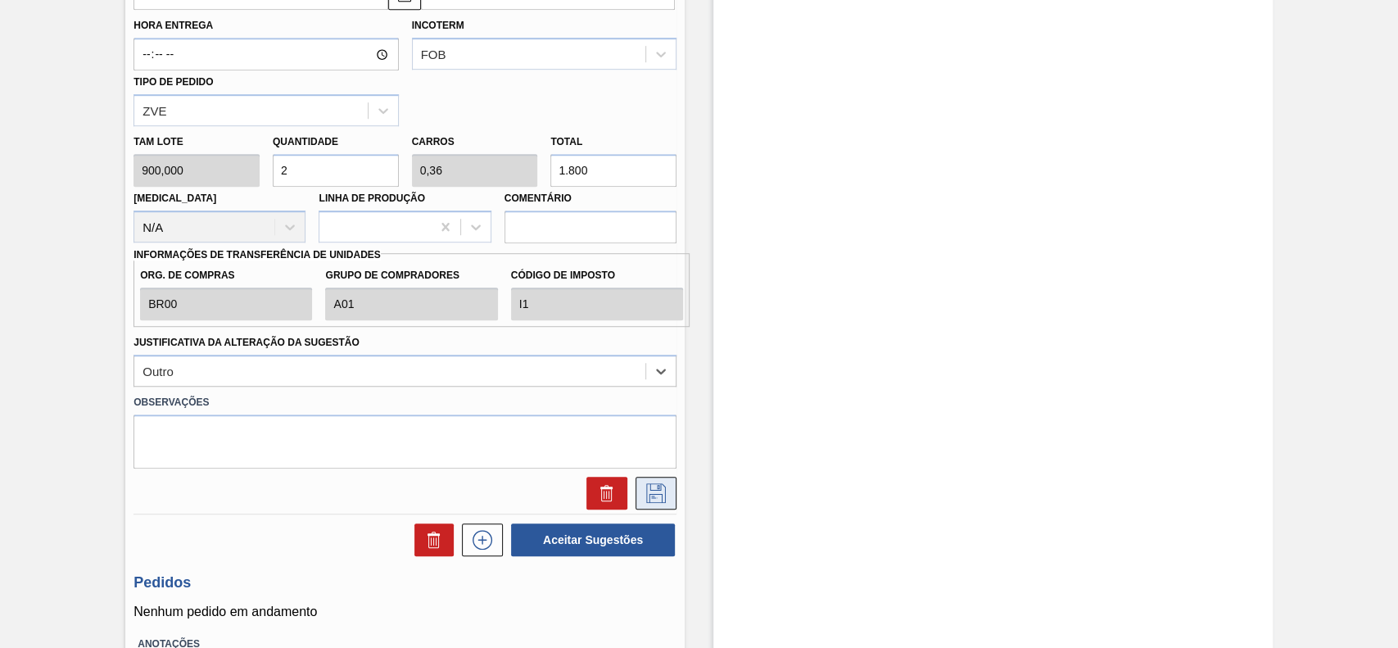
click at [654, 497] on icon at bounding box center [656, 493] width 26 height 20
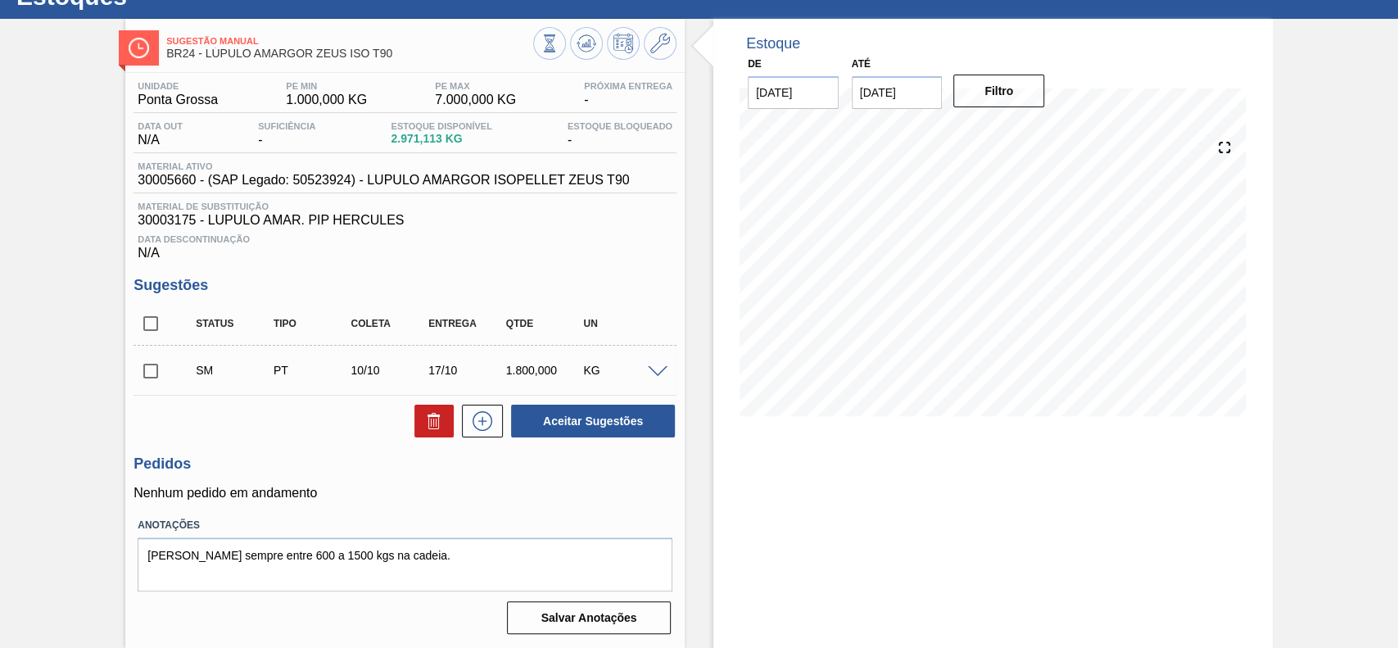
scroll to position [66, 0]
click at [156, 366] on input "checkbox" at bounding box center [151, 371] width 34 height 34
click at [582, 432] on button "Aceitar Sugestões" at bounding box center [593, 421] width 164 height 33
checkbox input "false"
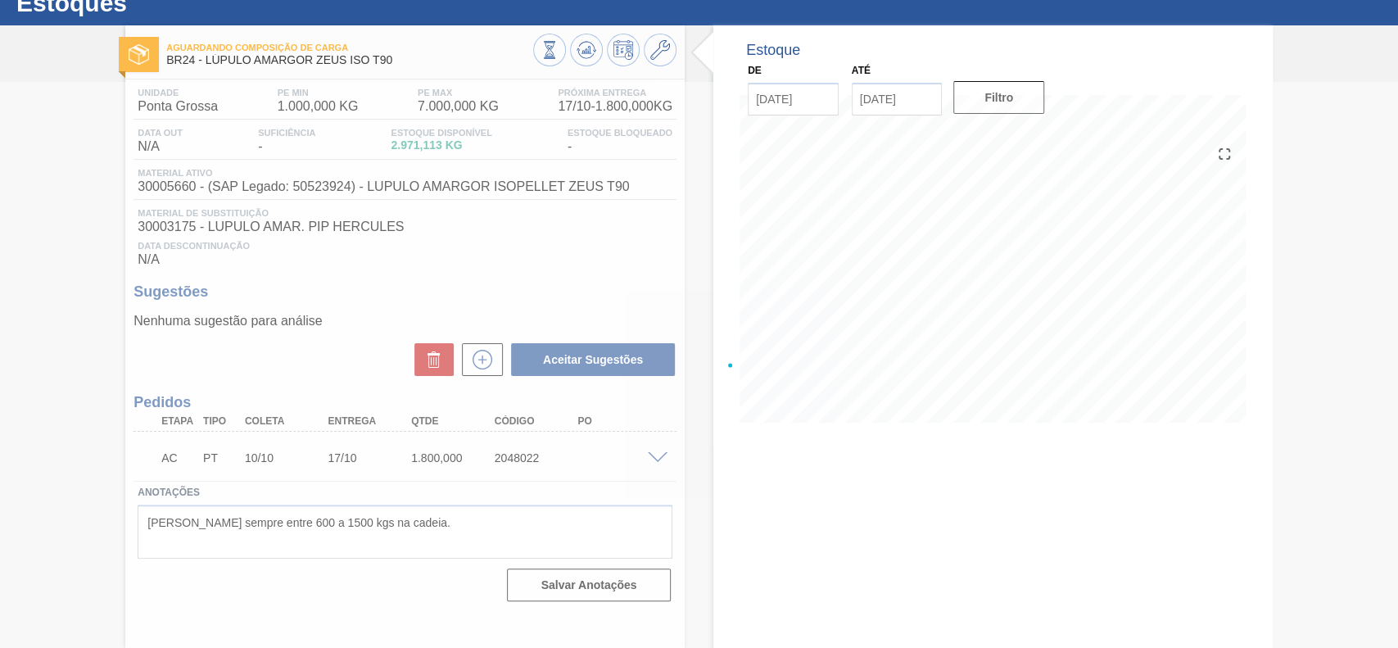
scroll to position [57, 0]
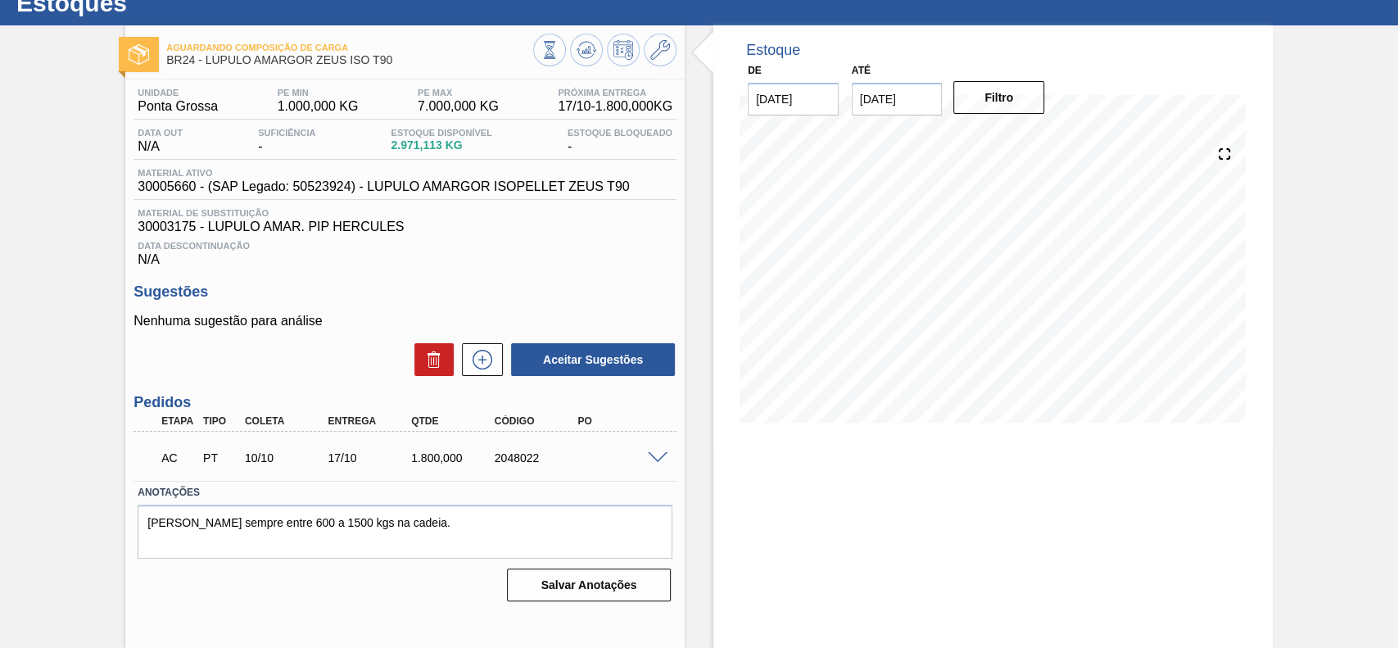
click at [657, 450] on div "AC PT 10/10 17/10 1.800,000 2048022" at bounding box center [405, 456] width 543 height 41
click at [655, 461] on span at bounding box center [658, 458] width 20 height 12
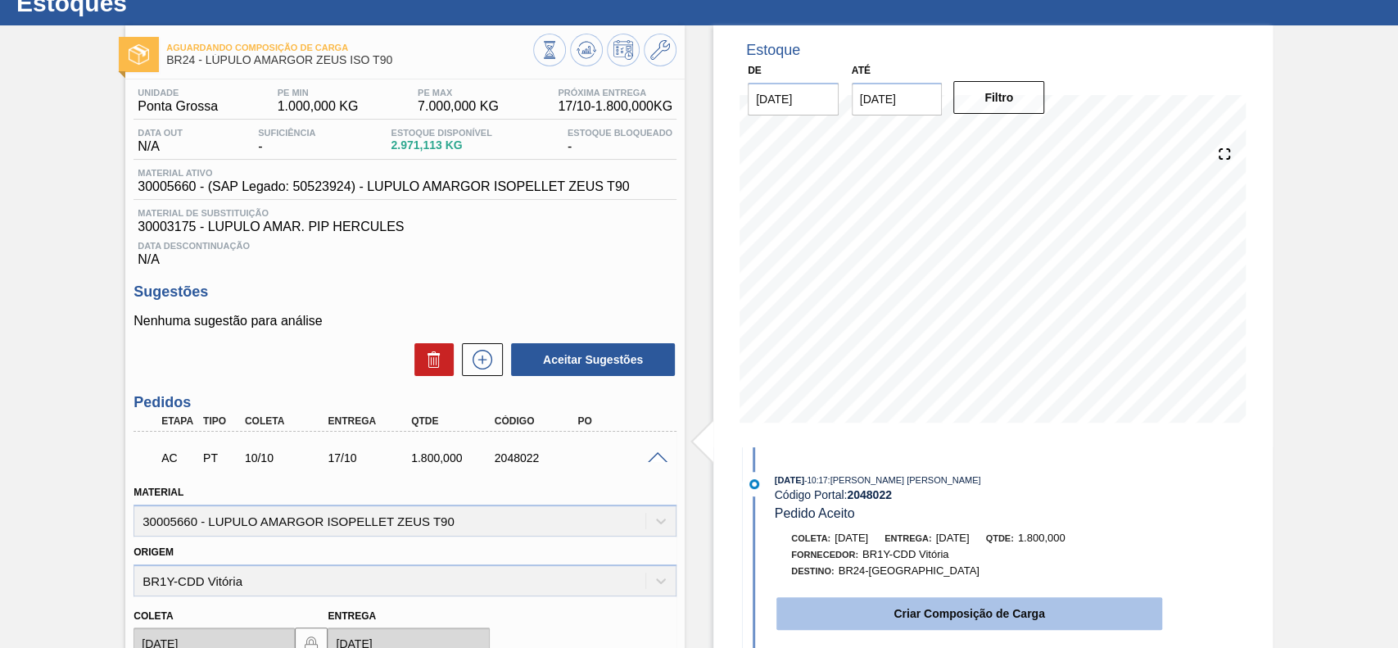
click at [932, 615] on button "Criar Composição de Carga" at bounding box center [969, 613] width 386 height 33
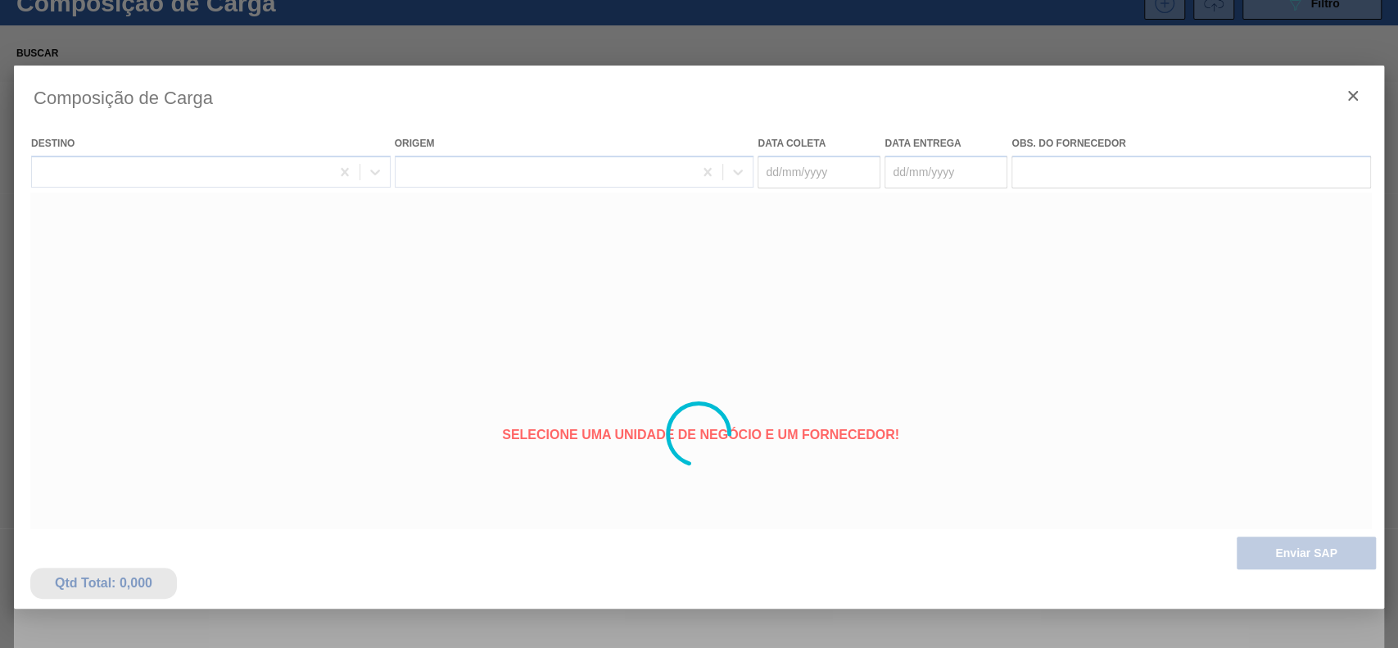
type coleta "[DATE]"
type Entrega "[DATE]"
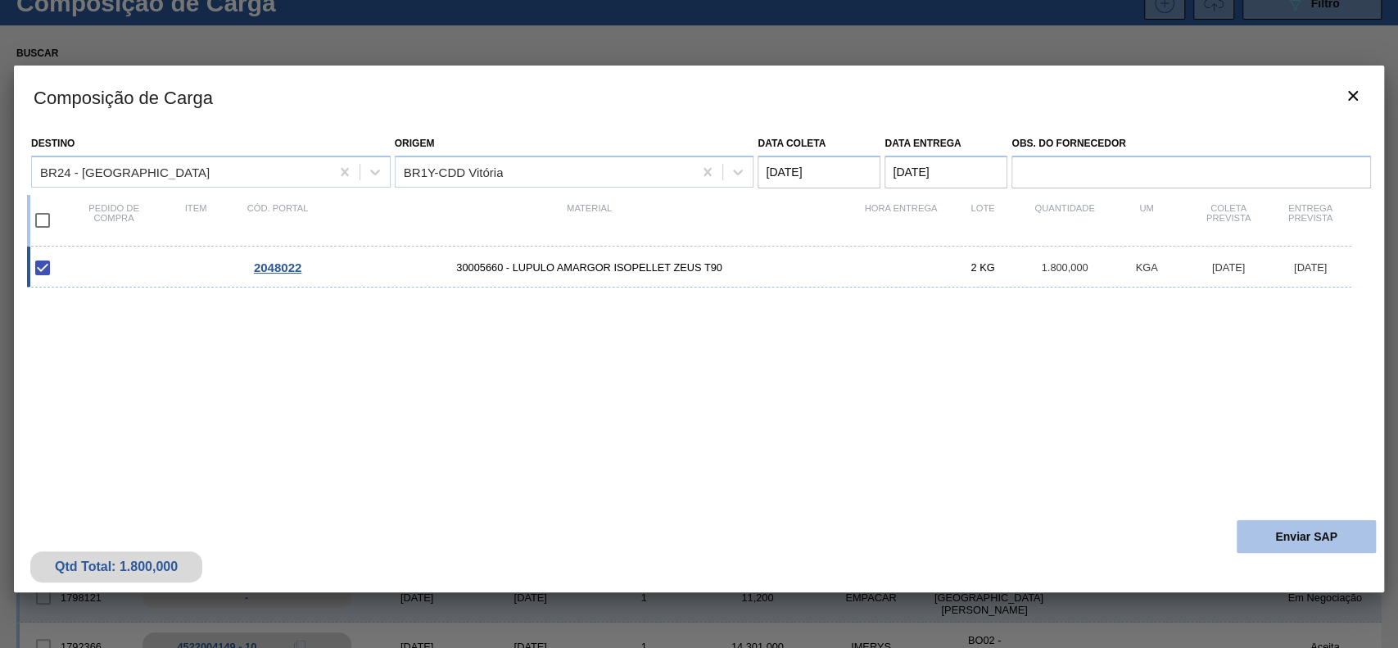
click at [1284, 543] on button "Enviar SAP" at bounding box center [1306, 536] width 139 height 33
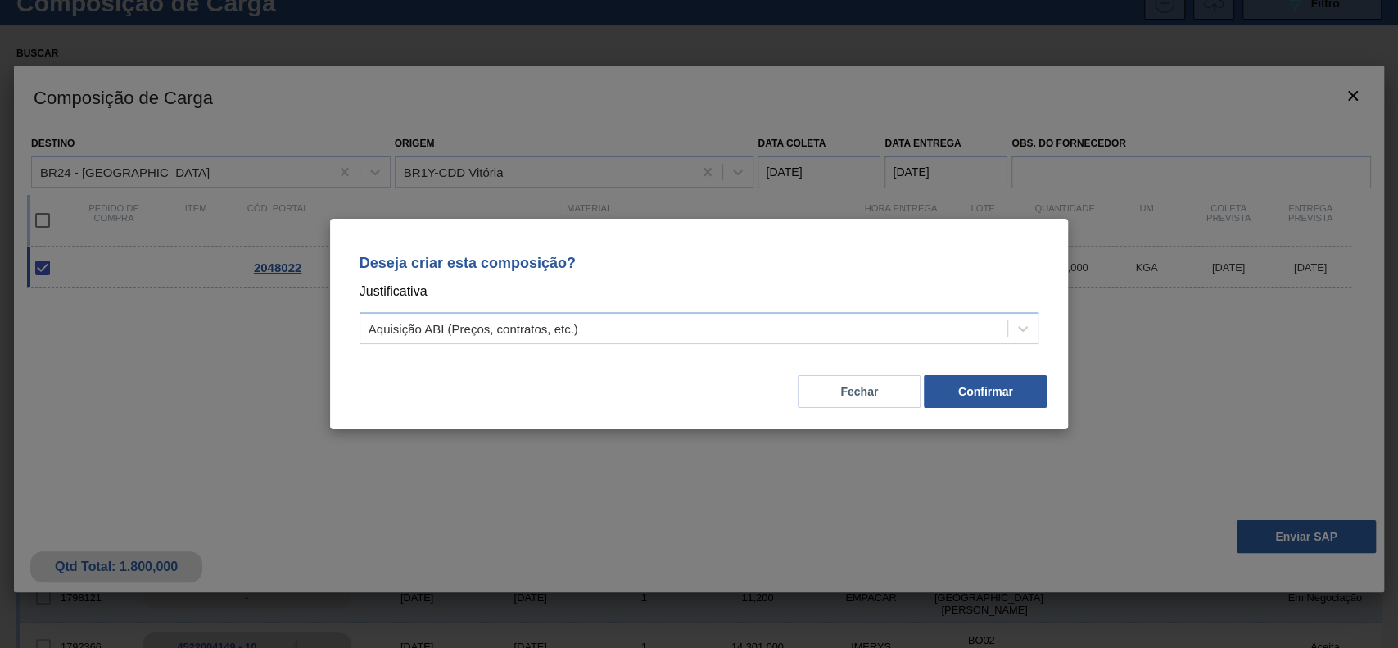
drag, startPoint x: 602, startPoint y: 296, endPoint x: 601, endPoint y: 305, distance: 8.2
click at [601, 298] on p "Justificativa" at bounding box center [700, 291] width 680 height 21
click at [596, 322] on div "Aquisição ABI (Preços, contratos, etc.)" at bounding box center [684, 329] width 648 height 24
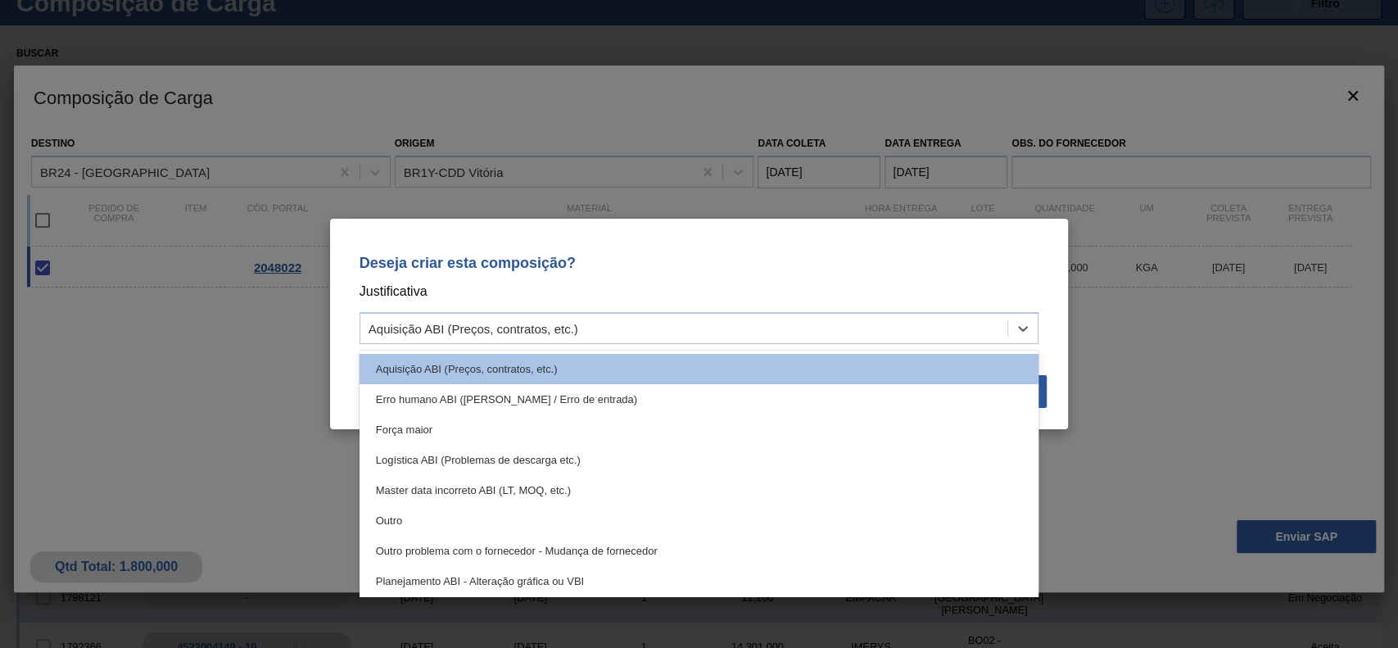
drag, startPoint x: 387, startPoint y: 512, endPoint x: 465, endPoint y: 488, distance: 81.4
click at [391, 512] on div "Outro" at bounding box center [700, 520] width 680 height 30
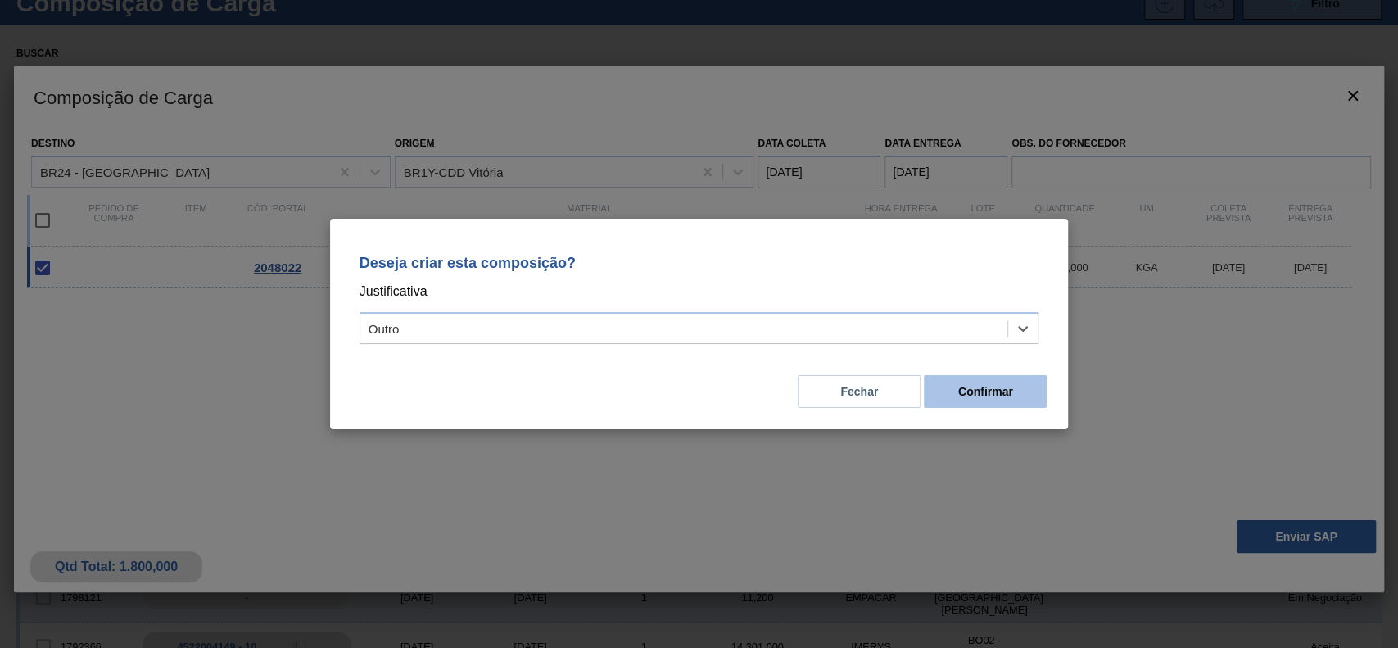
click at [967, 382] on button "Confirmar" at bounding box center [985, 391] width 123 height 33
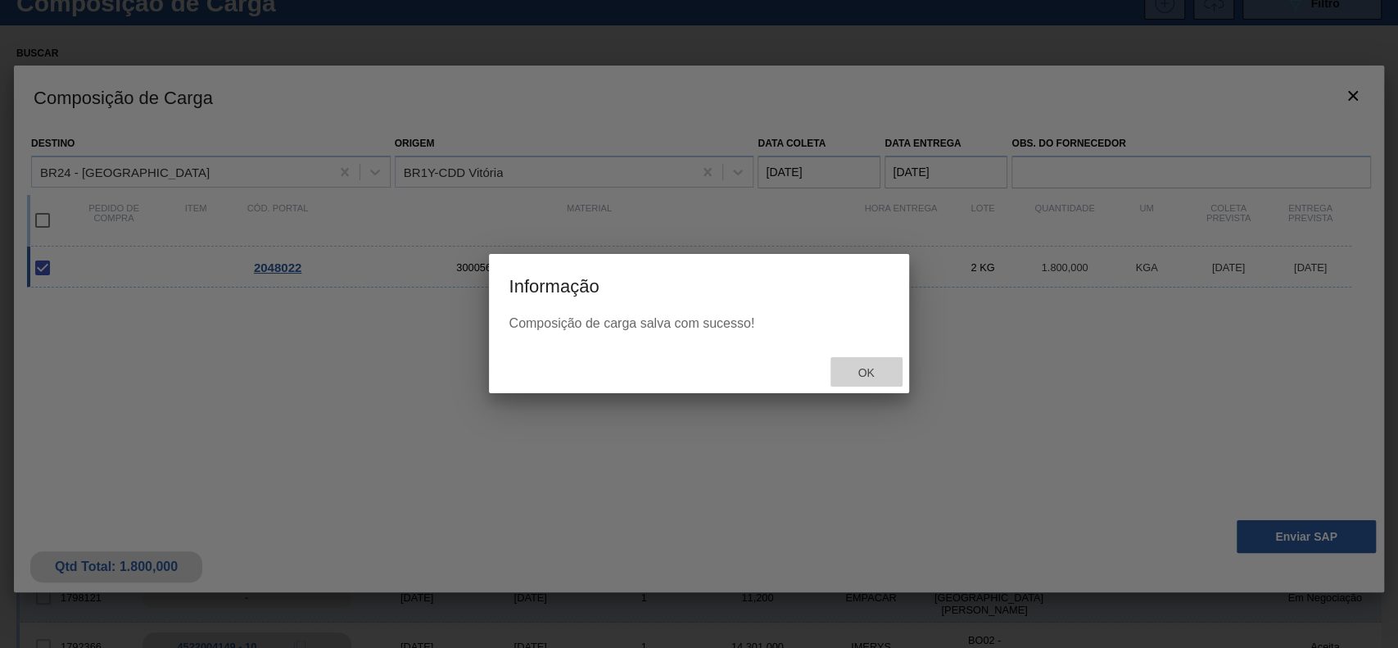
click at [864, 370] on span "Ok" at bounding box center [865, 372] width 43 height 13
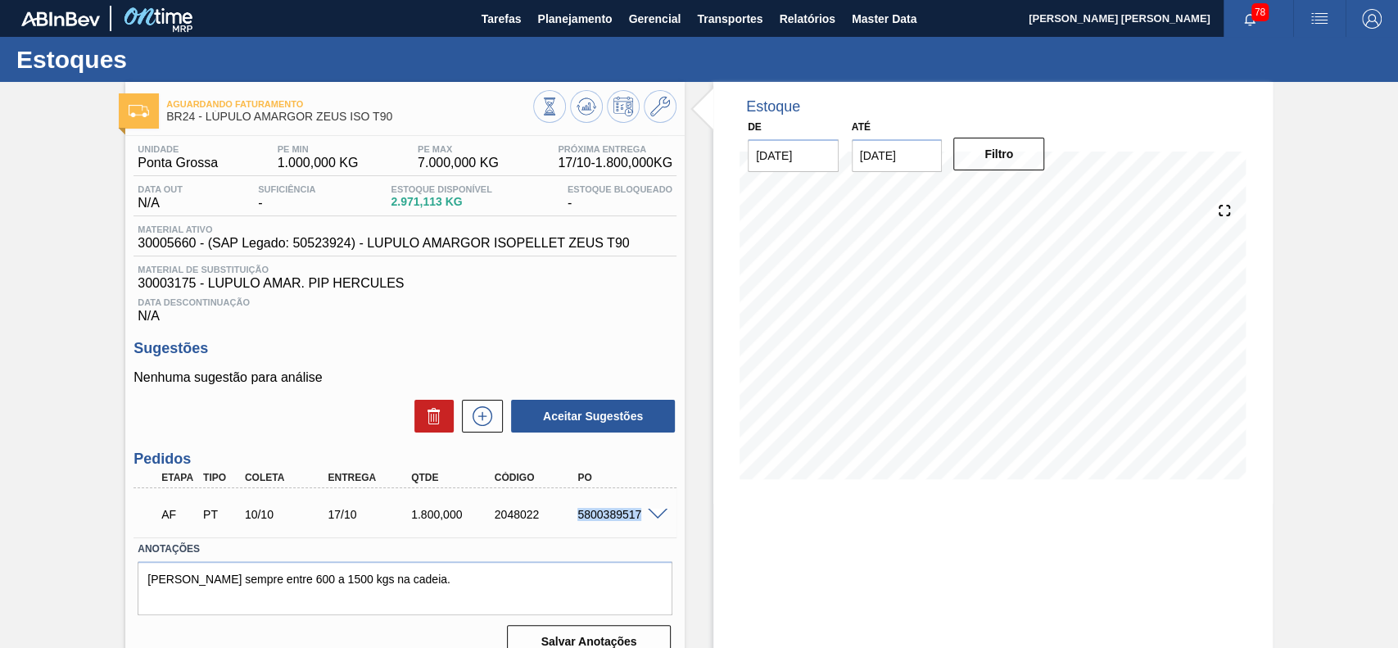
drag, startPoint x: 570, startPoint y: 515, endPoint x: 640, endPoint y: 523, distance: 70.8
click at [640, 521] on div "5800389517" at bounding box center [609, 514] width 84 height 13
copy div "5800389517"
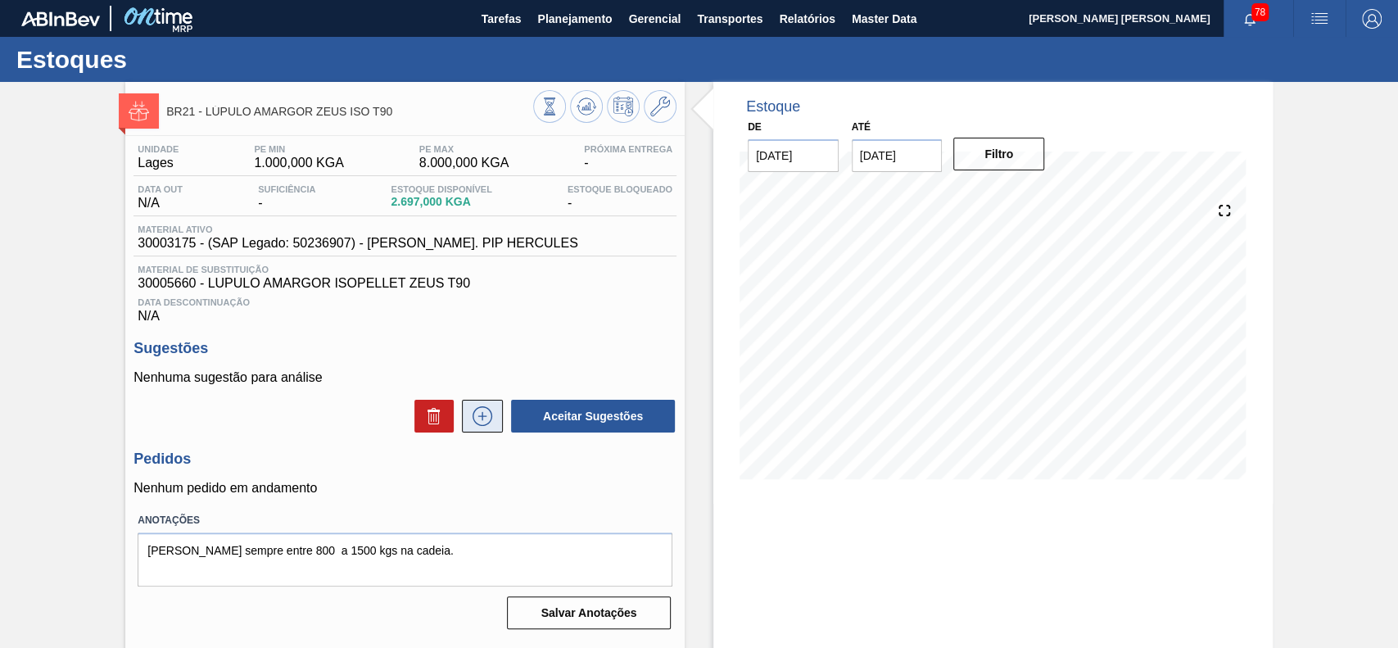
click at [475, 422] on icon at bounding box center [482, 416] width 26 height 20
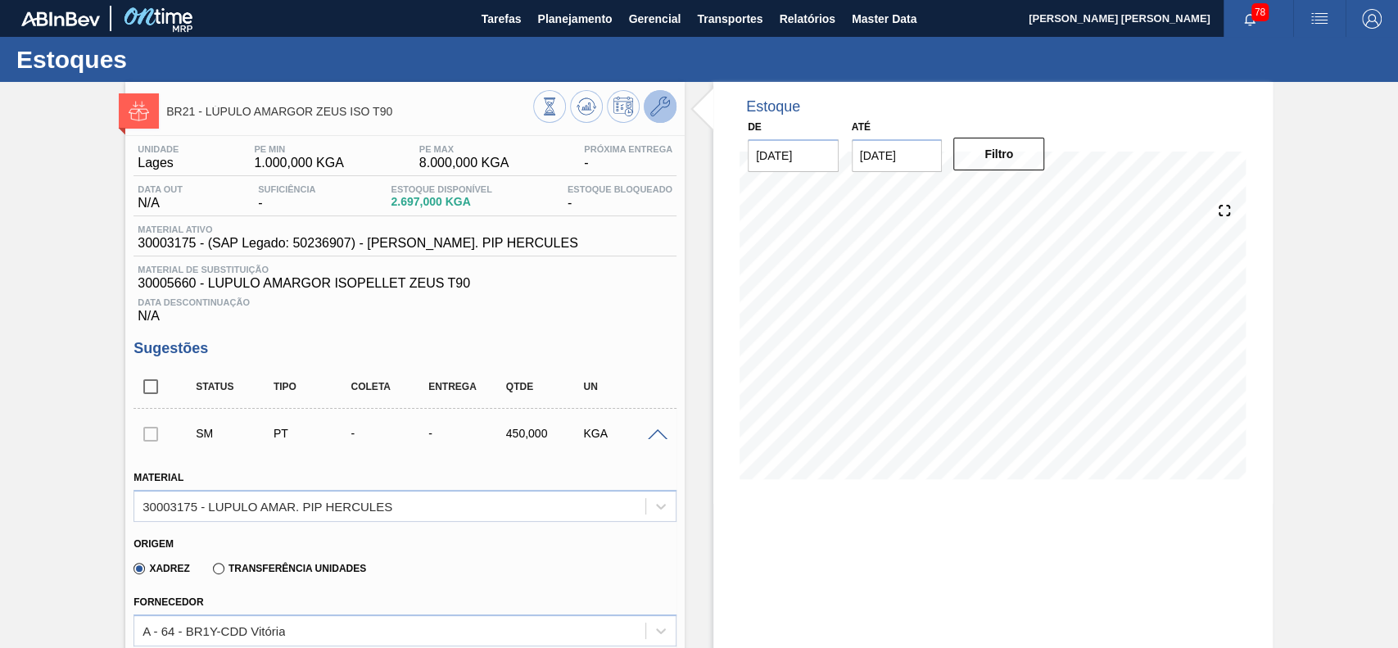
click at [664, 108] on icon at bounding box center [660, 107] width 20 height 20
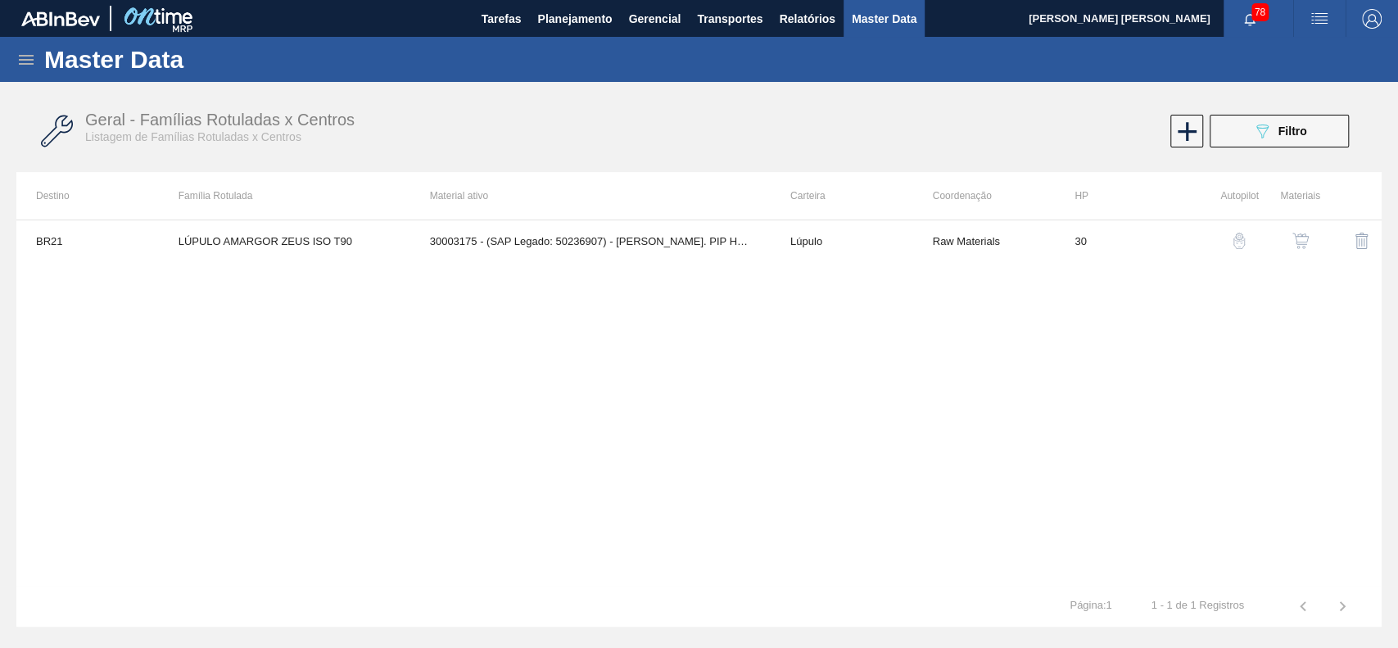
click at [1308, 239] on img "button" at bounding box center [1300, 241] width 16 height 16
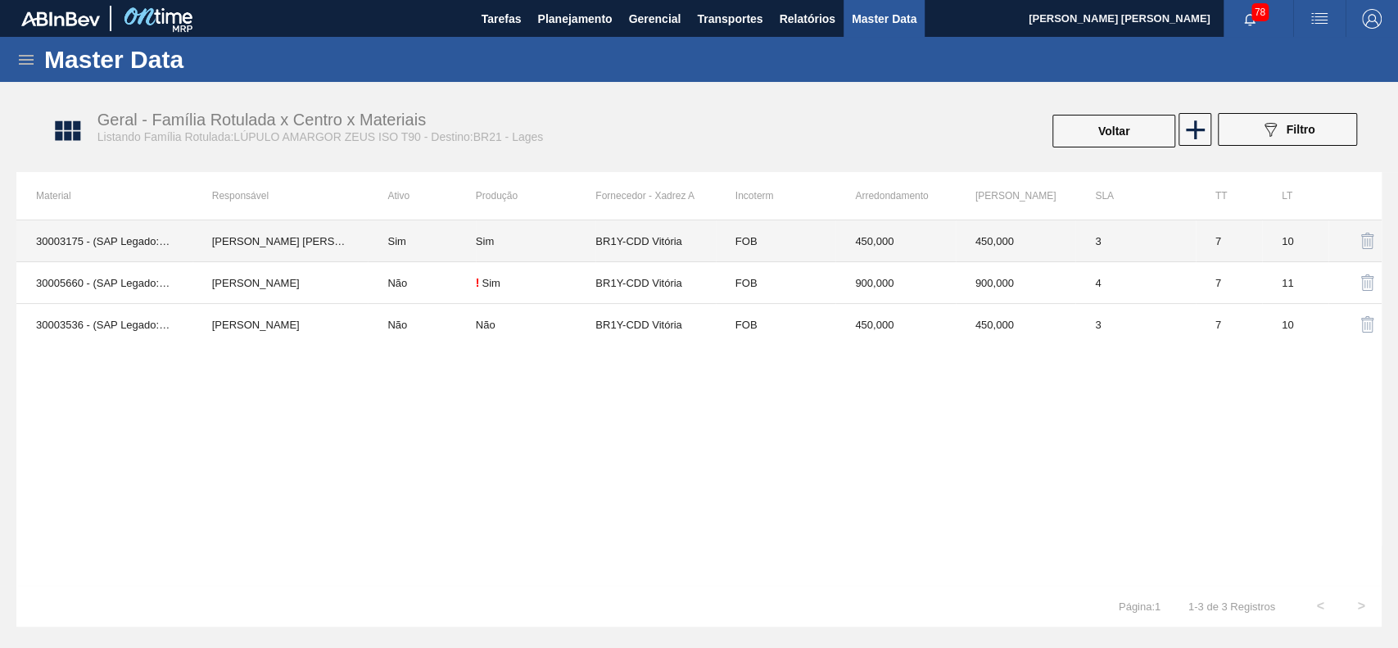
click at [408, 256] on td "Sim" at bounding box center [421, 241] width 107 height 42
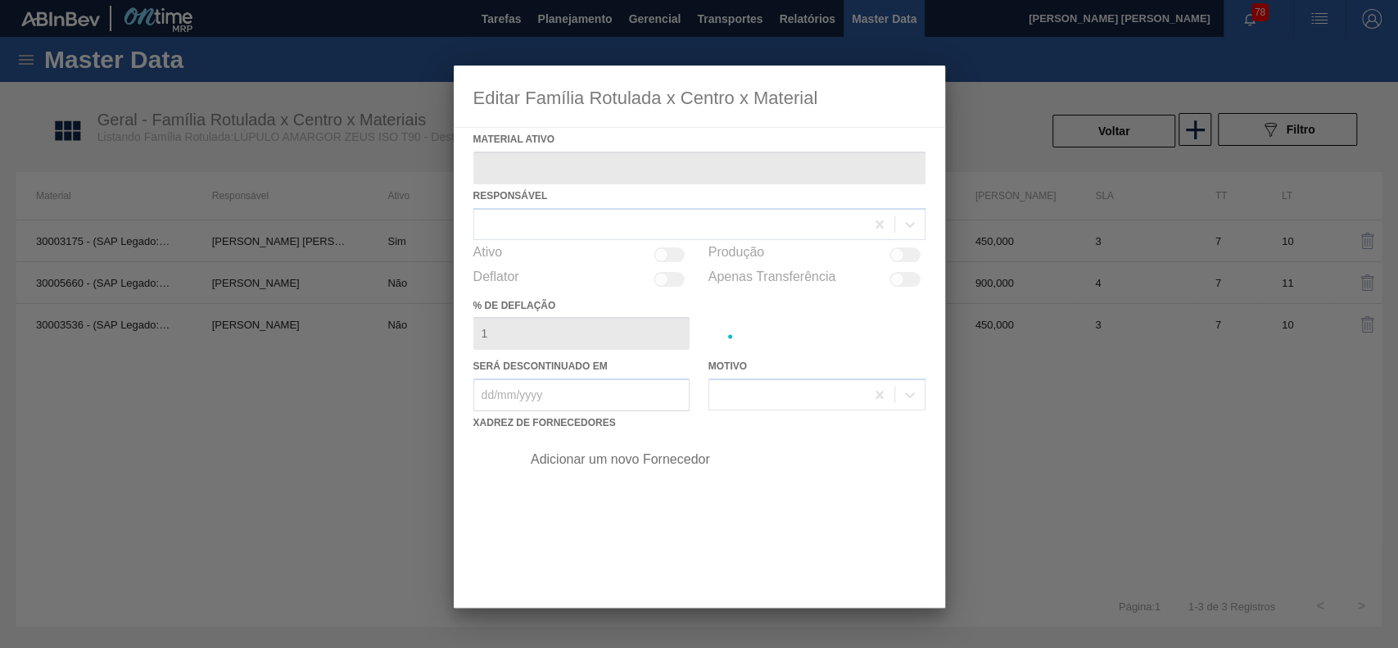
type ativo "30003175 - (SAP Legado: 50236907) - LUPULO AMAR. PIP HERCULES"
checkbox input "true"
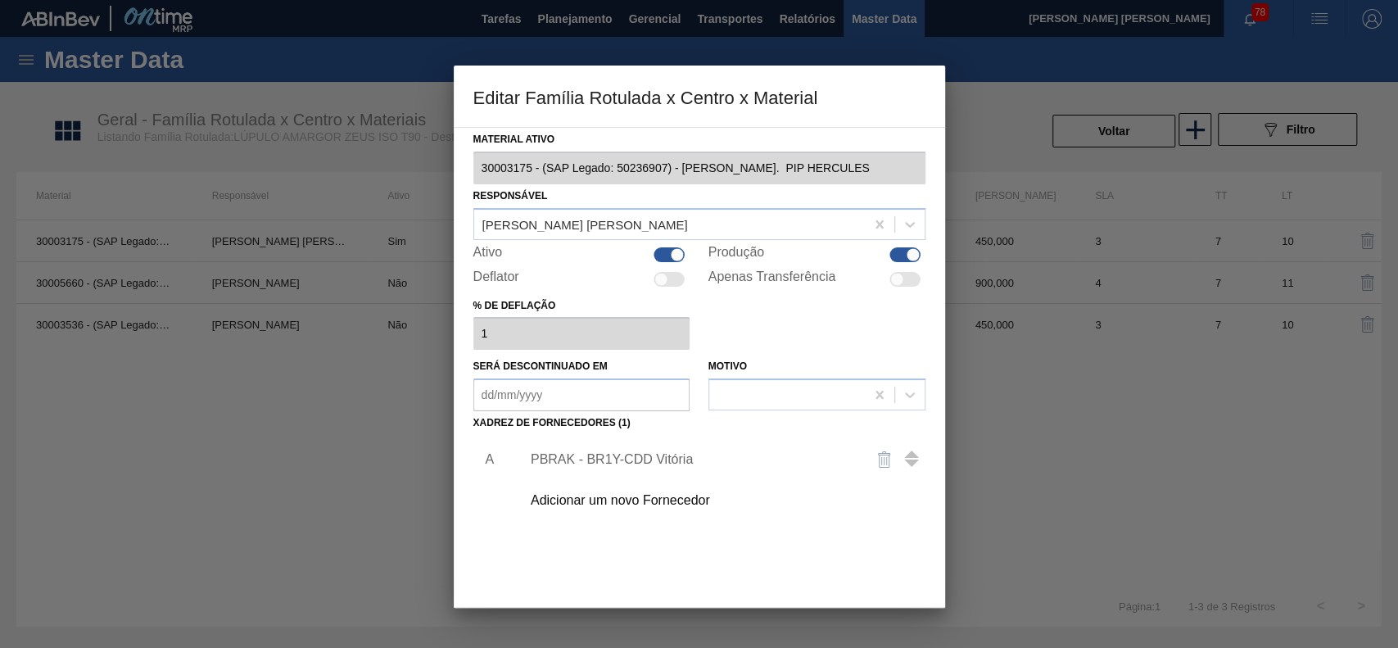
click at [674, 255] on div at bounding box center [678, 254] width 14 height 14
checkbox input "false"
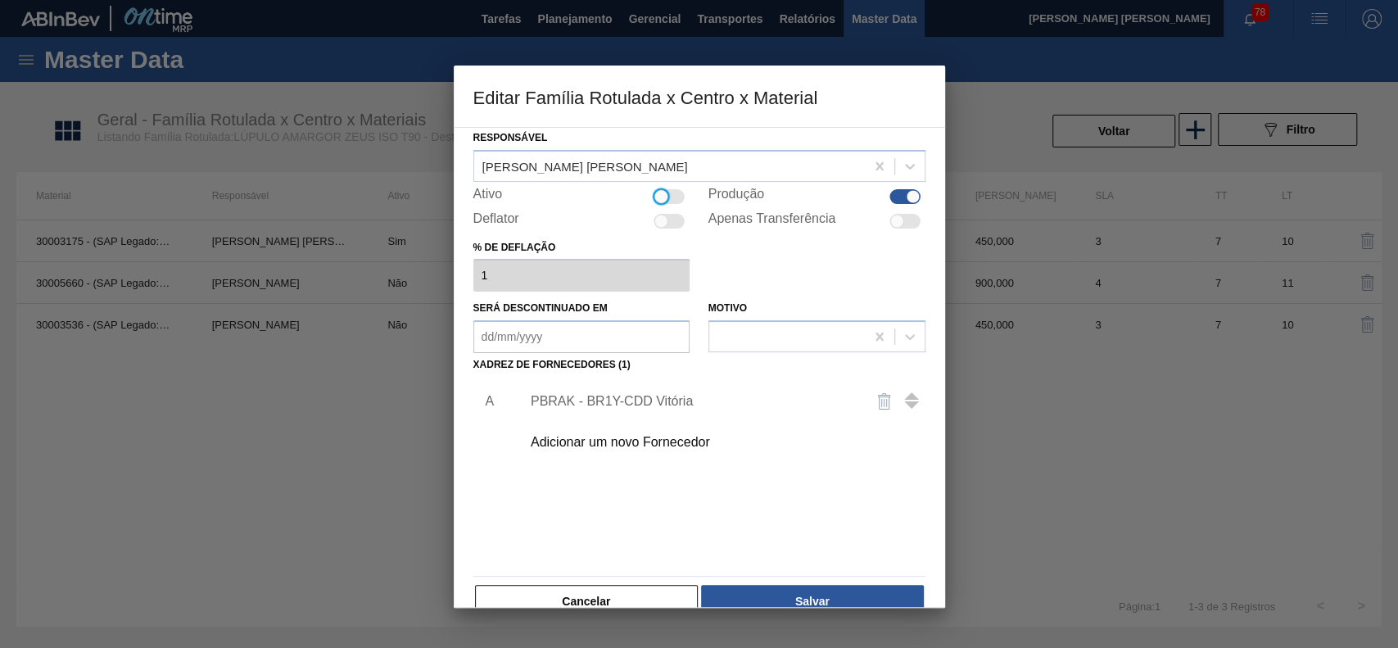
scroll to position [89, 0]
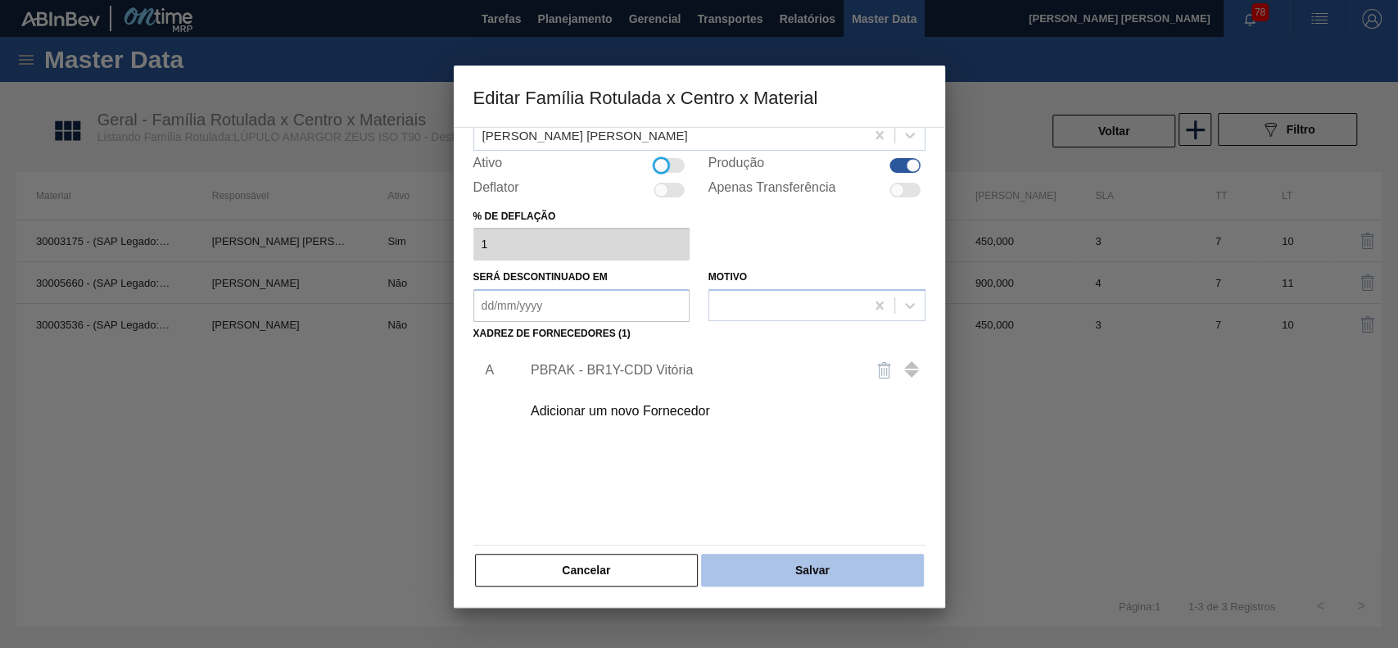
click at [811, 553] on div "Cancelar Salvar" at bounding box center [699, 570] width 452 height 36
click at [811, 565] on button "Salvar" at bounding box center [812, 570] width 222 height 33
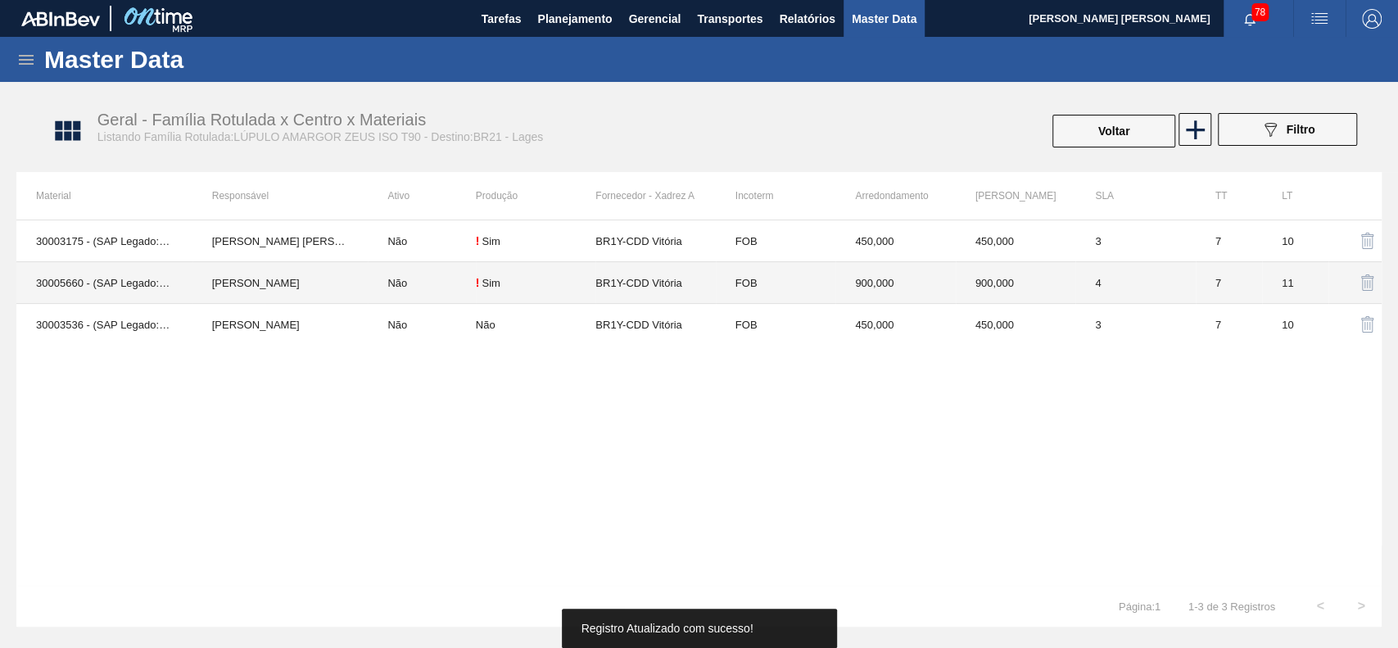
click at [249, 279] on td "Lucas Pondian" at bounding box center [280, 283] width 176 height 42
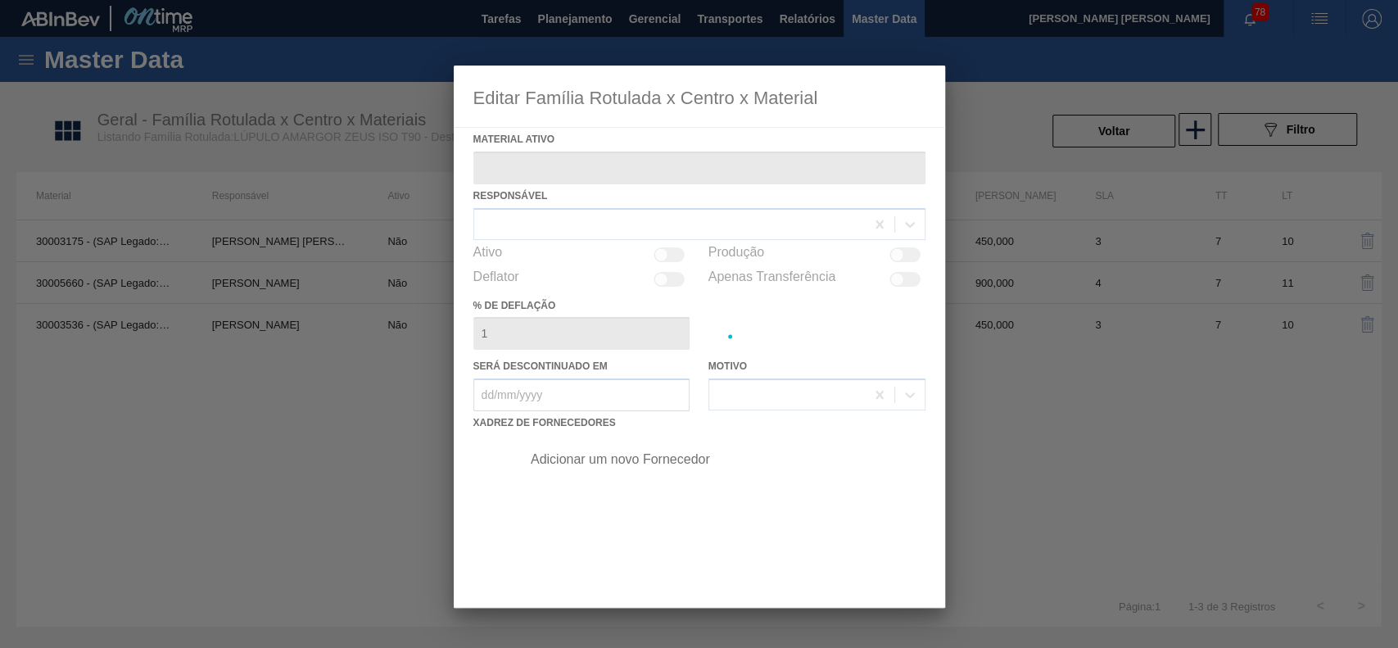
type ativo "30005660 - (SAP Legado: 50523924) - LUPULO AMARGOR ISOPELLET ZEUS T90"
checkbox input "true"
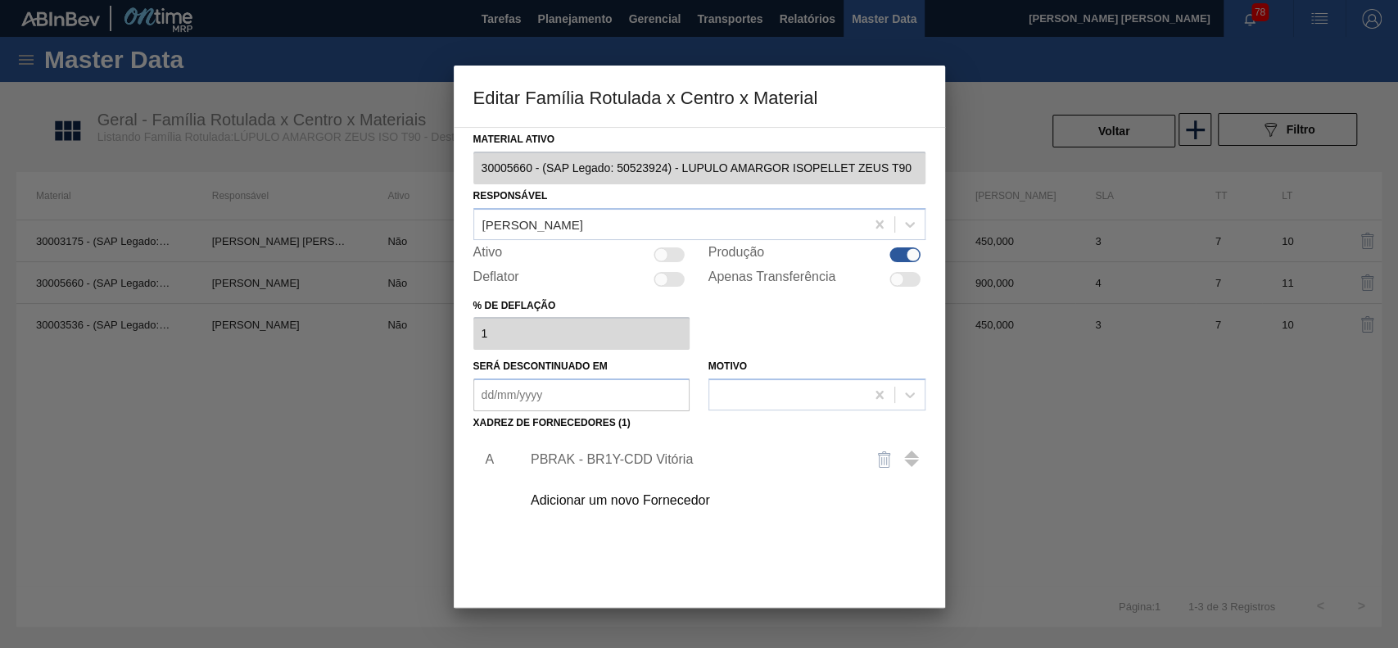
click at [657, 251] on div at bounding box center [661, 254] width 14 height 14
checkbox input "true"
click at [622, 455] on div "PBRAK - BR1Y-CDD Vitória" at bounding box center [691, 459] width 321 height 15
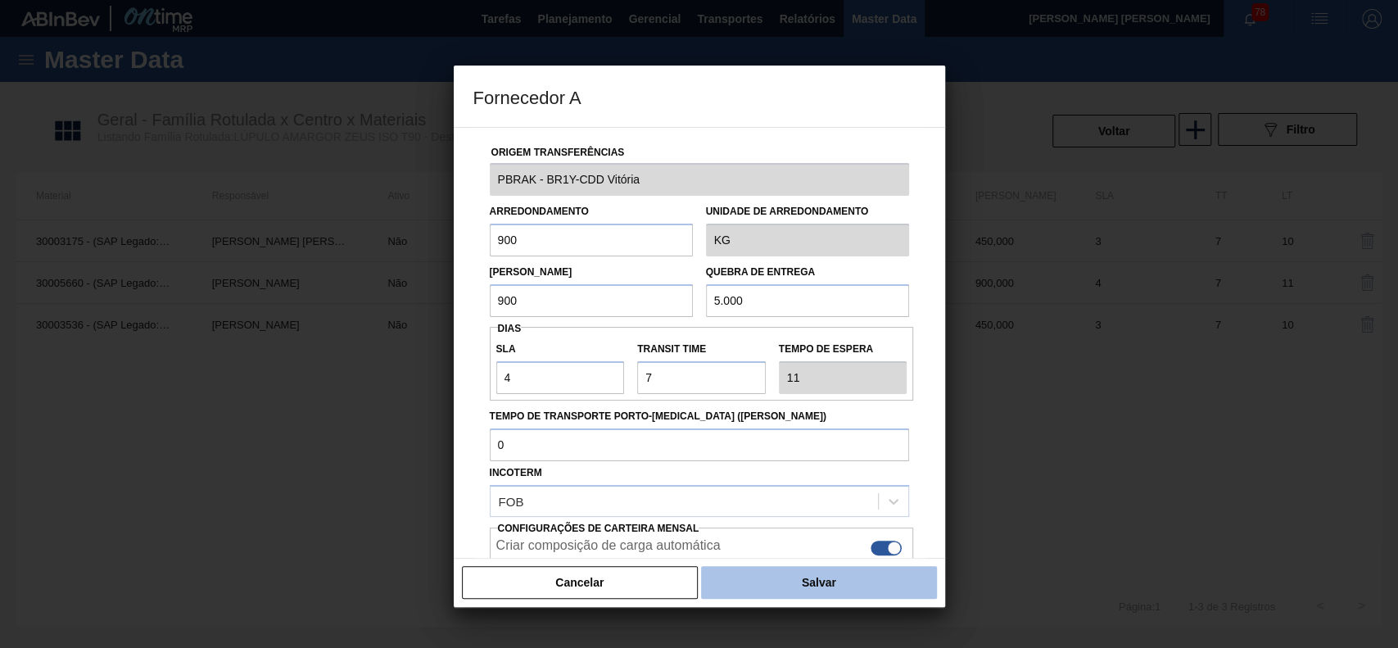
click at [800, 590] on button "Salvar" at bounding box center [818, 582] width 235 height 33
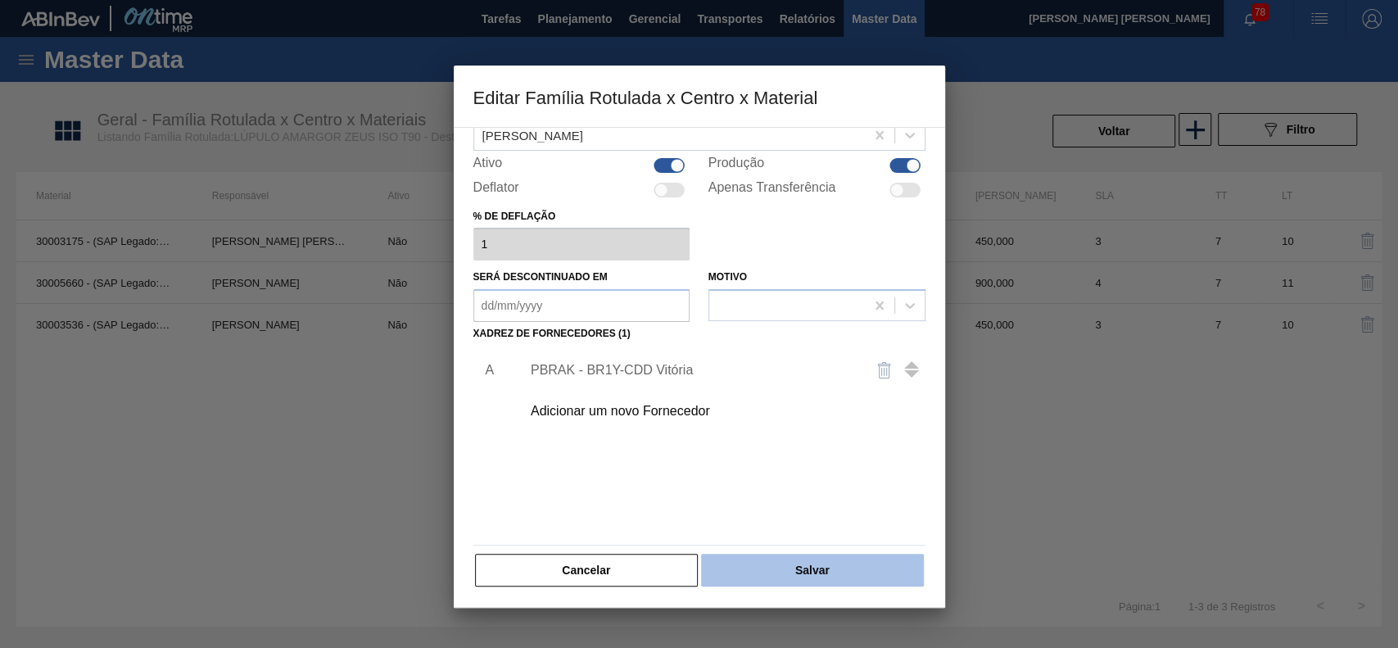
click at [870, 559] on button "Salvar" at bounding box center [812, 570] width 222 height 33
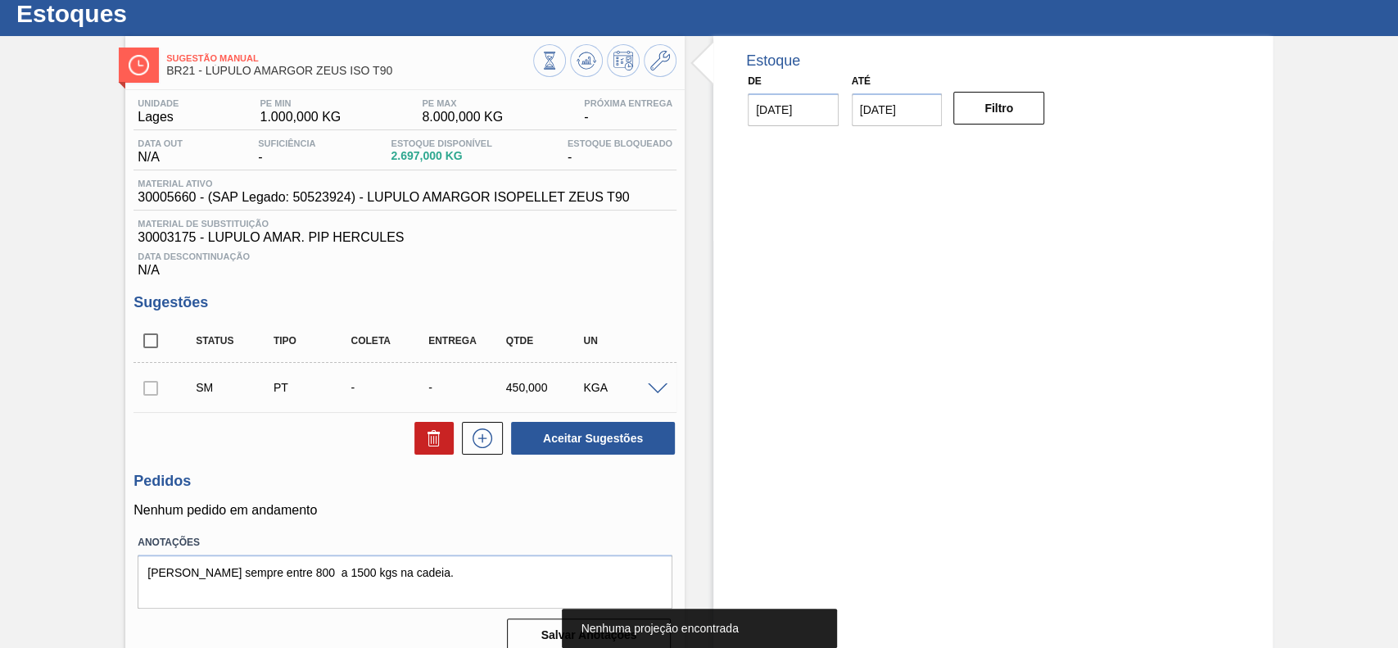
scroll to position [66, 0]
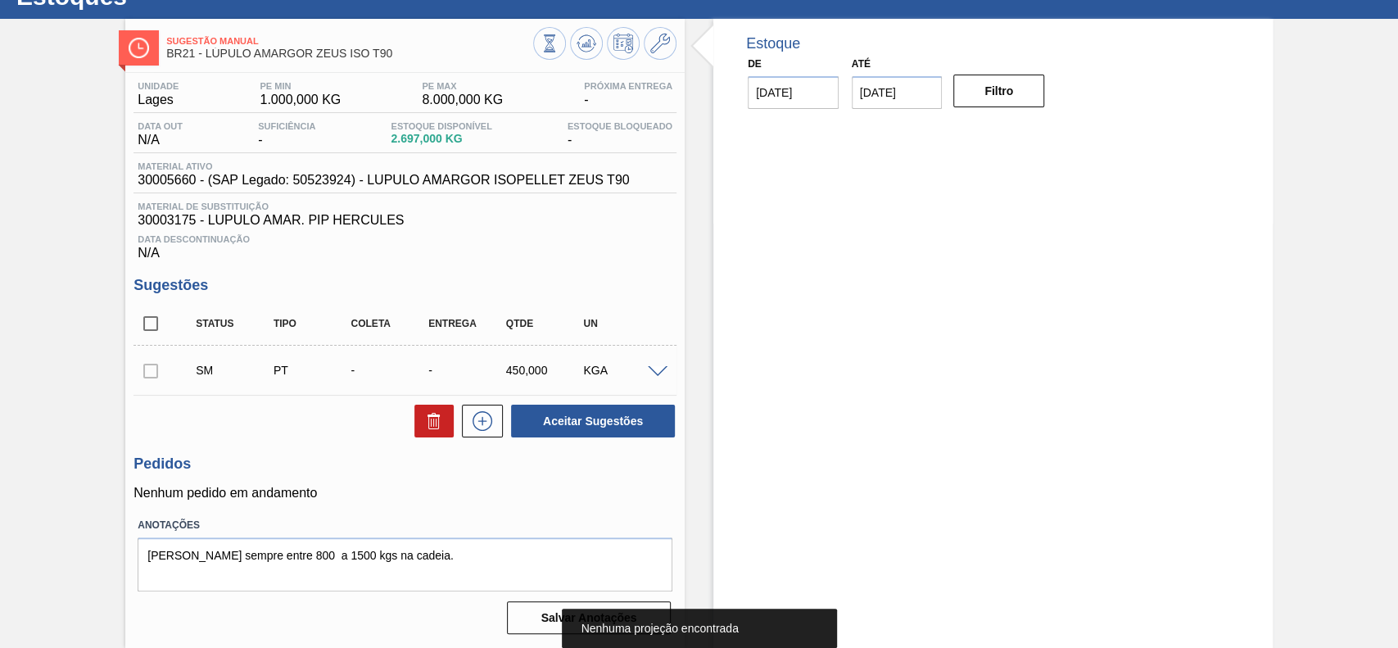
click at [659, 370] on span at bounding box center [658, 372] width 20 height 12
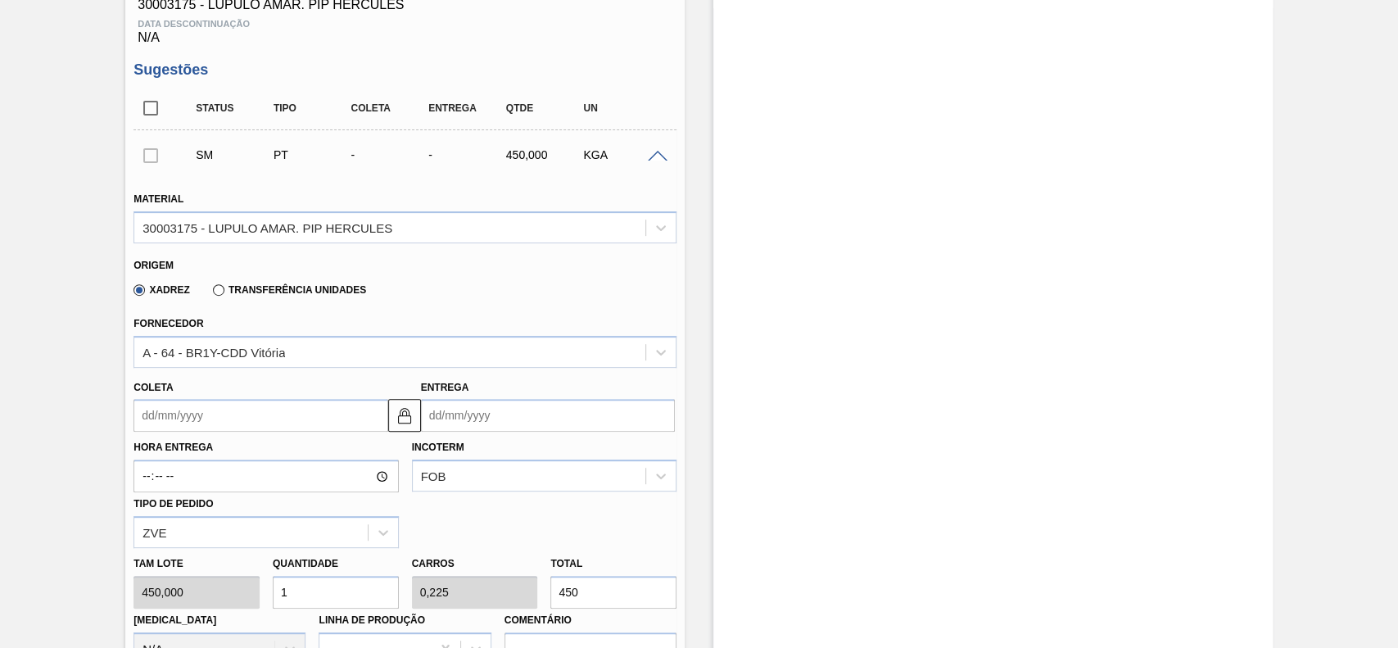
scroll to position [285, 0]
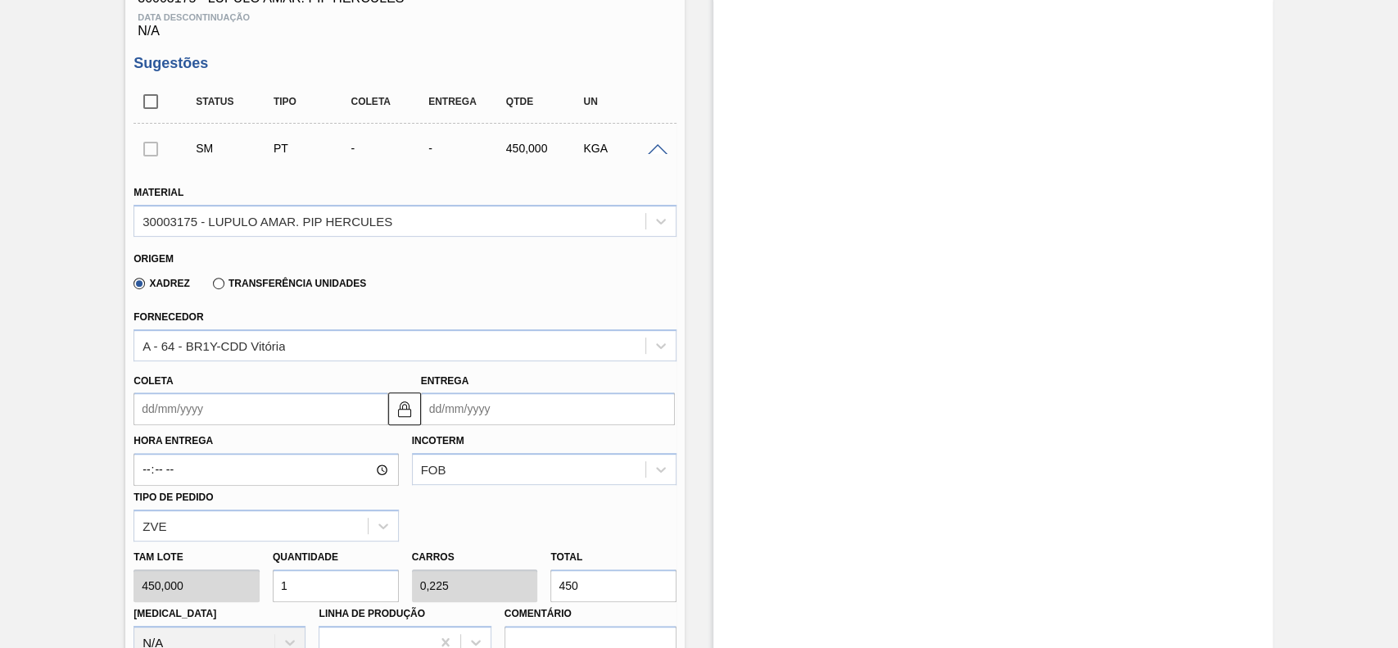
click at [360, 206] on div "Material 30003175 - LUPULO AMAR. PIP HERCULES" at bounding box center [405, 209] width 543 height 56
drag, startPoint x: 330, startPoint y: 222, endPoint x: 322, endPoint y: 239, distance: 19.1
click at [328, 224] on div "30003175 - LUPULO AMAR. PIP HERCULES" at bounding box center [268, 221] width 250 height 14
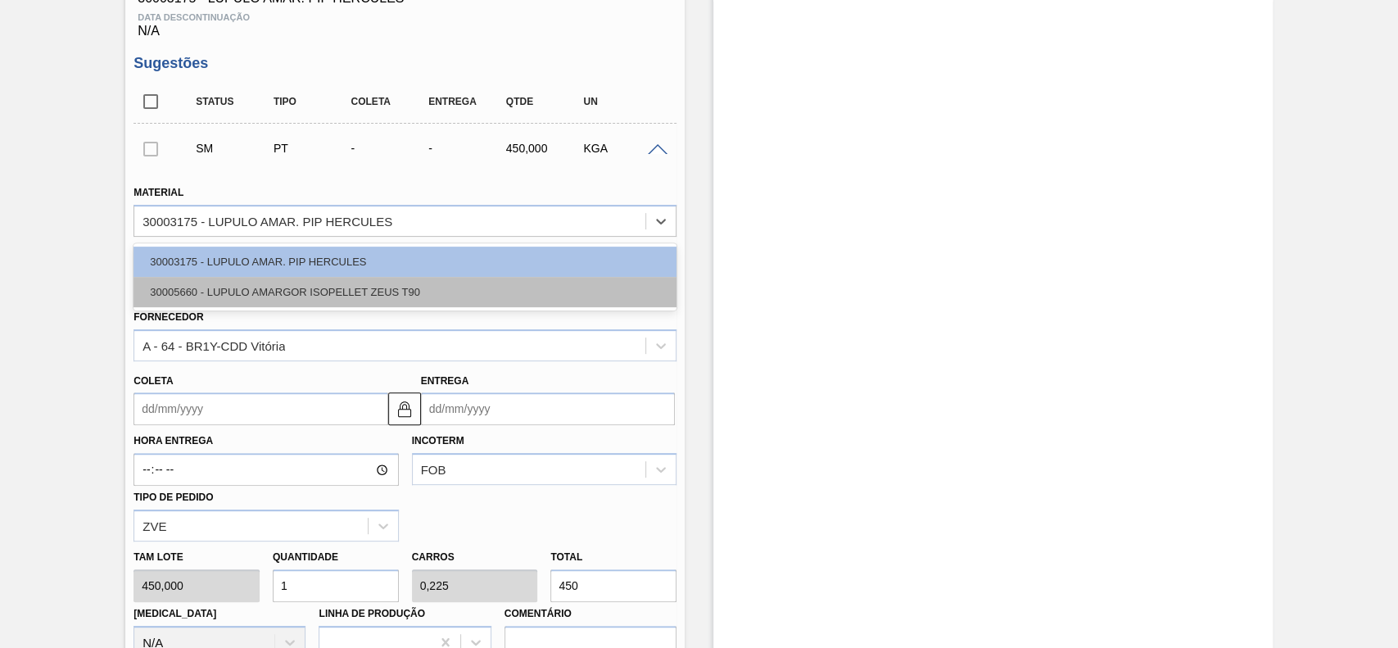
click at [278, 298] on div "30005660 - LUPULO AMARGOR ISOPELLET ZEUS T90" at bounding box center [405, 292] width 543 height 30
type input "900,000"
type input "0,5"
type input "0,09"
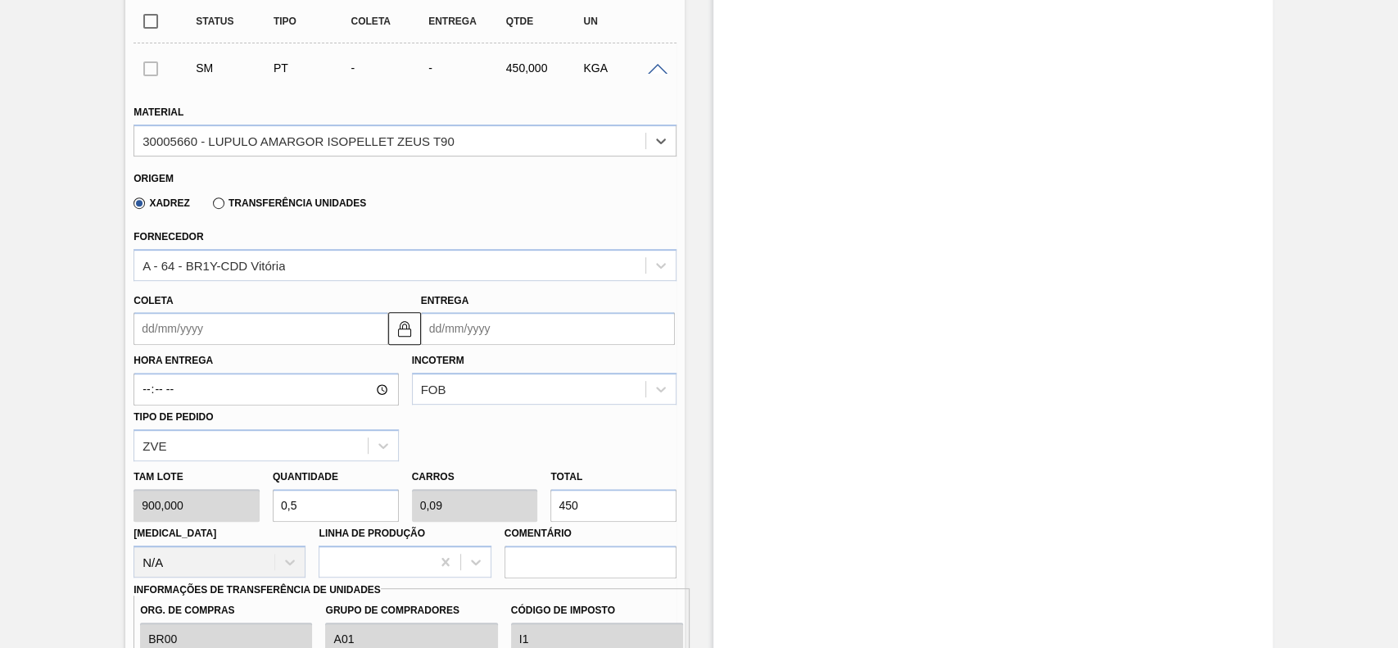
scroll to position [394, 0]
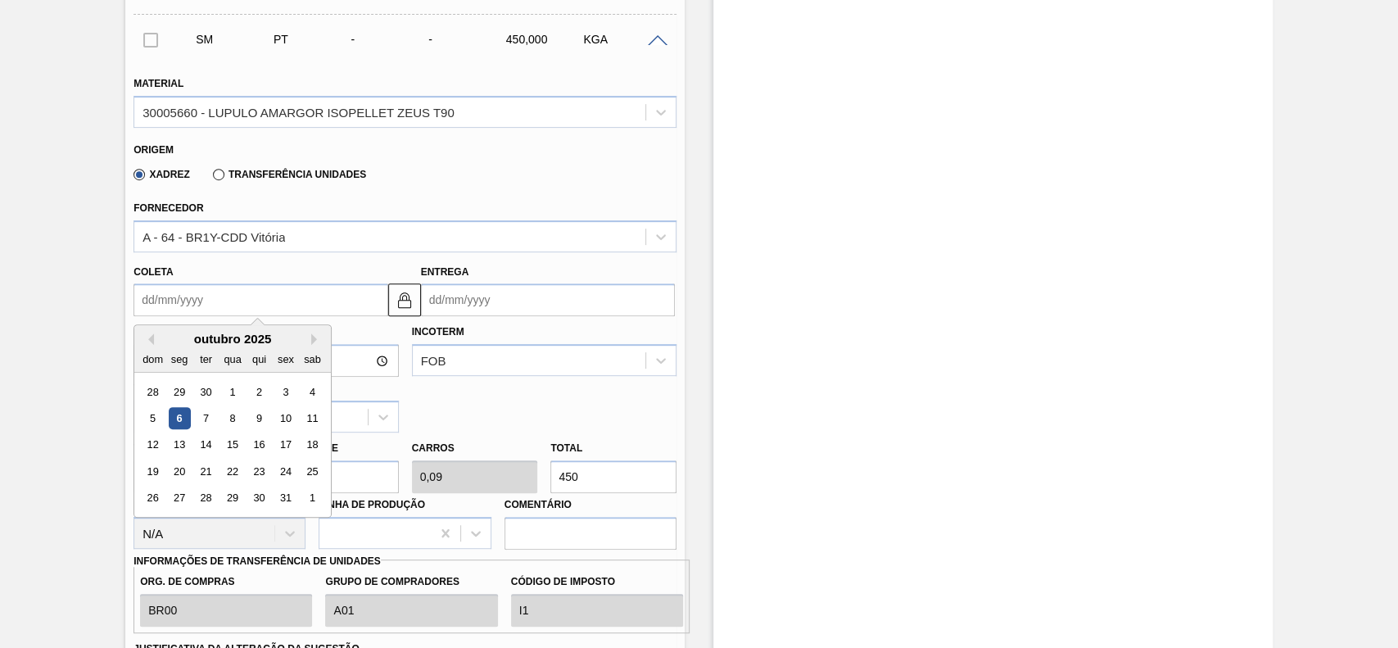
click at [233, 299] on input "Coleta" at bounding box center [261, 299] width 254 height 33
click at [292, 423] on div "10" at bounding box center [286, 418] width 22 height 22
type input "[DATE]"
type input "17/10/2025"
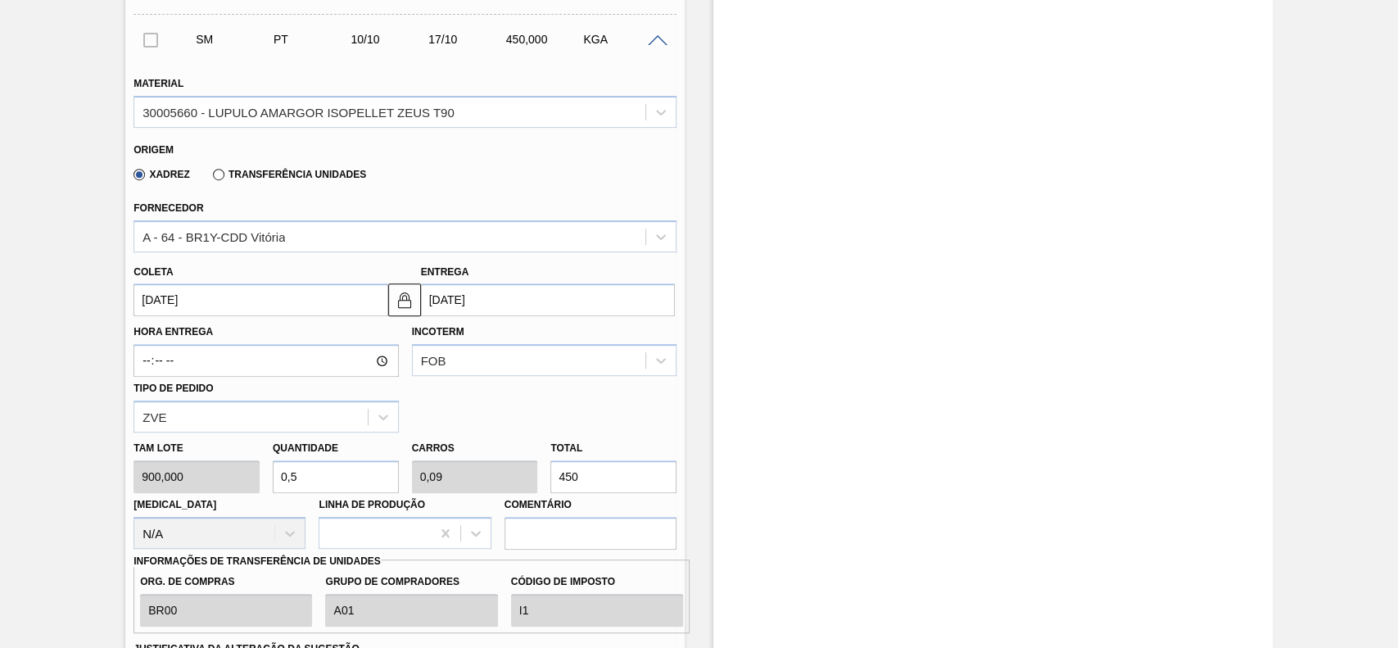
click at [354, 478] on input "0,5" at bounding box center [336, 476] width 126 height 33
type input "2"
type input "0,36"
type input "1.800"
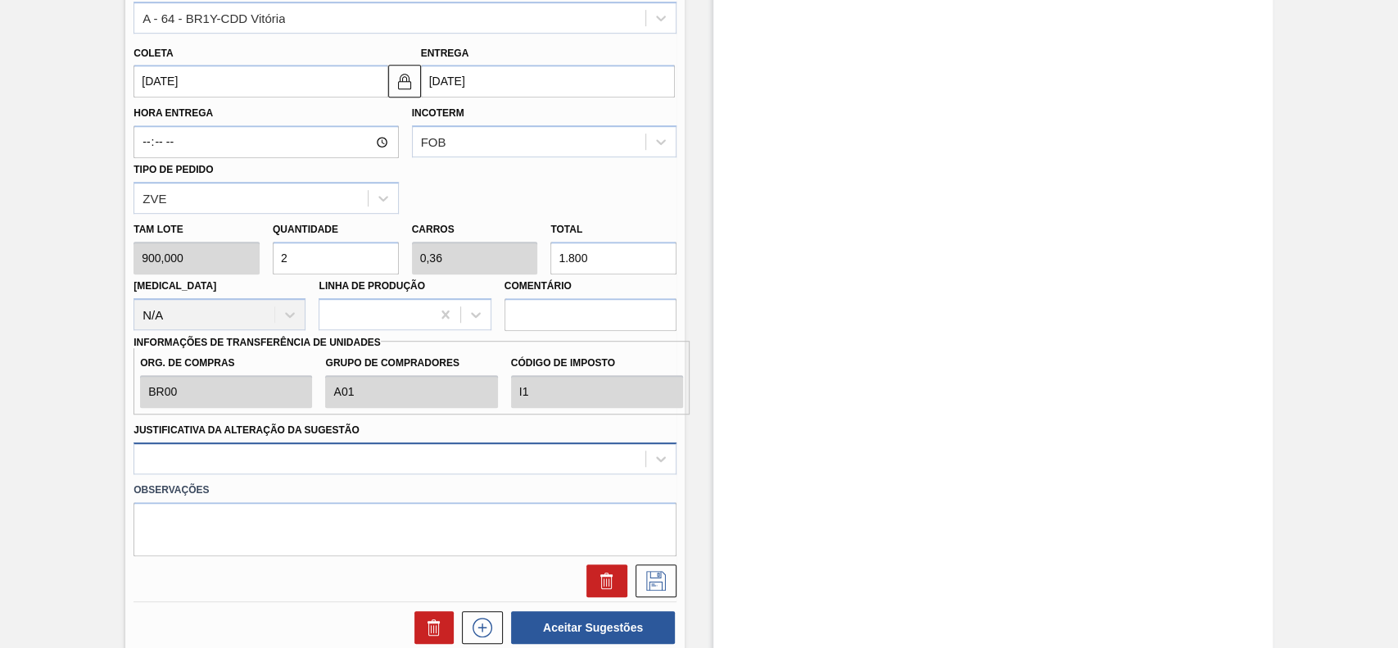
type input "2"
click at [262, 462] on div at bounding box center [405, 458] width 543 height 32
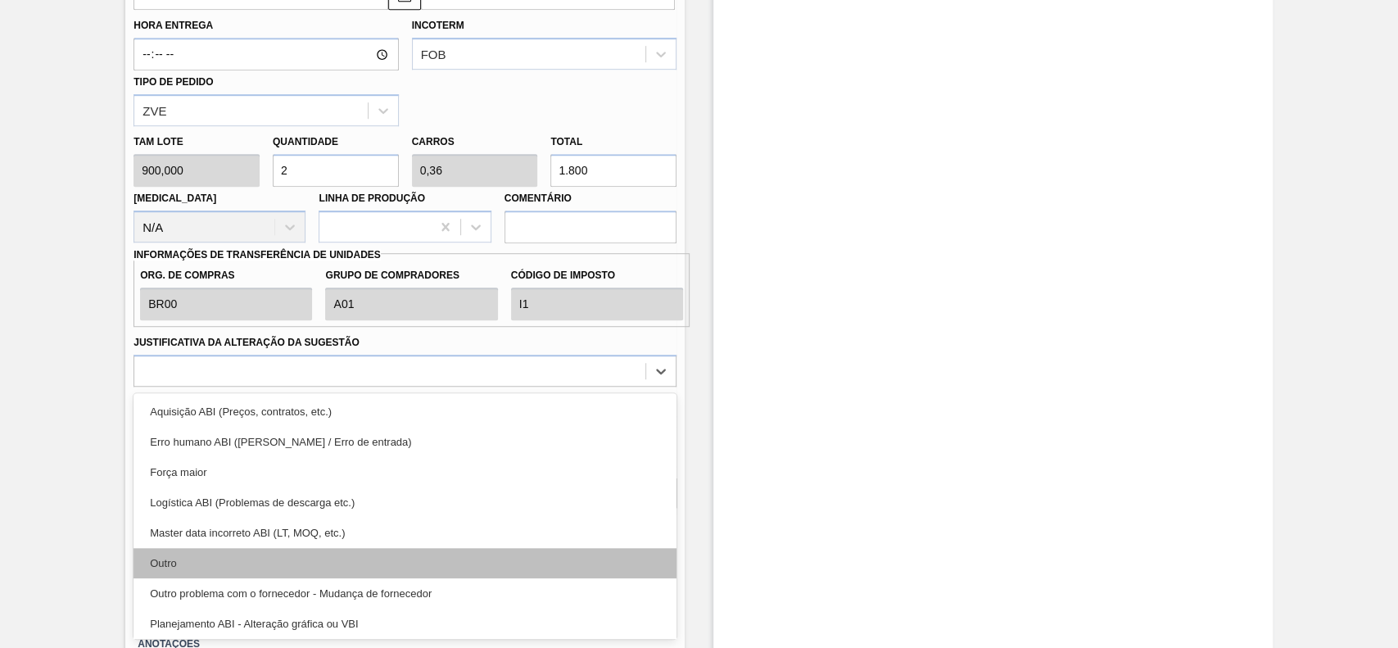
click at [216, 563] on div "Outro" at bounding box center [405, 563] width 543 height 30
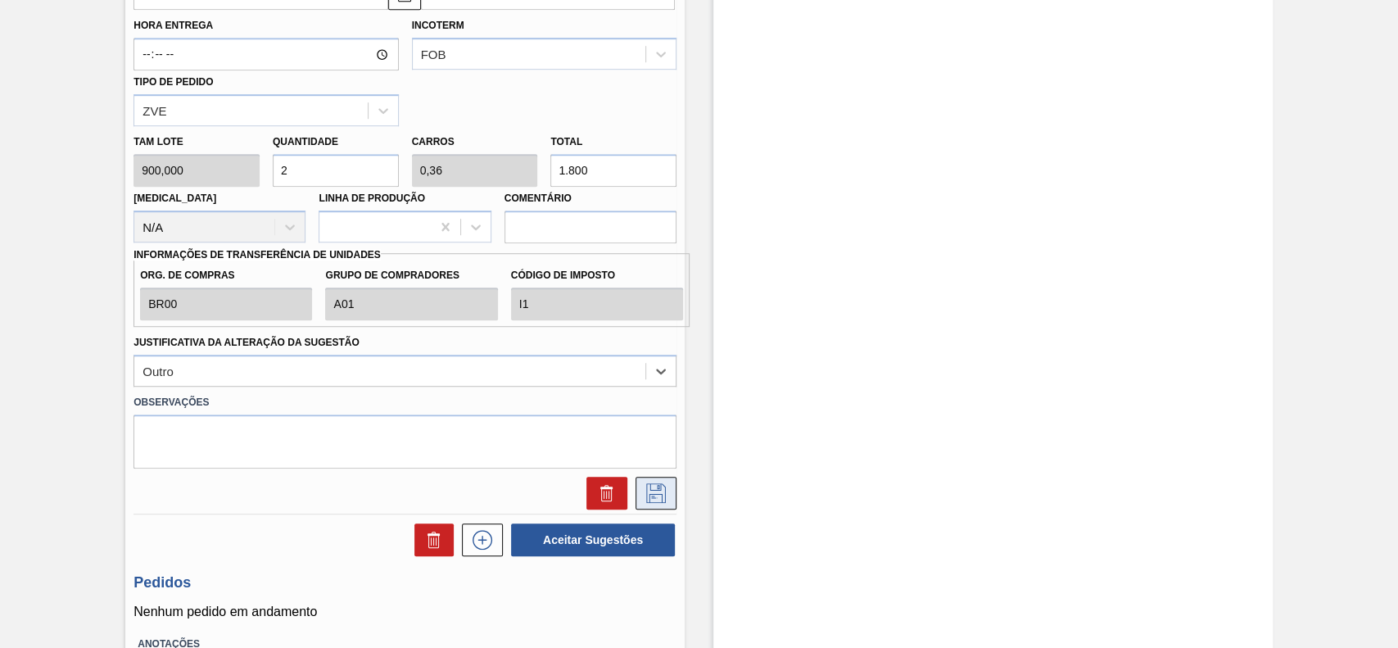
click at [656, 496] on icon at bounding box center [656, 493] width 20 height 20
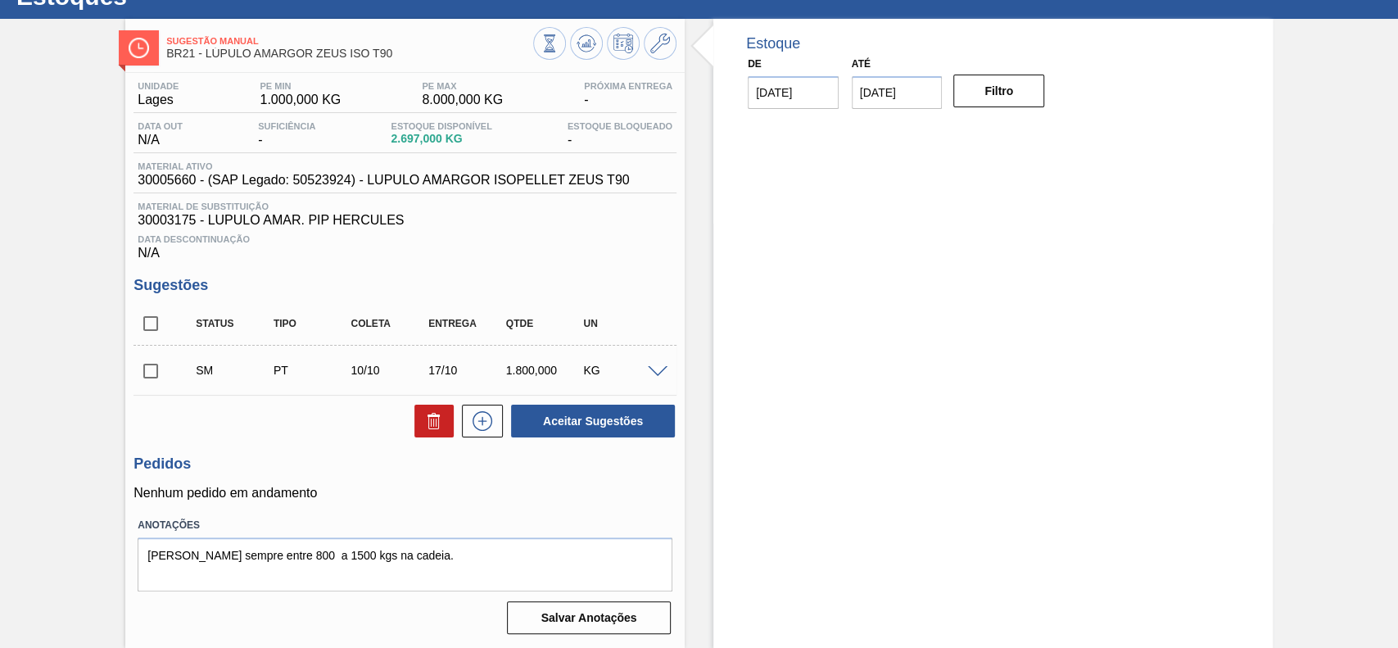
scroll to position [66, 0]
click at [150, 372] on input "checkbox" at bounding box center [151, 371] width 34 height 34
click at [640, 419] on button "Aceitar Sugestões" at bounding box center [593, 421] width 164 height 33
checkbox input "false"
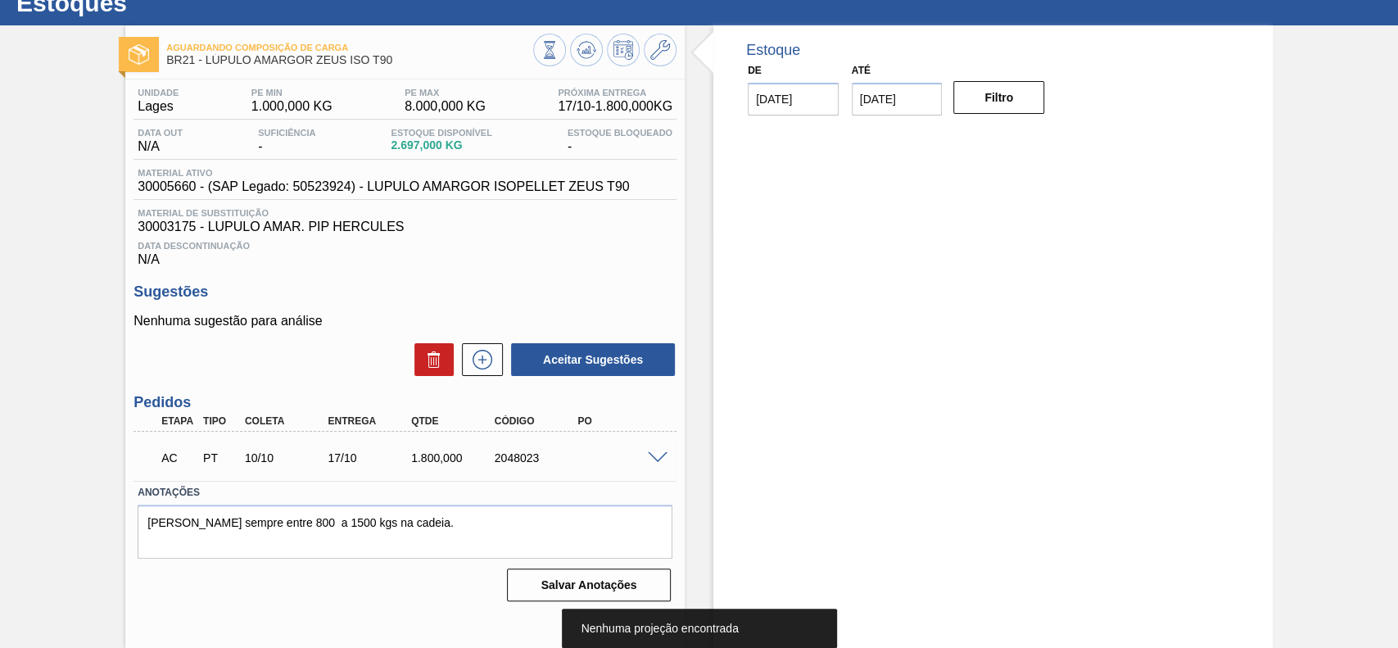
scroll to position [57, 0]
click at [656, 464] on span at bounding box center [658, 458] width 20 height 12
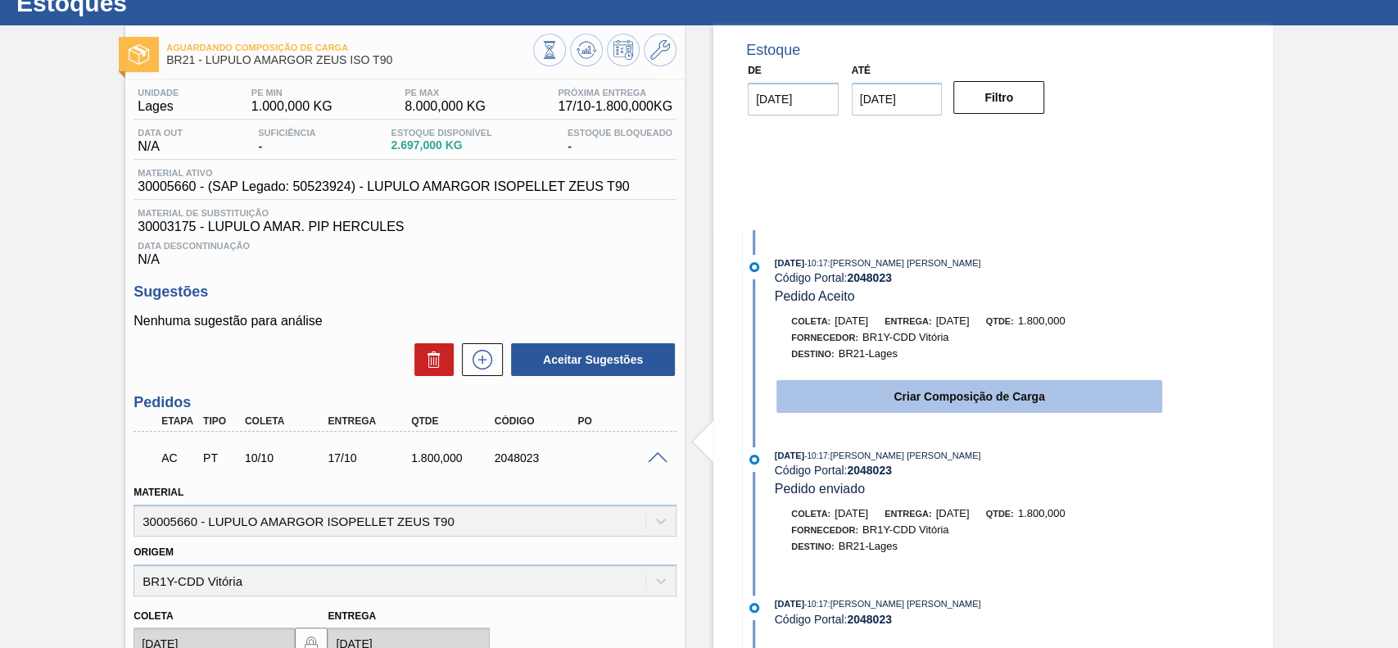
click at [935, 396] on button "Criar Composição de Carga" at bounding box center [969, 396] width 386 height 33
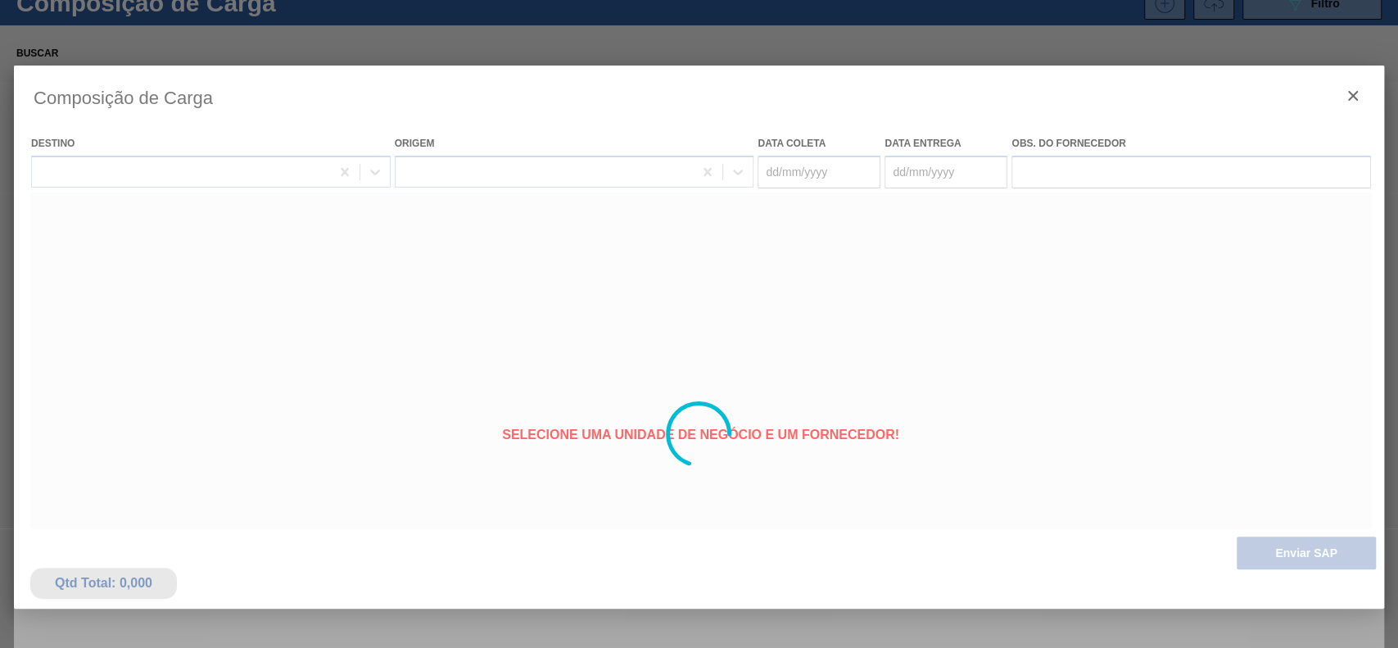
type coleta "[DATE]"
type Entrega "17/10/2025"
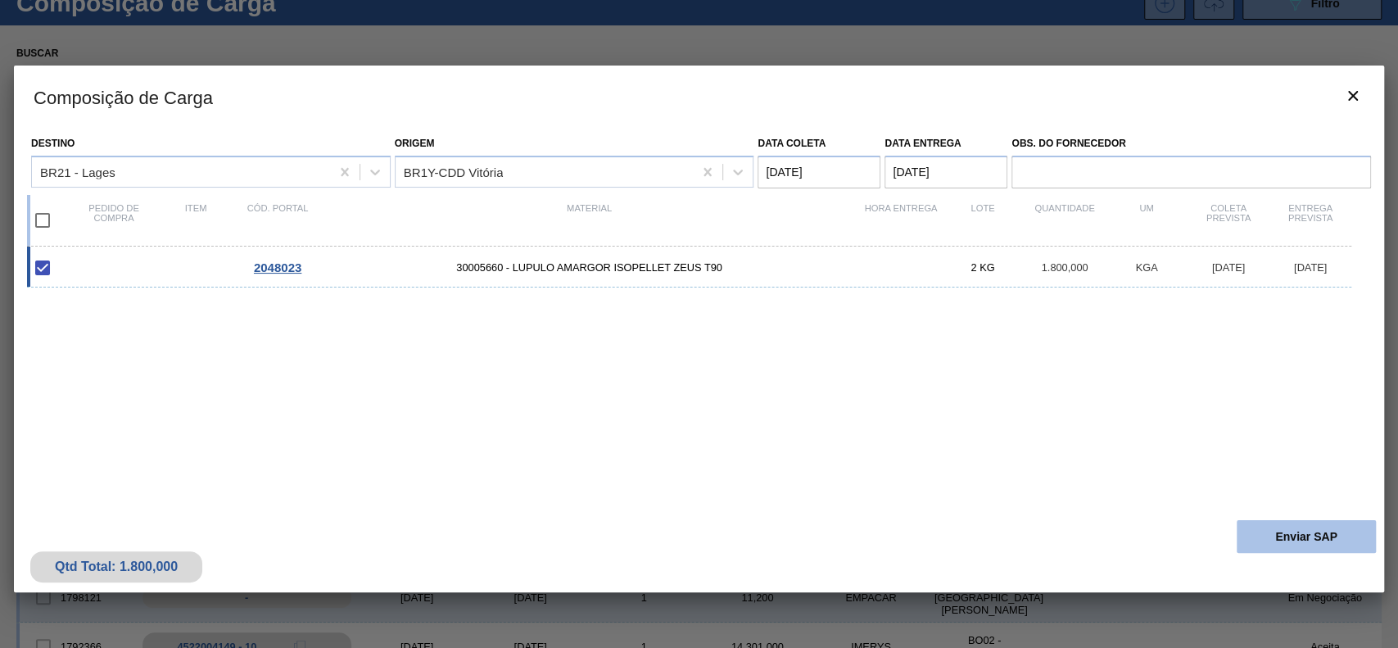
click at [1287, 529] on button "Enviar SAP" at bounding box center [1306, 536] width 139 height 33
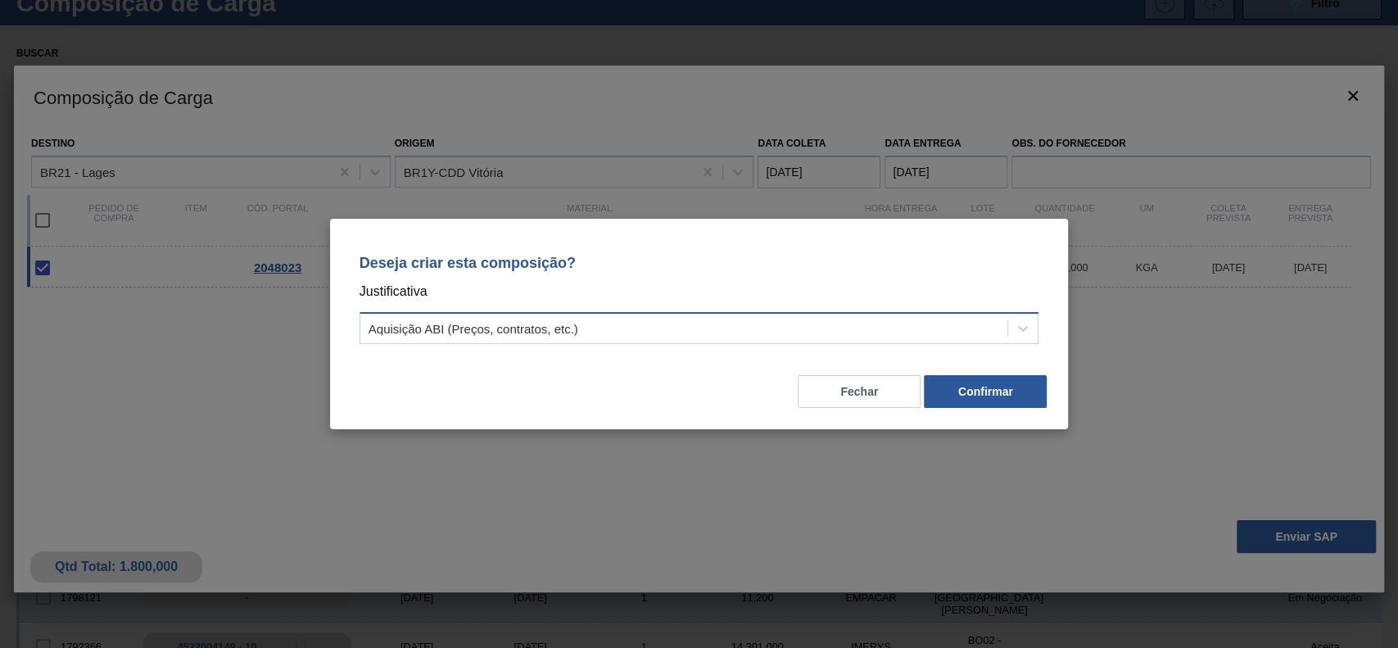
click at [657, 340] on div "Aquisição ABI (Preços, contratos, etc.)" at bounding box center [684, 329] width 648 height 24
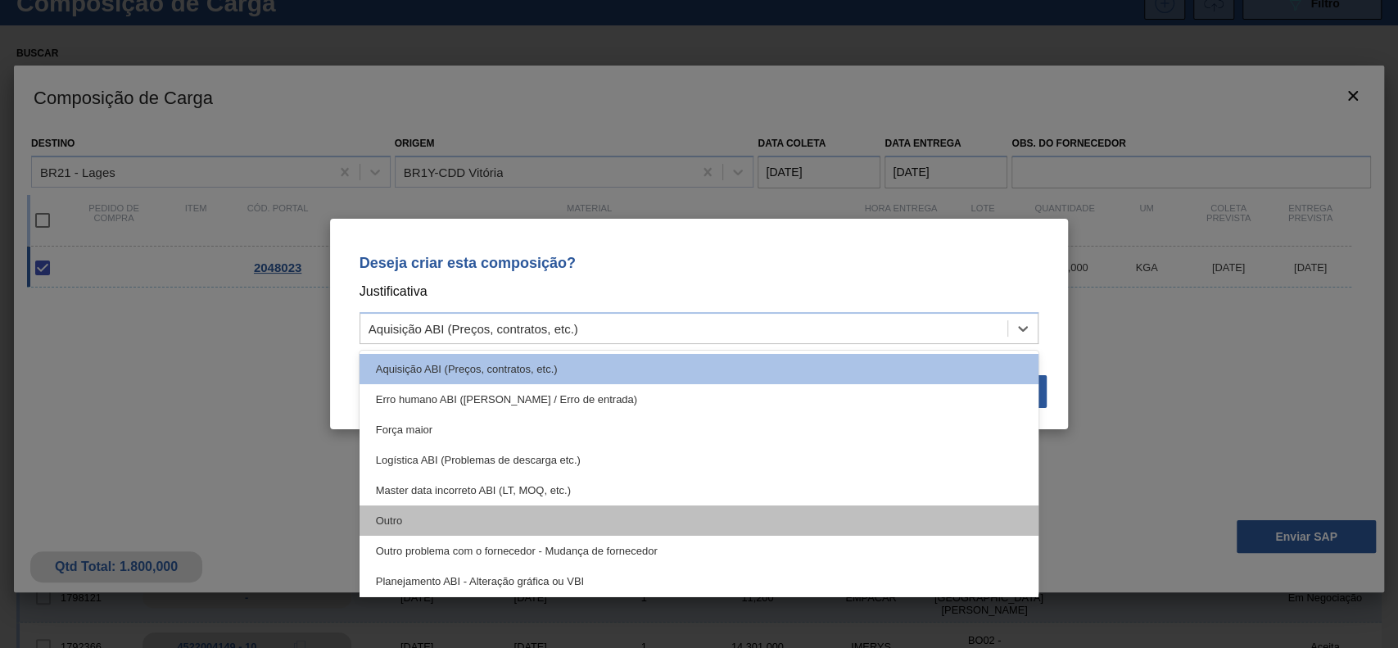
click at [505, 507] on div "Outro" at bounding box center [700, 520] width 680 height 30
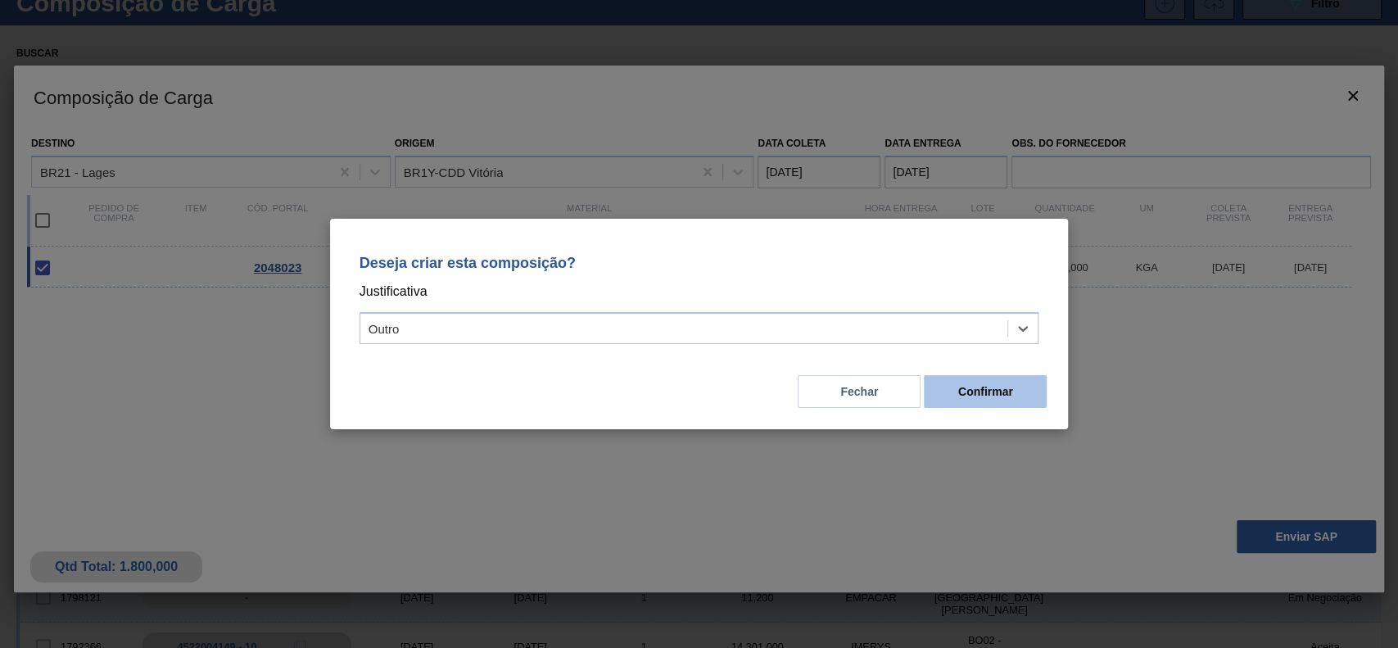
click at [1014, 387] on button "Confirmar" at bounding box center [985, 391] width 123 height 33
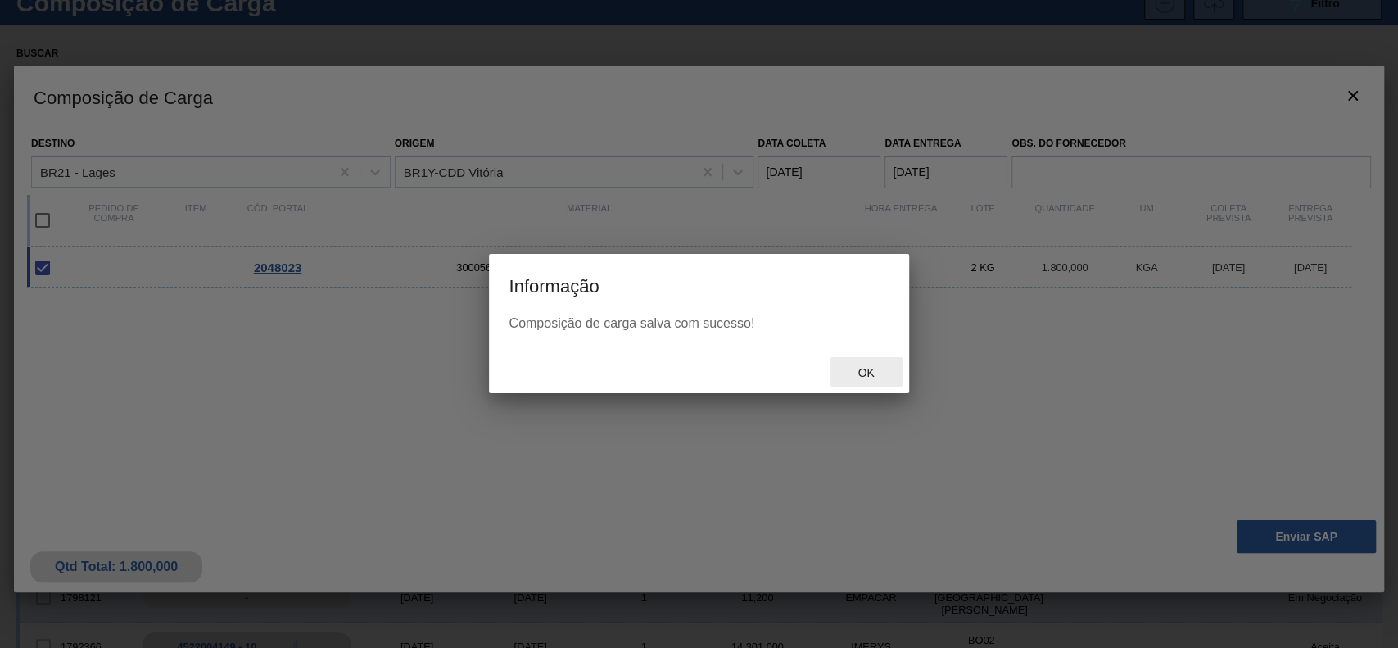
click at [867, 378] on span "Ok" at bounding box center [865, 372] width 43 height 13
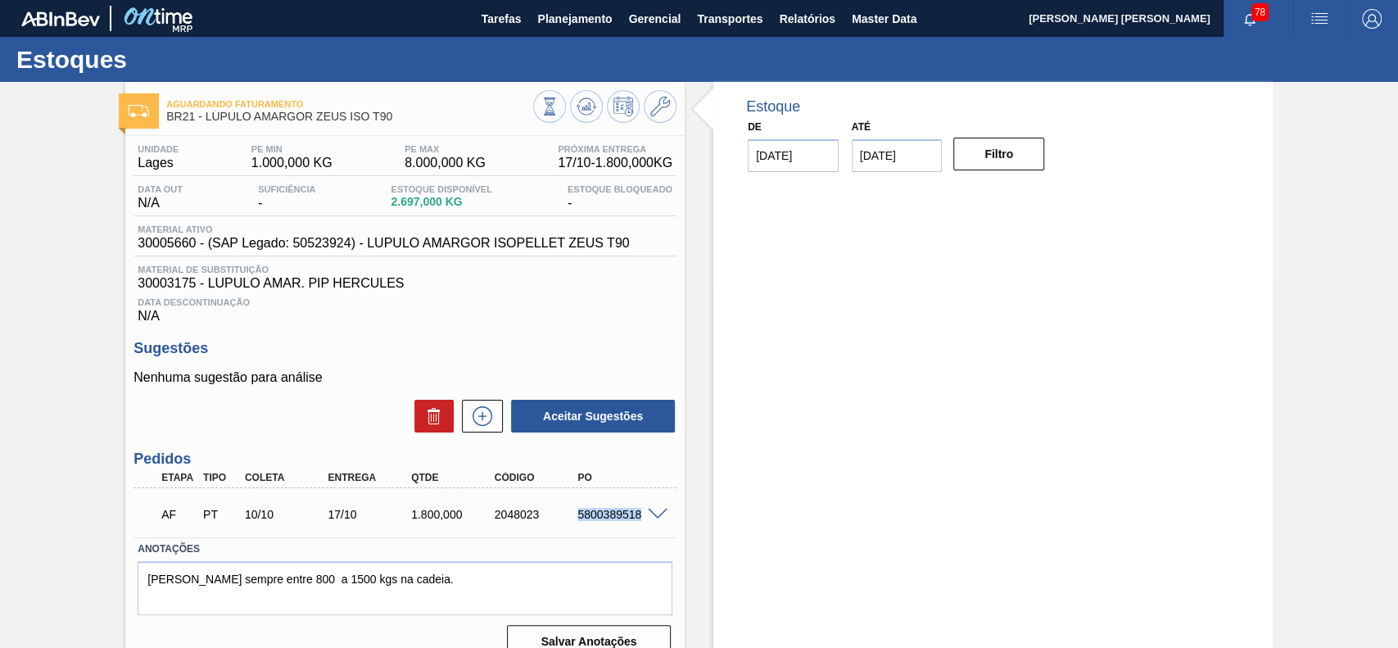
drag, startPoint x: 616, startPoint y: 524, endPoint x: 655, endPoint y: 531, distance: 39.9
click at [655, 531] on div "AF PT 10/10 17/10 1.800,000 2048023 5800389518" at bounding box center [405, 512] width 543 height 41
copy div "5800389518"
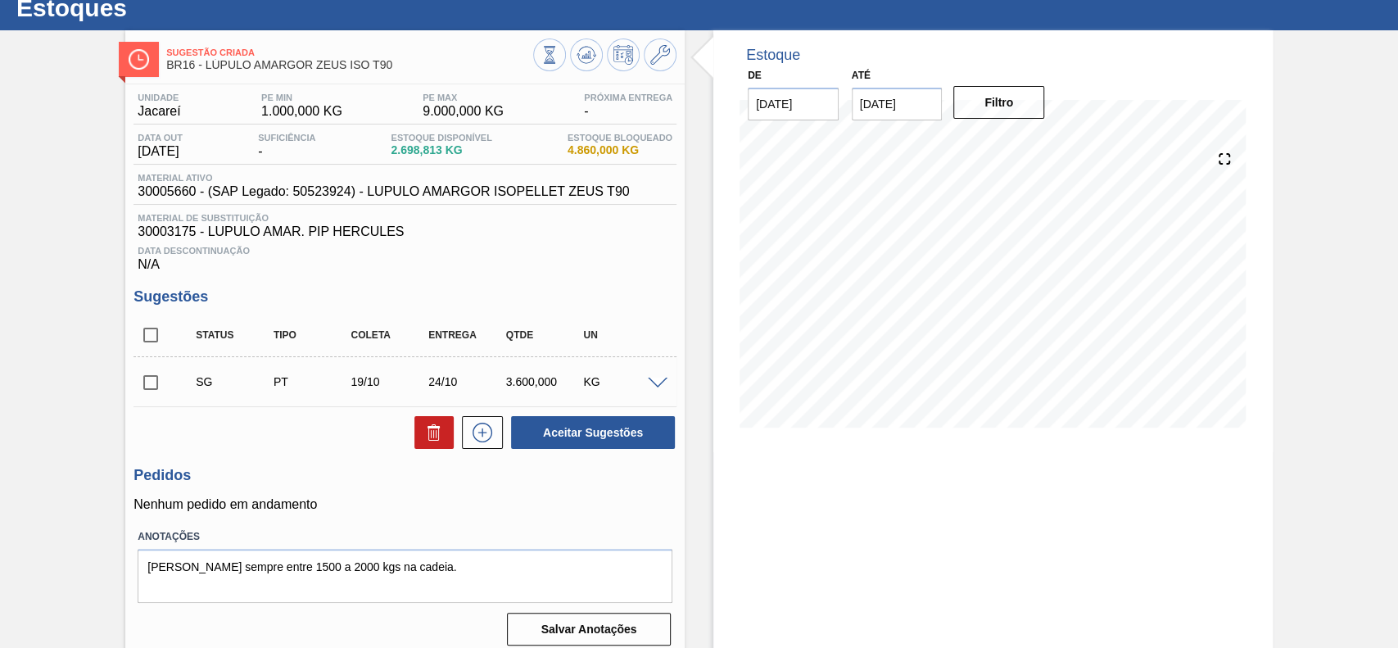
scroll to position [66, 0]
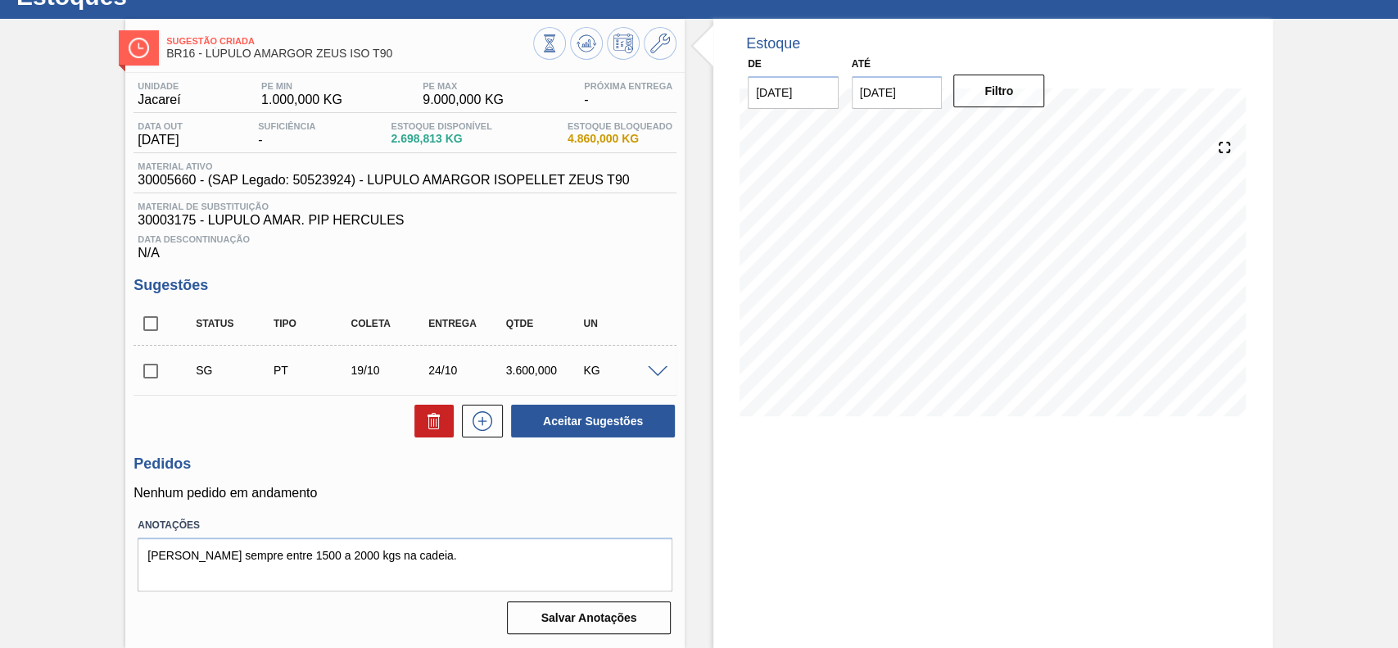
click at [655, 368] on span at bounding box center [658, 372] width 20 height 12
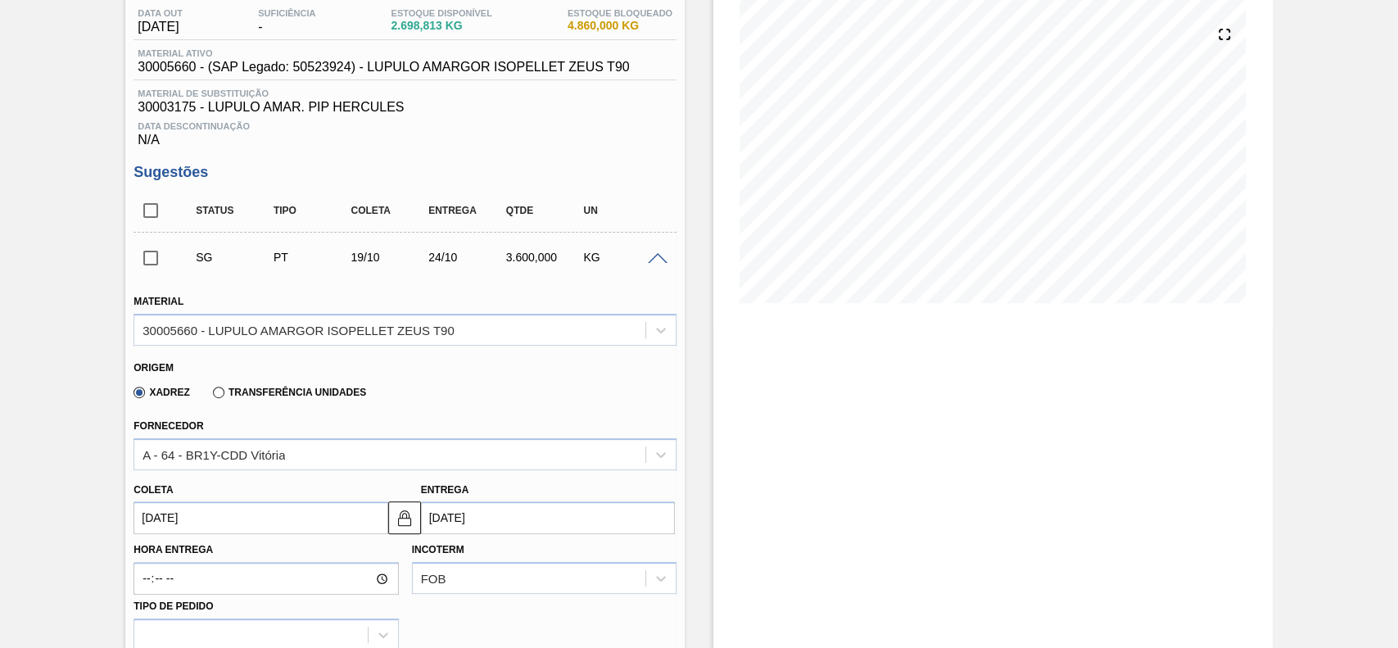
scroll to position [285, 0]
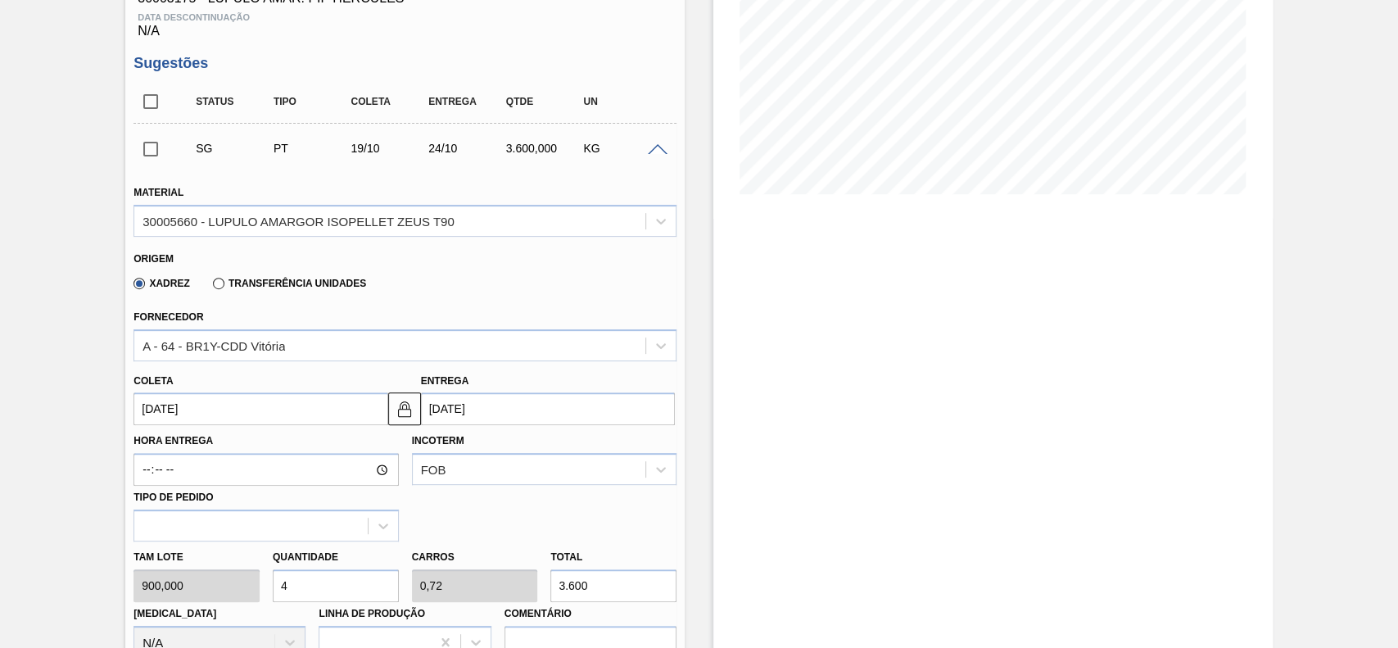
click at [292, 410] on input "[DATE]" at bounding box center [261, 408] width 254 height 33
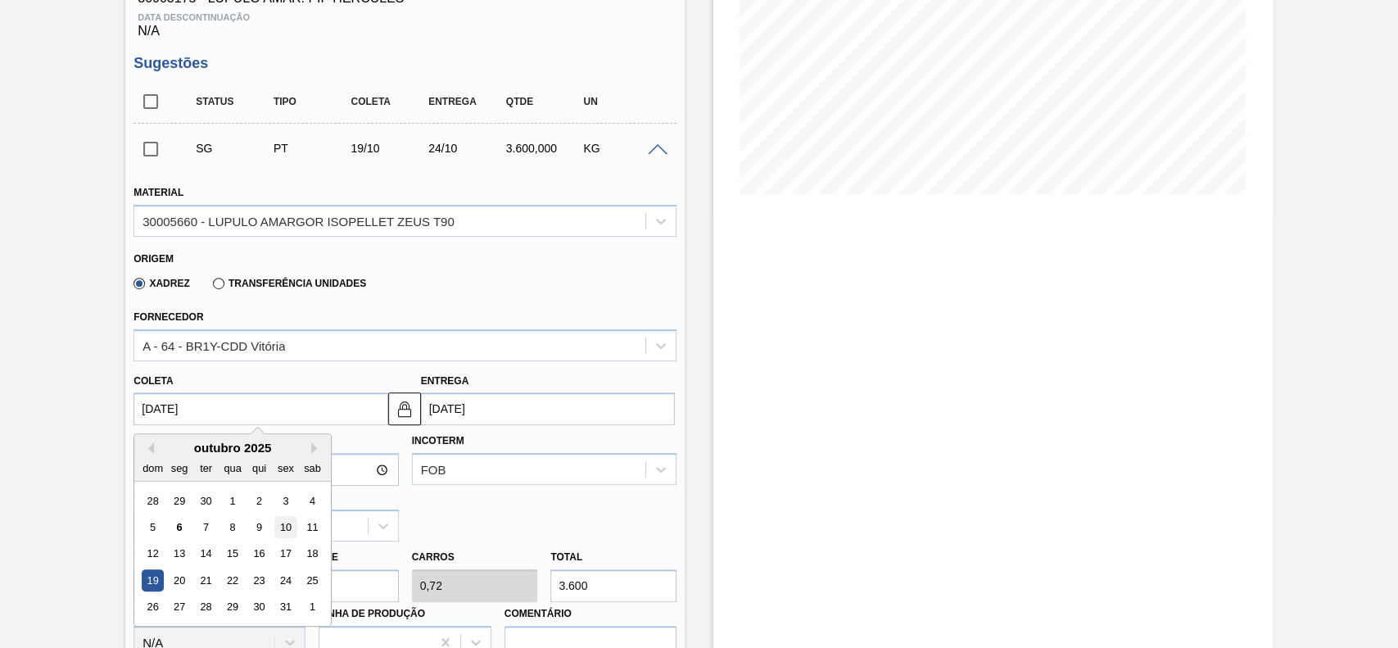
click at [283, 525] on div "10" at bounding box center [286, 527] width 22 height 22
type input "[DATE]"
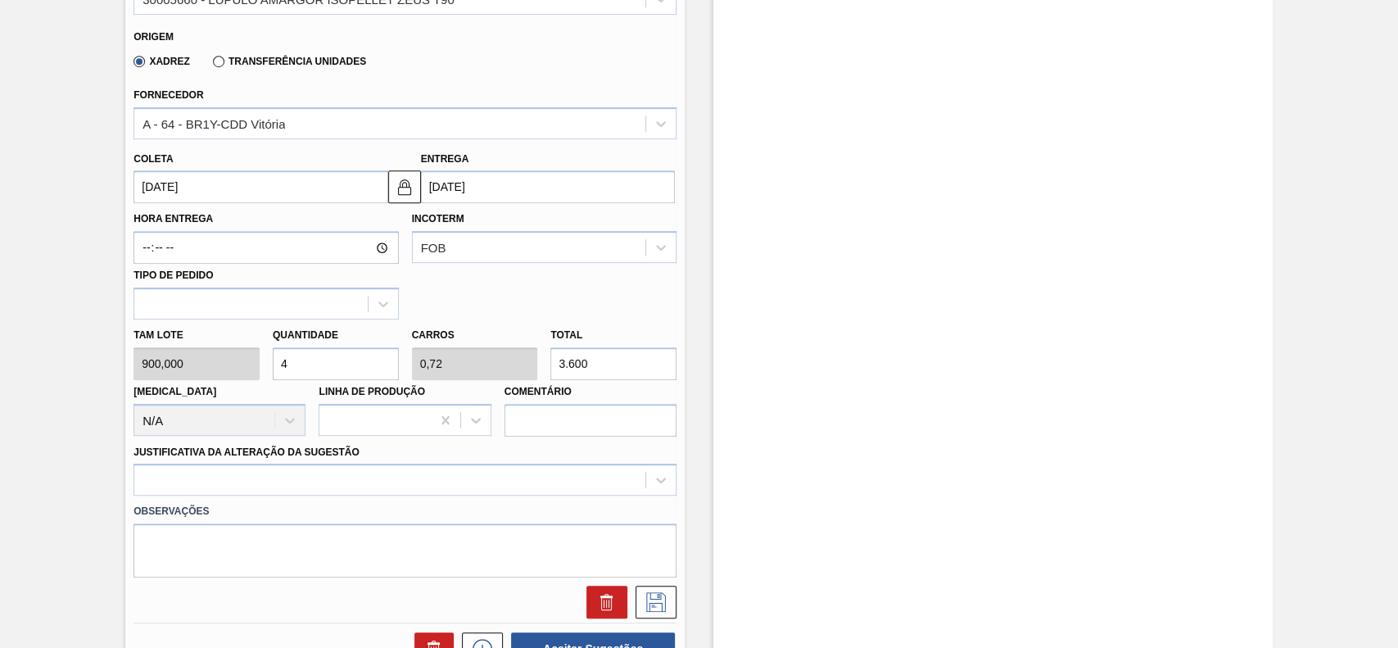
scroll to position [518, 0]
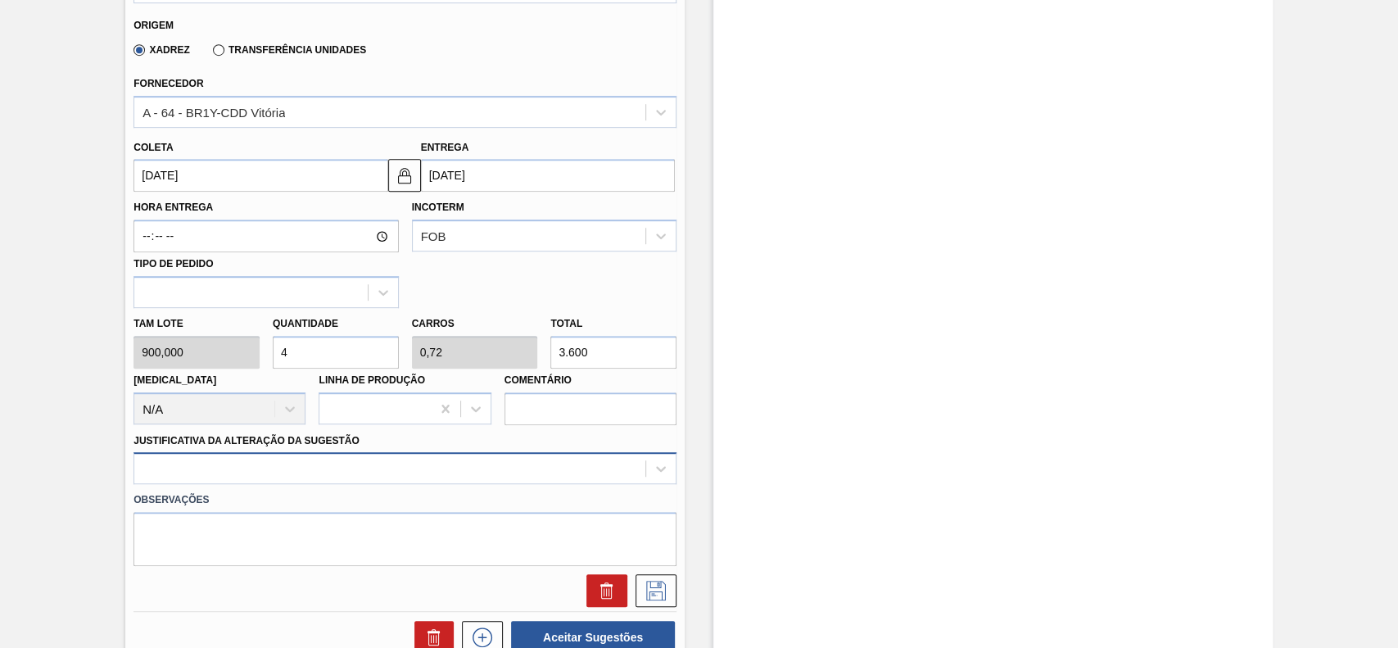
click at [328, 459] on div at bounding box center [405, 468] width 543 height 32
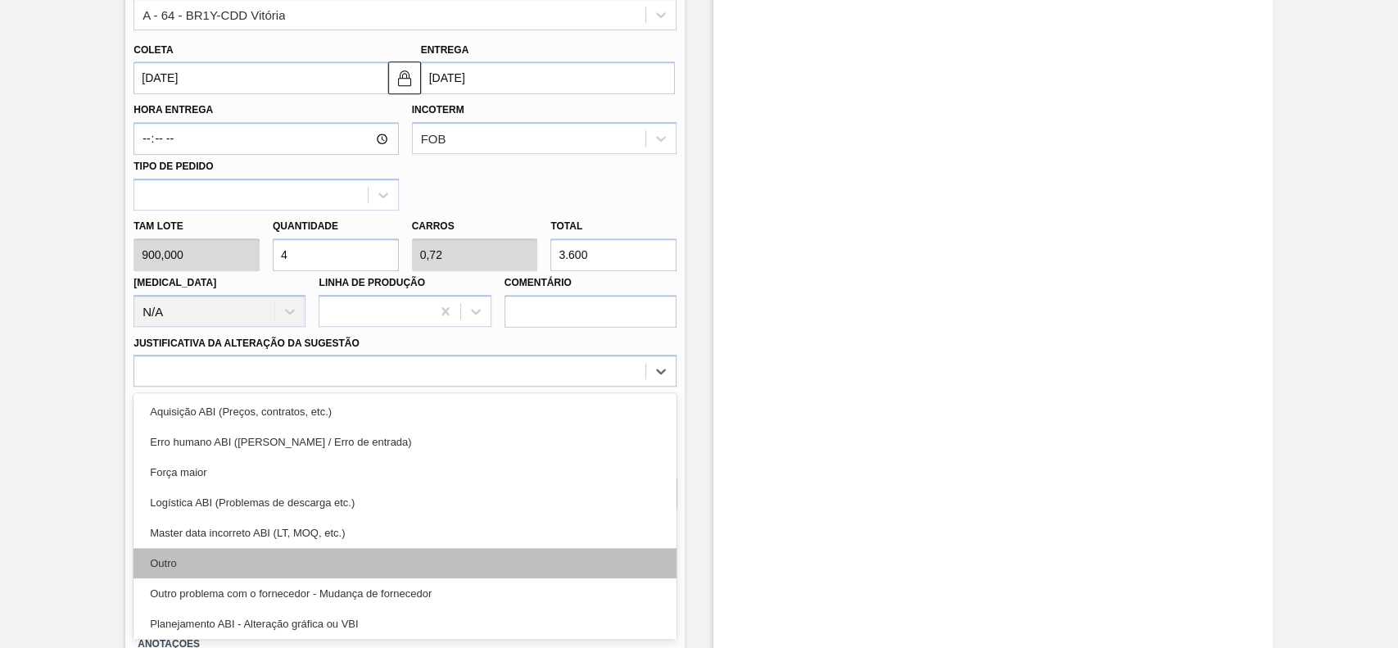
click at [213, 559] on div "Outro" at bounding box center [405, 563] width 543 height 30
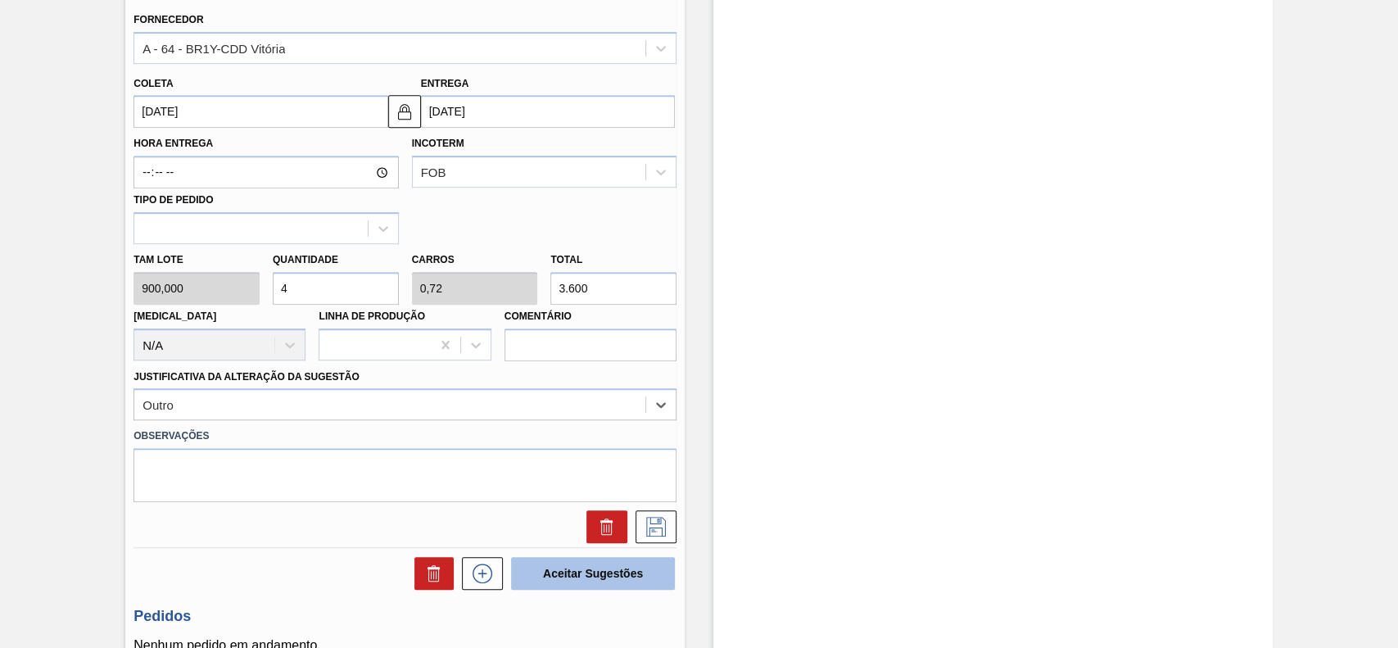
scroll to position [616, 0]
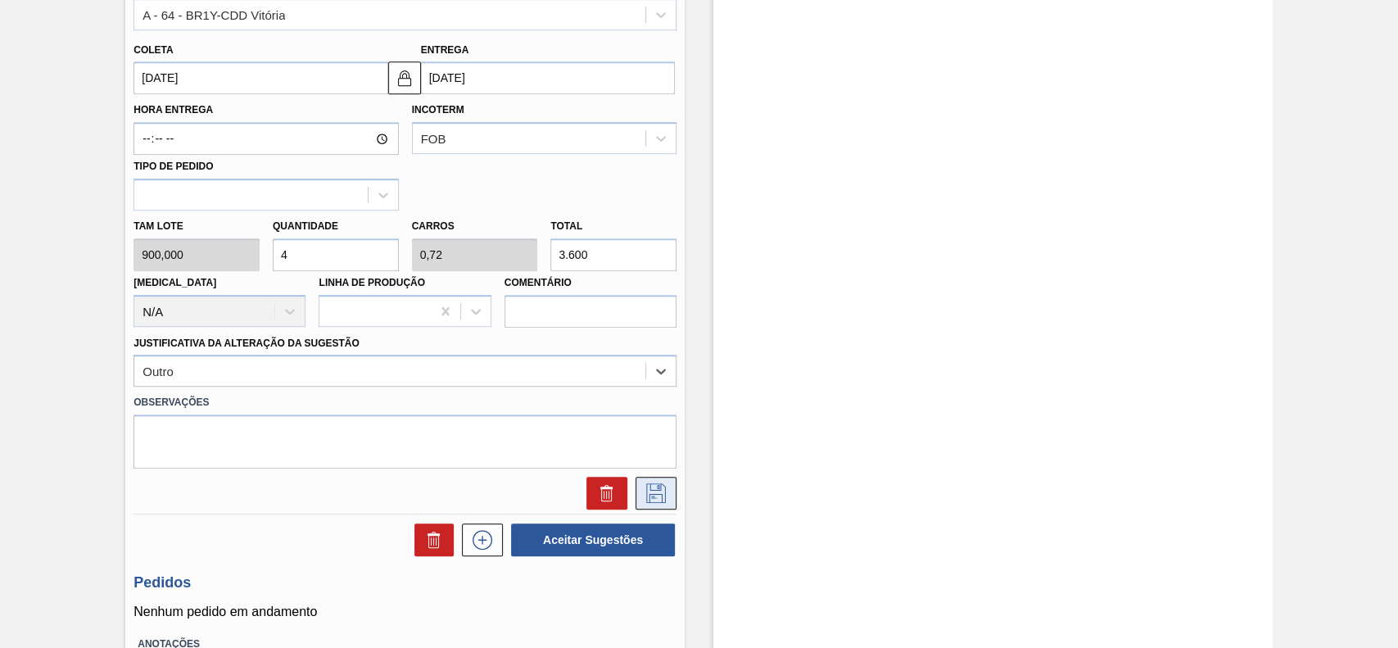
click at [656, 495] on icon at bounding box center [656, 493] width 26 height 20
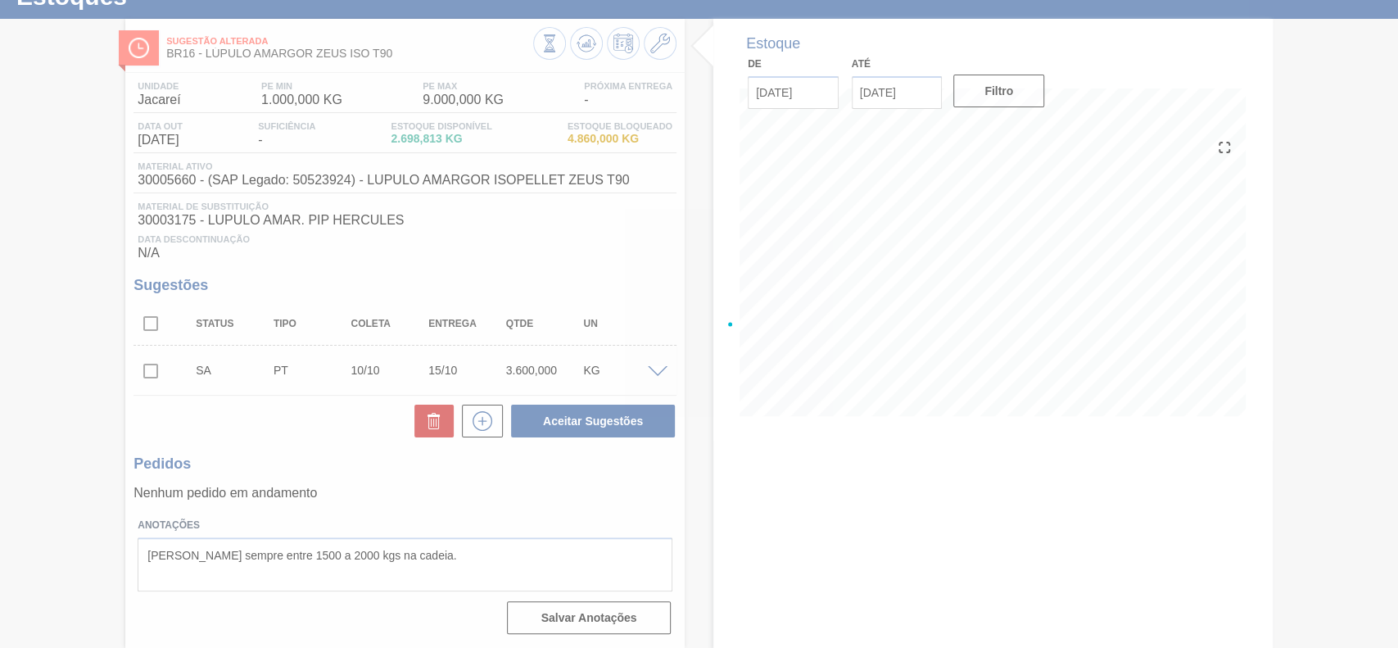
scroll to position [66, 0]
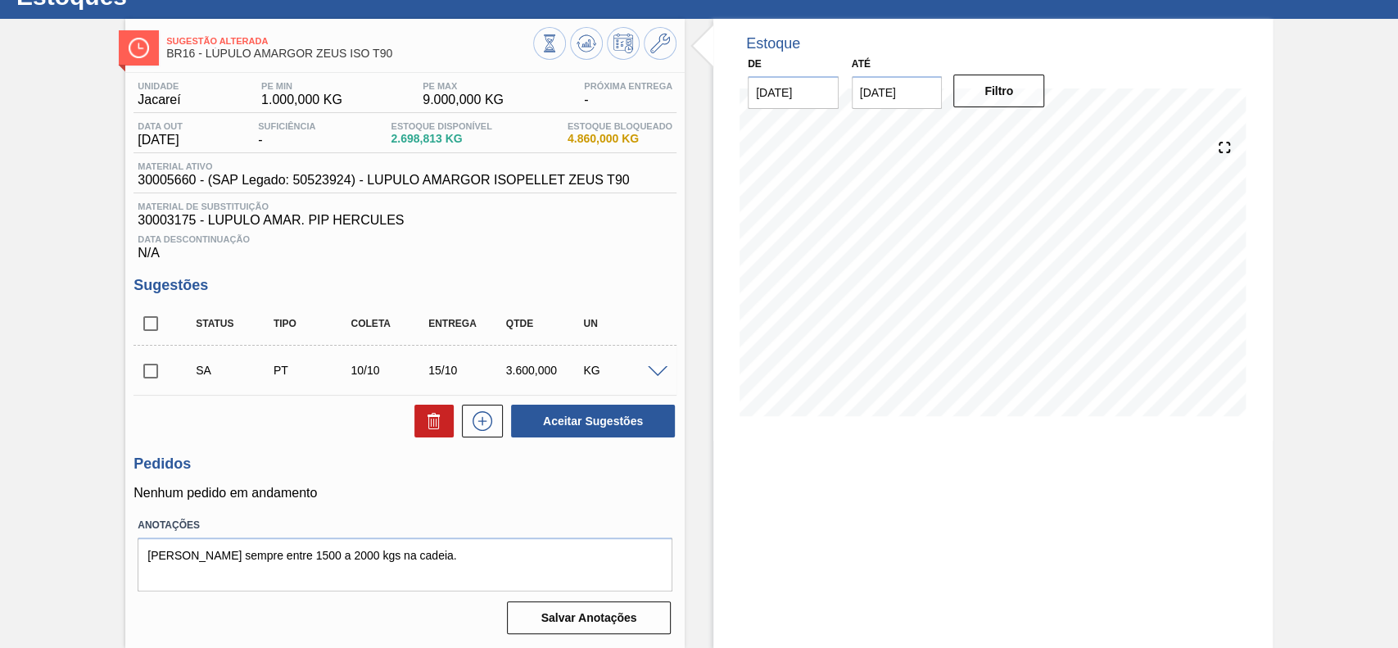
drag, startPoint x: 148, startPoint y: 377, endPoint x: 157, endPoint y: 377, distance: 9.0
click at [149, 377] on input "checkbox" at bounding box center [151, 371] width 34 height 34
click at [648, 426] on button "Aceitar Sugestões" at bounding box center [593, 421] width 164 height 33
checkbox input "false"
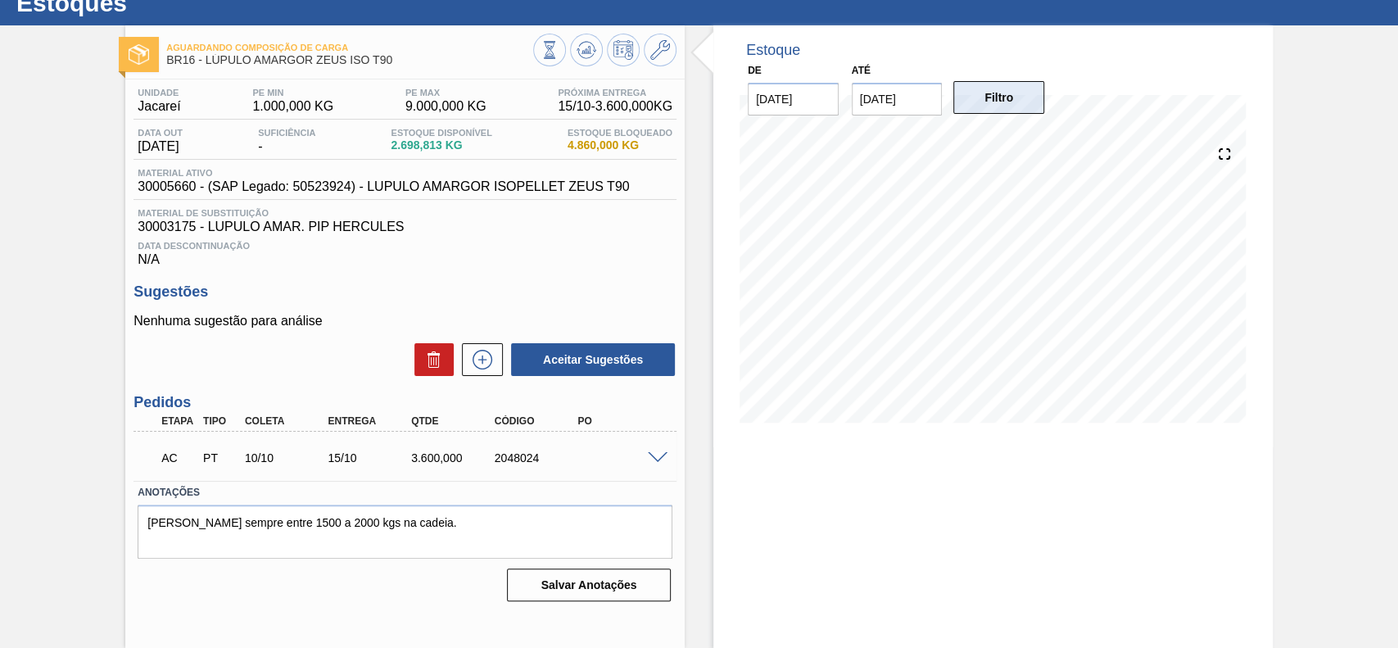
scroll to position [57, 0]
click at [651, 455] on span at bounding box center [658, 458] width 20 height 12
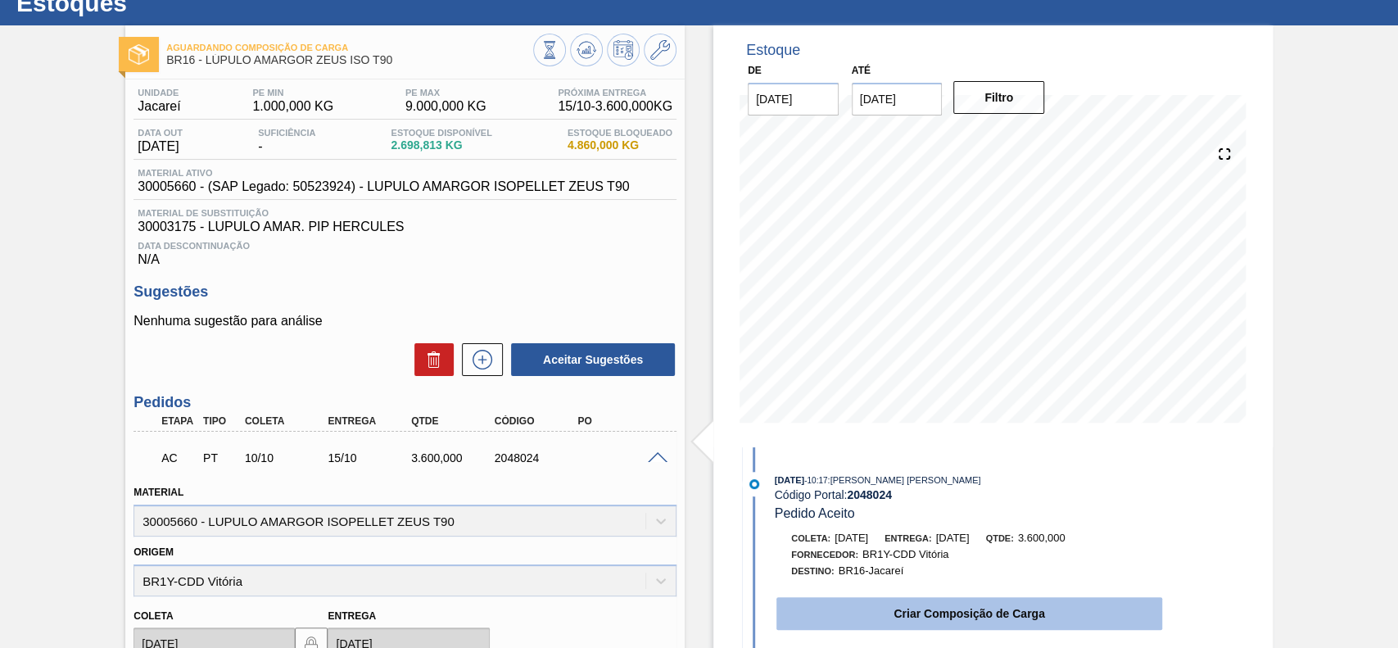
click at [964, 609] on button "Criar Composição de Carga" at bounding box center [969, 613] width 386 height 33
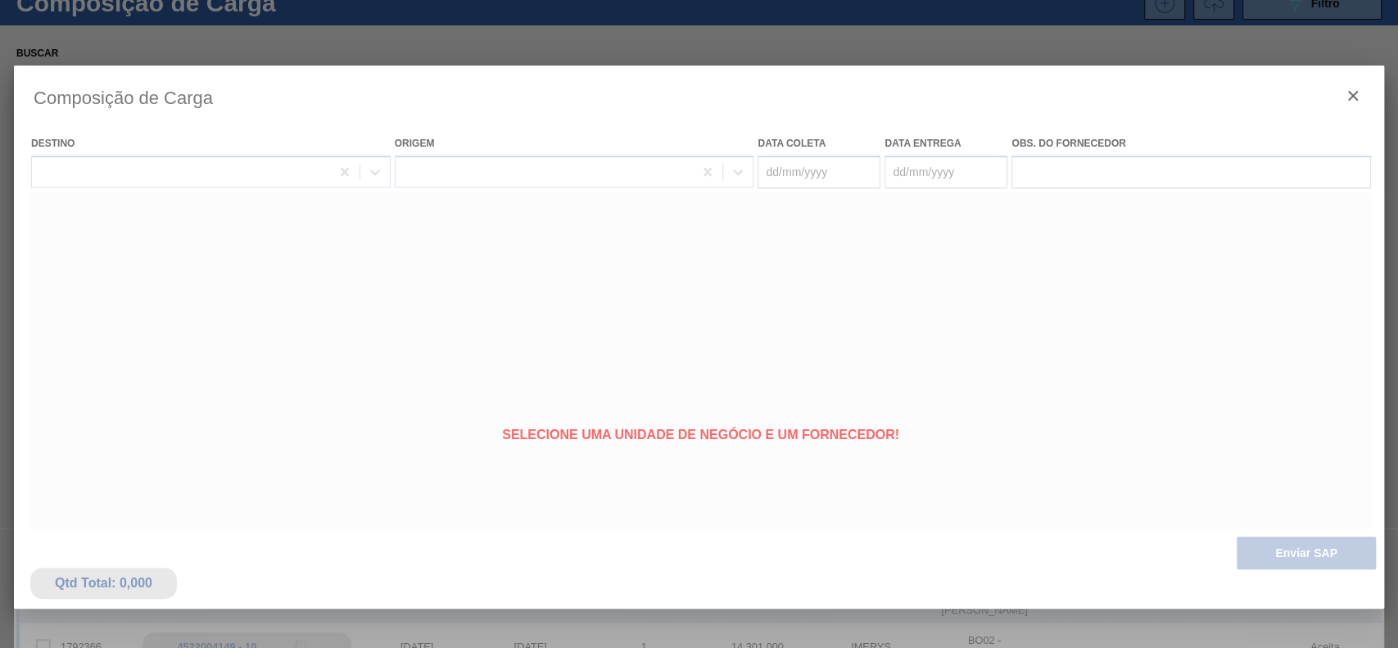
type coleta "[DATE]"
type Entrega "[DATE]"
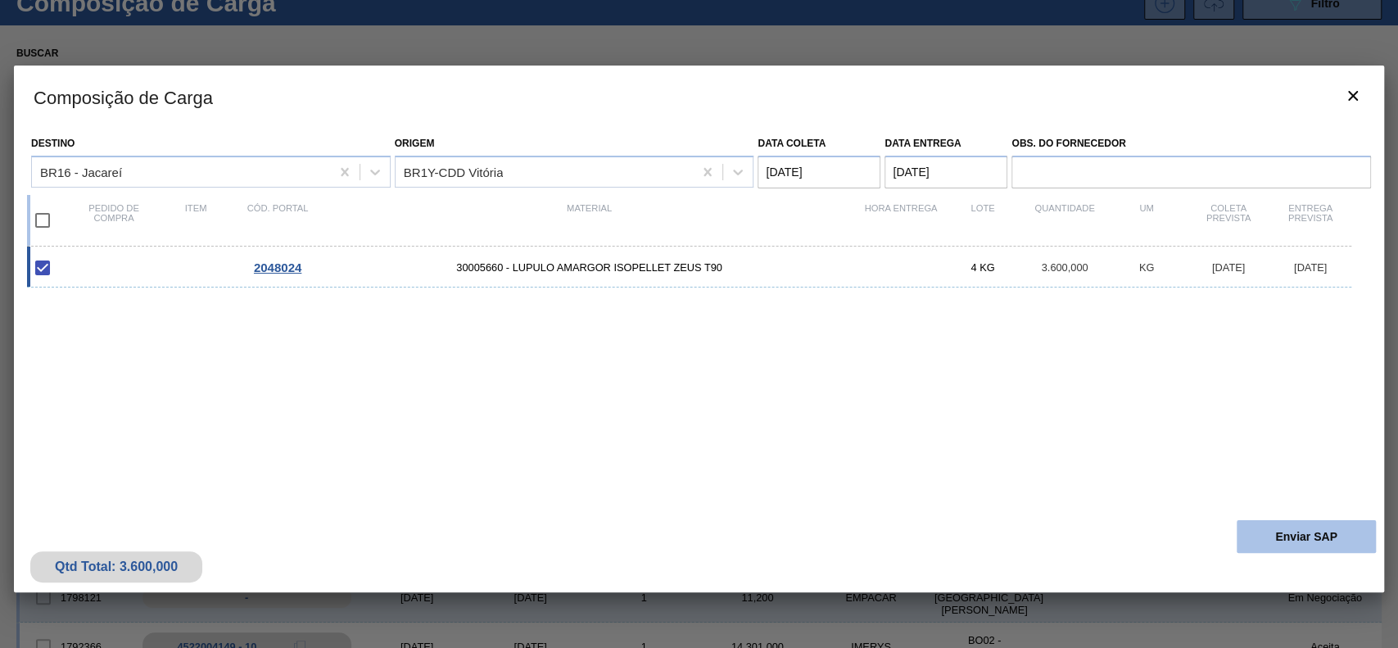
click at [1258, 527] on button "Enviar SAP" at bounding box center [1306, 536] width 139 height 33
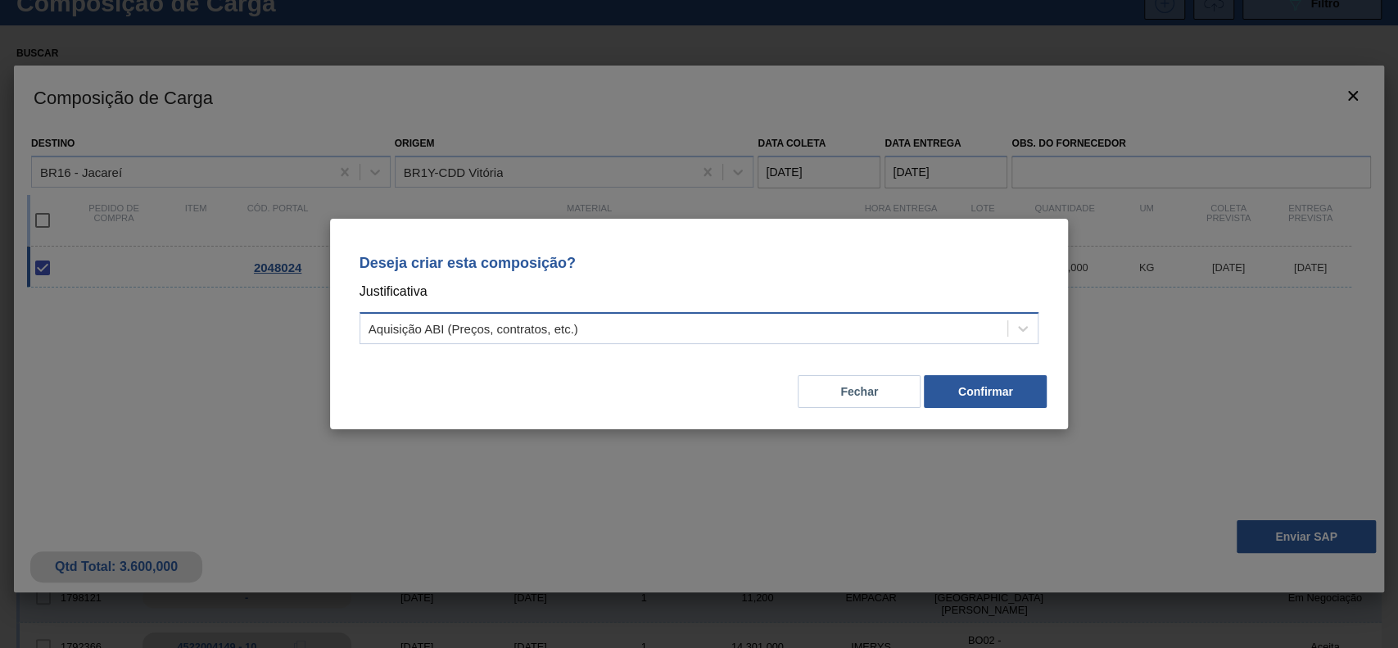
click at [577, 341] on div "Aquisição ABI (Preços, contratos, etc.)" at bounding box center [700, 328] width 680 height 32
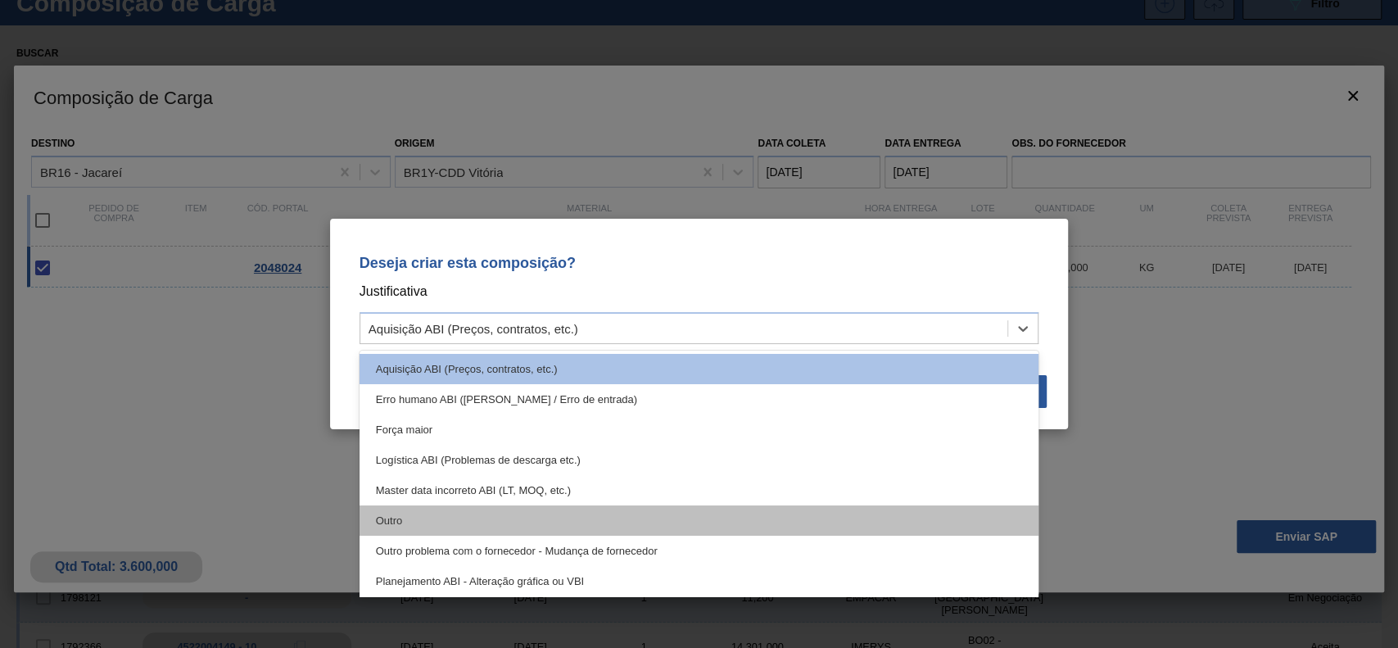
click at [485, 514] on div "Outro" at bounding box center [700, 520] width 680 height 30
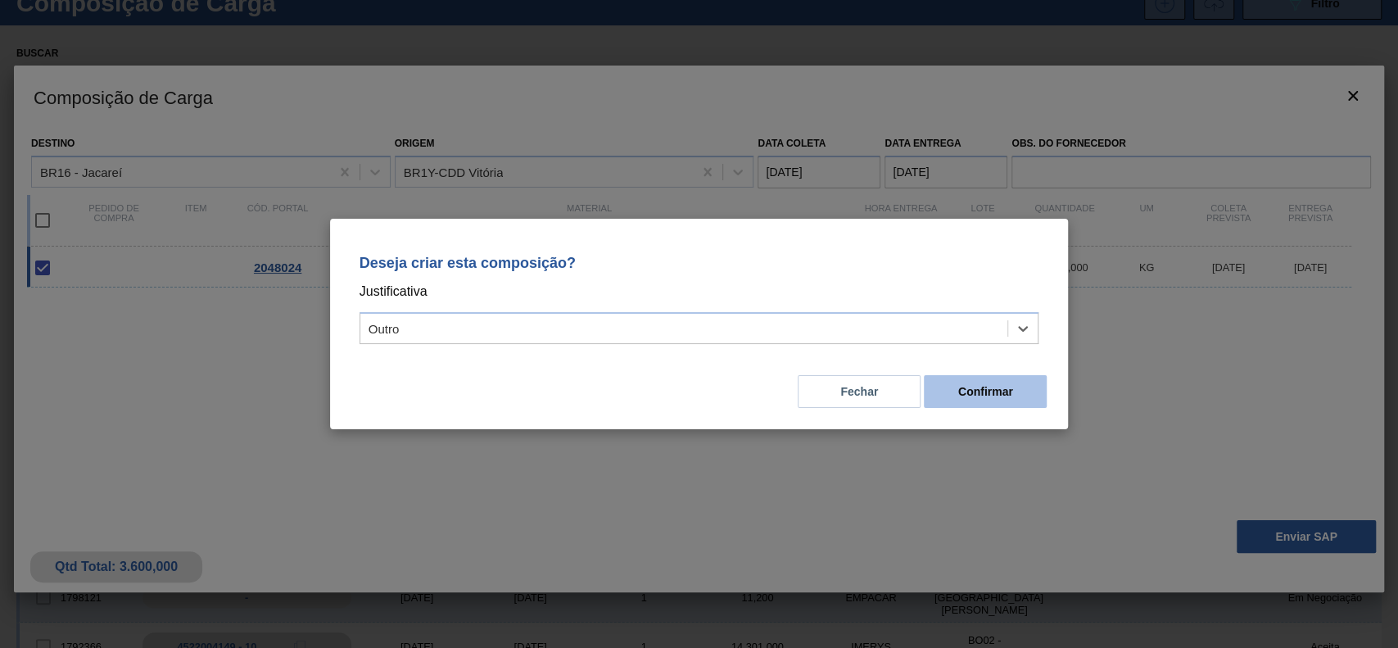
click at [1027, 393] on button "Confirmar" at bounding box center [985, 391] width 123 height 33
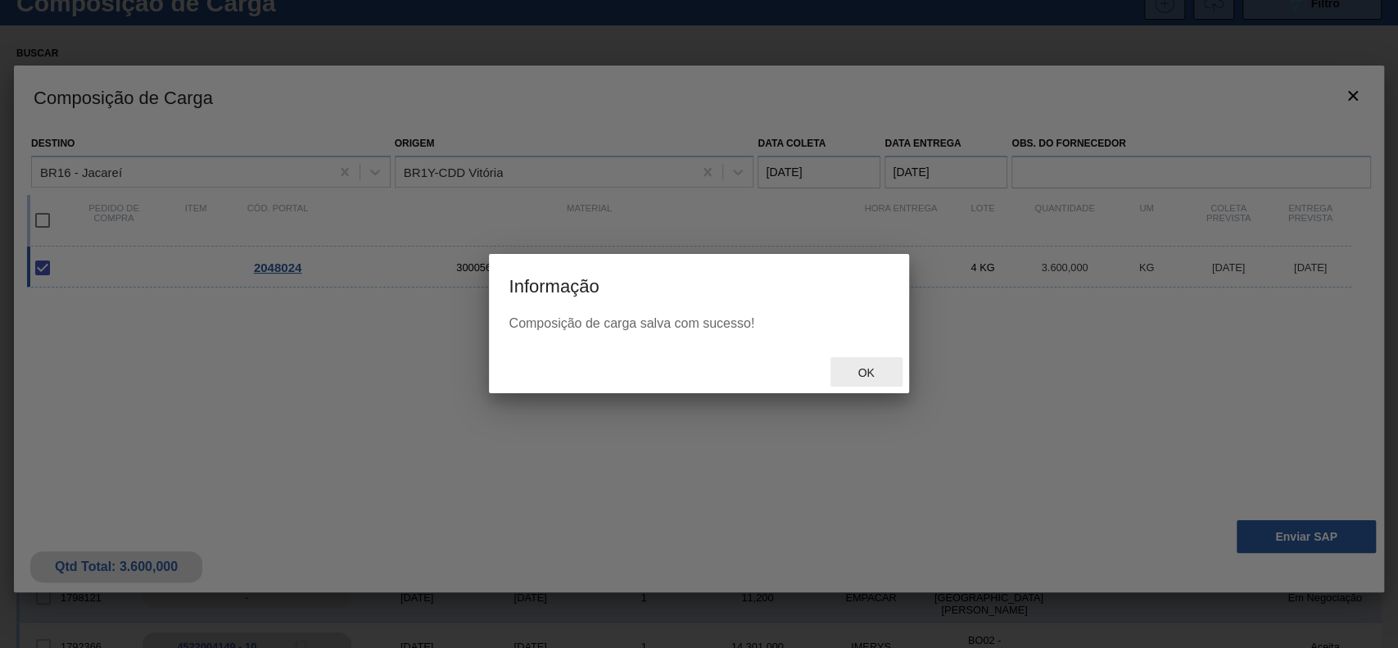
click at [878, 376] on span "Ok" at bounding box center [865, 372] width 43 height 13
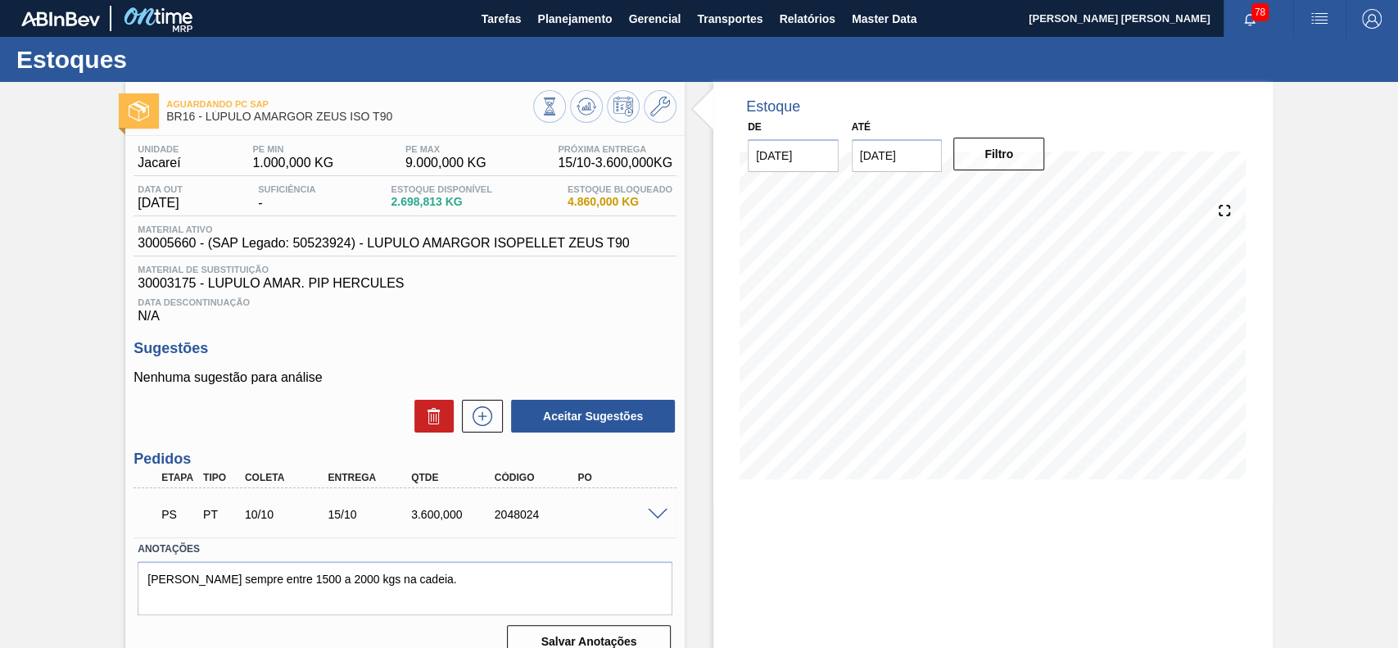
click at [651, 516] on span at bounding box center [658, 515] width 20 height 12
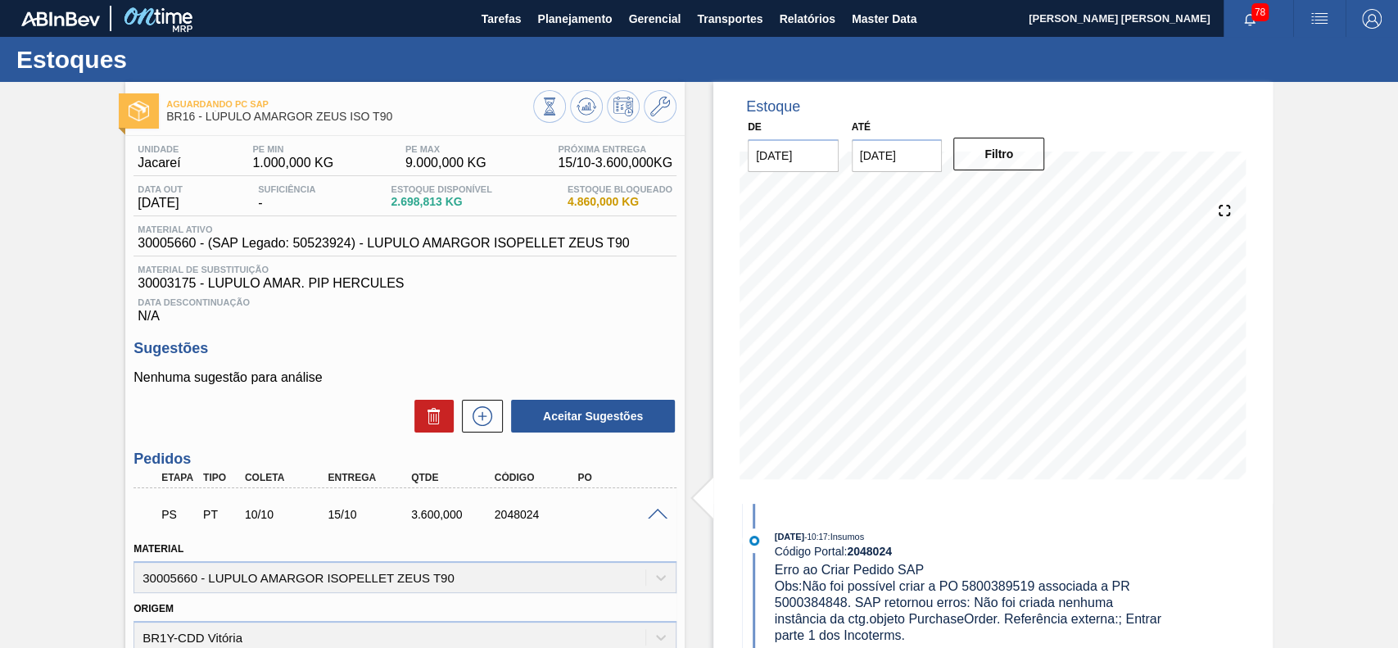
click at [666, 518] on span at bounding box center [658, 515] width 20 height 12
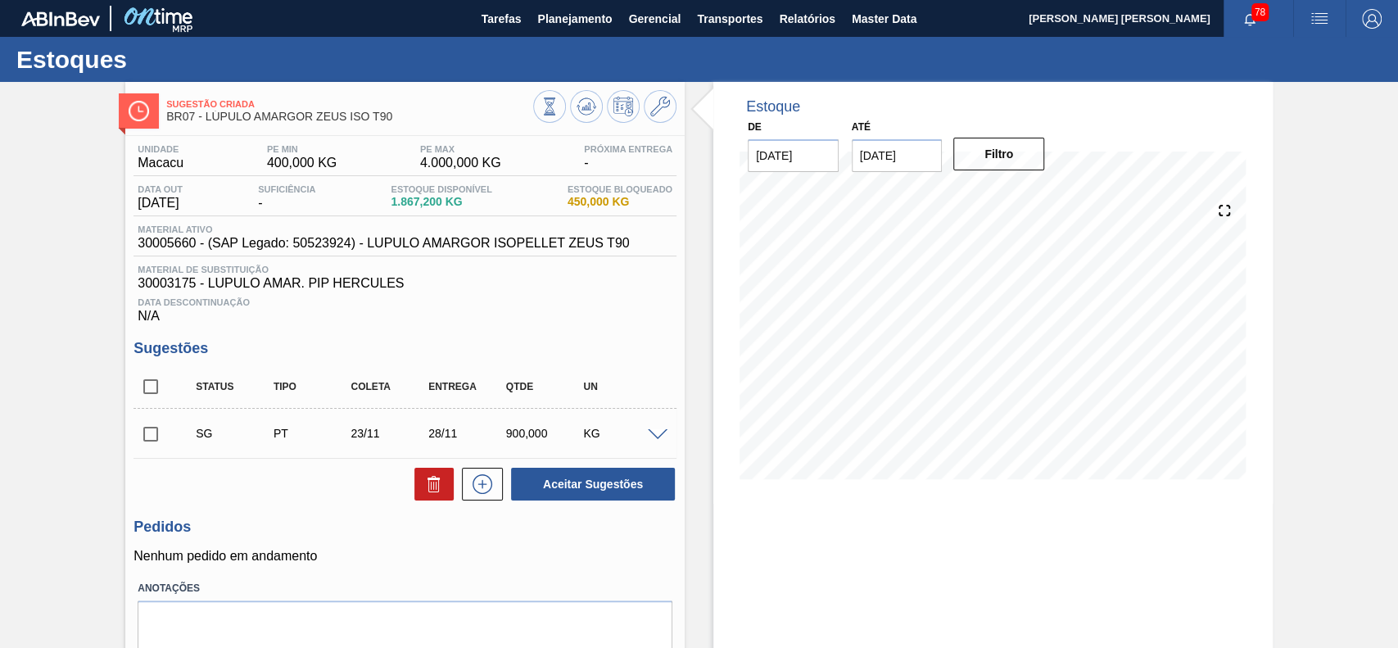
click at [659, 434] on span at bounding box center [658, 435] width 20 height 12
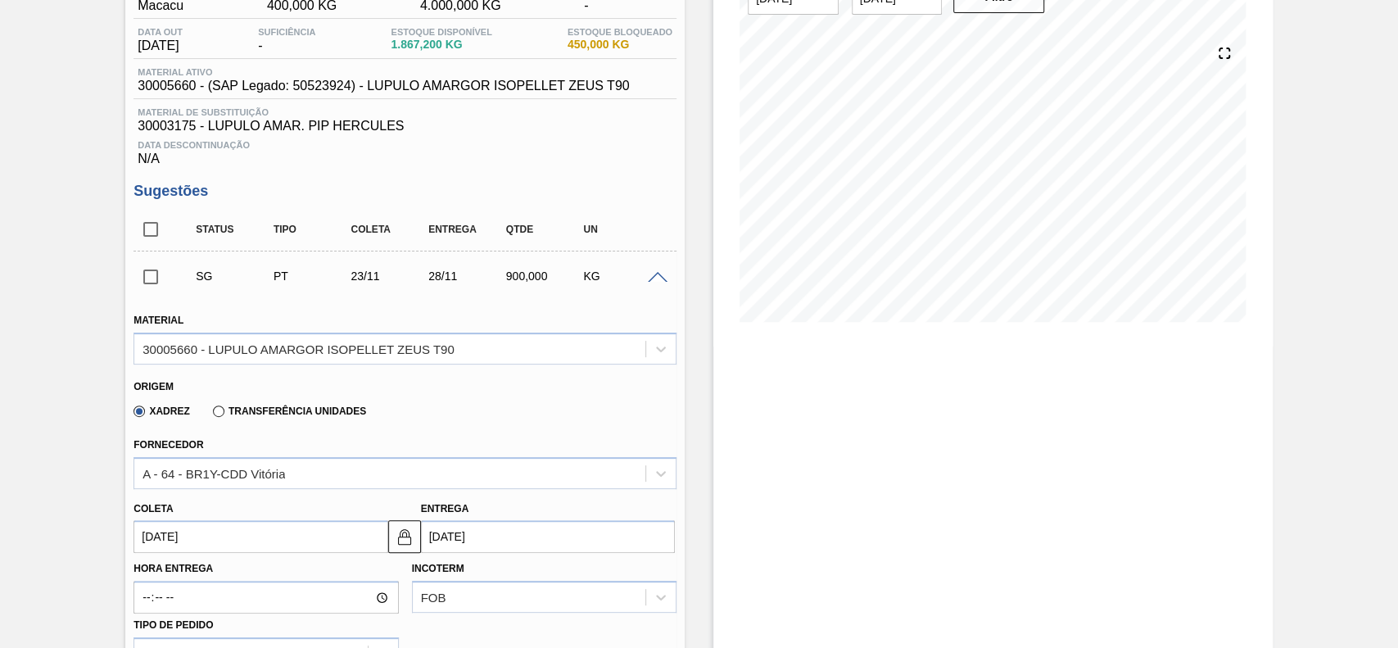
scroll to position [328, 0]
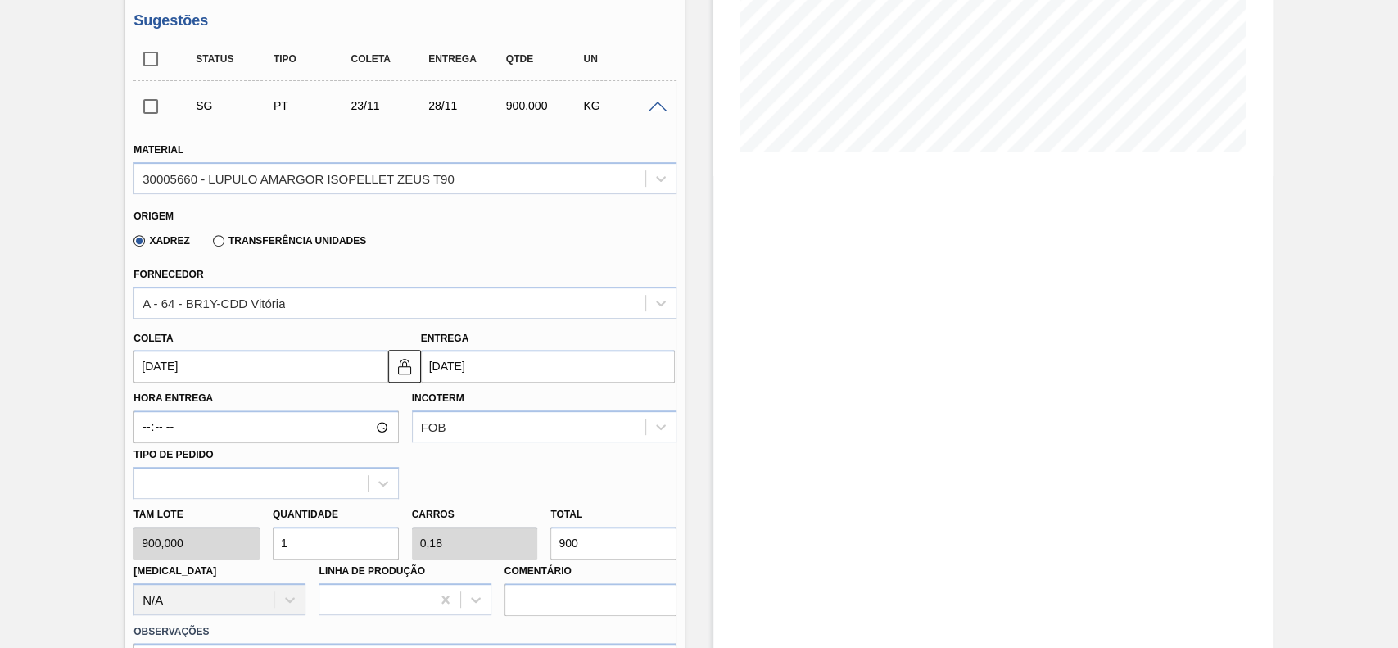
click at [255, 369] on input "[DATE]" at bounding box center [261, 366] width 254 height 33
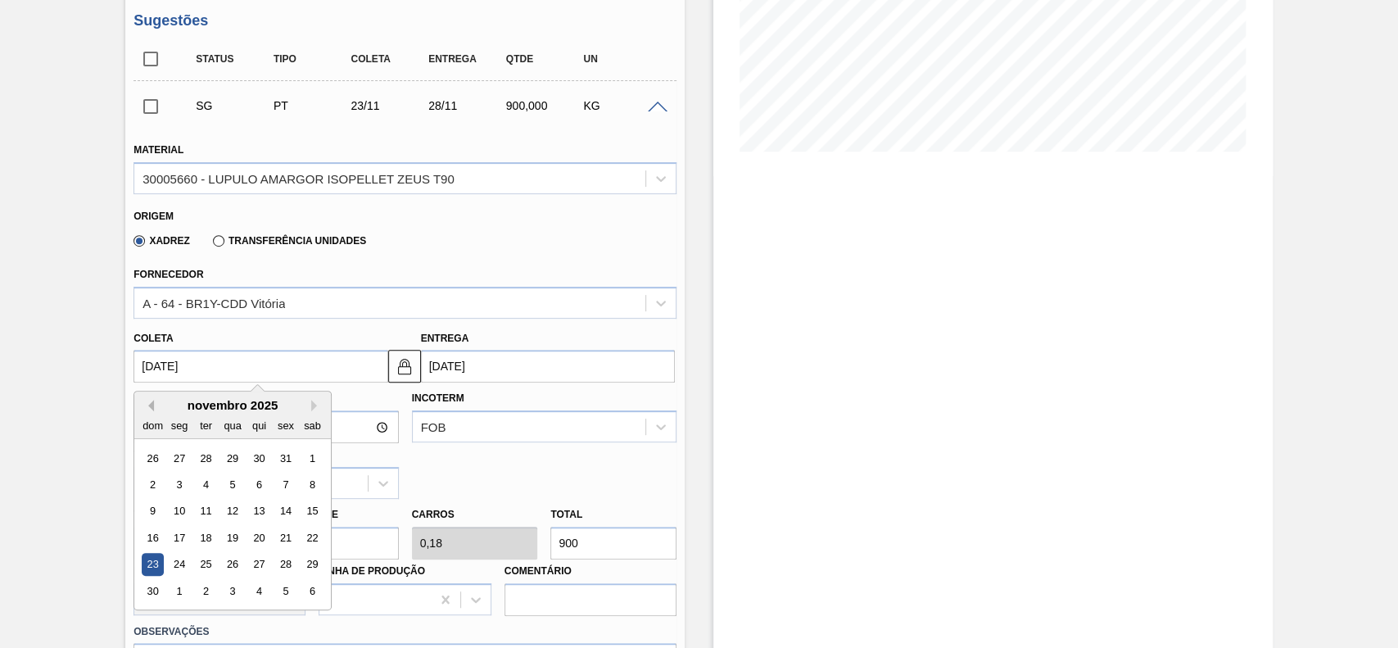
click at [146, 406] on button "Previous Month" at bounding box center [148, 405] width 11 height 11
click at [314, 407] on button "Next Month" at bounding box center [316, 405] width 11 height 11
click at [290, 489] on div "10" at bounding box center [286, 484] width 22 height 22
type input "[DATE]"
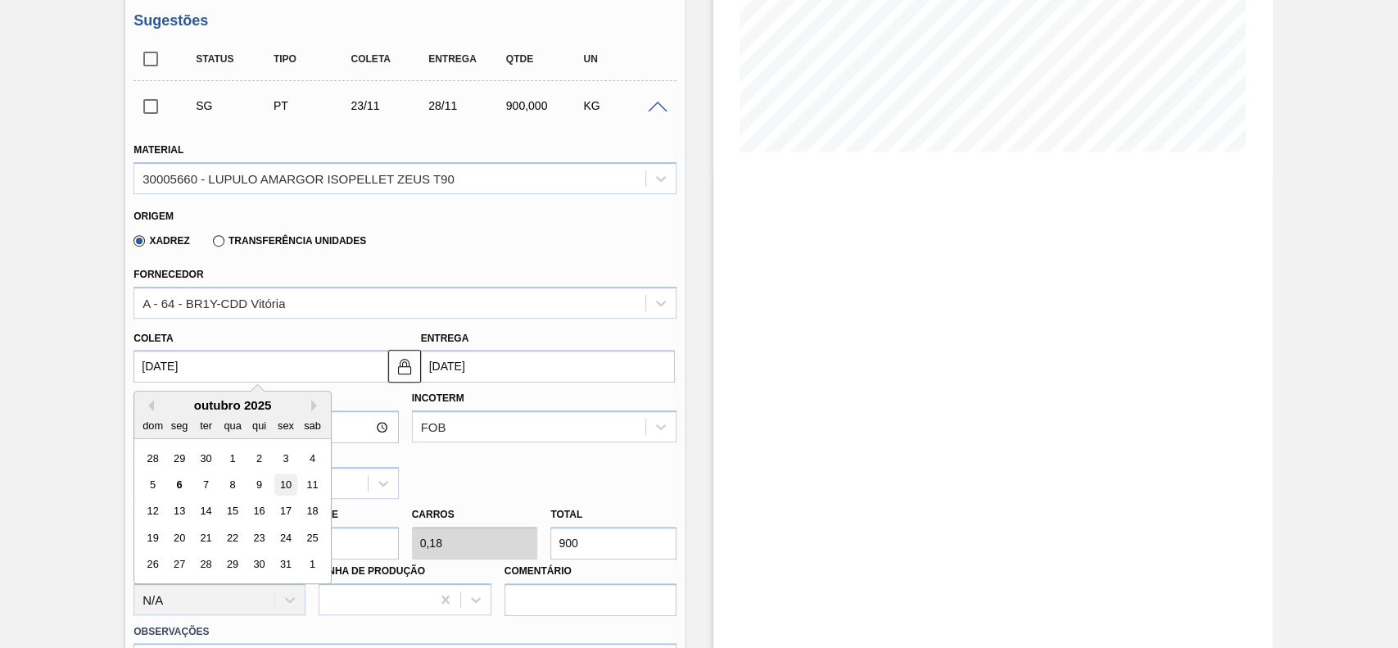
type input "15/10/2025"
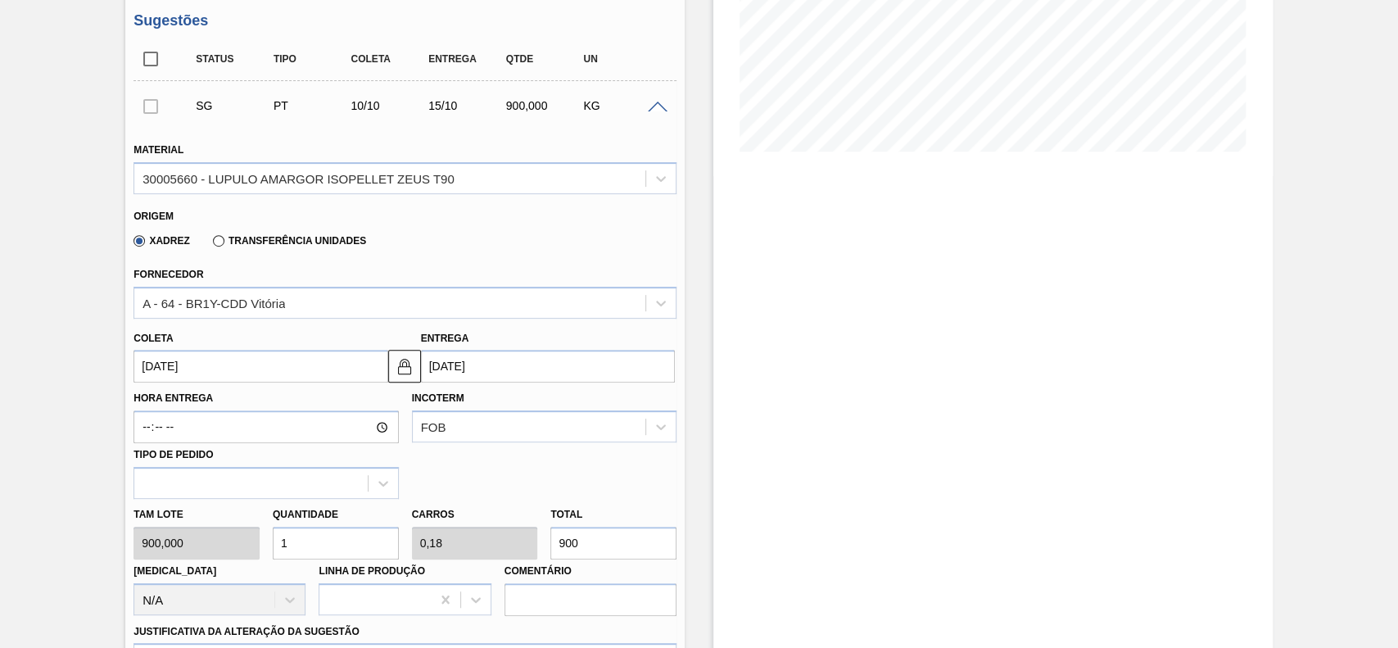
click at [324, 532] on input "1" at bounding box center [336, 543] width 126 height 33
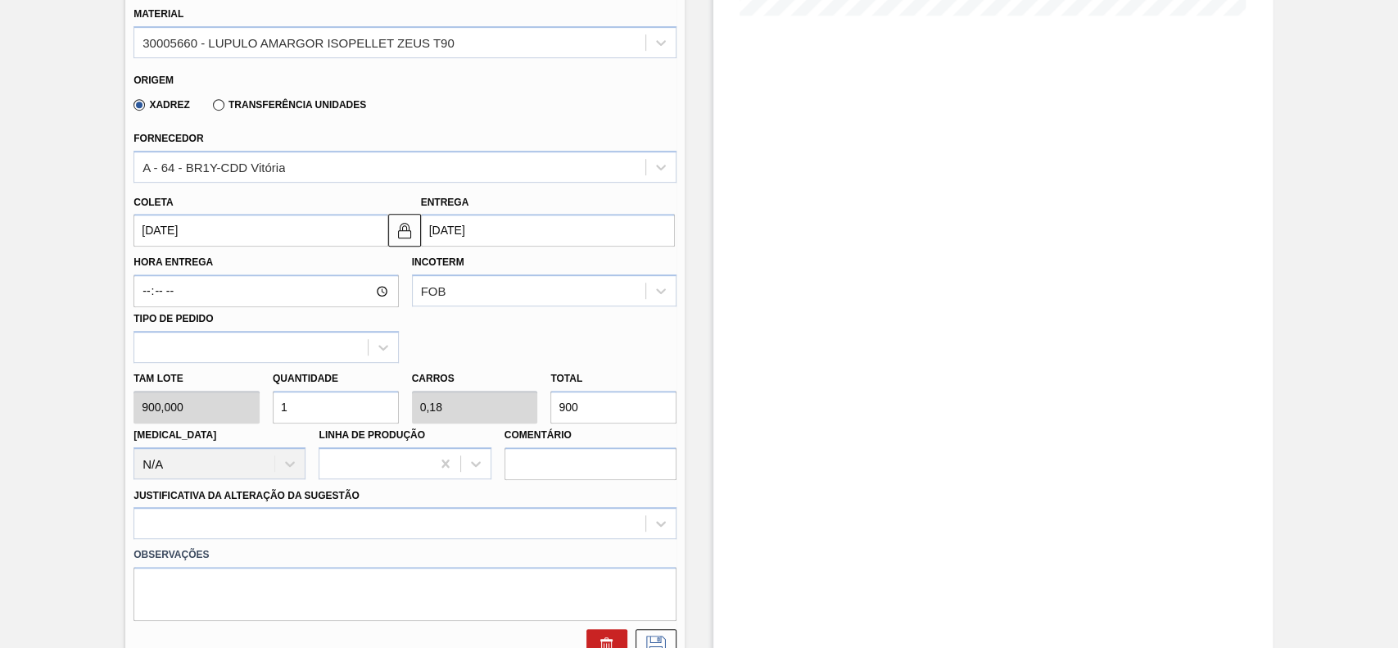
scroll to position [655, 0]
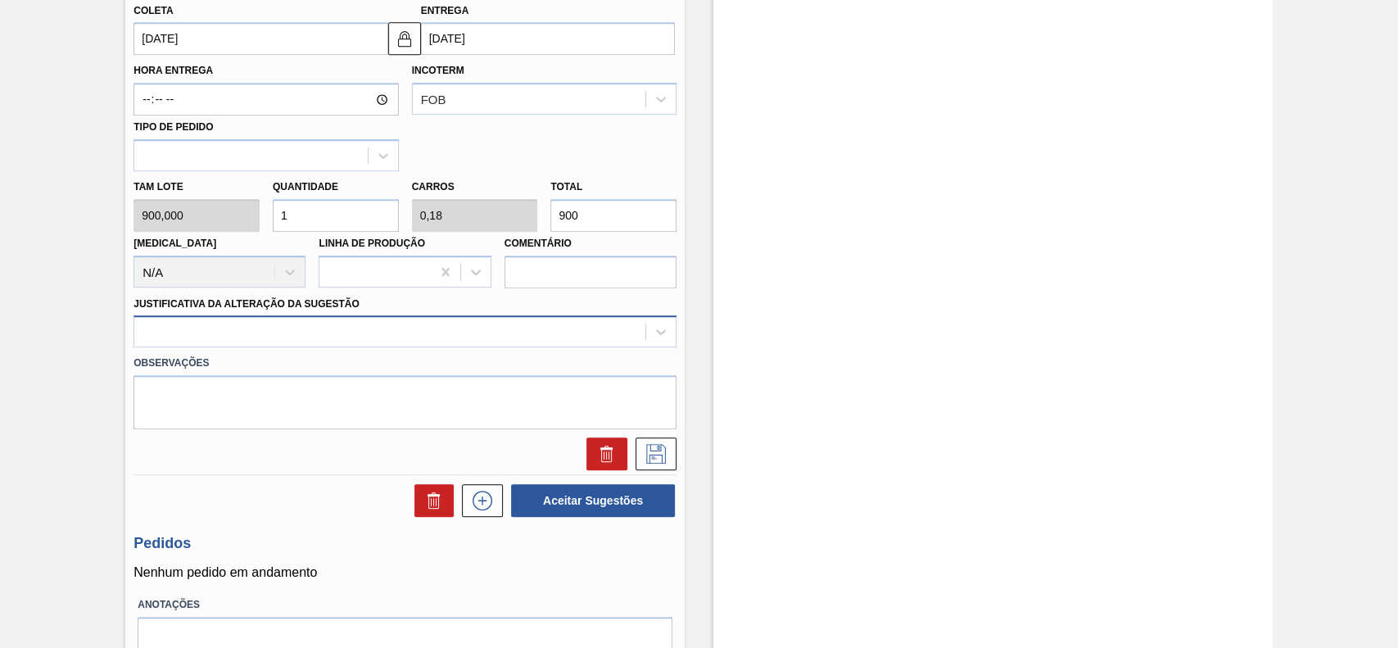
click at [289, 347] on div at bounding box center [405, 331] width 543 height 32
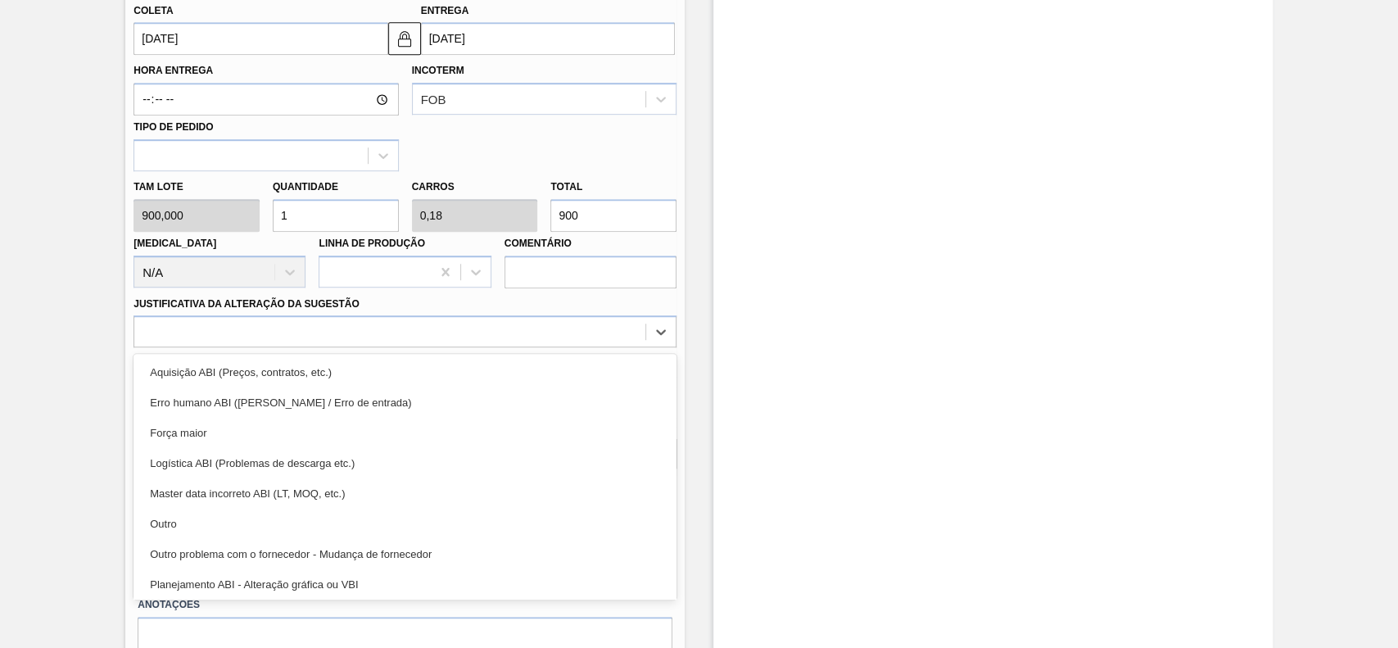
drag, startPoint x: 210, startPoint y: 518, endPoint x: 305, endPoint y: 449, distance: 116.6
click at [211, 518] on div "Outro" at bounding box center [405, 524] width 543 height 30
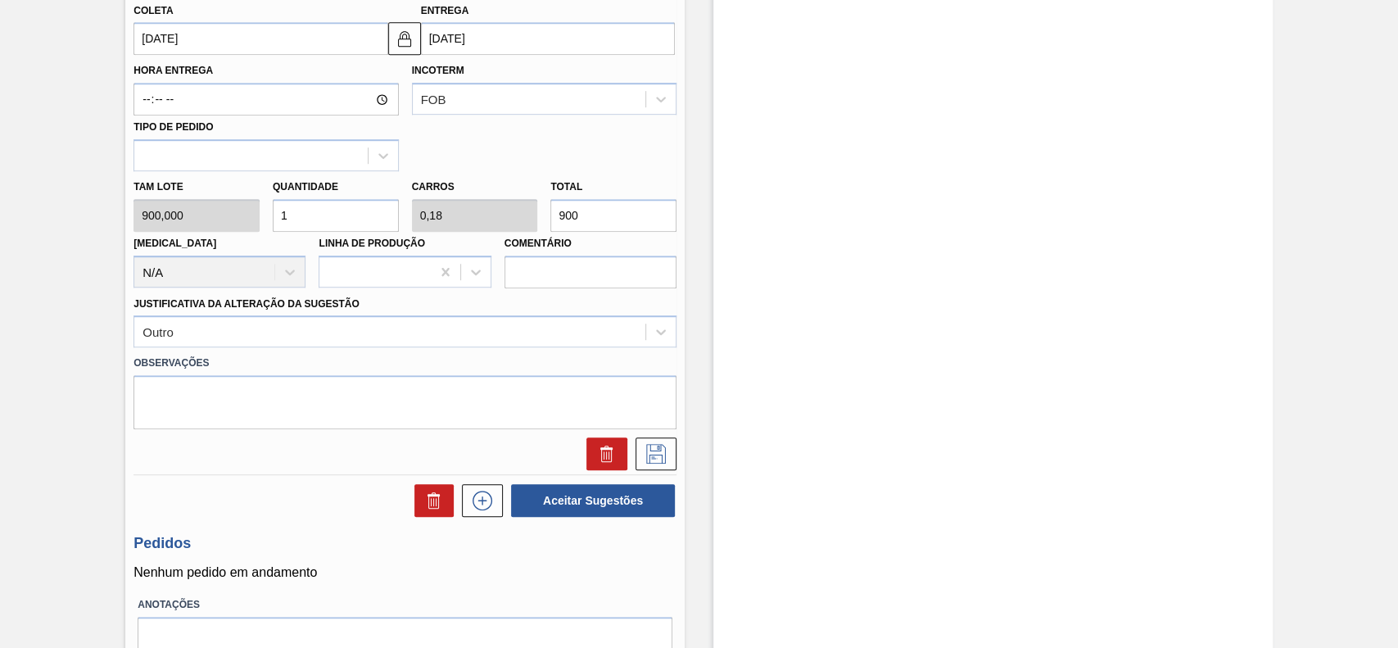
click at [658, 473] on div "SG PT 10/10 15/10 900,000 KG Material 30005660 - LUPULO AMARGOR ISOPELLET ZEUS …" at bounding box center [405, 113] width 543 height 721
click at [658, 464] on icon at bounding box center [656, 454] width 26 height 20
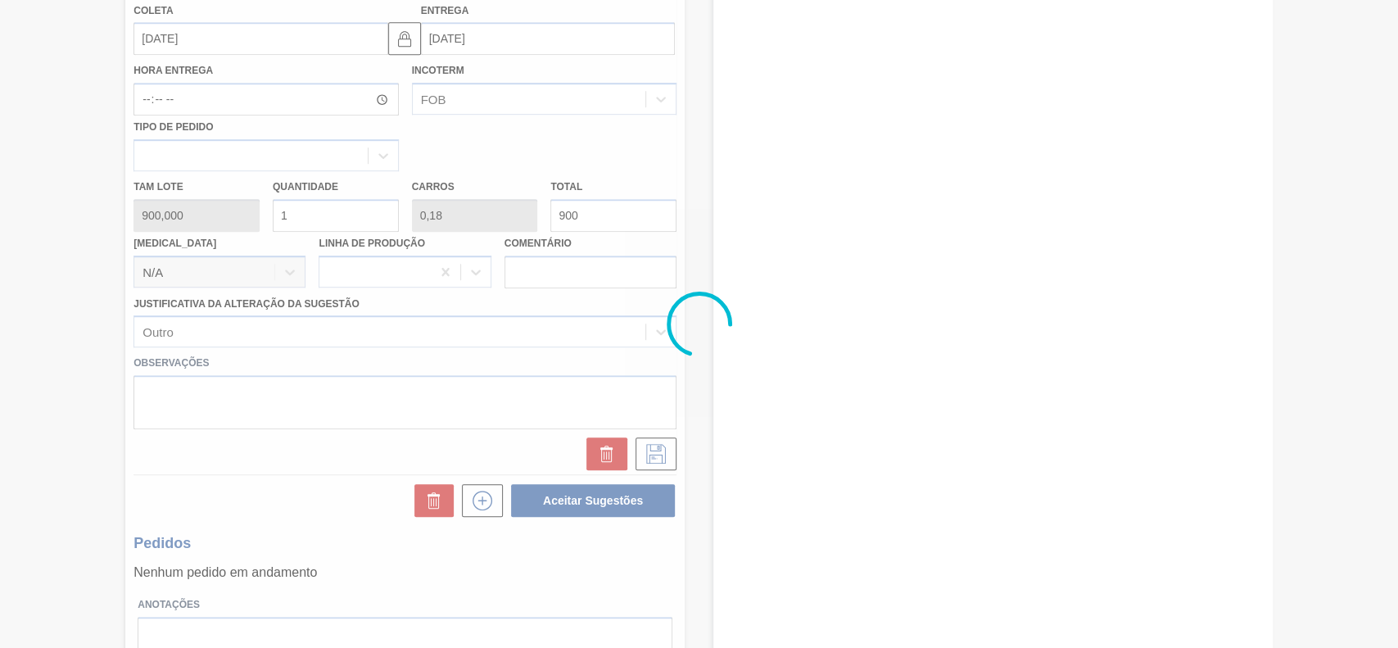
scroll to position [66, 0]
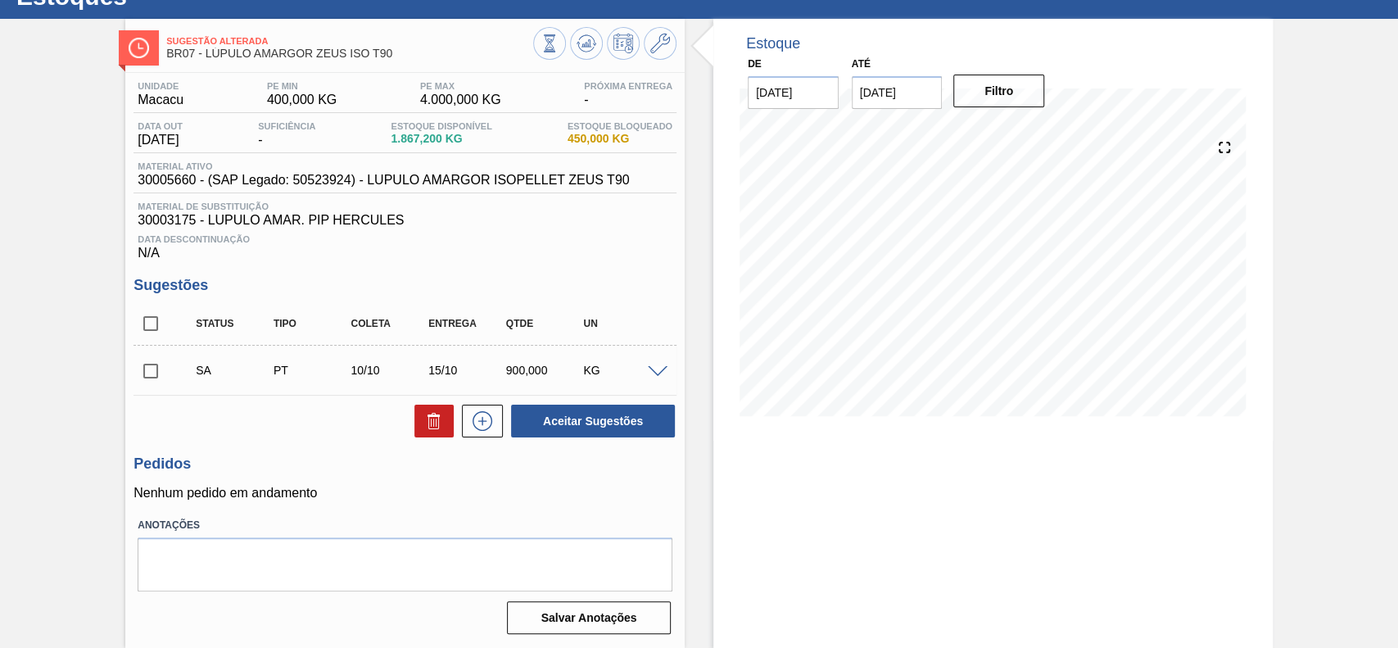
click at [139, 374] on input "checkbox" at bounding box center [151, 371] width 34 height 34
click at [603, 435] on button "Aceitar Sugestões" at bounding box center [593, 421] width 164 height 33
checkbox input "false"
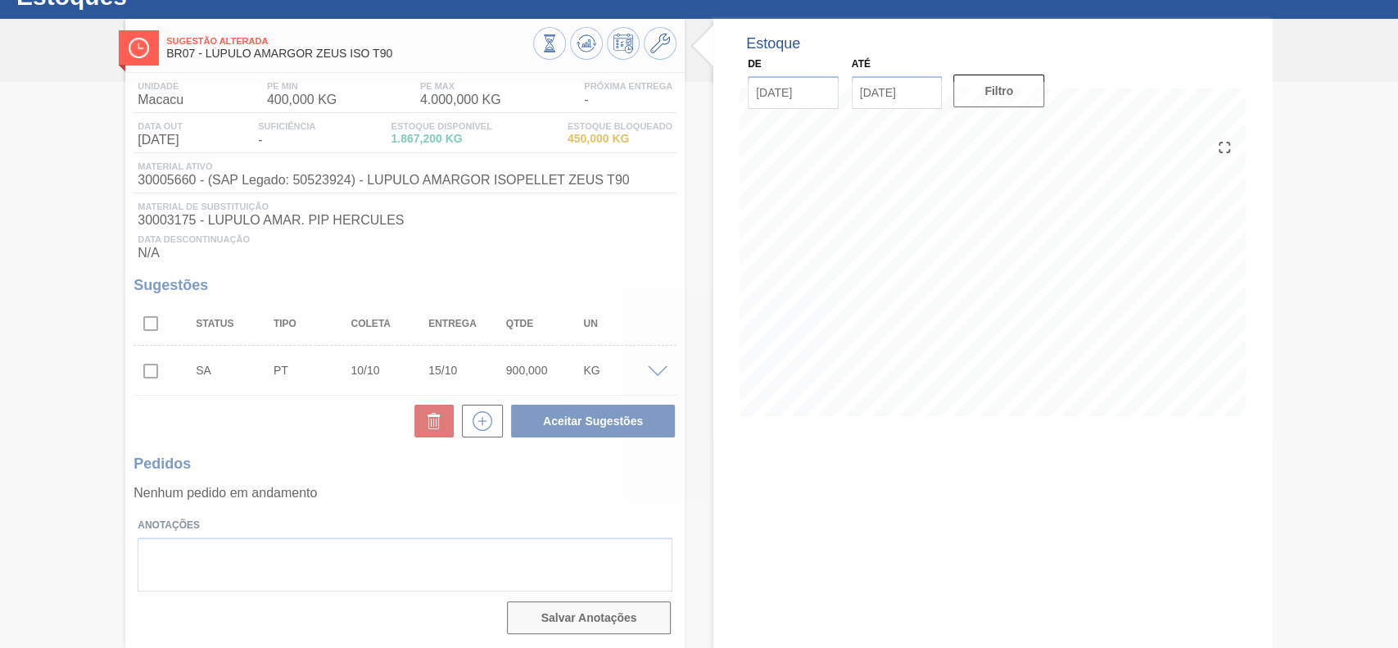
scroll to position [57, 0]
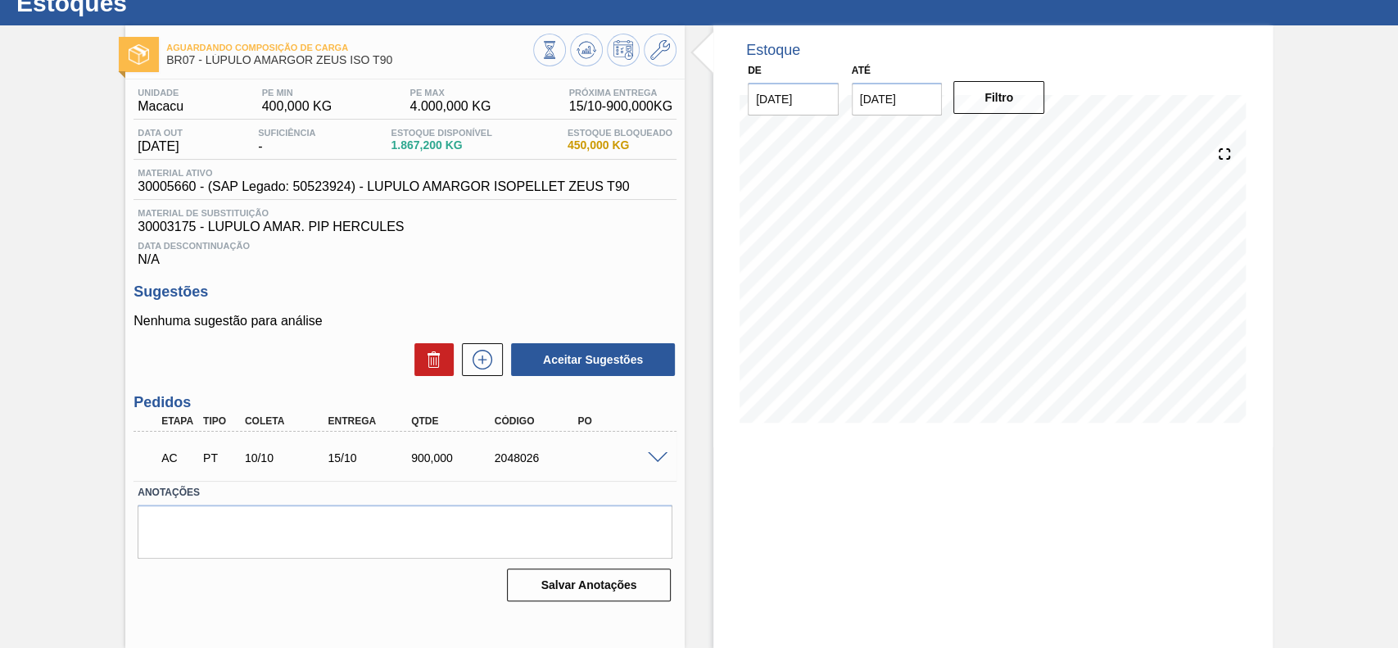
click at [652, 464] on span at bounding box center [658, 458] width 20 height 12
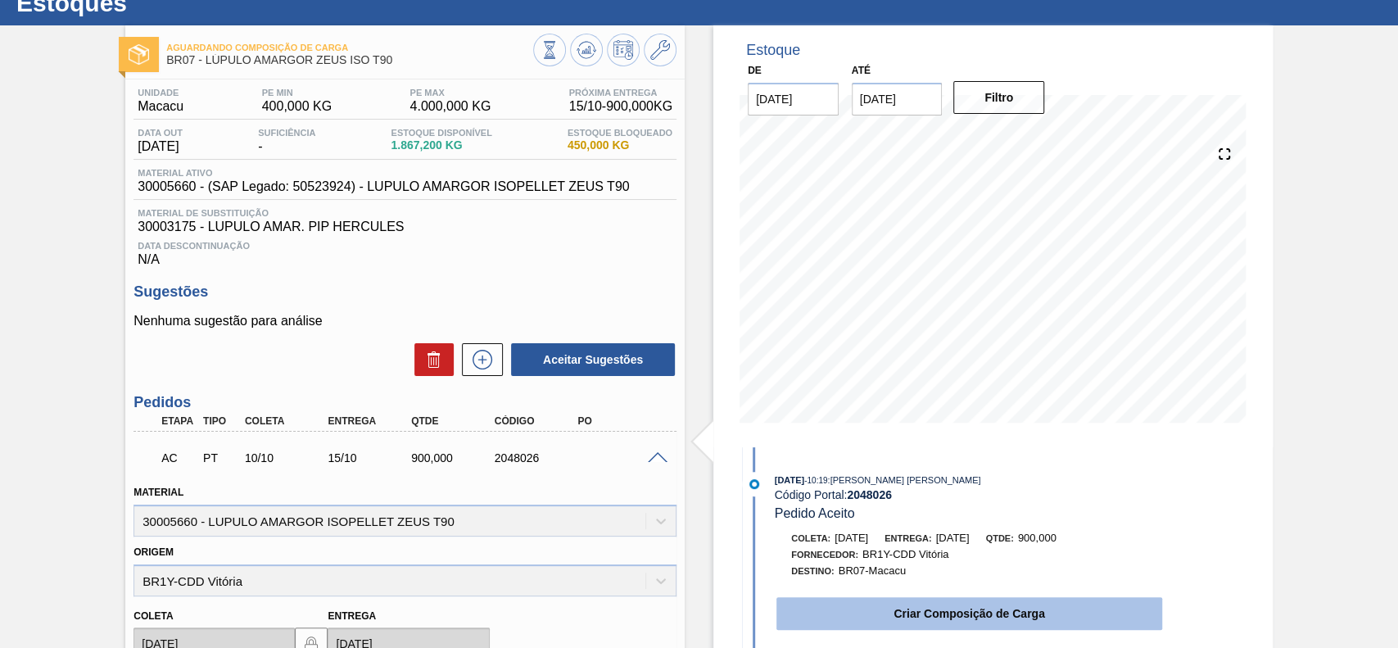
click at [905, 623] on button "Criar Composição de Carga" at bounding box center [969, 613] width 386 height 33
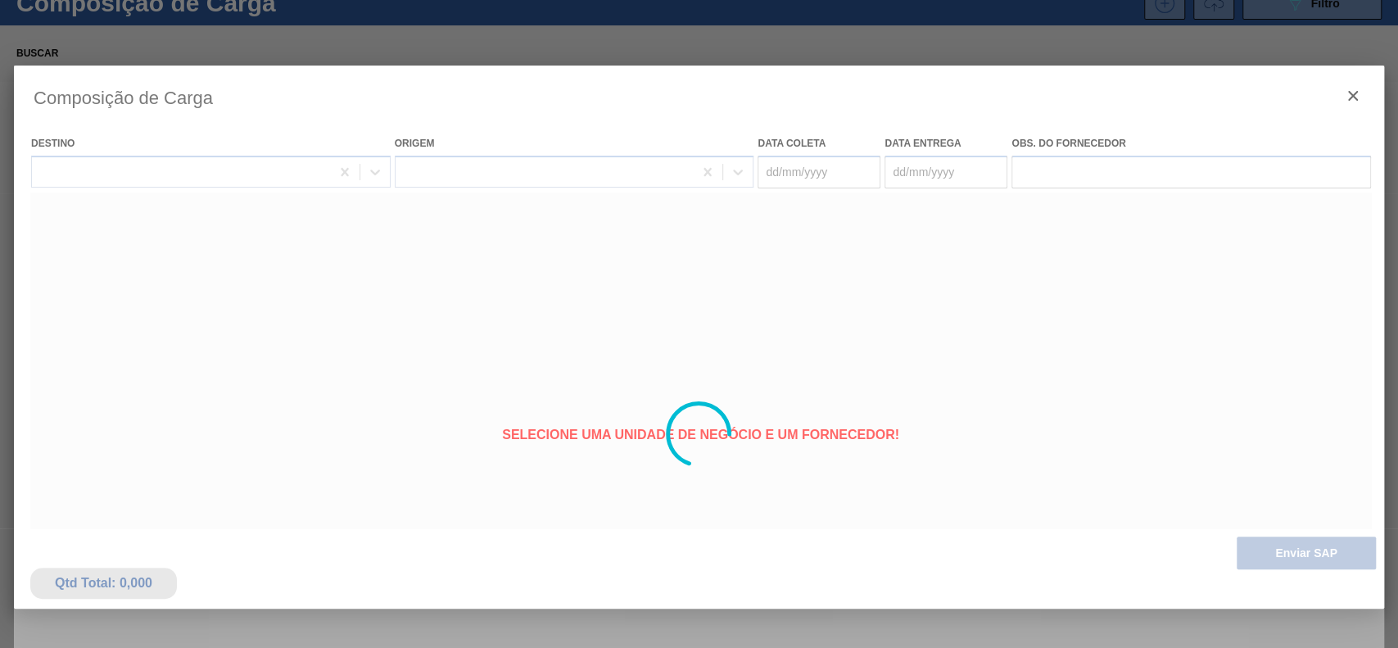
type coleta "[DATE]"
type Entrega "15/10/2025"
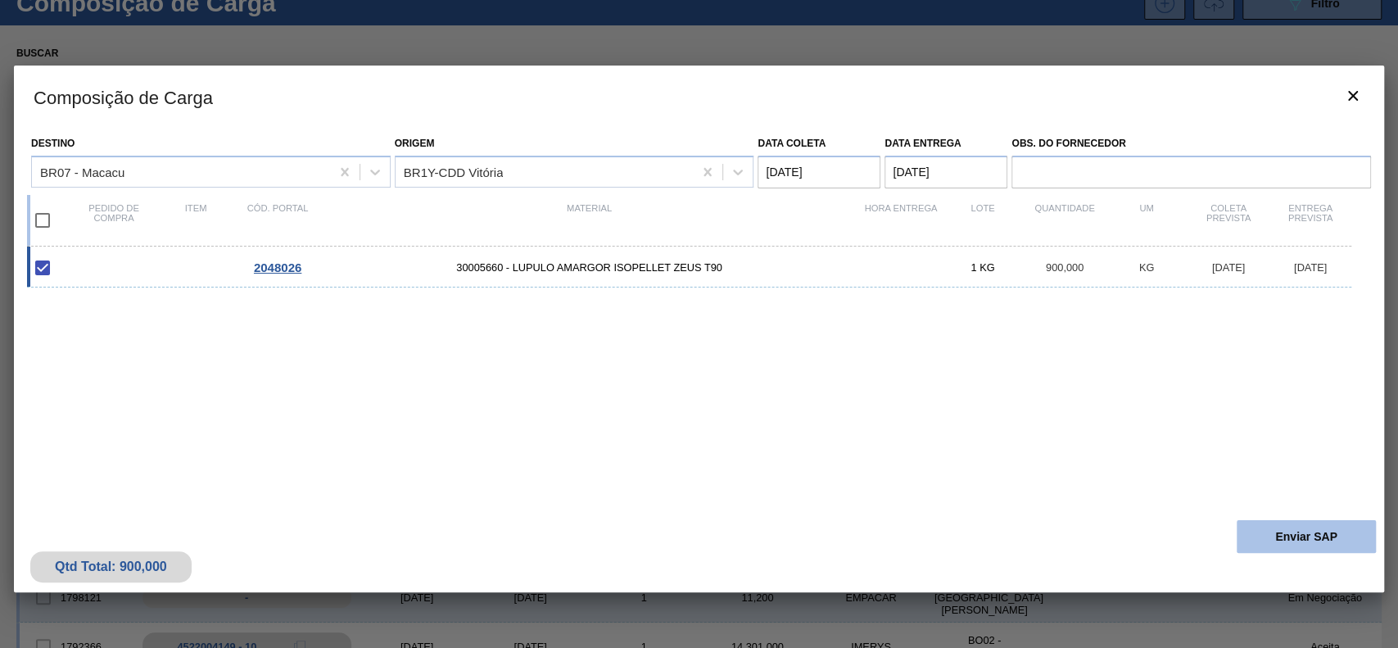
click at [1327, 528] on button "Enviar SAP" at bounding box center [1306, 536] width 139 height 33
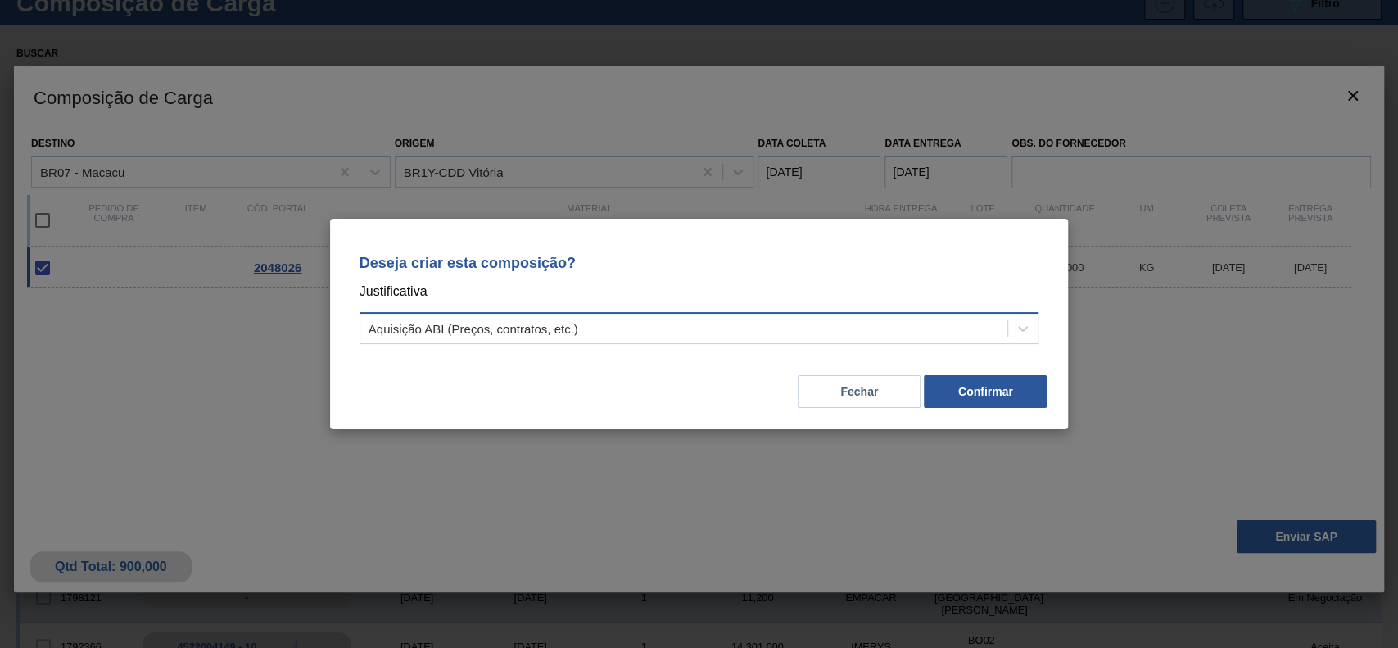
click at [661, 317] on div "Aquisição ABI (Preços, contratos, etc.)" at bounding box center [684, 329] width 648 height 24
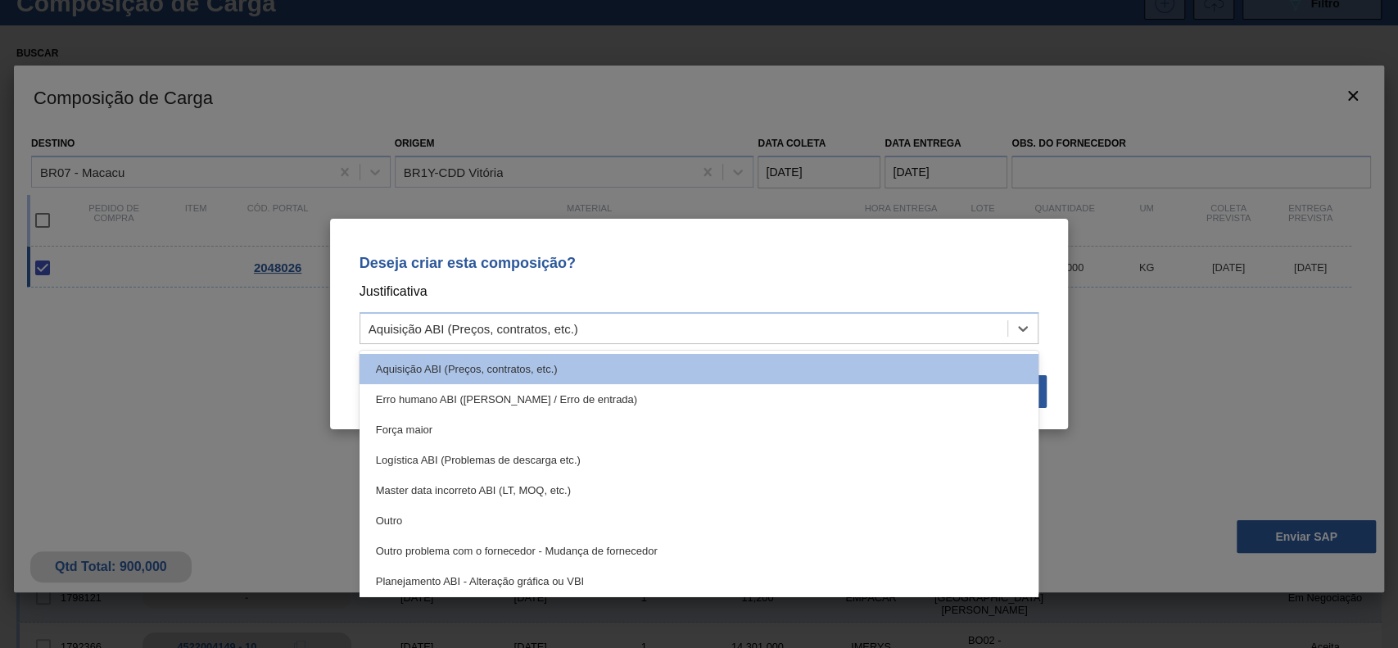
drag, startPoint x: 550, startPoint y: 509, endPoint x: 557, endPoint y: 503, distance: 9.3
click at [551, 510] on div "Outro" at bounding box center [700, 520] width 680 height 30
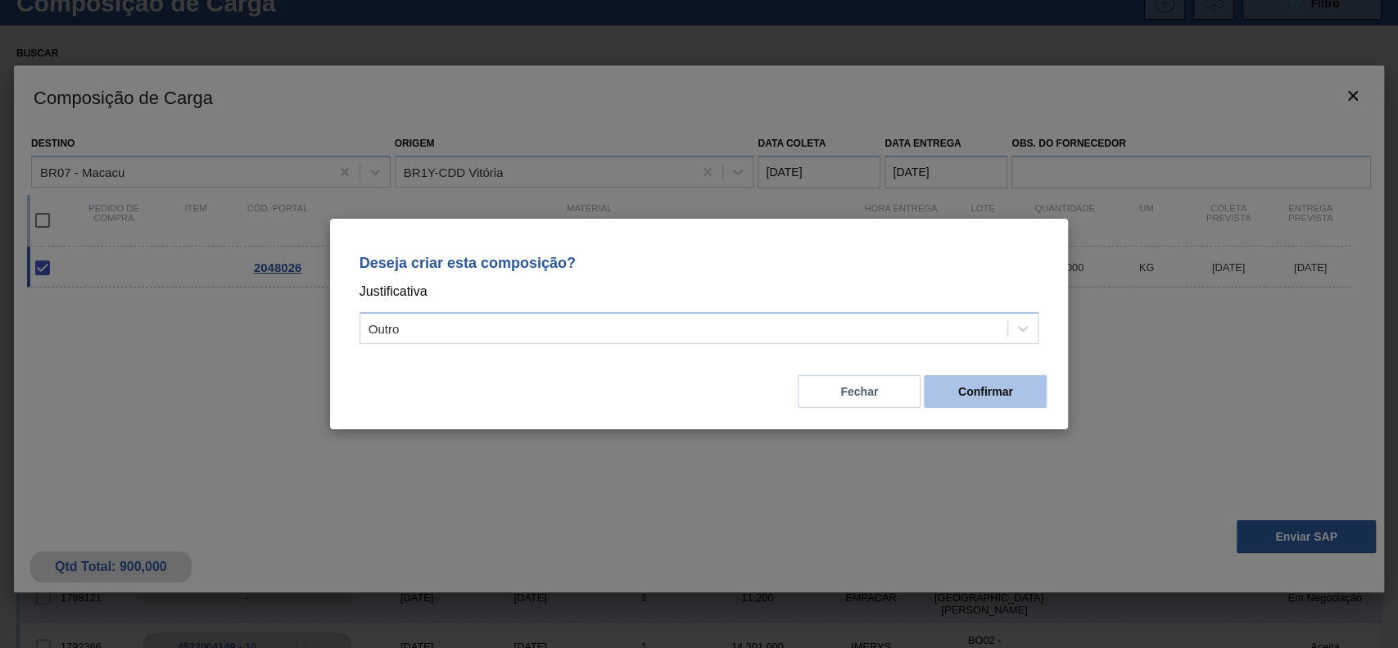
click at [999, 402] on button "Confirmar" at bounding box center [985, 391] width 123 height 33
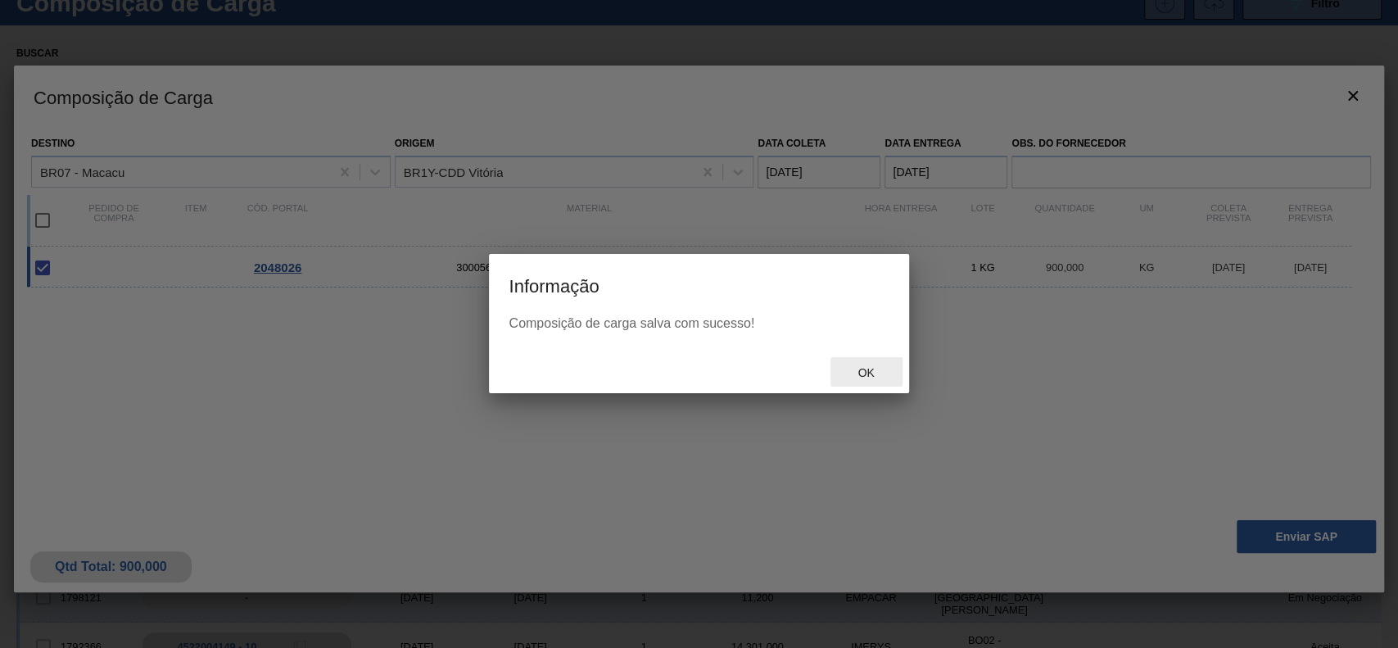
click at [867, 377] on span "Ok" at bounding box center [865, 372] width 43 height 13
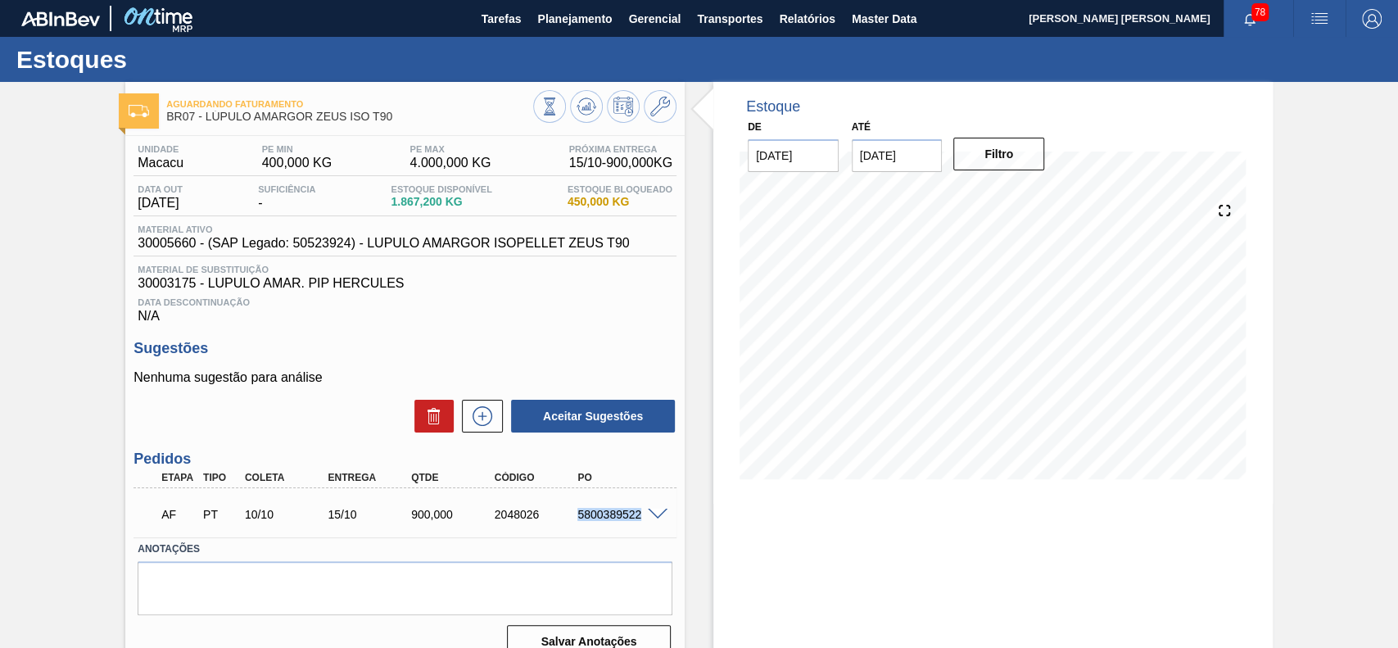
drag, startPoint x: 571, startPoint y: 521, endPoint x: 642, endPoint y: 529, distance: 71.7
click at [642, 529] on div "AF PT 10/10 15/10 900,000 2048026 5800389522" at bounding box center [401, 512] width 500 height 33
copy div "5800389522"
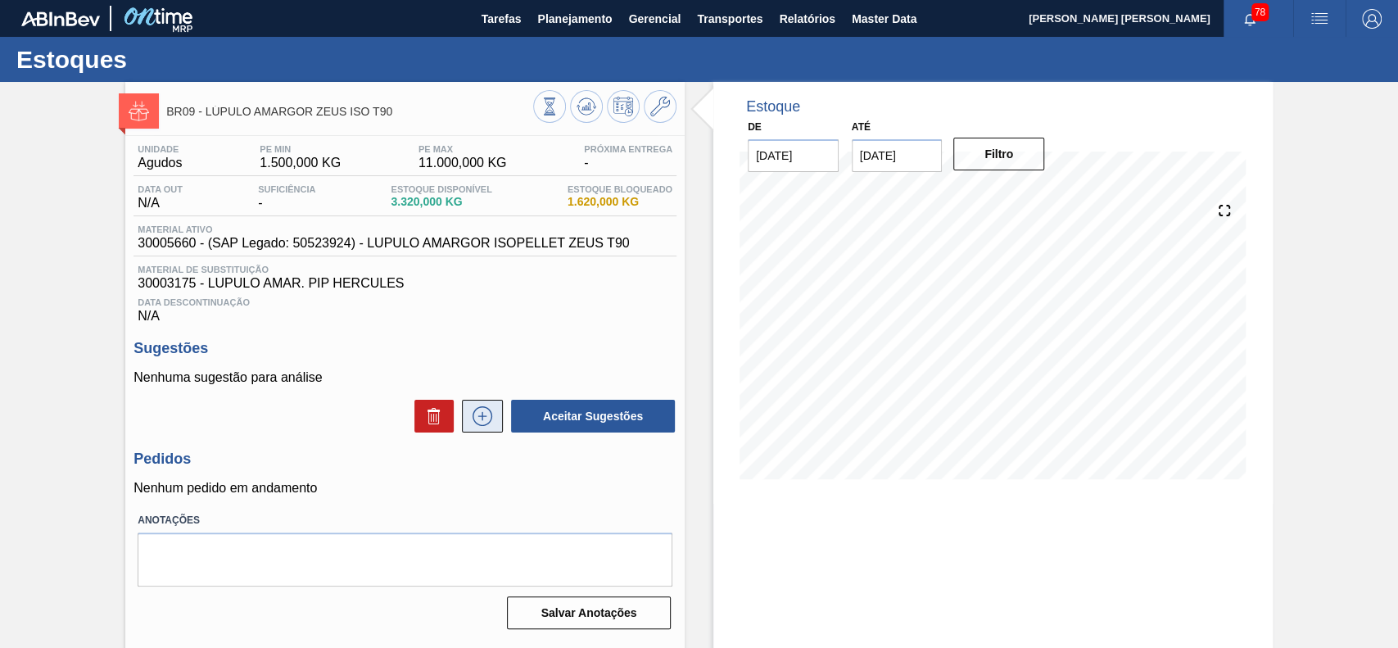
click at [478, 418] on icon at bounding box center [482, 416] width 26 height 20
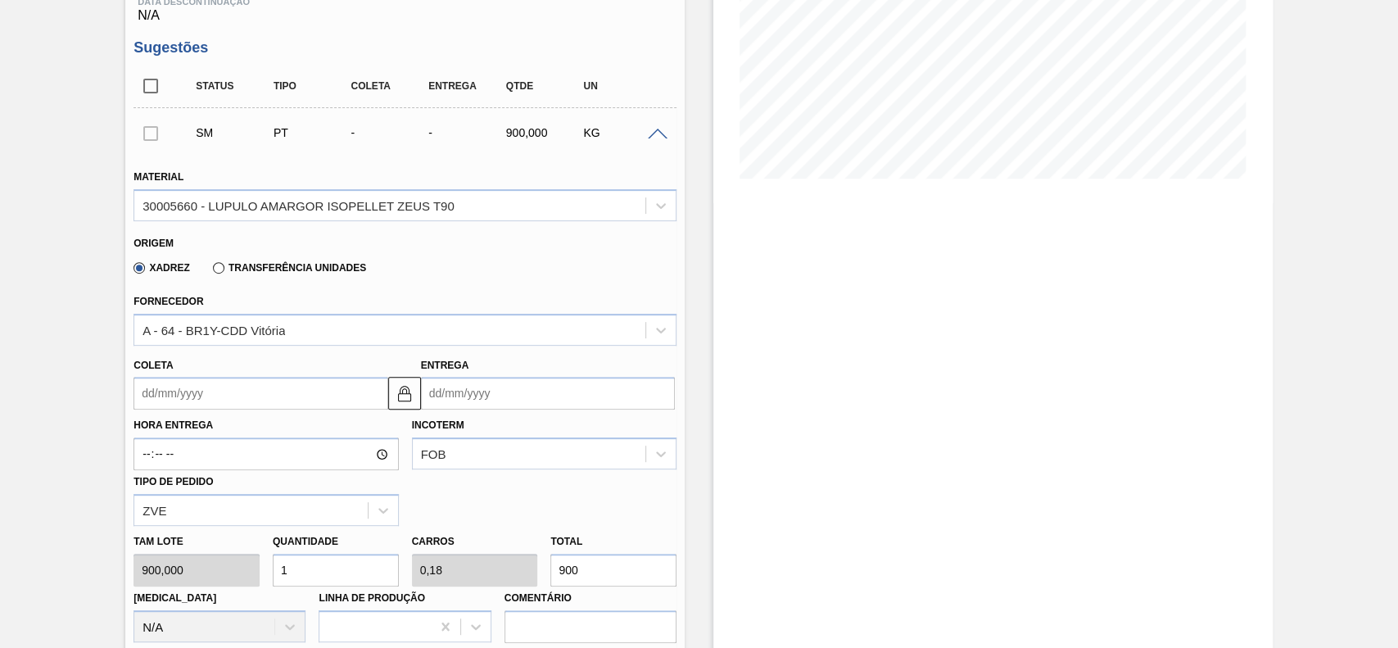
scroll to position [328, 0]
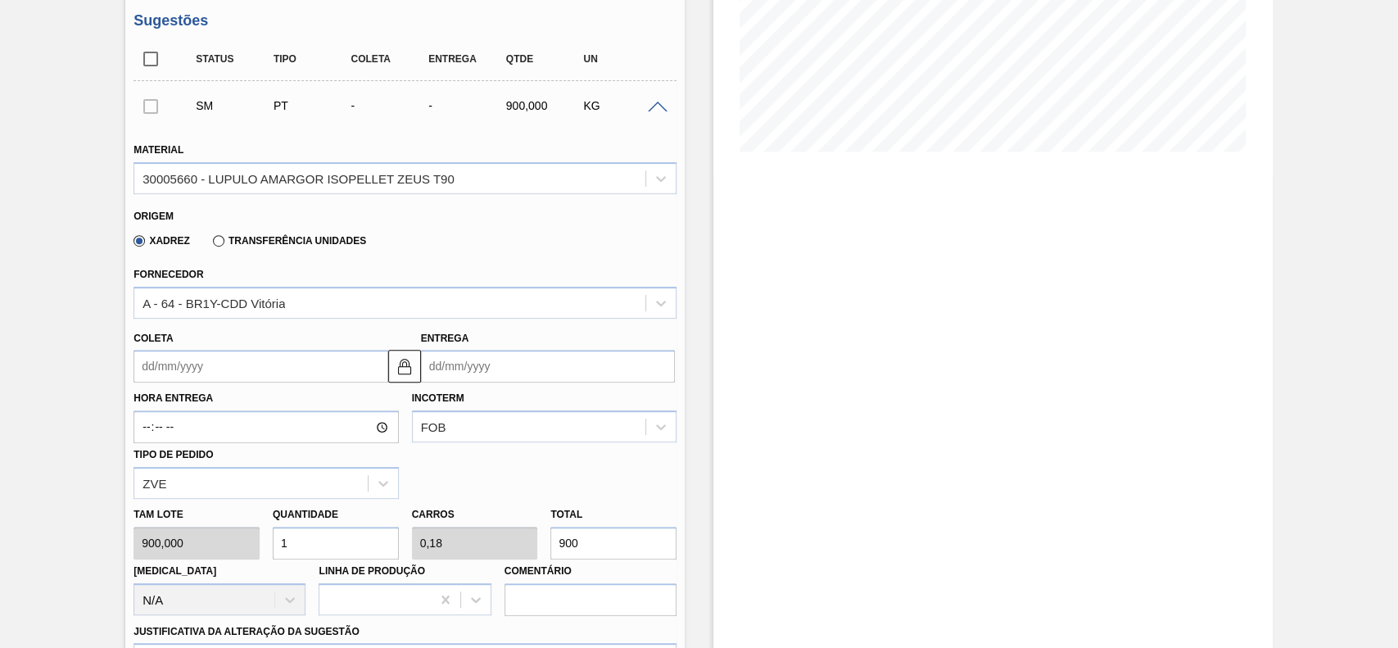
click at [226, 364] on input "Coleta" at bounding box center [261, 366] width 254 height 33
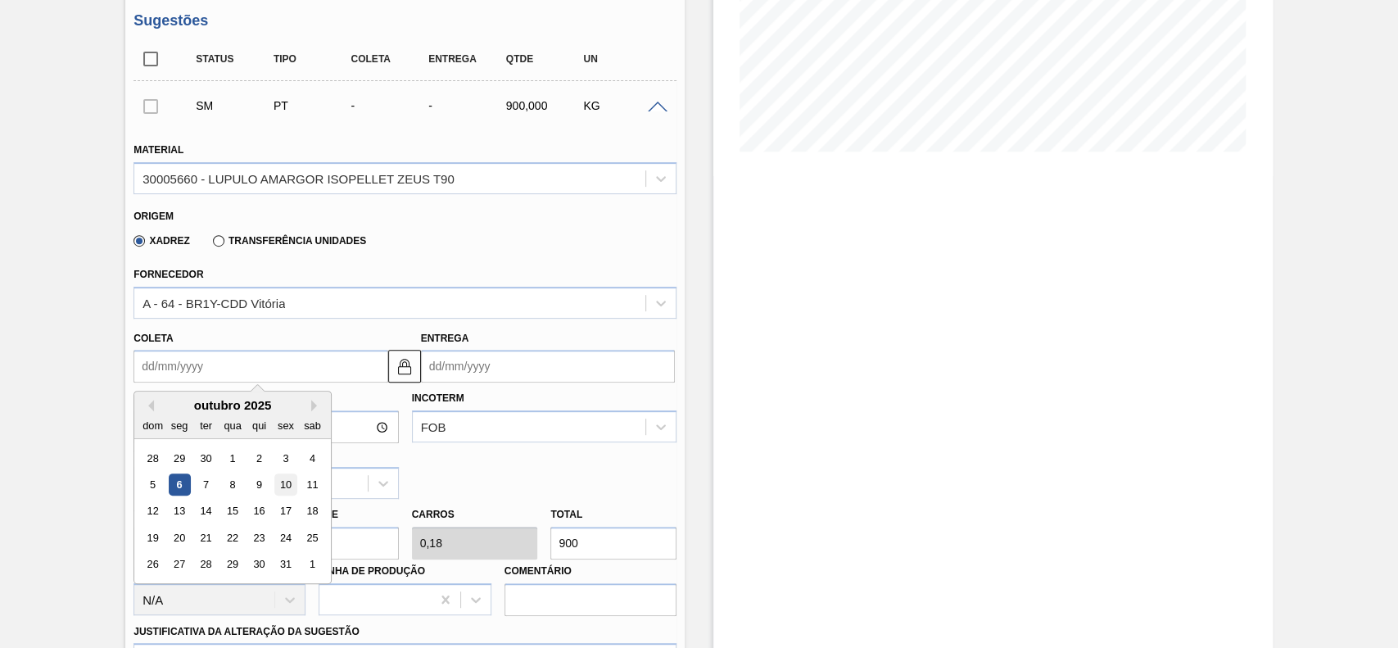
click at [288, 491] on div "10" at bounding box center [286, 484] width 22 height 22
type input "[DATE]"
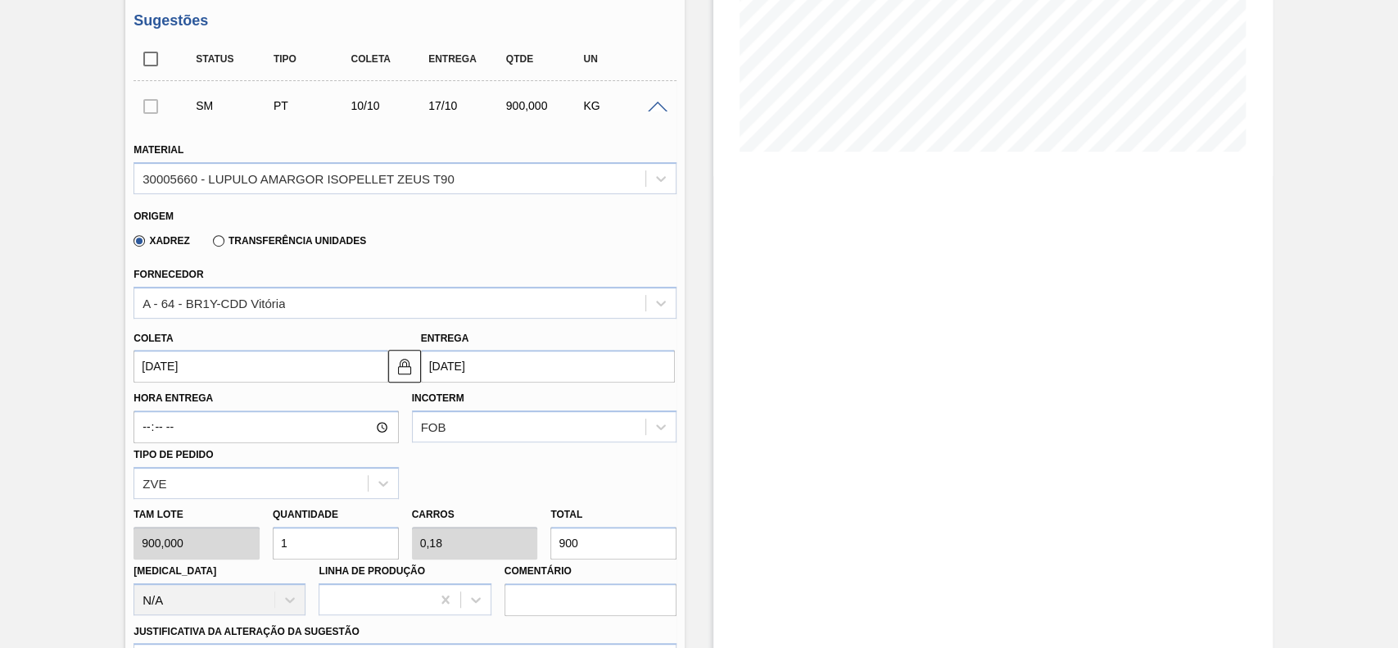
click at [347, 554] on input "1" at bounding box center [336, 543] width 126 height 33
type input "2"
type input "0,36"
type input "1.800"
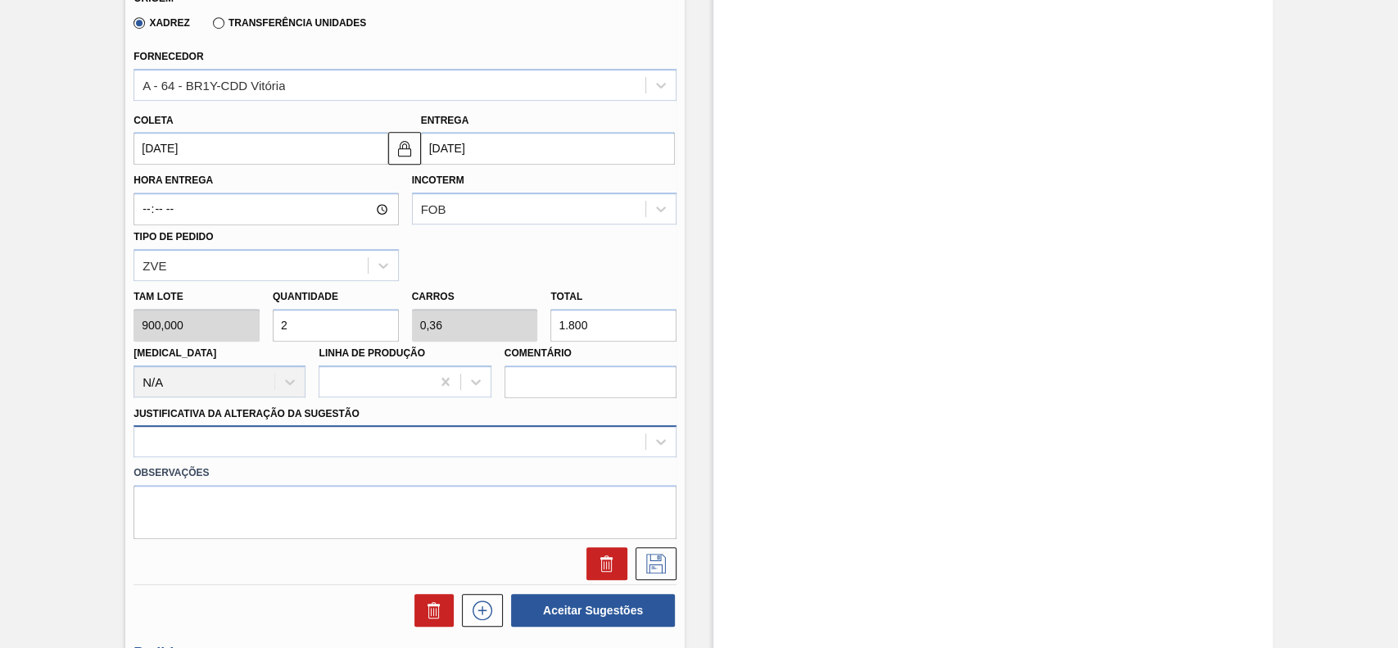
type input "2"
click at [269, 443] on div at bounding box center [405, 441] width 543 height 32
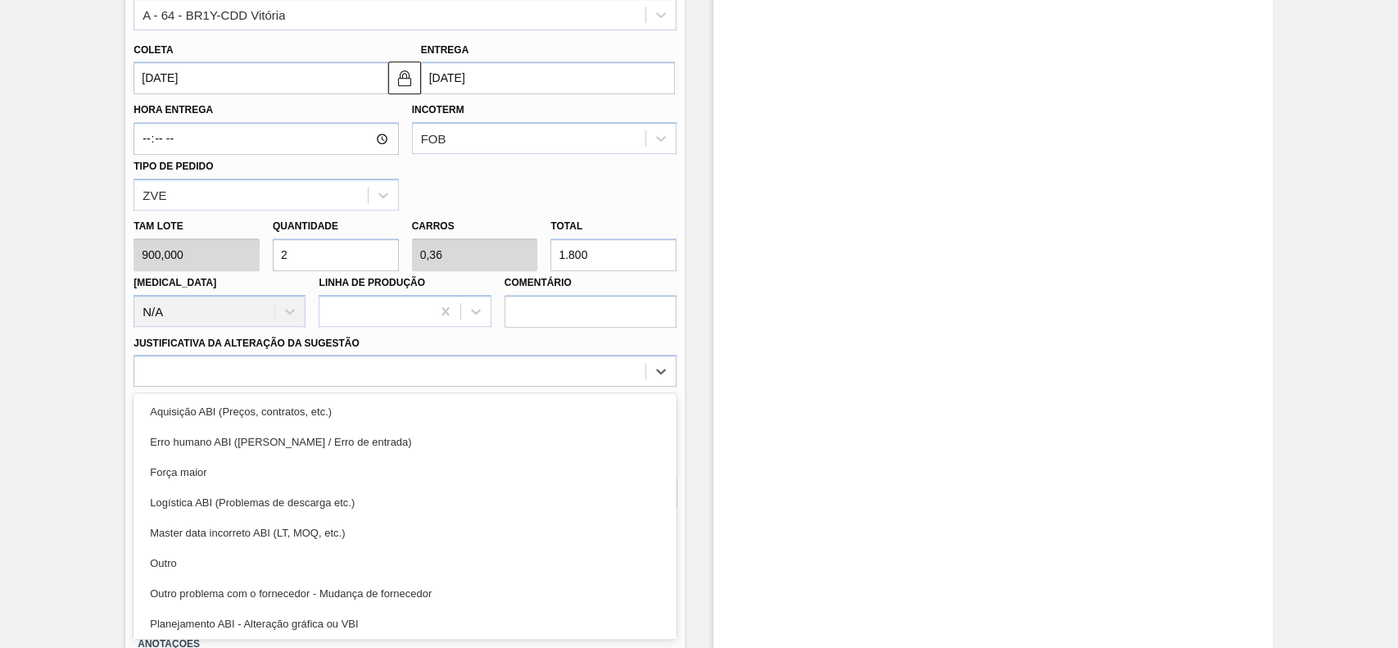
drag, startPoint x: 231, startPoint y: 560, endPoint x: 252, endPoint y: 561, distance: 21.3
click at [233, 561] on div "Outro" at bounding box center [405, 563] width 543 height 30
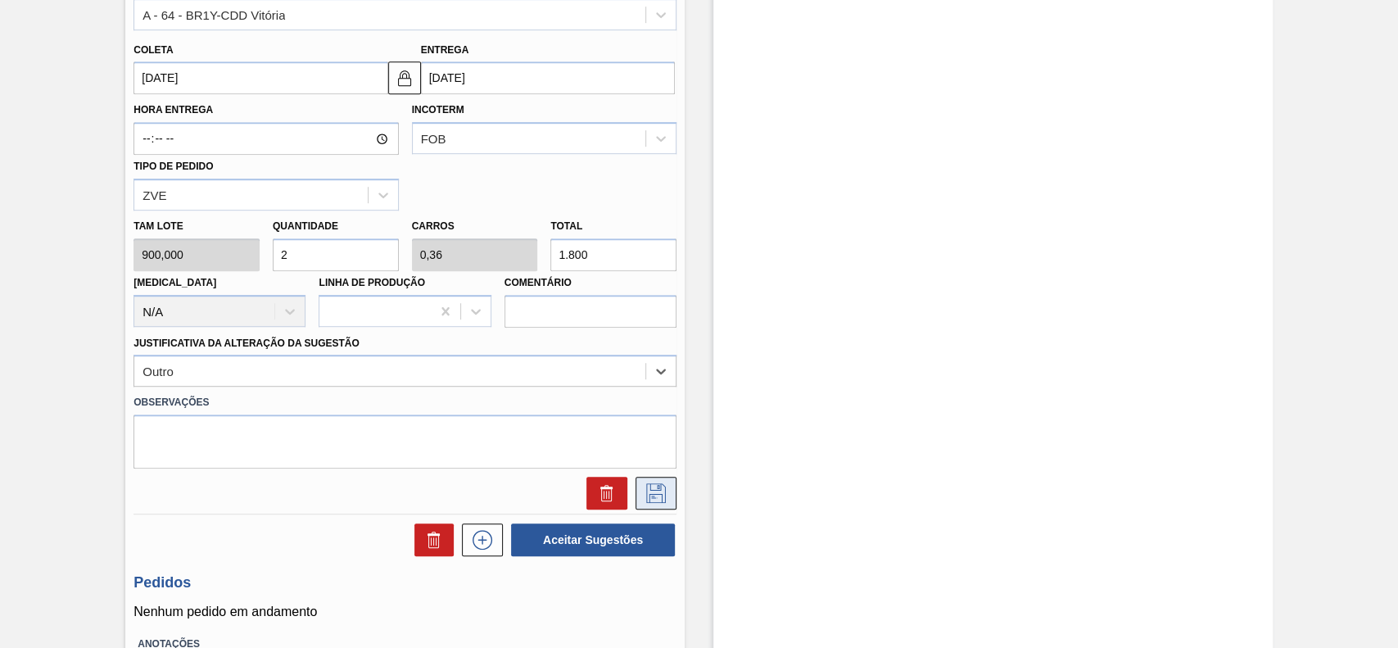
click at [649, 505] on button at bounding box center [656, 493] width 41 height 33
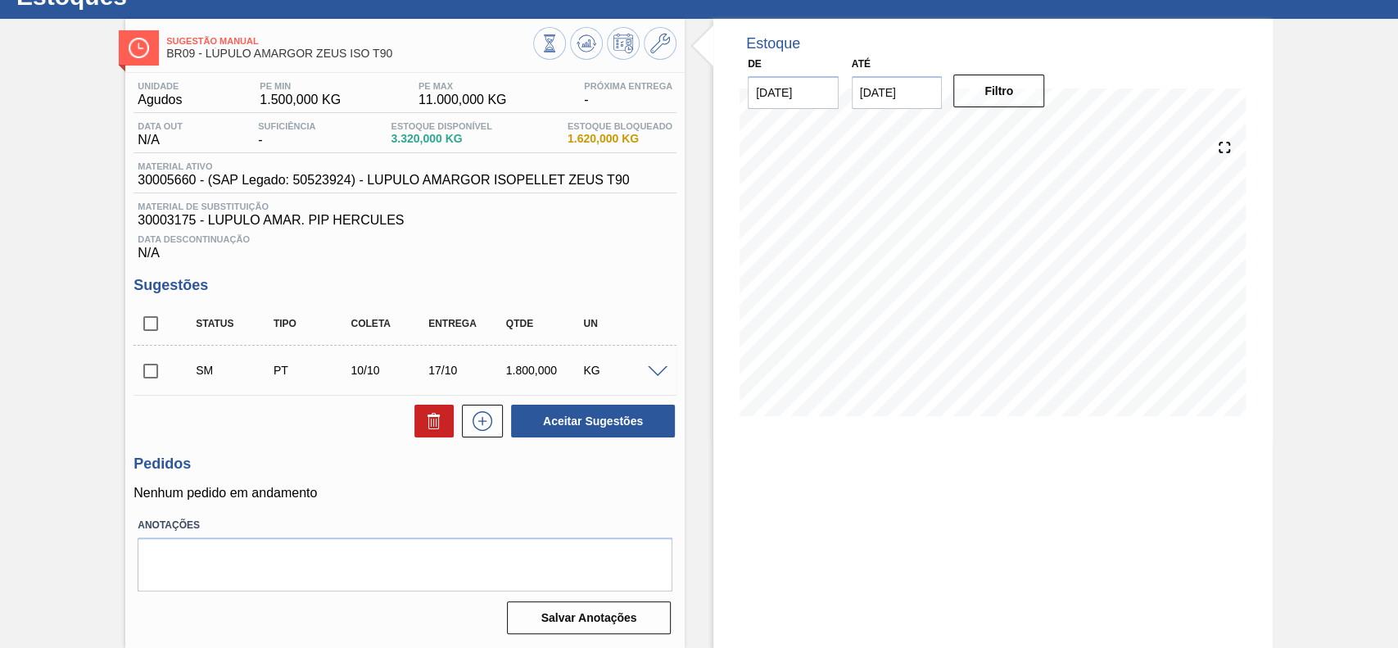
scroll to position [66, 0]
click at [151, 367] on input "checkbox" at bounding box center [151, 371] width 34 height 34
click at [639, 415] on button "Aceitar Sugestões" at bounding box center [593, 421] width 164 height 33
checkbox input "false"
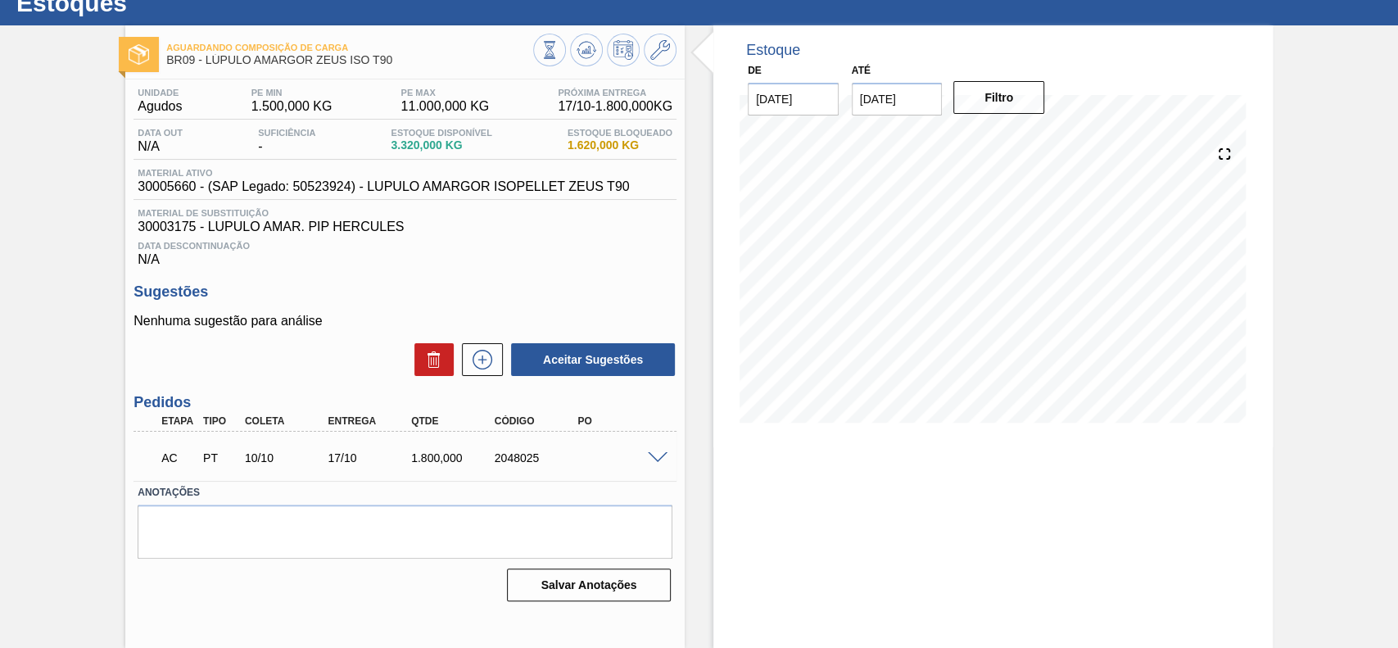
scroll to position [57, 0]
click at [655, 455] on span at bounding box center [658, 458] width 20 height 12
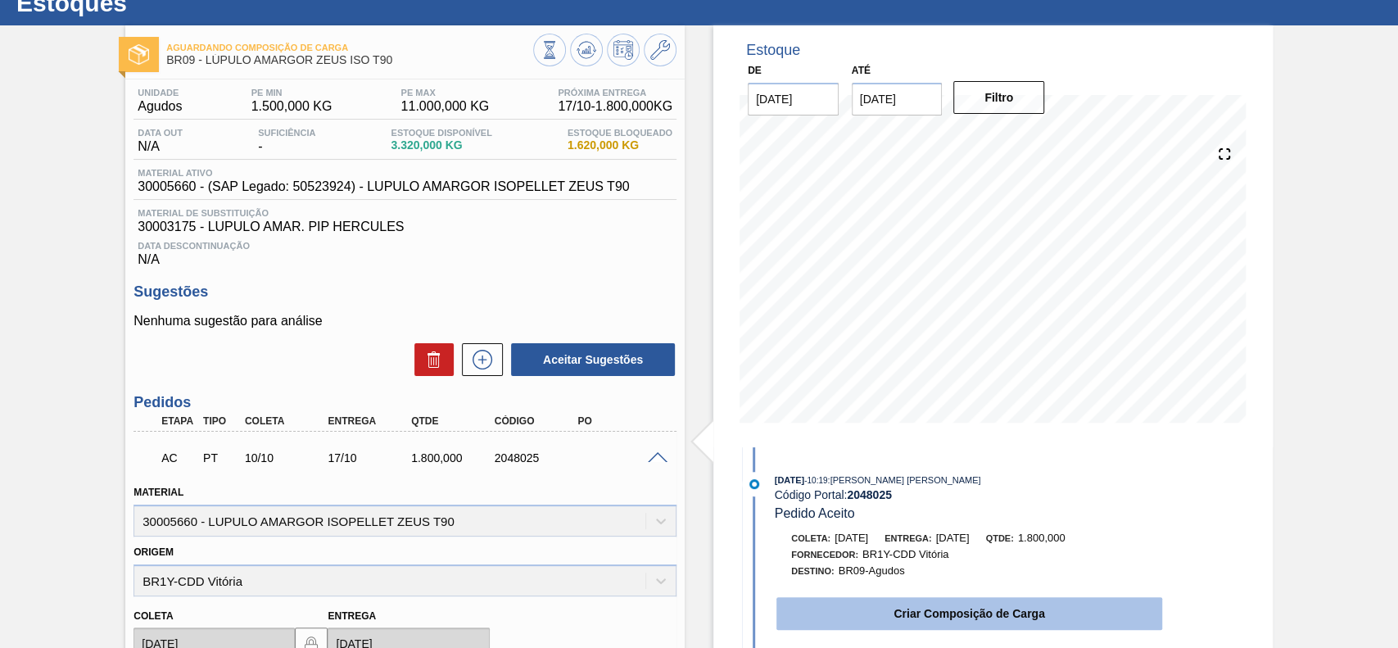
click at [936, 604] on button "Criar Composição de Carga" at bounding box center [969, 613] width 386 height 33
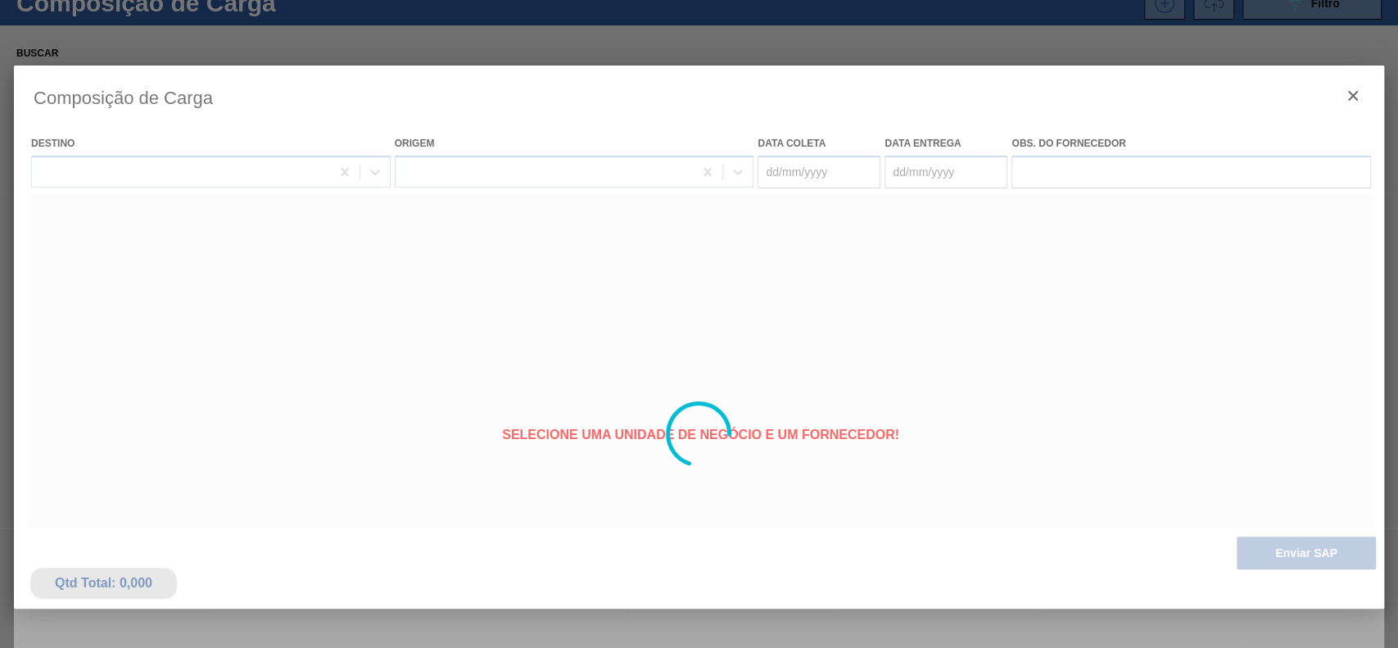
type coleta "[DATE]"
type Entrega "[DATE]"
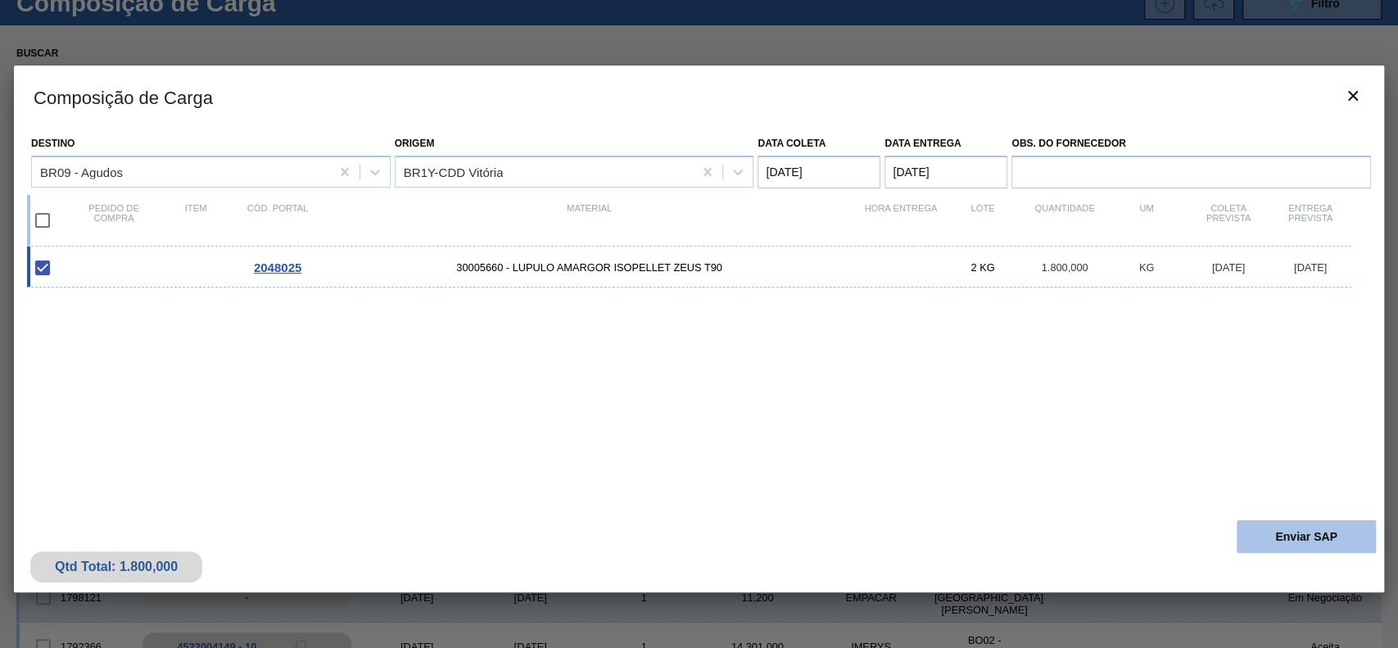
click at [1284, 524] on button "Enviar SAP" at bounding box center [1306, 536] width 139 height 33
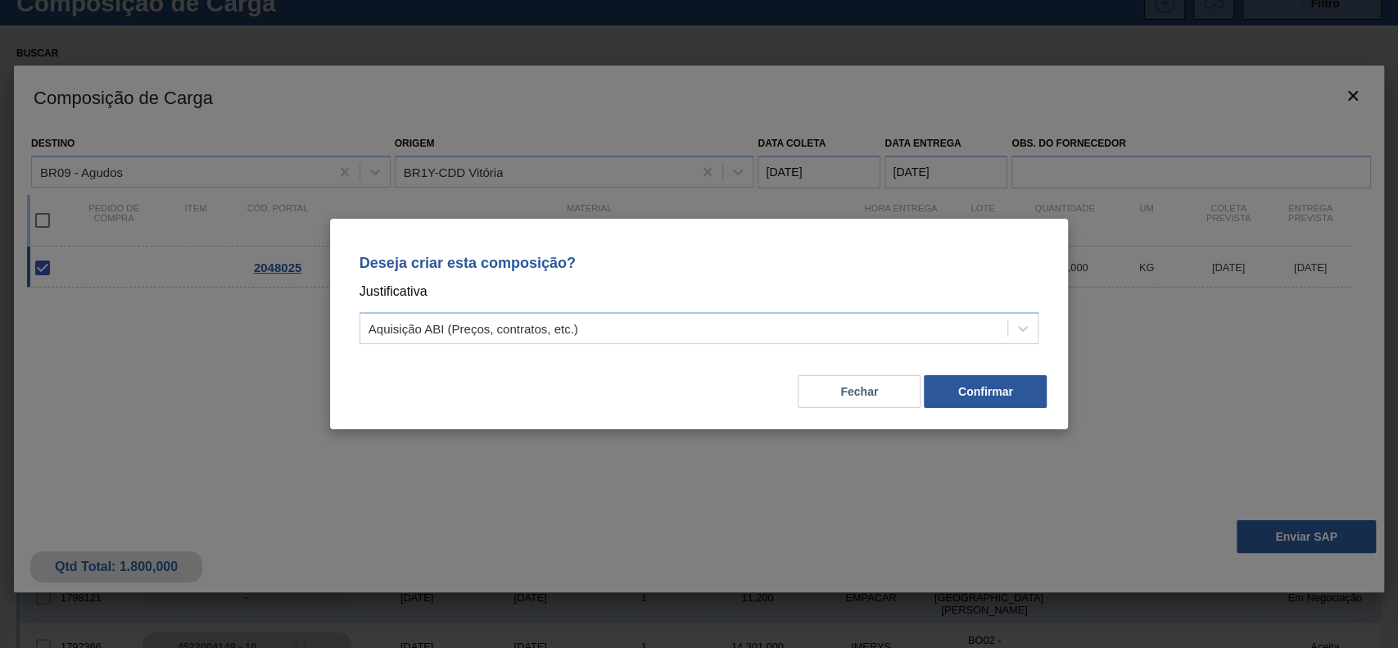
drag, startPoint x: 734, startPoint y: 319, endPoint x: 614, endPoint y: 344, distance: 122.2
click at [723, 323] on div "Aquisição ABI (Preços, contratos, etc.)" at bounding box center [684, 329] width 648 height 24
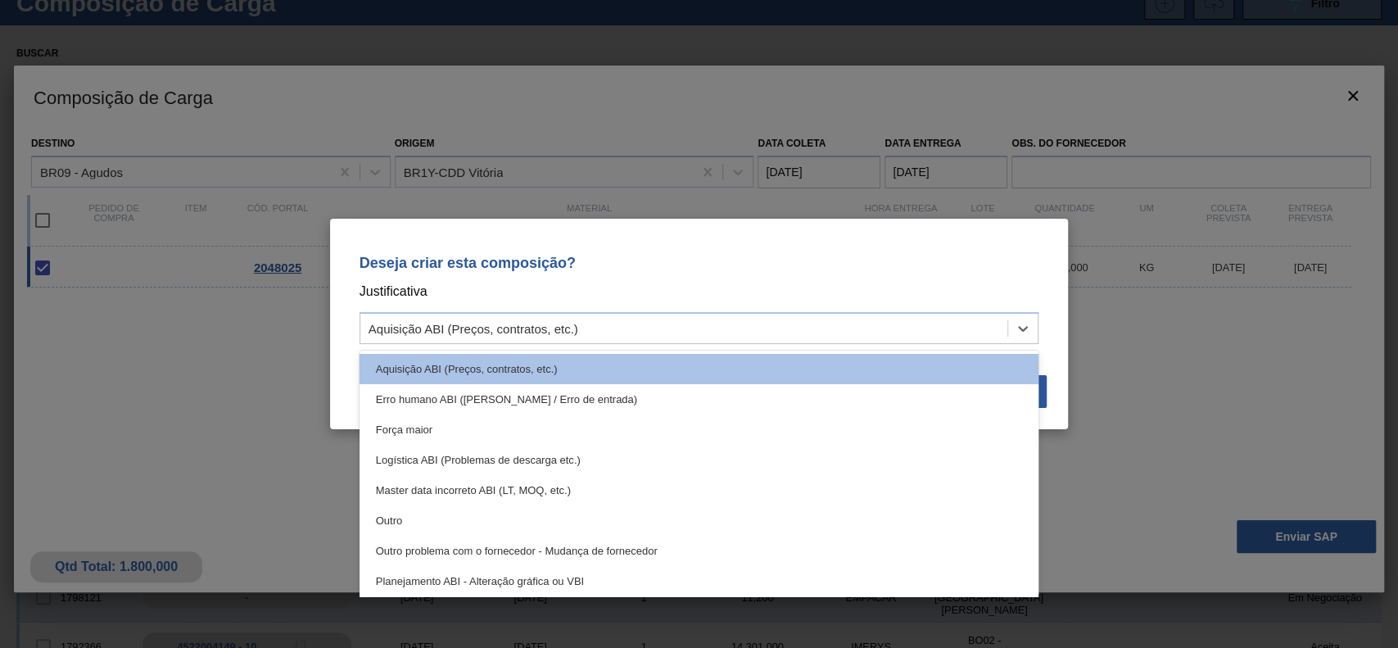
drag, startPoint x: 400, startPoint y: 518, endPoint x: 681, endPoint y: 447, distance: 289.8
click at [402, 519] on div "Outro" at bounding box center [700, 520] width 680 height 30
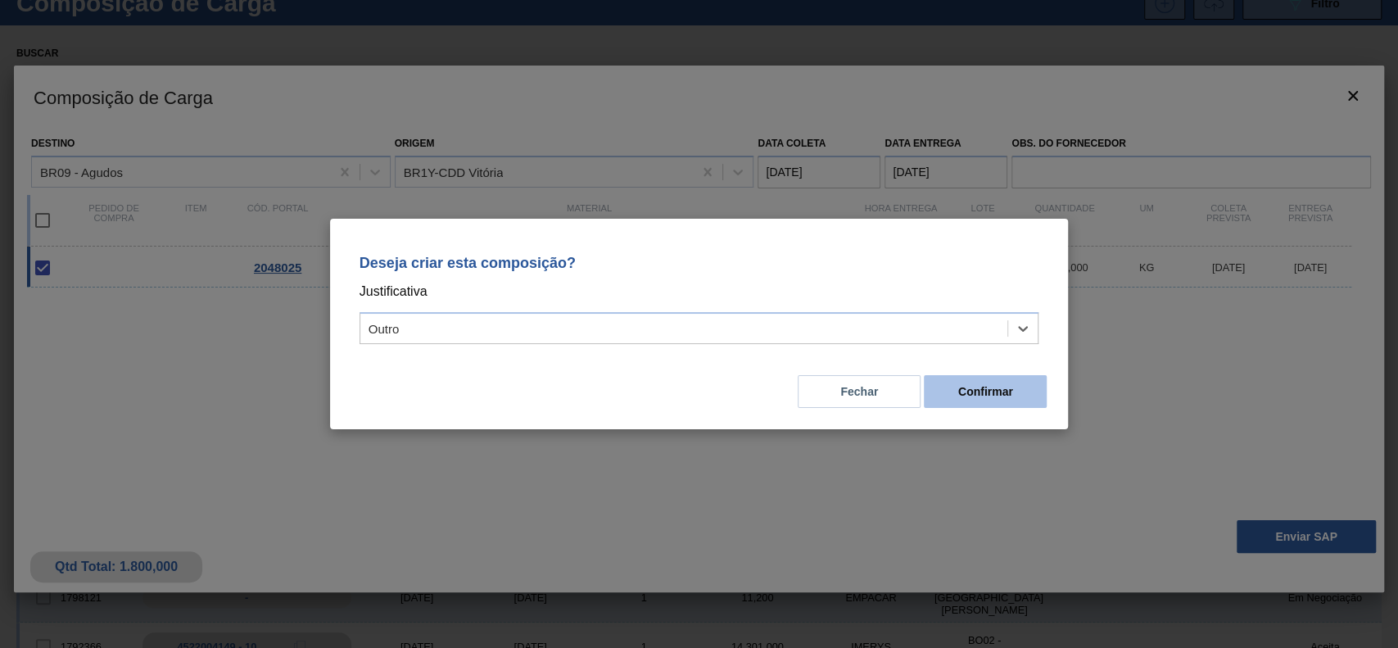
click at [944, 377] on button "Confirmar" at bounding box center [985, 391] width 123 height 33
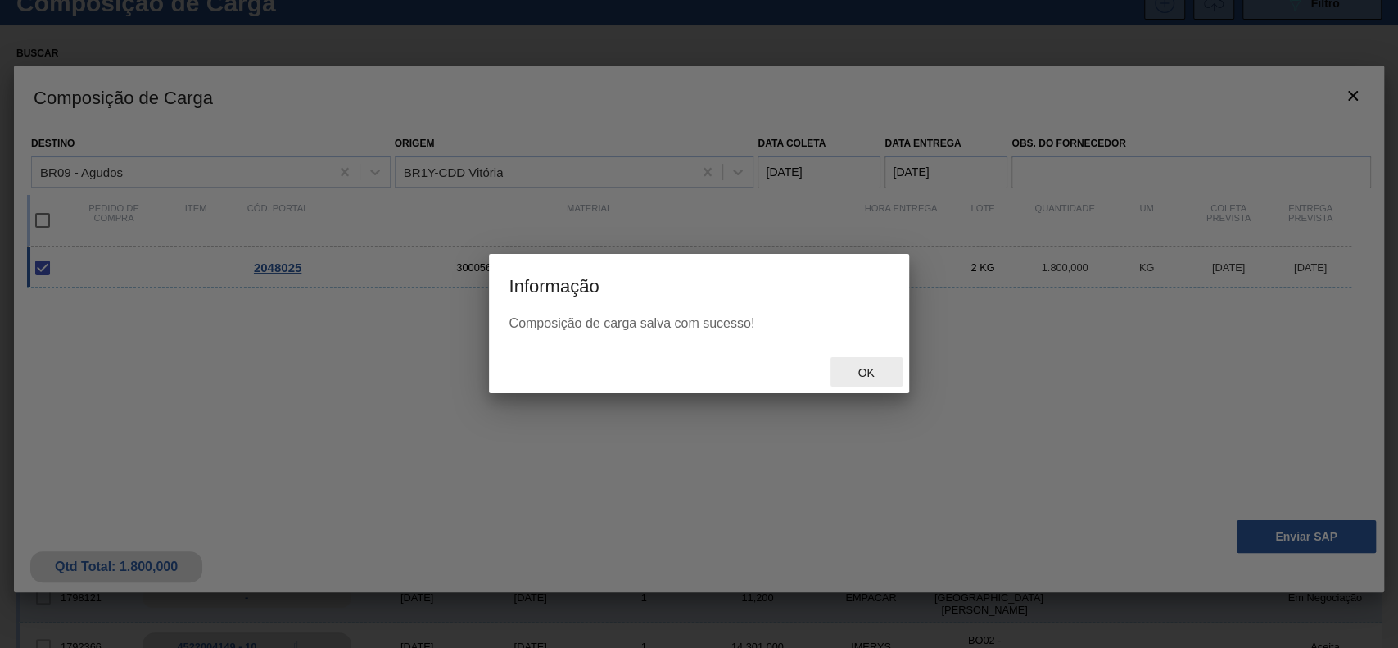
click at [853, 361] on div "Ok" at bounding box center [867, 372] width 72 height 30
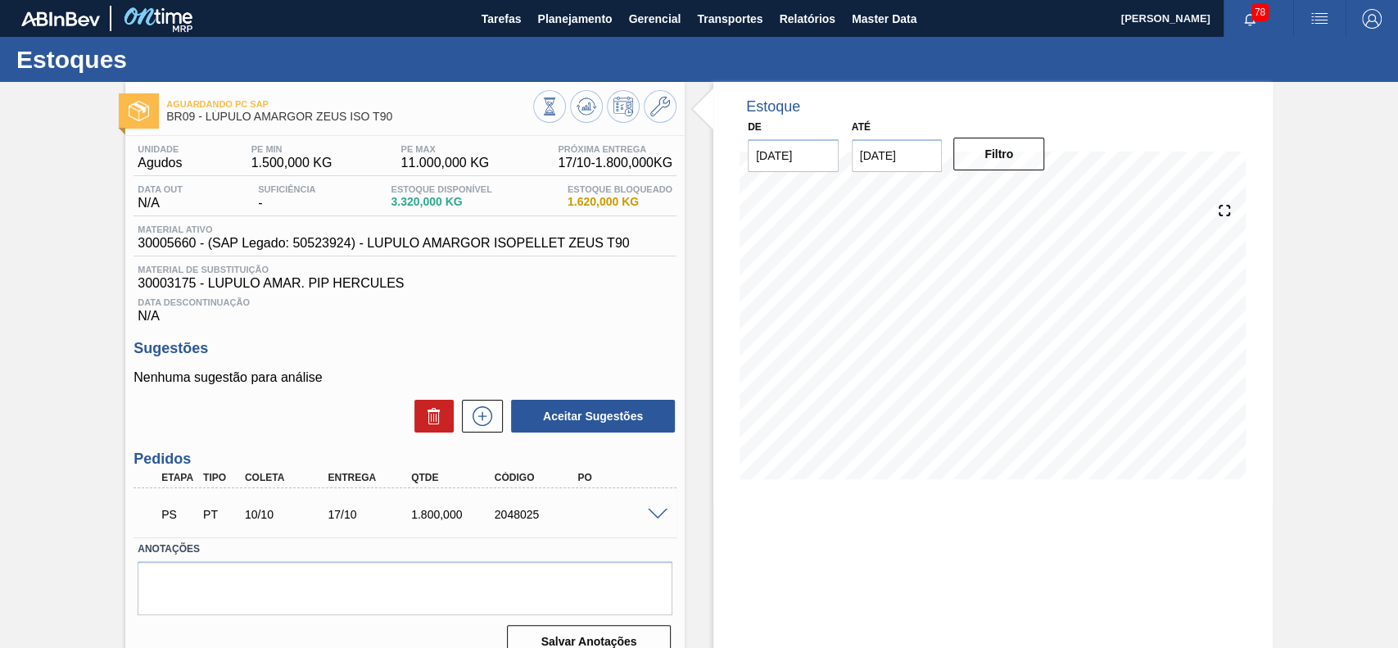
click at [659, 519] on span at bounding box center [658, 515] width 20 height 12
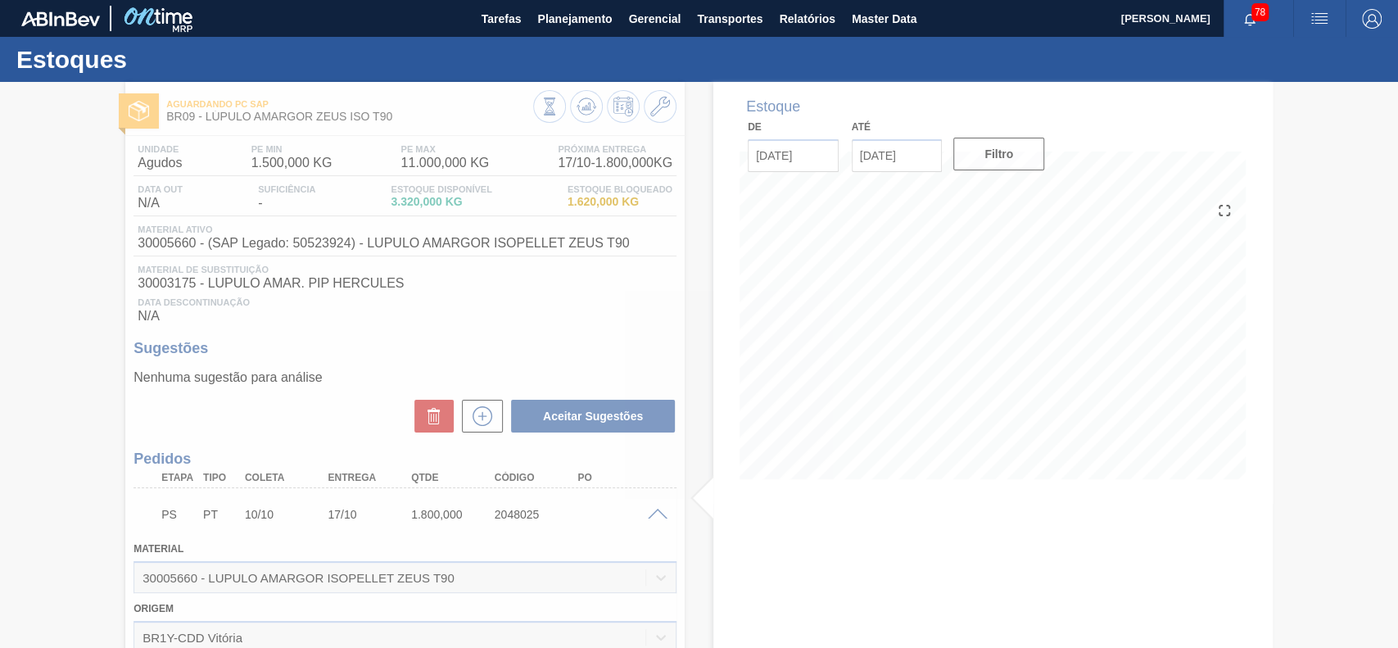
click at [656, 510] on div at bounding box center [699, 365] width 1398 height 566
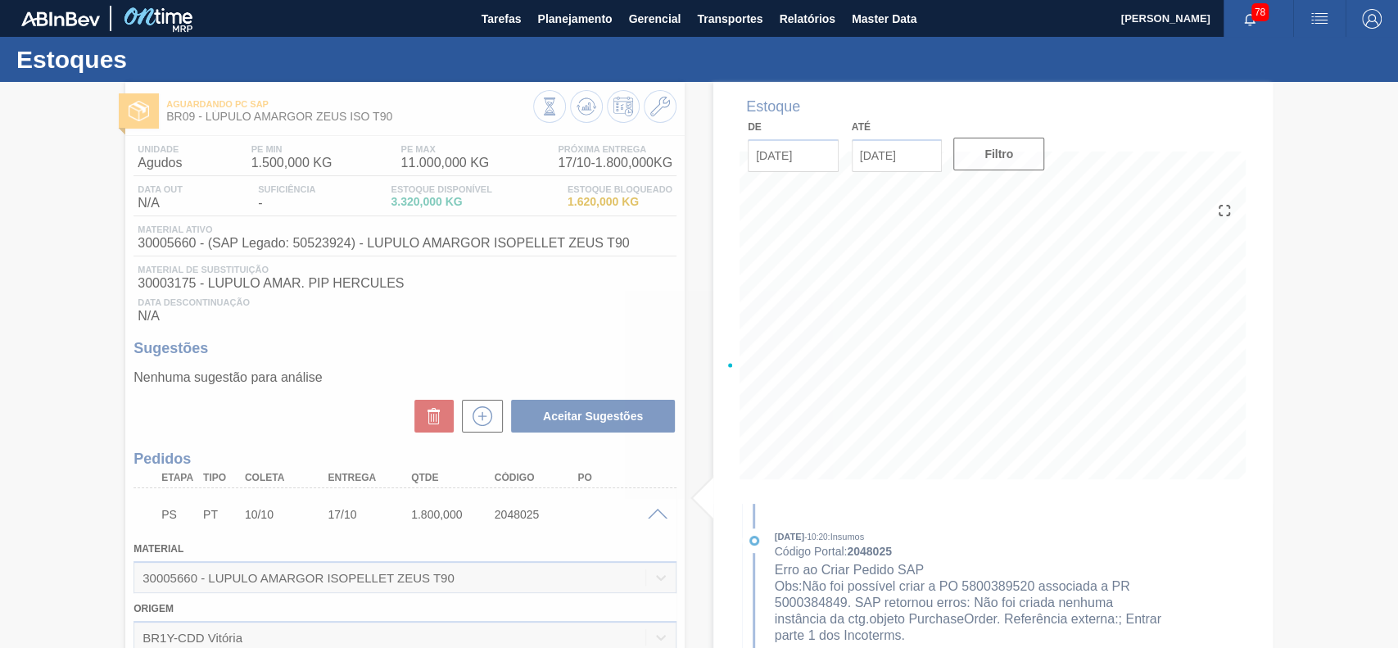
click at [654, 517] on span at bounding box center [658, 515] width 20 height 12
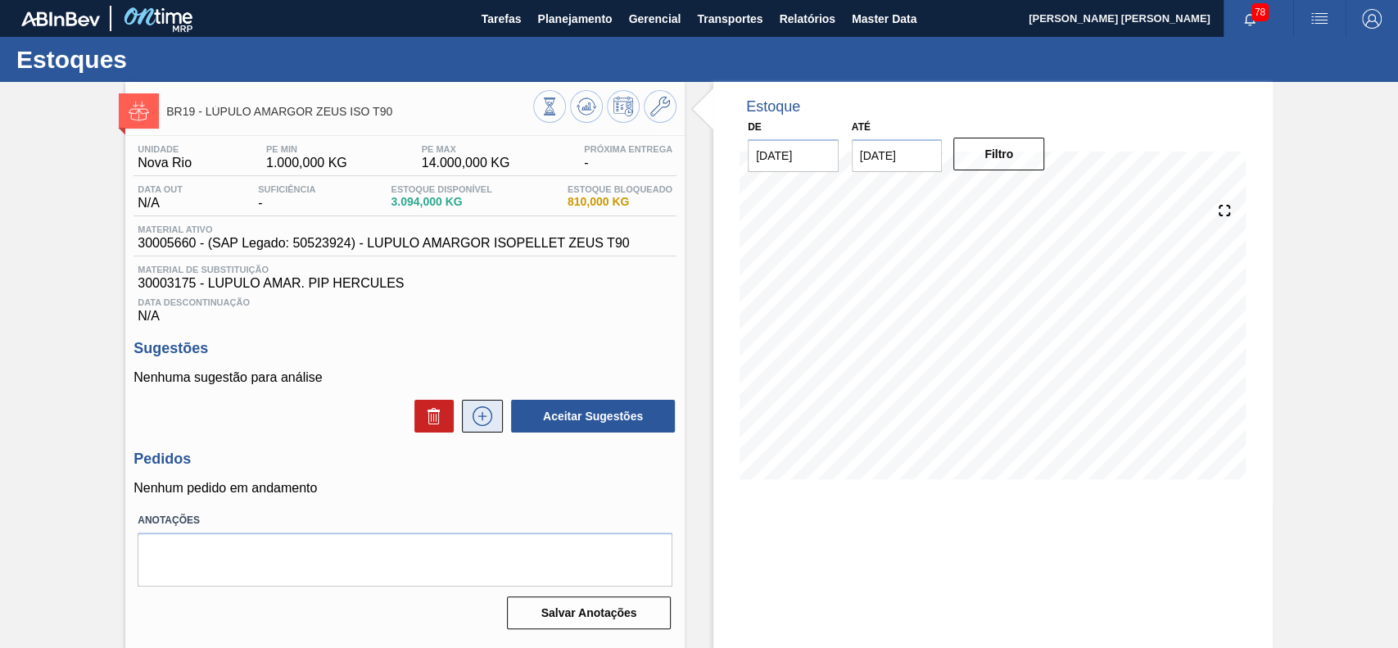
click at [478, 431] on button at bounding box center [482, 416] width 41 height 33
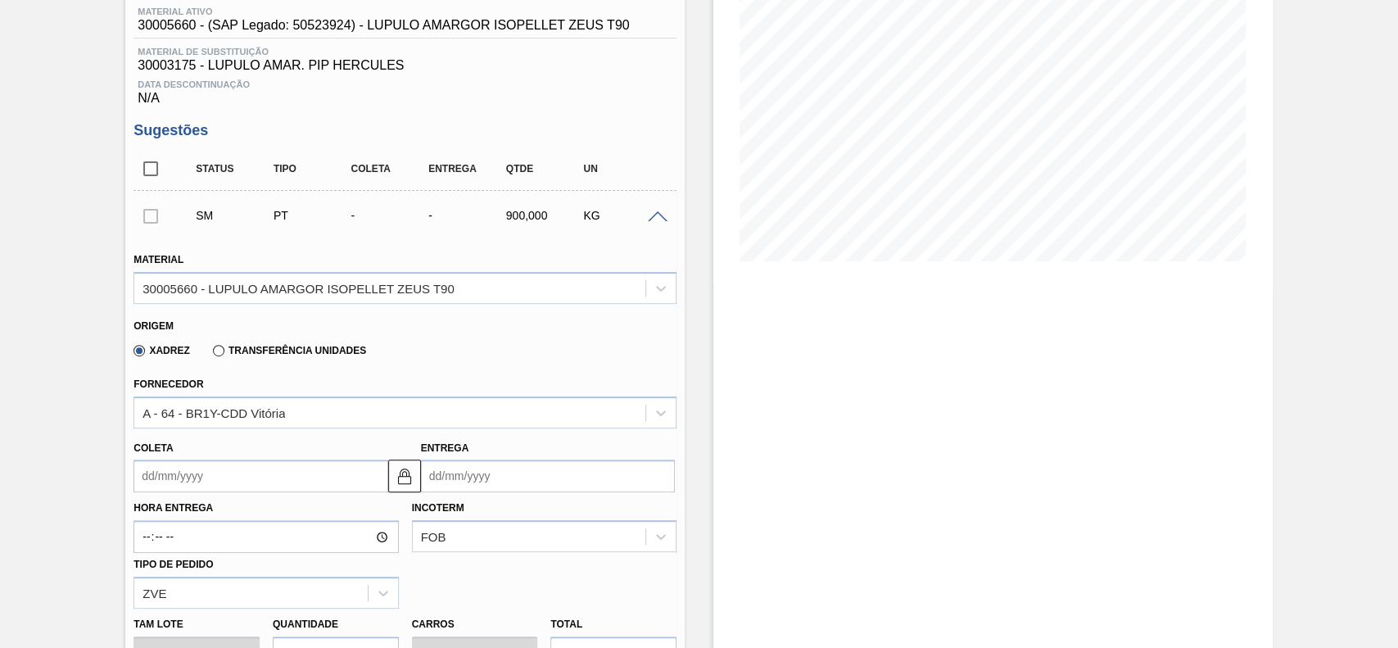
scroll to position [437, 0]
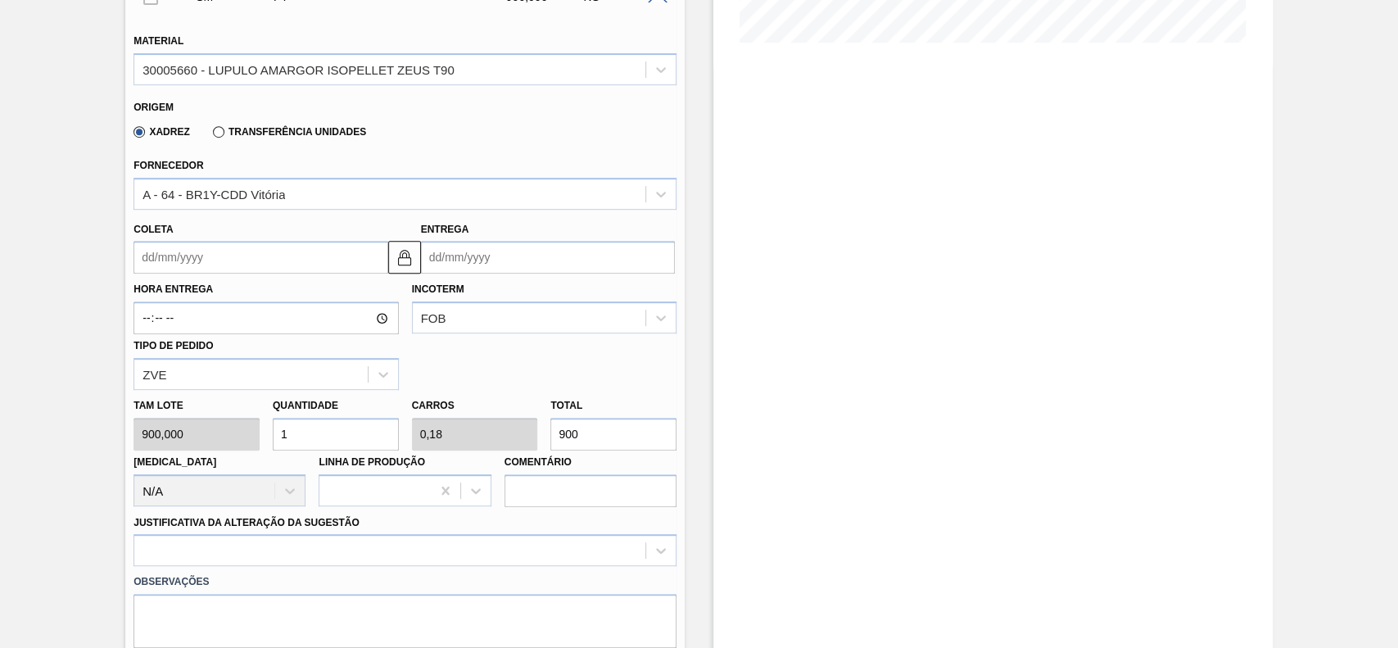
click at [229, 251] on input "Coleta" at bounding box center [261, 257] width 254 height 33
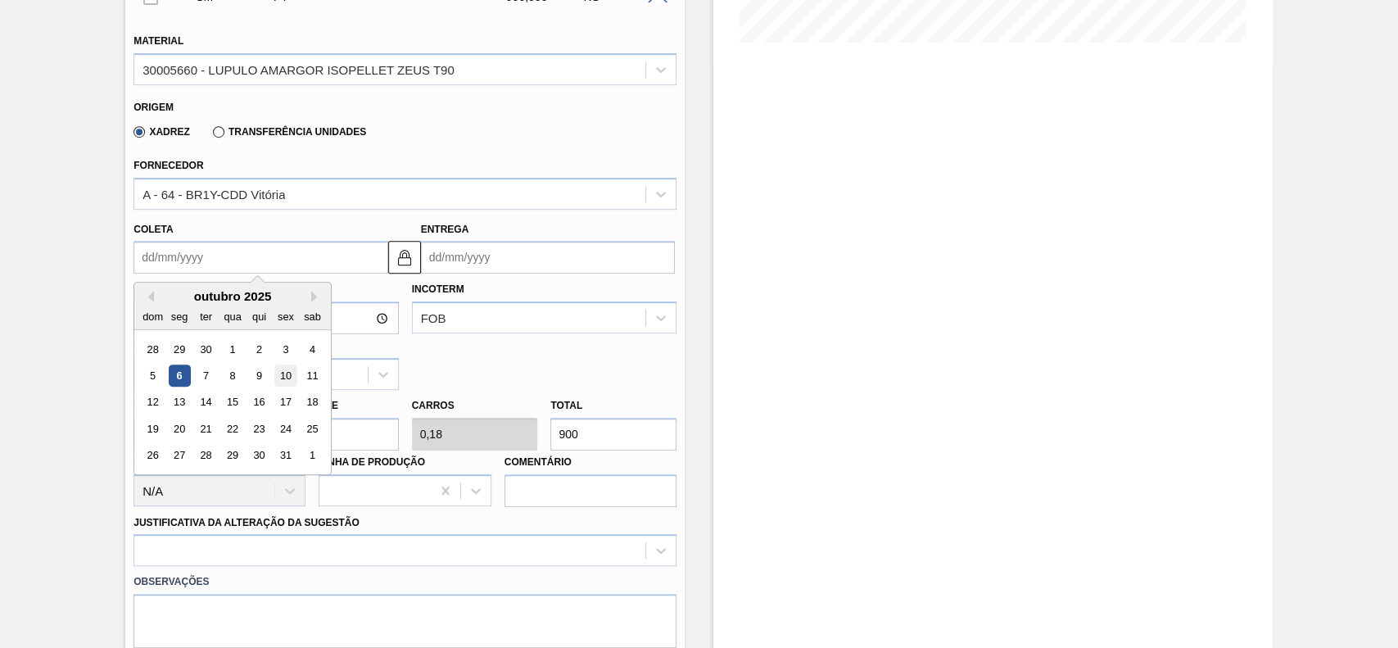
click at [282, 378] on div "10" at bounding box center [286, 375] width 22 height 22
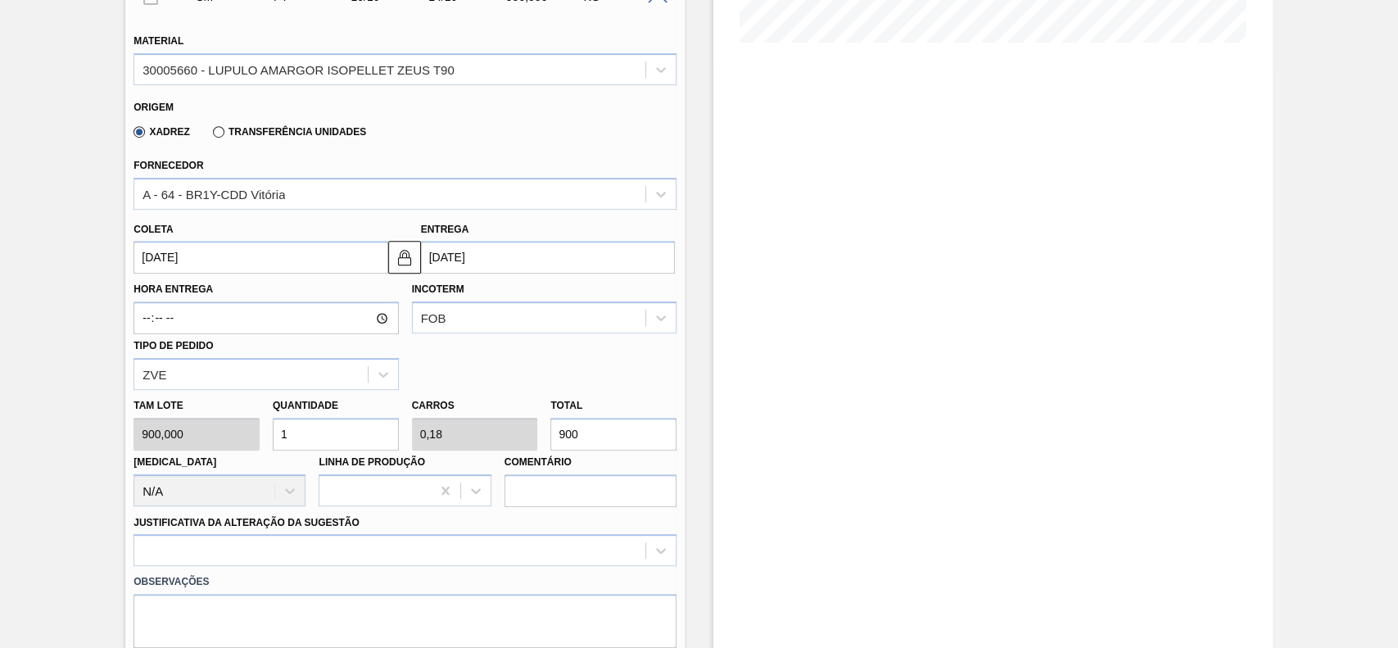
type input "[DATE]"
click at [334, 443] on input "1" at bounding box center [336, 434] width 126 height 33
type input "4"
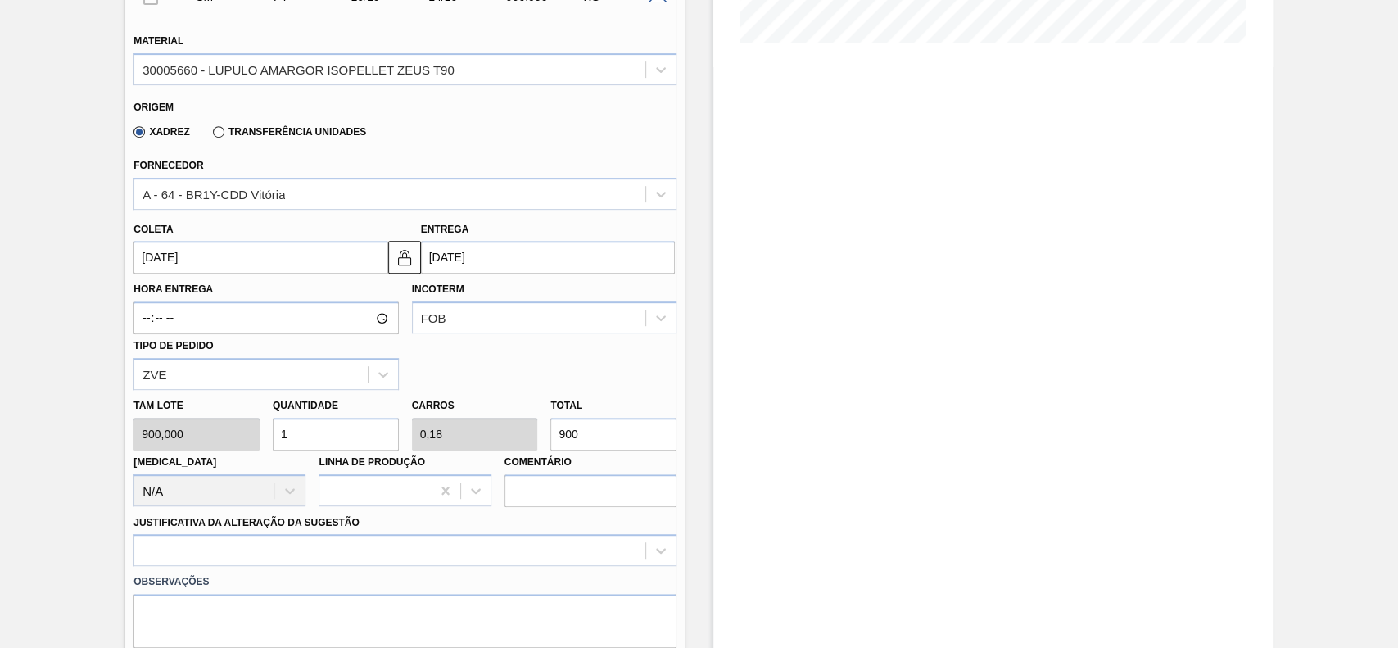
type input "0,72"
type input "3.600"
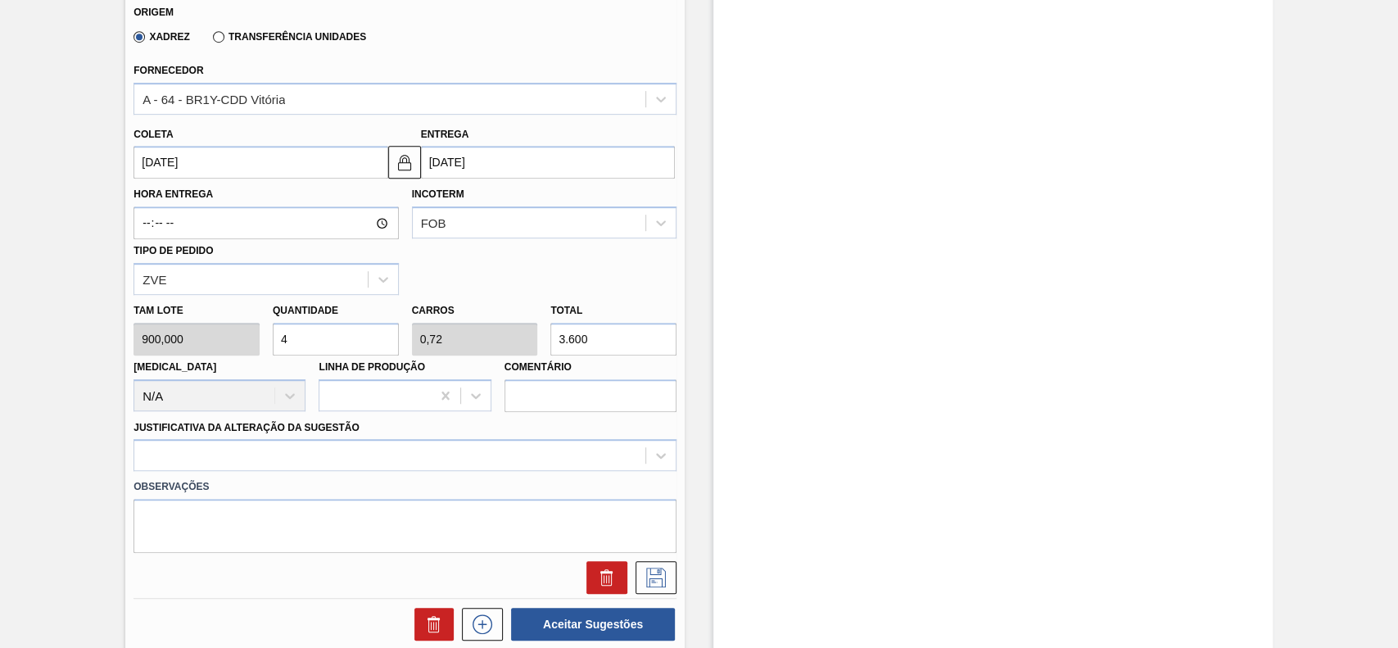
scroll to position [655, 0]
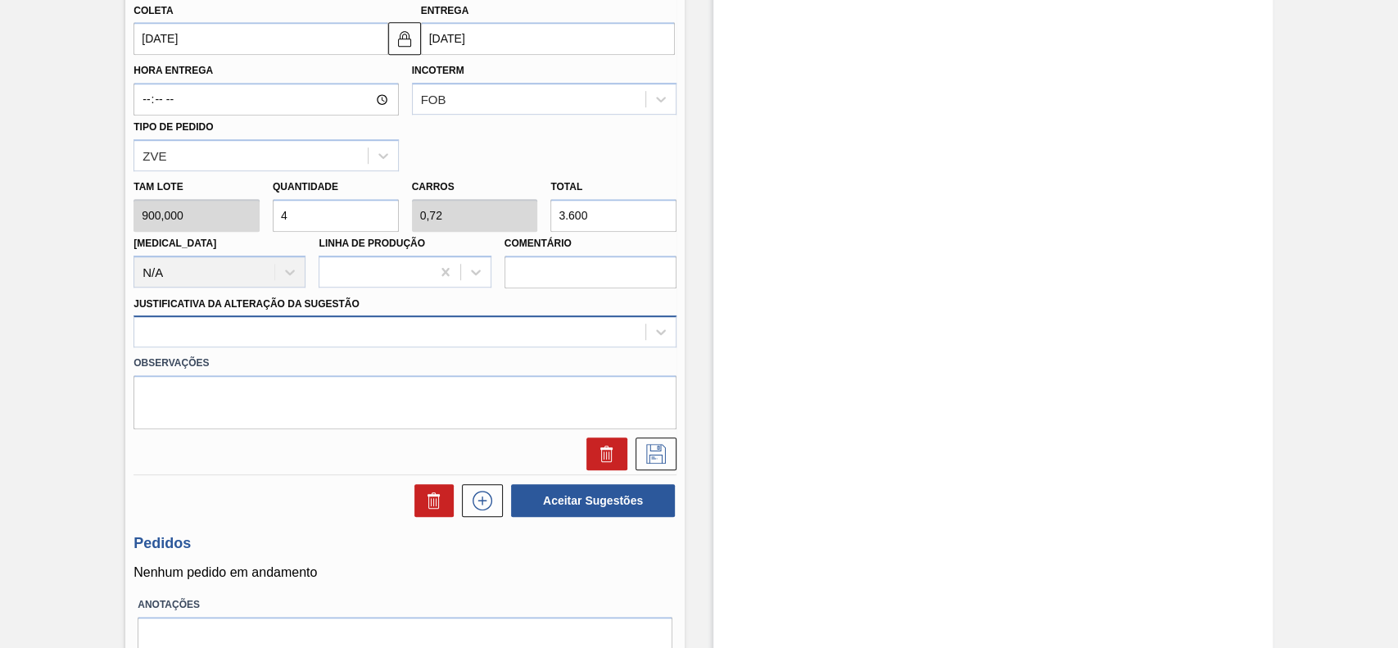
type input "4"
click at [269, 342] on div at bounding box center [389, 332] width 511 height 24
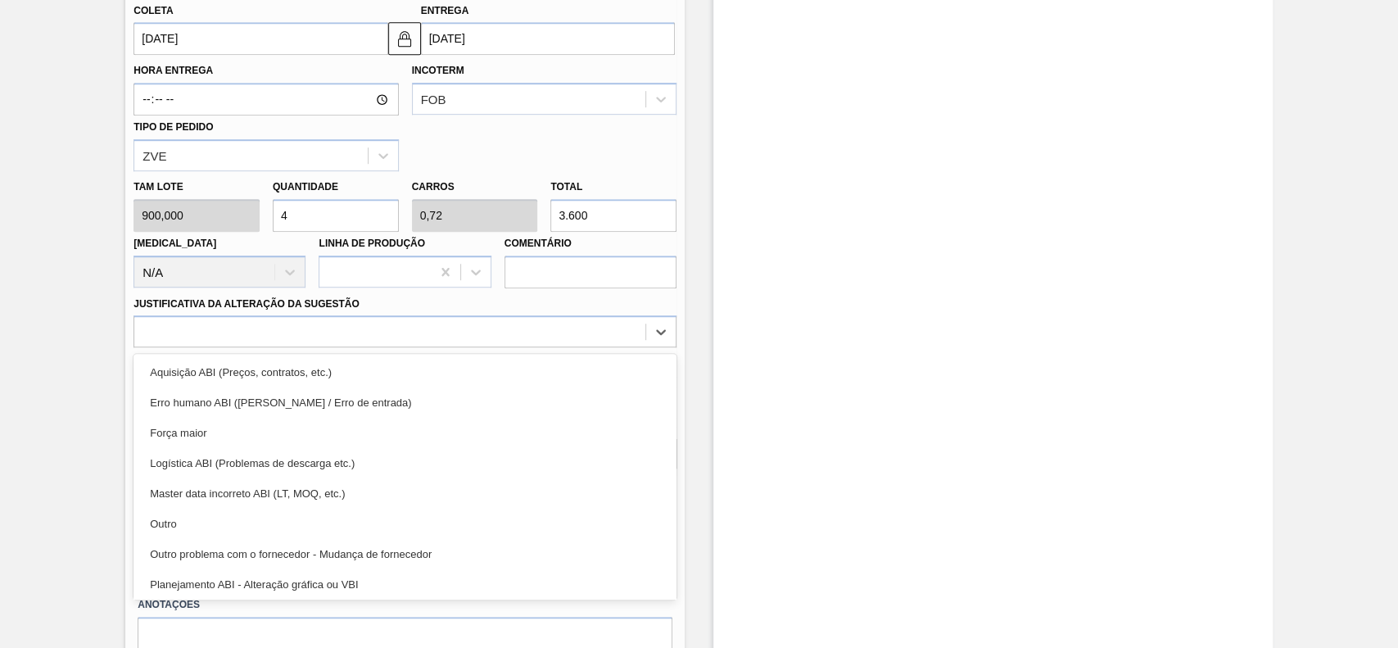
drag, startPoint x: 251, startPoint y: 516, endPoint x: 519, endPoint y: 487, distance: 269.4
click at [254, 518] on div "Outro" at bounding box center [405, 524] width 543 height 30
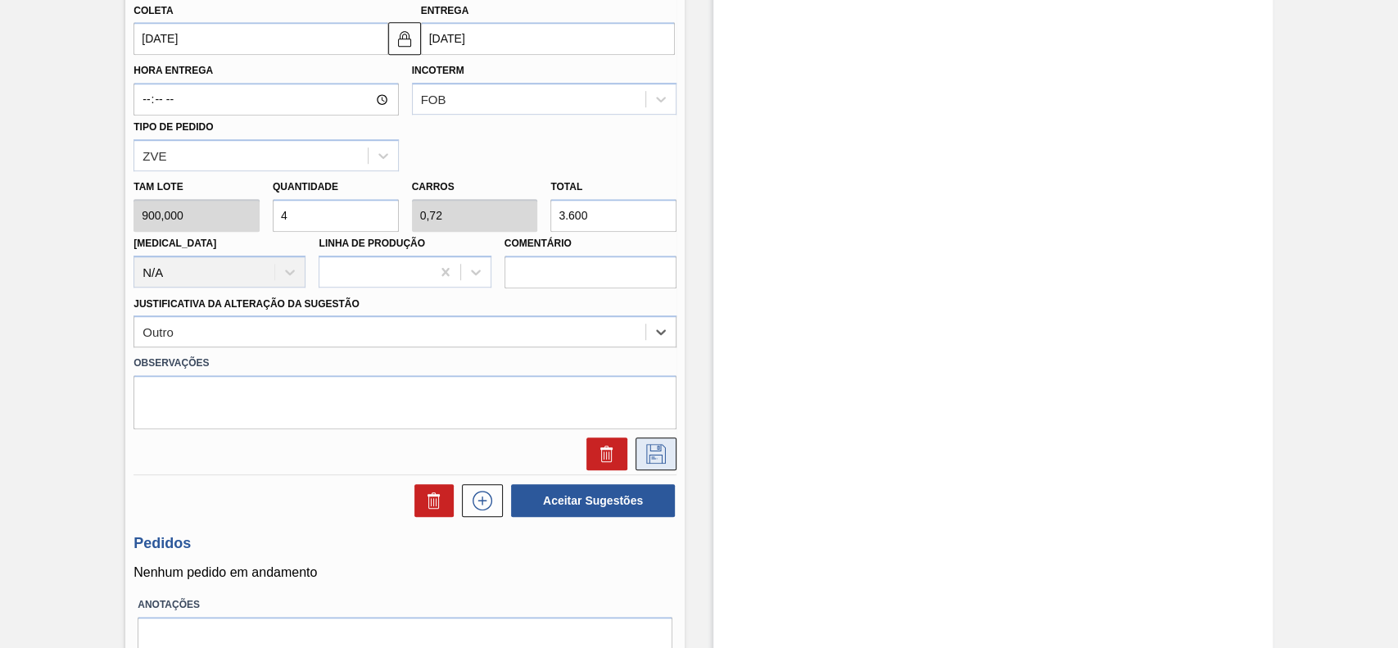
click at [643, 459] on icon at bounding box center [656, 454] width 26 height 20
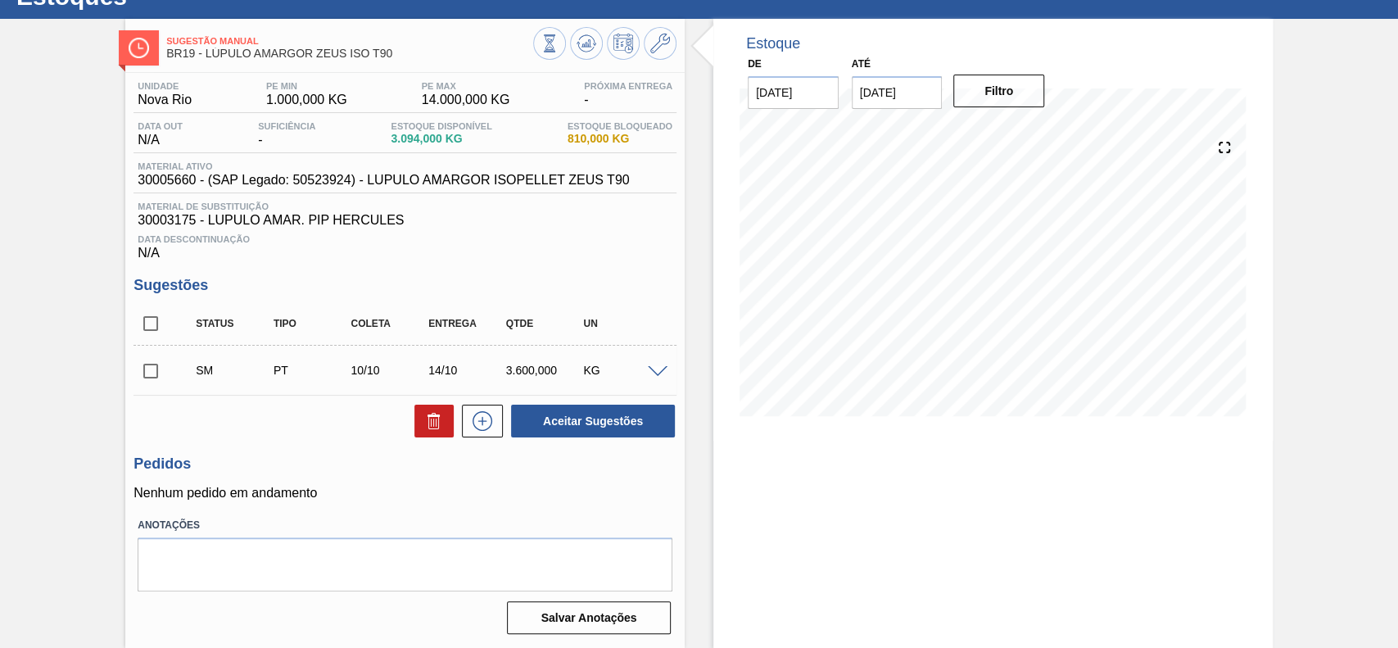
scroll to position [66, 0]
click at [155, 364] on input "checkbox" at bounding box center [151, 371] width 34 height 34
click at [607, 423] on button "Aceitar Sugestões" at bounding box center [593, 421] width 164 height 33
checkbox input "false"
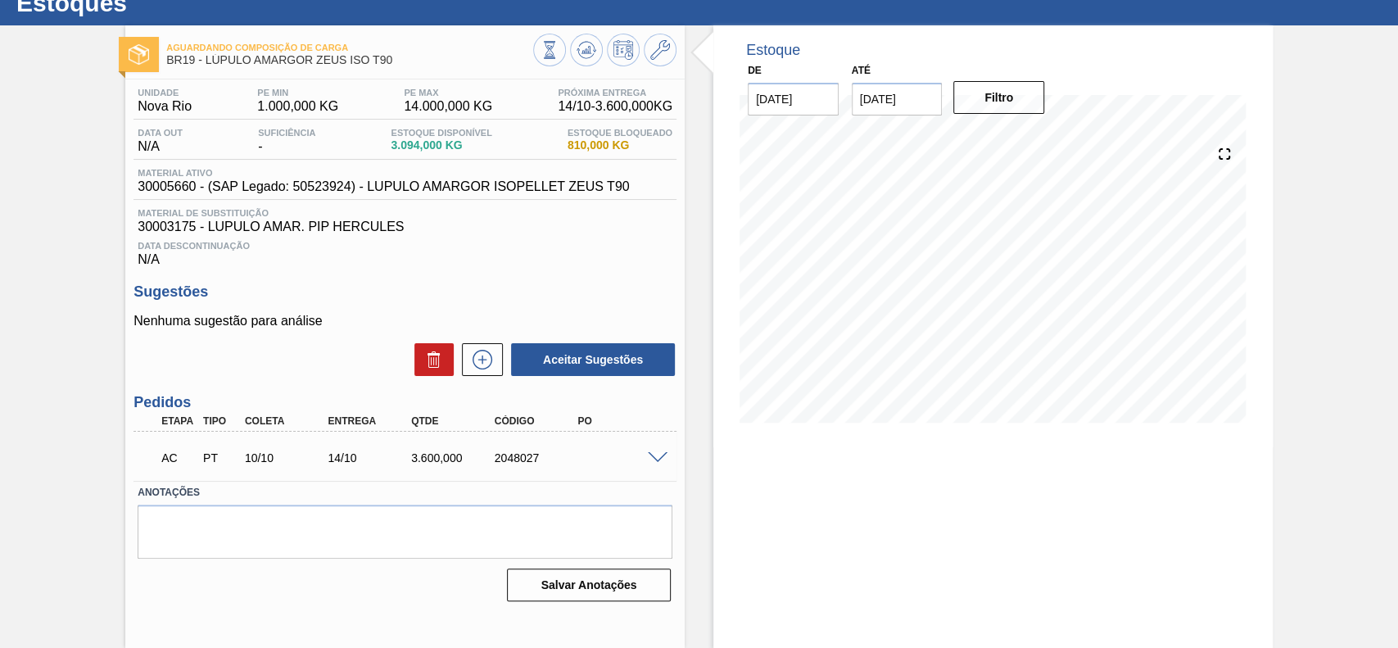
scroll to position [57, 0]
click at [654, 459] on span at bounding box center [658, 458] width 20 height 12
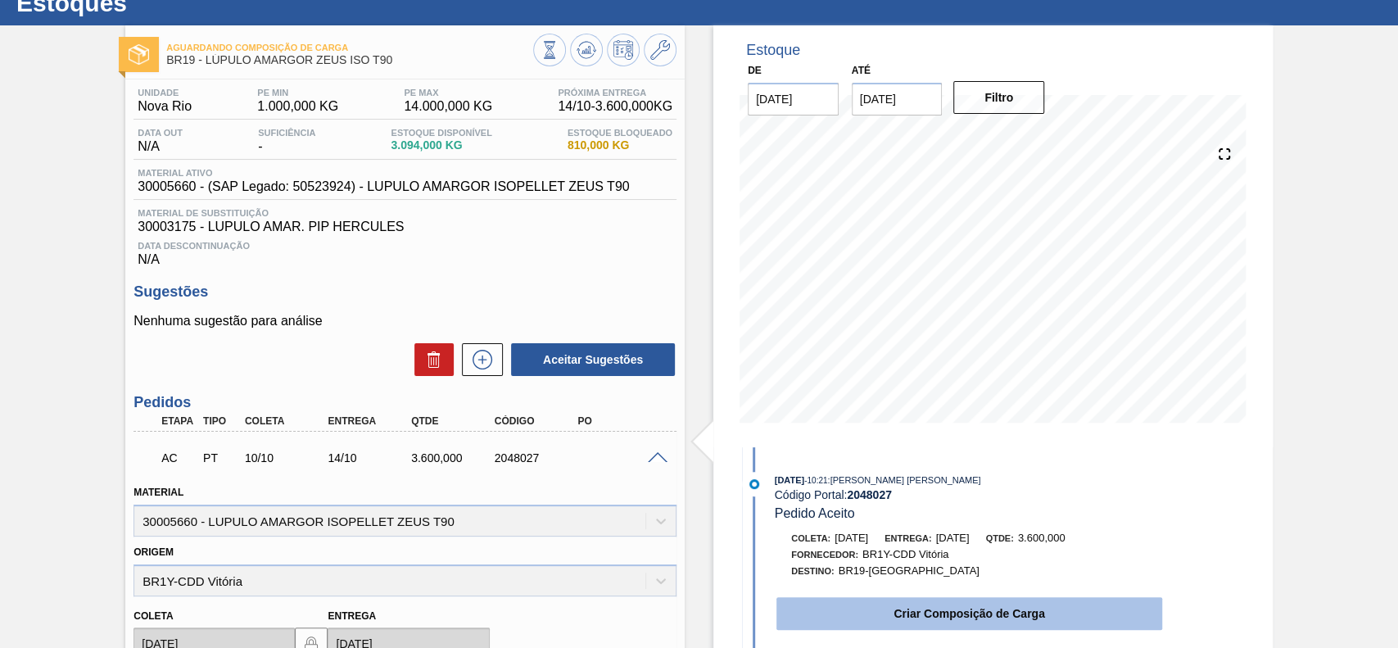
click at [891, 613] on button "Criar Composição de Carga" at bounding box center [969, 613] width 386 height 33
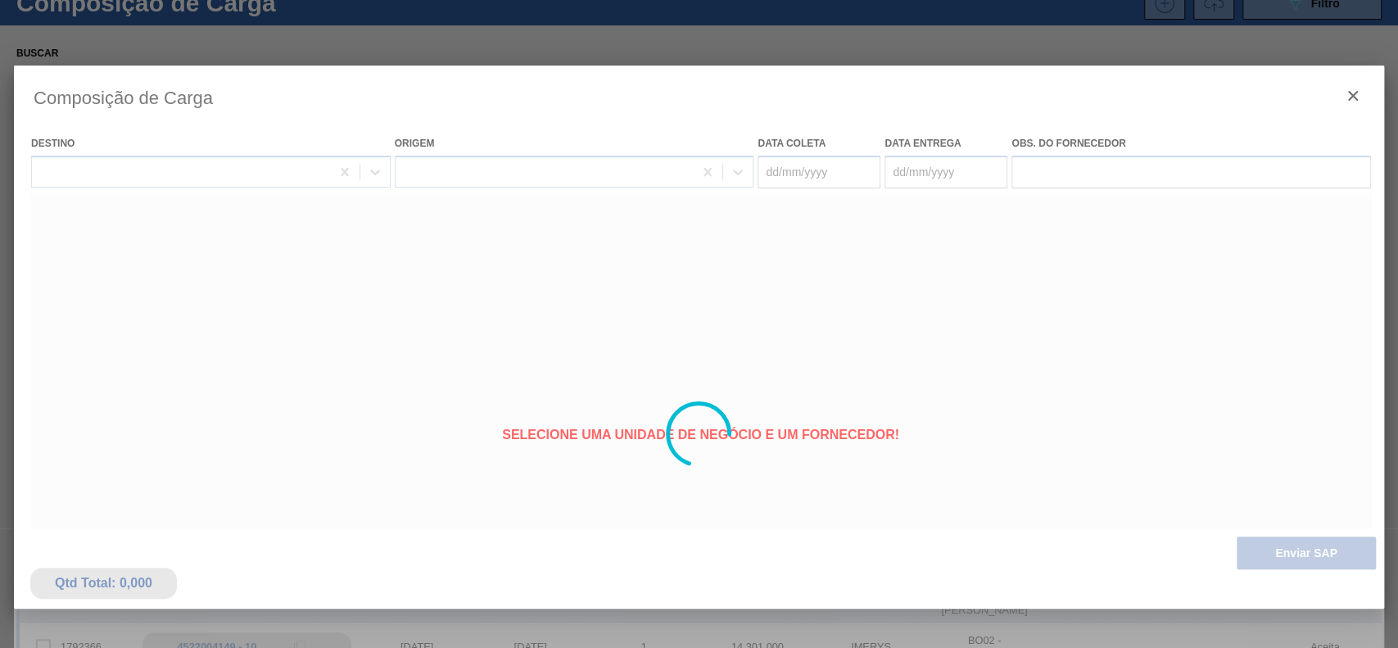
type coleta "[DATE]"
type Entrega "14/10/2025"
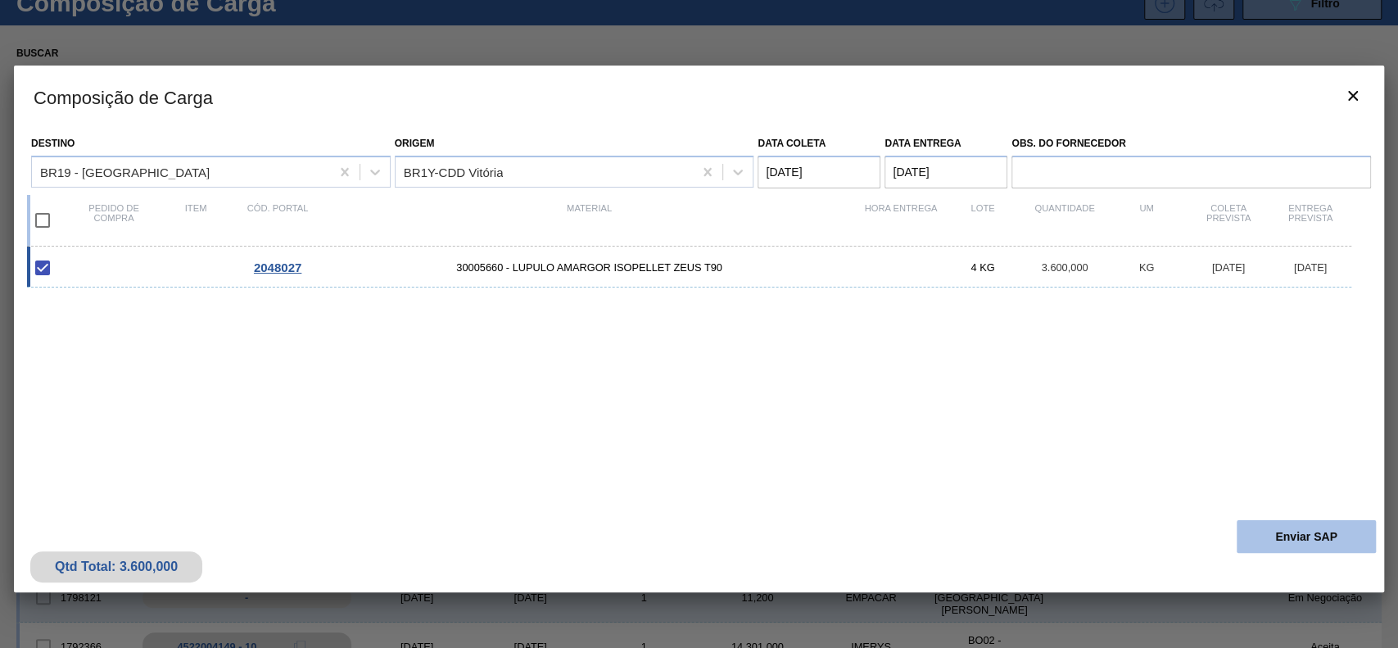
click at [1258, 541] on button "Enviar SAP" at bounding box center [1306, 536] width 139 height 33
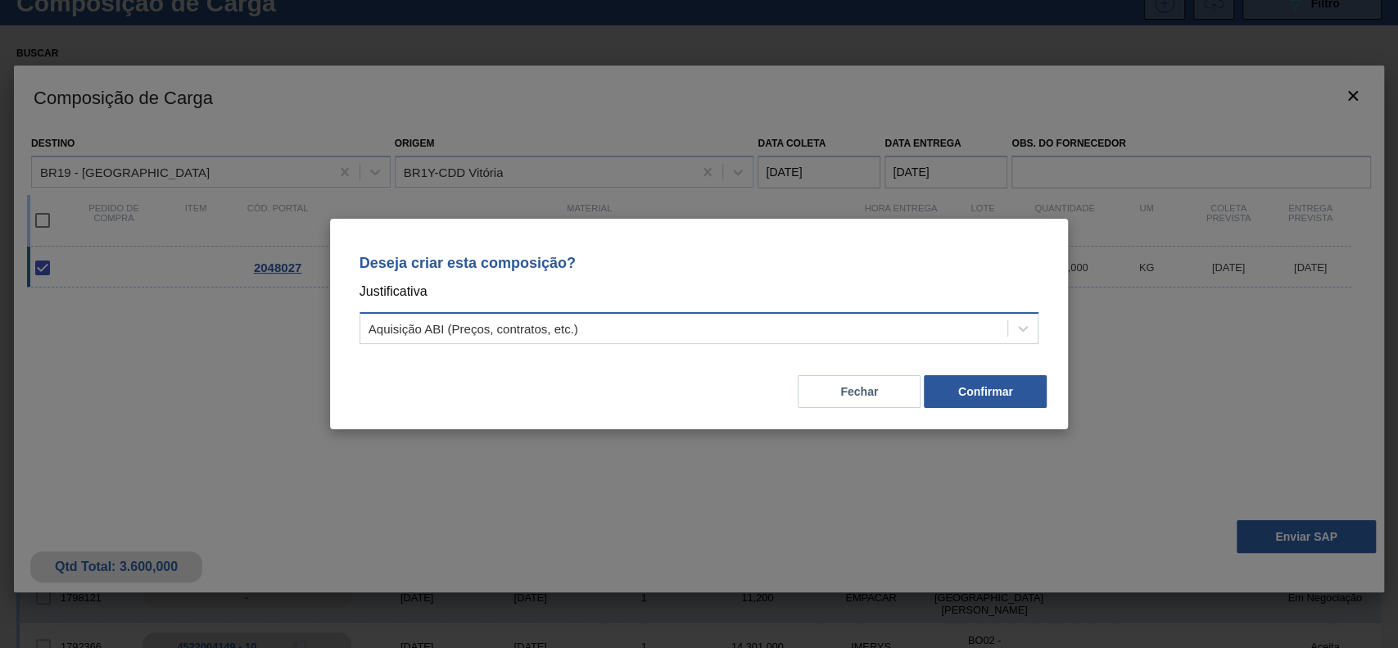
click at [567, 335] on div "Aquisição ABI (Preços, contratos, etc.)" at bounding box center [474, 329] width 210 height 14
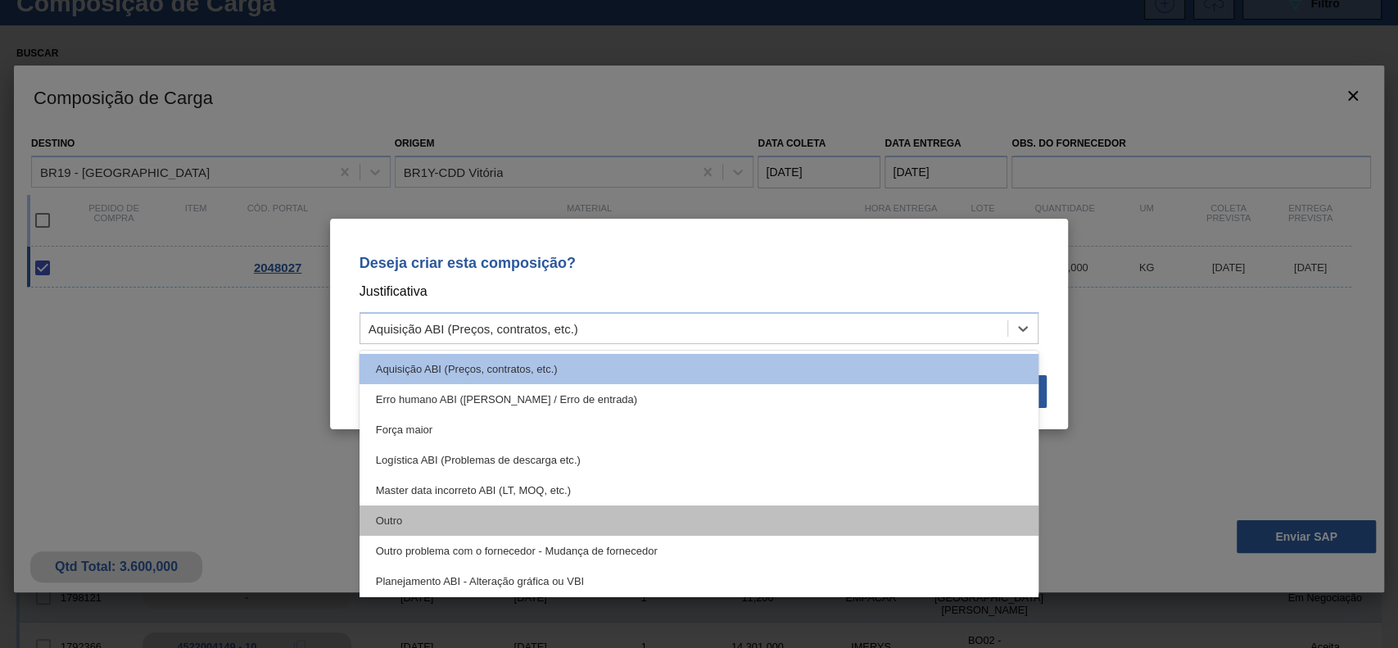
drag, startPoint x: 491, startPoint y: 501, endPoint x: 490, endPoint y: 517, distance: 15.6
click at [490, 517] on div "Aquisição ABI (Preços, contratos, etc.) Erro humano ABI (Cálculo / Erro de entr…" at bounding box center [700, 474] width 680 height 246
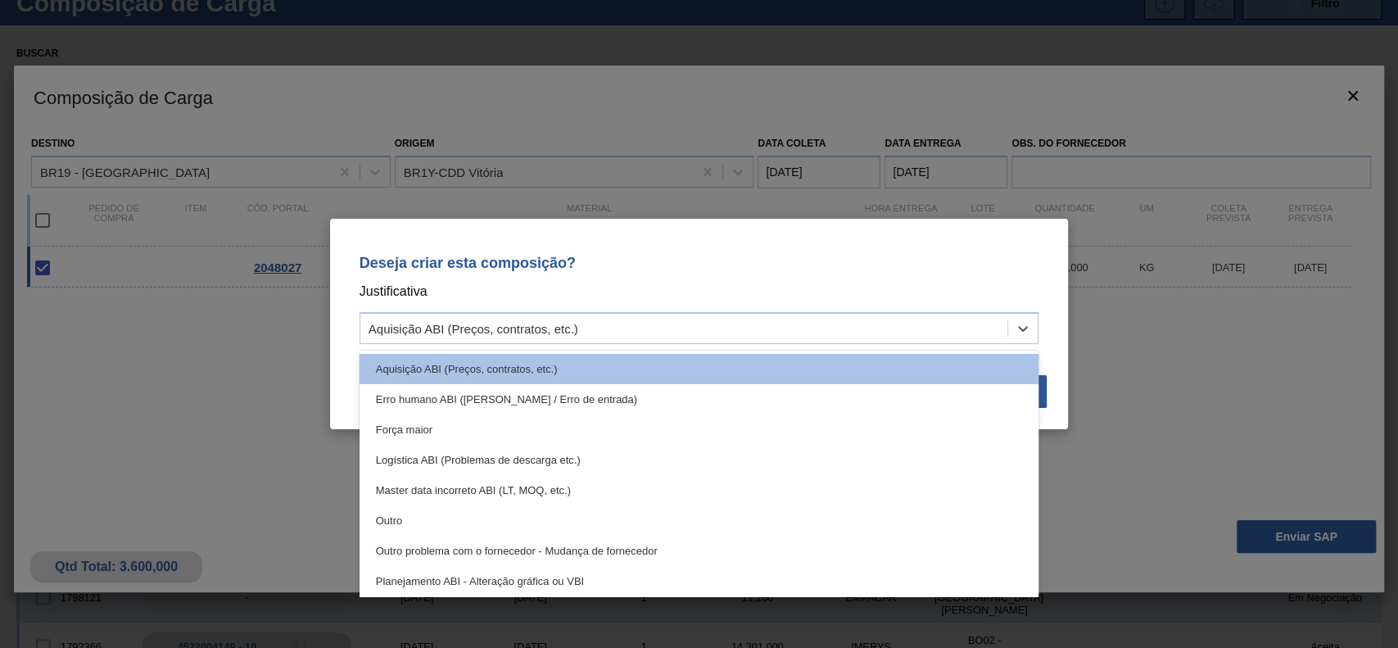
drag, startPoint x: 490, startPoint y: 517, endPoint x: 978, endPoint y: 524, distance: 488.2
click at [491, 518] on div "Outro" at bounding box center [700, 520] width 680 height 30
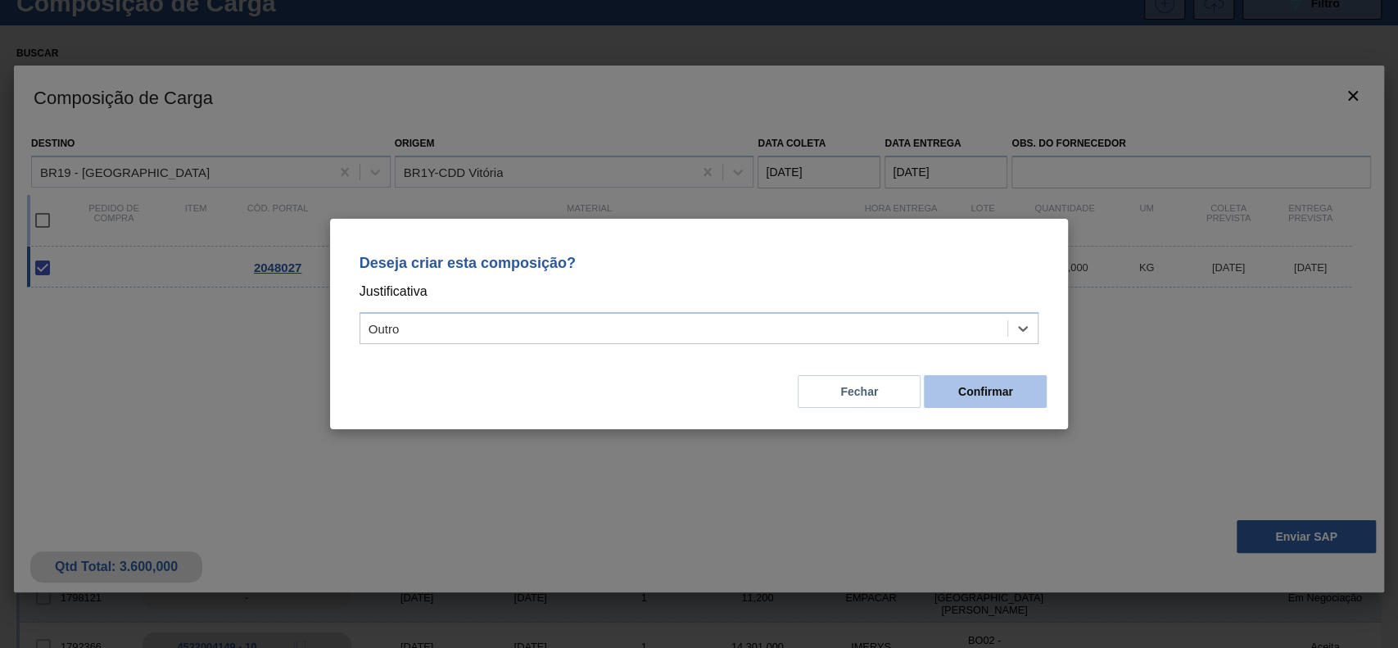
click at [975, 395] on button "Confirmar" at bounding box center [985, 391] width 123 height 33
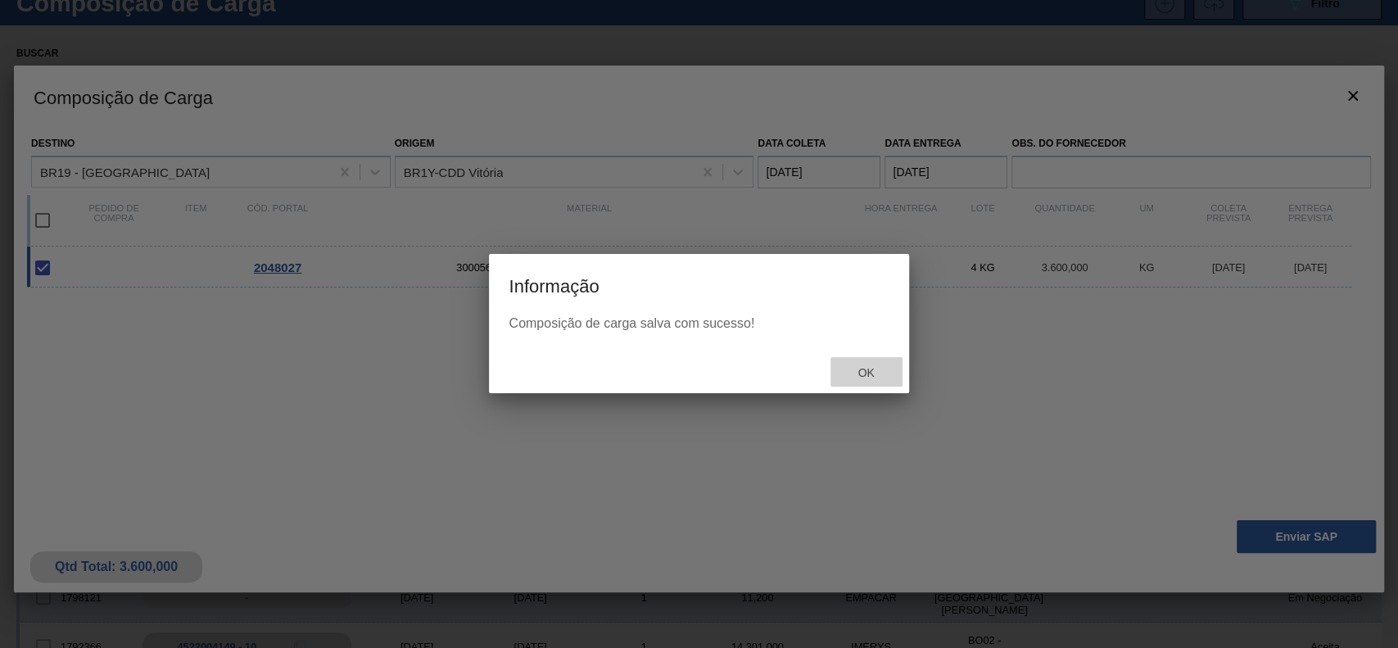
click at [837, 377] on div "Ok" at bounding box center [867, 372] width 72 height 30
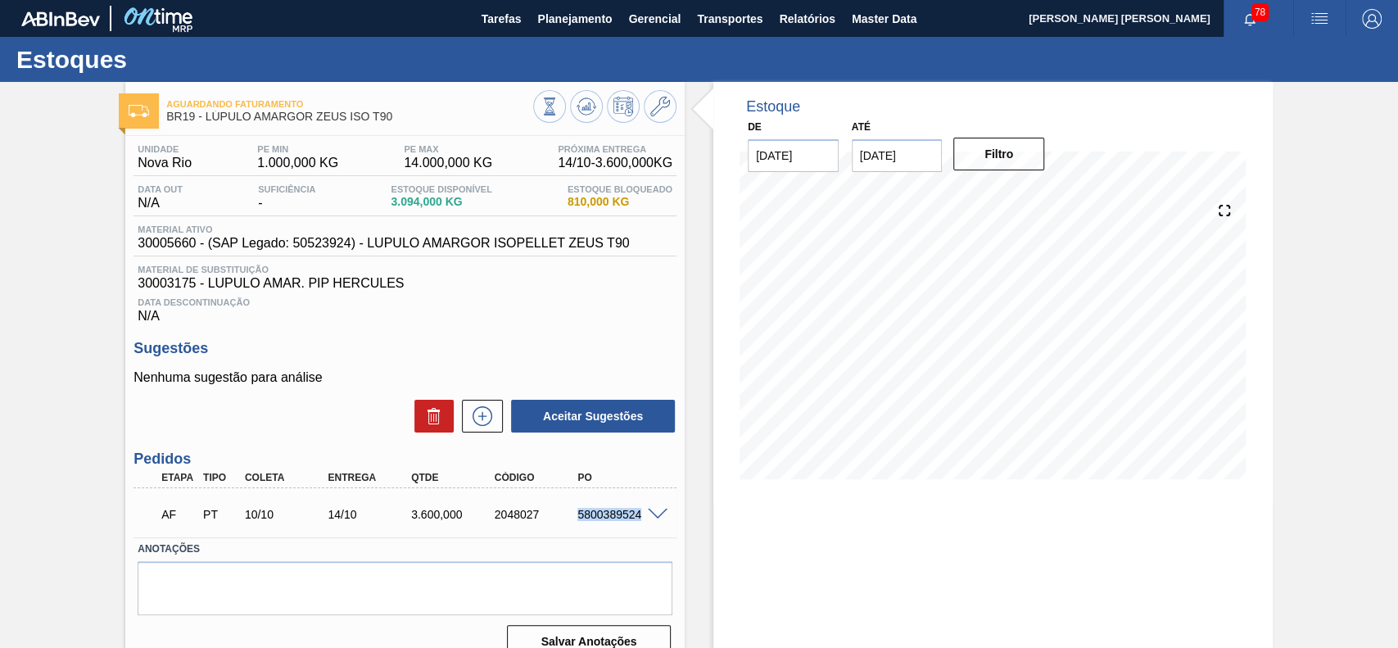
drag, startPoint x: 577, startPoint y: 514, endPoint x: 643, endPoint y: 523, distance: 67.0
click at [643, 521] on div "5800389524" at bounding box center [619, 514] width 93 height 13
copy div "5800389524"
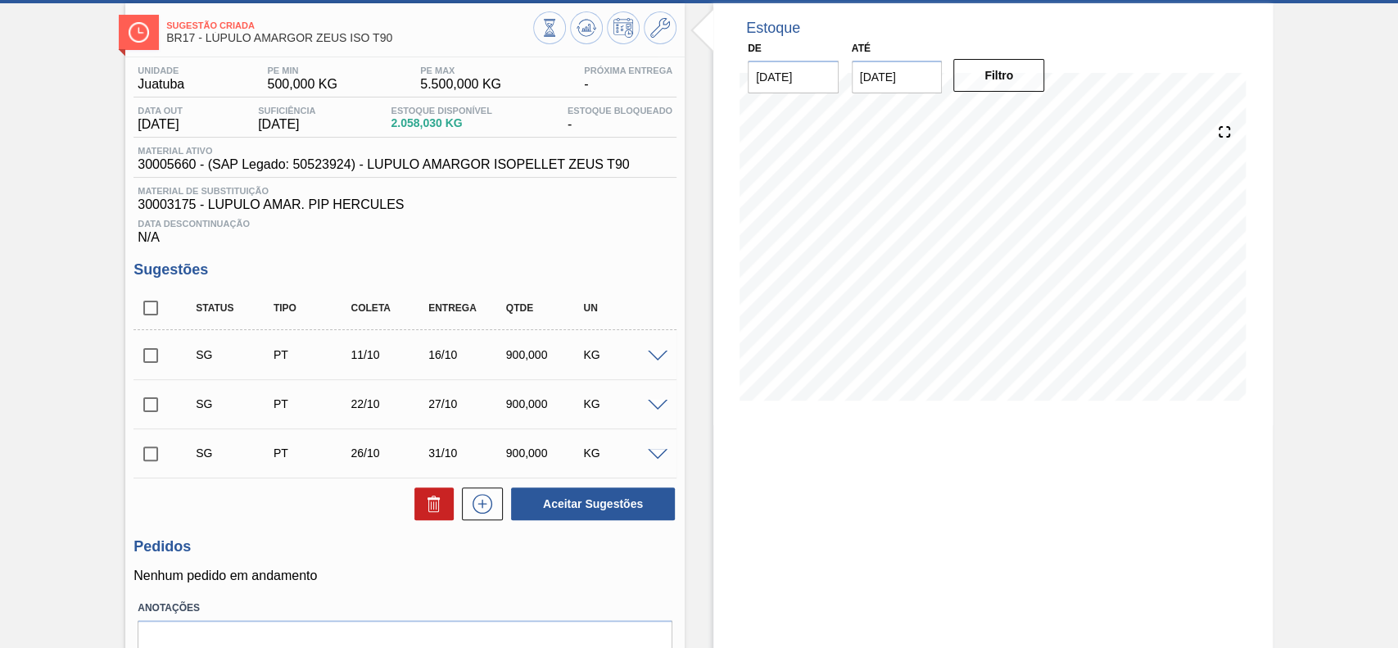
scroll to position [165, 0]
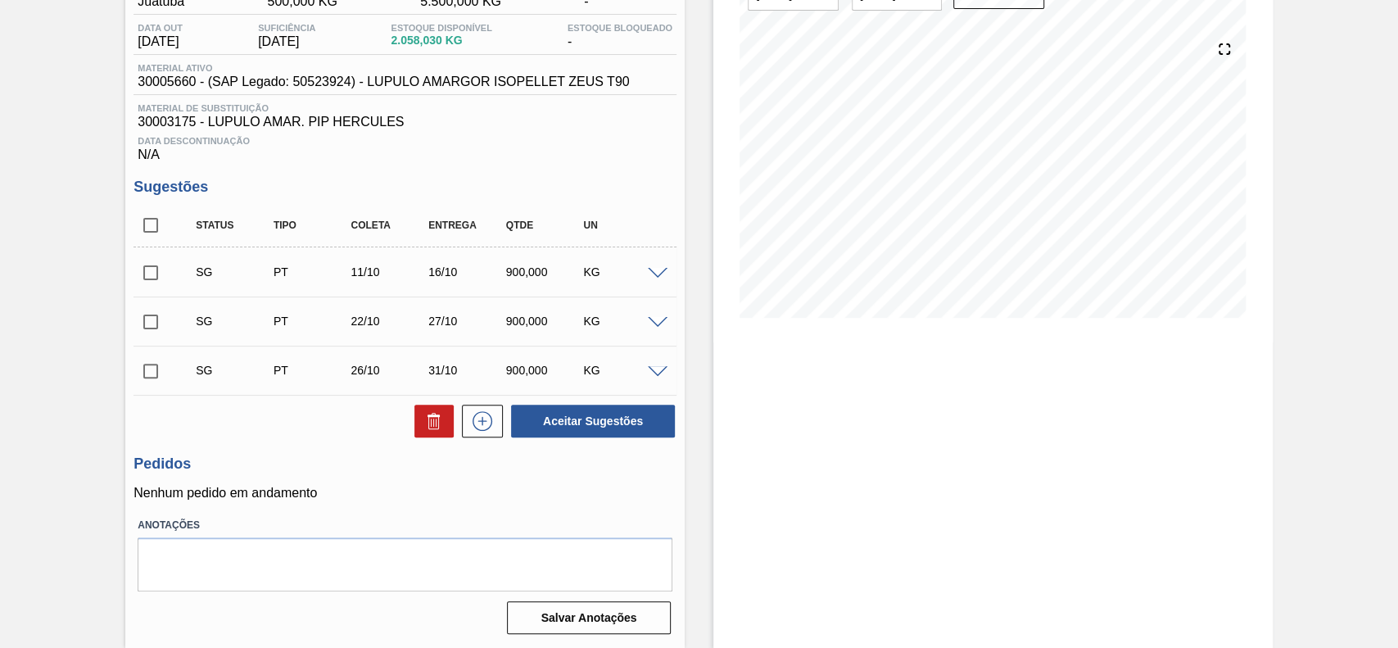
click at [662, 276] on span at bounding box center [658, 274] width 20 height 12
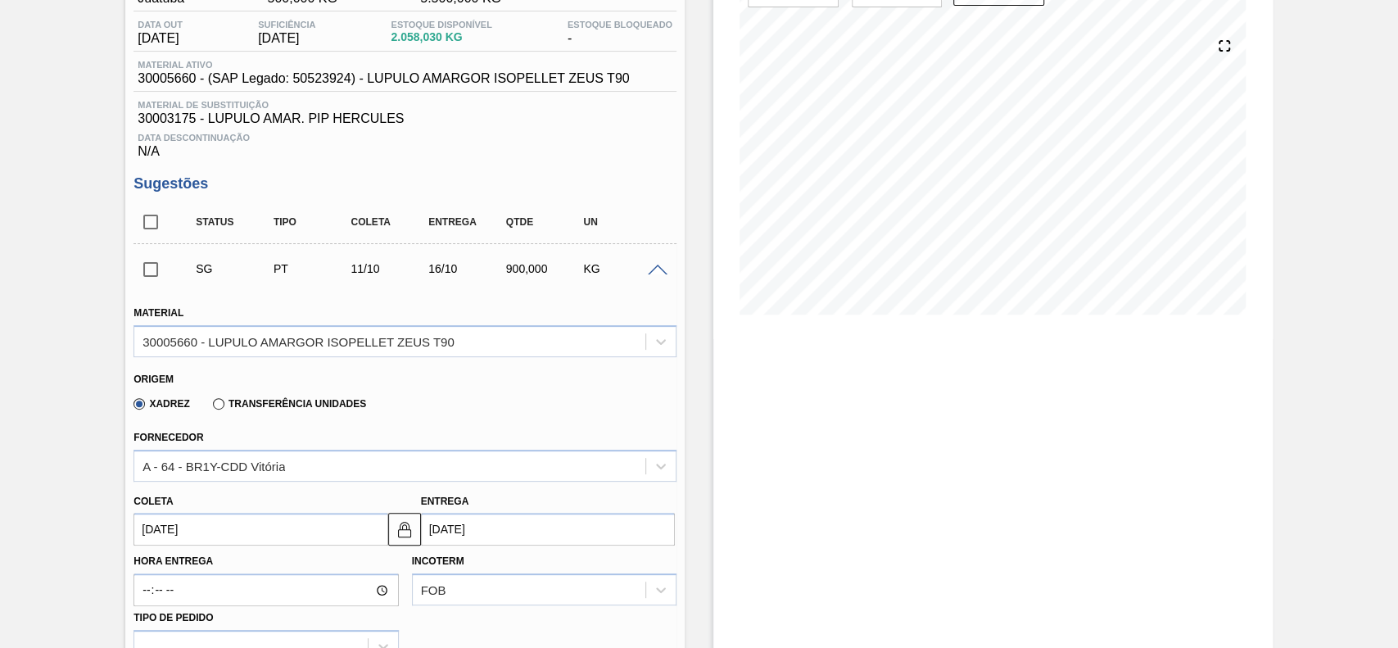
scroll to position [274, 0]
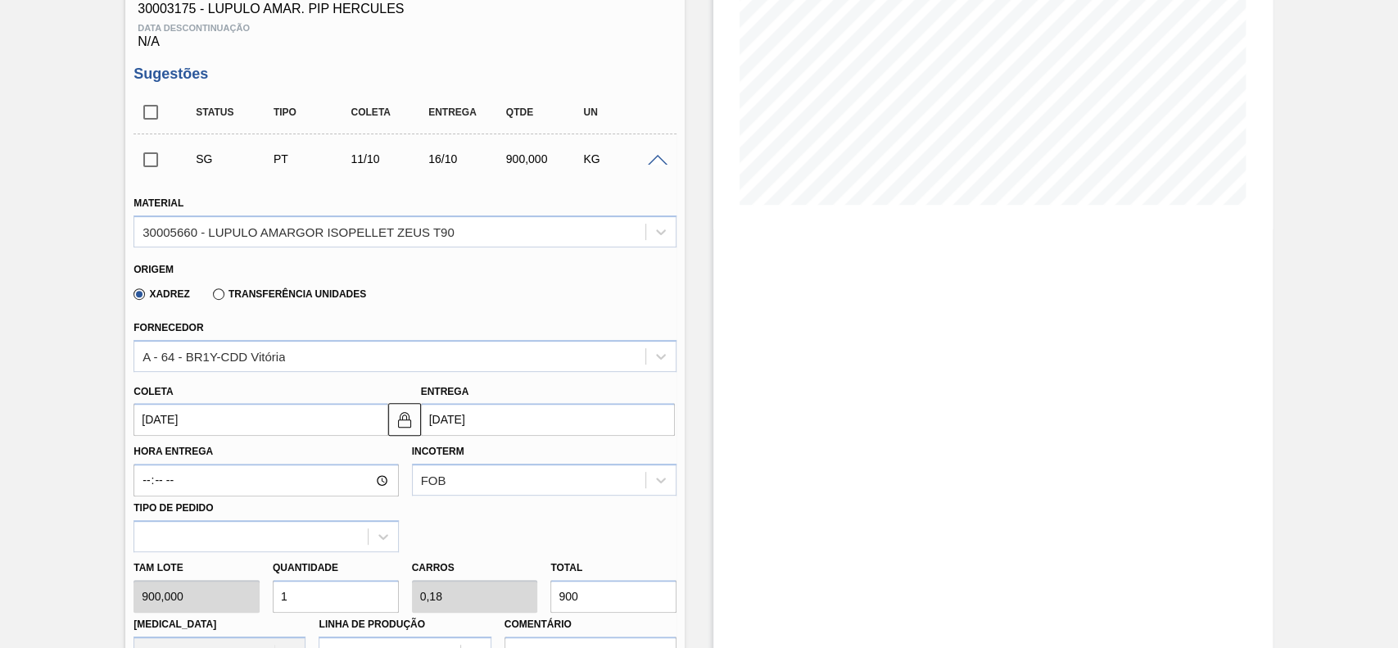
click at [229, 405] on input "[DATE]" at bounding box center [261, 419] width 254 height 33
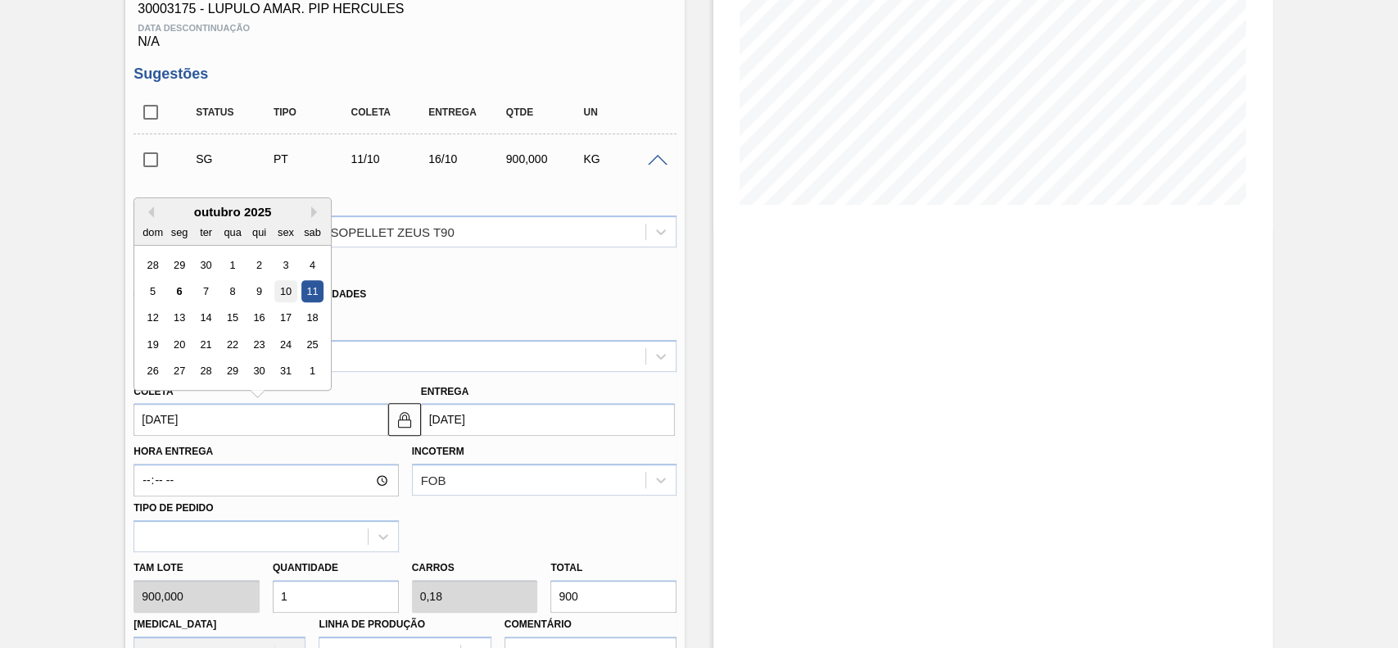
click at [275, 293] on div "10" at bounding box center [286, 291] width 22 height 22
type input "[DATE]"
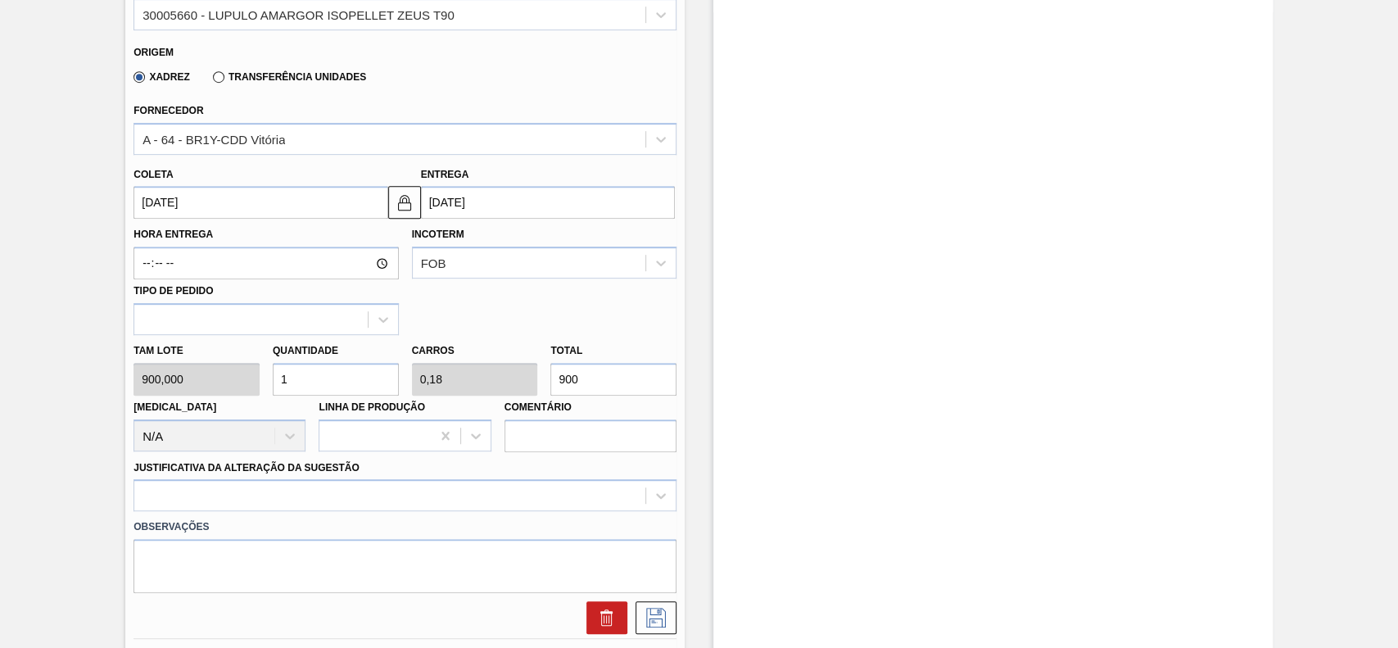
scroll to position [492, 0]
click at [302, 391] on input "1" at bounding box center [336, 378] width 126 height 33
type input "2"
type input "0,36"
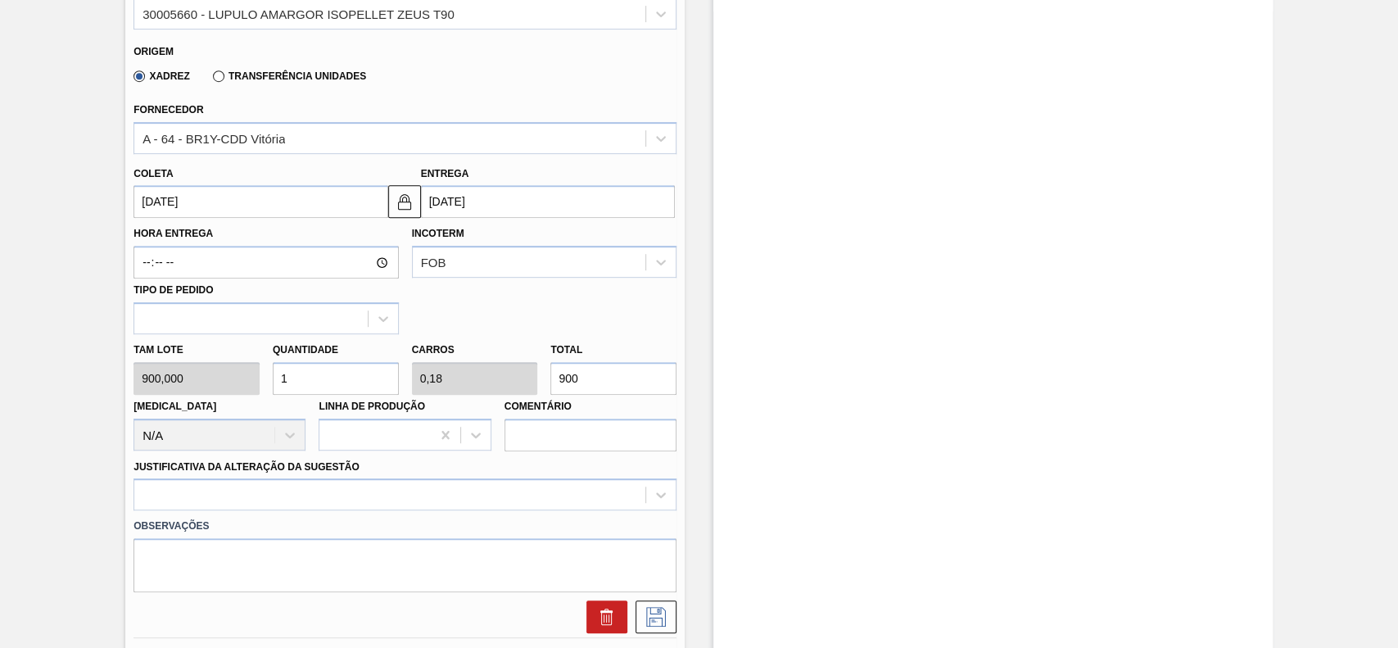
type input "1.800"
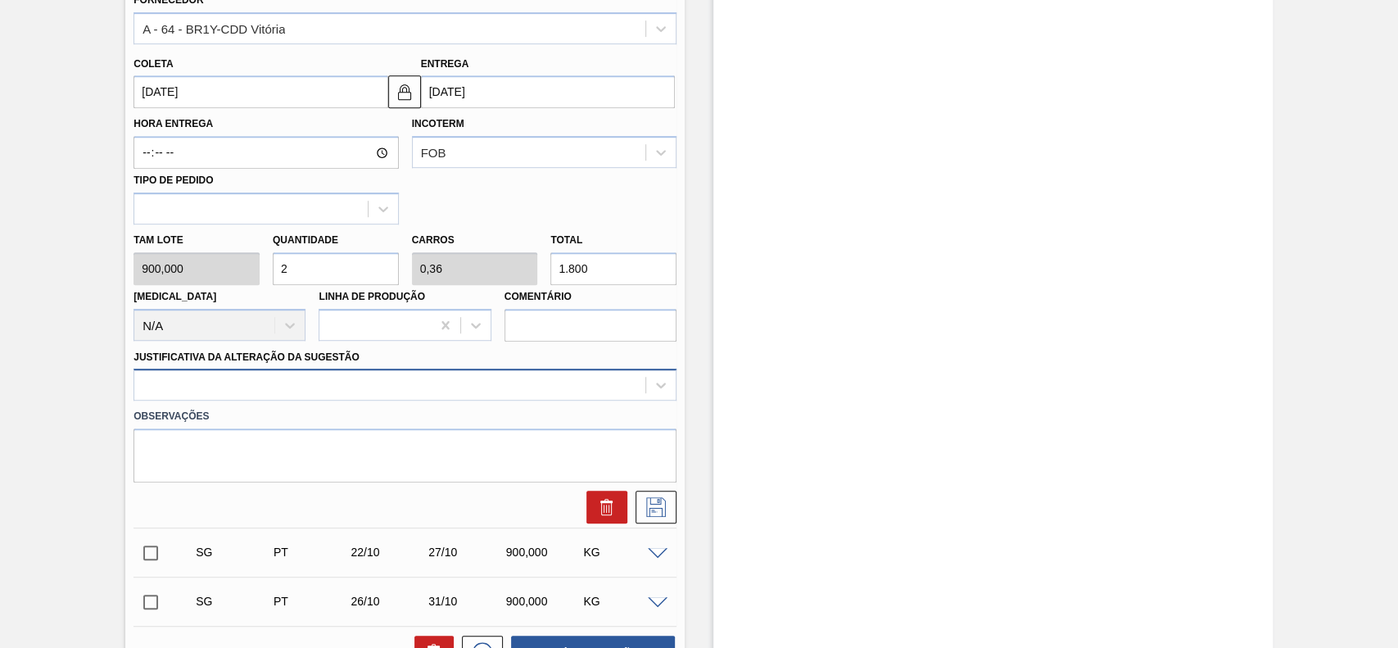
type input "2"
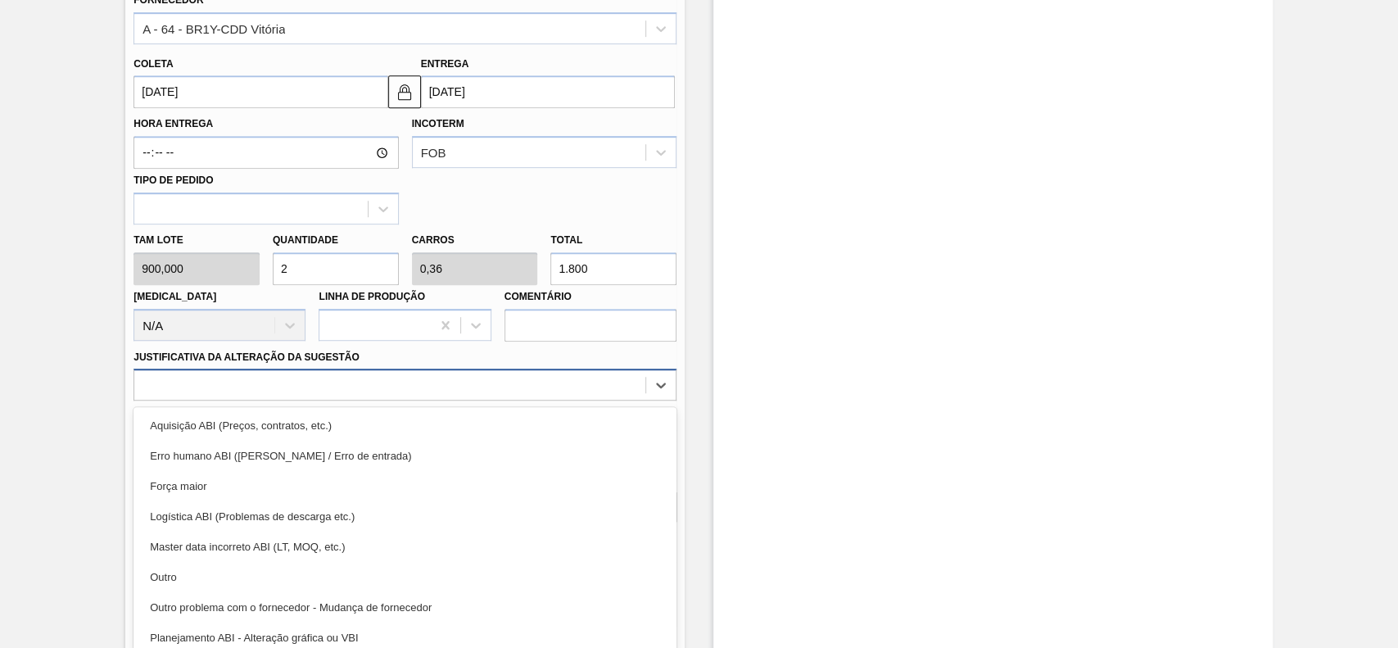
click at [240, 392] on div "Material 30005660 - LUPULO AMARGOR ISOPELLET ZEUS T90 Origem Xadrez Transferênc…" at bounding box center [405, 188] width 543 height 672
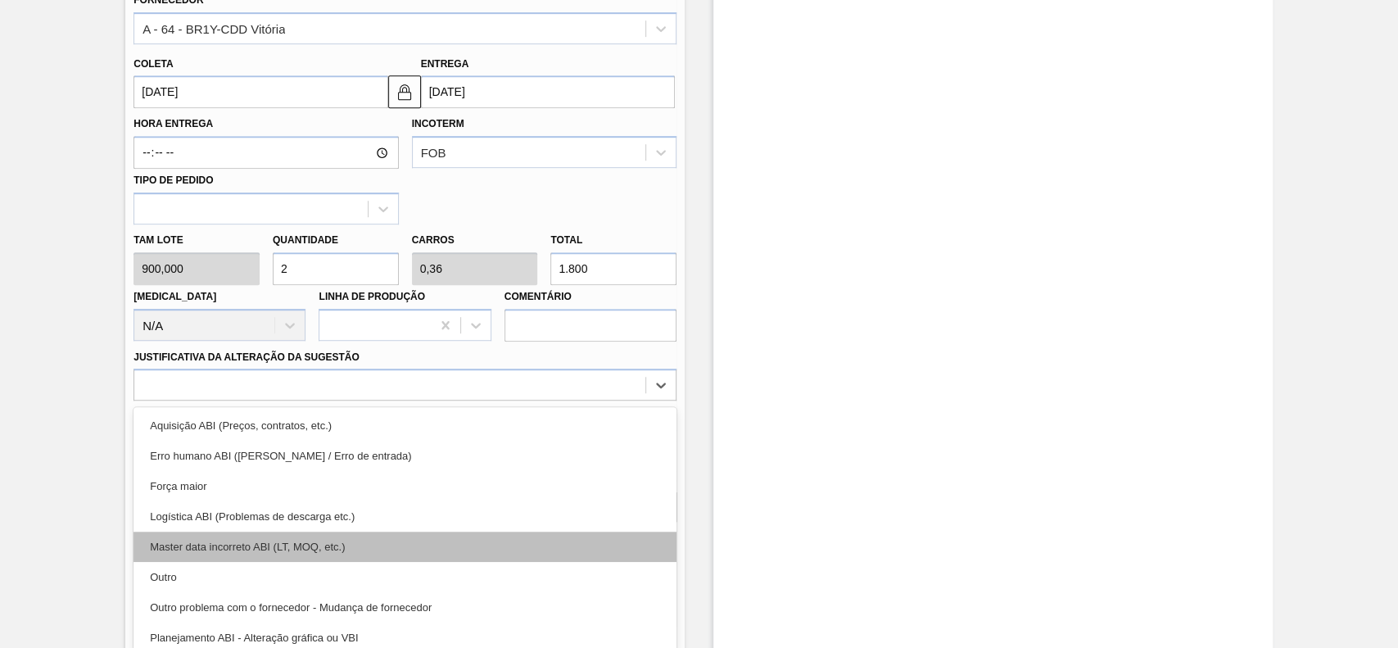
scroll to position [616, 0]
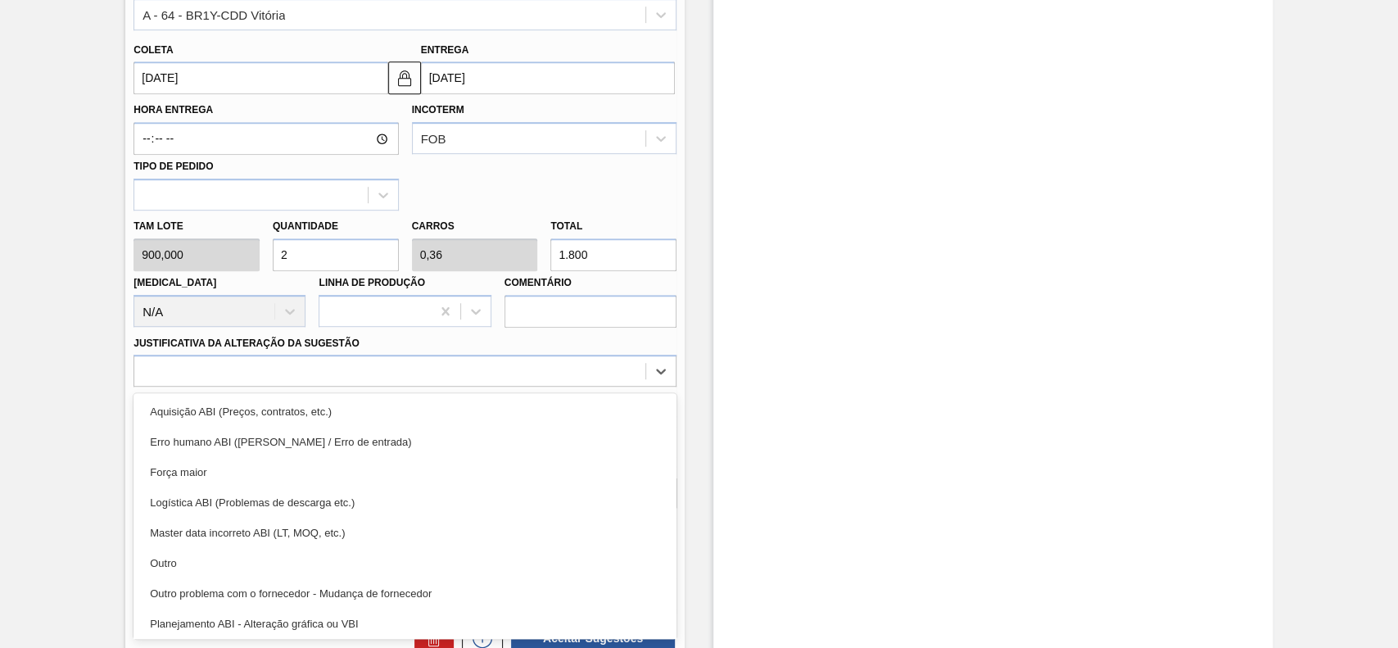
drag, startPoint x: 234, startPoint y: 554, endPoint x: 429, endPoint y: 543, distance: 195.2
click at [234, 554] on div "Outro" at bounding box center [405, 563] width 543 height 30
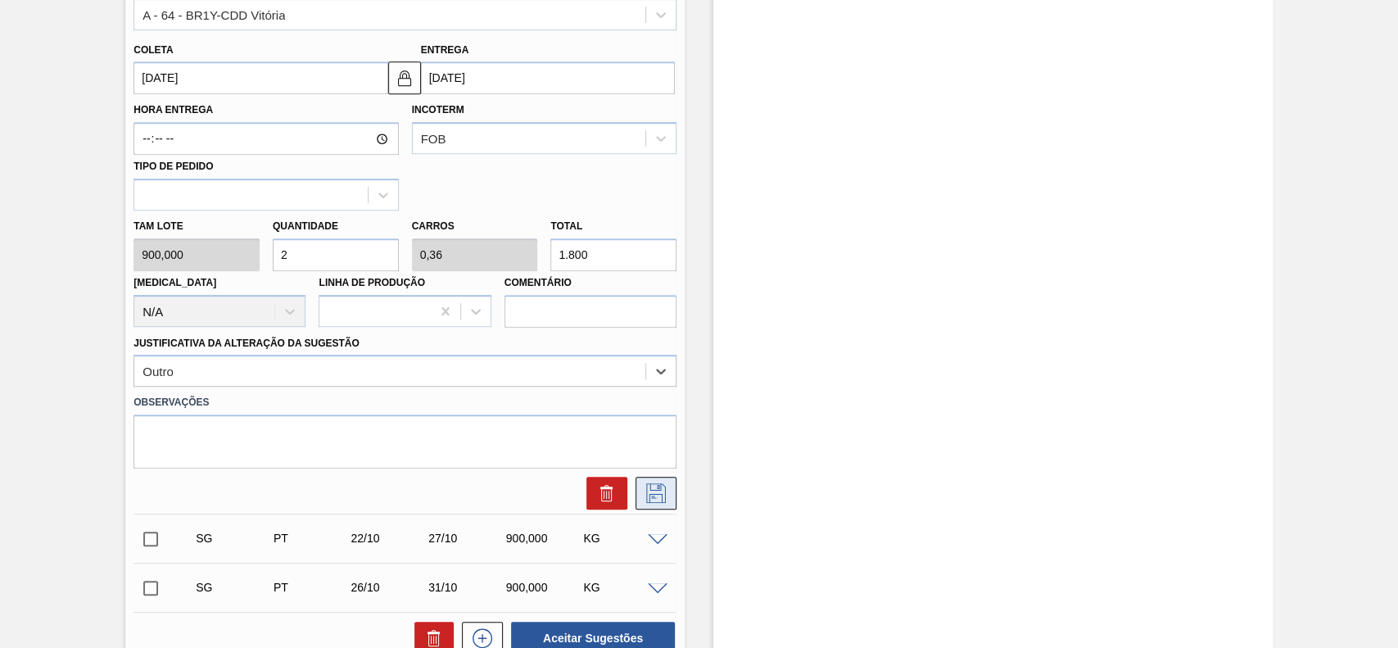
click at [638, 509] on button at bounding box center [656, 493] width 41 height 33
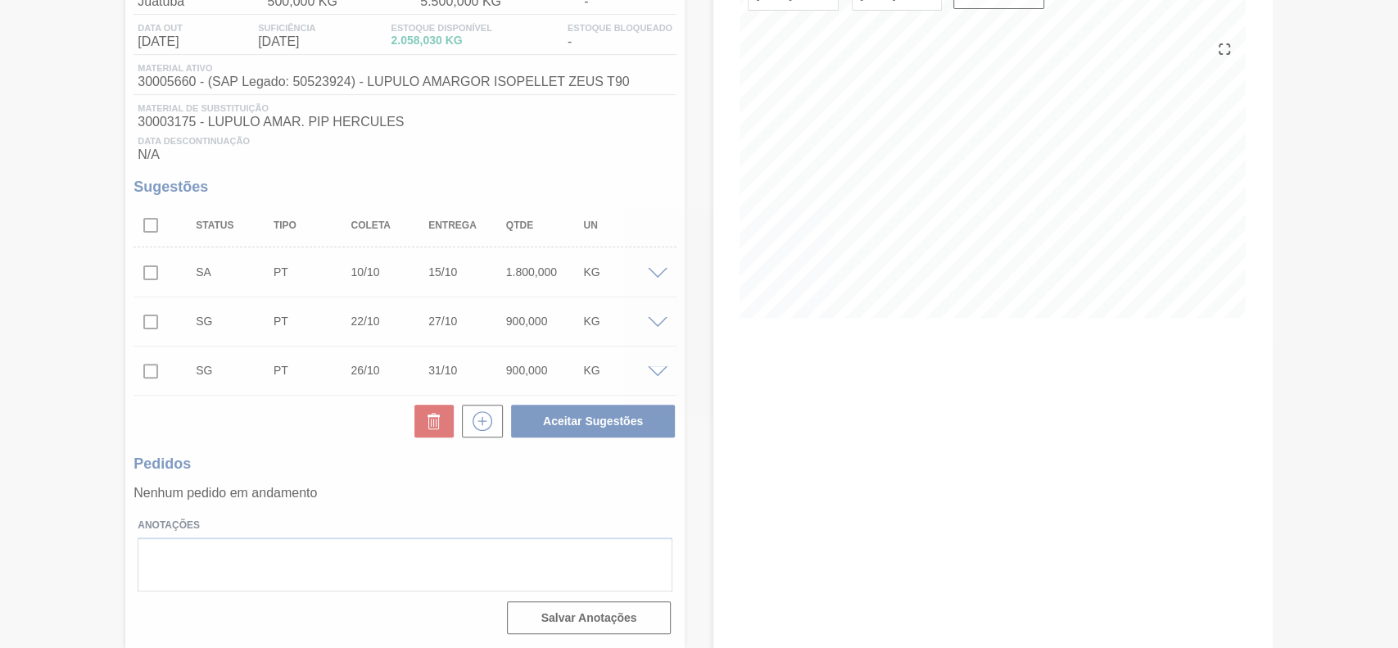
scroll to position [165, 0]
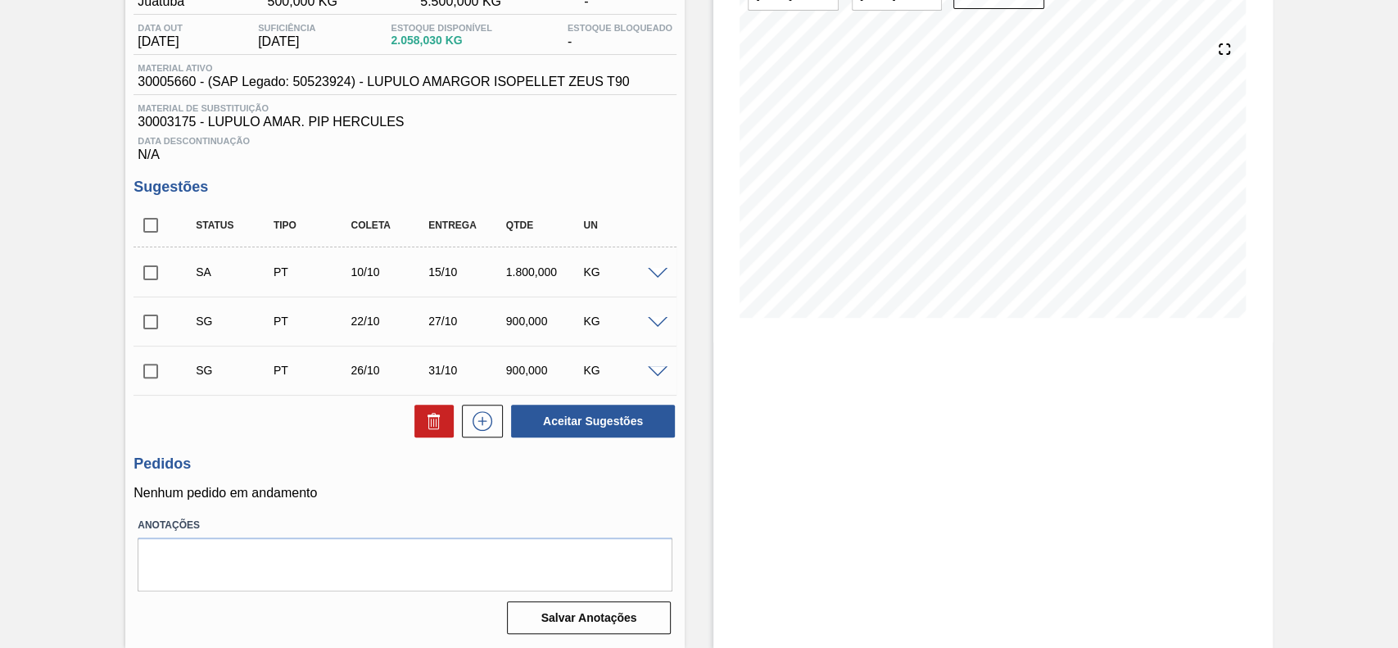
click at [147, 279] on input "checkbox" at bounding box center [151, 273] width 34 height 34
click at [544, 423] on button "Aceitar Sugestões" at bounding box center [593, 421] width 164 height 33
checkbox input "false"
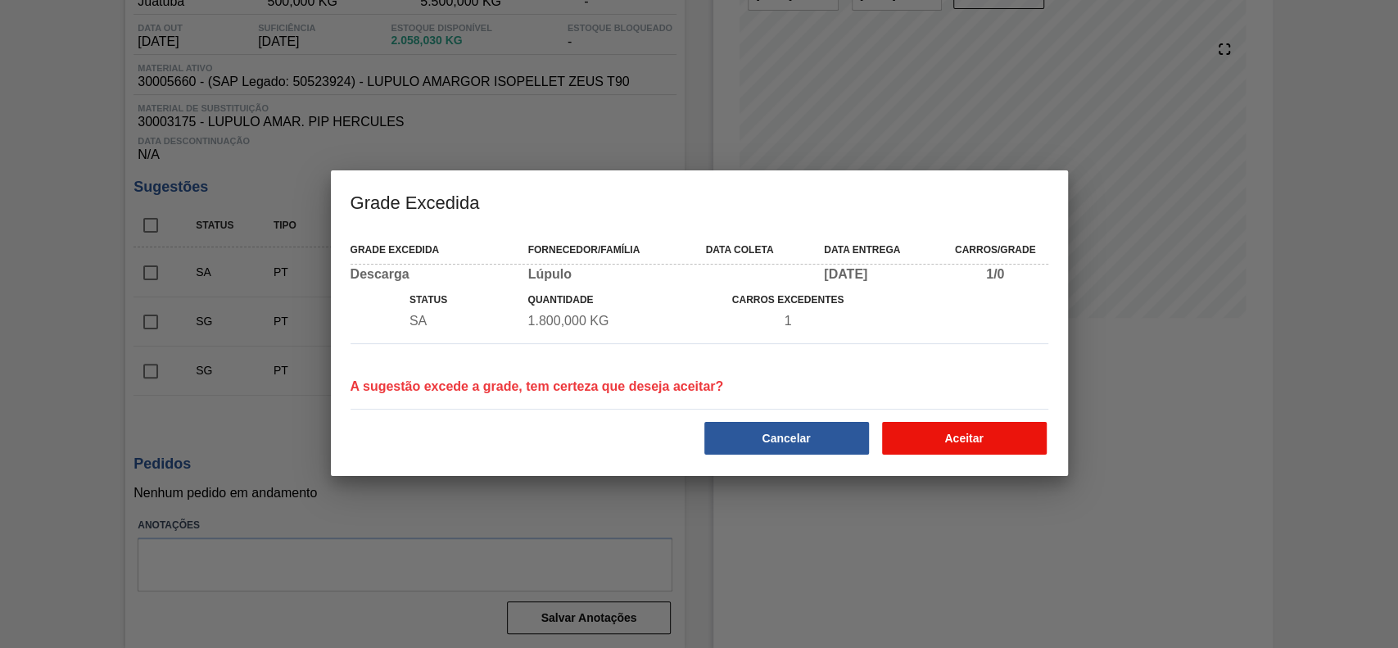
click at [1004, 427] on button "Aceitar" at bounding box center [964, 438] width 165 height 33
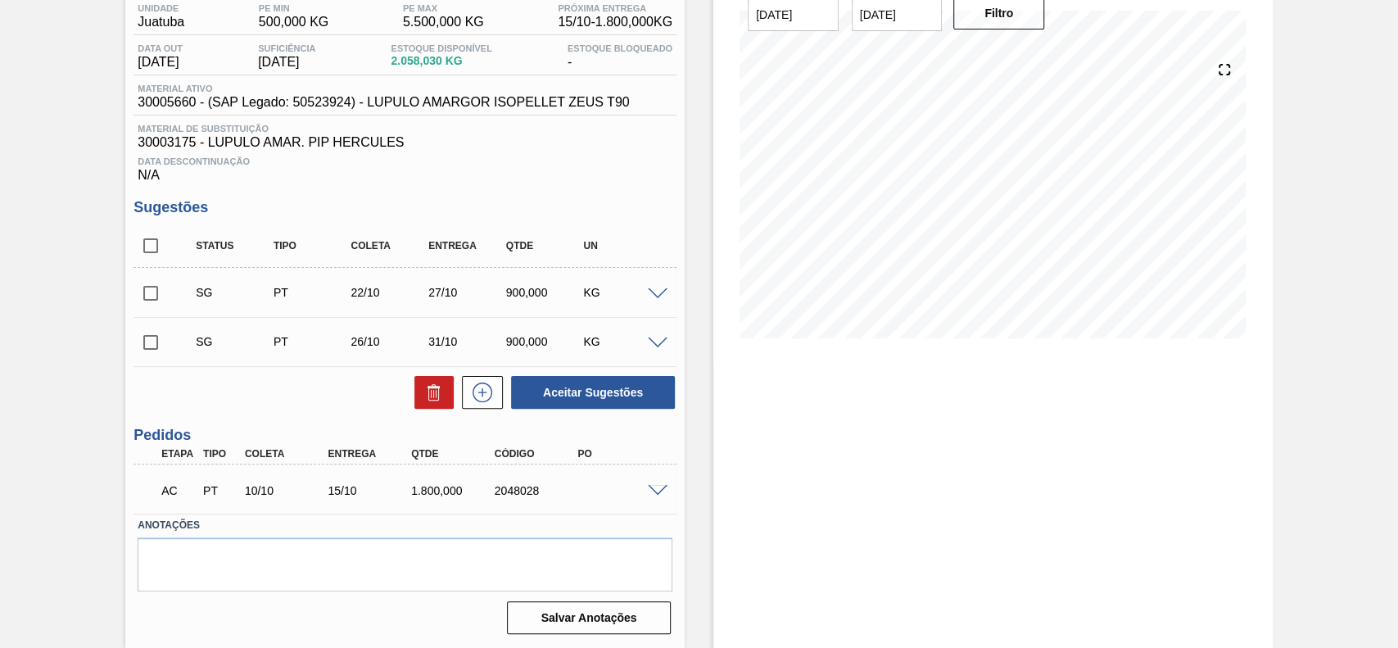
scroll to position [143, 0]
click at [649, 493] on span at bounding box center [658, 491] width 20 height 12
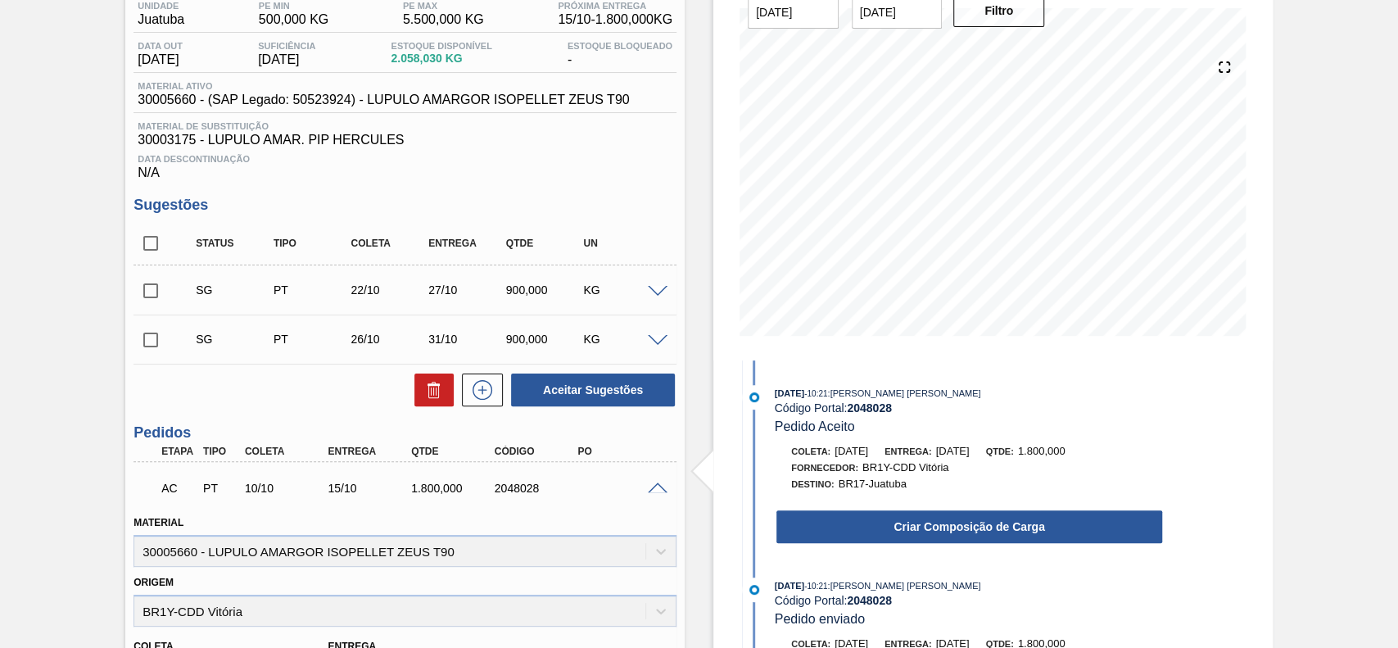
click at [914, 527] on button "Criar Composição de Carga" at bounding box center [969, 526] width 386 height 33
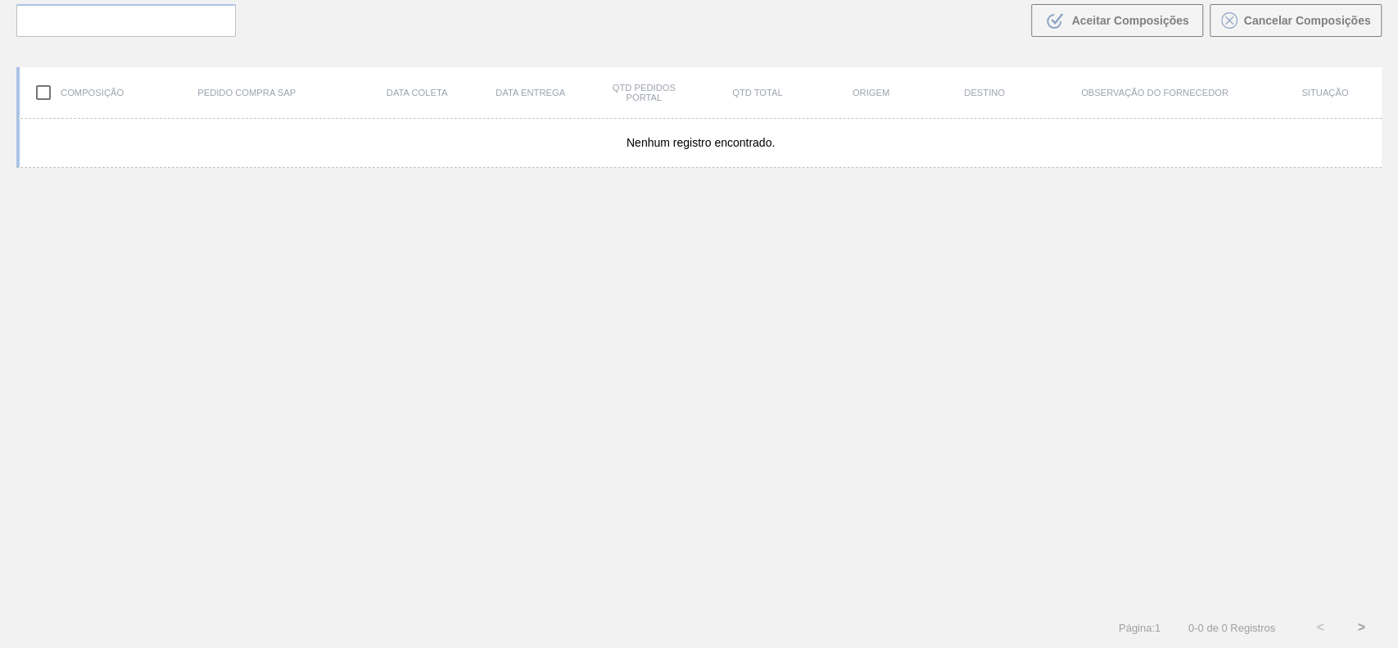
scroll to position [118, 0]
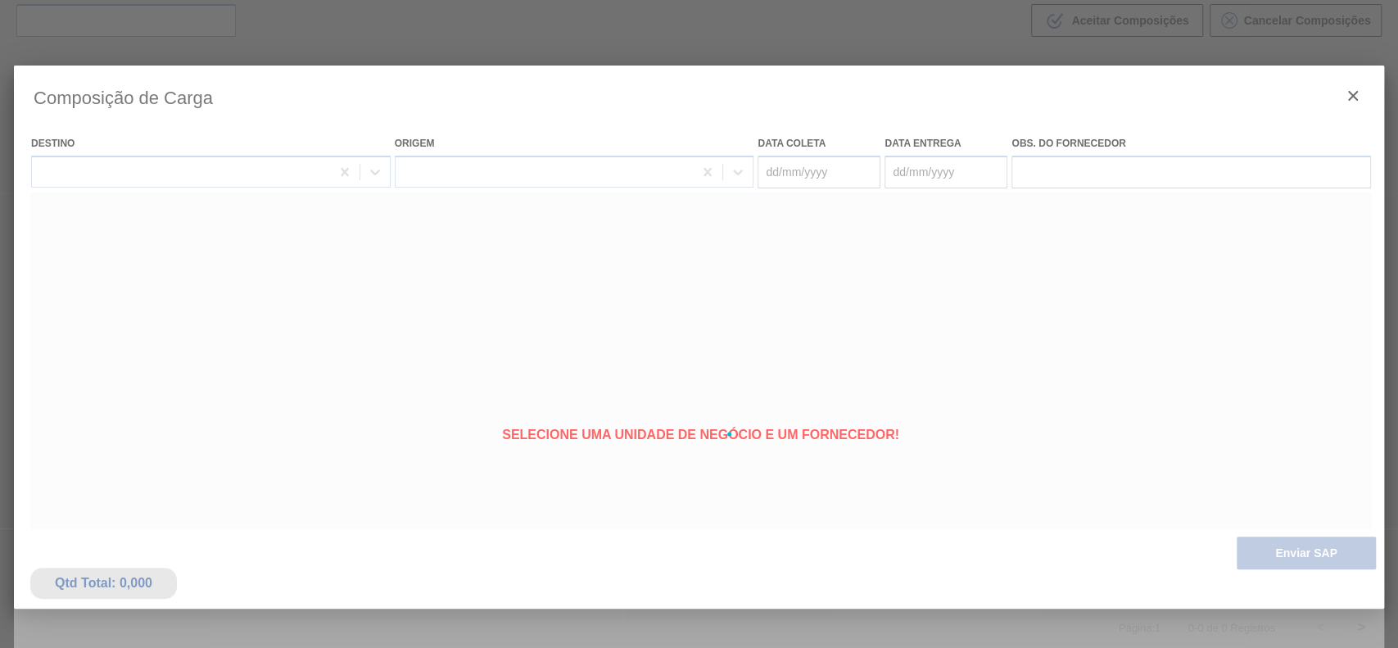
type coleta "[DATE]"
type Entrega "[DATE]"
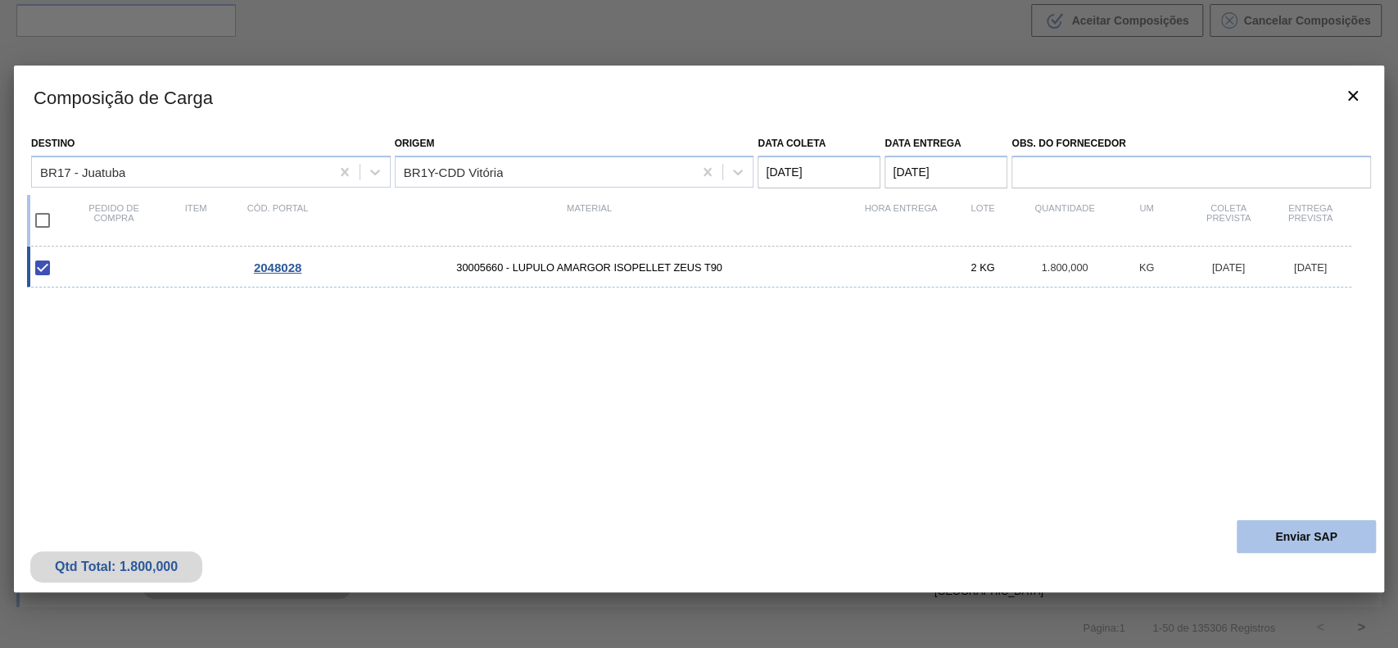
click at [1329, 528] on button "Enviar SAP" at bounding box center [1306, 536] width 139 height 33
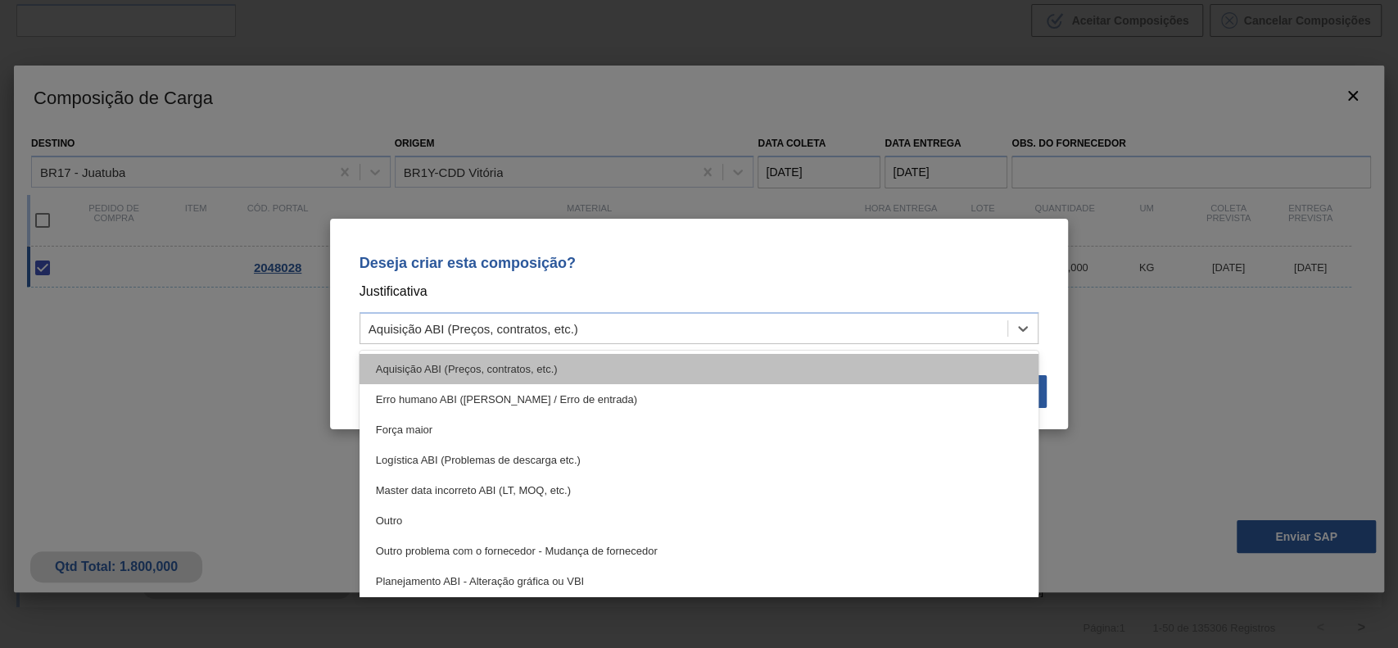
drag, startPoint x: 761, startPoint y: 321, endPoint x: 668, endPoint y: 375, distance: 107.2
click at [760, 321] on div "Aquisição ABI (Preços, contratos, etc.)" at bounding box center [684, 329] width 648 height 24
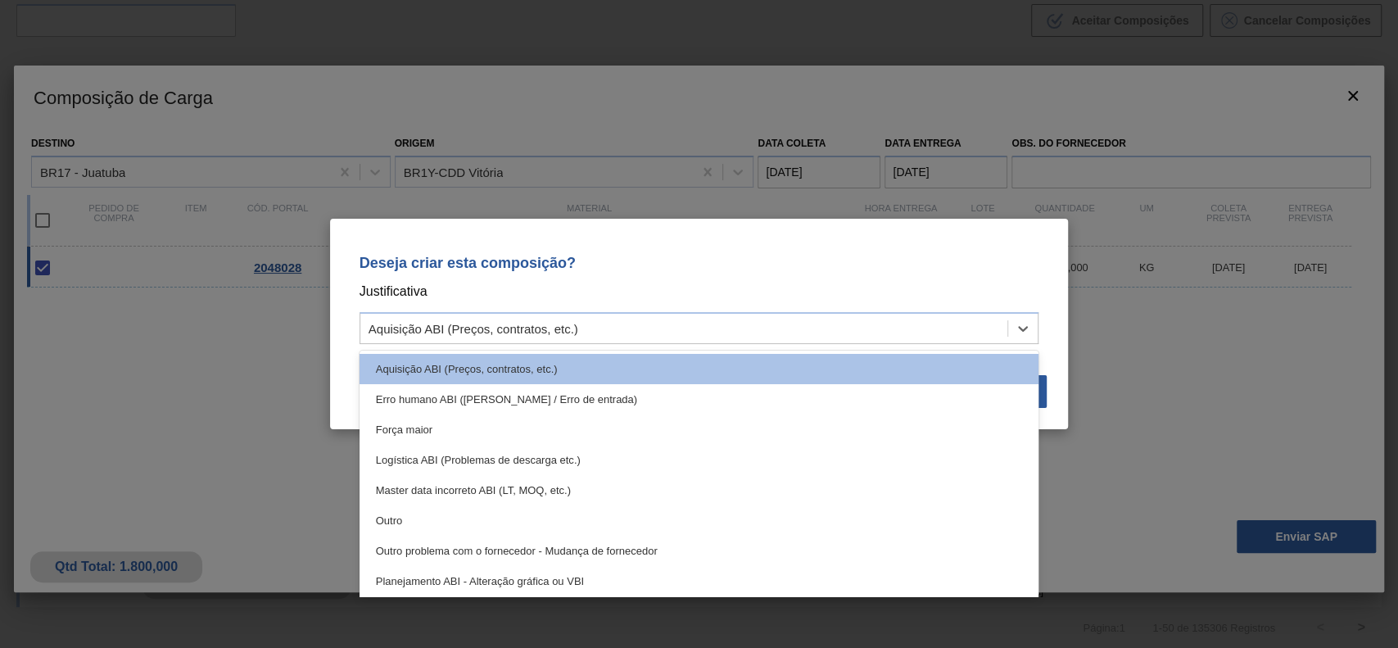
drag, startPoint x: 542, startPoint y: 509, endPoint x: 692, endPoint y: 509, distance: 149.9
click at [542, 510] on div "Outro" at bounding box center [700, 520] width 680 height 30
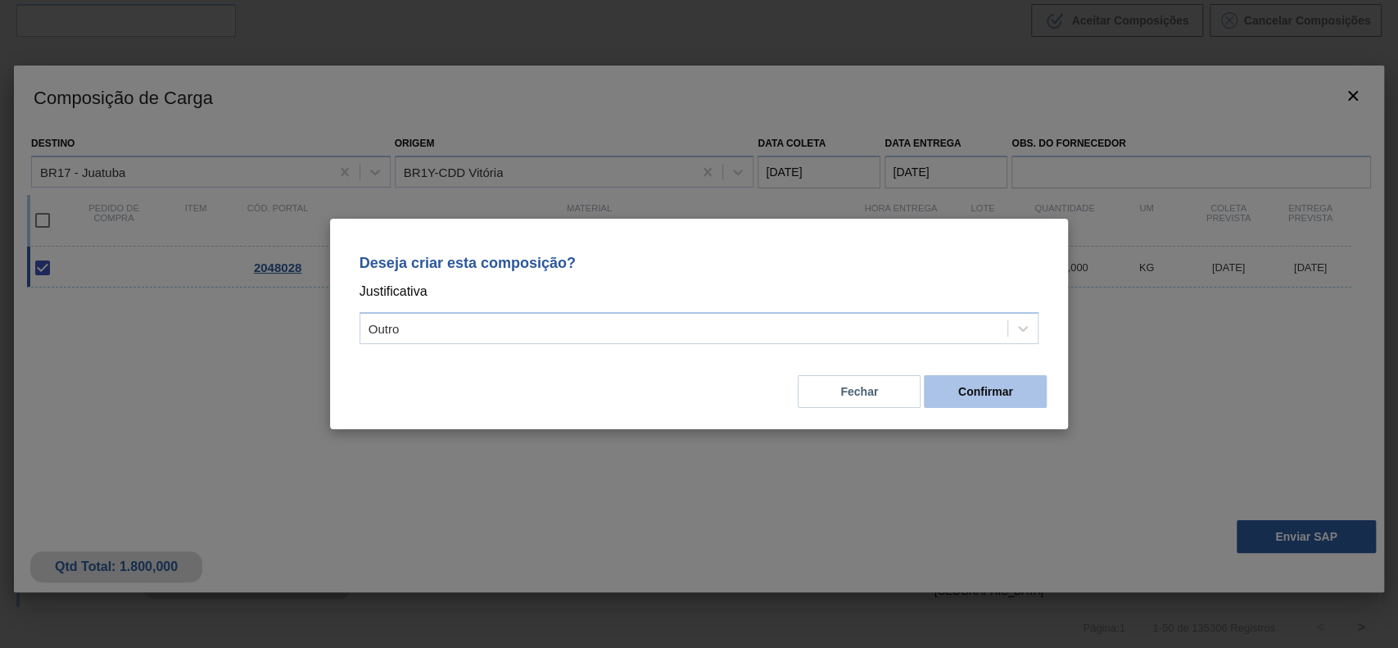
click at [979, 395] on button "Confirmar" at bounding box center [985, 391] width 123 height 33
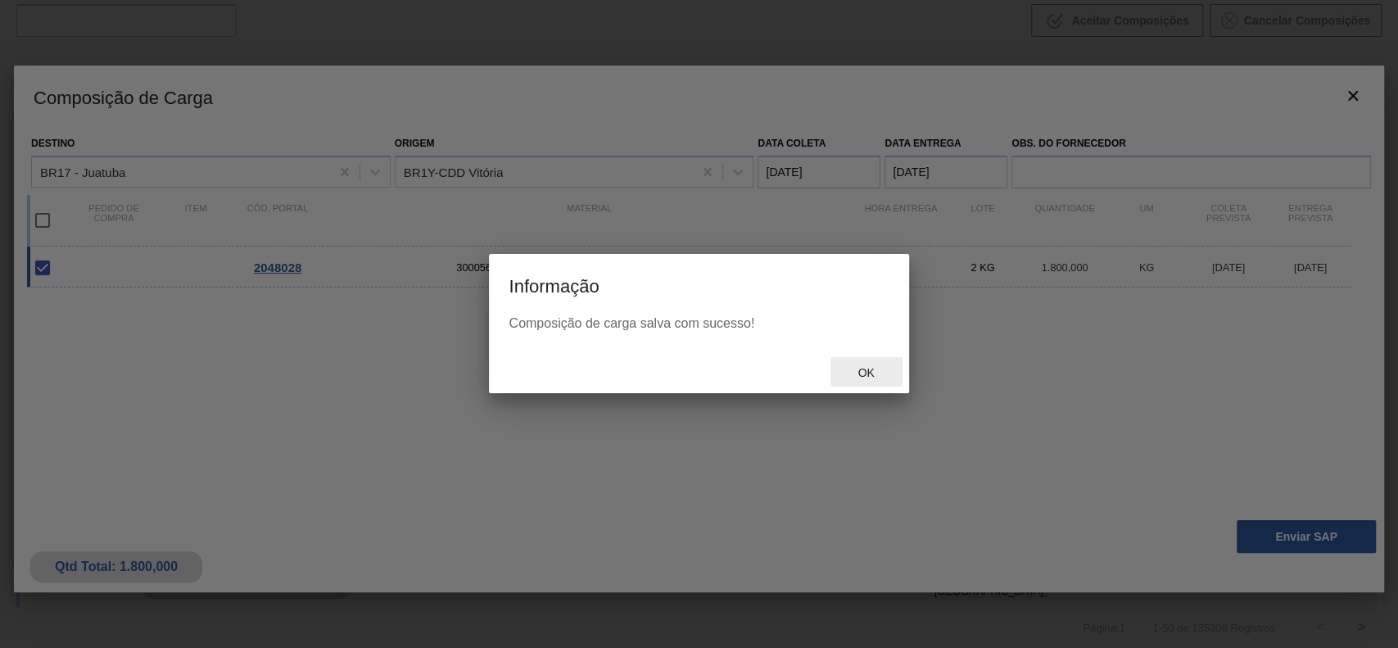
click at [871, 381] on div "Ok" at bounding box center [867, 372] width 72 height 30
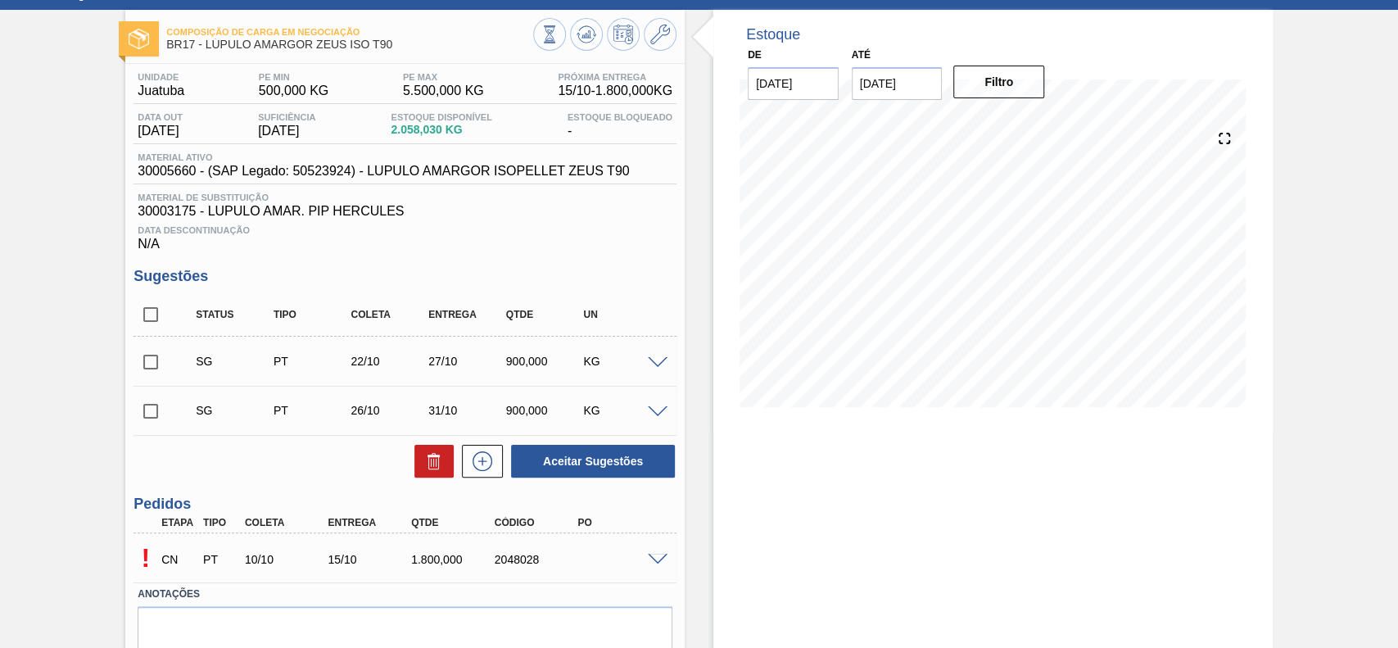
scroll to position [143, 0]
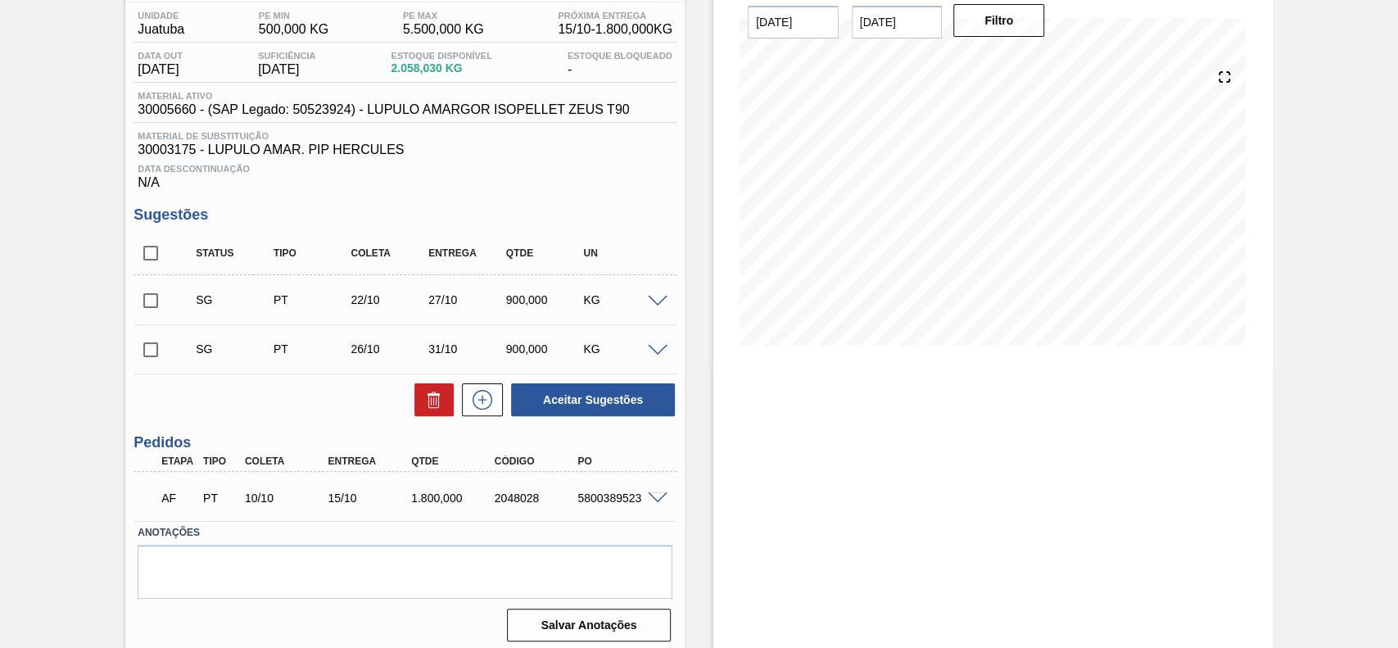
scroll to position [143, 0]
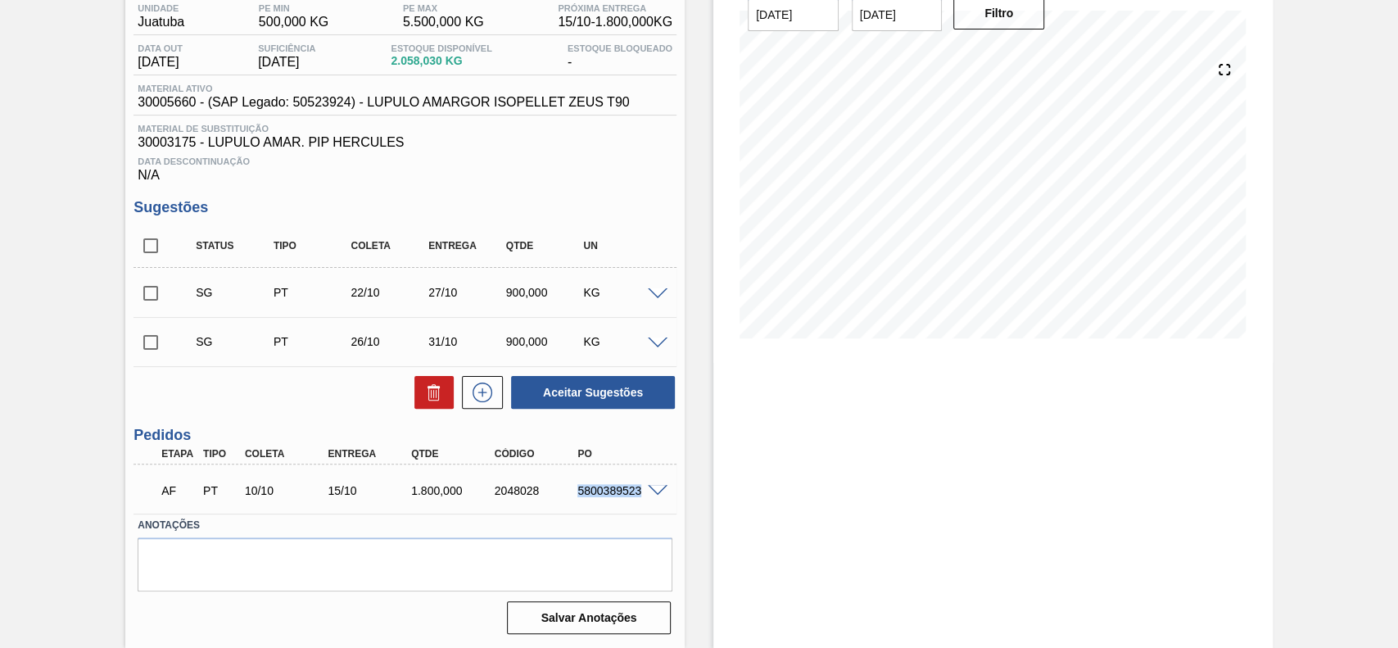
drag, startPoint x: 590, startPoint y: 489, endPoint x: 654, endPoint y: 504, distance: 65.6
click at [654, 504] on div "AF PT 10/10 15/10 1.800,000 2048028 5800389523" at bounding box center [405, 488] width 543 height 41
copy div "5800389523"
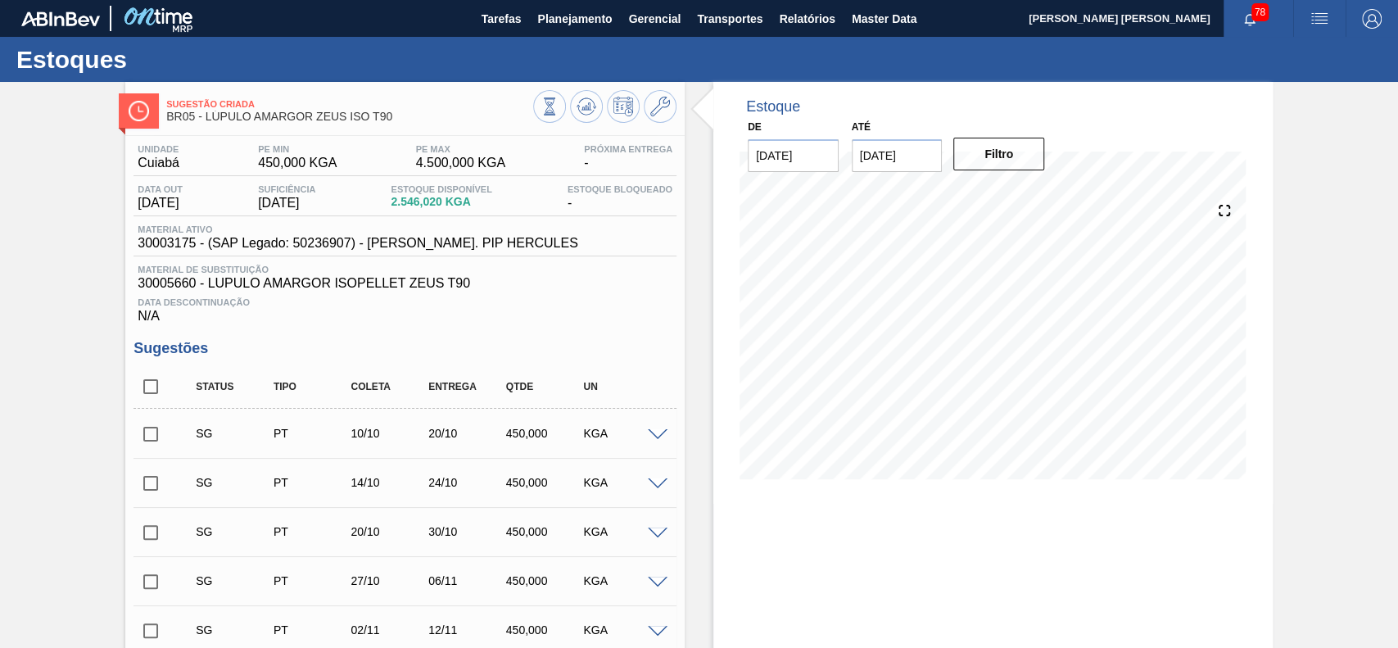
click at [147, 387] on input "checkbox" at bounding box center [151, 386] width 34 height 34
checkbox input "true"
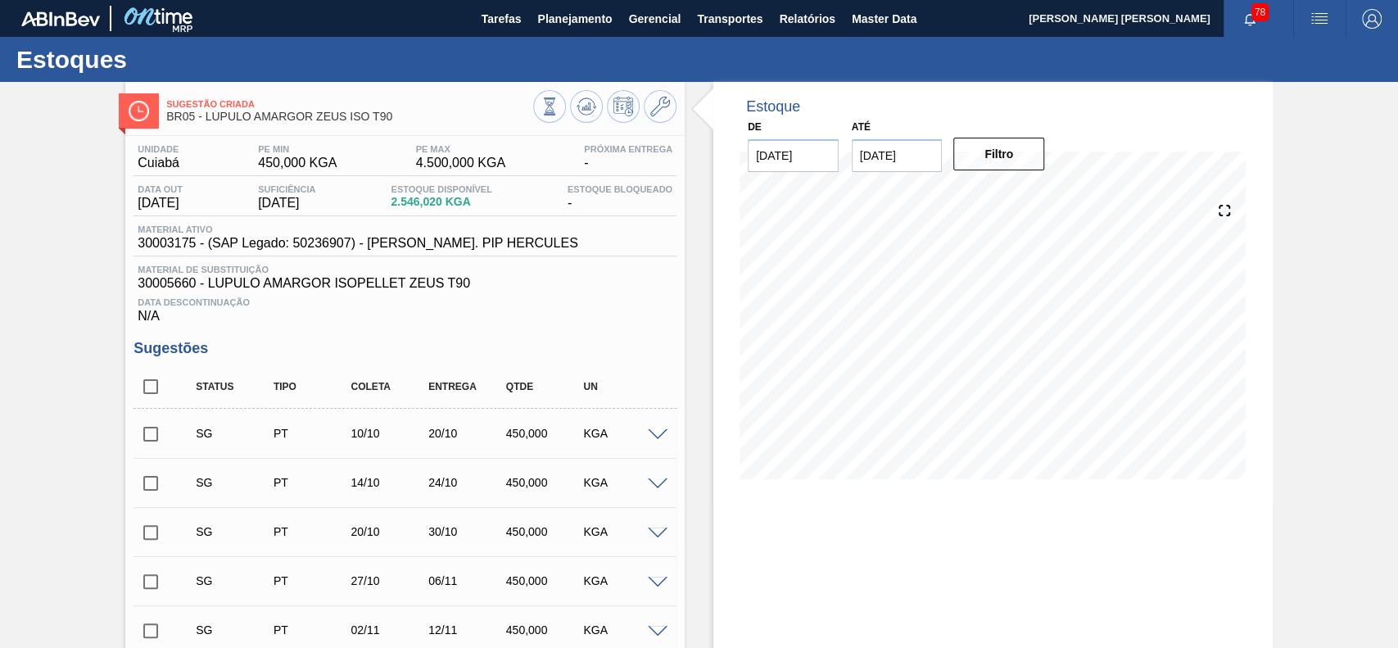
checkbox input "true"
click at [671, 100] on button at bounding box center [660, 106] width 33 height 33
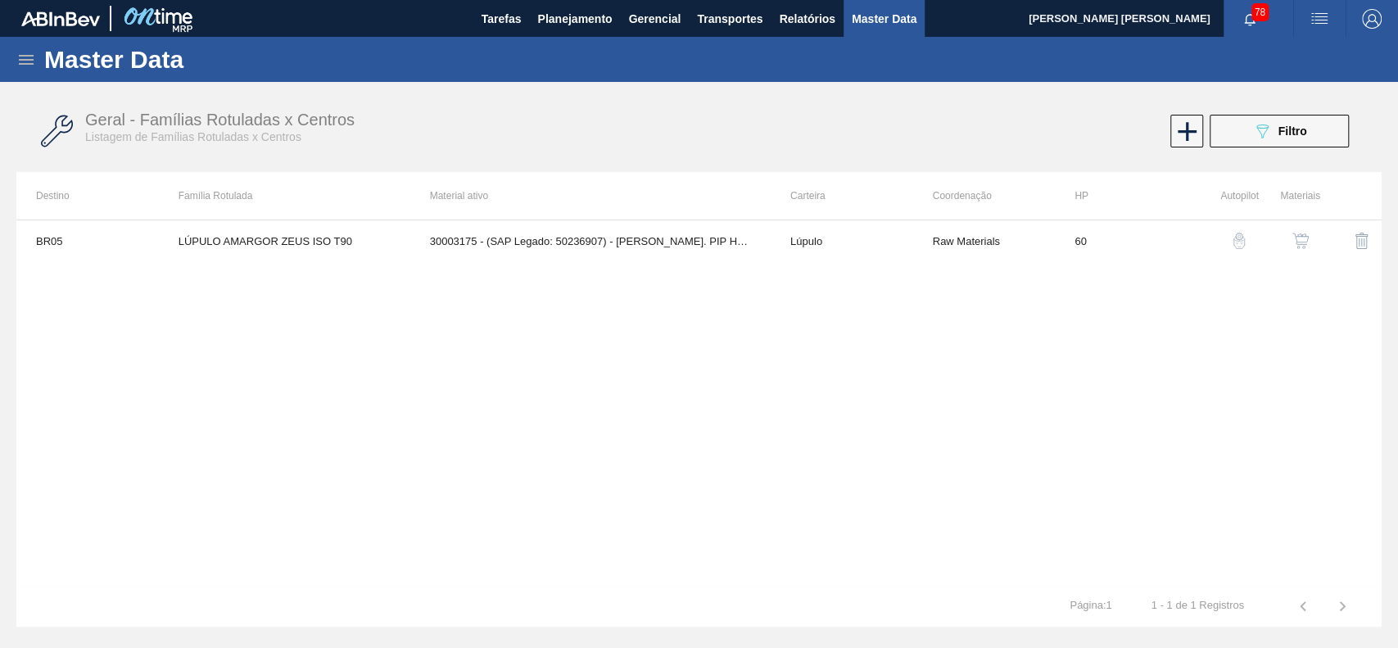
click at [1299, 242] on img "button" at bounding box center [1300, 241] width 16 height 16
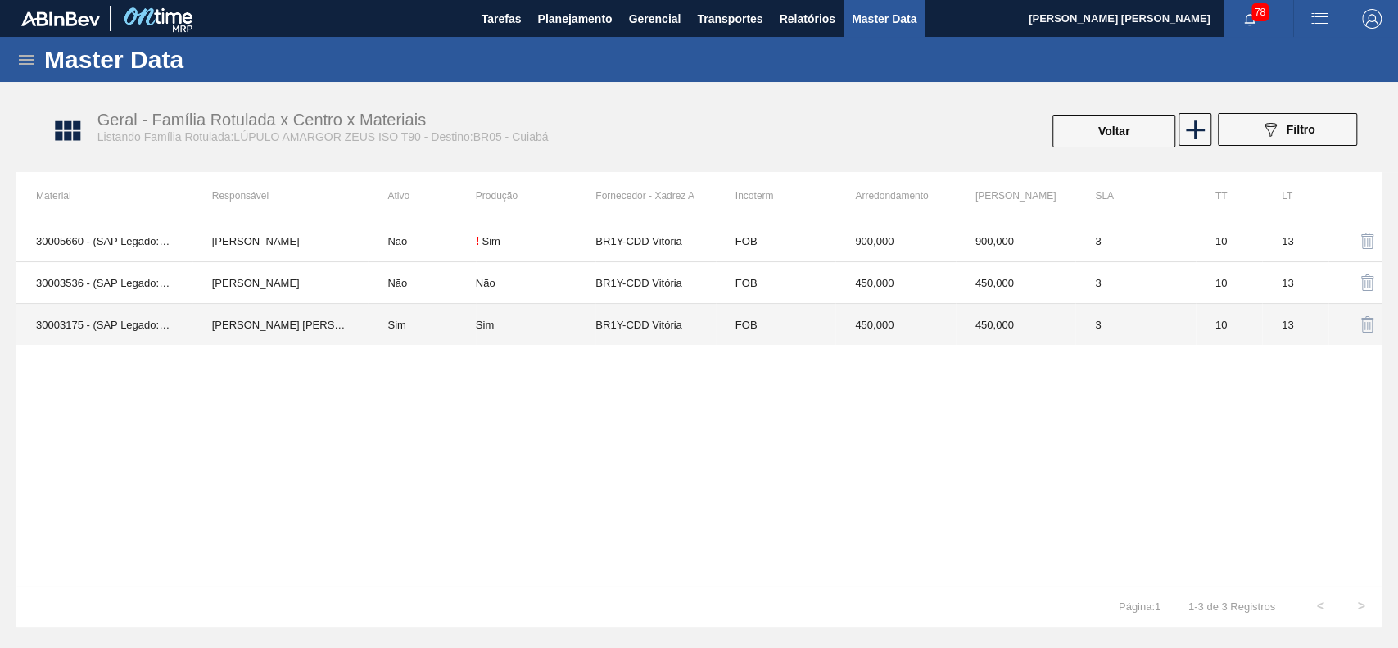
click at [291, 319] on td "[PERSON_NAME] [PERSON_NAME]" at bounding box center [280, 325] width 176 height 42
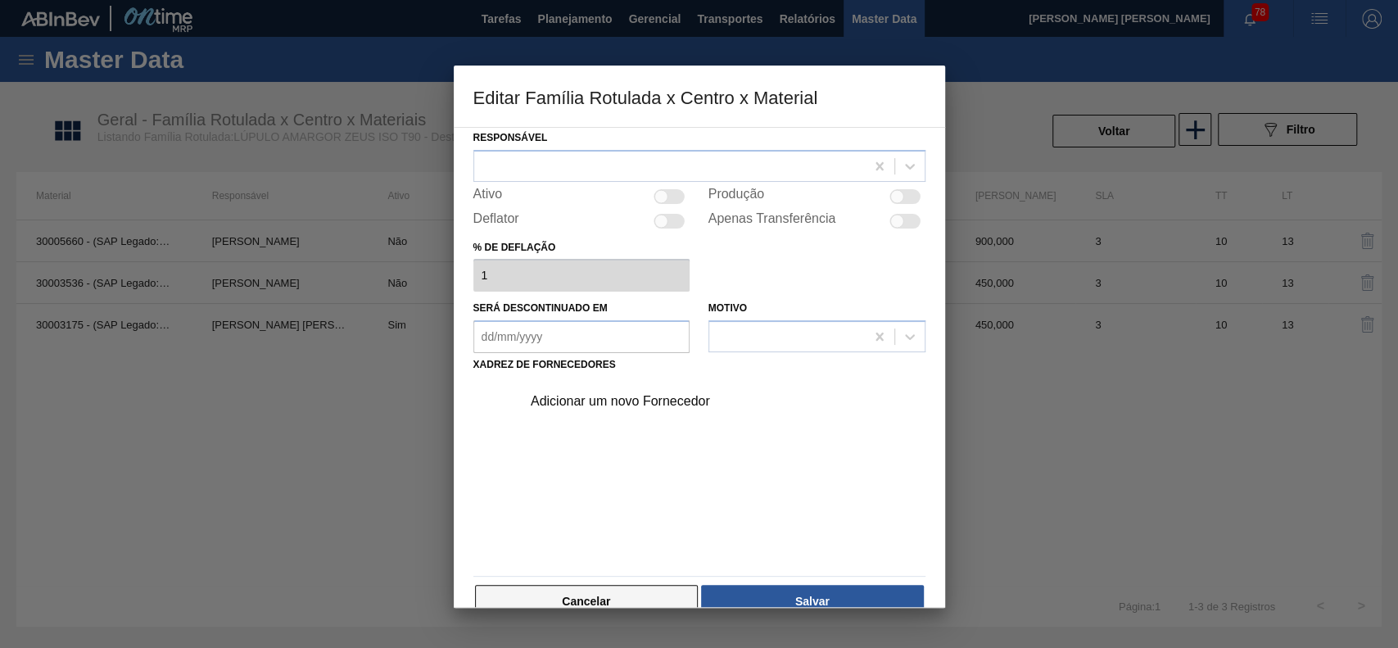
scroll to position [89, 0]
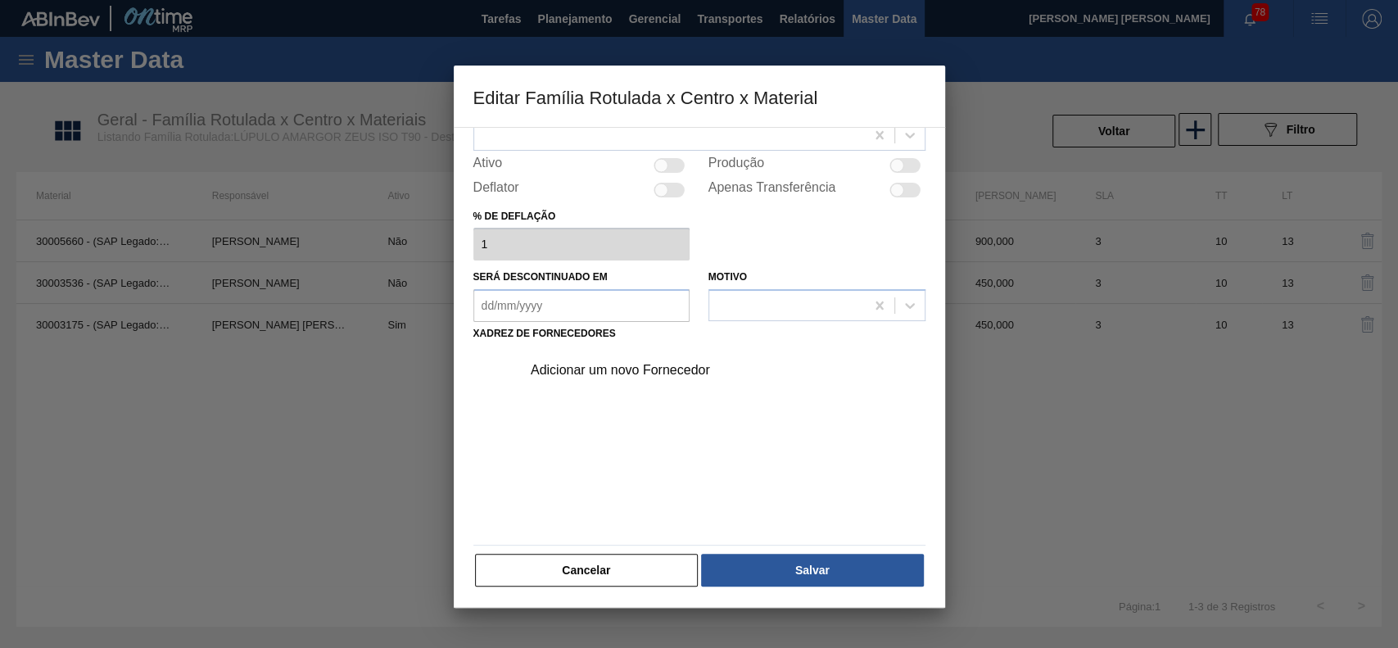
drag, startPoint x: 651, startPoint y: 568, endPoint x: 643, endPoint y: 562, distance: 10.5
click at [651, 568] on button "Cancelar" at bounding box center [587, 570] width 224 height 33
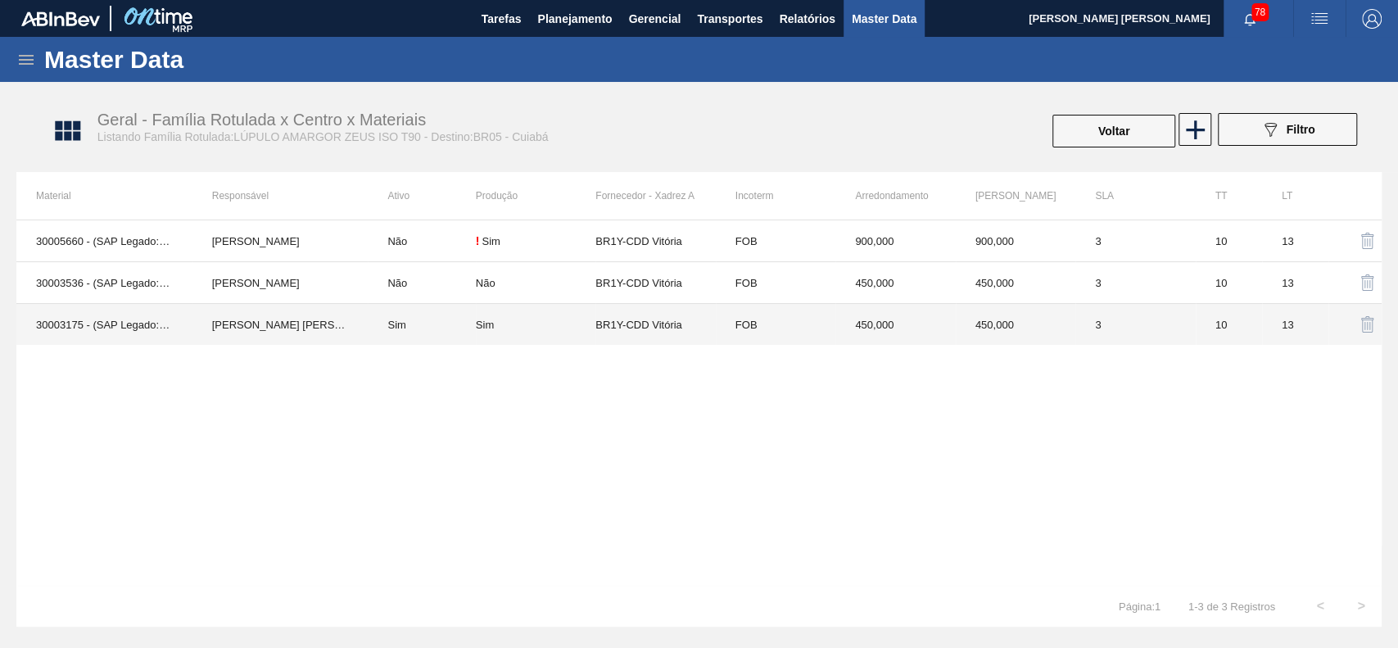
click at [247, 324] on td "[PERSON_NAME] [PERSON_NAME]" at bounding box center [280, 325] width 176 height 42
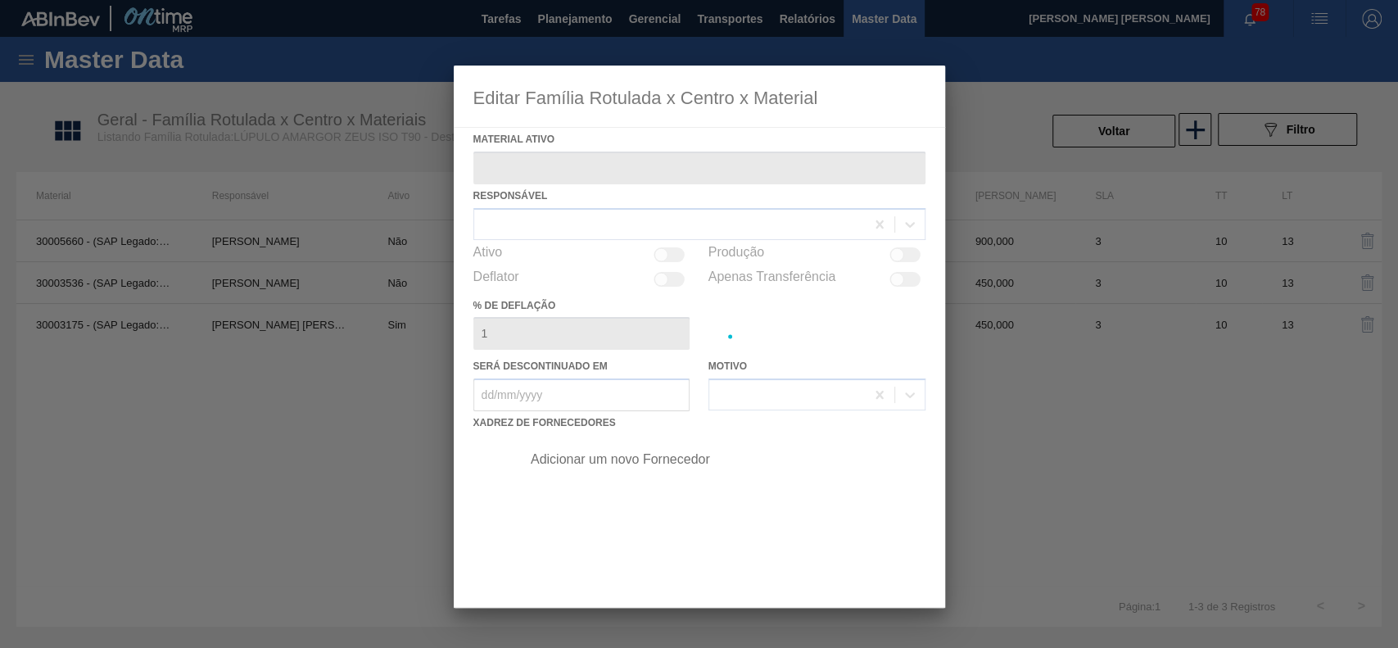
type ativo "30003175 - (SAP Legado: 50236907) - [PERSON_NAME]. PIP HERCULES"
checkbox input "true"
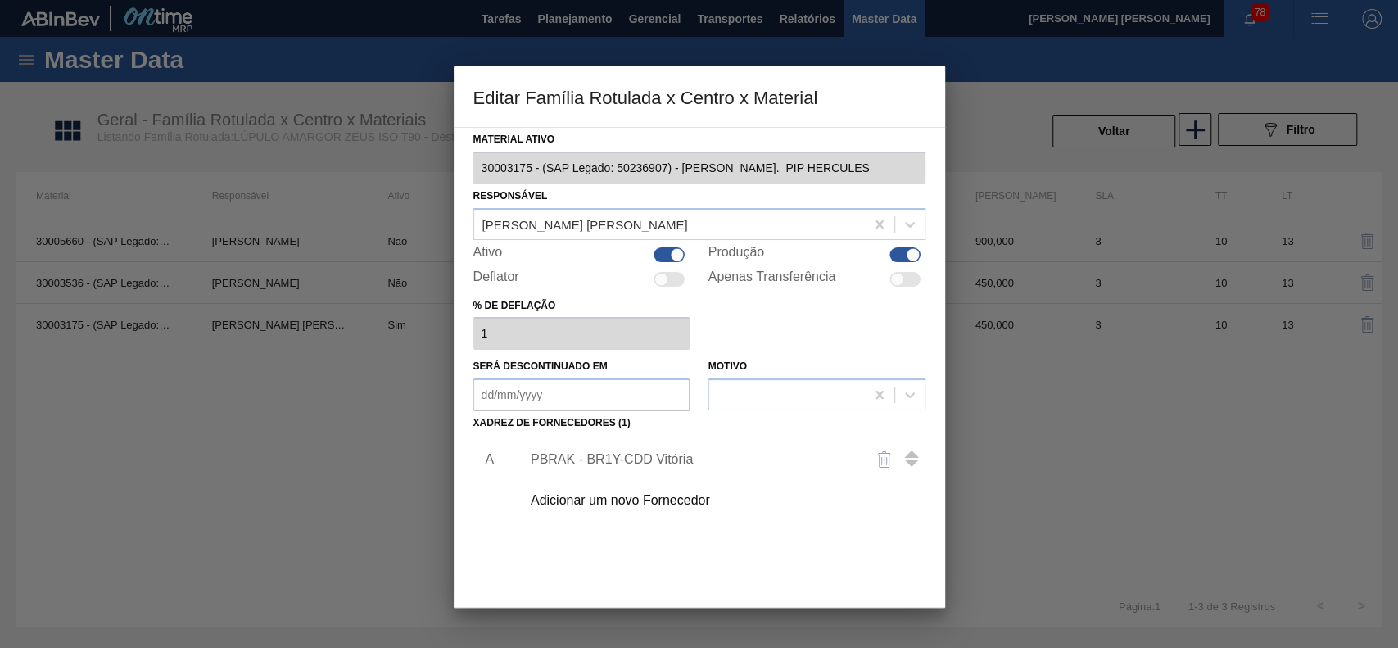
click at [675, 252] on div at bounding box center [678, 254] width 14 height 14
checkbox input "false"
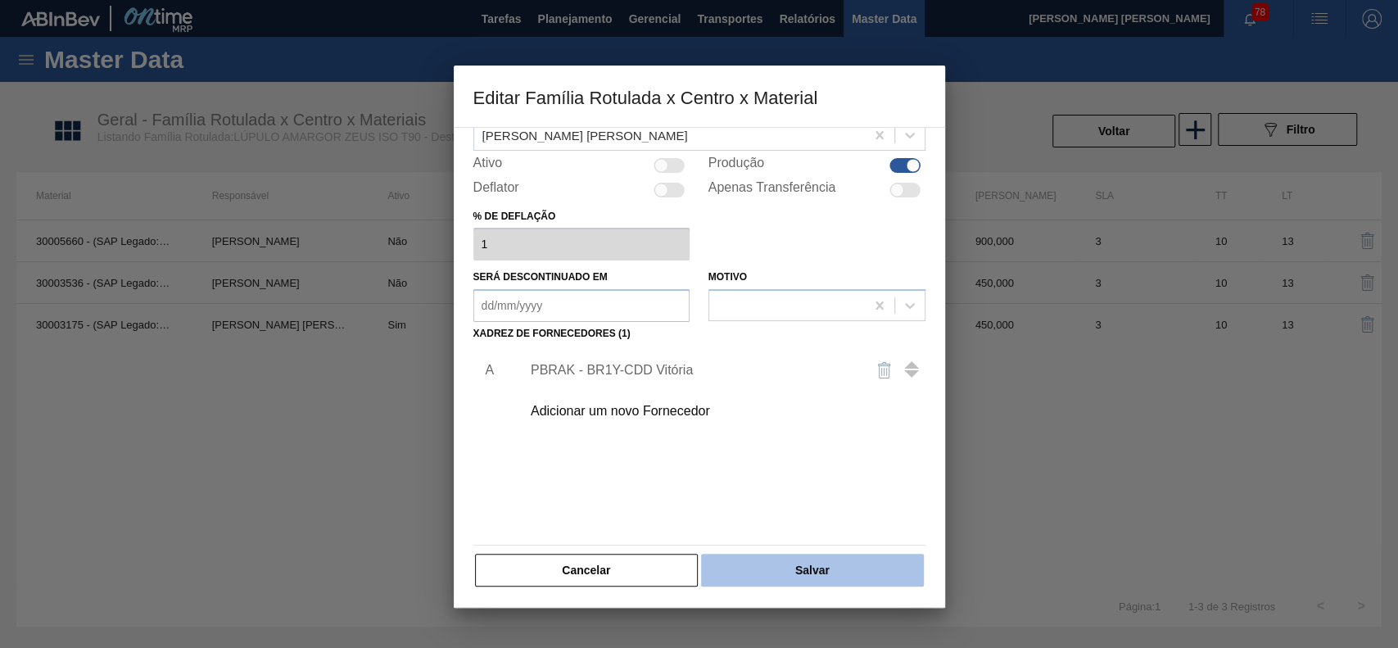
click at [787, 569] on button "Salvar" at bounding box center [812, 570] width 222 height 33
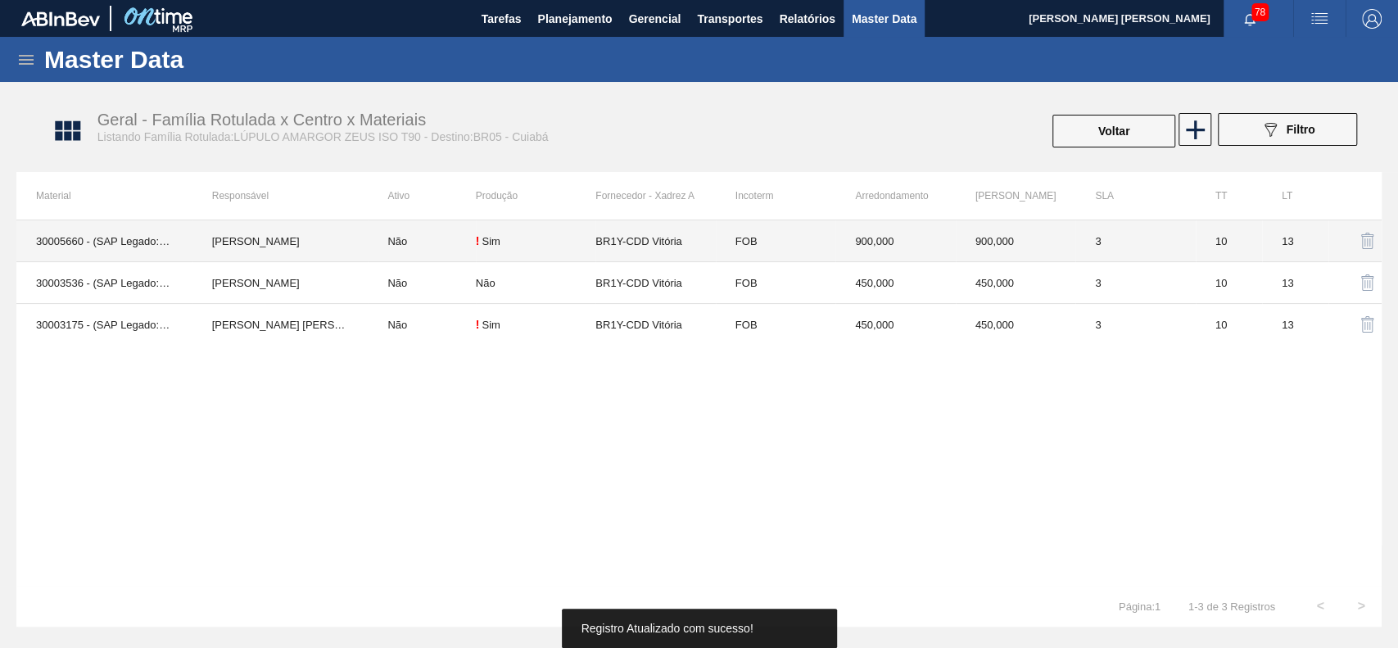
click at [249, 239] on td "[PERSON_NAME]" at bounding box center [280, 241] width 176 height 42
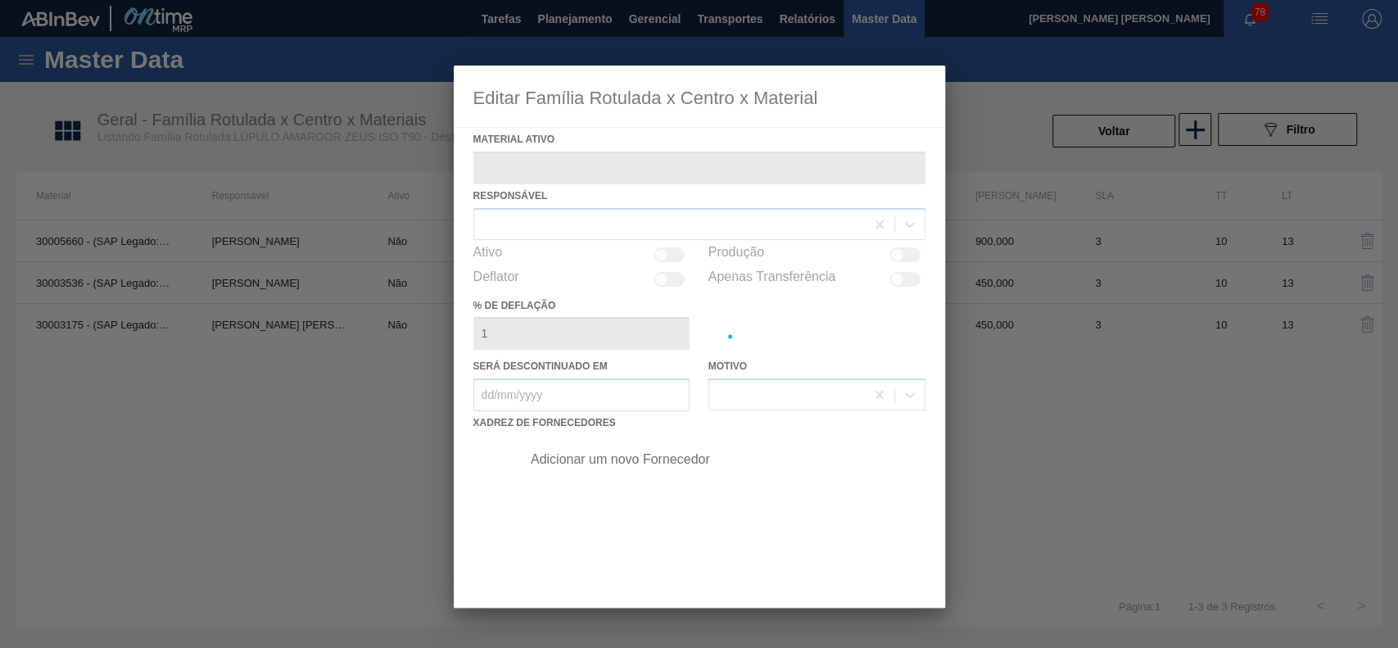
type ativo "30005660 - (SAP Legado: 50523924) - LUPULO AMARGOR ISOPELLET ZEUS T90"
checkbox input "true"
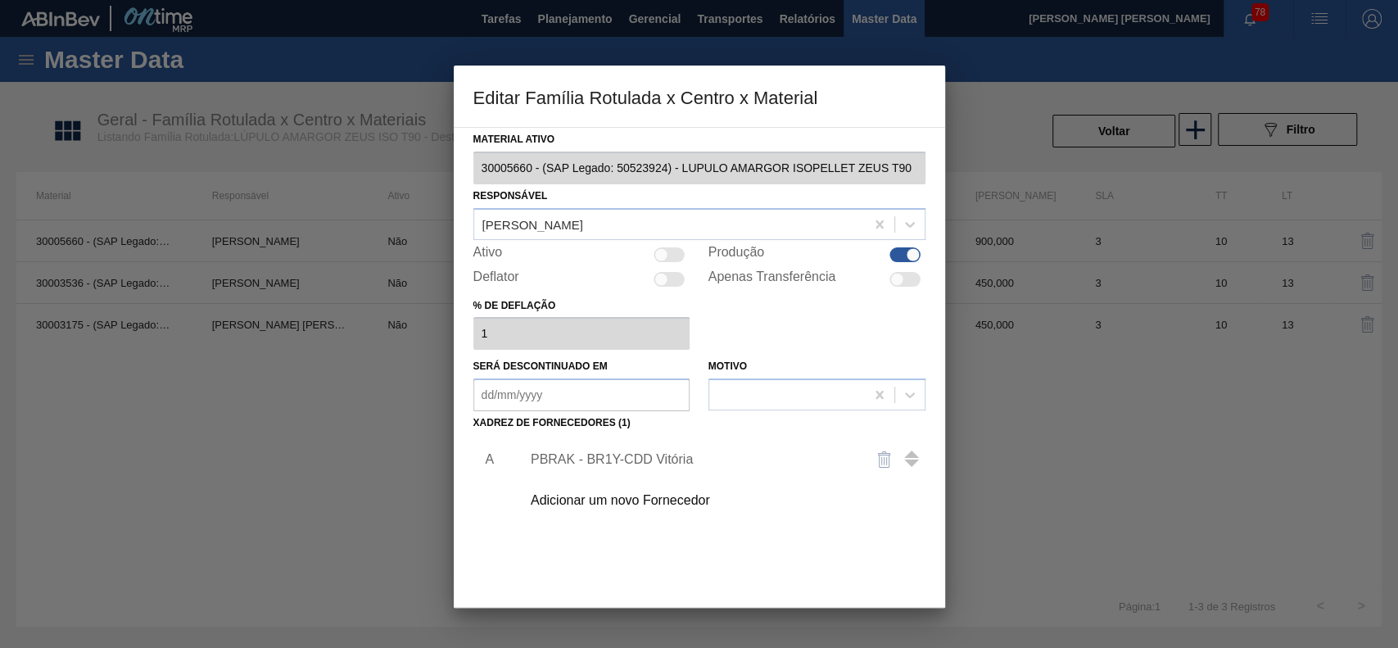
click at [659, 252] on div at bounding box center [661, 254] width 14 height 14
checkbox input "true"
click at [625, 473] on div "PBRAK - BR1Y-CDD Vitória" at bounding box center [719, 459] width 414 height 41
click at [627, 459] on div "PBRAK - BR1Y-CDD Vitória" at bounding box center [691, 459] width 321 height 15
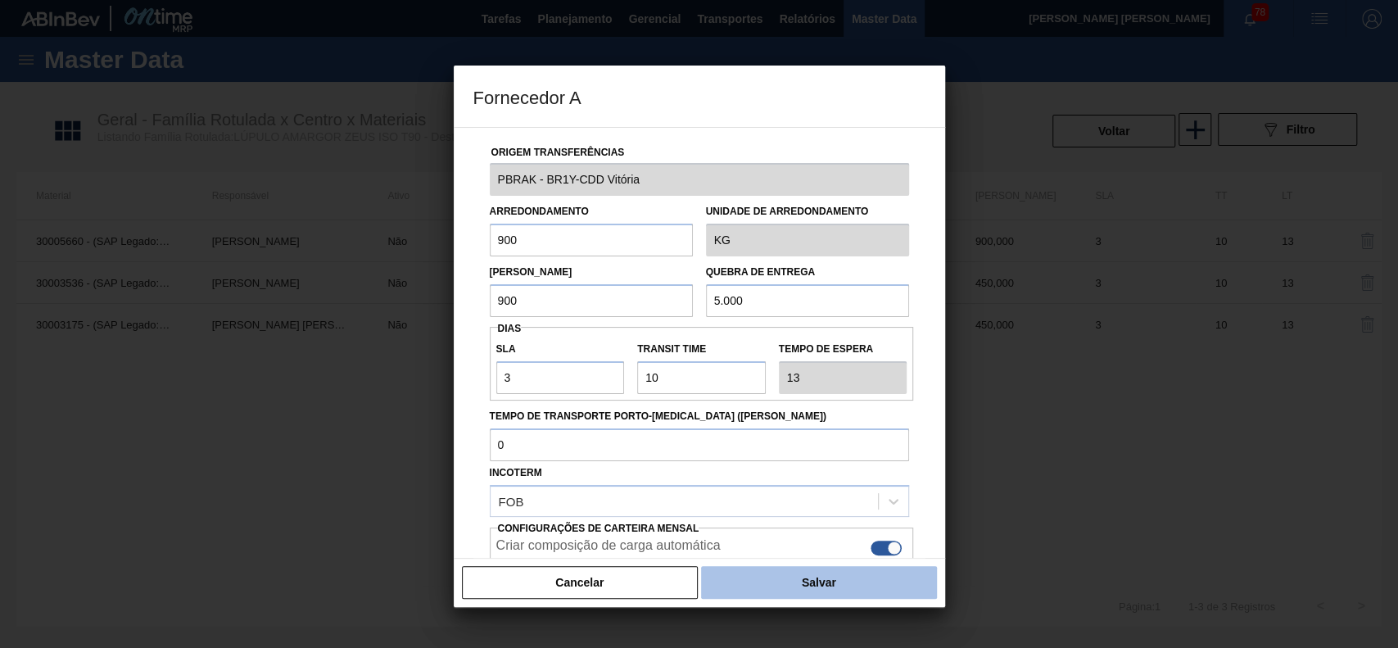
click at [875, 568] on button "Salvar" at bounding box center [818, 582] width 235 height 33
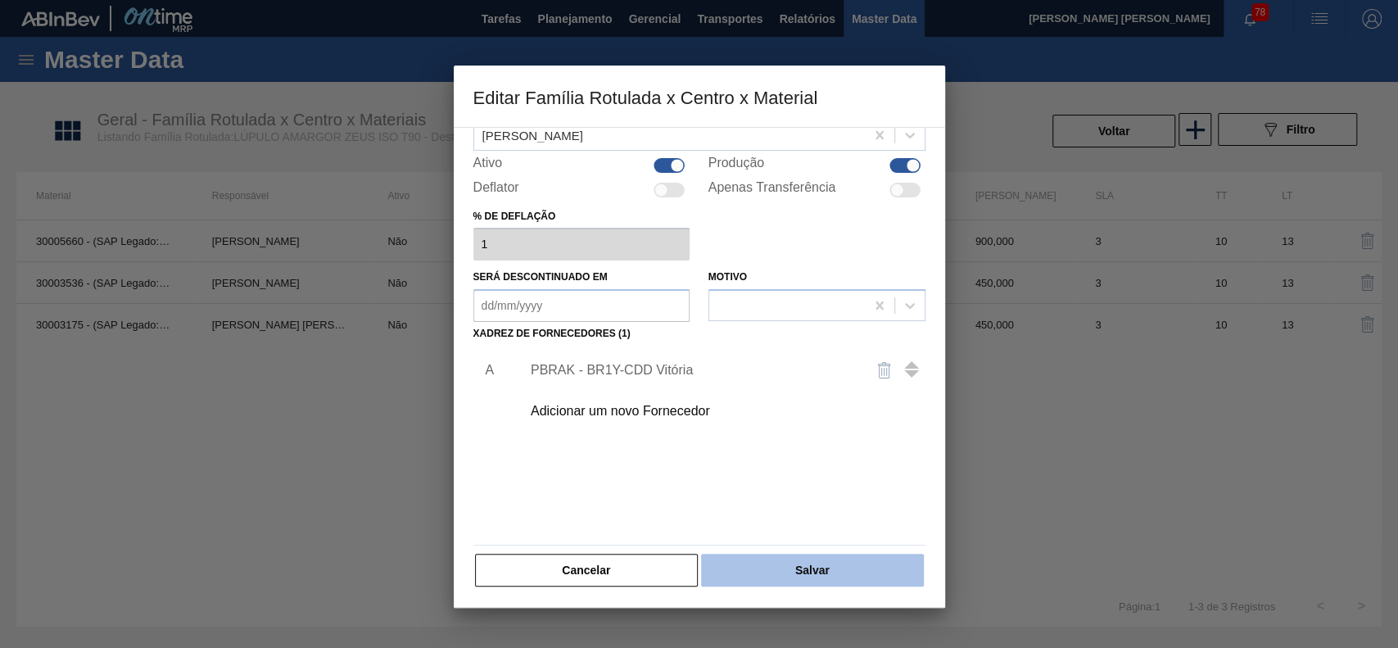
click at [842, 554] on button "Salvar" at bounding box center [812, 570] width 222 height 33
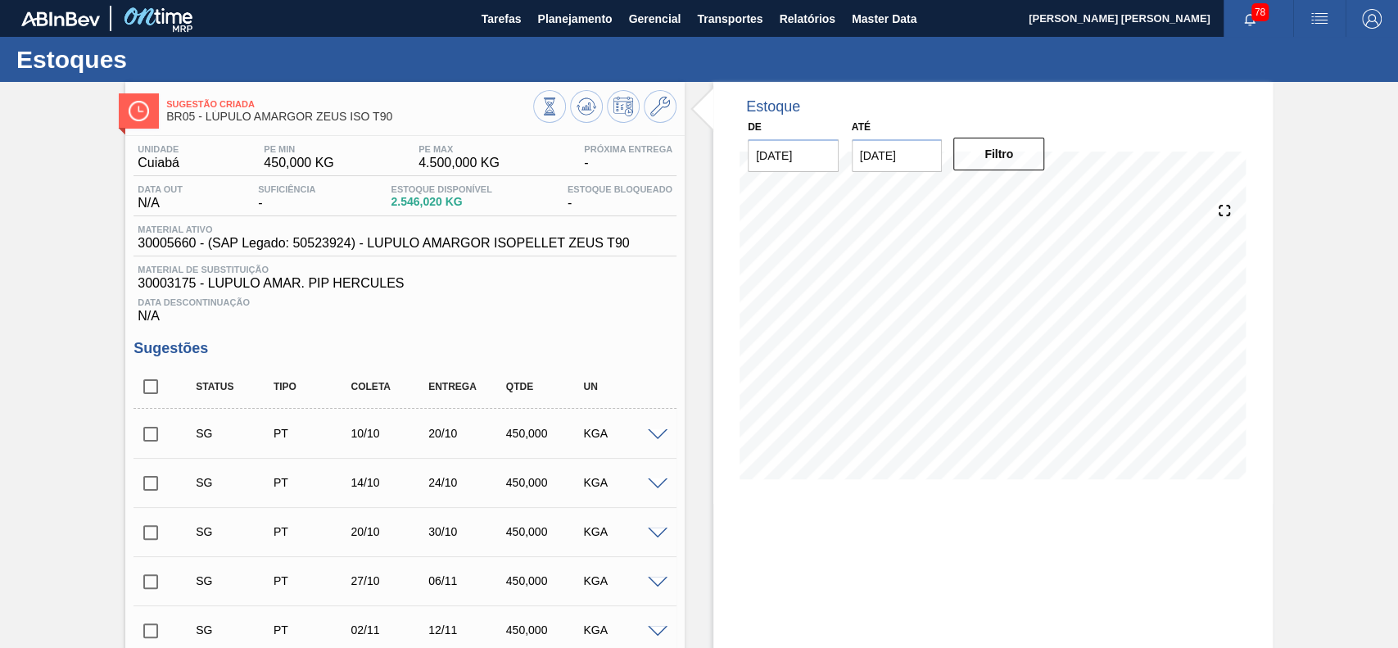
click at [152, 383] on input "checkbox" at bounding box center [151, 386] width 34 height 34
checkbox input "true"
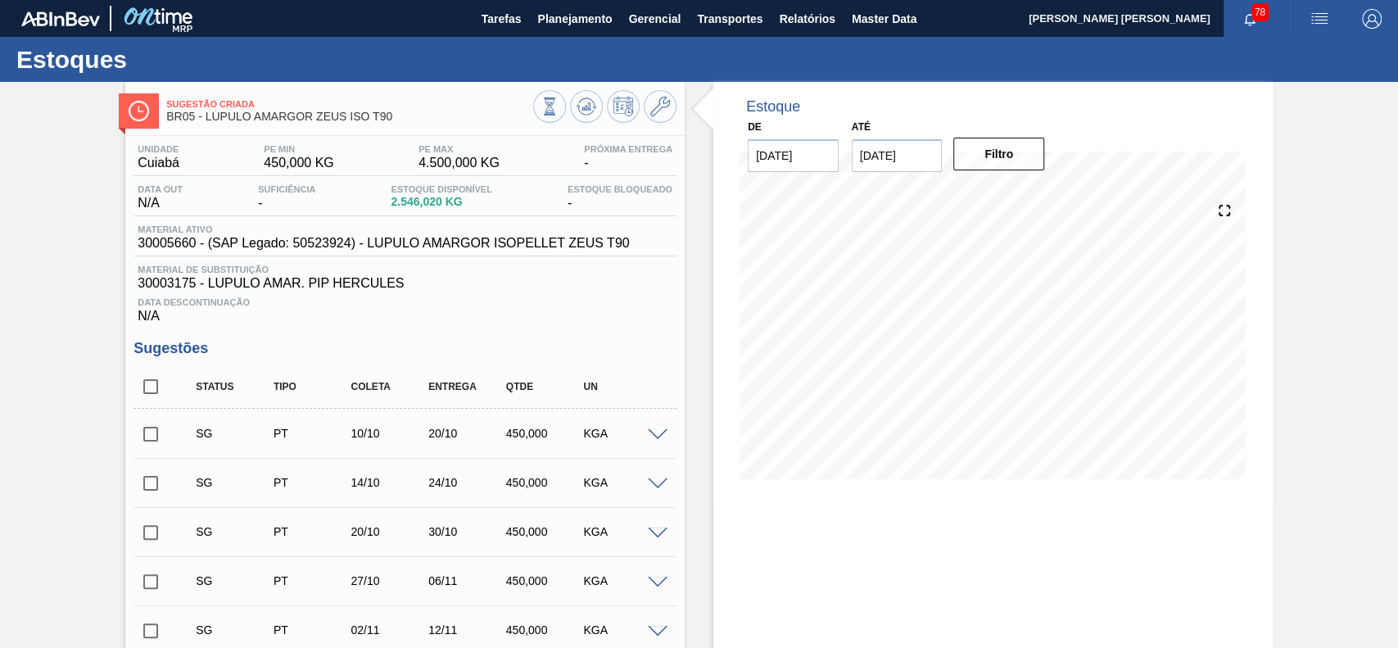
checkbox input "true"
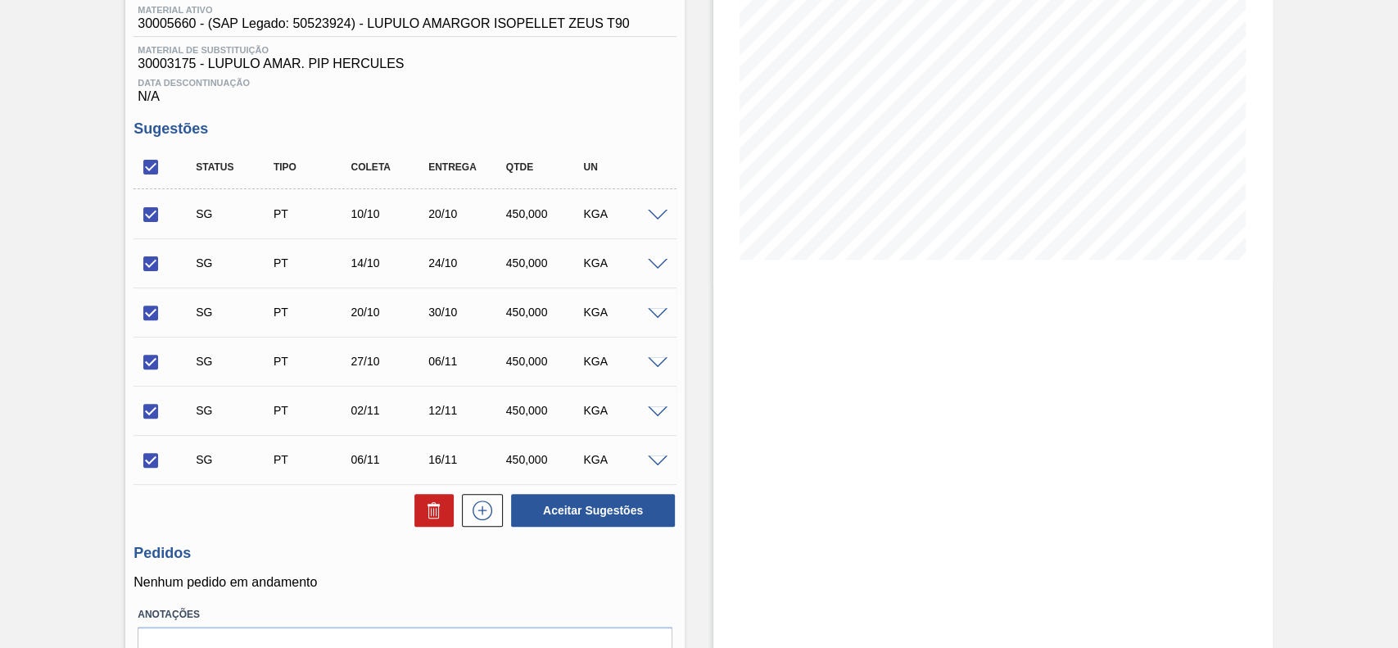
scroll to position [312, 0]
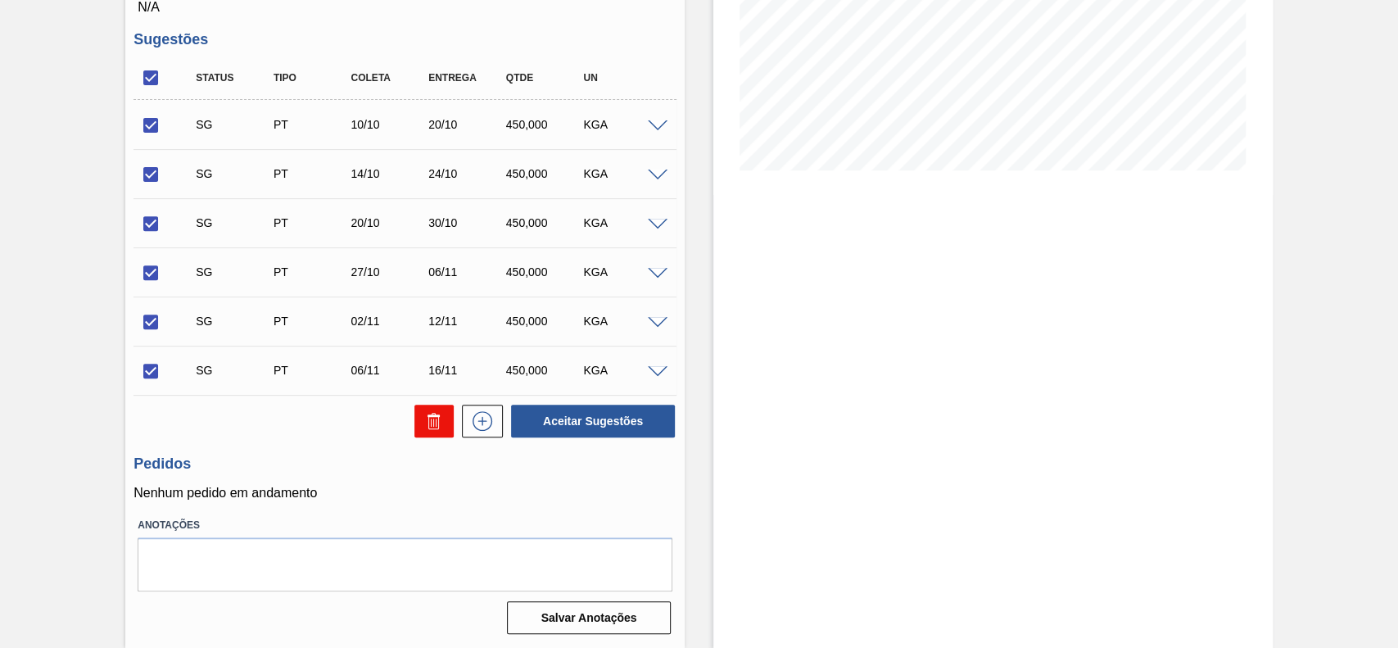
click at [420, 428] on button at bounding box center [433, 421] width 39 height 33
checkbox input "false"
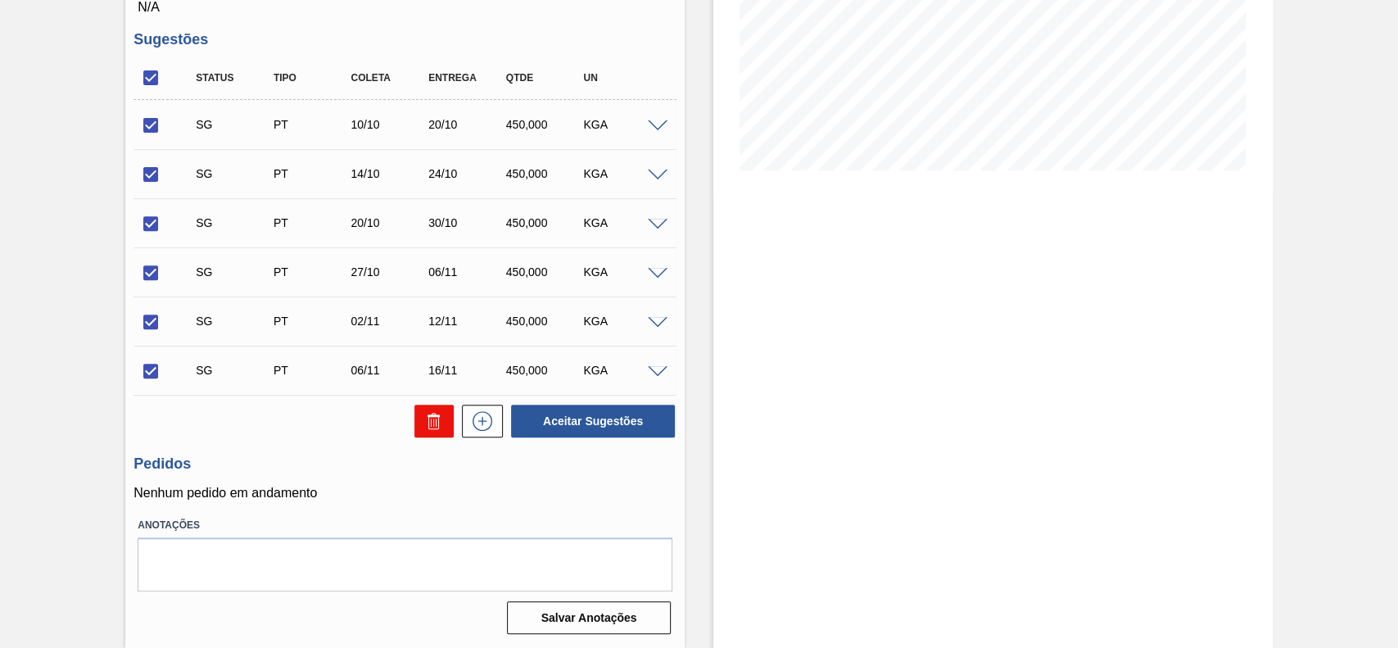
checkbox input "false"
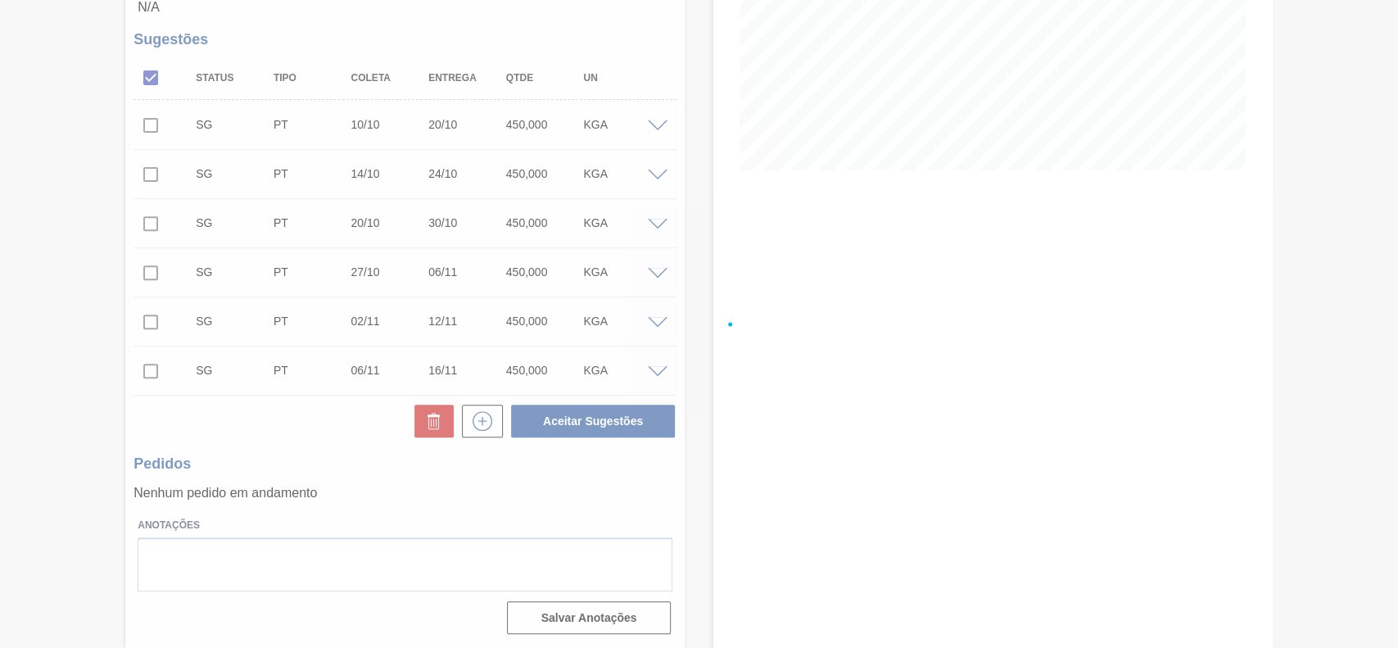
scroll to position [57, 0]
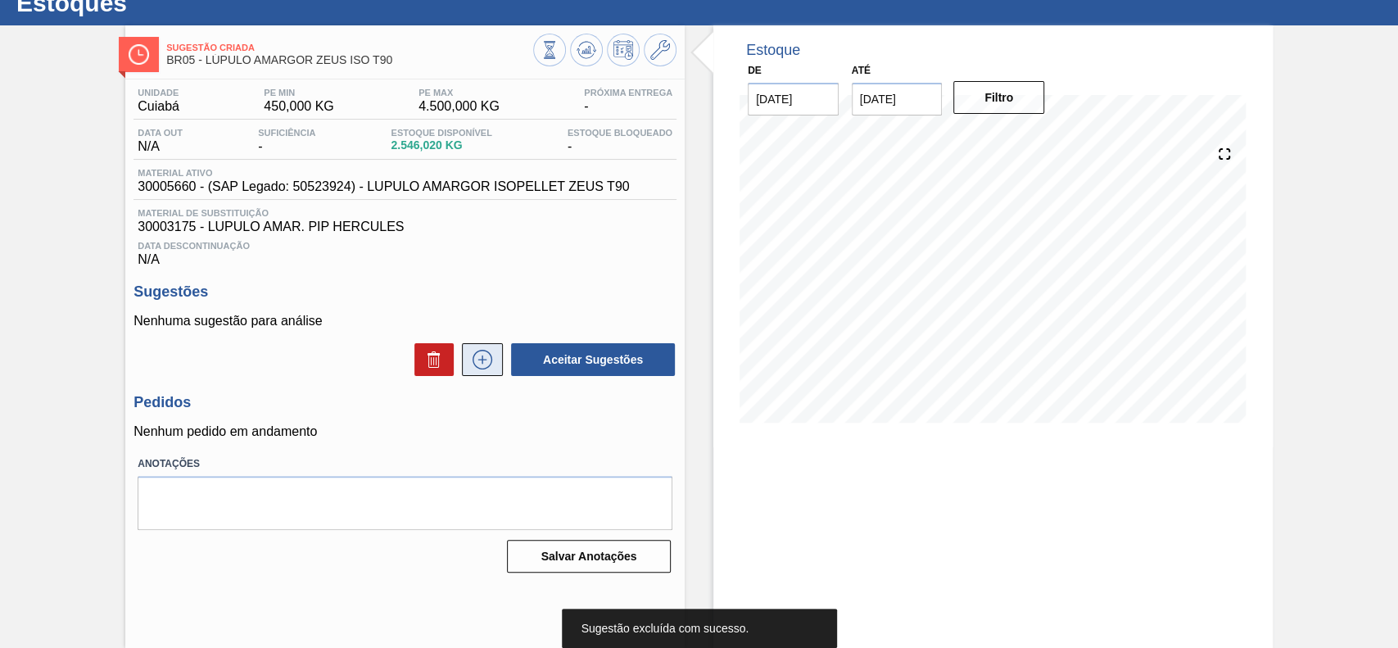
click at [491, 369] on icon at bounding box center [482, 360] width 26 height 20
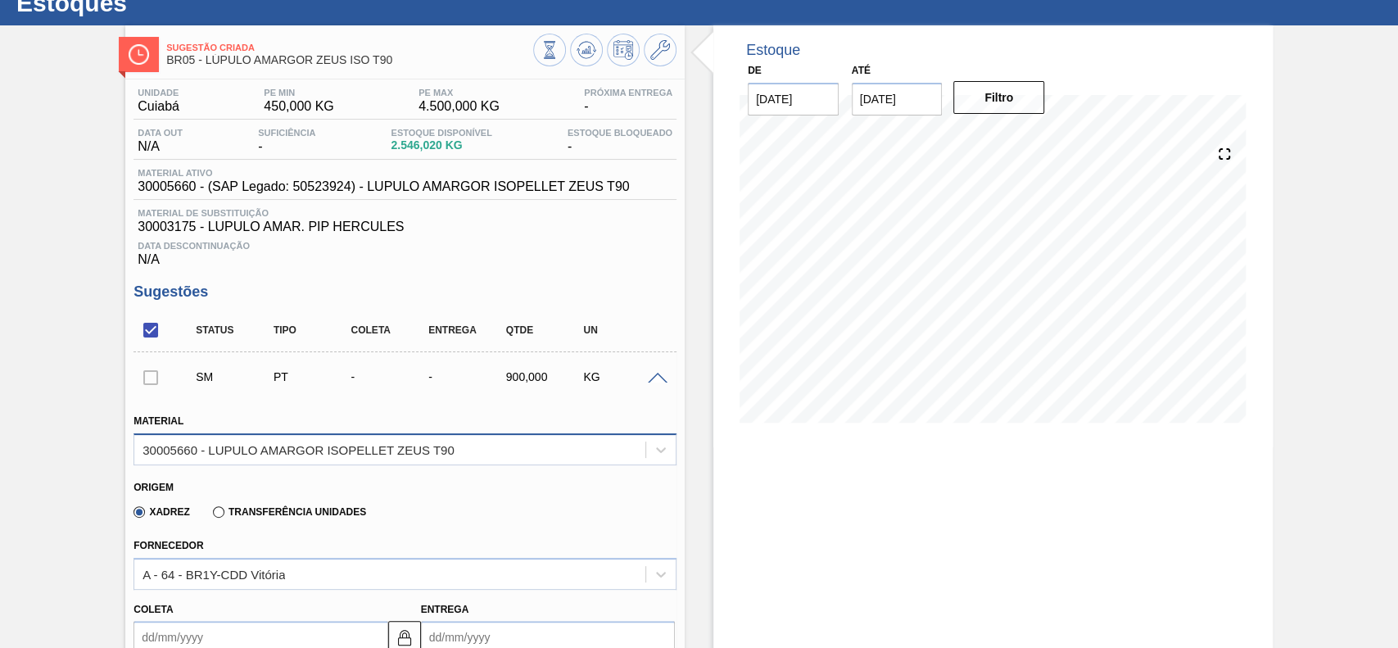
scroll to position [384, 0]
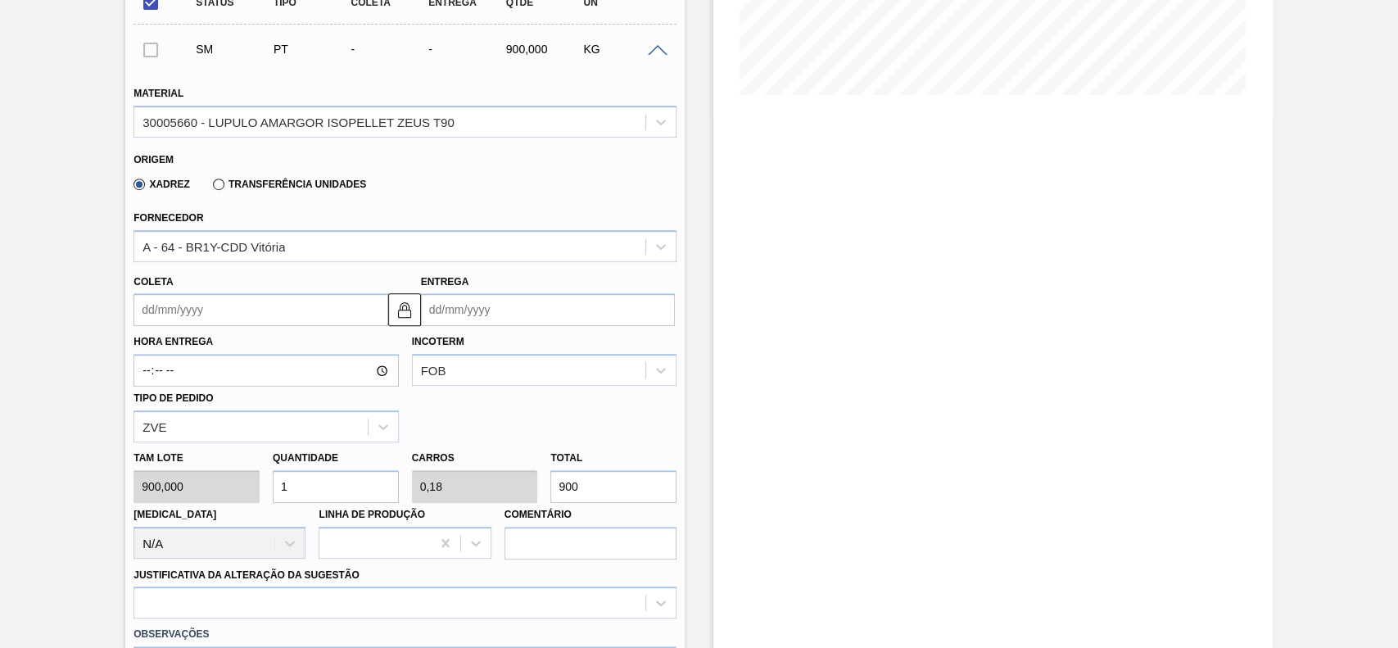
click at [232, 326] on input "Coleta" at bounding box center [261, 309] width 254 height 33
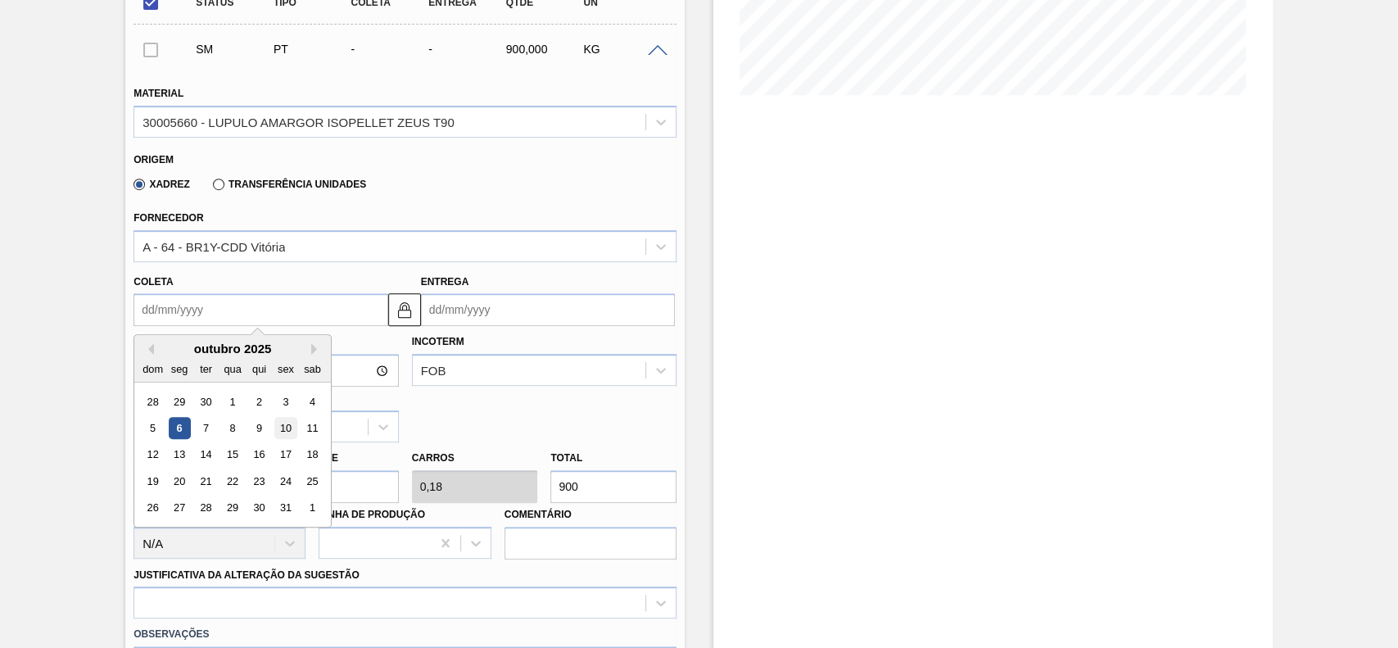
click at [287, 428] on div "10" at bounding box center [286, 428] width 22 height 22
type input "[DATE]"
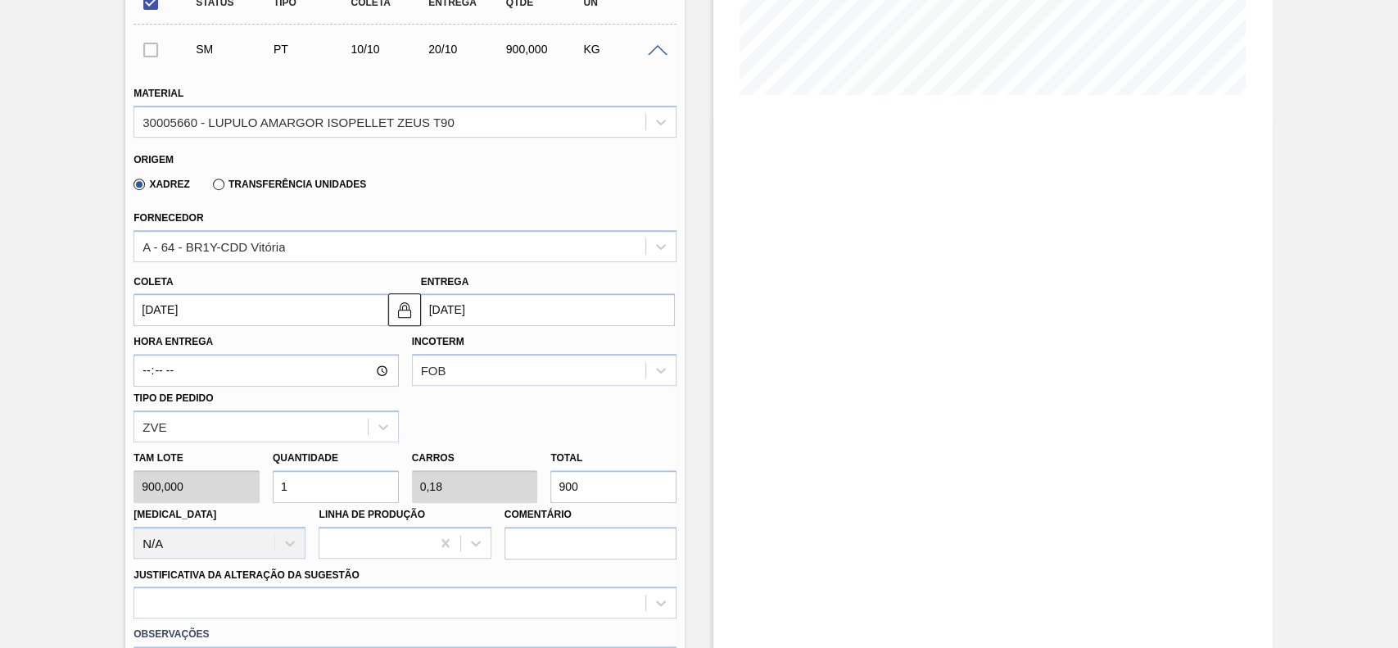
click at [346, 499] on input "1" at bounding box center [336, 486] width 126 height 33
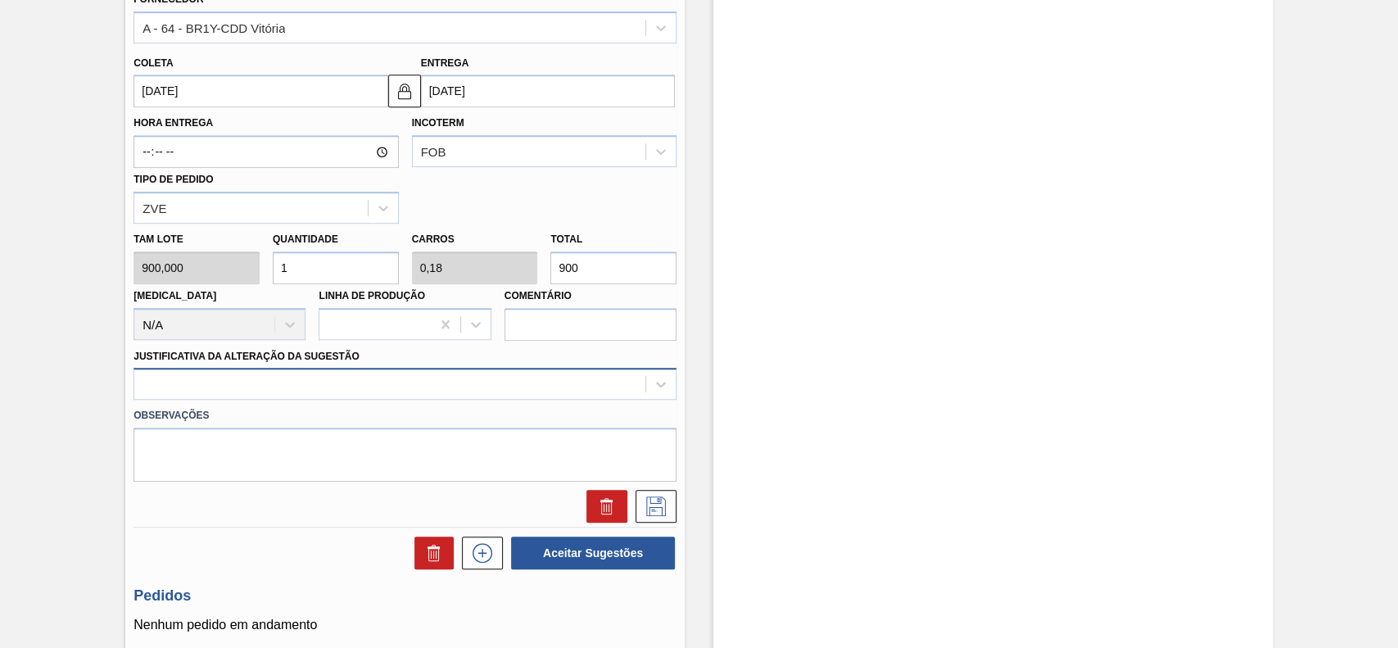
click at [293, 383] on div at bounding box center [389, 385] width 511 height 24
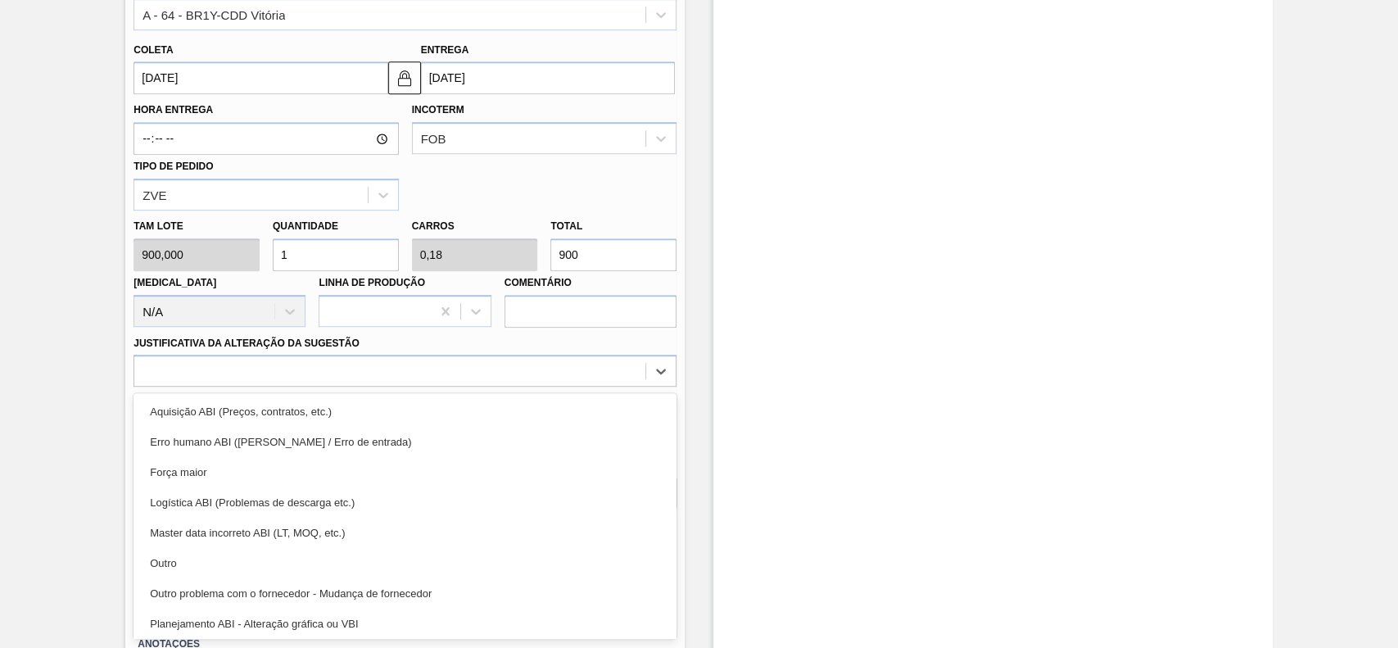
click at [250, 557] on div "Outro" at bounding box center [405, 563] width 543 height 30
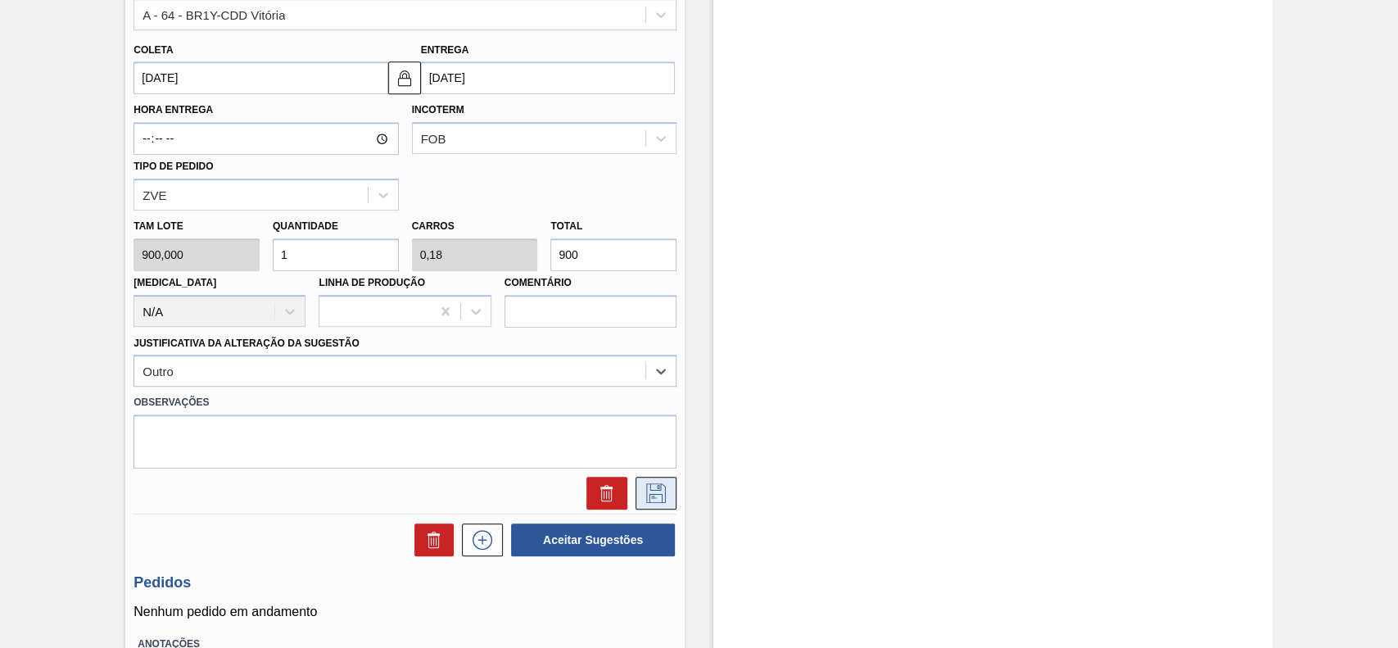
click at [654, 498] on icon at bounding box center [656, 493] width 26 height 20
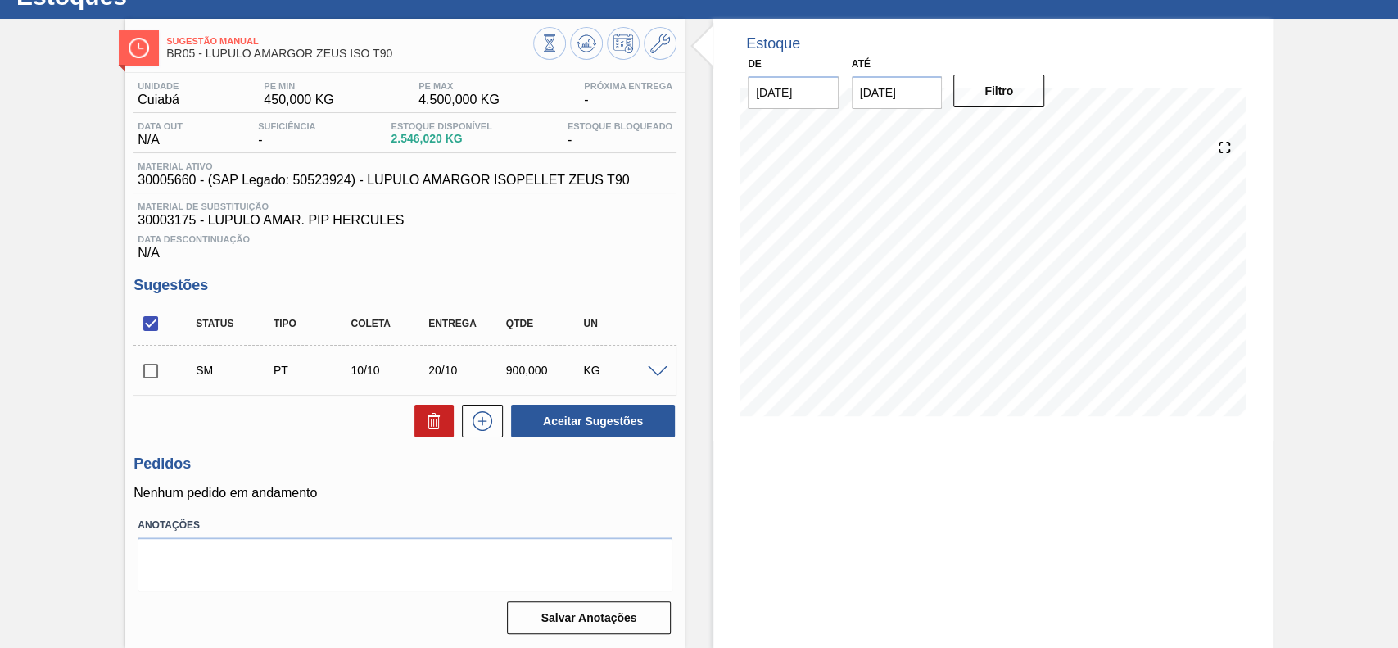
scroll to position [66, 0]
click at [935, 83] on input "[DATE]" at bounding box center [897, 92] width 91 height 33
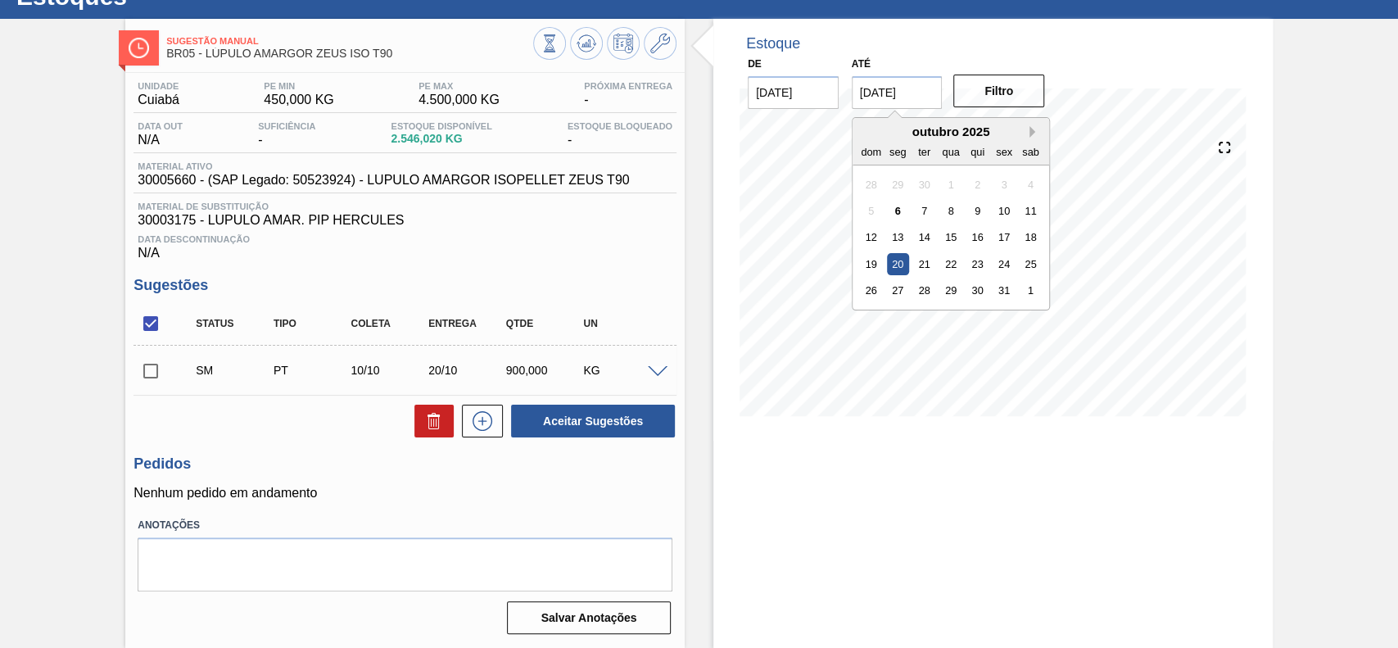
click at [1030, 126] on button "Next Month" at bounding box center [1035, 131] width 11 height 11
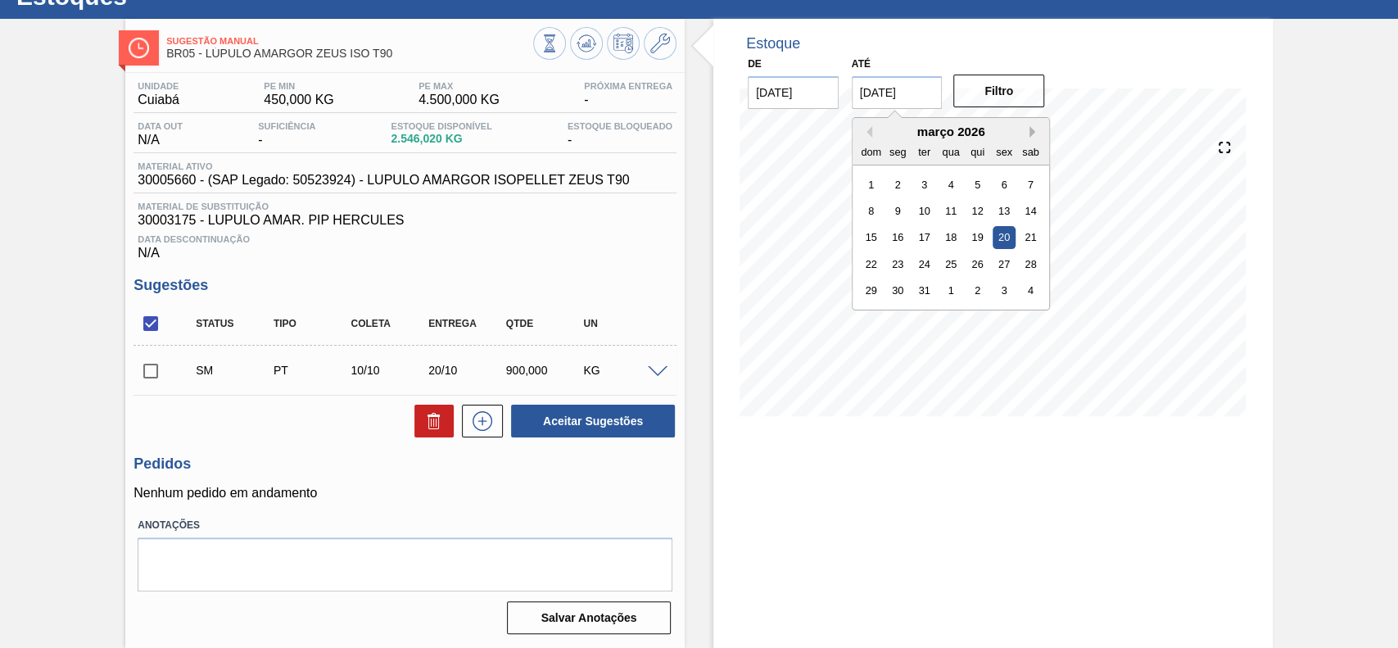
click at [1030, 126] on button "Next Month" at bounding box center [1035, 131] width 11 height 11
click at [1026, 287] on div "2" at bounding box center [1031, 290] width 22 height 22
type input "[DATE]"
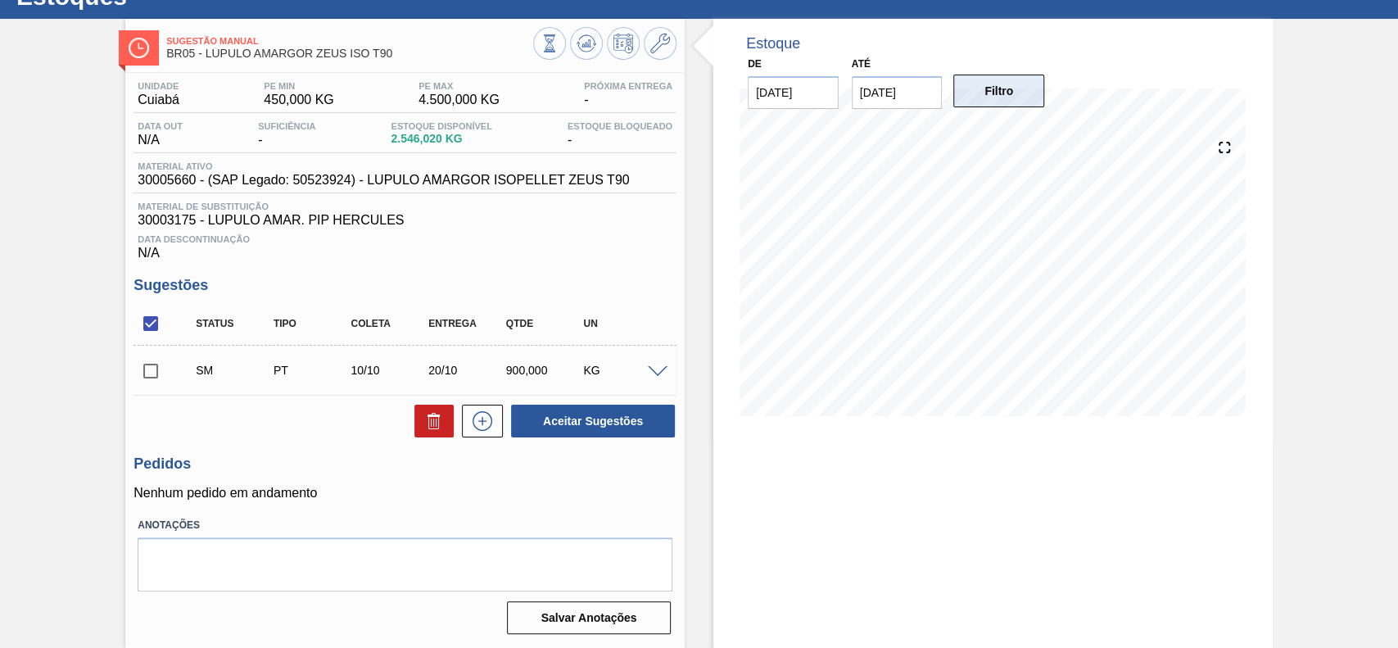
click at [1030, 84] on button "Filtro" at bounding box center [998, 91] width 91 height 33
click at [153, 370] on input "checkbox" at bounding box center [151, 371] width 34 height 34
checkbox input "true"
click at [577, 416] on button "Aceitar Sugestões" at bounding box center [593, 421] width 164 height 33
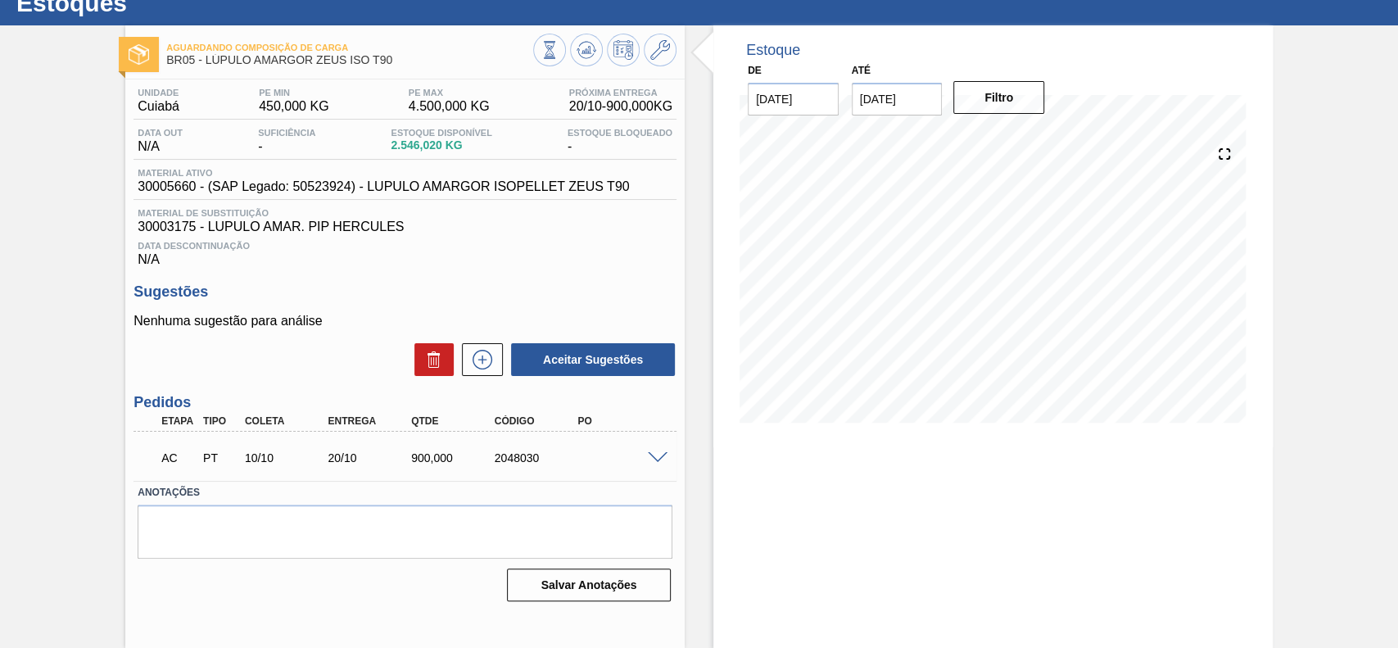
scroll to position [57, 0]
click at [656, 463] on span at bounding box center [658, 458] width 20 height 12
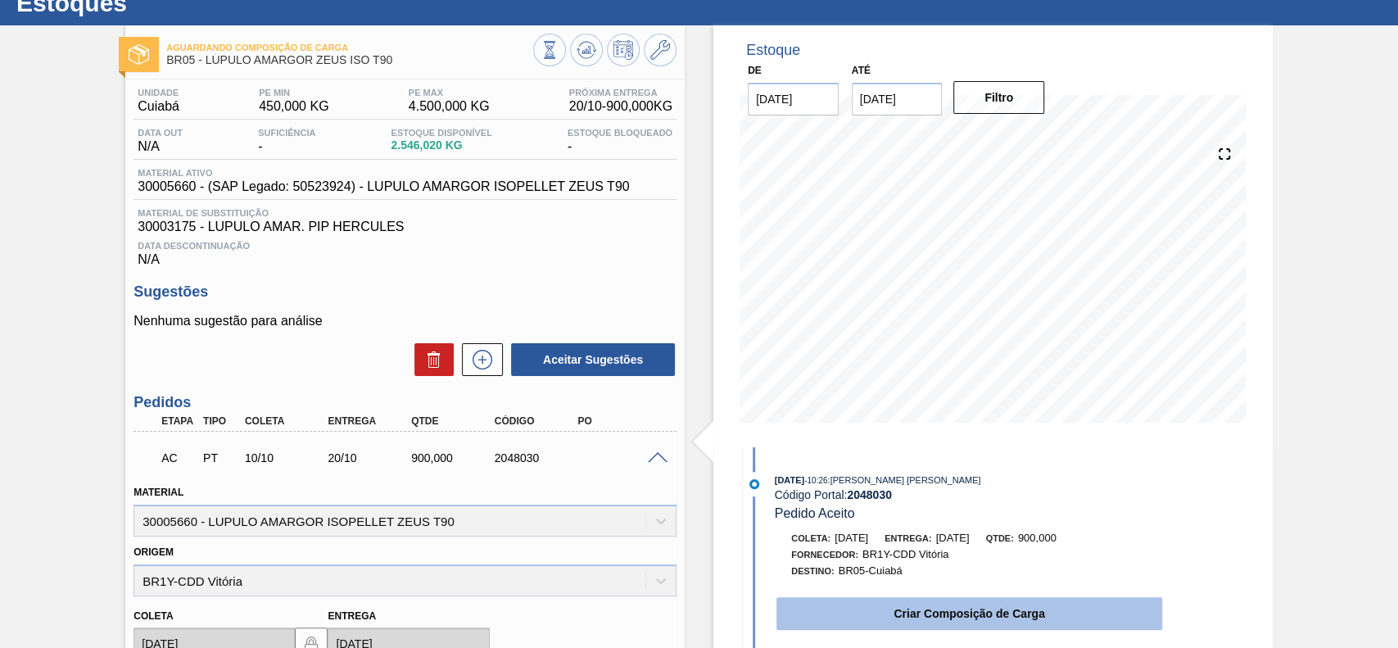
click at [939, 610] on button "Criar Composição de Carga" at bounding box center [969, 613] width 386 height 33
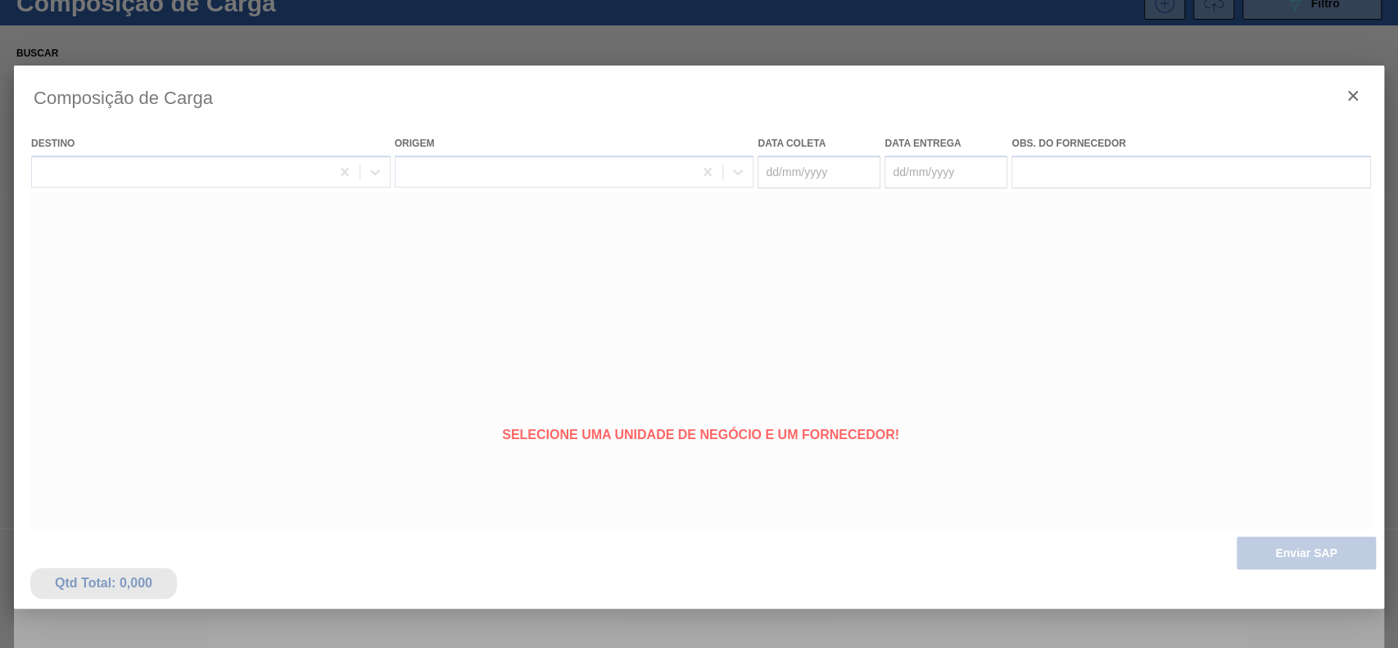
type coleta "[DATE]"
type Entrega "[DATE]"
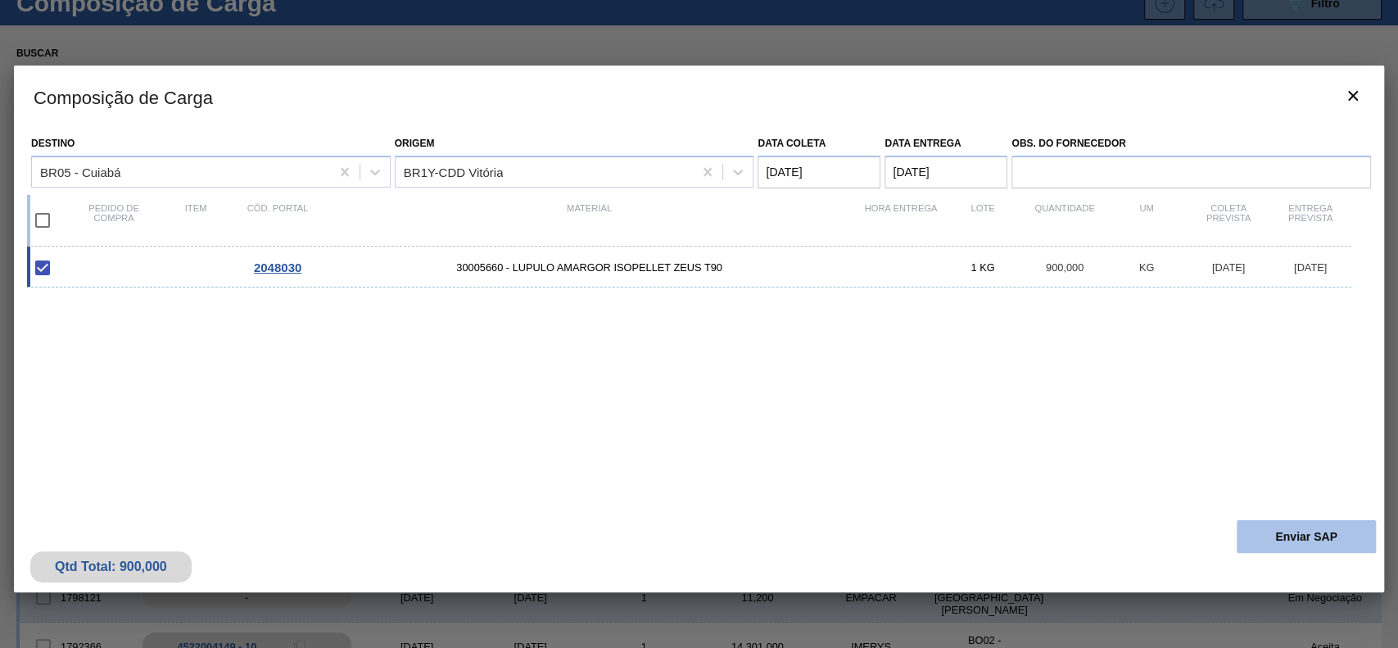
click at [1297, 530] on button "Enviar SAP" at bounding box center [1306, 536] width 139 height 33
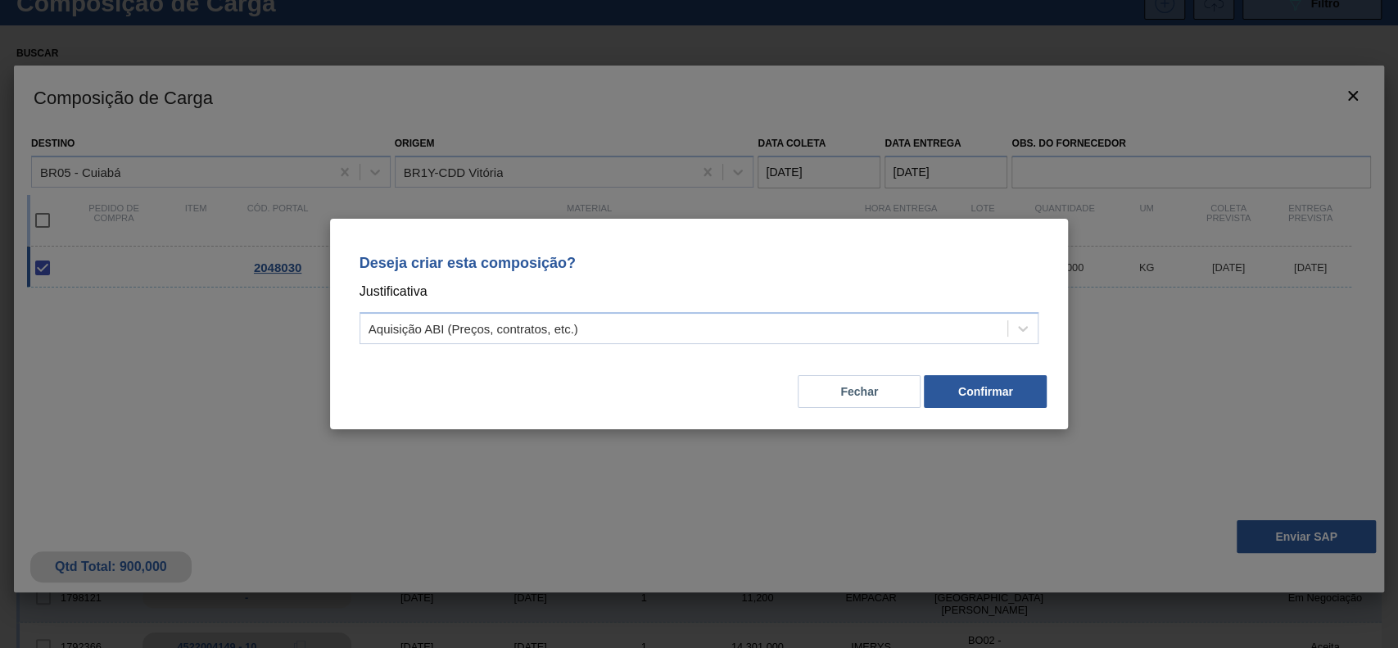
click at [680, 351] on div "Deseja criar esta composição? Justificativa Aquisição ABI (Preços, contratos, e…" at bounding box center [699, 295] width 699 height 115
click at [591, 333] on div "Aquisição ABI (Preços, contratos, etc.)" at bounding box center [684, 329] width 648 height 24
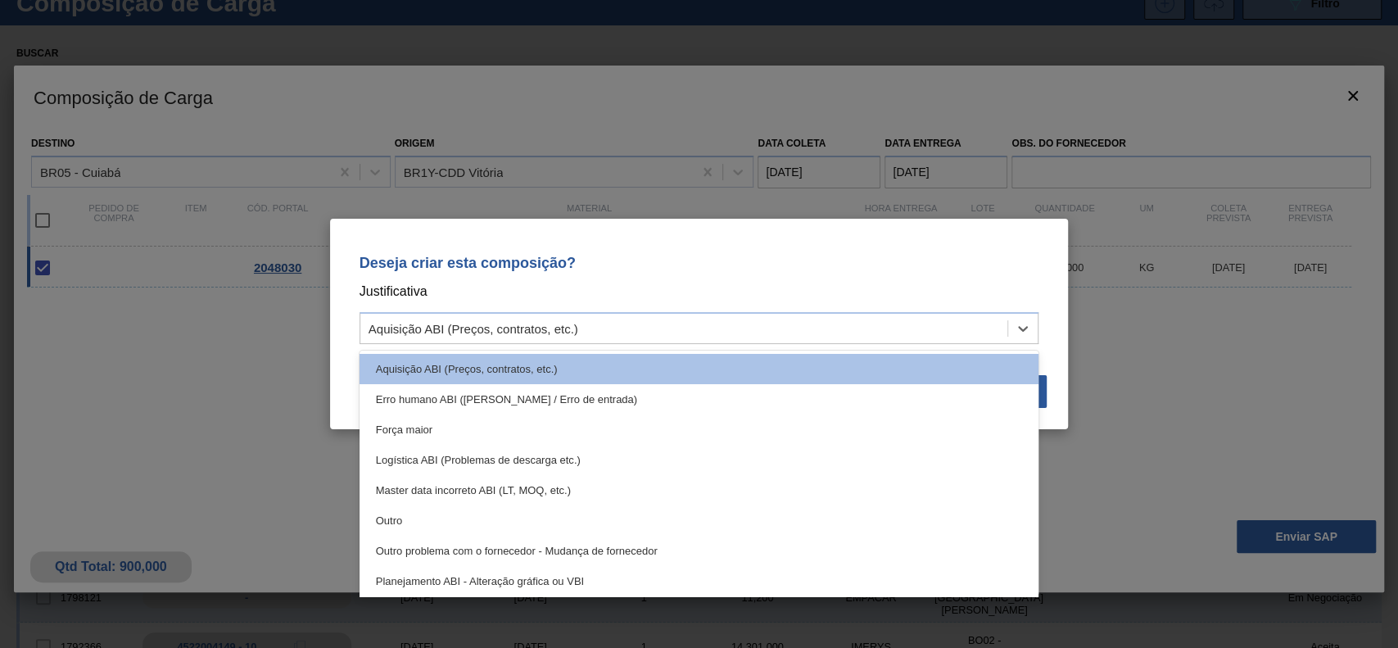
drag, startPoint x: 480, startPoint y: 532, endPoint x: 818, endPoint y: 491, distance: 340.7
click at [485, 532] on div "Outro" at bounding box center [700, 520] width 680 height 30
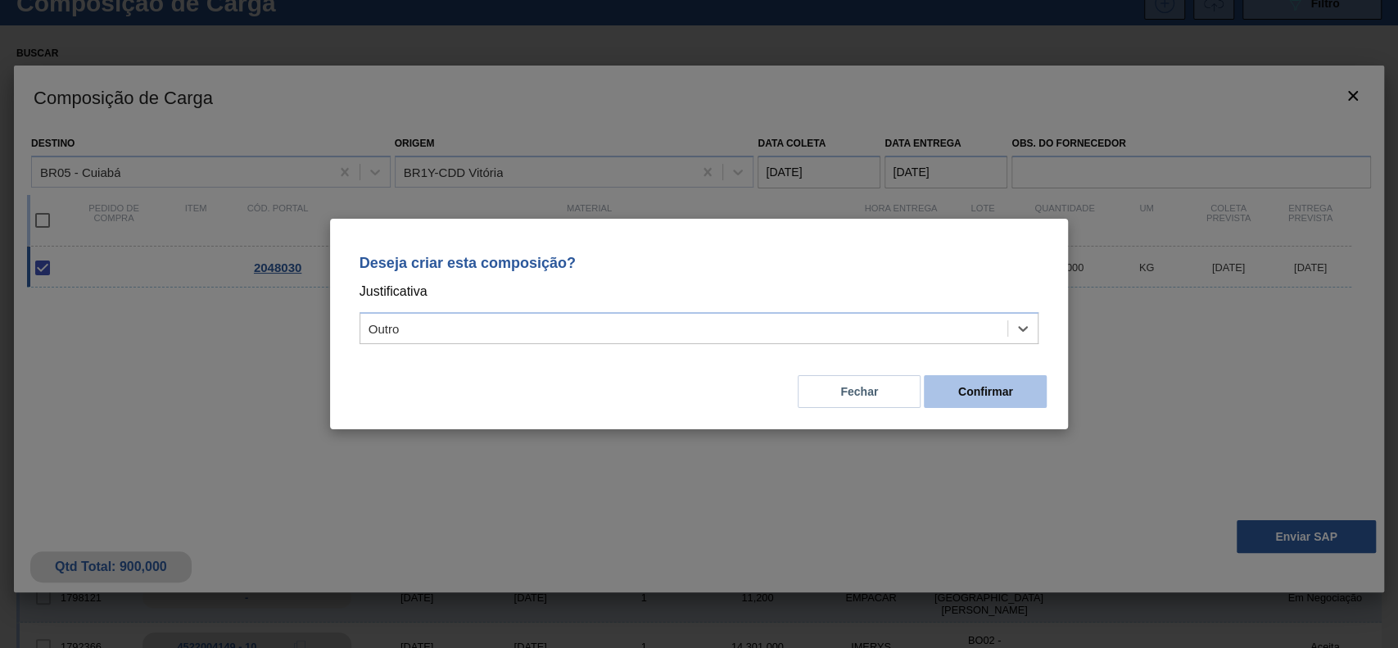
click at [995, 383] on button "Confirmar" at bounding box center [985, 391] width 123 height 33
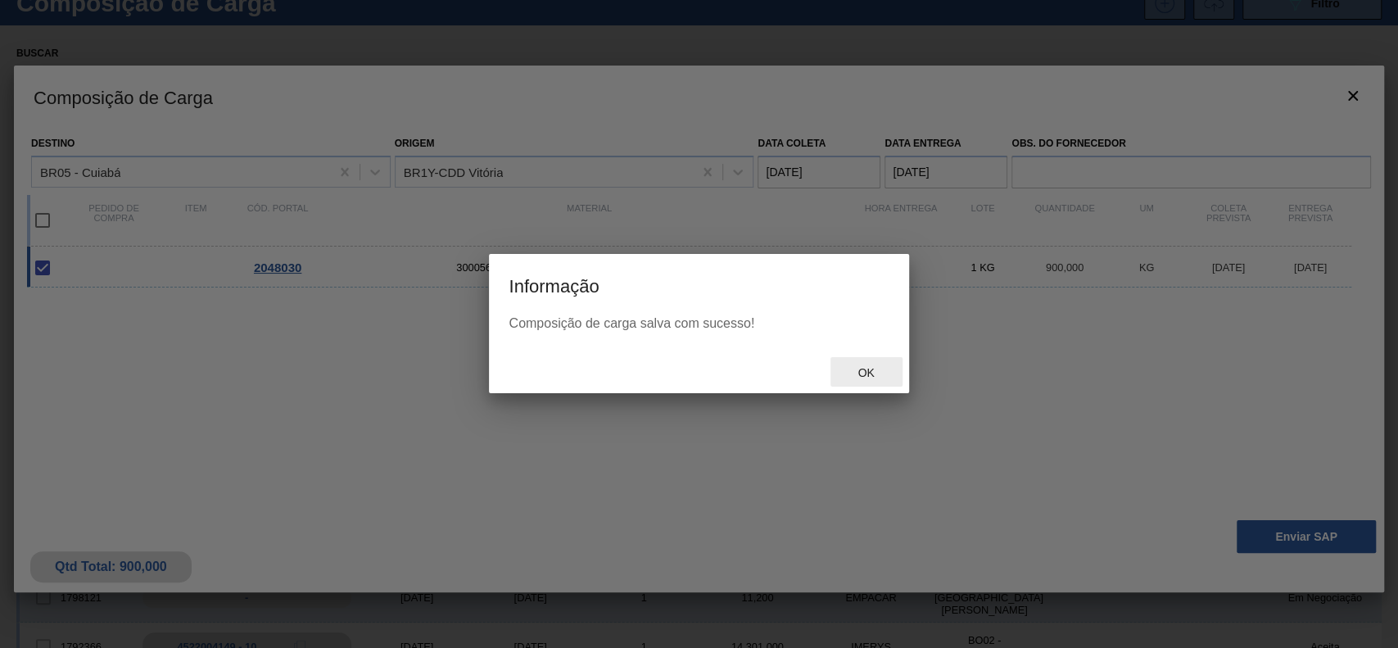
click at [869, 374] on span "Ok" at bounding box center [865, 372] width 43 height 13
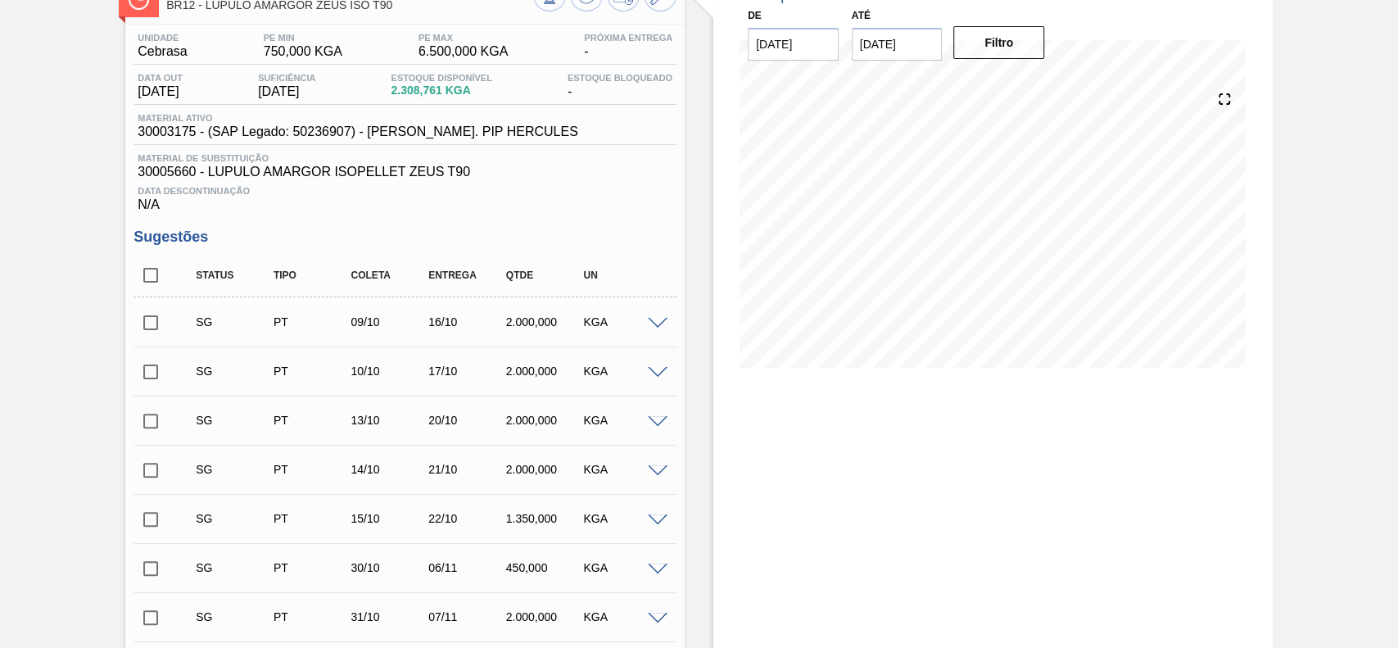
scroll to position [218, 0]
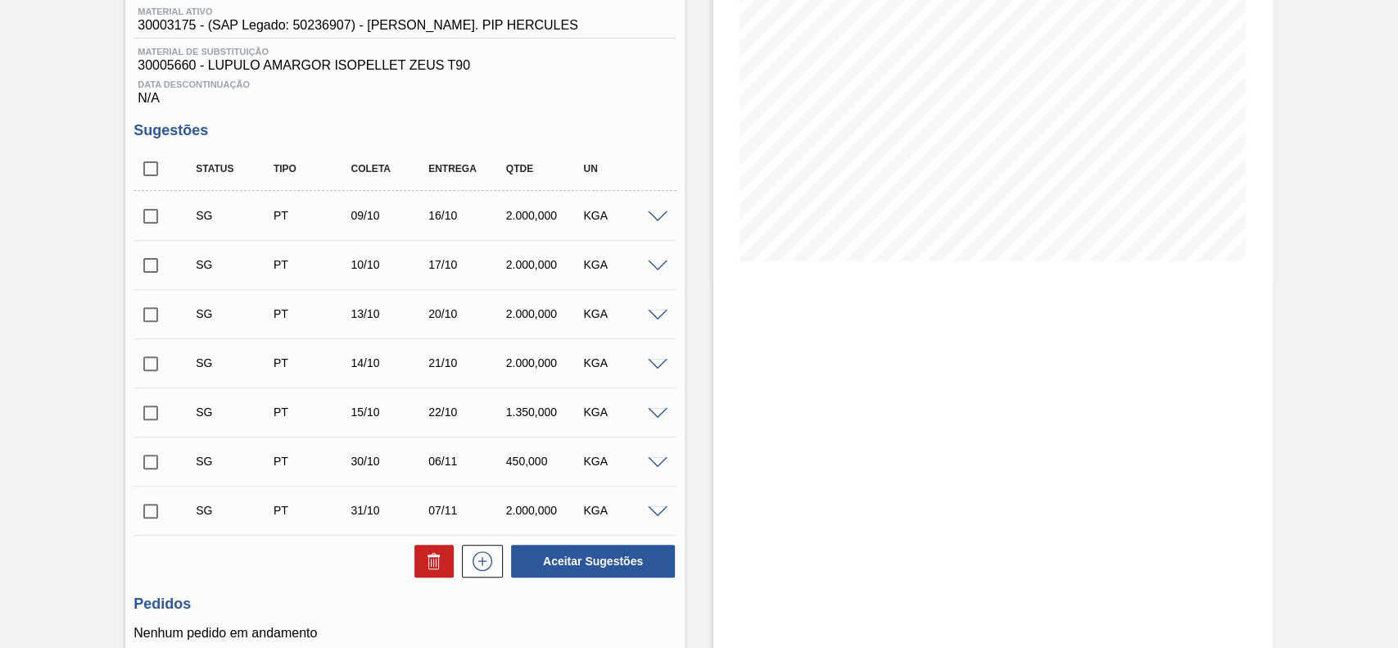
click at [663, 215] on span at bounding box center [658, 217] width 20 height 12
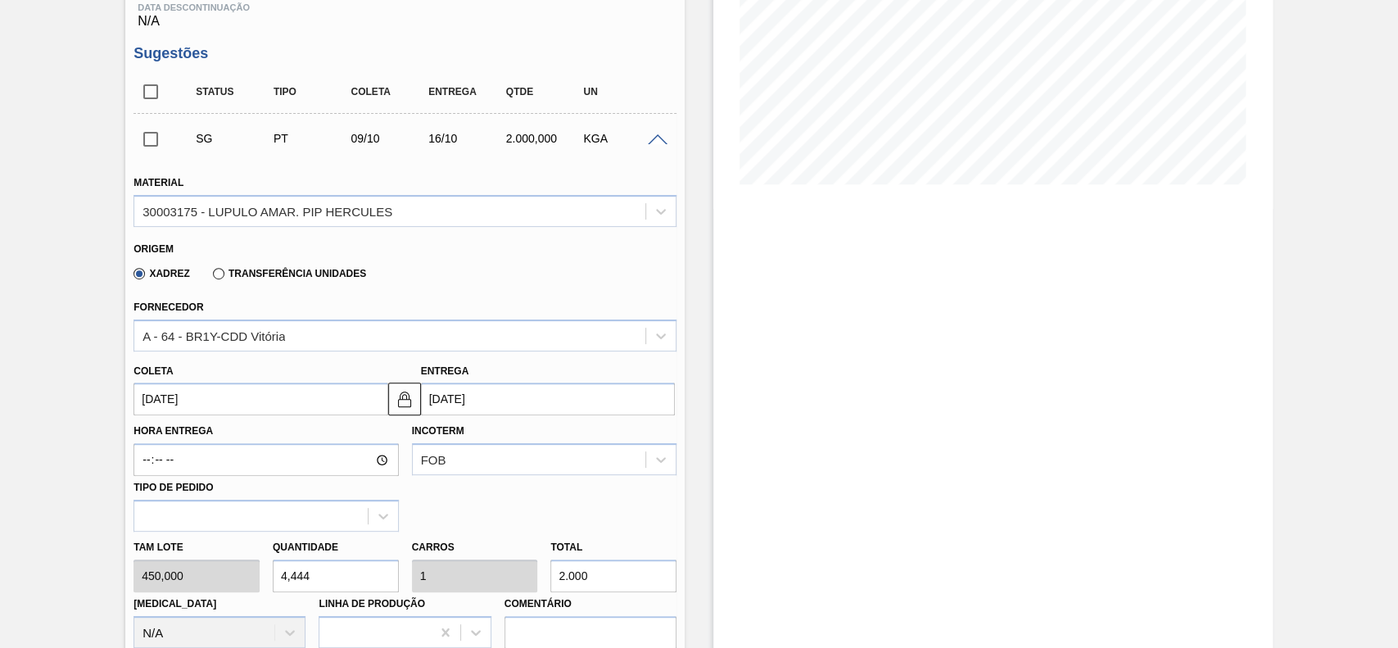
scroll to position [328, 0]
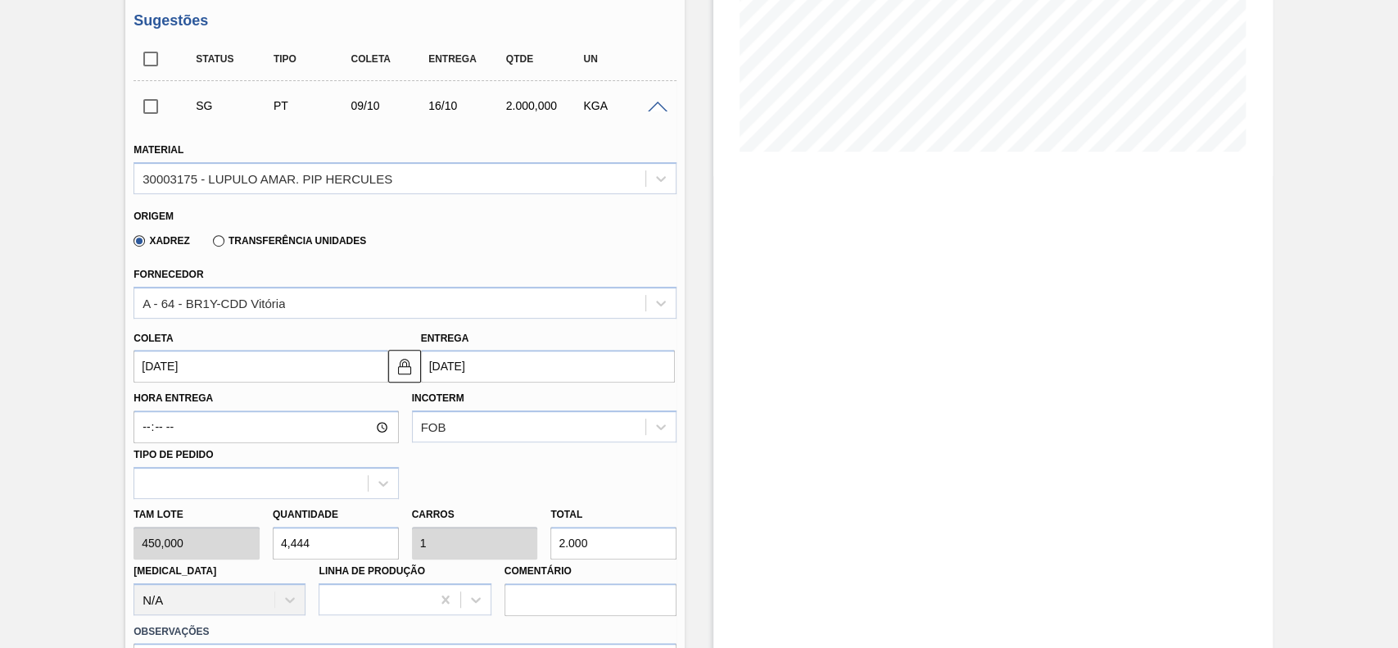
click at [262, 356] on input "[DATE]" at bounding box center [261, 366] width 254 height 33
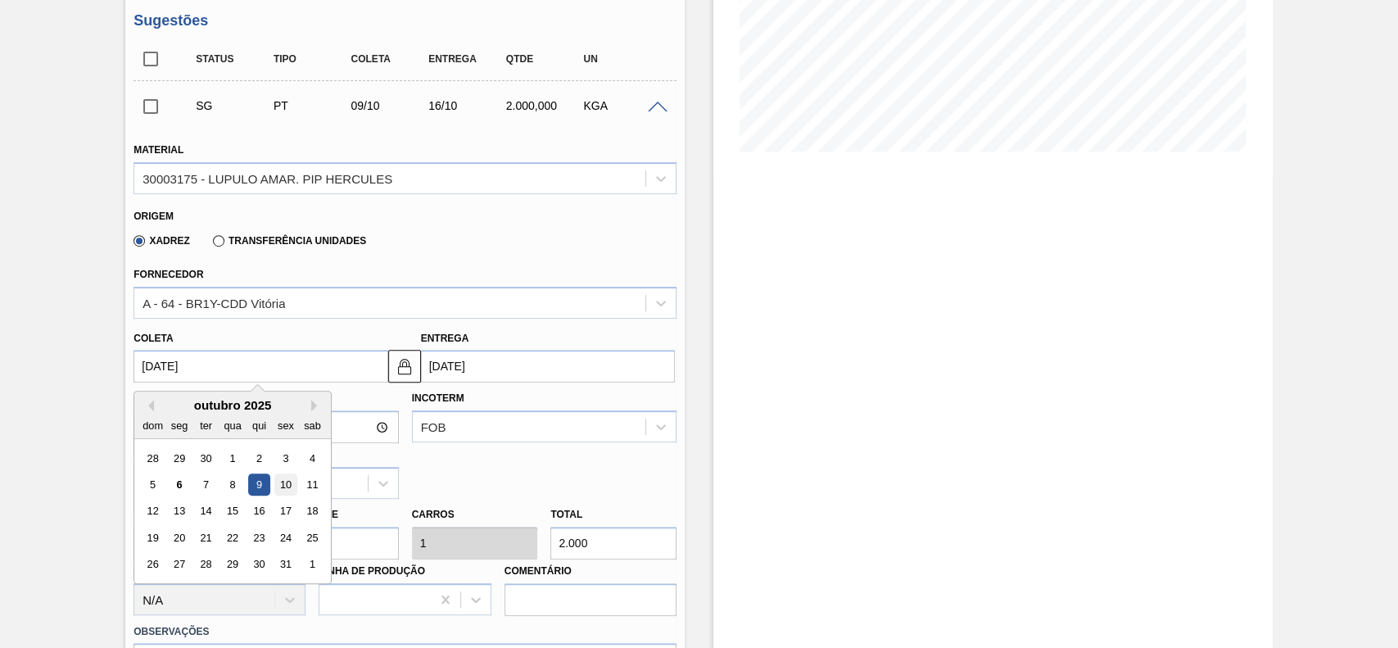
click at [282, 483] on div "10" at bounding box center [286, 484] width 22 height 22
type input "[DATE]"
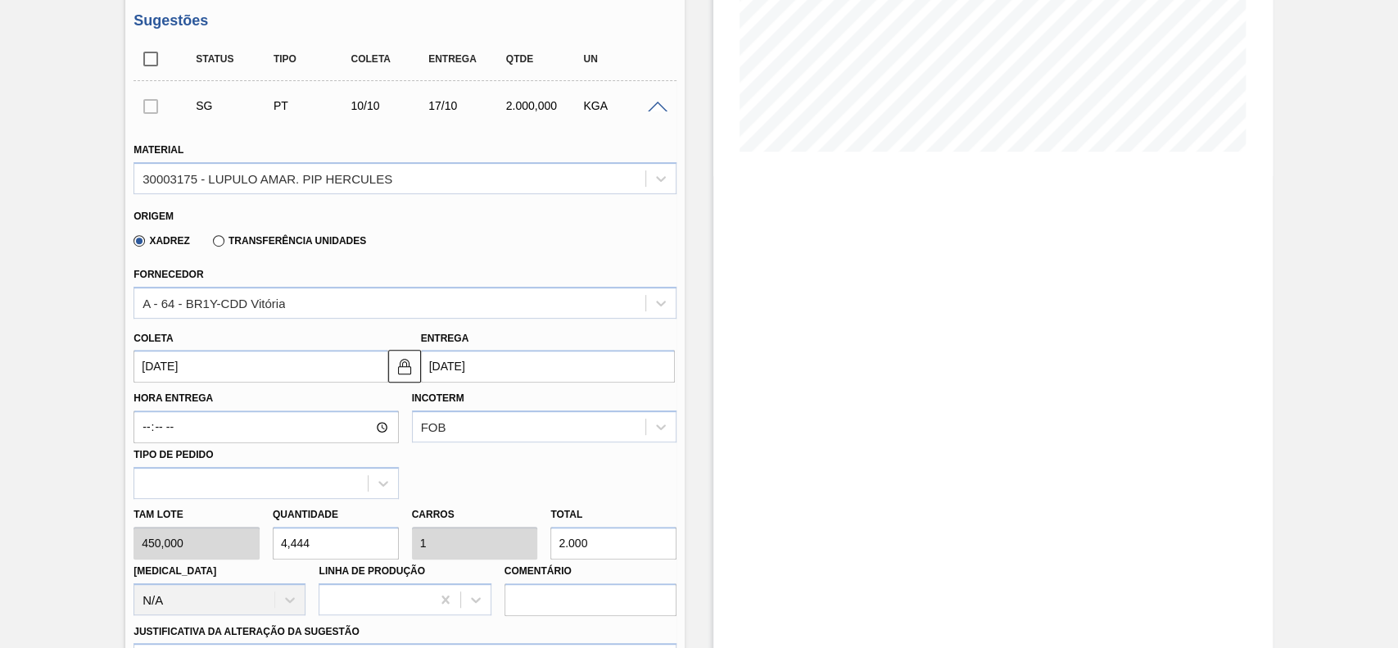
click at [360, 532] on input "4,444" at bounding box center [336, 543] width 126 height 33
type input "2"
type input "0,45"
type input "900"
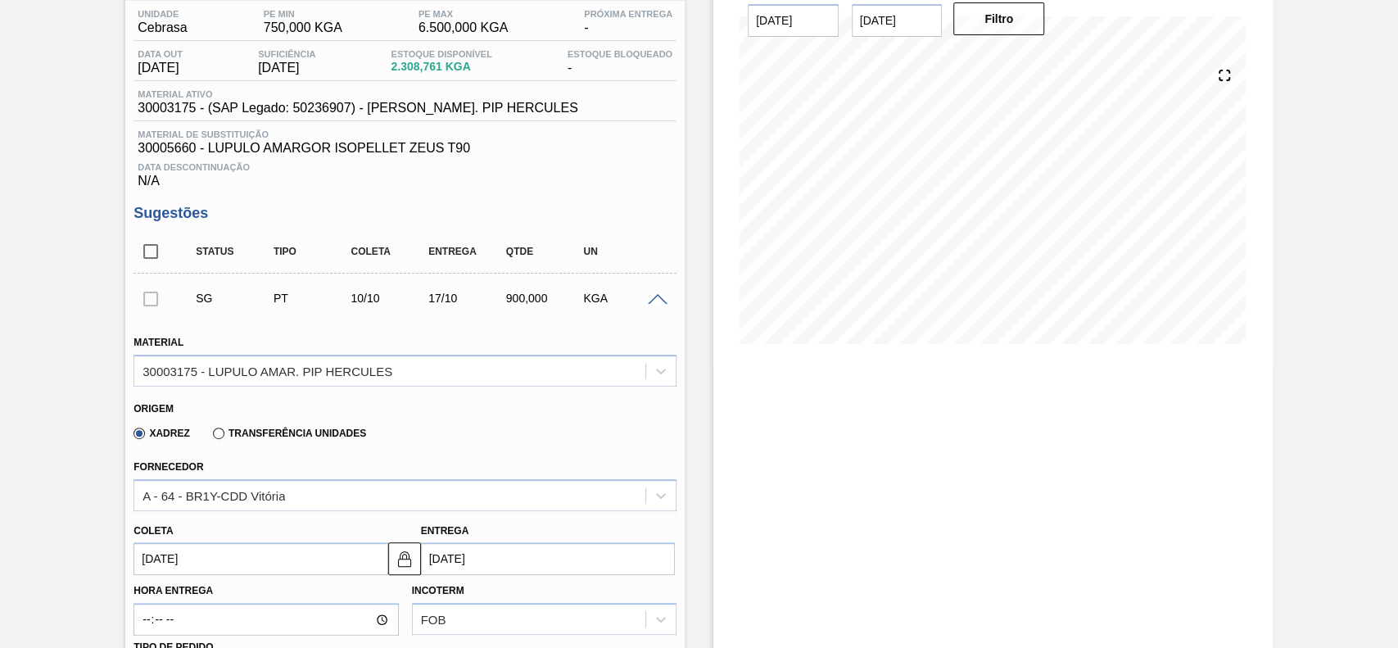
scroll to position [0, 0]
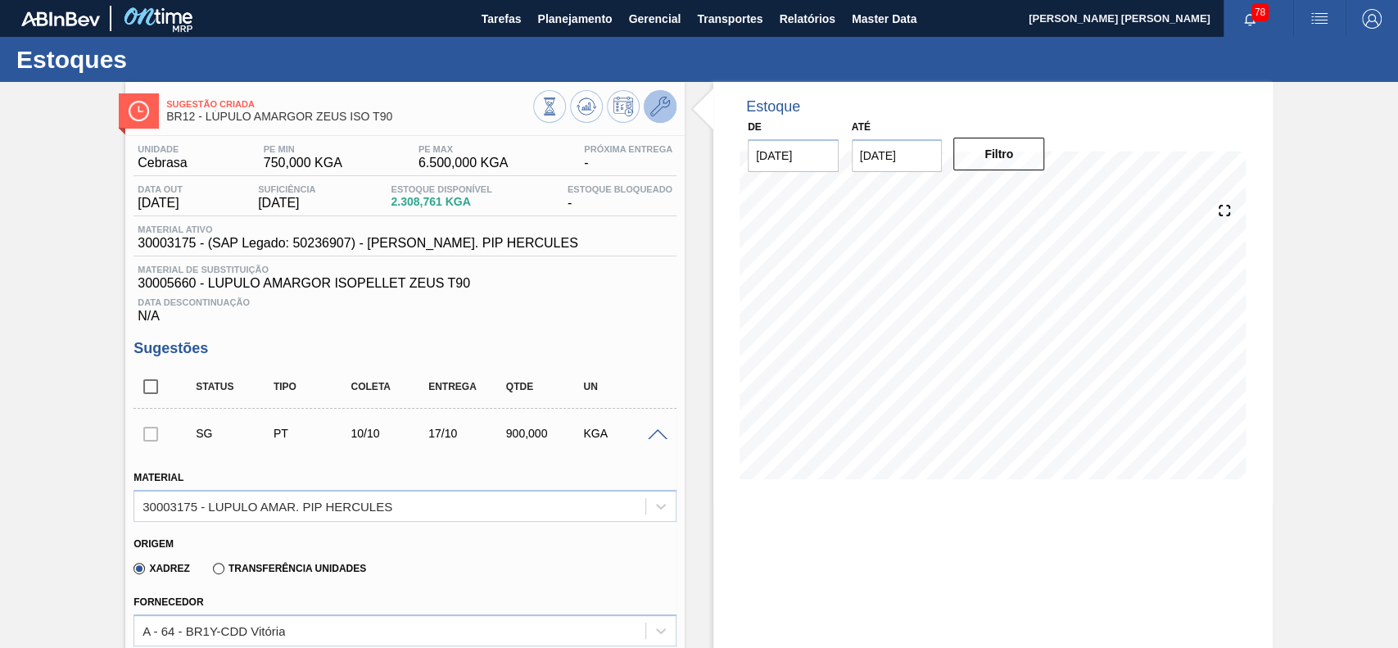
type input "2"
click at [666, 107] on icon at bounding box center [660, 107] width 20 height 20
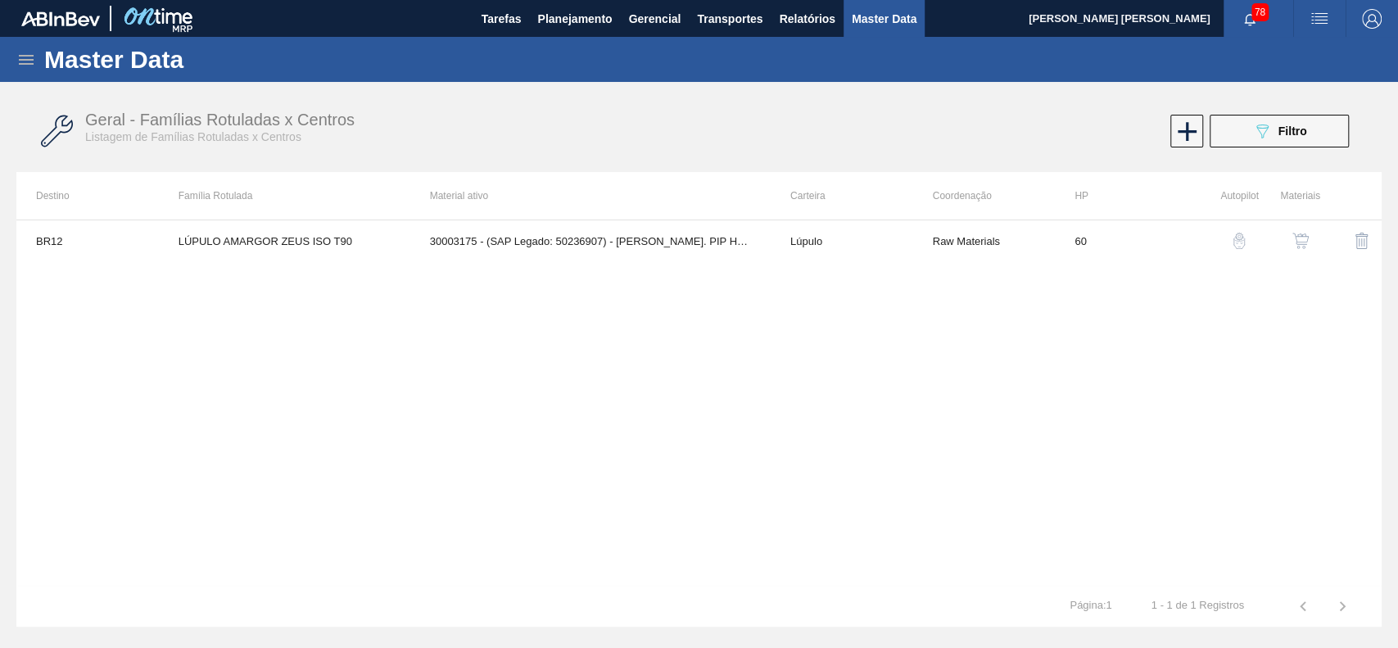
click at [1295, 237] on img "button" at bounding box center [1300, 241] width 16 height 16
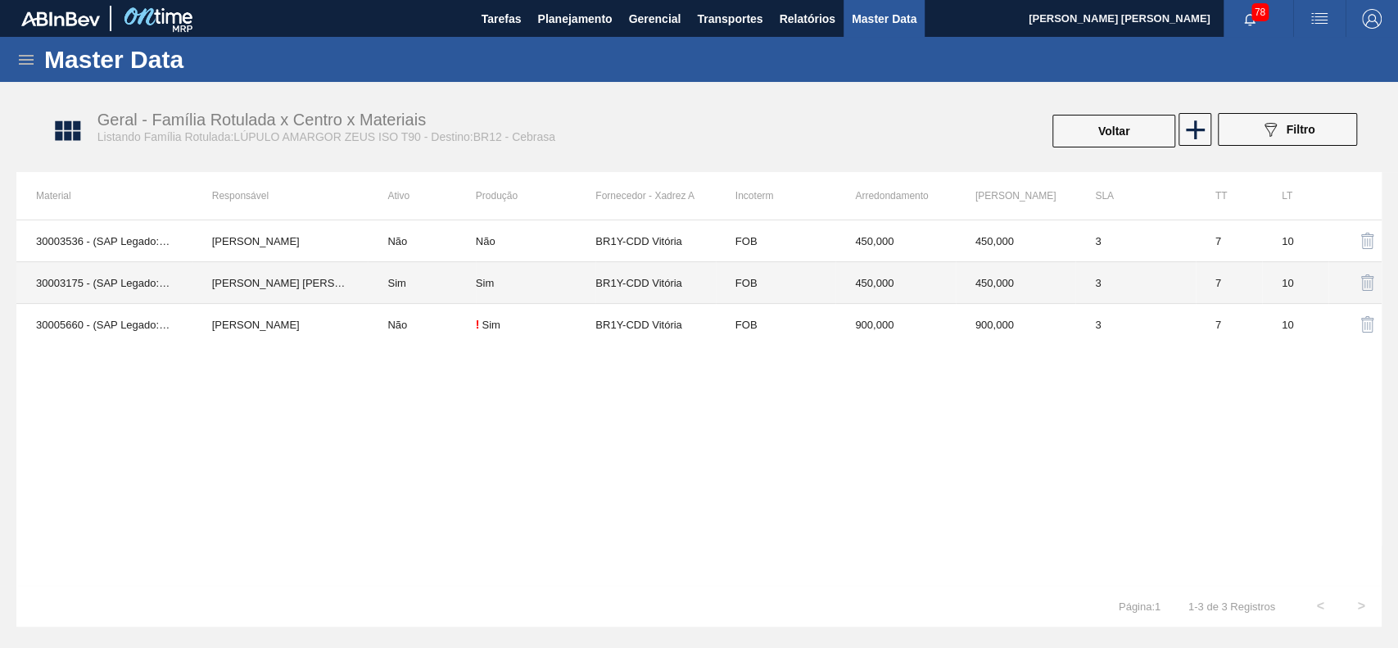
click at [427, 284] on td "Sim" at bounding box center [421, 283] width 107 height 42
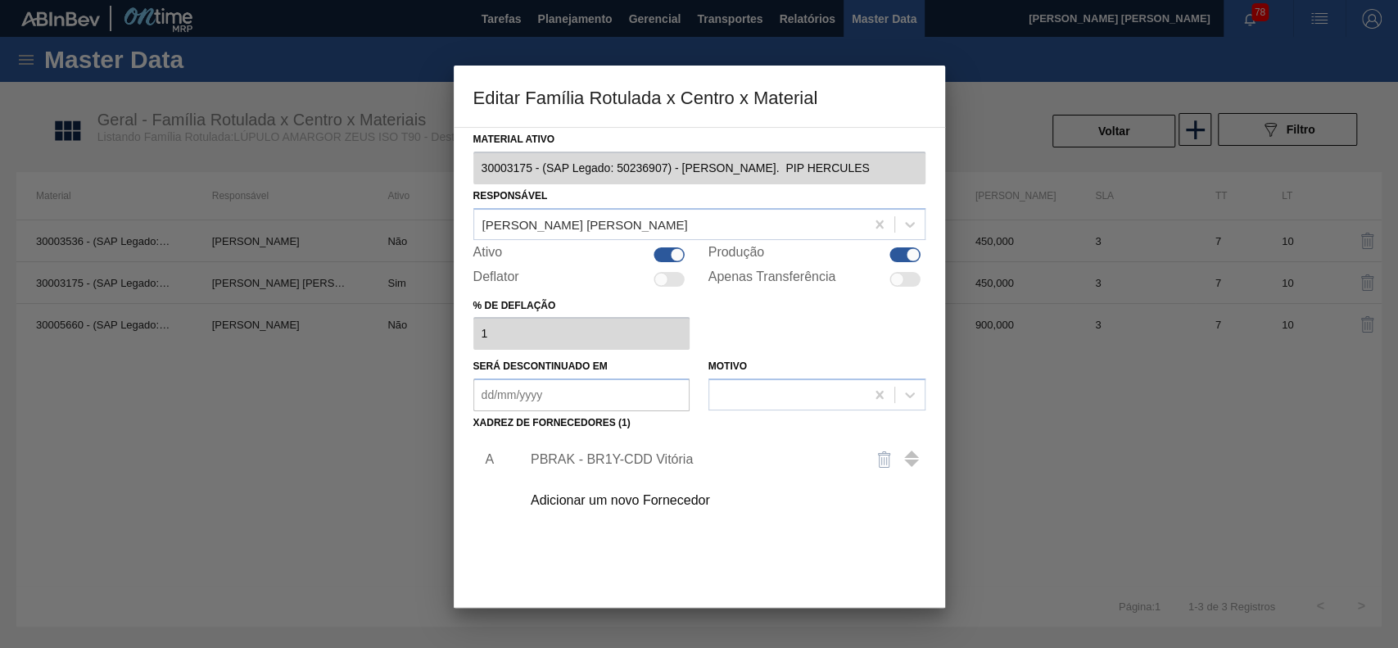
click at [674, 247] on div at bounding box center [678, 254] width 14 height 14
checkbox input "false"
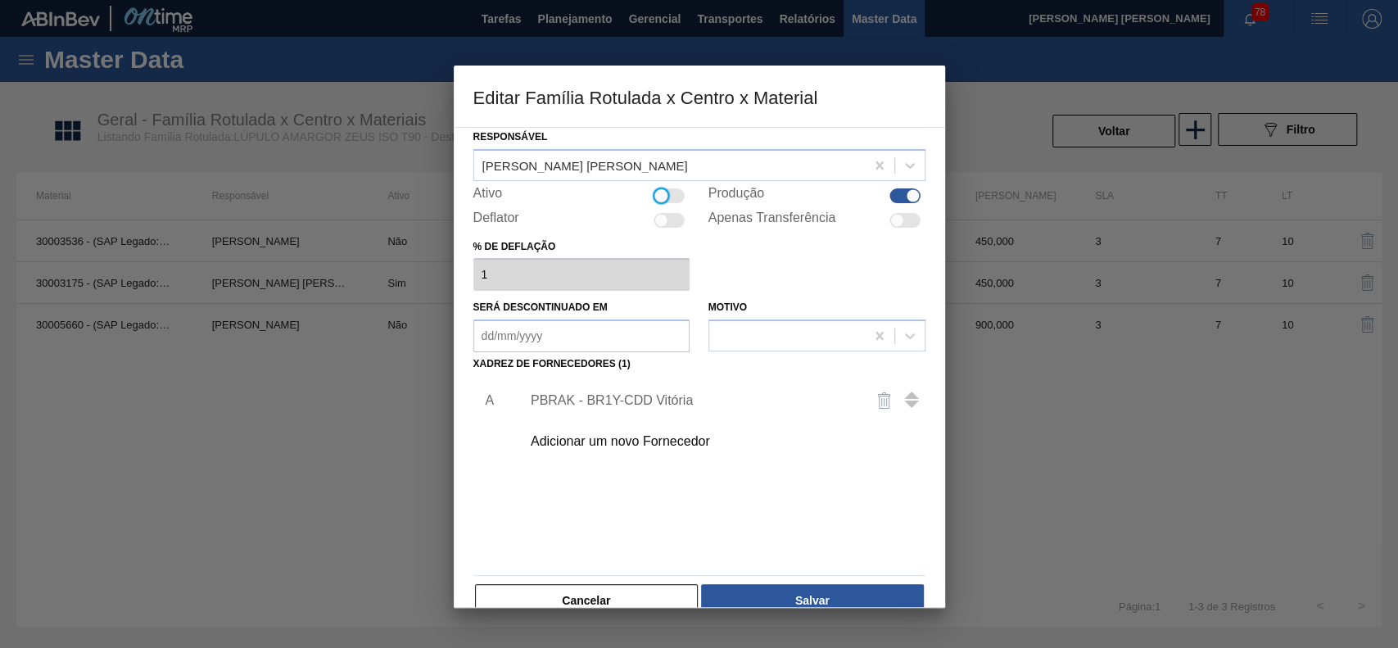
scroll to position [89, 0]
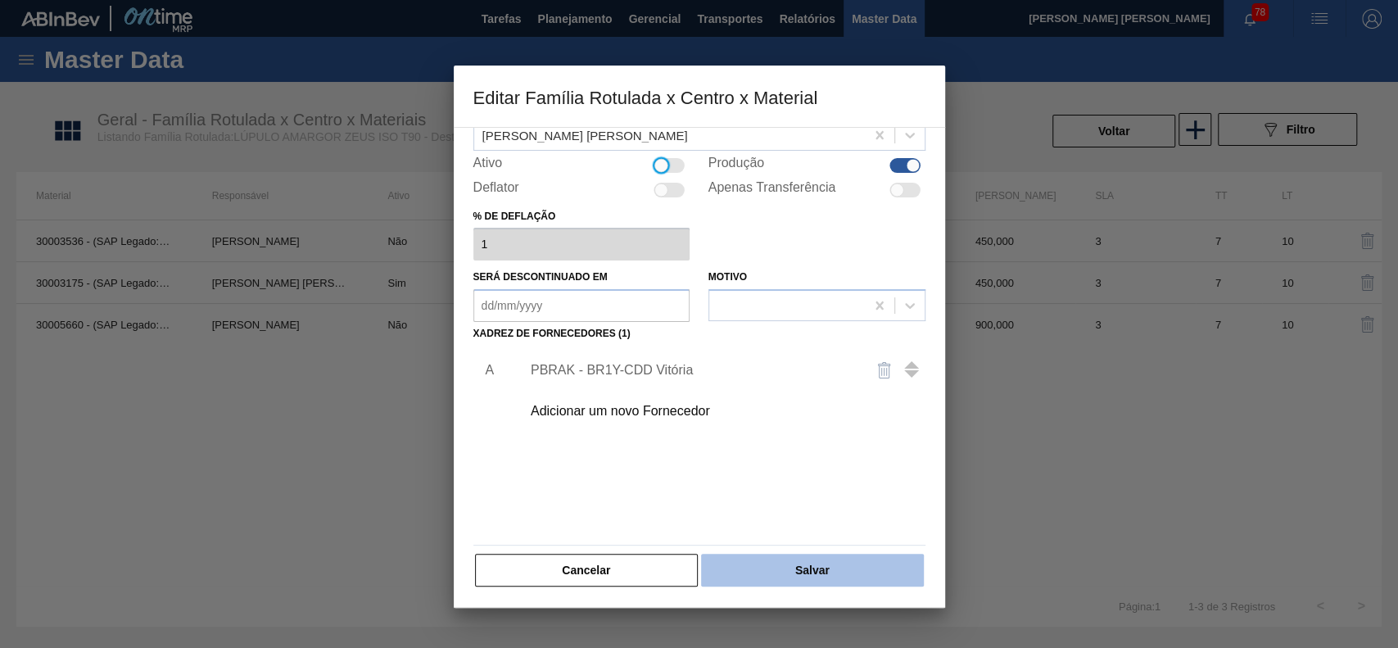
click at [845, 578] on button "Salvar" at bounding box center [812, 570] width 222 height 33
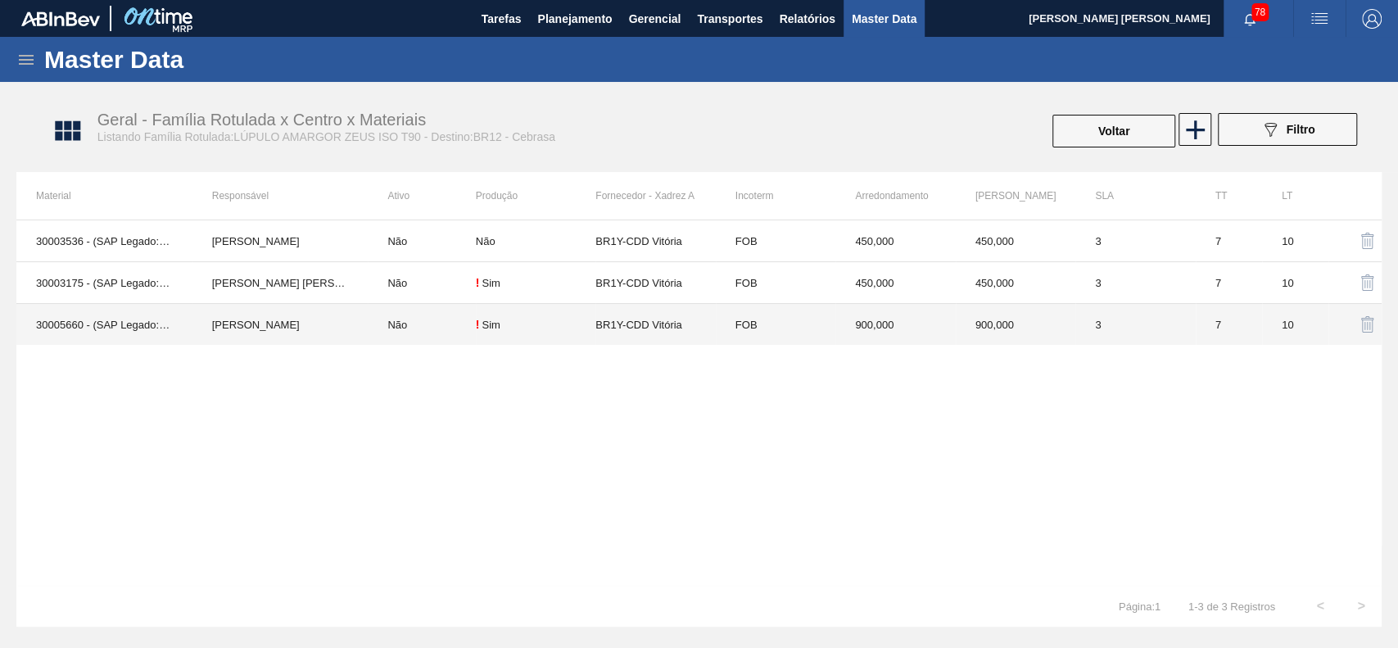
click at [278, 333] on td "[PERSON_NAME]" at bounding box center [280, 325] width 176 height 42
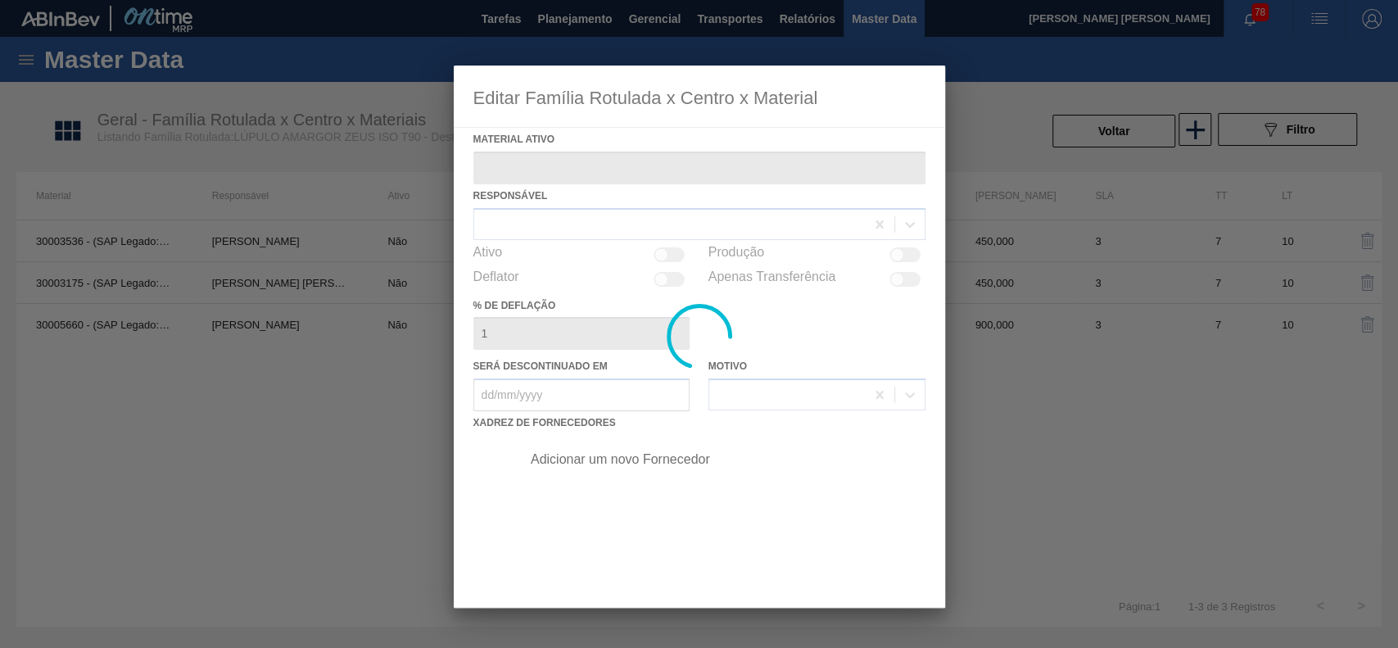
type ativo "30005660 - (SAP Legado: 50523924) - LUPULO AMARGOR ISOPELLET ZEUS T90"
checkbox input "true"
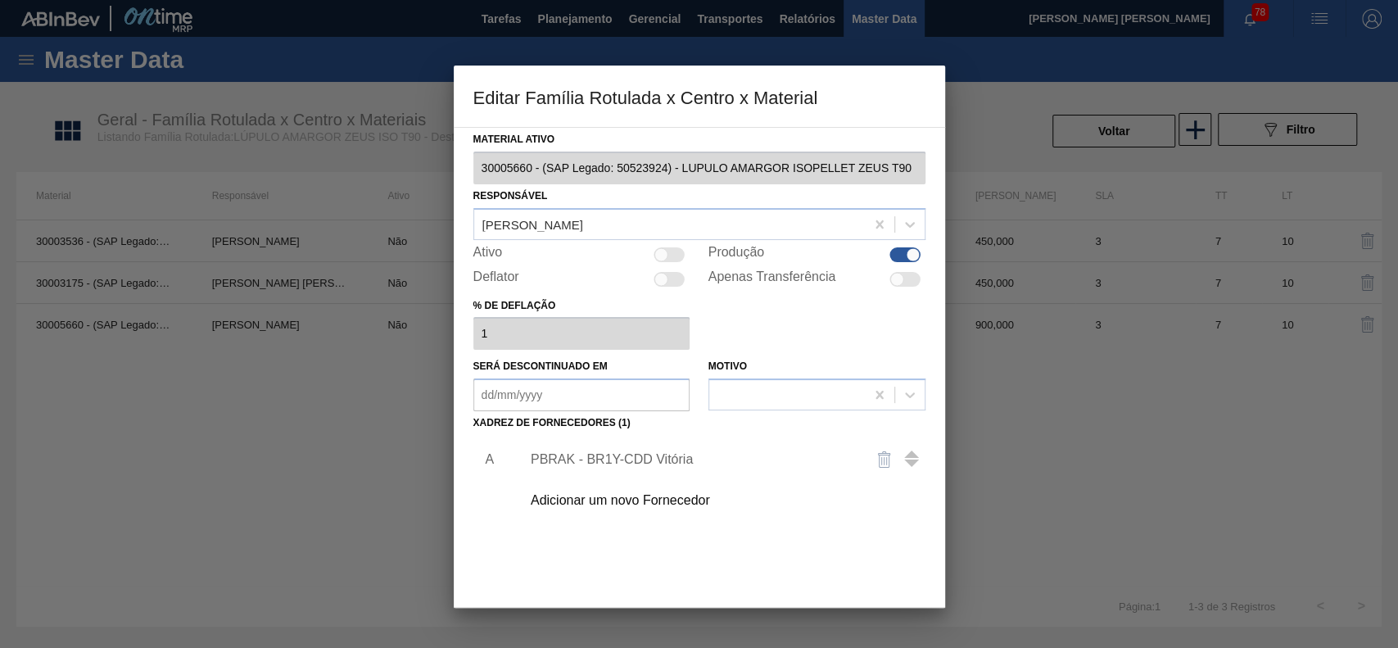
click at [667, 252] on div at bounding box center [661, 254] width 14 height 14
checkbox input "true"
click at [649, 455] on div "PBRAK - BR1Y-CDD Vitória" at bounding box center [691, 459] width 321 height 15
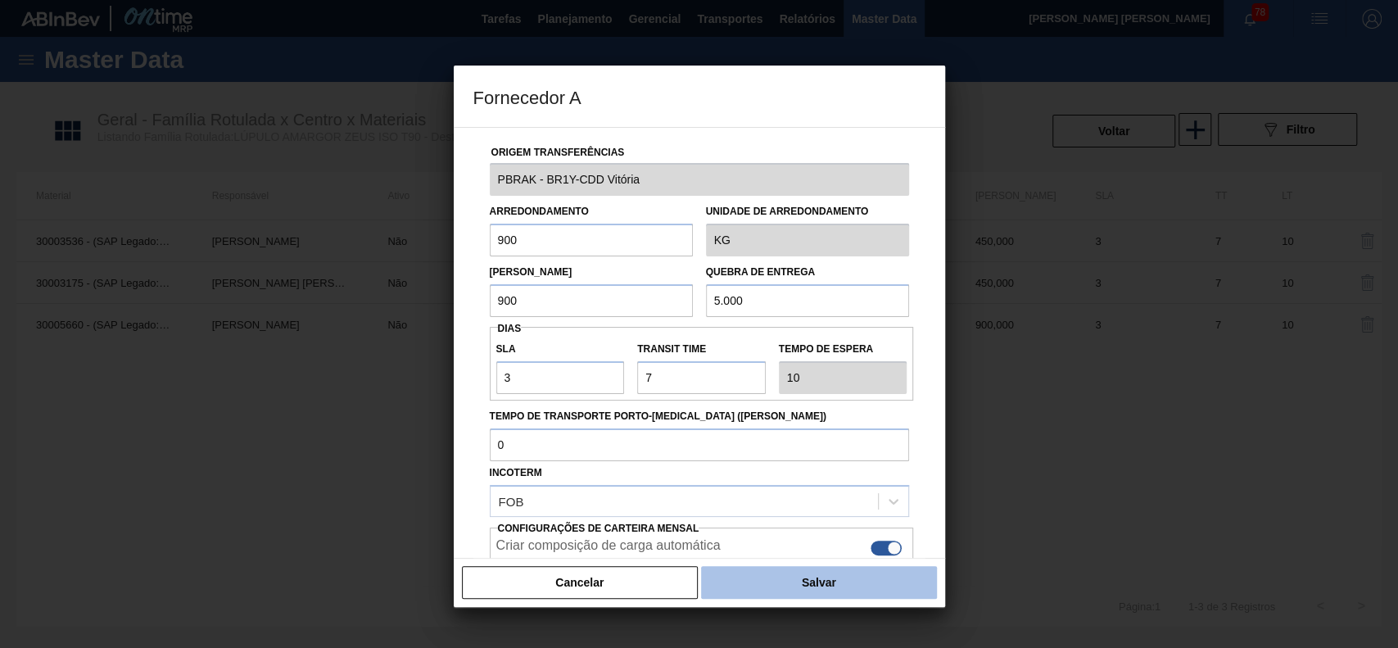
click at [810, 592] on button "Salvar" at bounding box center [818, 582] width 235 height 33
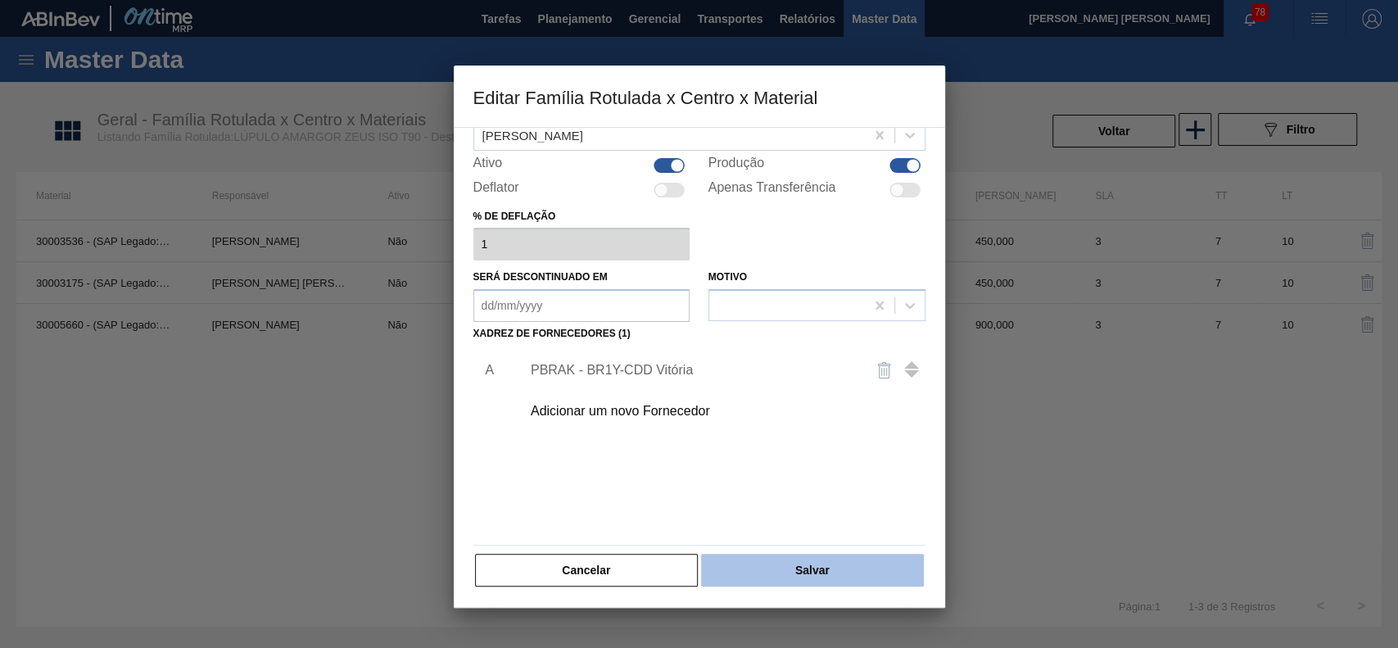
click at [841, 582] on button "Salvar" at bounding box center [812, 570] width 222 height 33
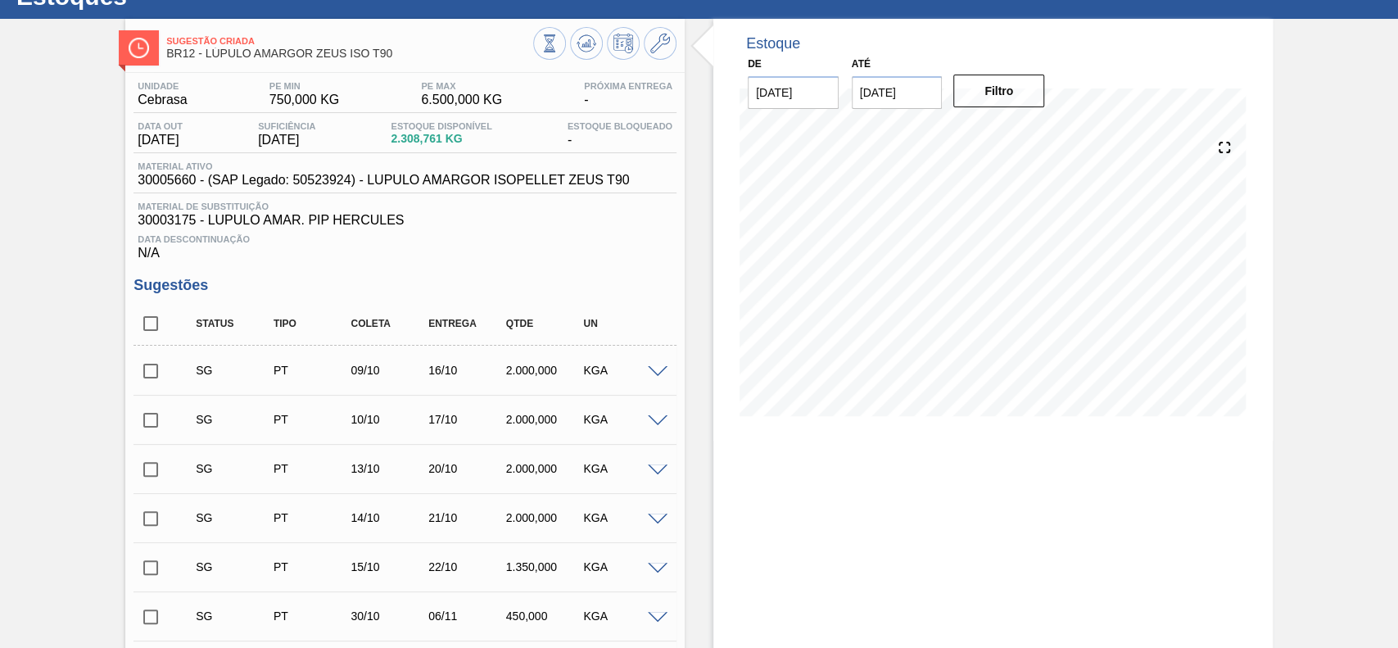
scroll to position [109, 0]
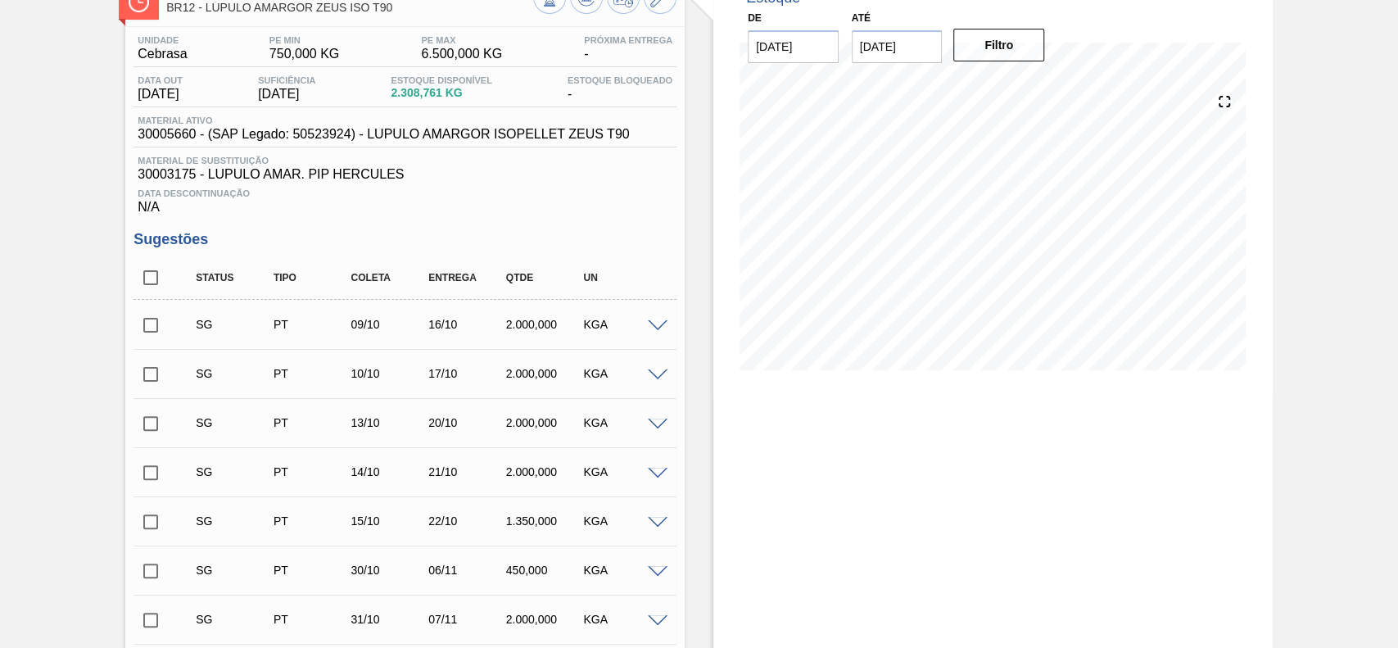
click at [156, 280] on input "checkbox" at bounding box center [151, 277] width 34 height 34
checkbox input "true"
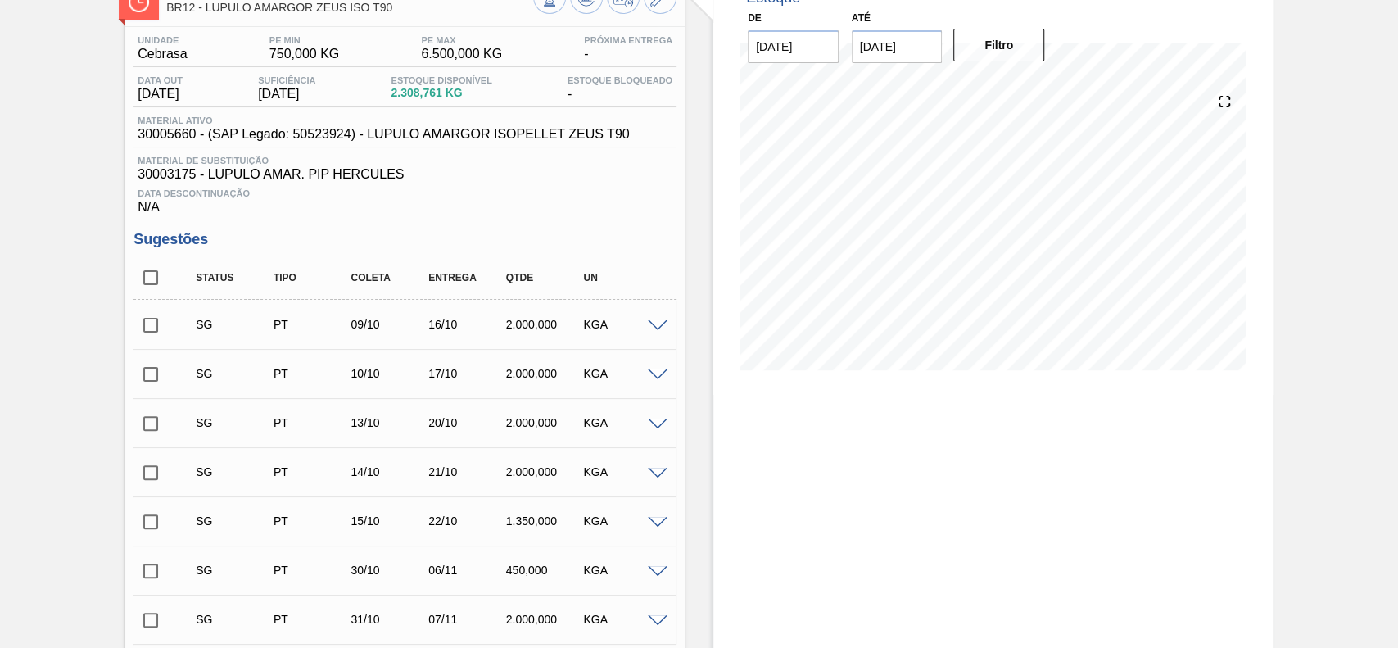
checkbox input "true"
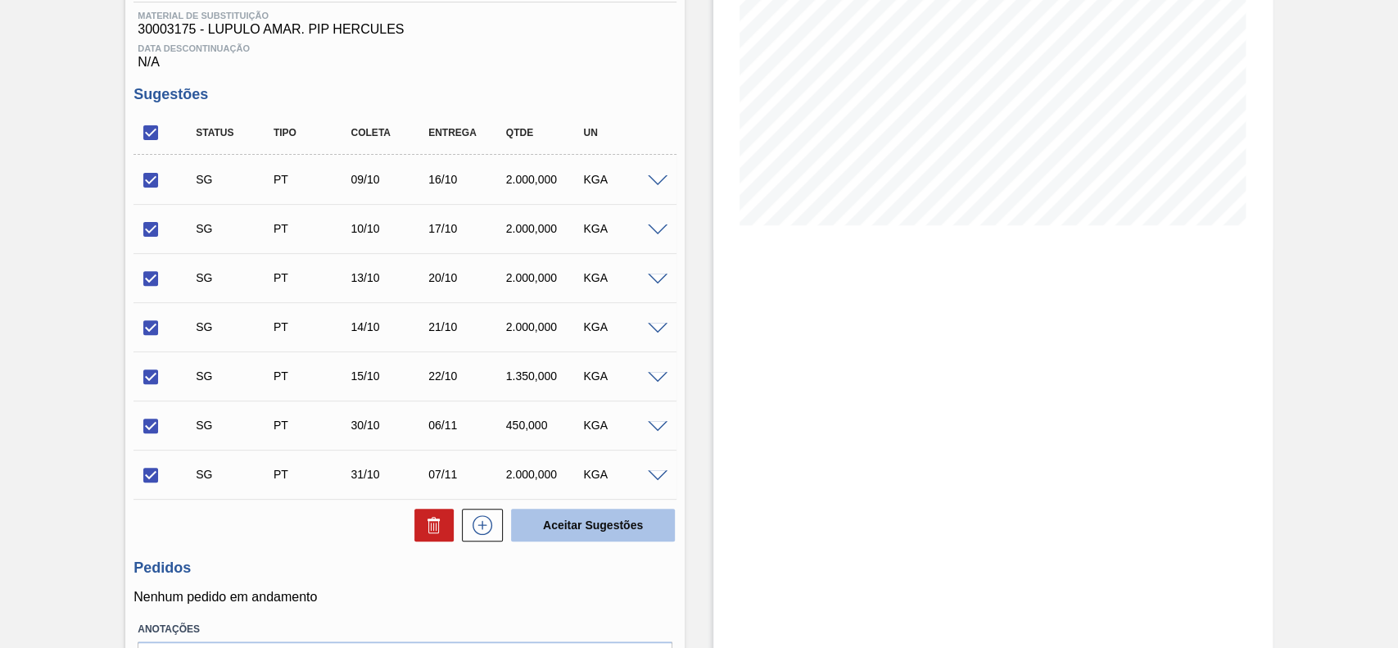
scroll to position [361, 0]
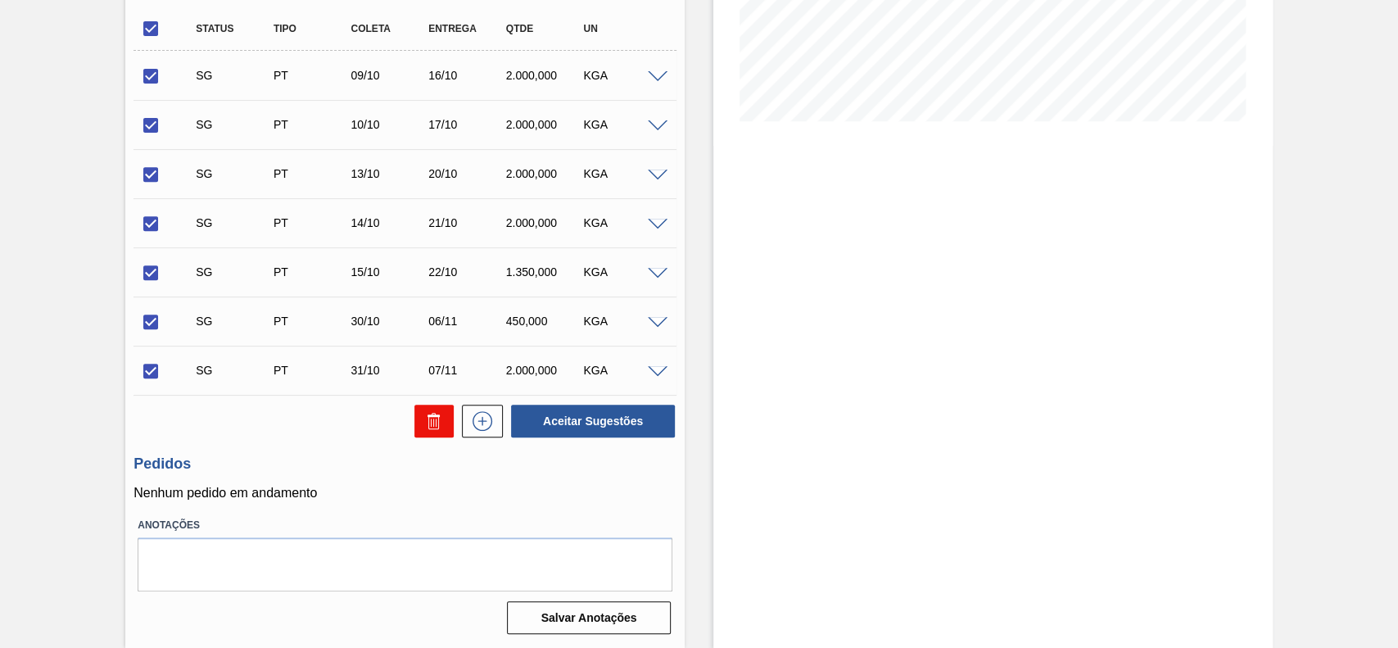
click at [426, 409] on button at bounding box center [433, 421] width 39 height 33
checkbox input "false"
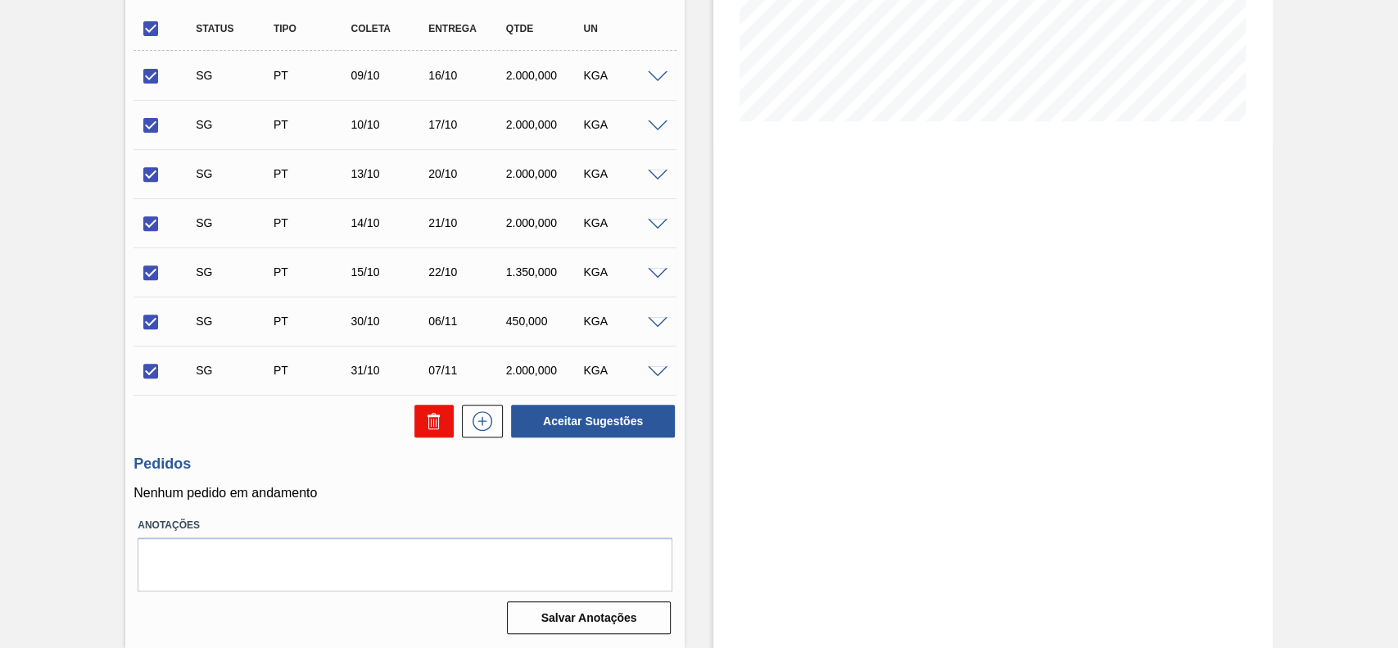
checkbox input "false"
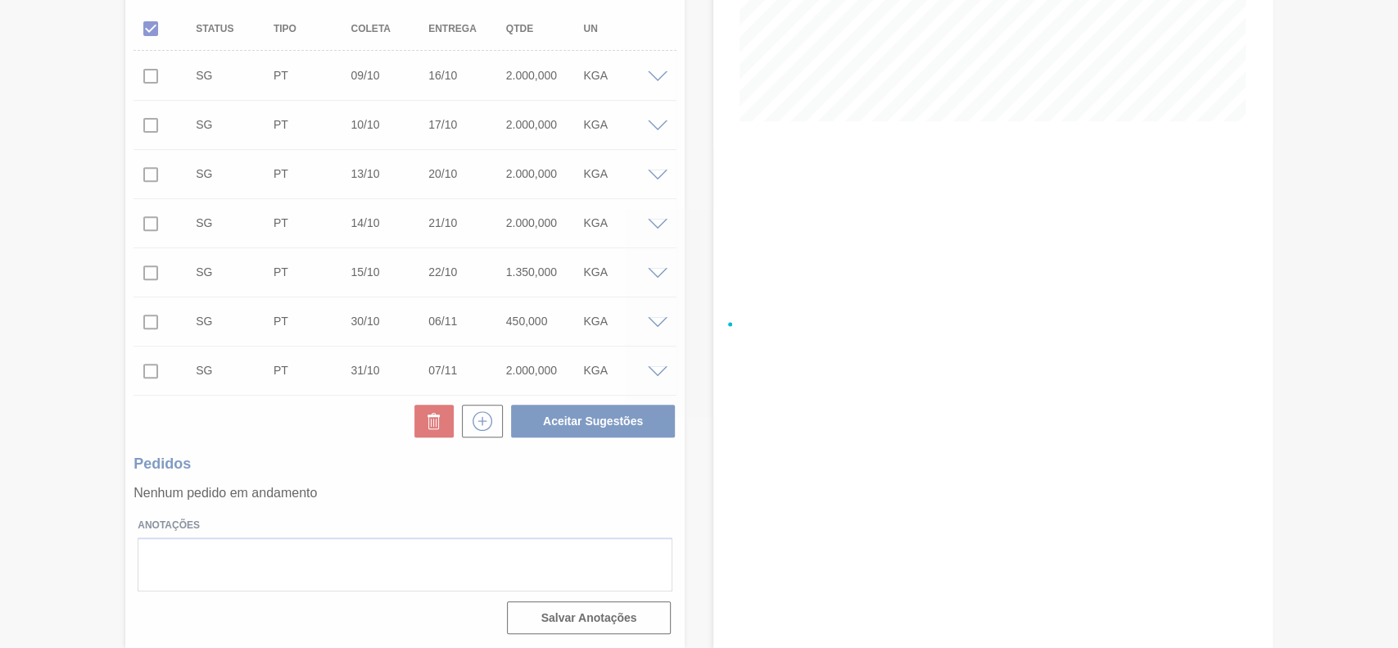
scroll to position [57, 0]
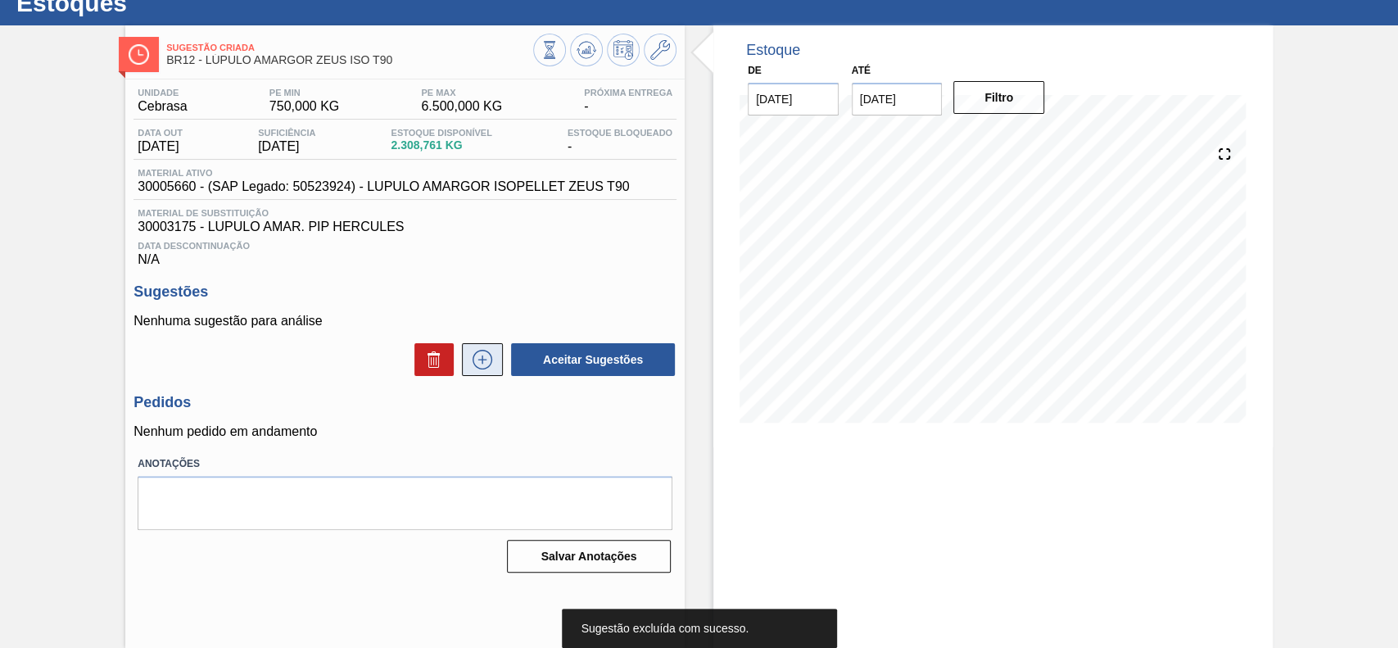
click at [473, 364] on icon at bounding box center [483, 360] width 20 height 20
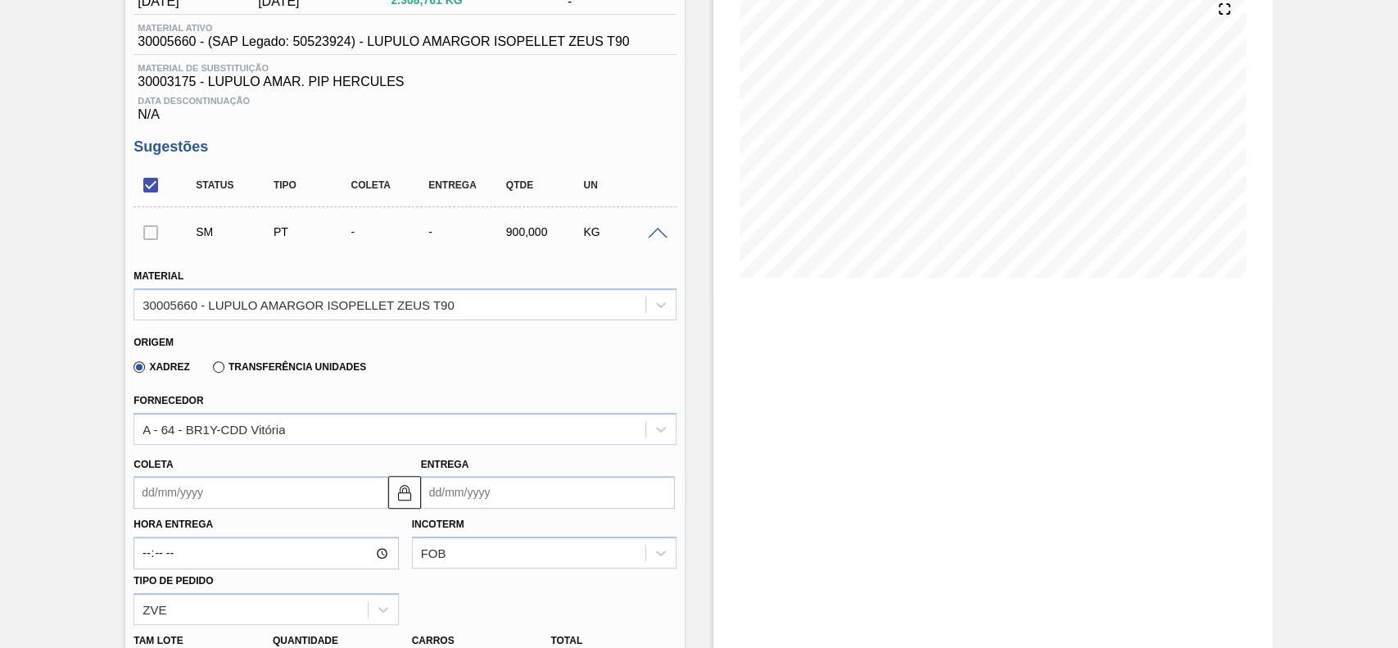
scroll to position [384, 0]
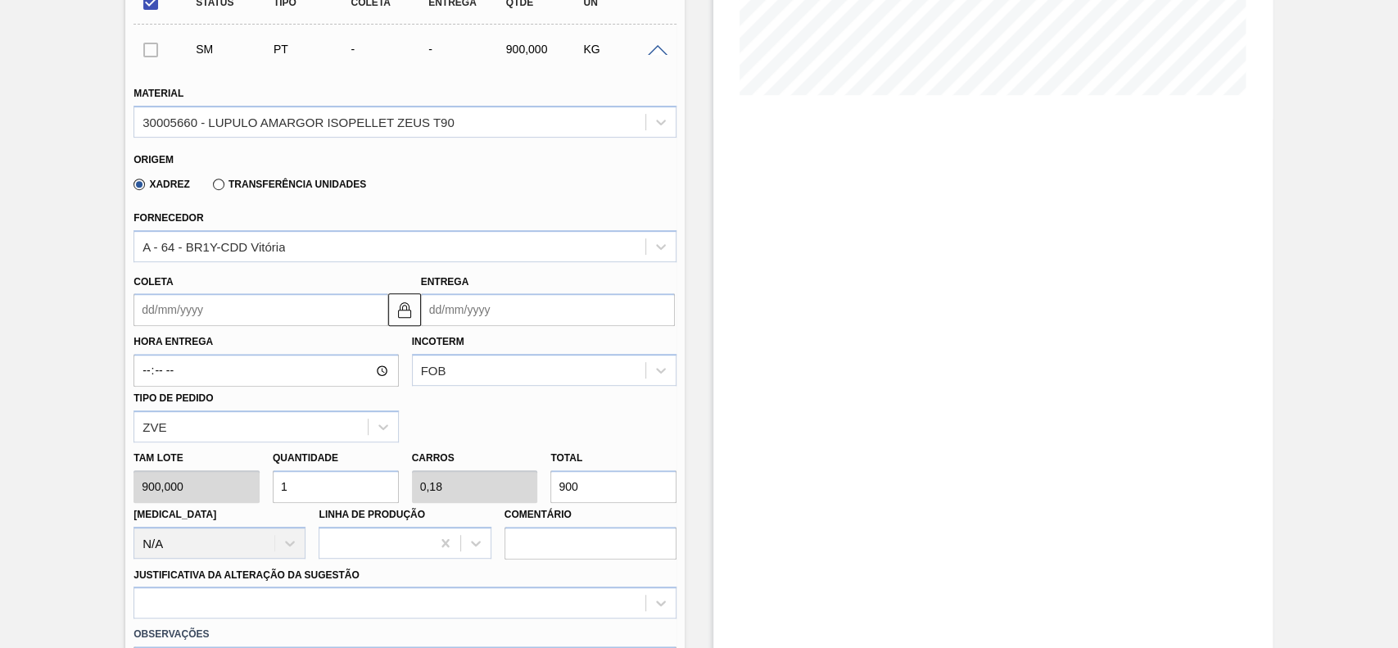
click at [273, 320] on input "Coleta" at bounding box center [261, 309] width 254 height 33
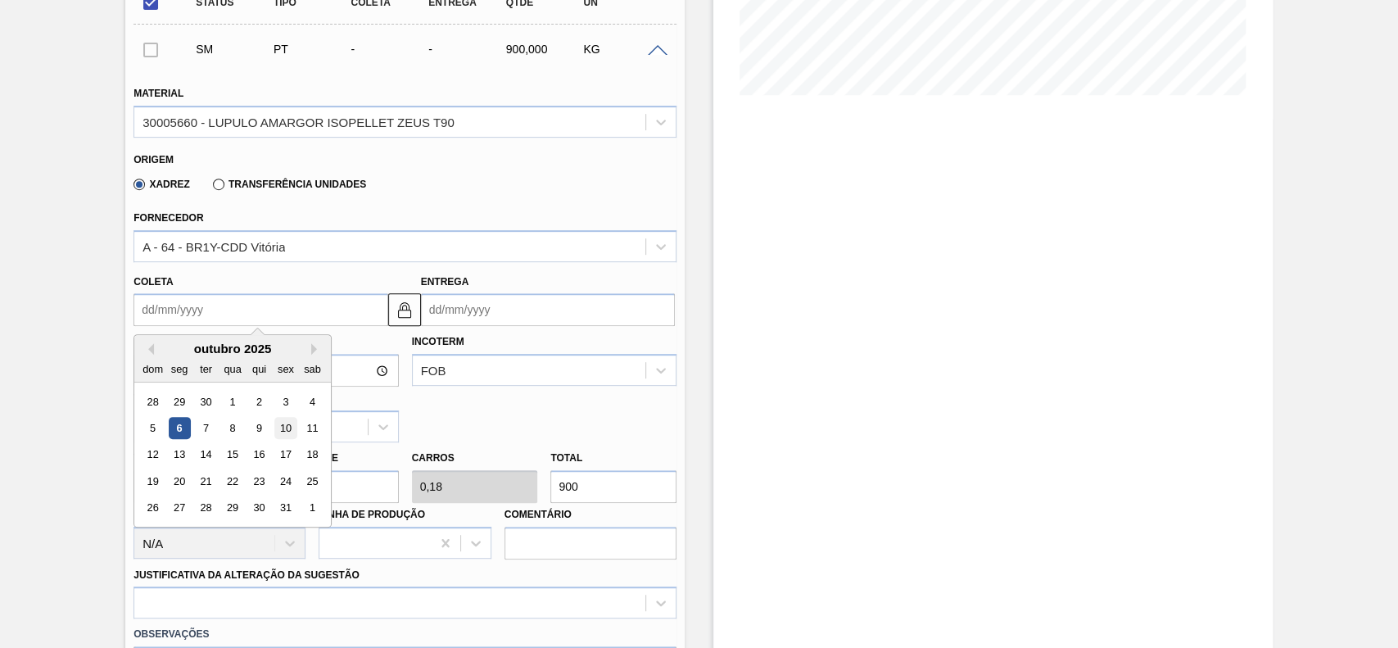
click at [279, 437] on div "10" at bounding box center [286, 428] width 22 height 22
type input "[DATE]"
type input "17/10/2025"
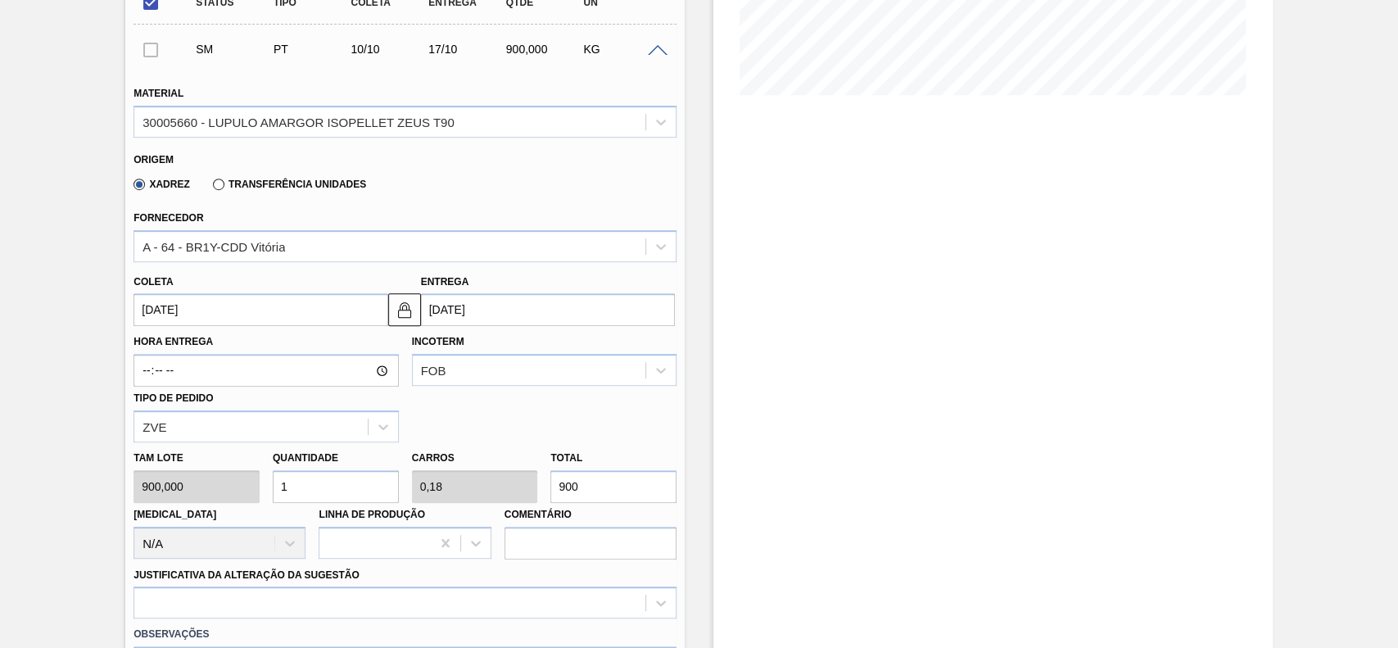
click at [302, 478] on input "1" at bounding box center [336, 486] width 126 height 33
type input "2"
type input "0,36"
type input "1.800"
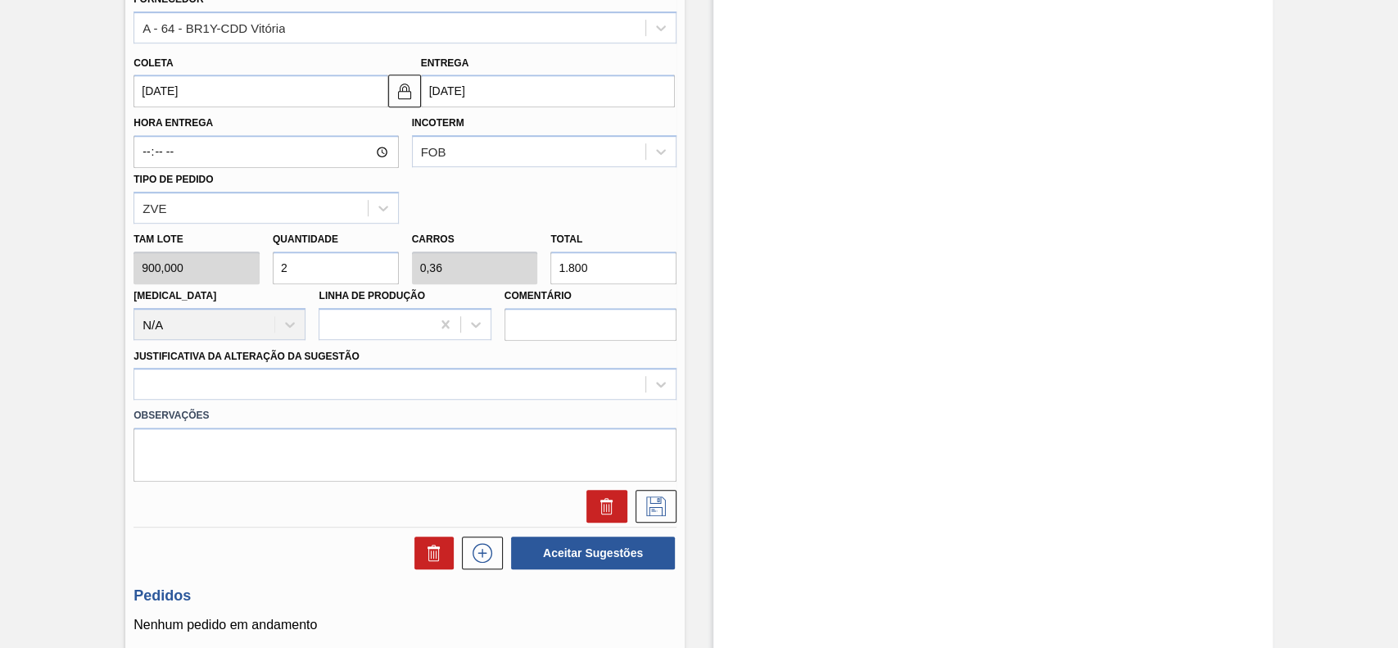
type input "2"
click at [285, 412] on label "Observações" at bounding box center [405, 416] width 543 height 24
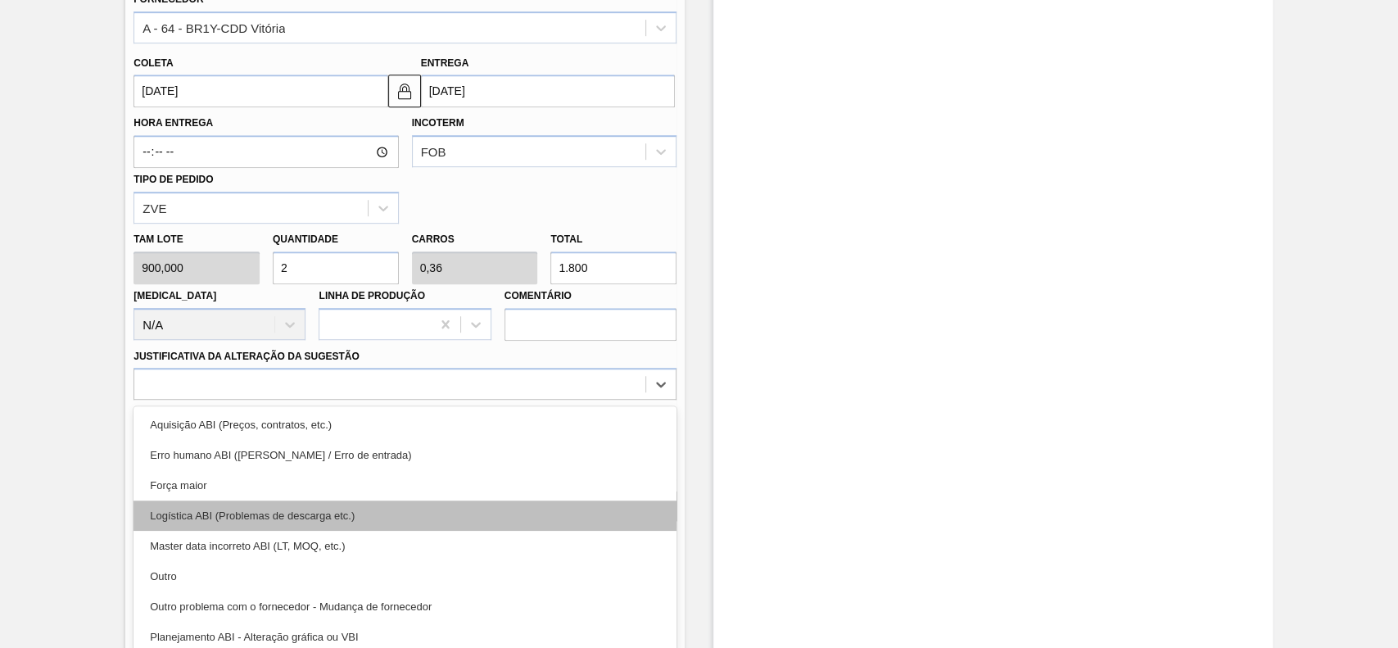
drag, startPoint x: 287, startPoint y: 393, endPoint x: 260, endPoint y: 492, distance: 102.7
click at [287, 393] on div "Material 30005660 - LUPULO AMARGOR ISOPELLET ZEUS T90 Origem Xadrez Transferênc…" at bounding box center [405, 187] width 543 height 672
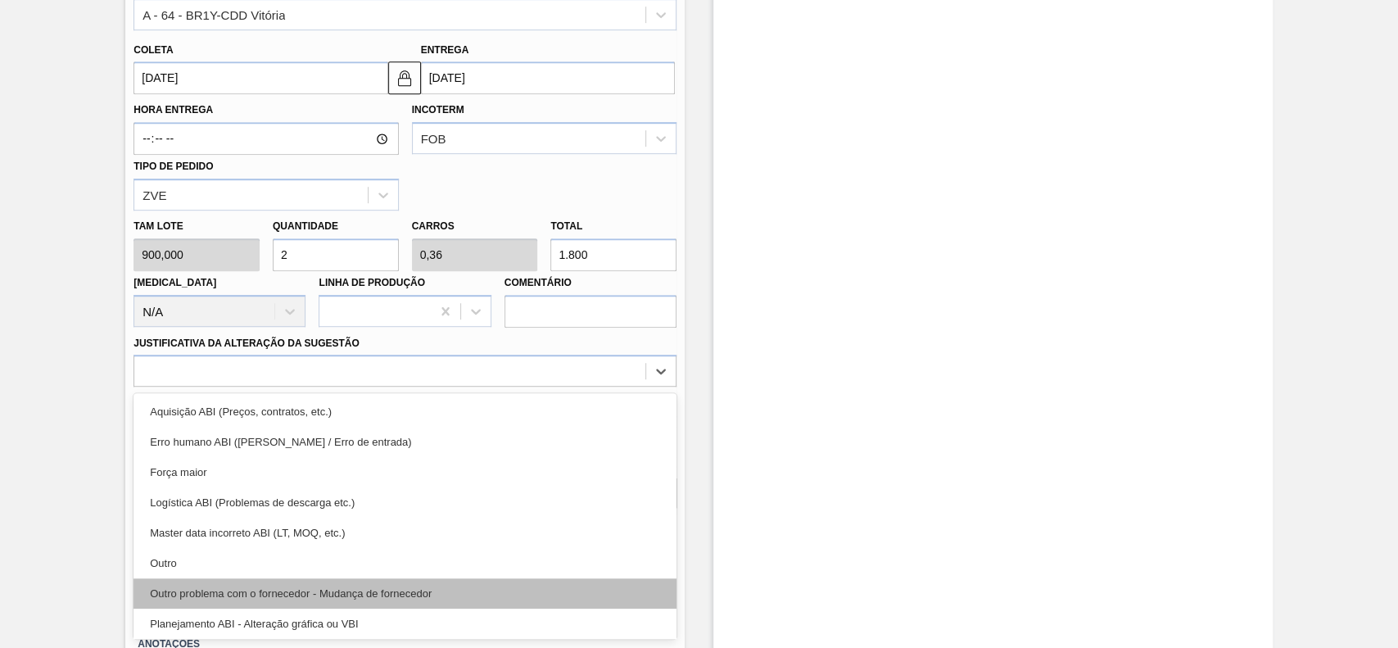
click at [262, 580] on div "Outro problema com o fornecedor - Mudança de fornecedor" at bounding box center [405, 593] width 543 height 30
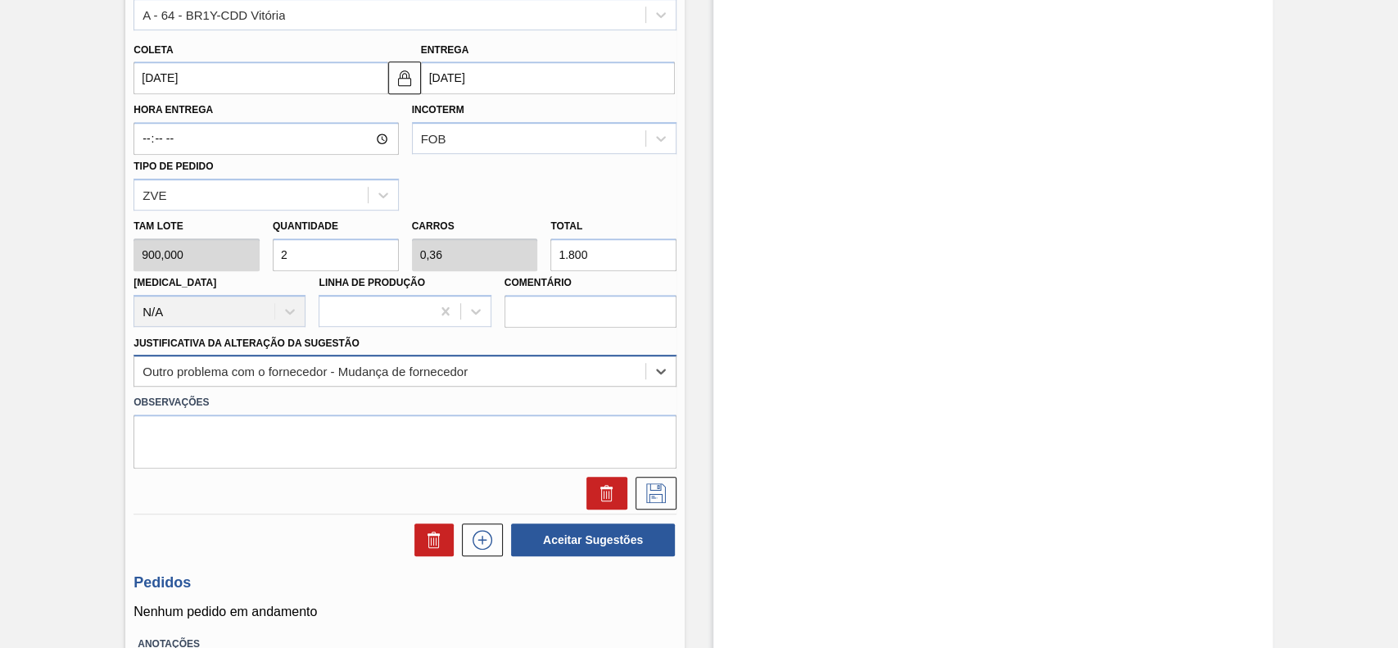
click at [291, 378] on div "Outro problema com o fornecedor - Mudança de fornecedor" at bounding box center [305, 371] width 325 height 14
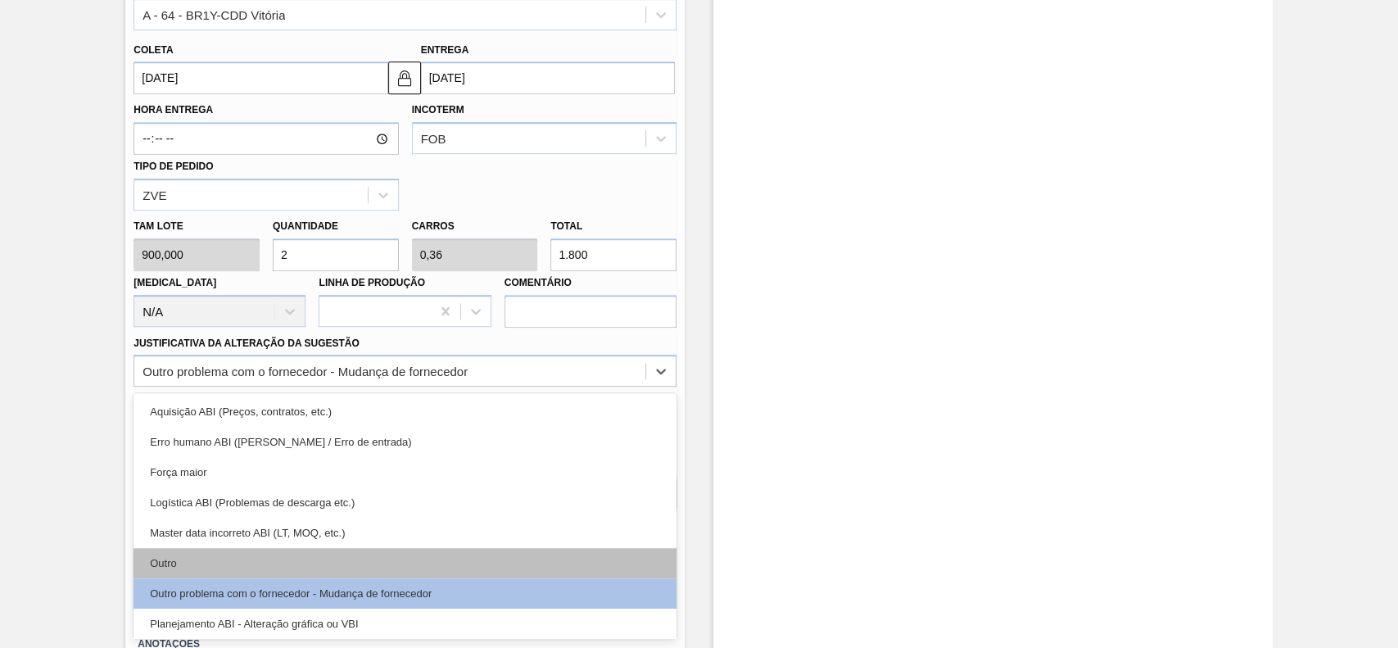
click at [247, 559] on div "Outro" at bounding box center [405, 563] width 543 height 30
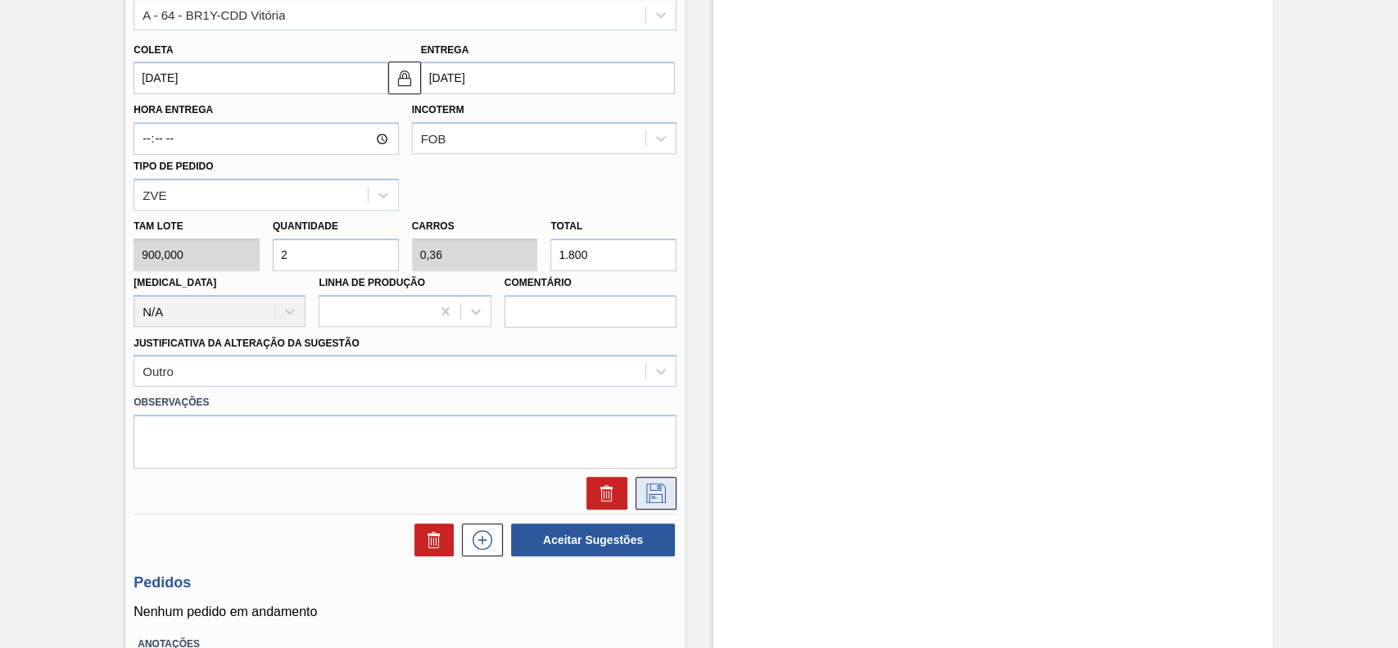
click at [650, 491] on icon at bounding box center [656, 493] width 26 height 20
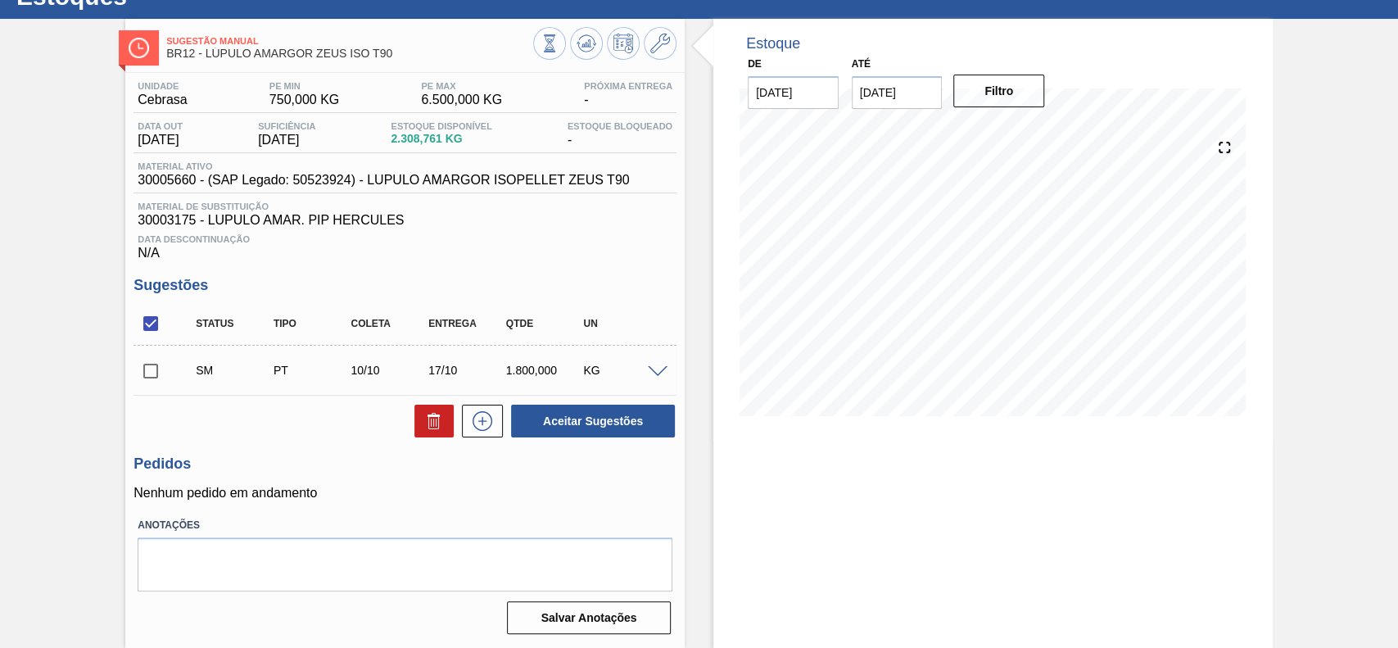
scroll to position [66, 0]
click at [151, 371] on input "checkbox" at bounding box center [151, 371] width 34 height 34
checkbox input "true"
click at [615, 422] on button "Aceitar Sugestões" at bounding box center [593, 421] width 164 height 33
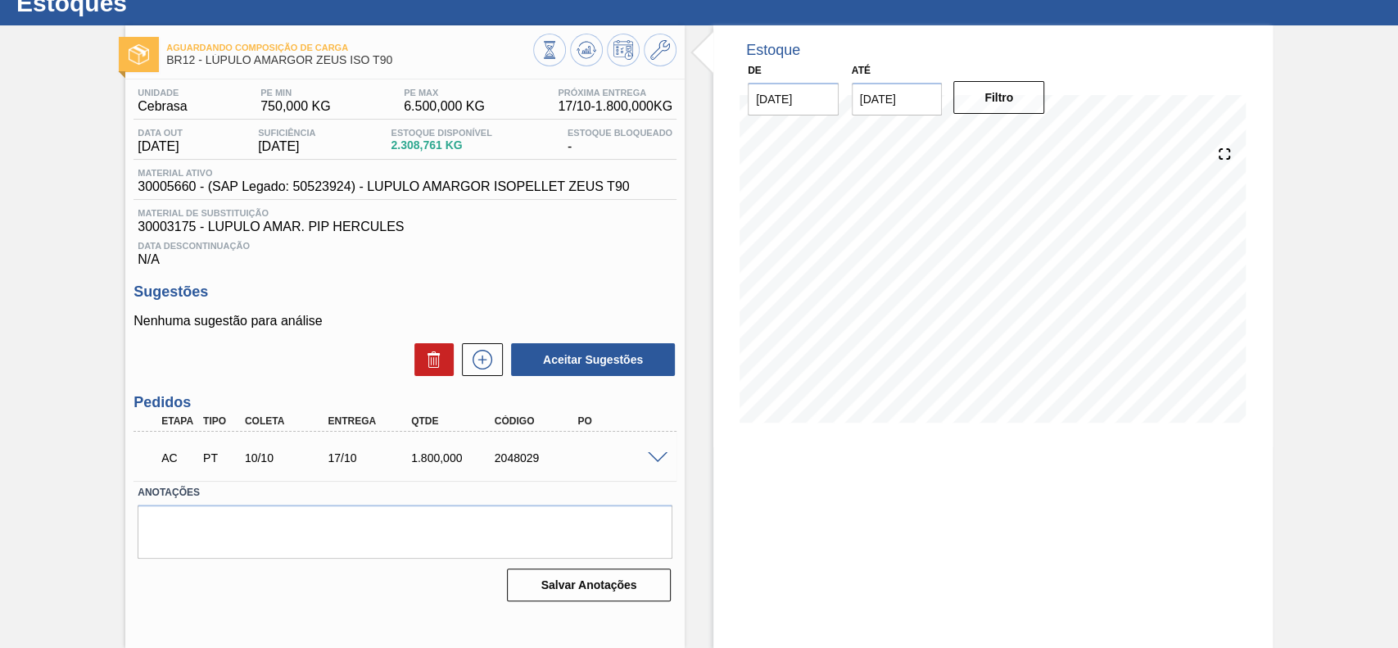
scroll to position [57, 0]
click at [650, 460] on span at bounding box center [658, 458] width 20 height 12
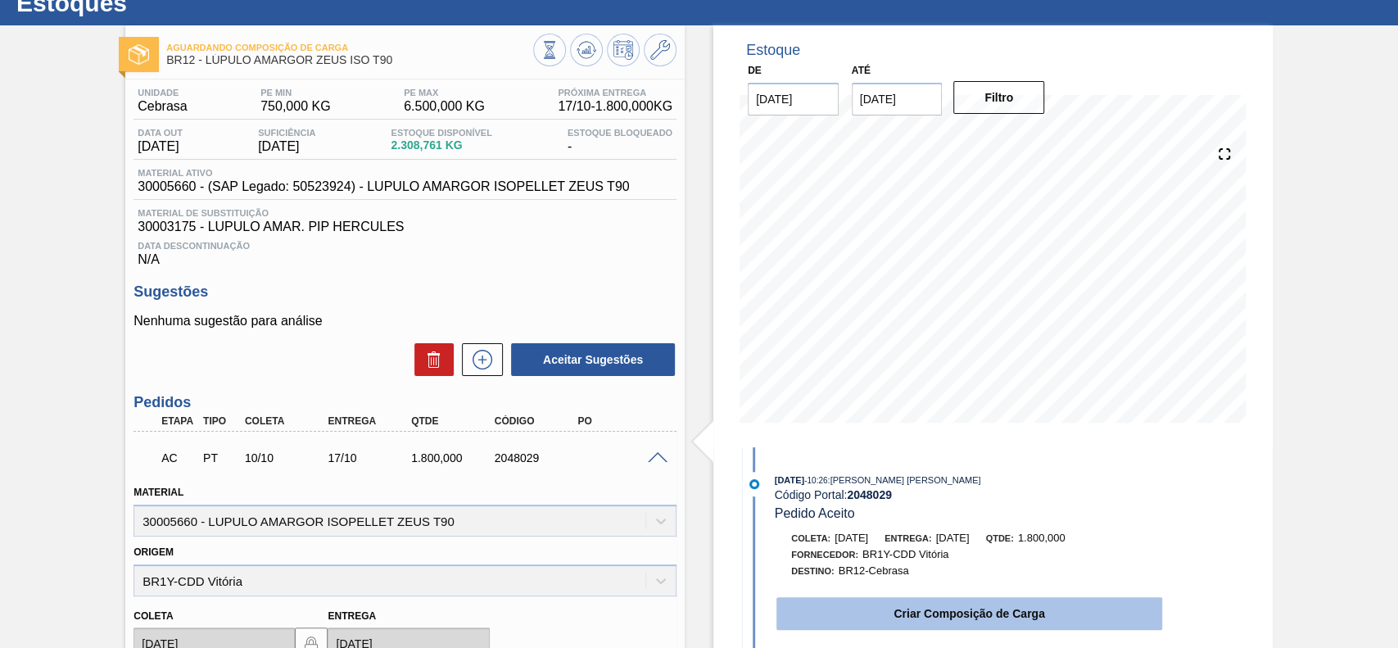
click at [944, 611] on button "Criar Composição de Carga" at bounding box center [969, 613] width 386 height 33
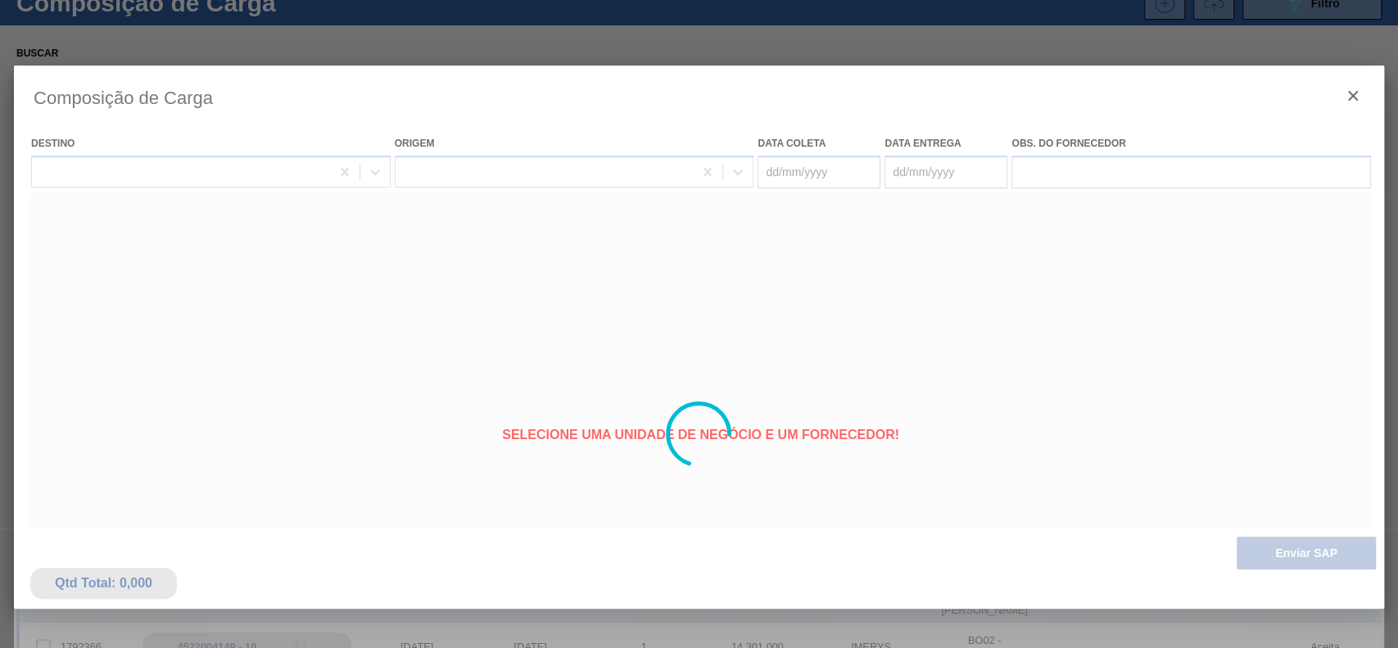
type coleta "[DATE]"
type Entrega "17/10/2025"
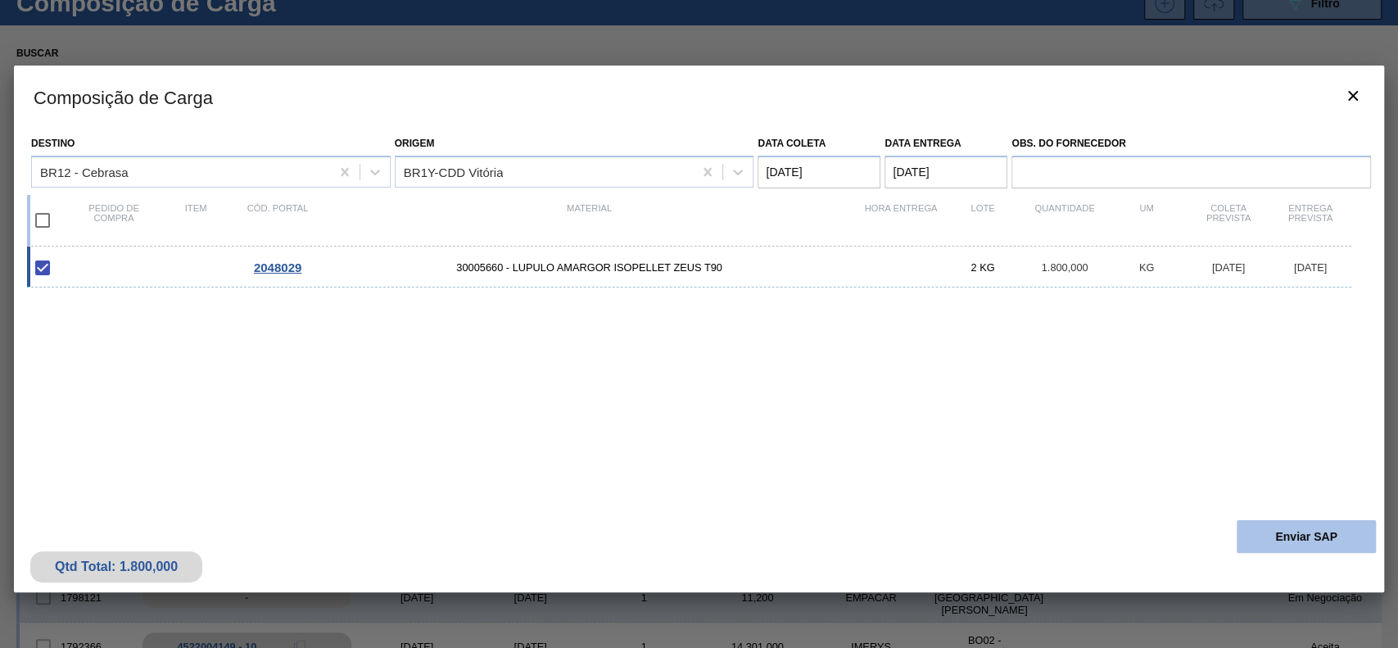
click at [1334, 534] on button "Enviar SAP" at bounding box center [1306, 536] width 139 height 33
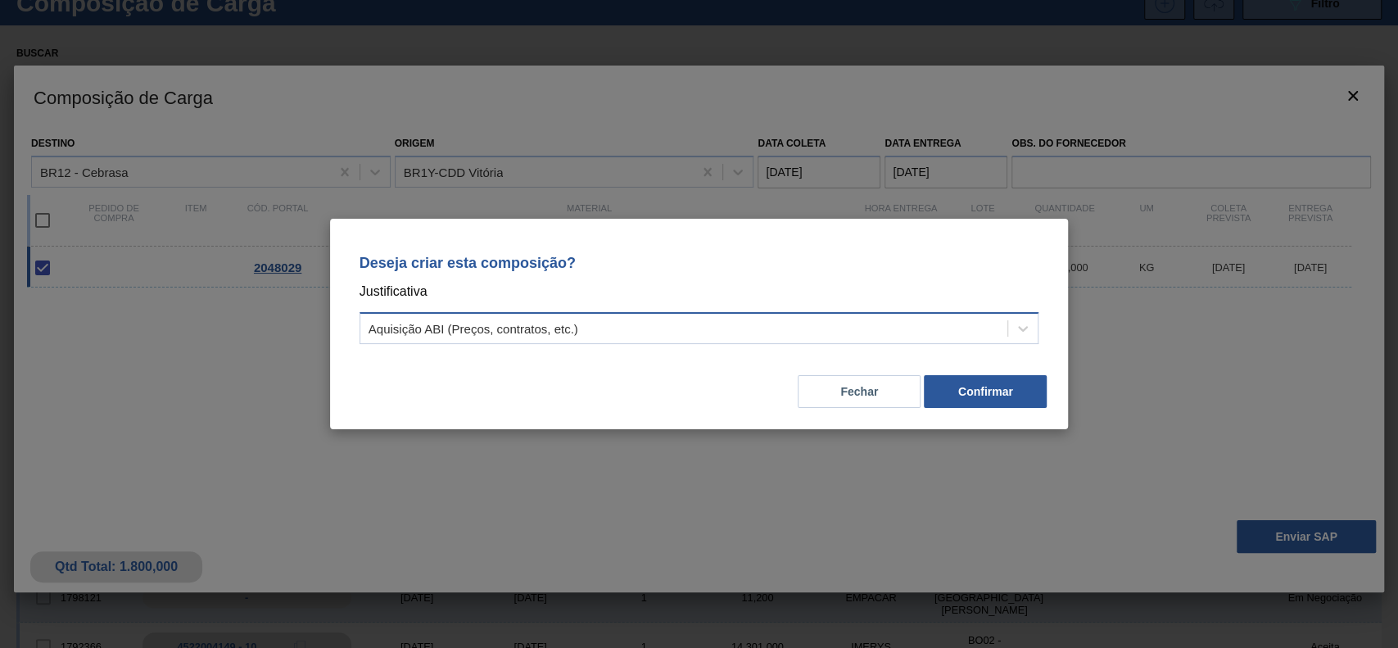
click at [631, 326] on div "Aquisição ABI (Preços, contratos, etc.)" at bounding box center [684, 329] width 648 height 24
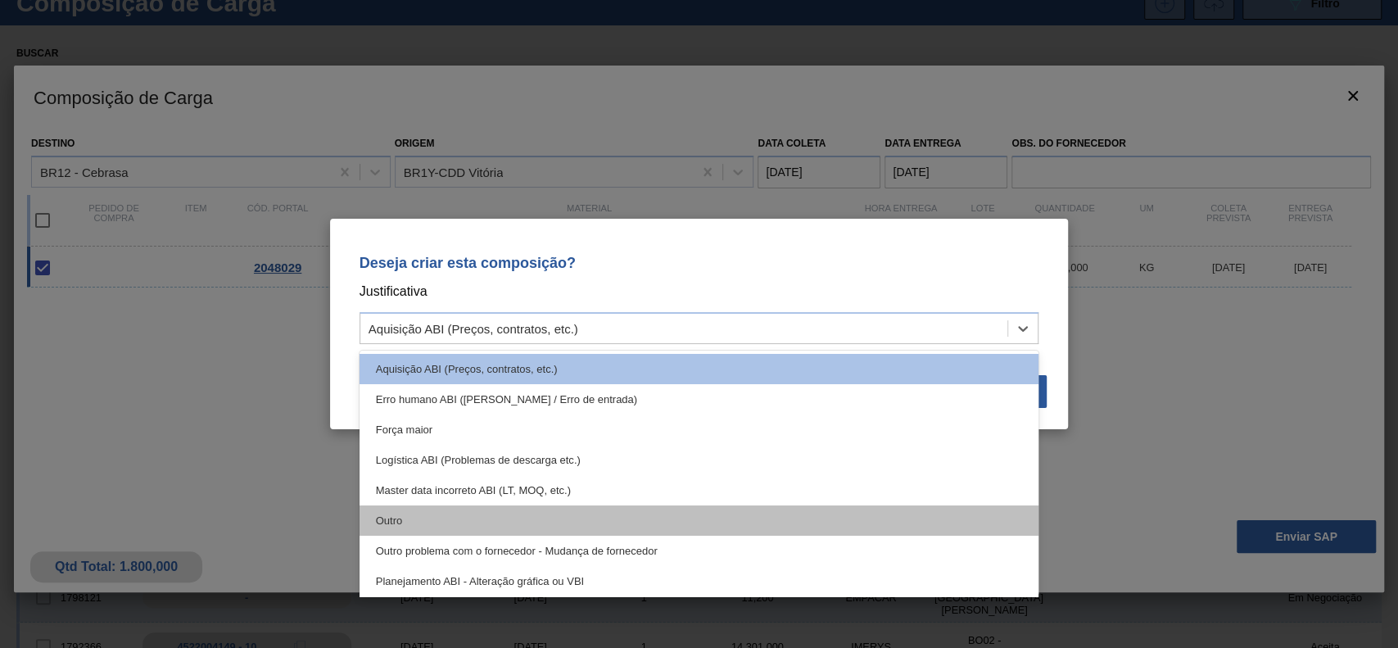
click at [468, 518] on div "Outro" at bounding box center [700, 520] width 680 height 30
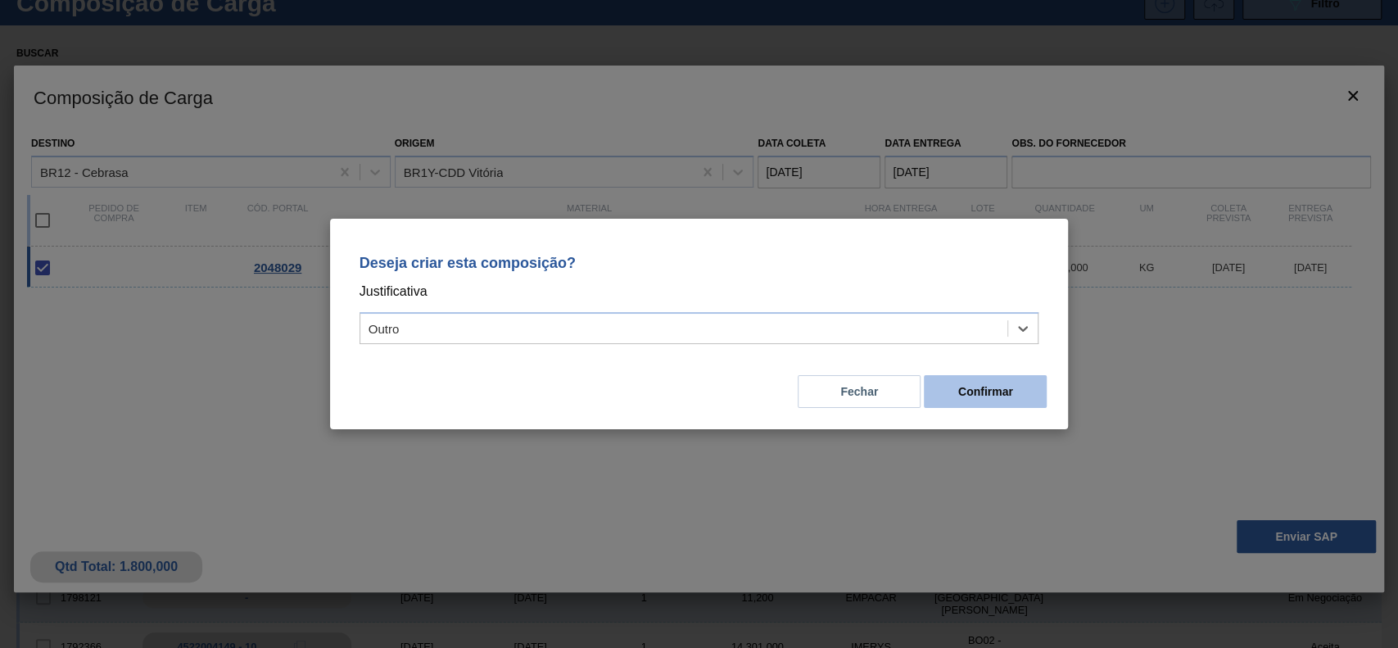
click at [991, 383] on button "Confirmar" at bounding box center [985, 391] width 123 height 33
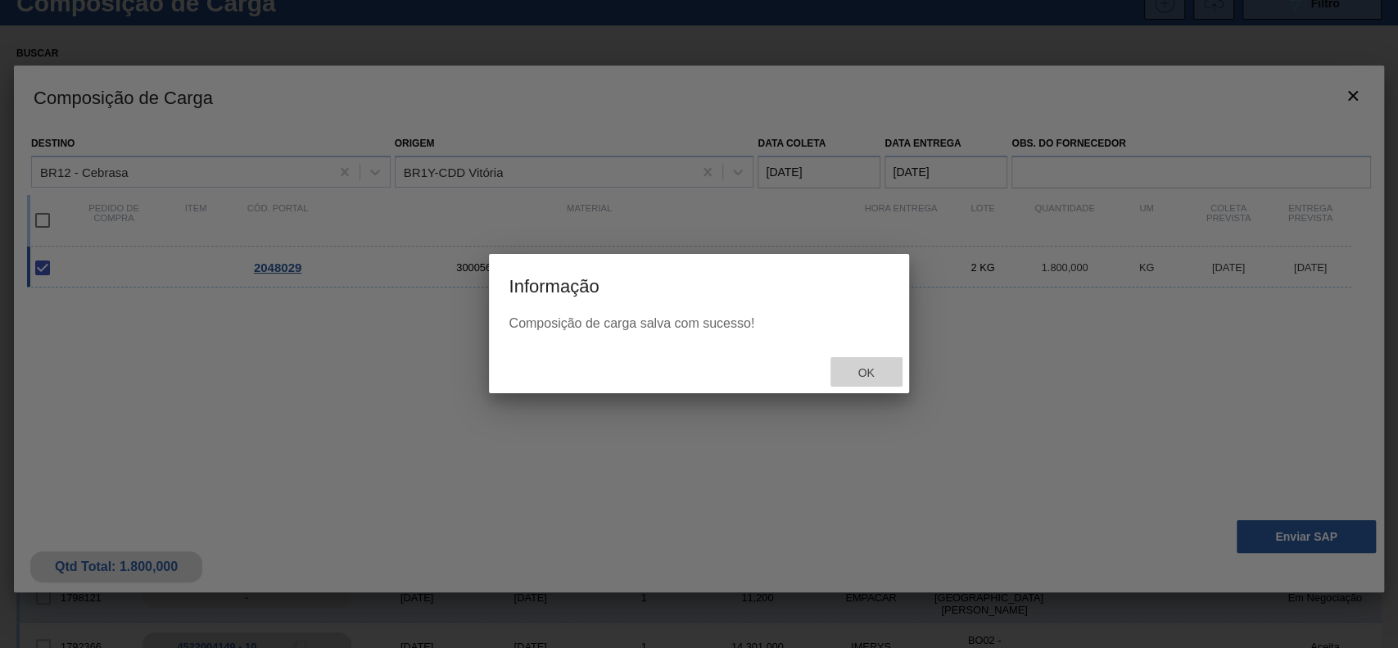
click at [867, 378] on span "Ok" at bounding box center [865, 372] width 43 height 13
